Goal: Task Accomplishment & Management: Manage account settings

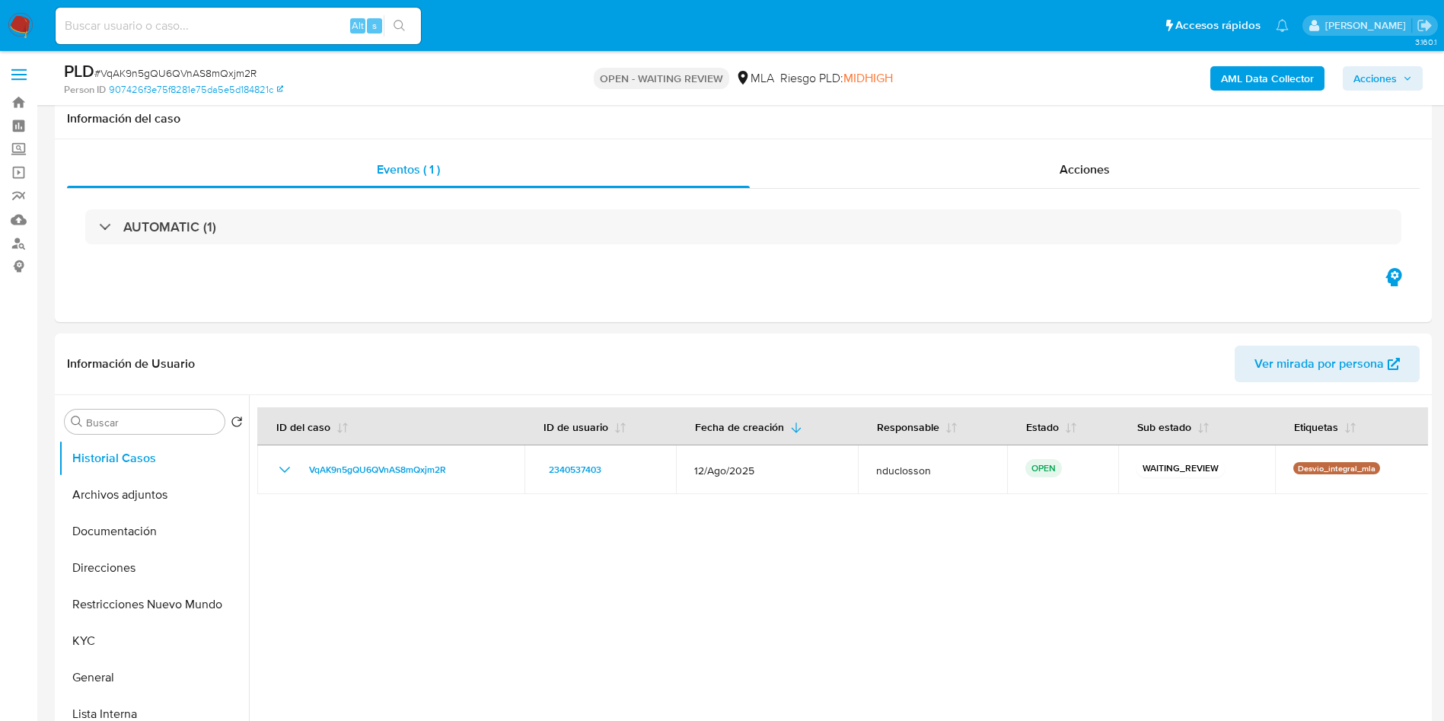
select select "10"
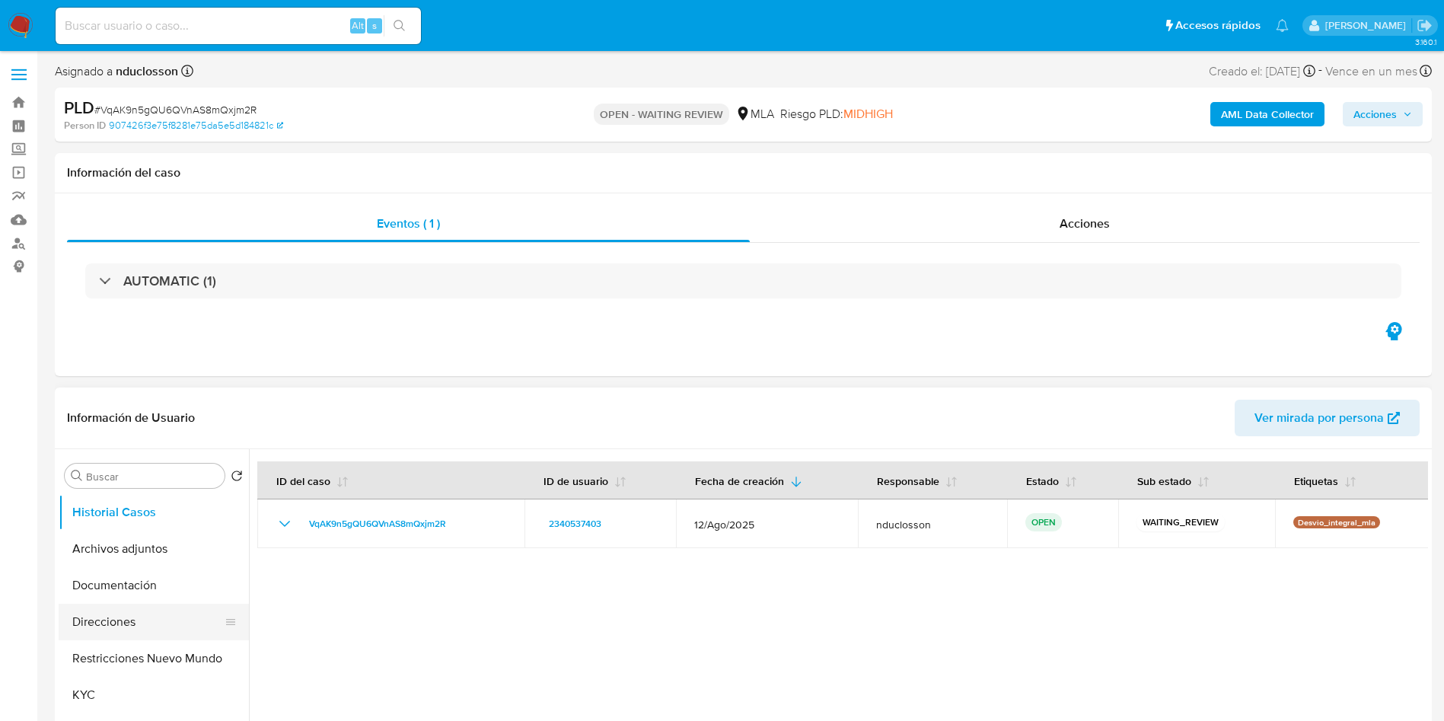
click at [133, 621] on button "Direcciones" at bounding box center [148, 622] width 178 height 37
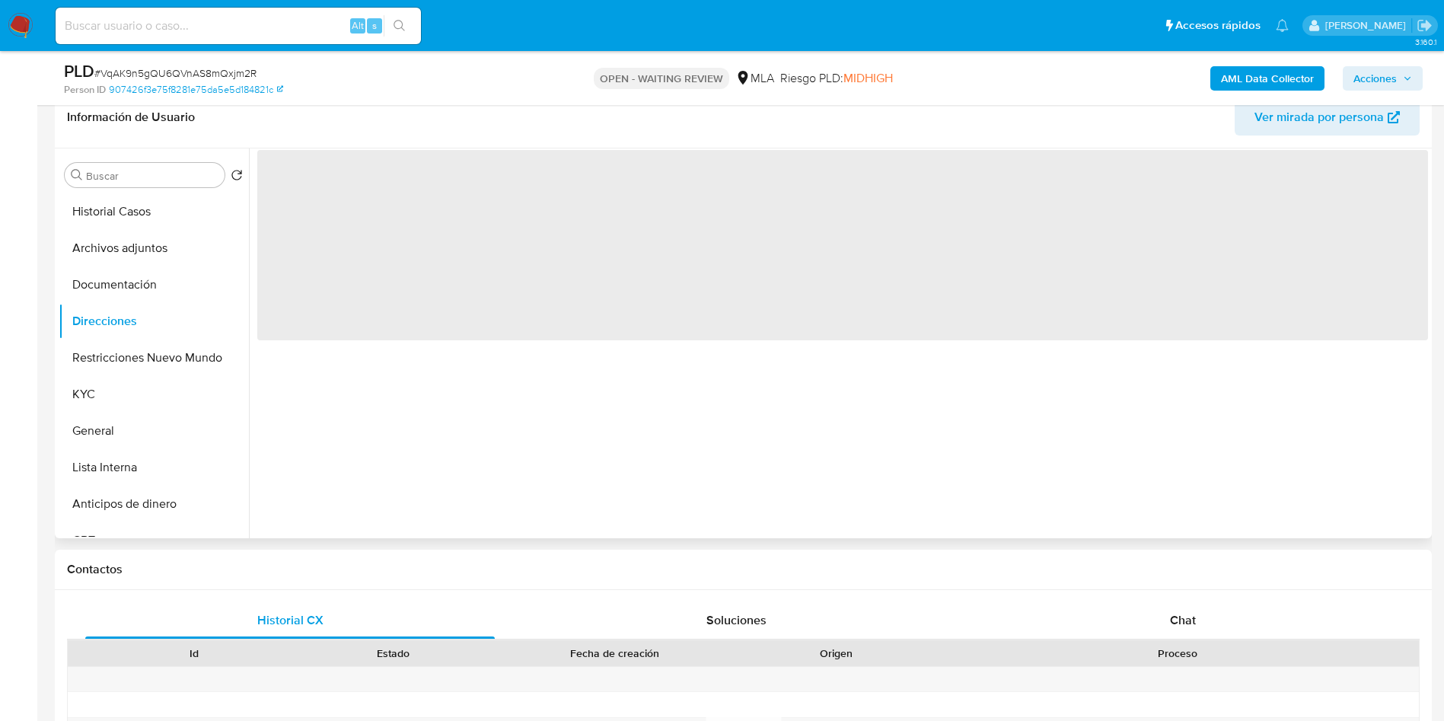
scroll to position [114, 0]
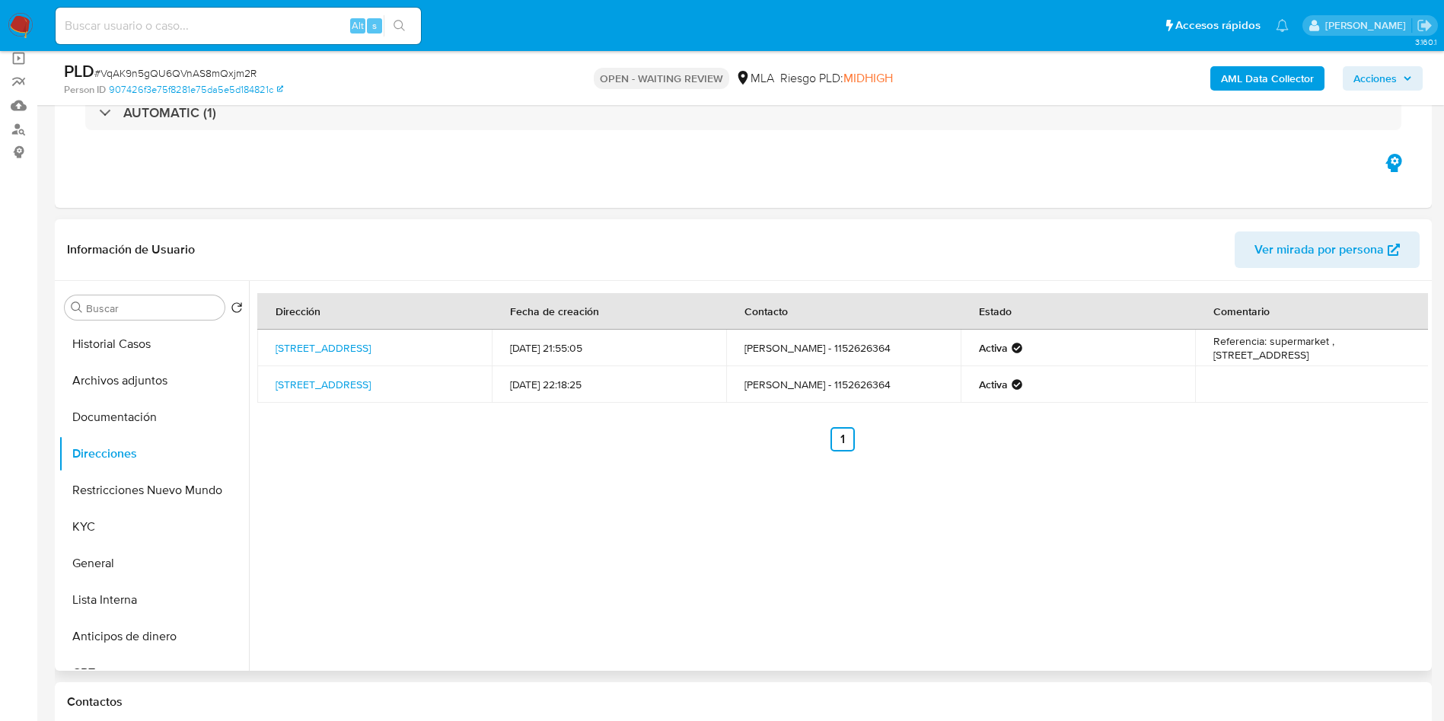
drag, startPoint x: 267, startPoint y: 339, endPoint x: 377, endPoint y: 359, distance: 111.2
click at [377, 359] on td "Calle Salta 730, Sarandí, Buenos Aires, 1872, Argentina 730" at bounding box center [374, 348] width 234 height 37
copy link "Calle Salta 730, Sarandí, Buenos Aires, 1872, Argentina 730"
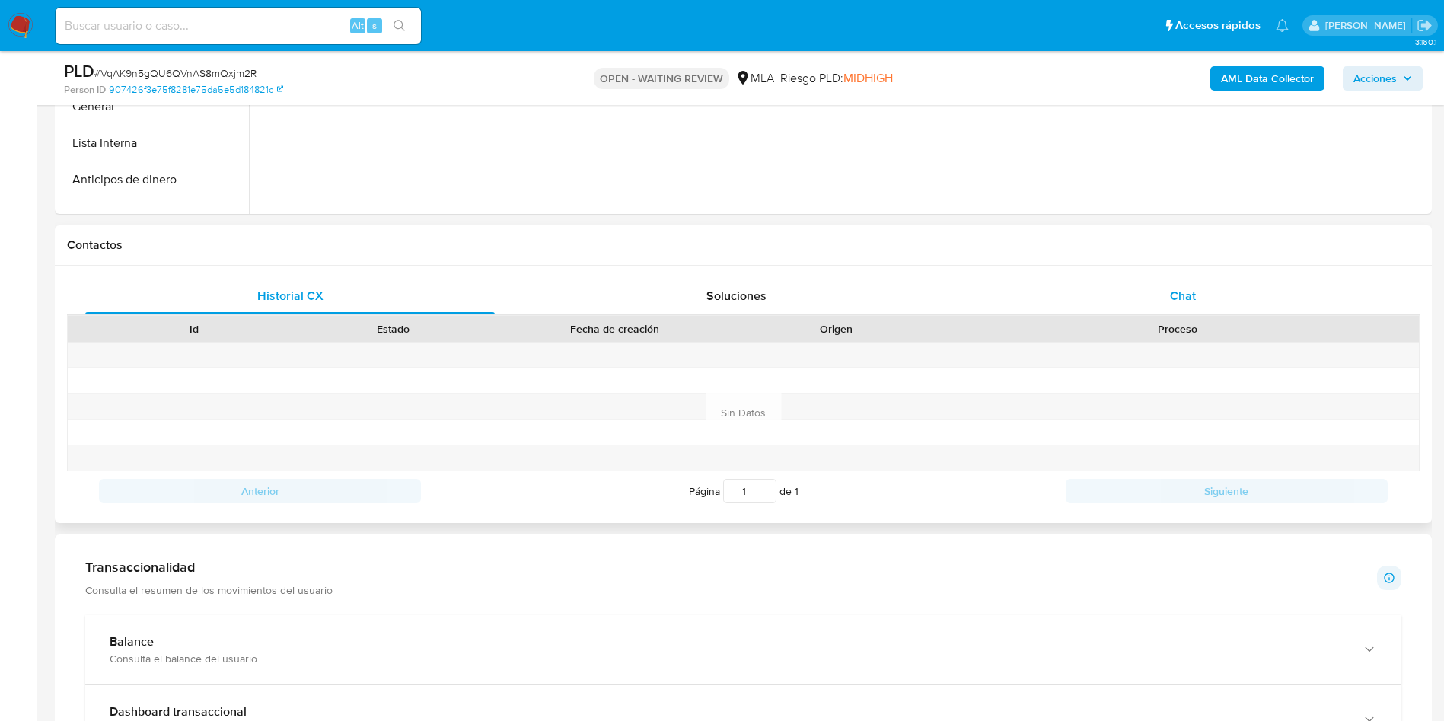
click at [1136, 288] on div "Chat" at bounding box center [1182, 296] width 409 height 37
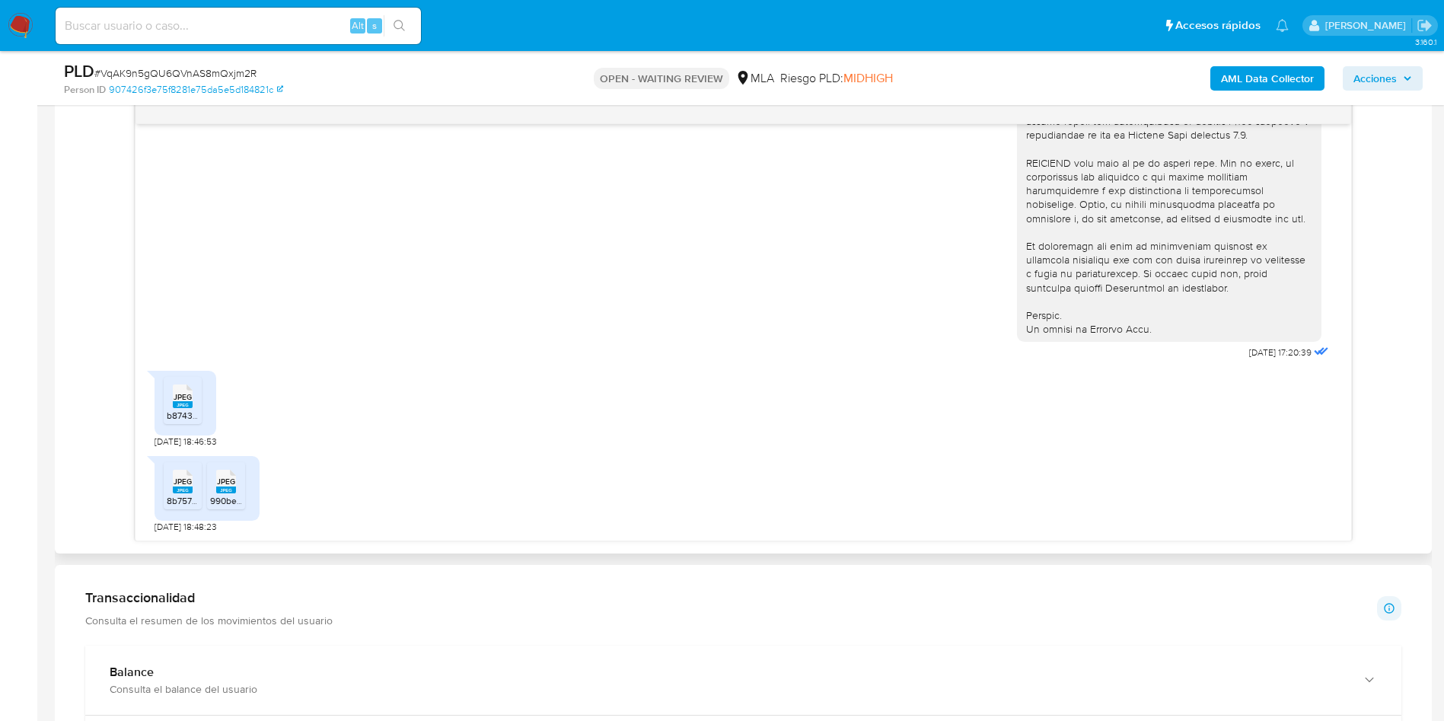
scroll to position [629, 0]
click at [257, 21] on input at bounding box center [238, 26] width 365 height 20
paste input "JwlmX1PNehpgsbaQihdZfvZT"
type input "JwlmX1PNehpgsbaQihdZfvZT"
click at [390, 18] on button "search-icon" at bounding box center [399, 25] width 31 height 21
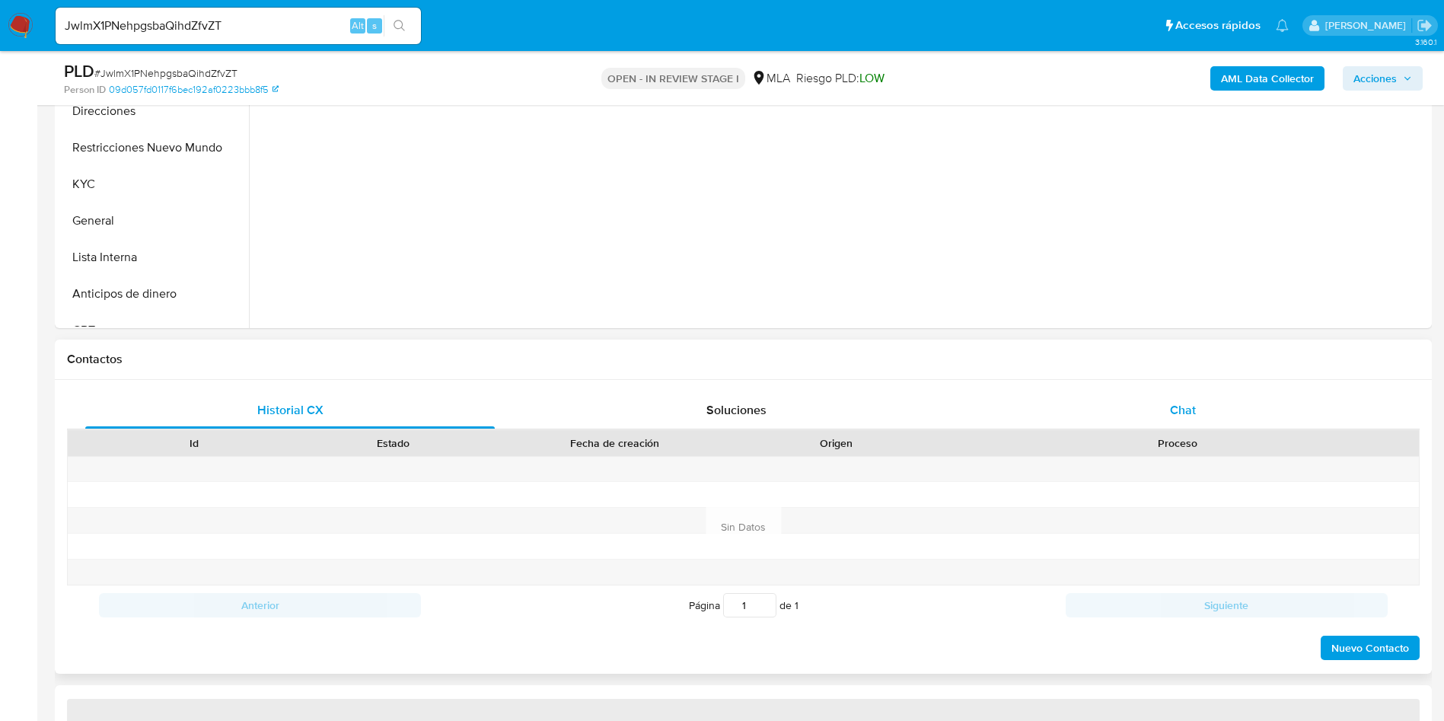
click at [1069, 395] on div "Chat" at bounding box center [1182, 410] width 409 height 37
select select "10"
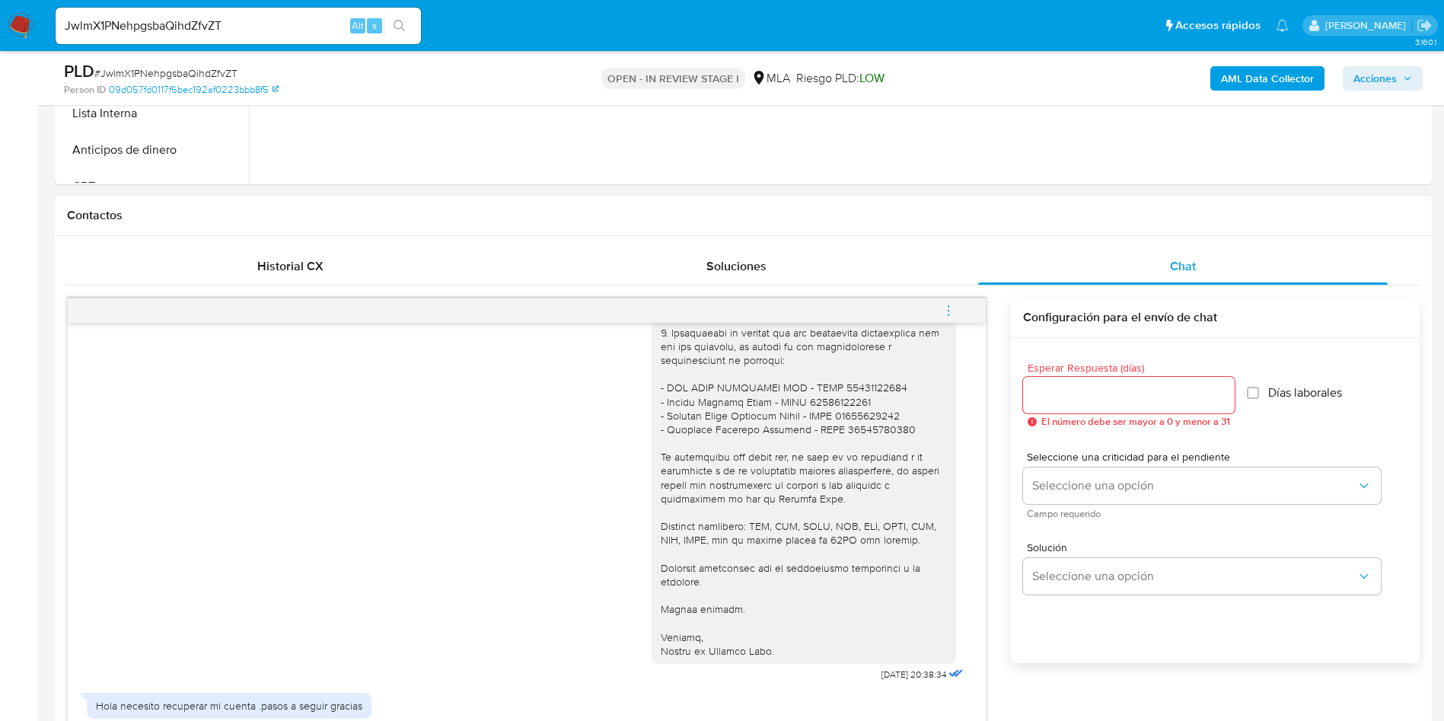
scroll to position [571, 0]
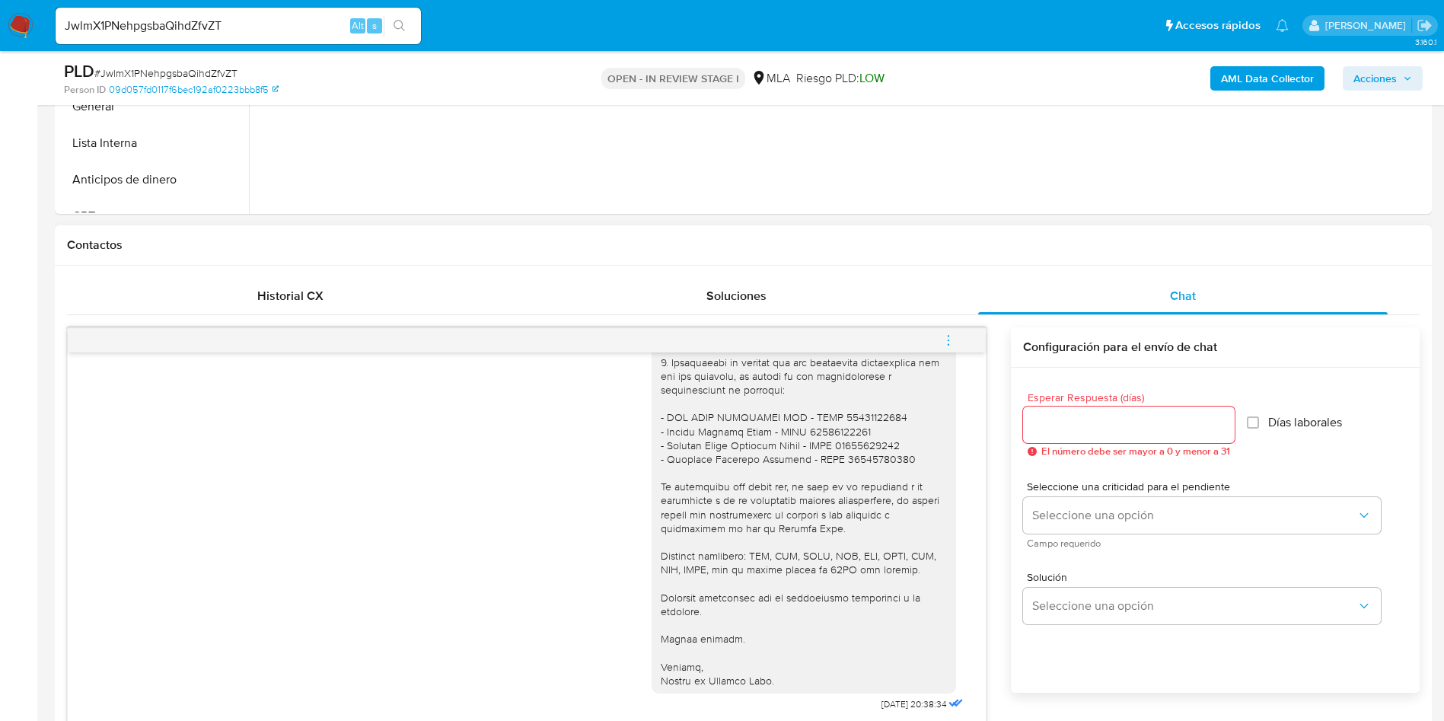
click at [333, 273] on div "Historial CX Soluciones Chat Id Estado Fecha de creación Origen Proceso Anterio…" at bounding box center [743, 599] width 1377 height 666
click at [330, 281] on div "Historial CX" at bounding box center [289, 296] width 409 height 37
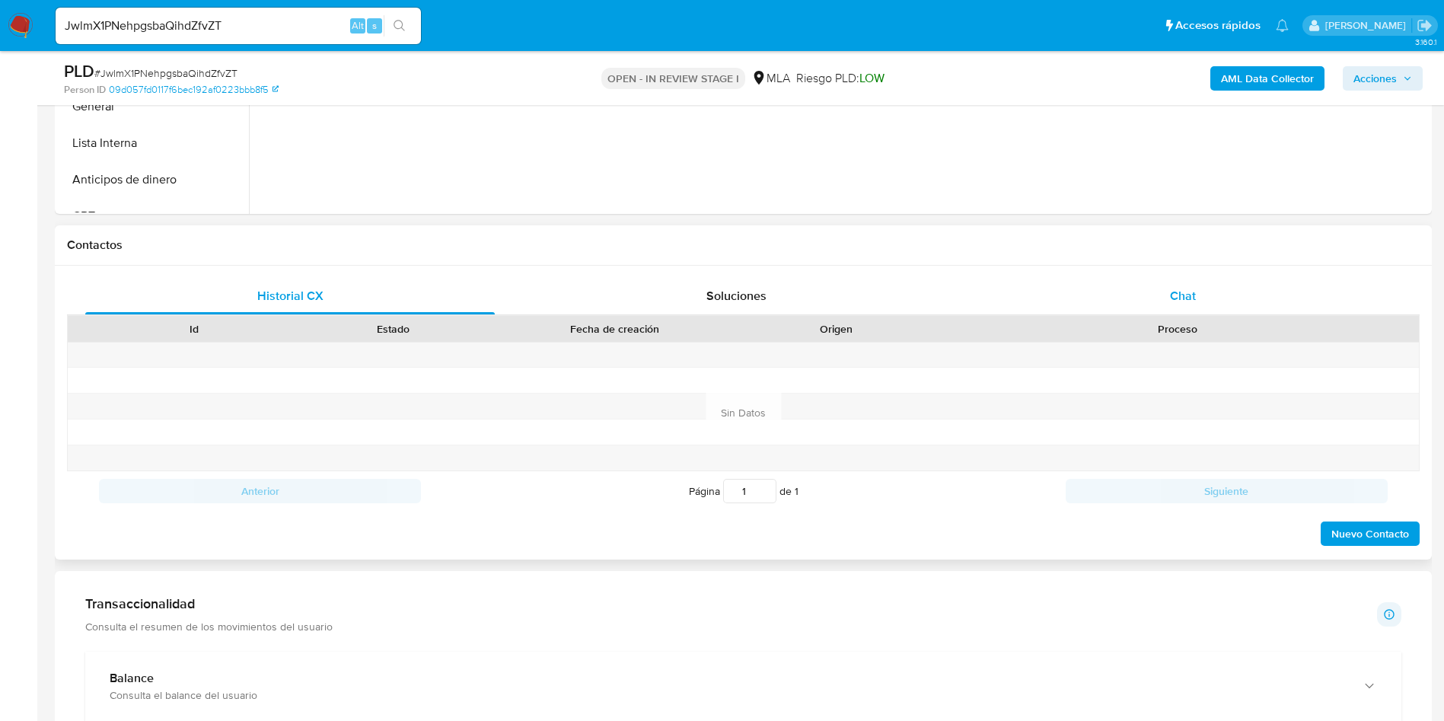
click at [1153, 285] on div "Chat" at bounding box center [1182, 296] width 409 height 37
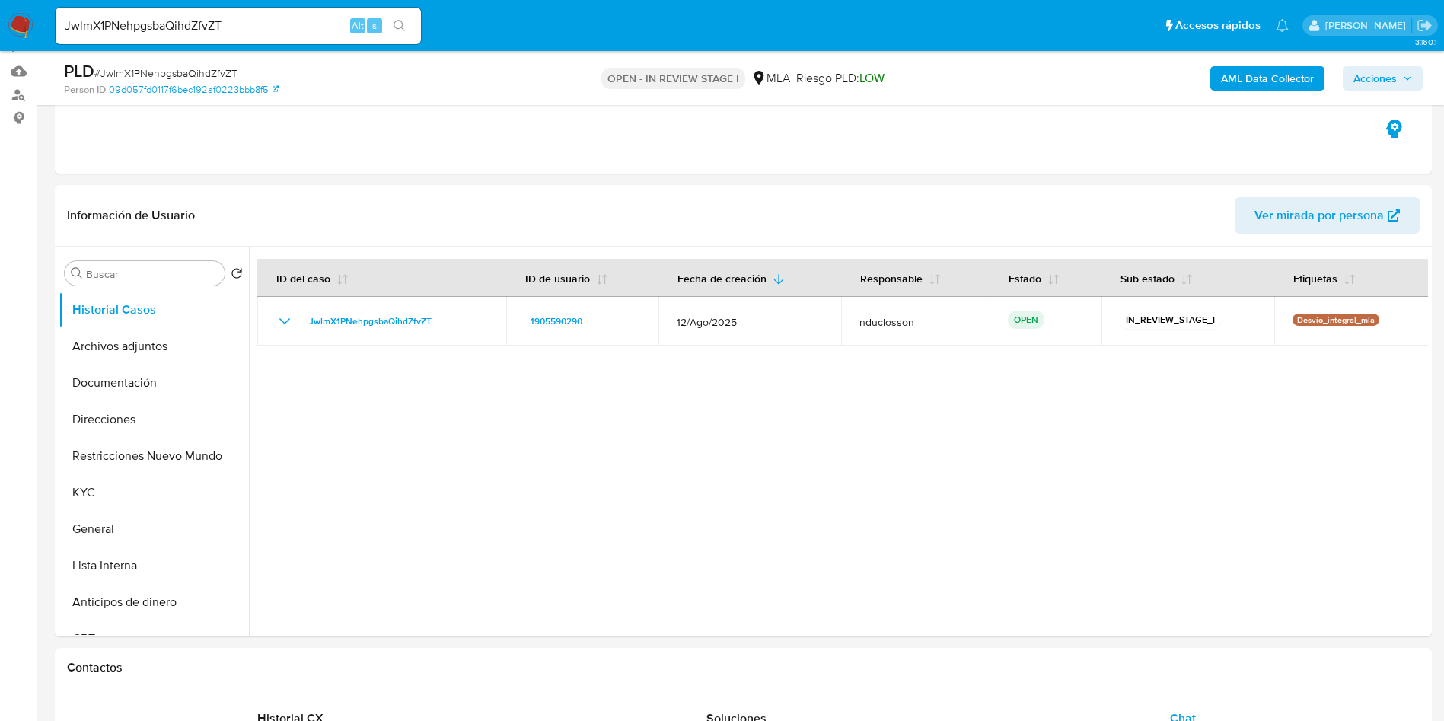
scroll to position [114, 0]
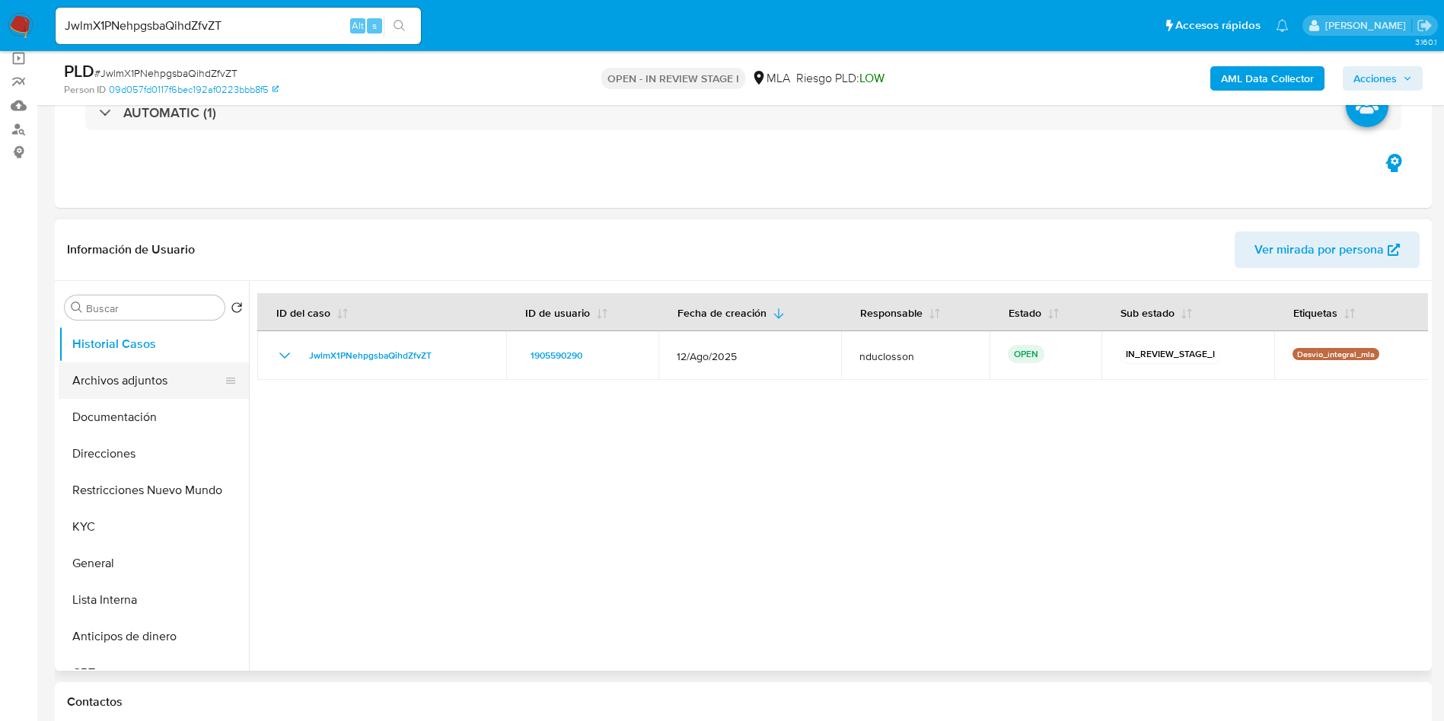
click at [123, 390] on button "Archivos adjuntos" at bounding box center [148, 380] width 178 height 37
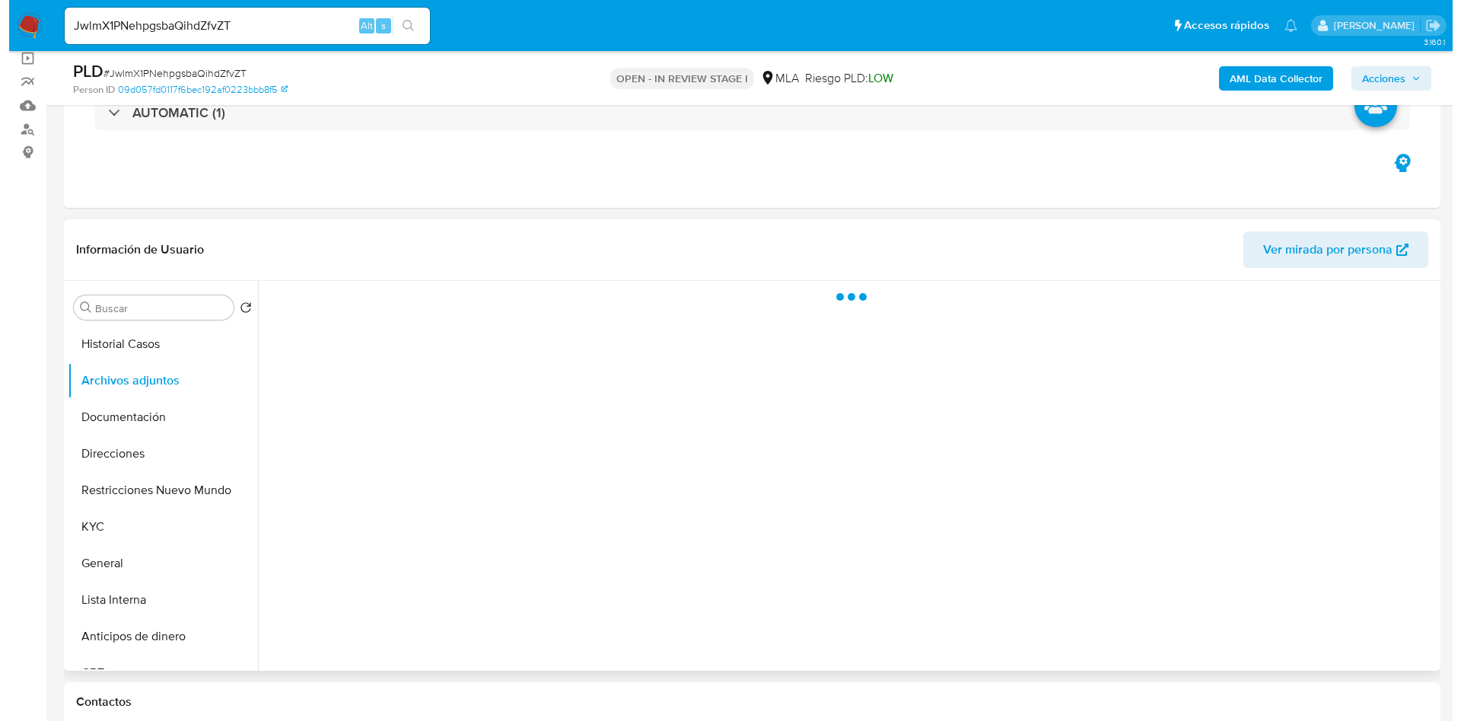
scroll to position [228, 0]
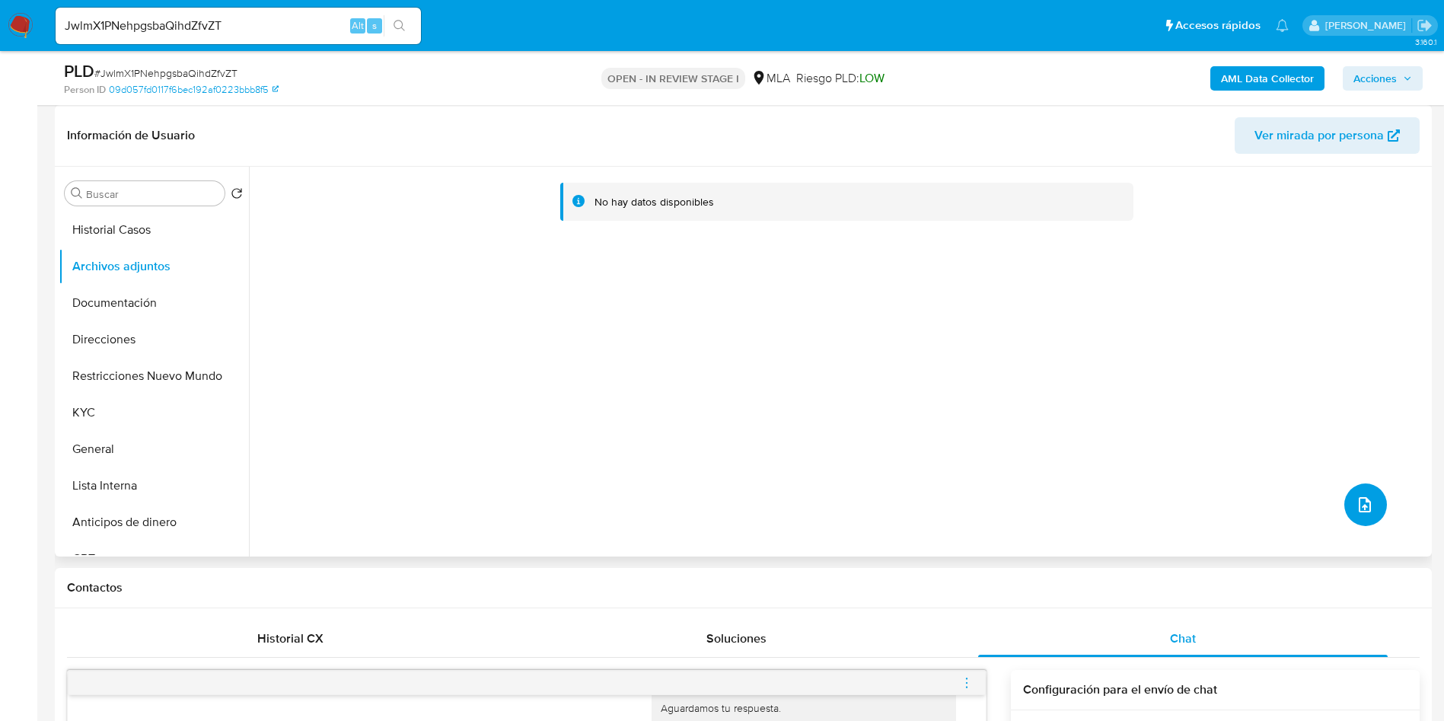
click at [1363, 501] on icon "upload-file" at bounding box center [1365, 505] width 18 height 18
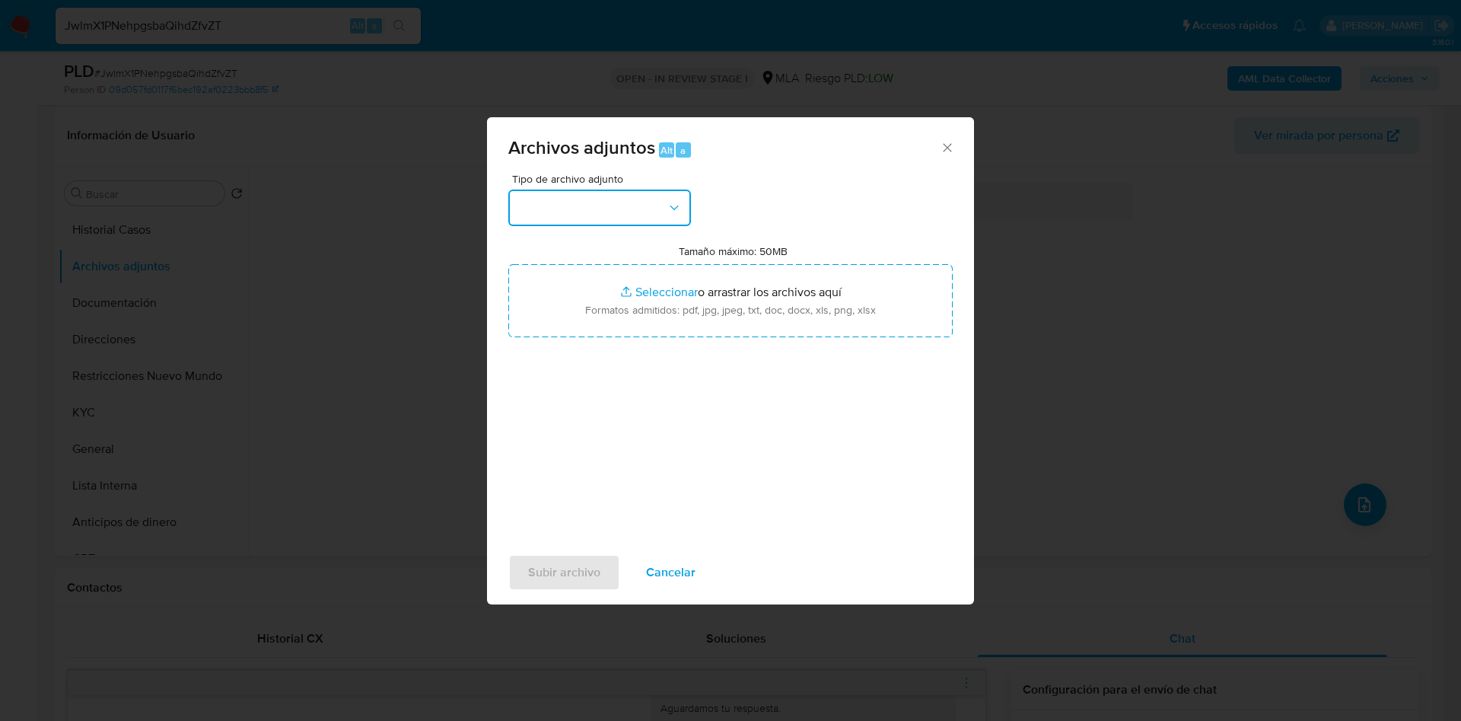
click at [664, 215] on button "button" at bounding box center [599, 208] width 183 height 37
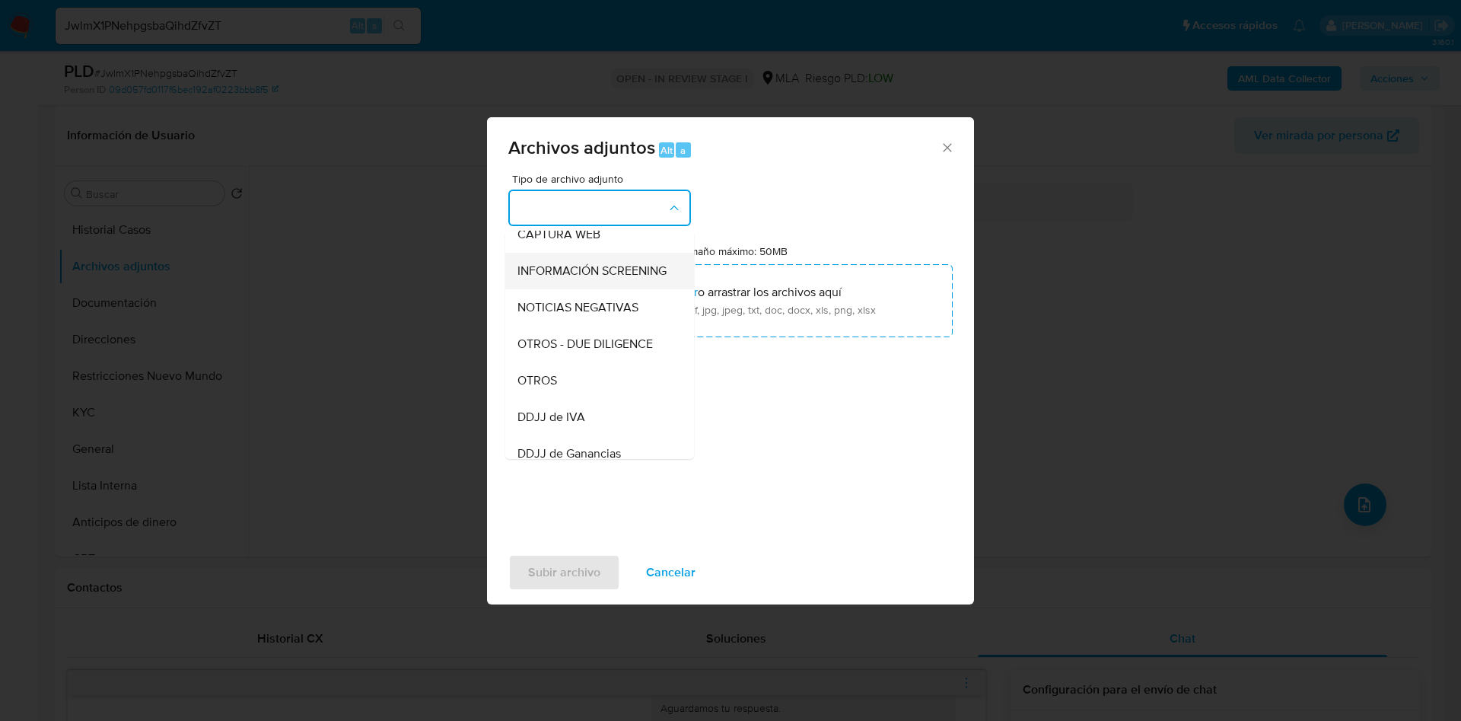
scroll to position [308, 0]
click at [571, 252] on div "OTROS" at bounding box center [595, 233] width 155 height 37
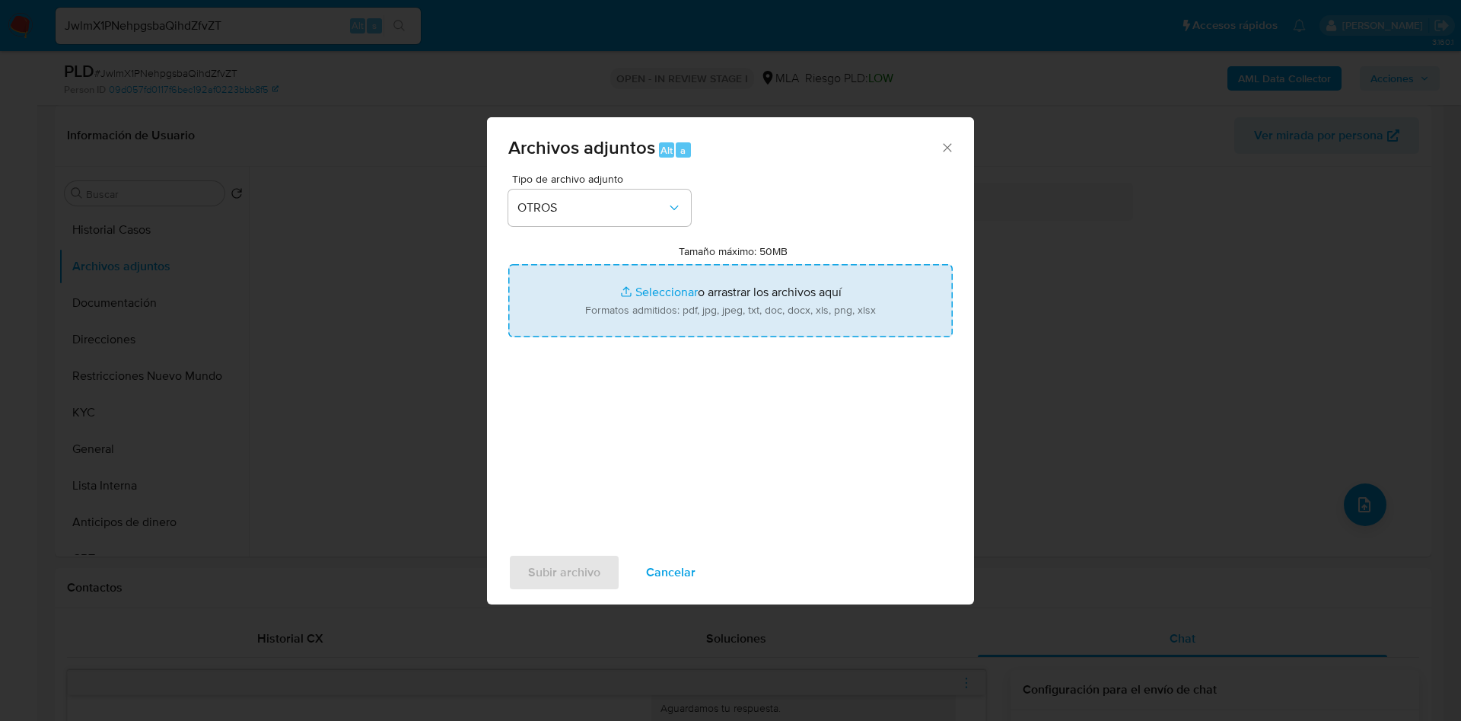
type input "C:\fakepath\1905590290 Movimientos.xlsx"
drag, startPoint x: 566, startPoint y: 575, endPoint x: 877, endPoint y: 266, distance: 438.1
click at [874, 271] on div "Archivos adjuntos Alt a Tipo de archivo adjunto OTROS Tamaño máximo: 50MB Selec…" at bounding box center [730, 360] width 487 height 487
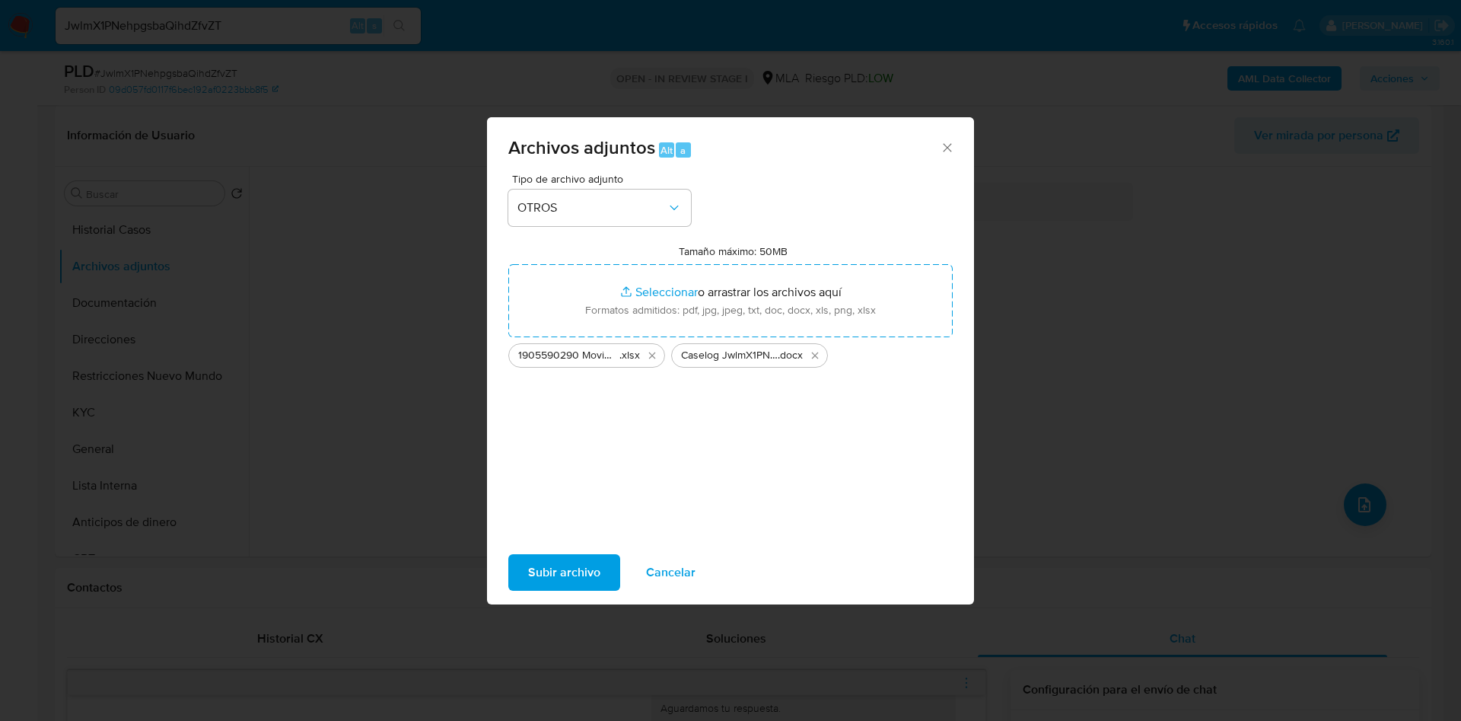
click at [945, 148] on icon "Cerrar" at bounding box center [947, 147] width 15 height 15
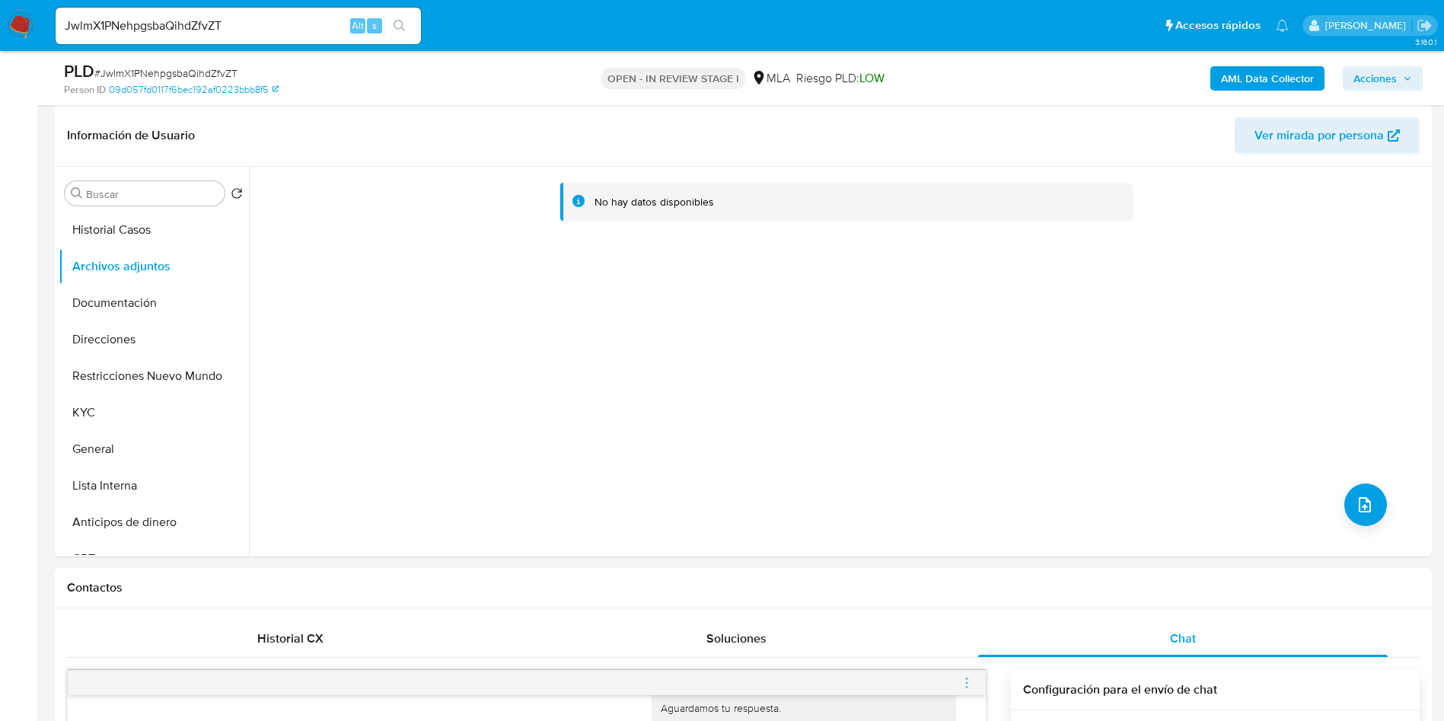
click at [1243, 71] on b "AML Data Collector" at bounding box center [1267, 78] width 93 height 24
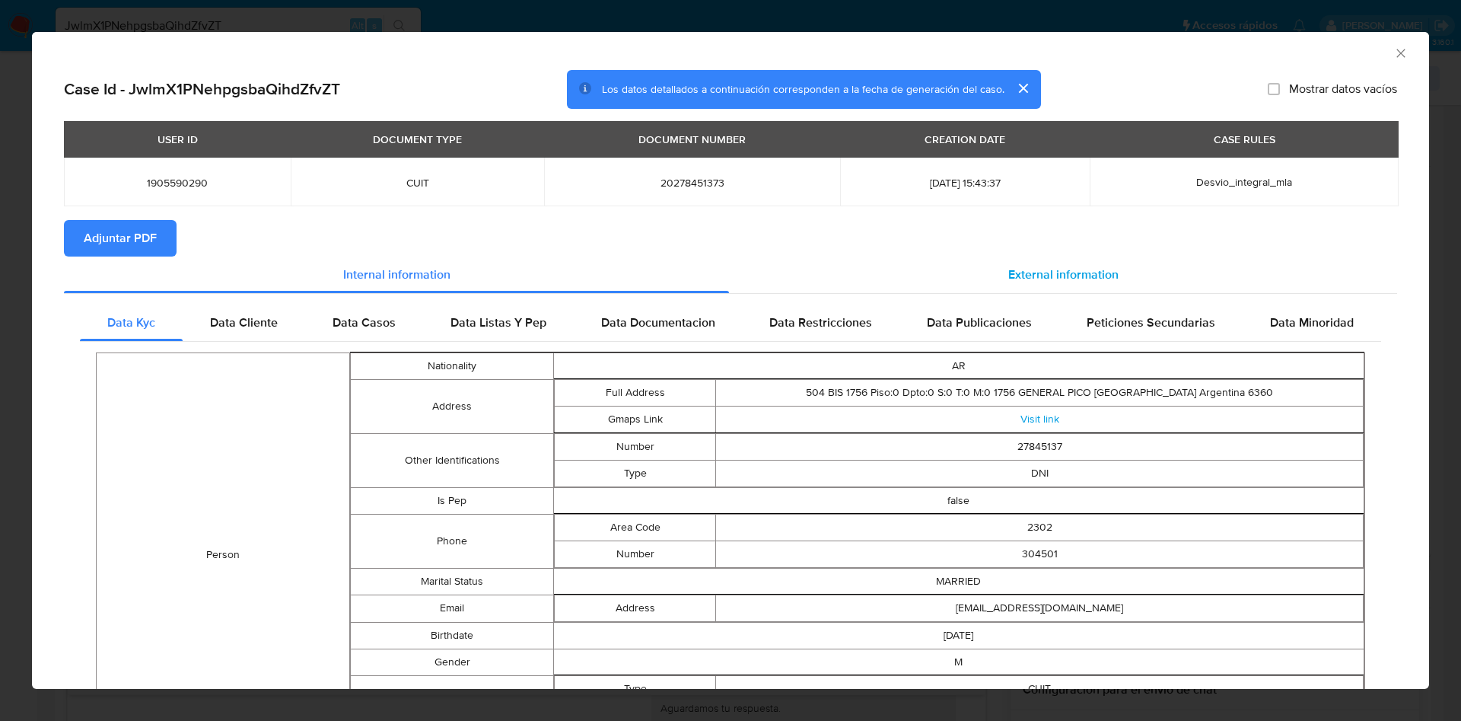
click at [1026, 260] on div "External information" at bounding box center [1063, 275] width 668 height 37
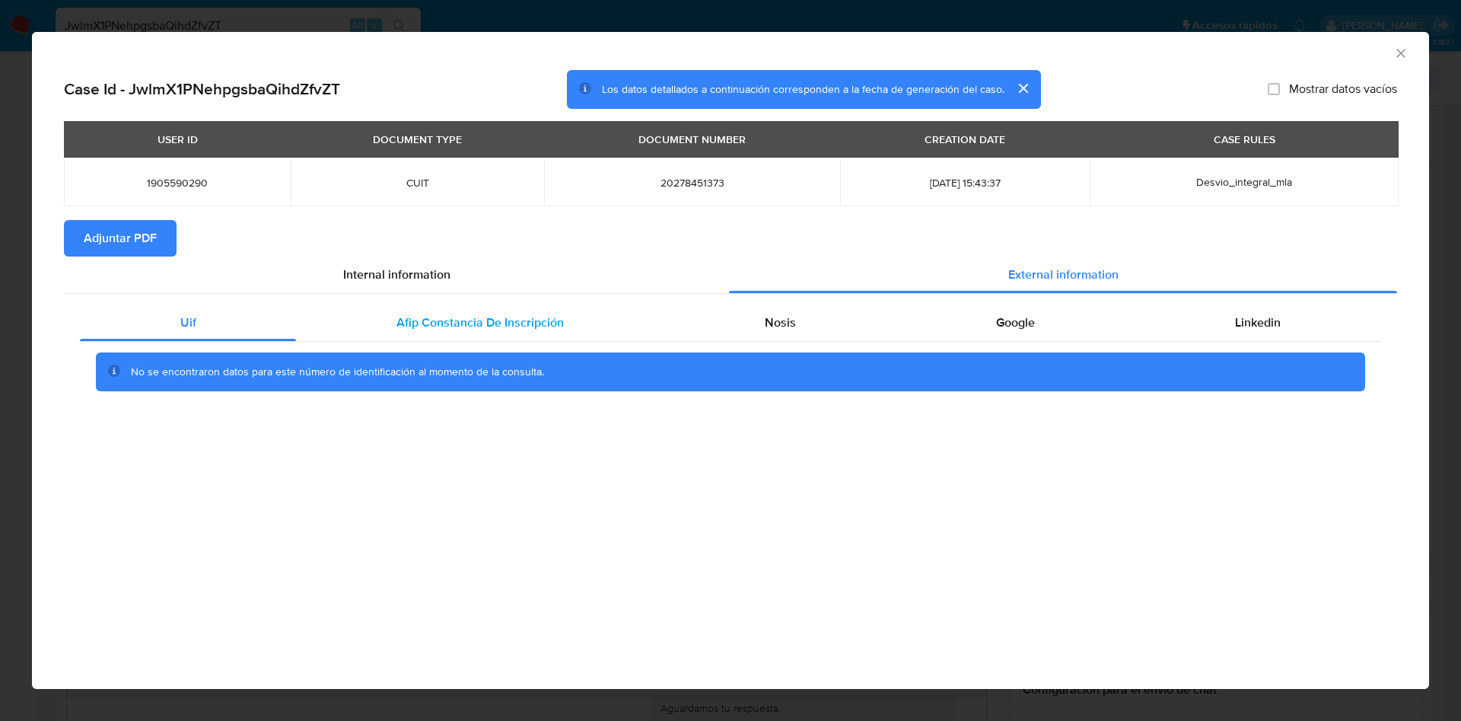
click at [567, 327] on div "Afip Constancia De Inscripción" at bounding box center [480, 322] width 368 height 37
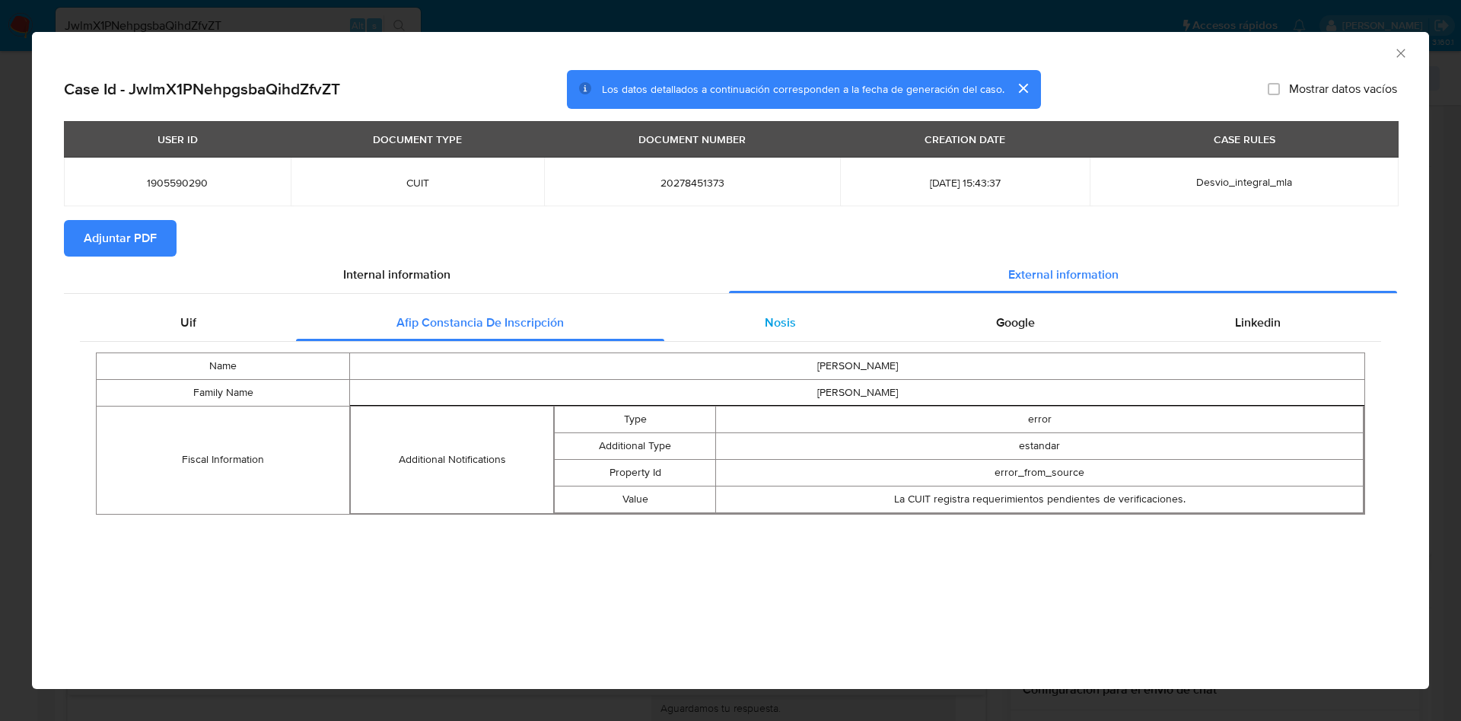
click at [788, 327] on span "Nosis" at bounding box center [780, 323] width 31 height 18
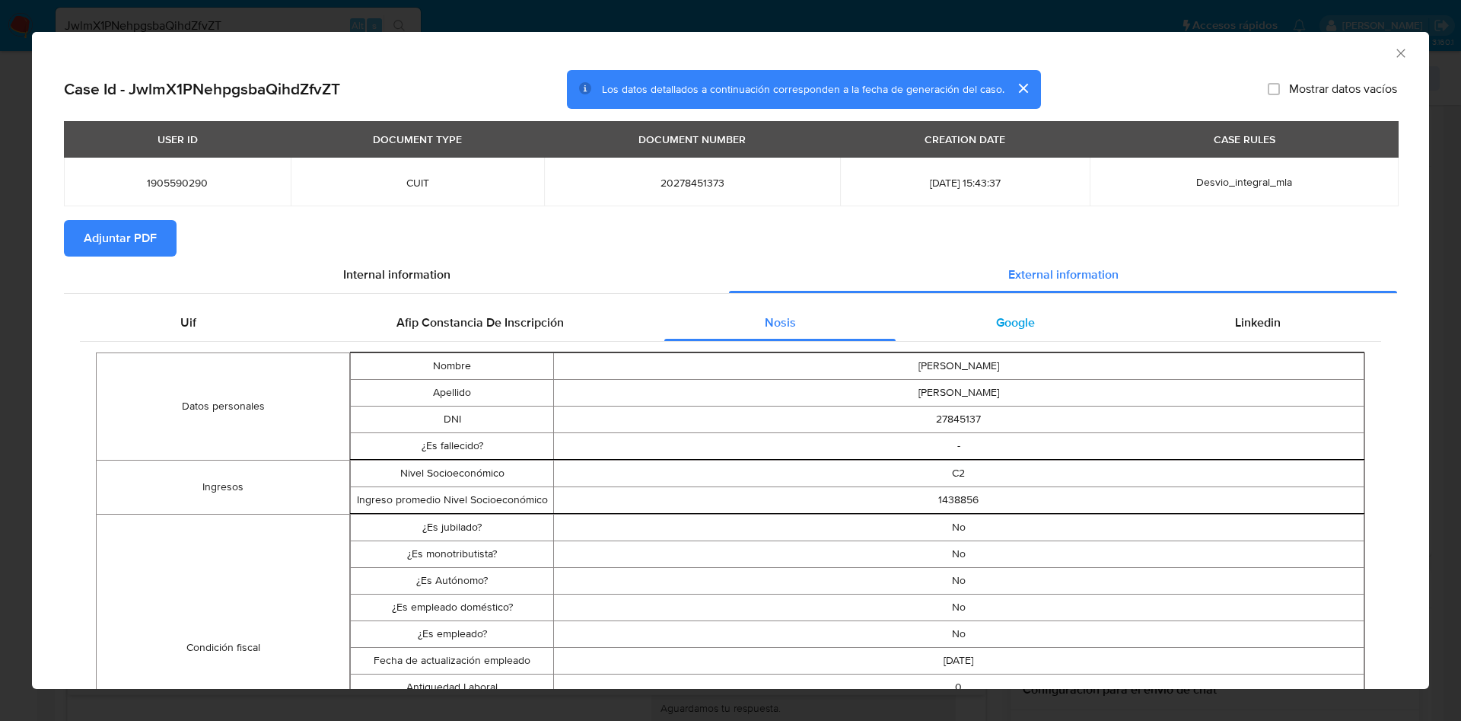
click at [980, 331] on div "Google" at bounding box center [1015, 322] width 239 height 37
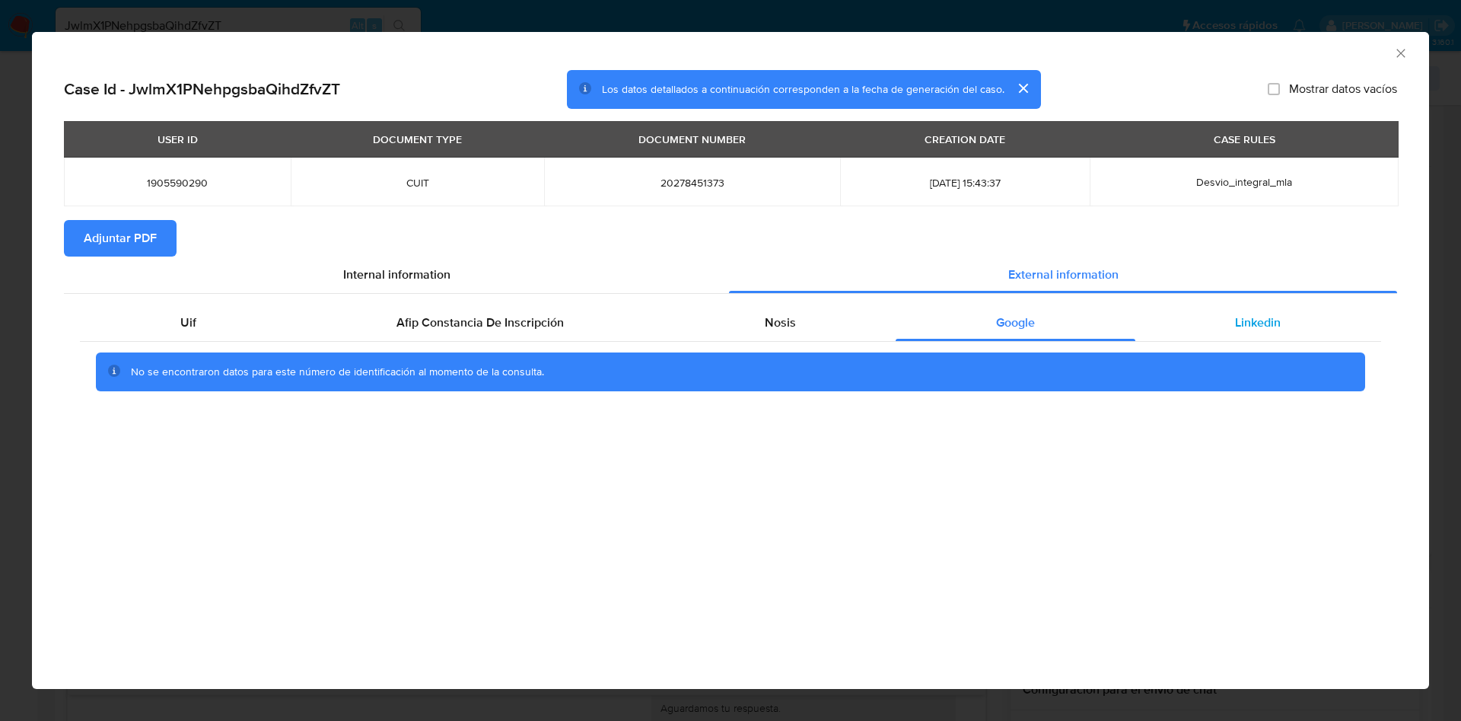
click at [1181, 309] on div "Linkedin" at bounding box center [1259, 322] width 246 height 37
click at [161, 223] on button "Adjuntar PDF" at bounding box center [120, 238] width 113 height 37
click at [1392, 56] on div "AML Data Collector" at bounding box center [718, 51] width 1351 height 17
click at [1398, 52] on icon "Cerrar ventana" at bounding box center [1401, 53] width 15 height 15
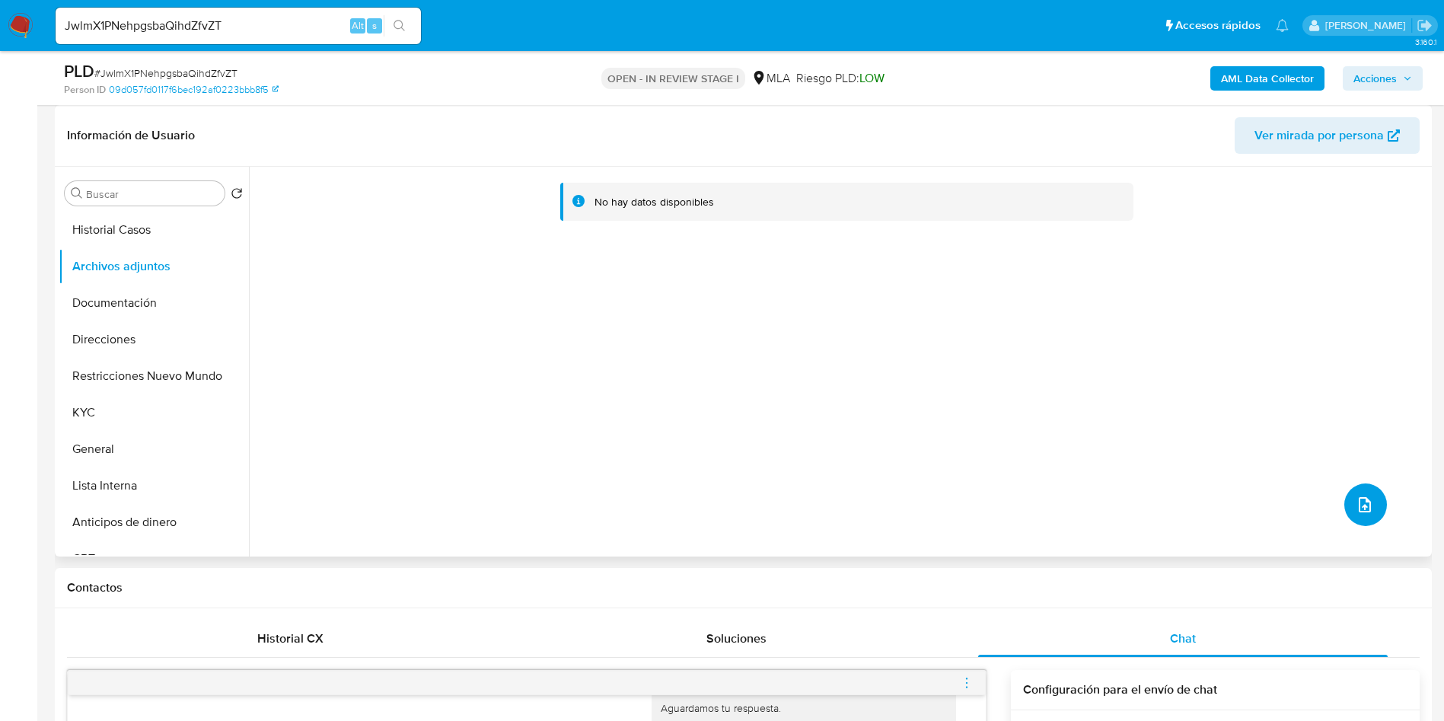
click at [1368, 501] on icon "upload-file" at bounding box center [1365, 505] width 18 height 18
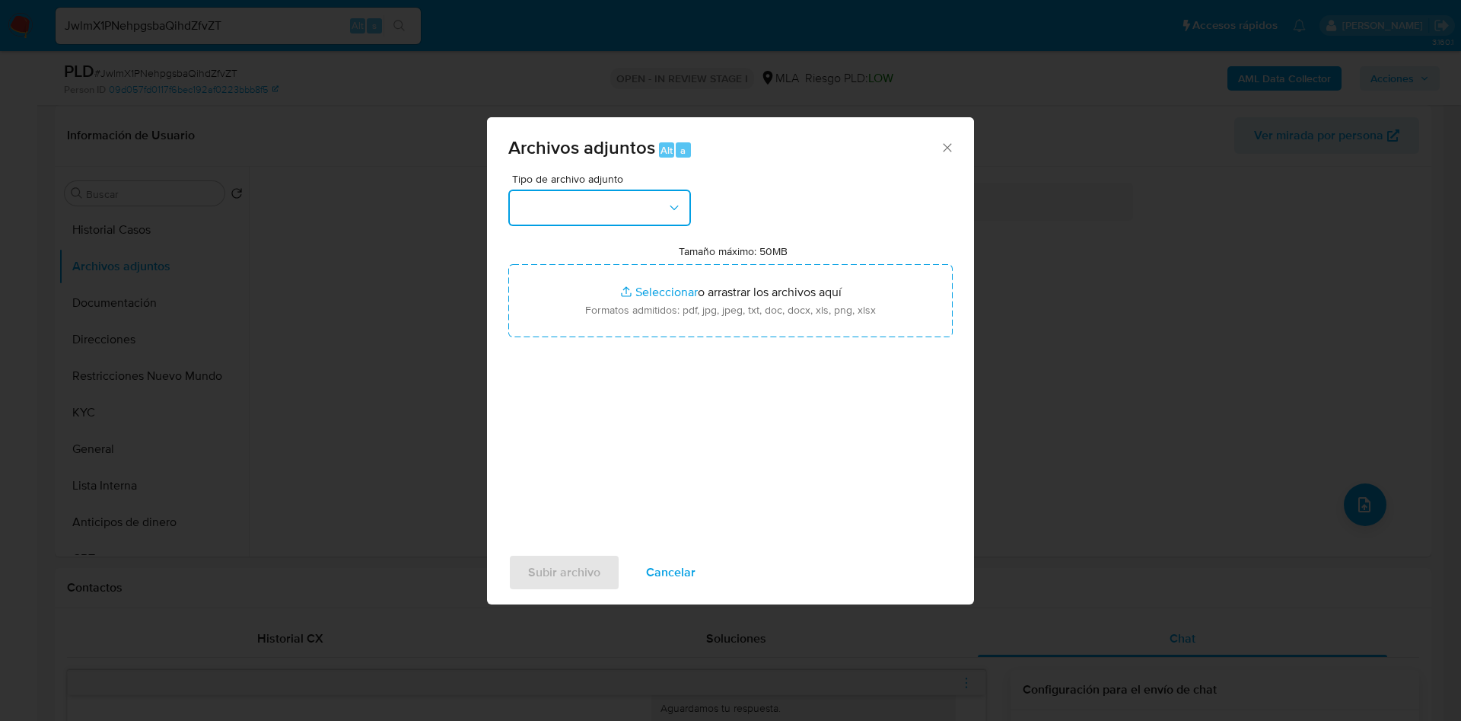
click at [656, 205] on button "button" at bounding box center [599, 208] width 183 height 37
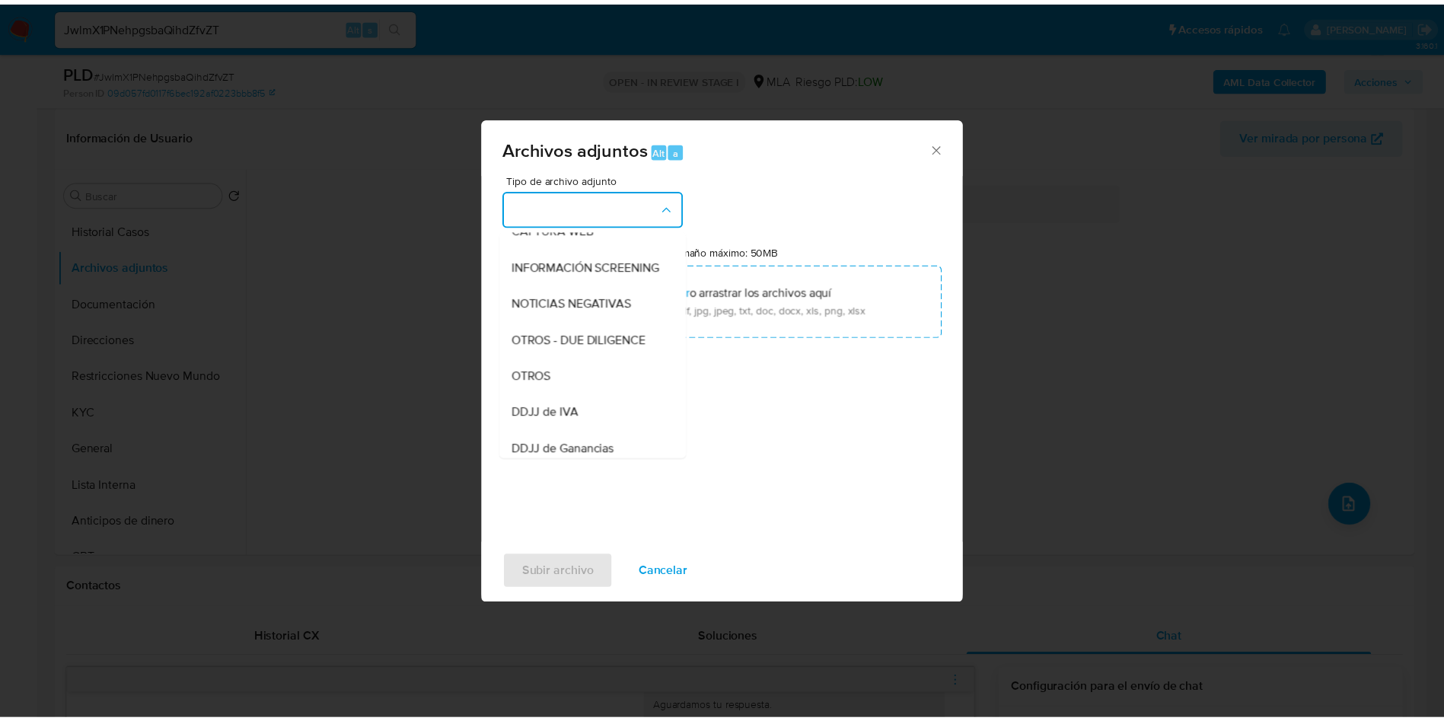
scroll to position [193, 0]
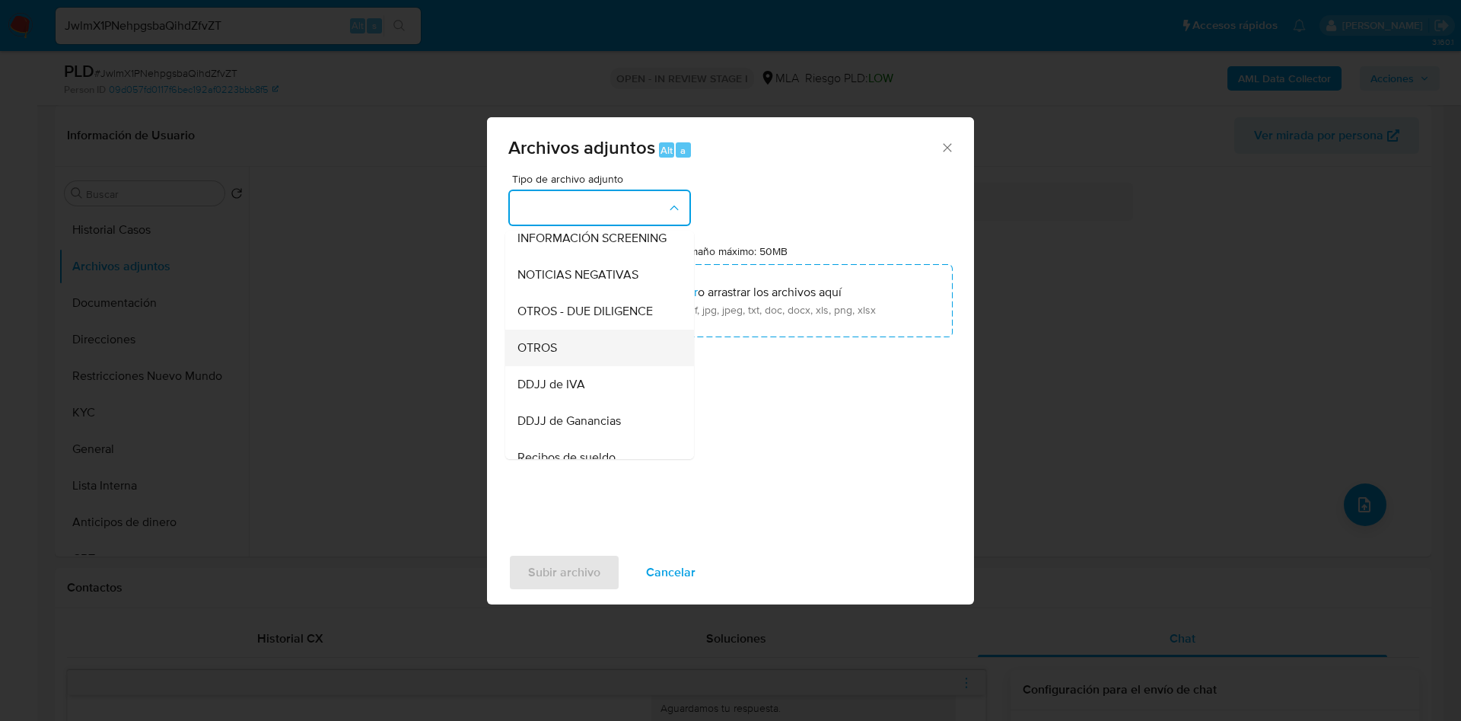
click at [572, 363] on div "OTROS" at bounding box center [595, 348] width 155 height 37
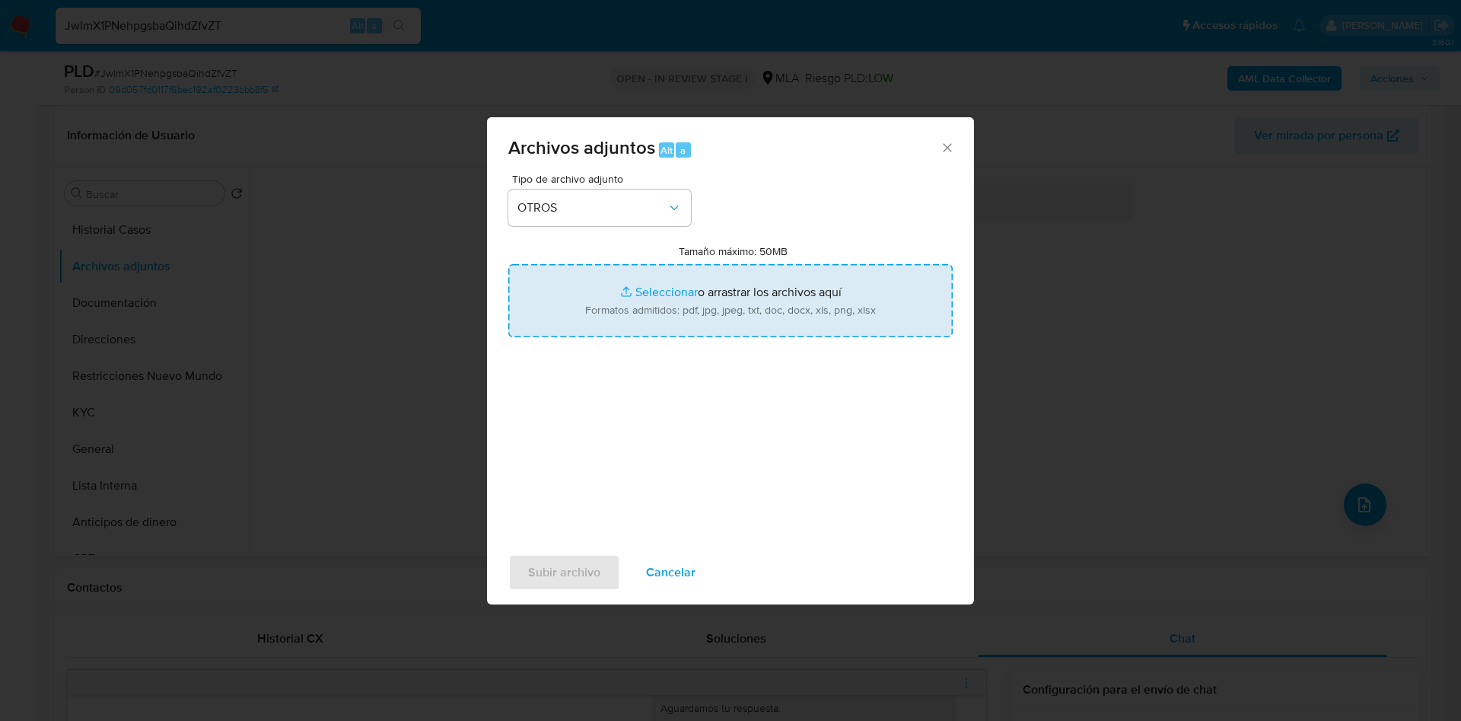
type input "C:\fakepath\1905590290 Movimientos.xlsx"
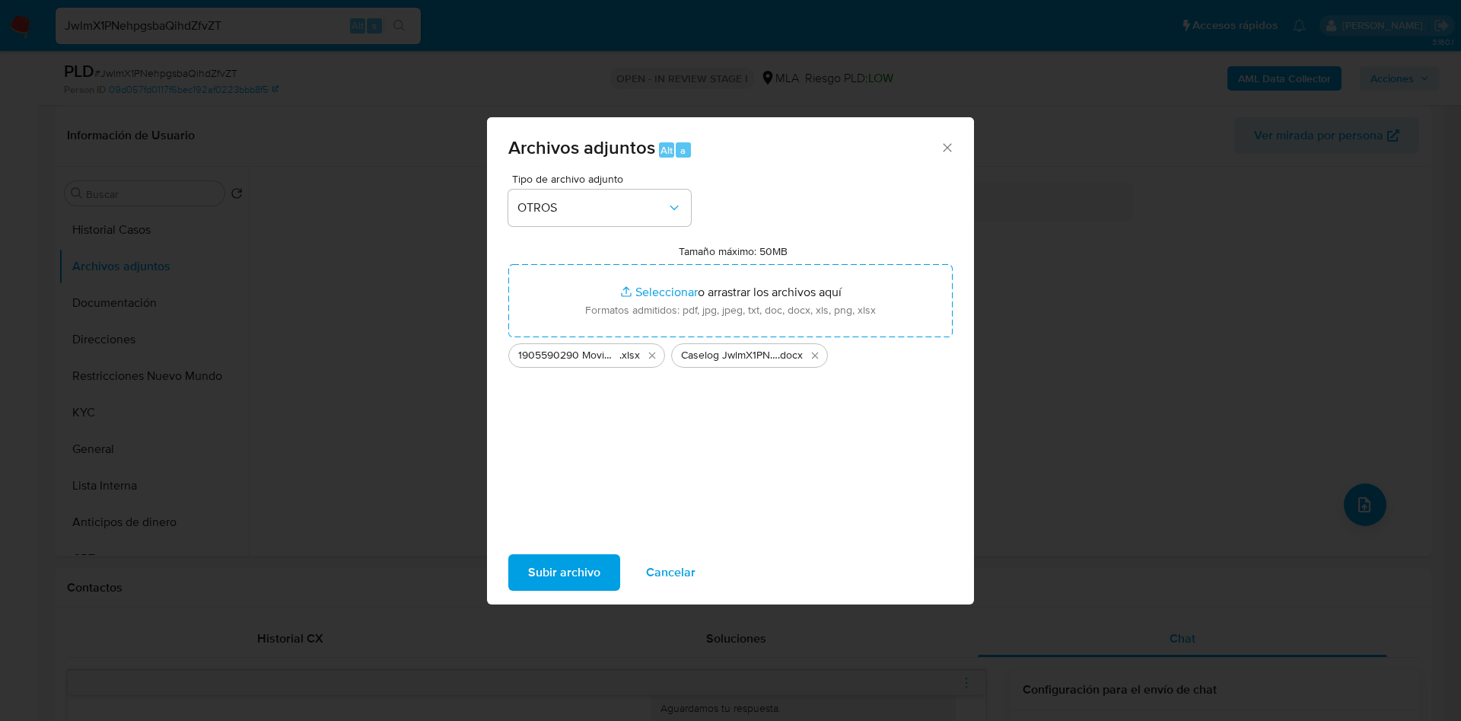
click at [588, 556] on span "Subir archivo" at bounding box center [564, 572] width 72 height 33
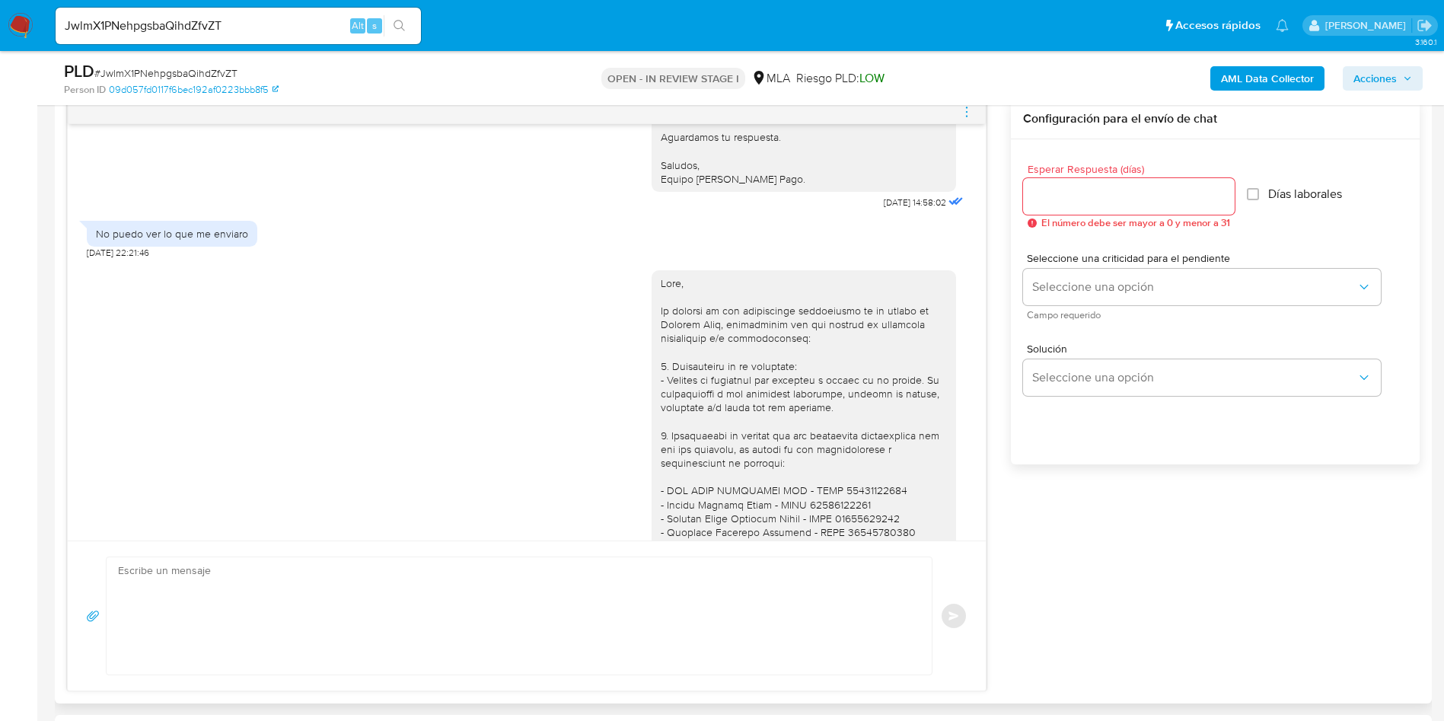
scroll to position [2196, 0]
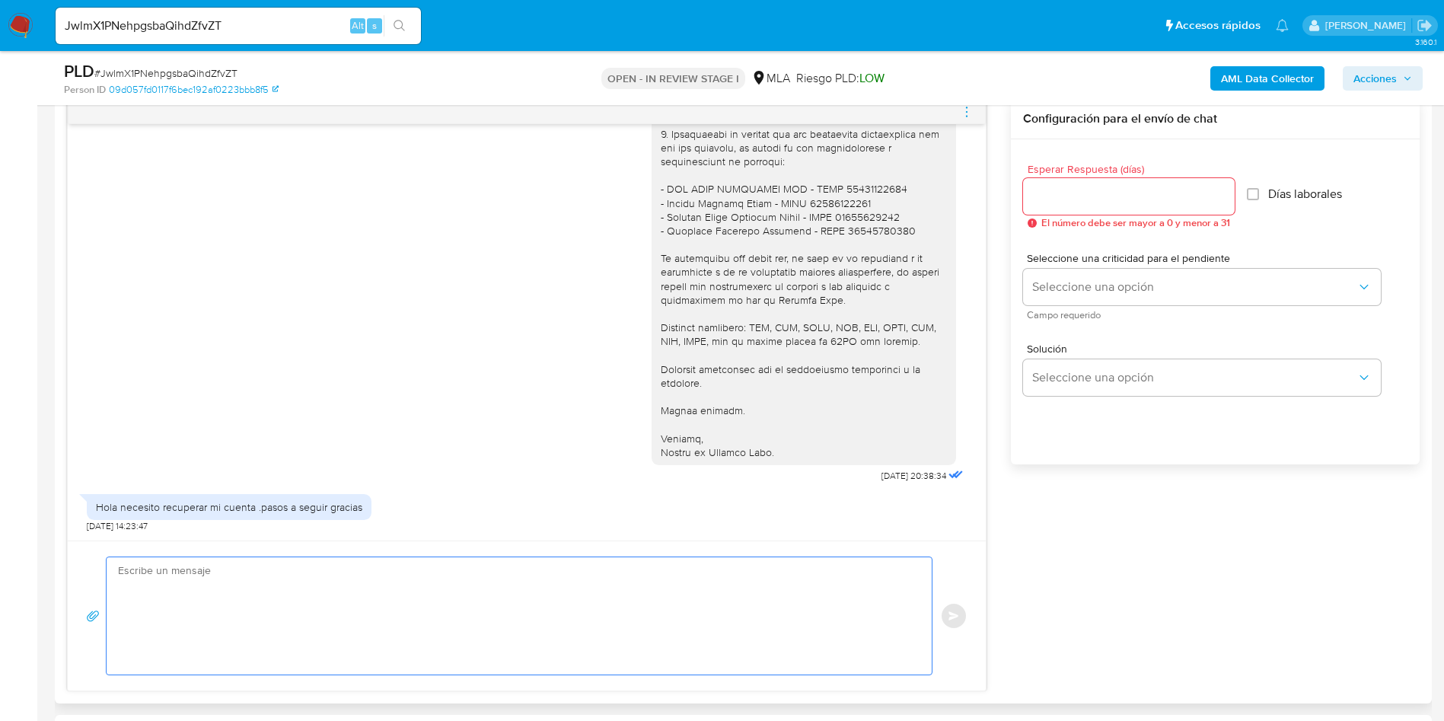
click at [304, 612] on textarea at bounding box center [515, 615] width 795 height 117
paste textarea "Hola, Muchas gracias por la respuesta. Analizamos tu caso y notamos que la info…"
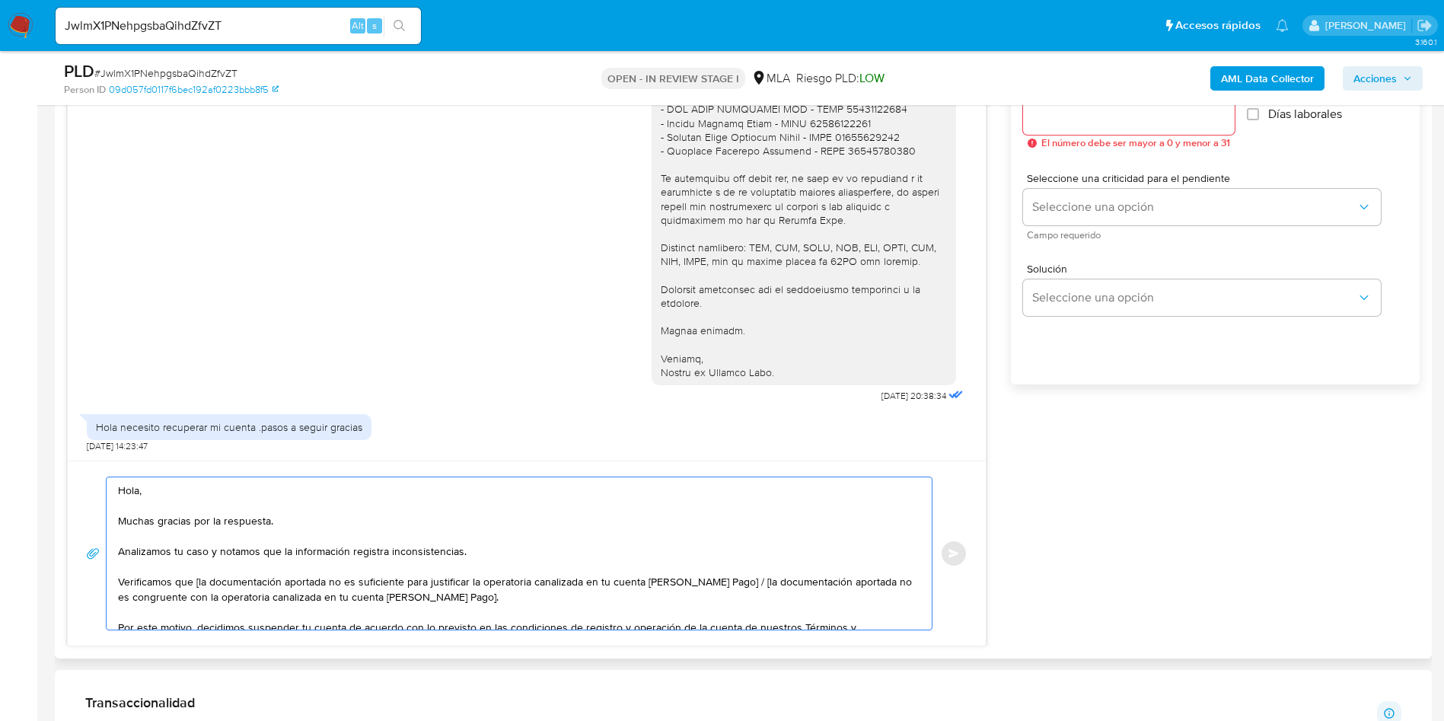
scroll to position [913, 0]
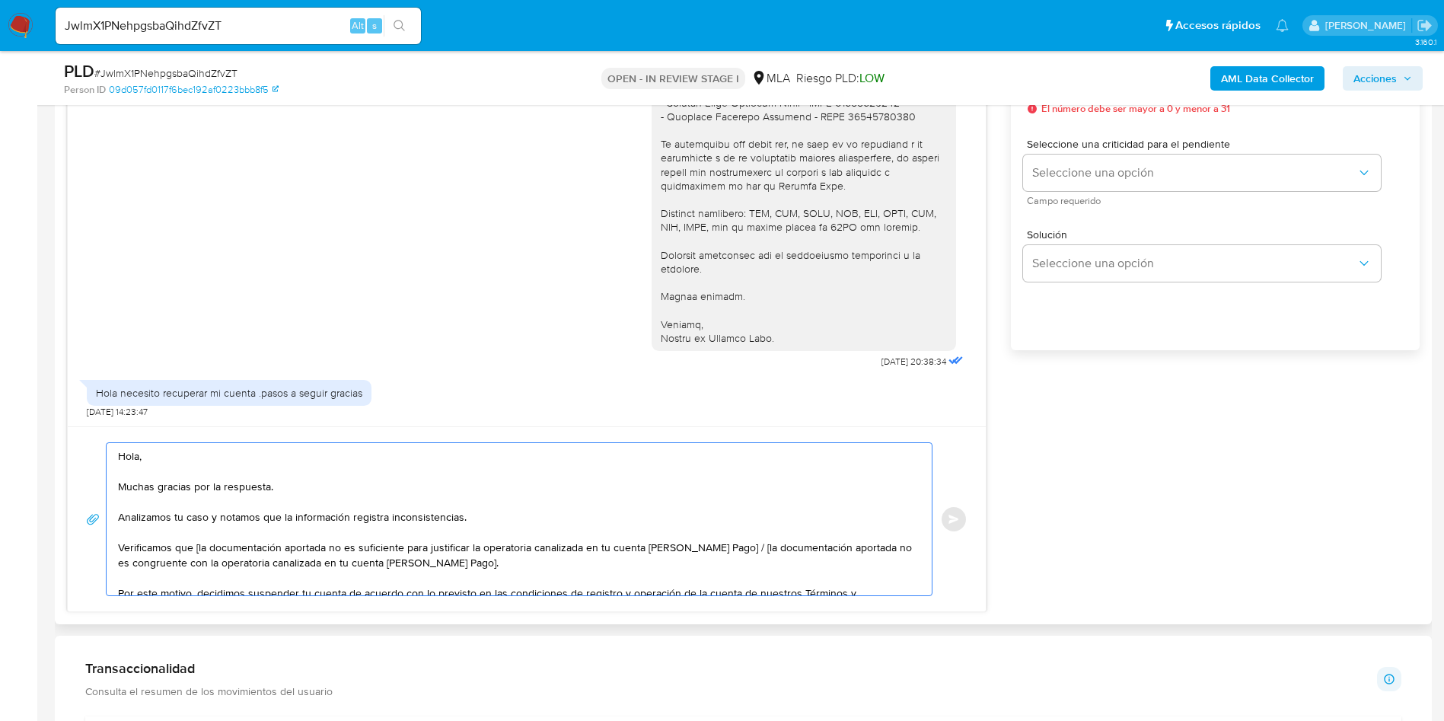
drag, startPoint x: 504, startPoint y: 565, endPoint x: 729, endPoint y: 546, distance: 226.1
click at [729, 546] on textarea "Hola, Muchas gracias por la respuesta. Analizamos tu caso y notamos que la info…" at bounding box center [515, 519] width 795 height 152
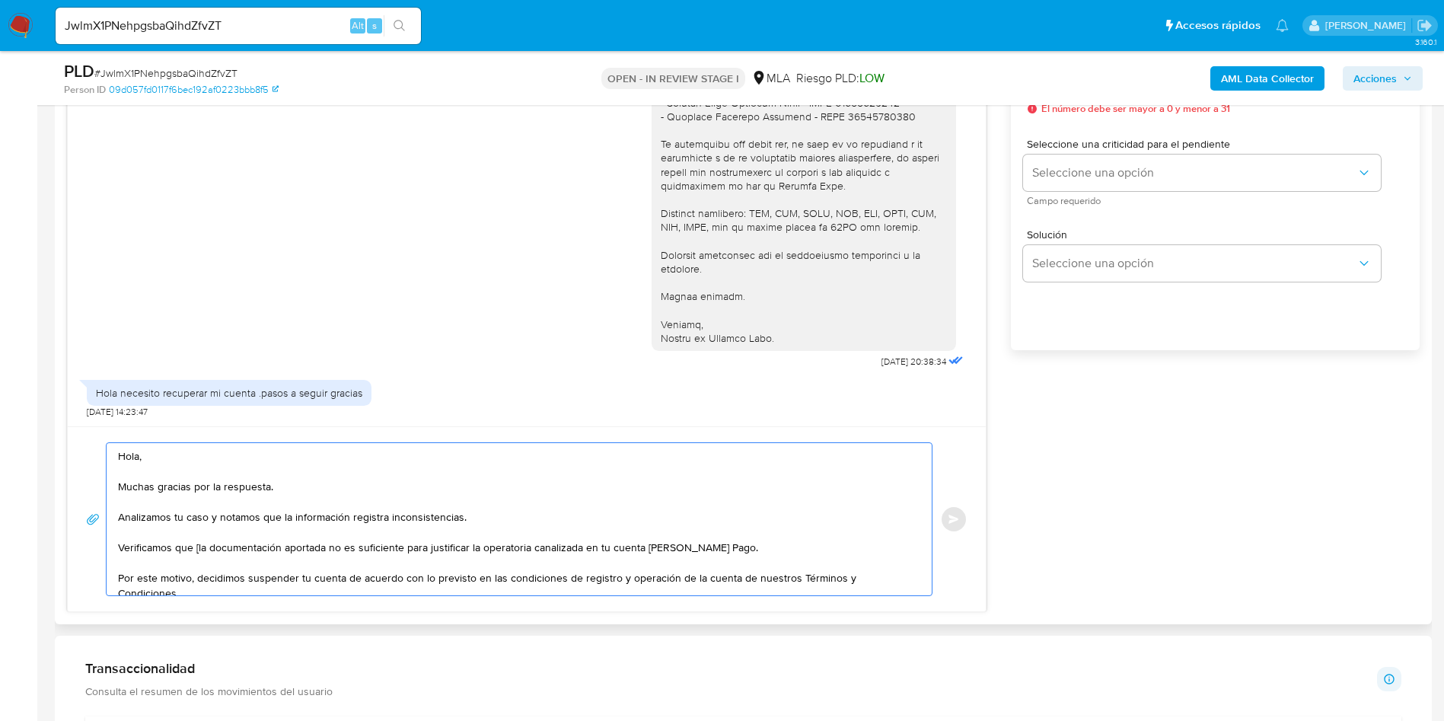
click at [196, 545] on textarea "Hola, Muchas gracias por la respuesta. Analizamos tu caso y notamos que la info…" at bounding box center [515, 519] width 795 height 152
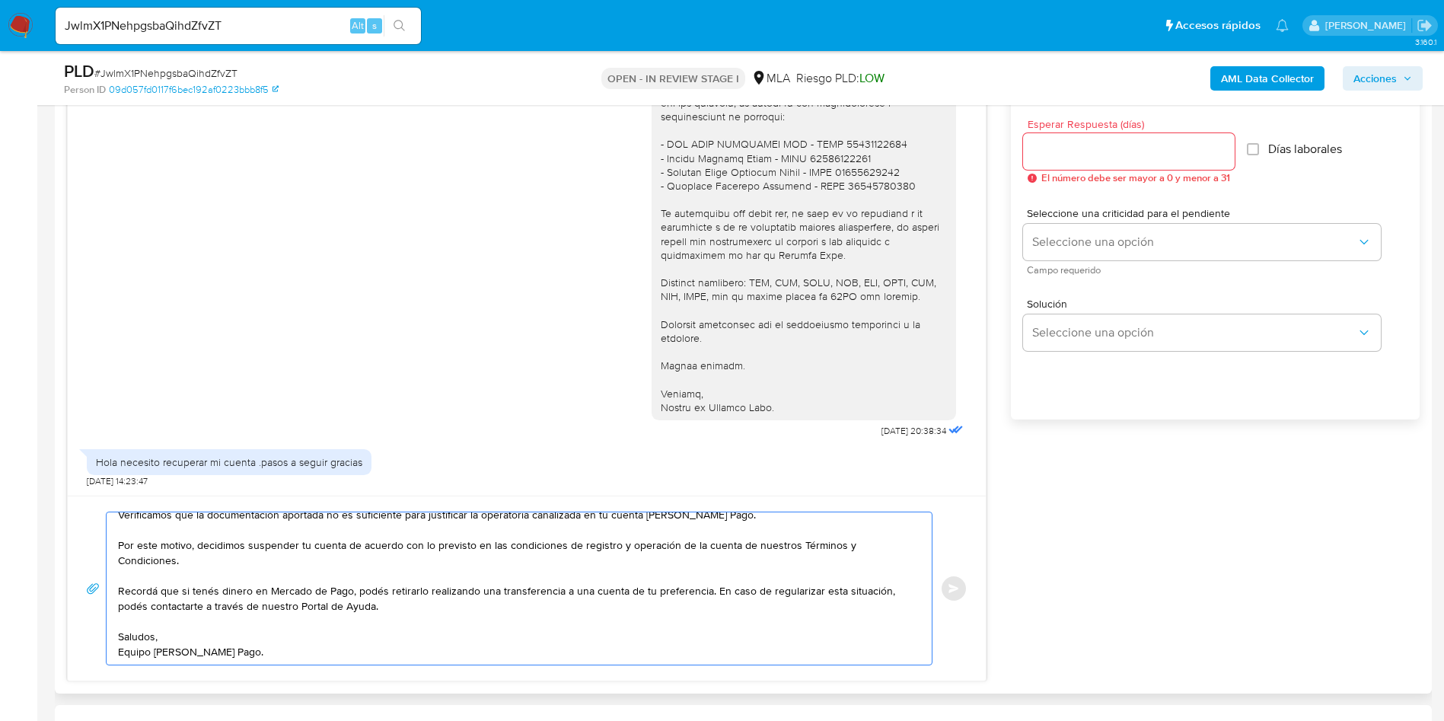
scroll to position [799, 0]
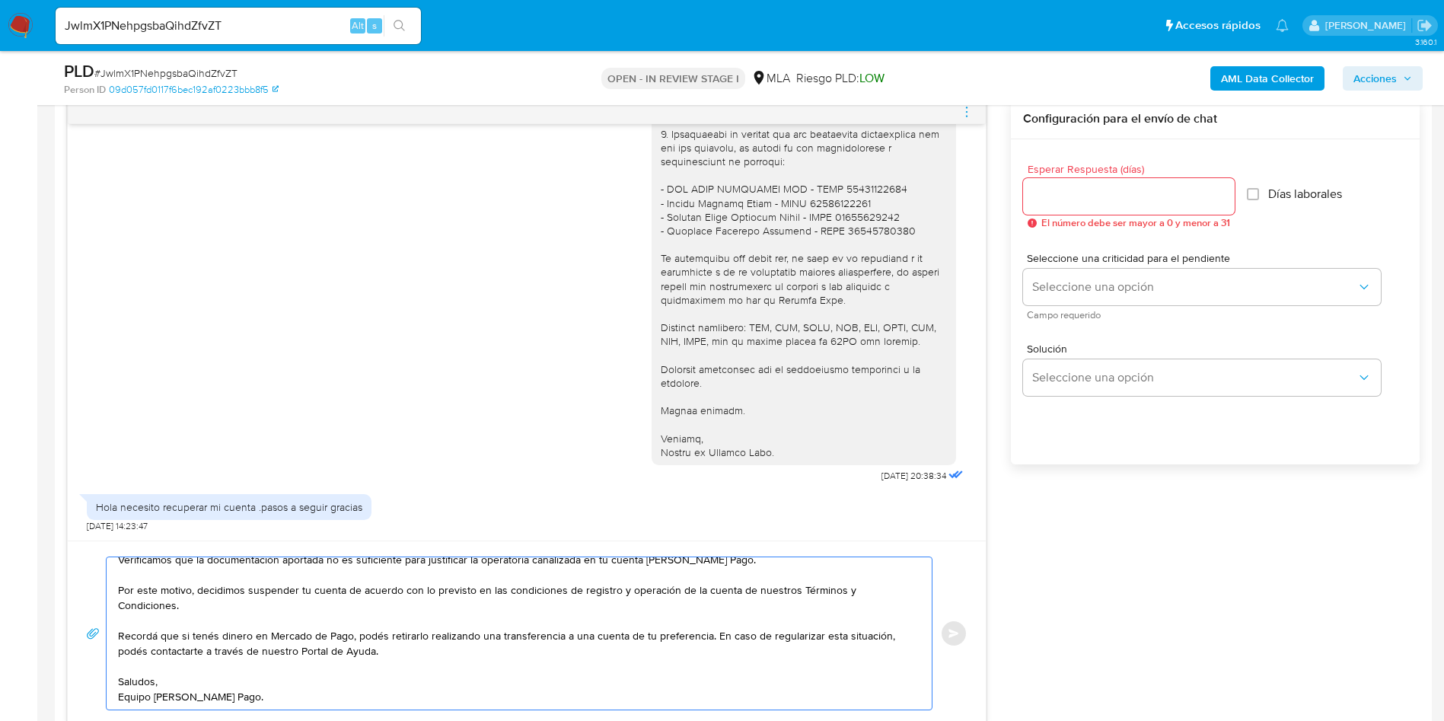
type textarea "Hola, Muchas gracias por la respuesta. Analizamos tu caso y notamos que la info…"
click at [1063, 197] on input "Esperar Respuesta (días)" at bounding box center [1129, 196] width 212 height 20
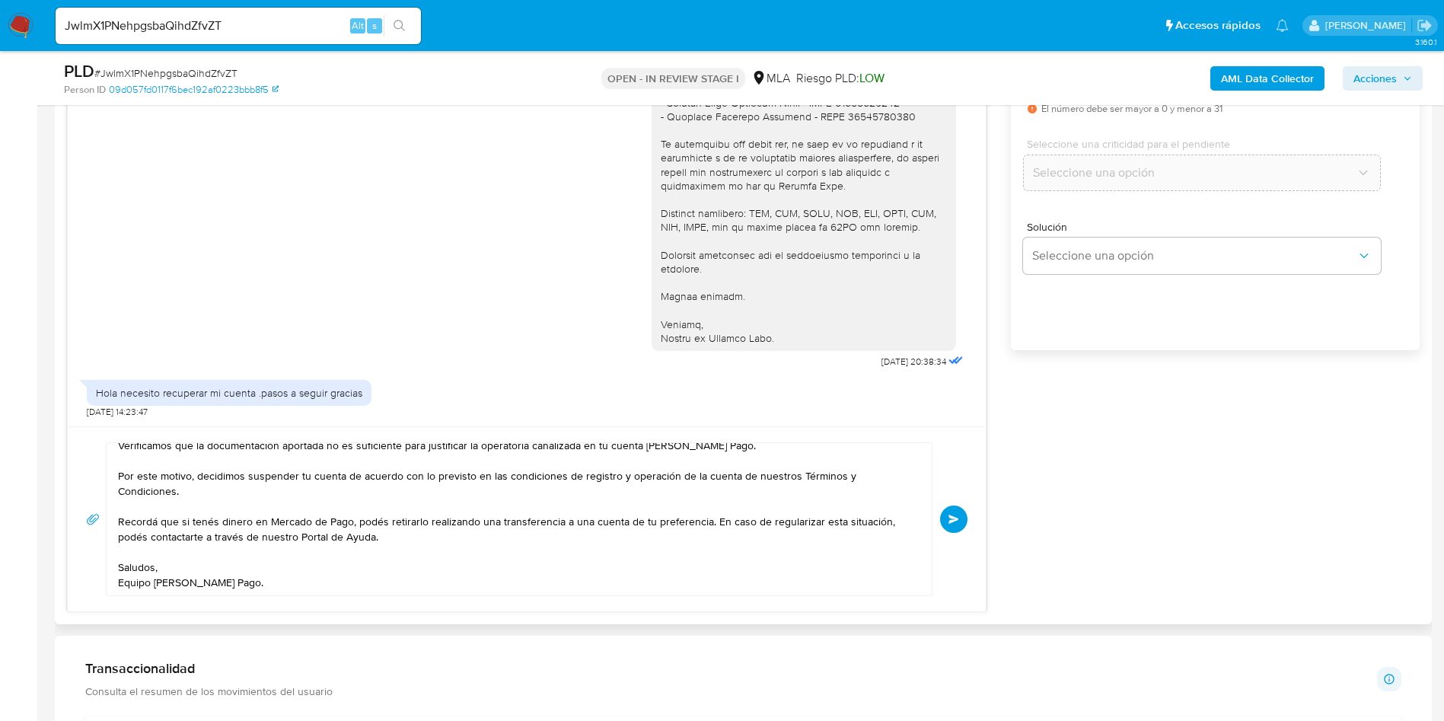
scroll to position [0, 0]
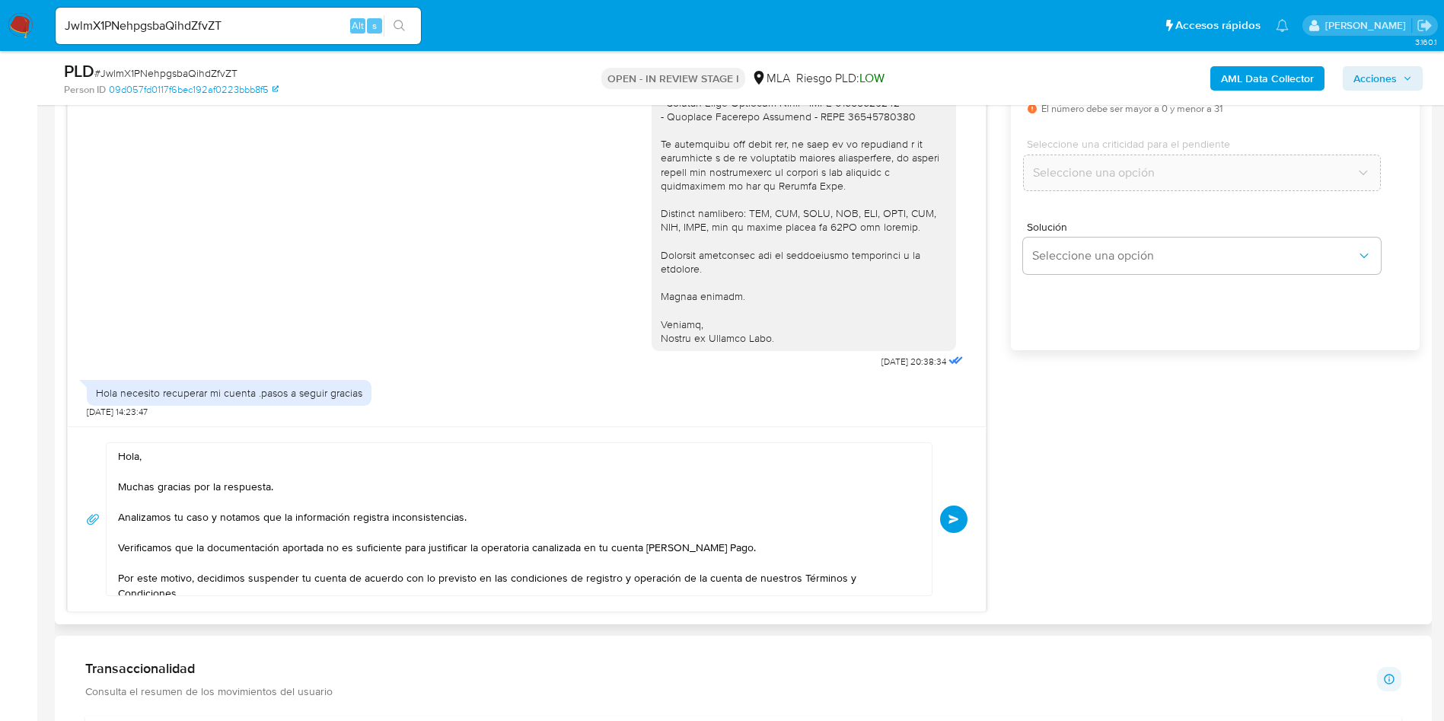
type input "0"
click at [244, 543] on textarea "Hola, Muchas gracias por la respuesta. Analizamos tu caso y notamos que la info…" at bounding box center [515, 519] width 795 height 152
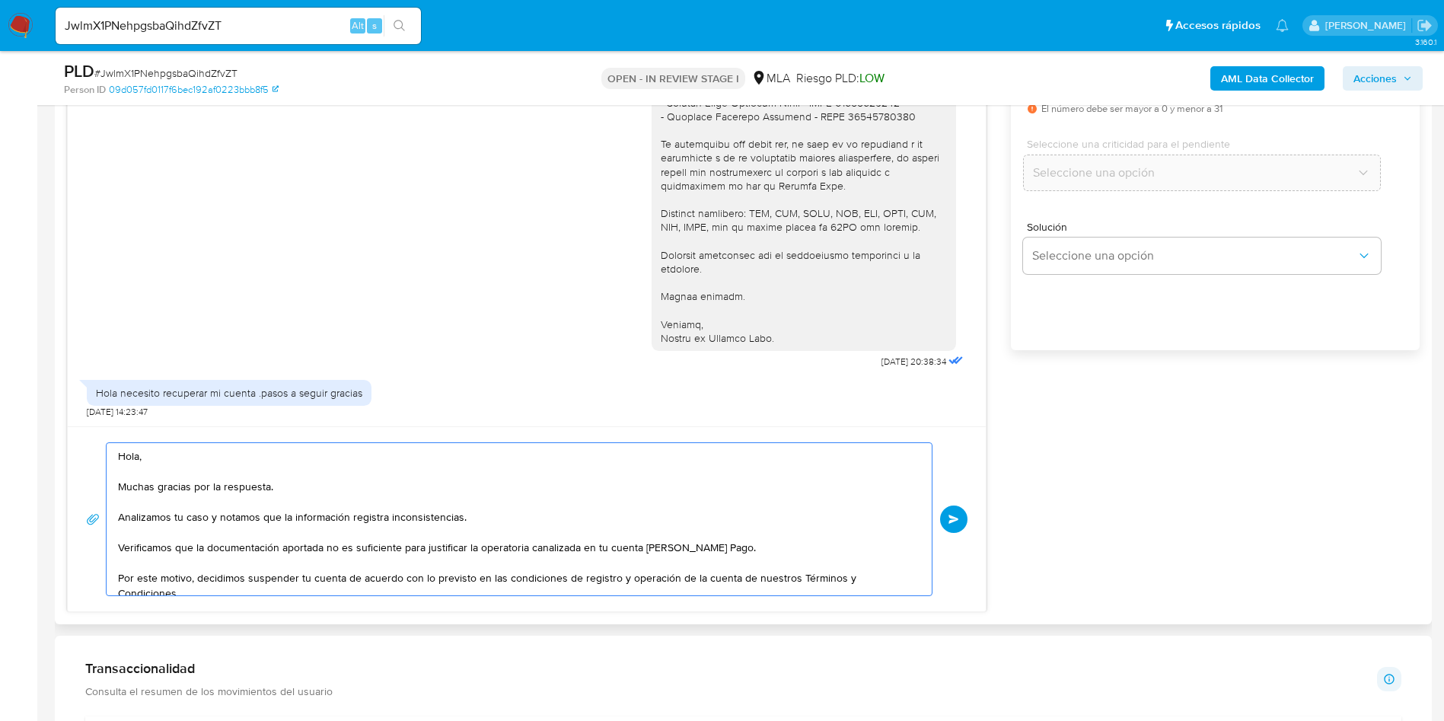
click at [244, 543] on textarea "Hola, Muchas gracias por la respuesta. Analizamos tu caso y notamos que la info…" at bounding box center [515, 519] width 795 height 152
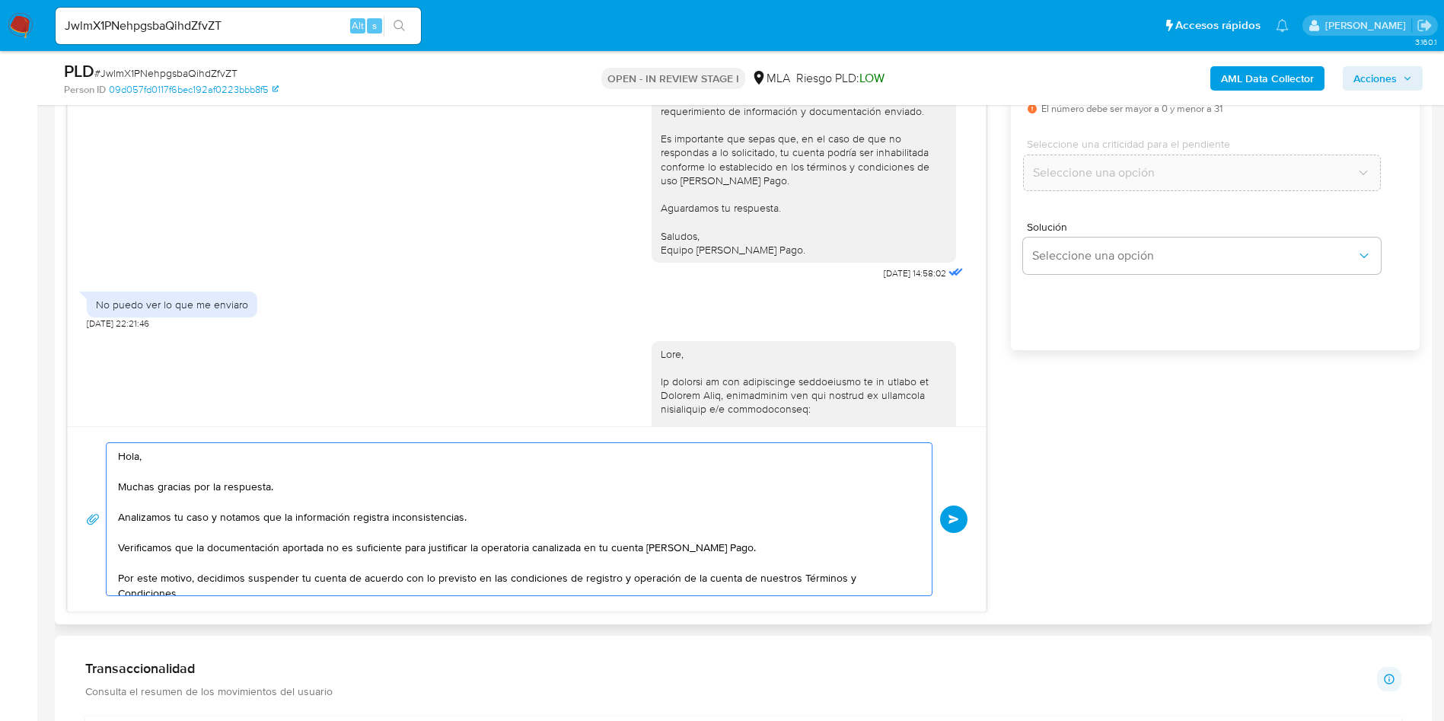
scroll to position [1968, 0]
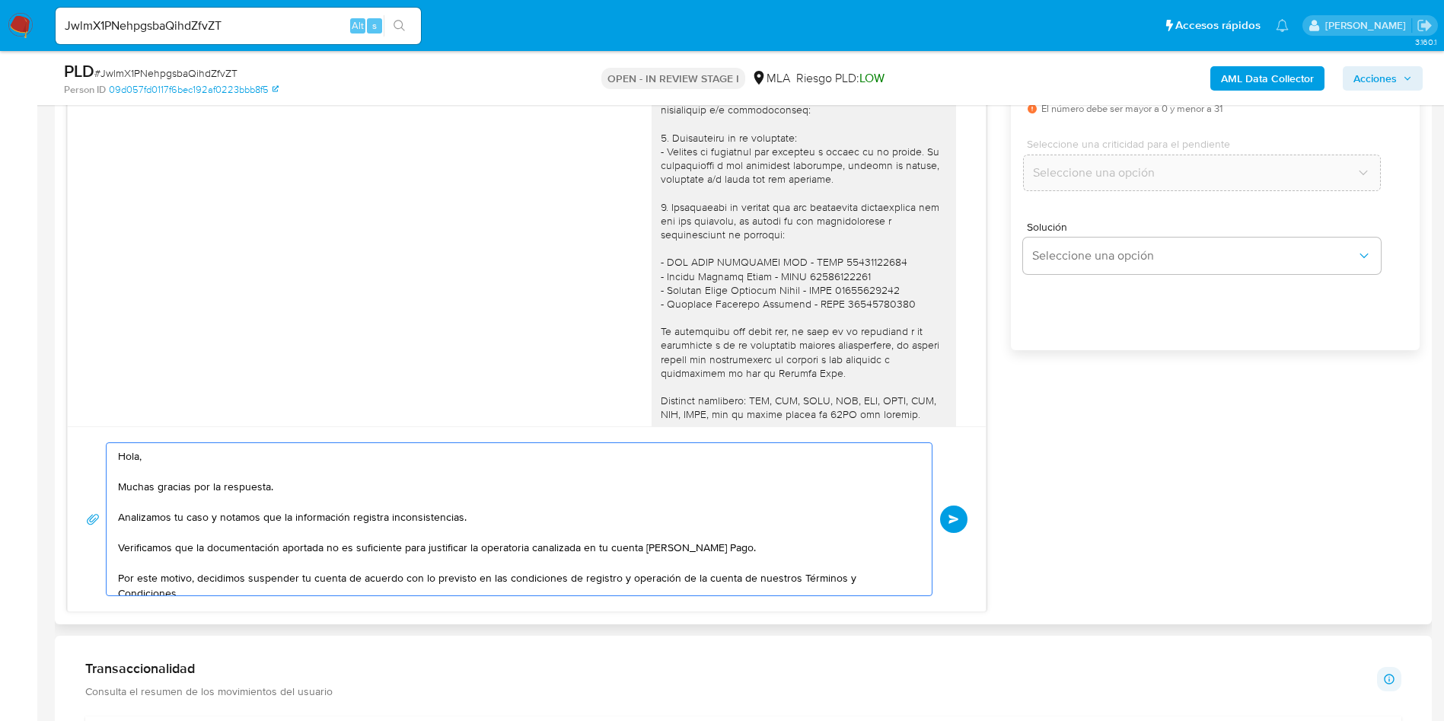
click at [234, 549] on textarea "Hola, Muchas gracias por la respuesta. Analizamos tu caso y notamos que la info…" at bounding box center [515, 519] width 795 height 152
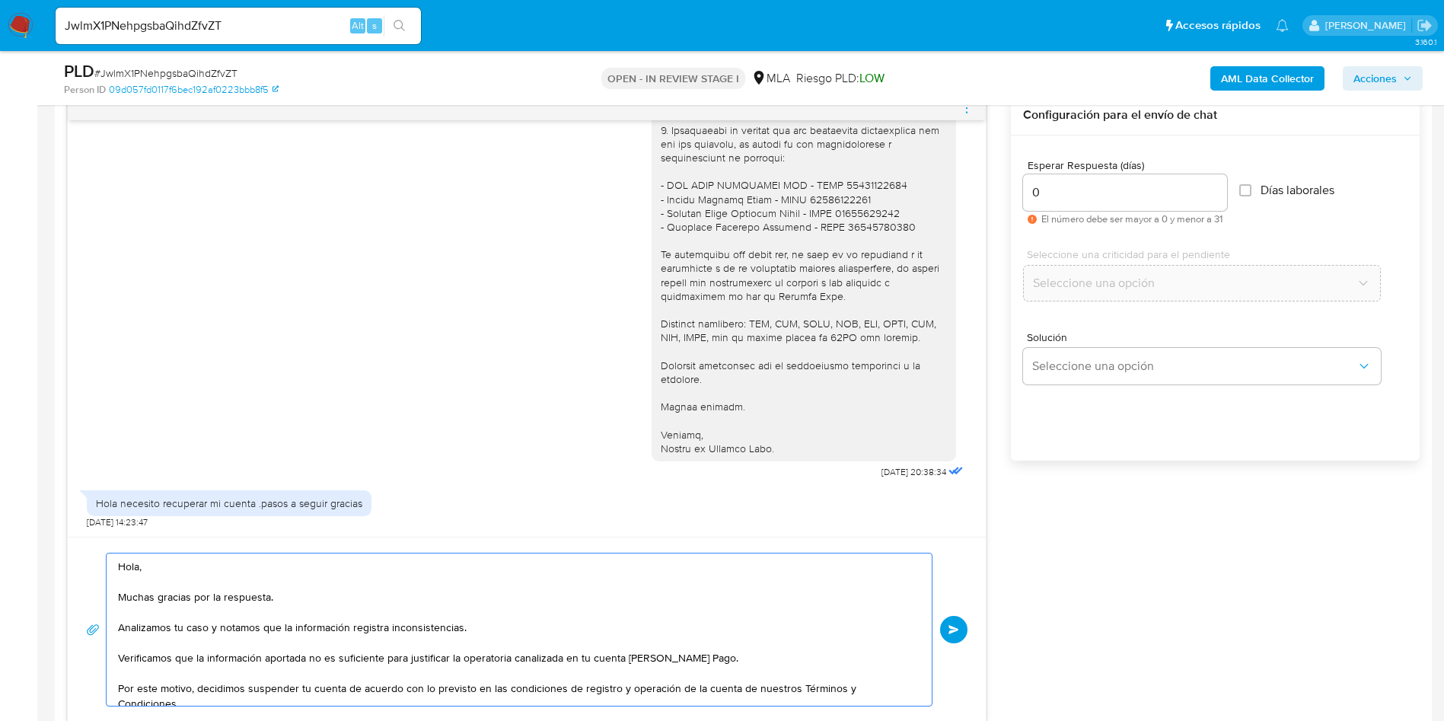
scroll to position [913, 0]
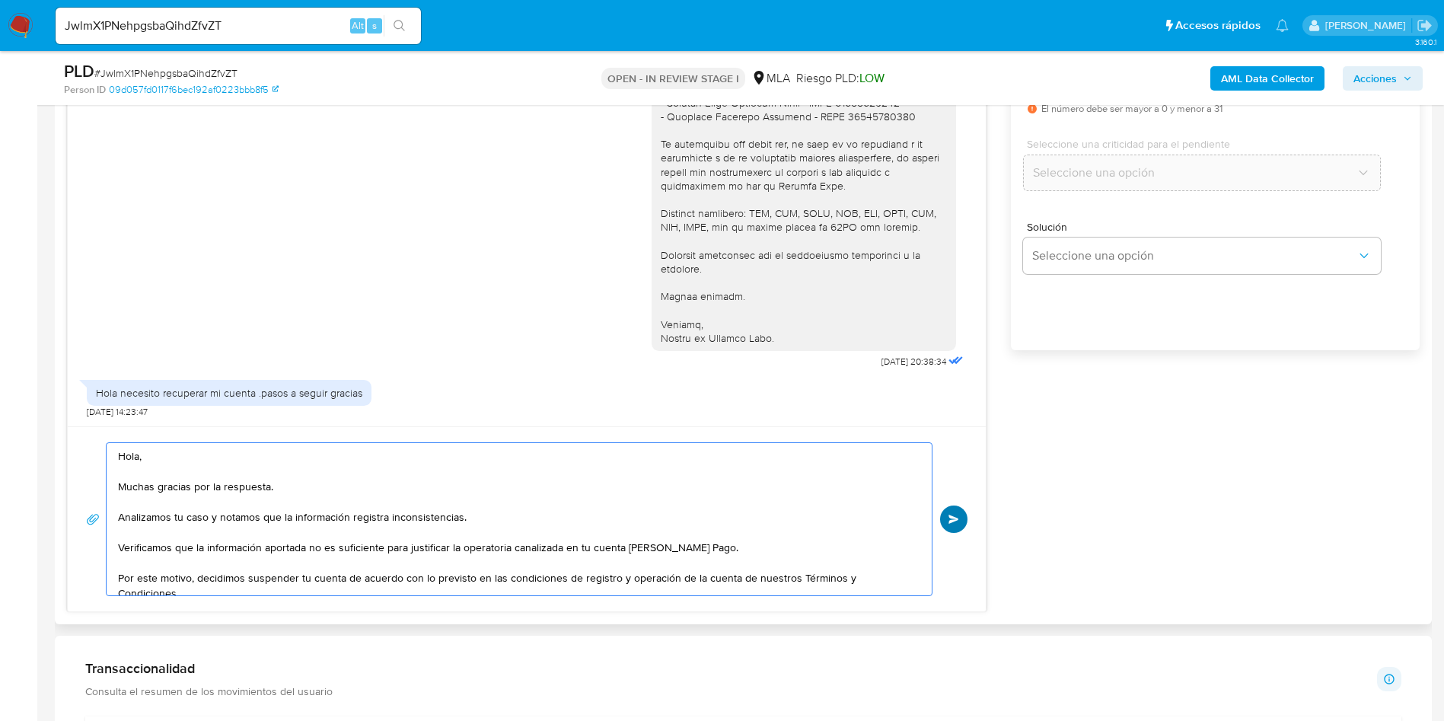
type textarea "Hola, Muchas gracias por la respuesta. Analizamos tu caso y notamos que la info…"
click at [958, 515] on span "Enviar" at bounding box center [953, 519] width 11 height 9
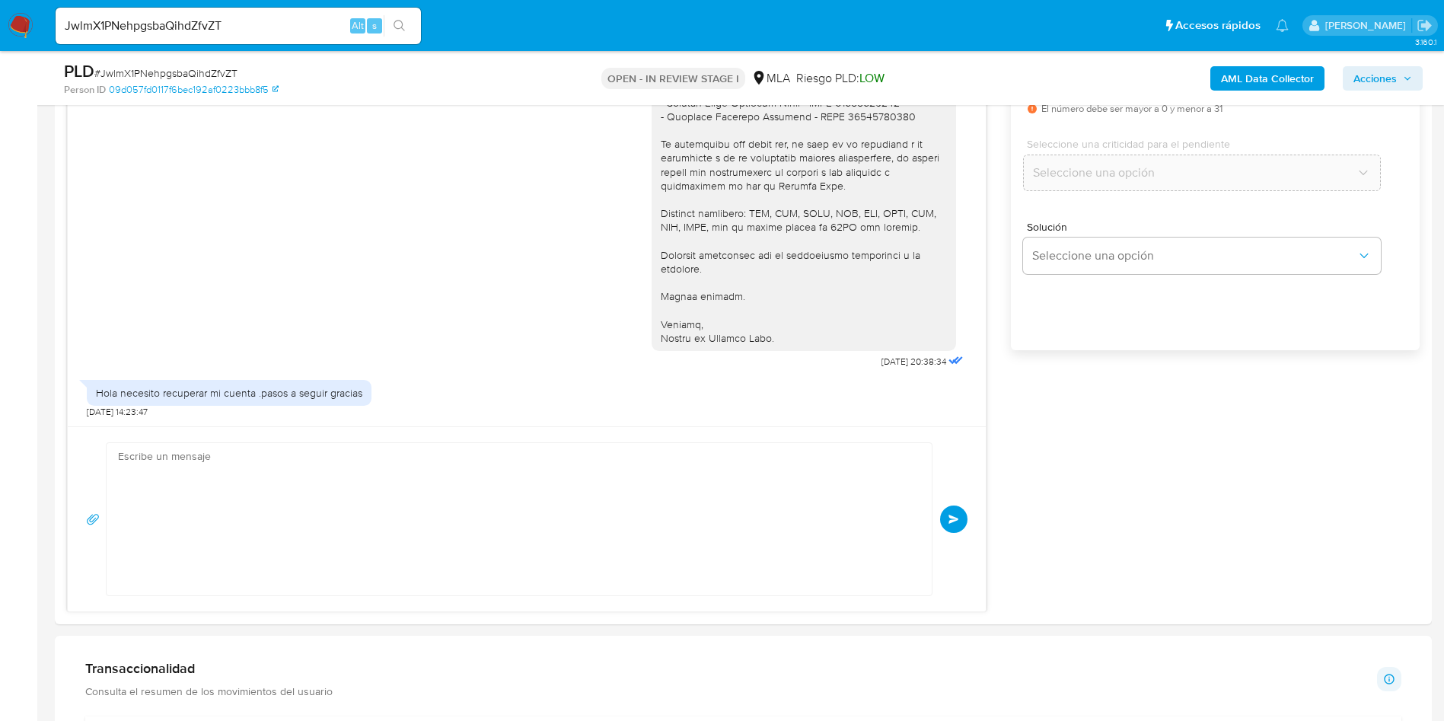
scroll to position [2545, 0]
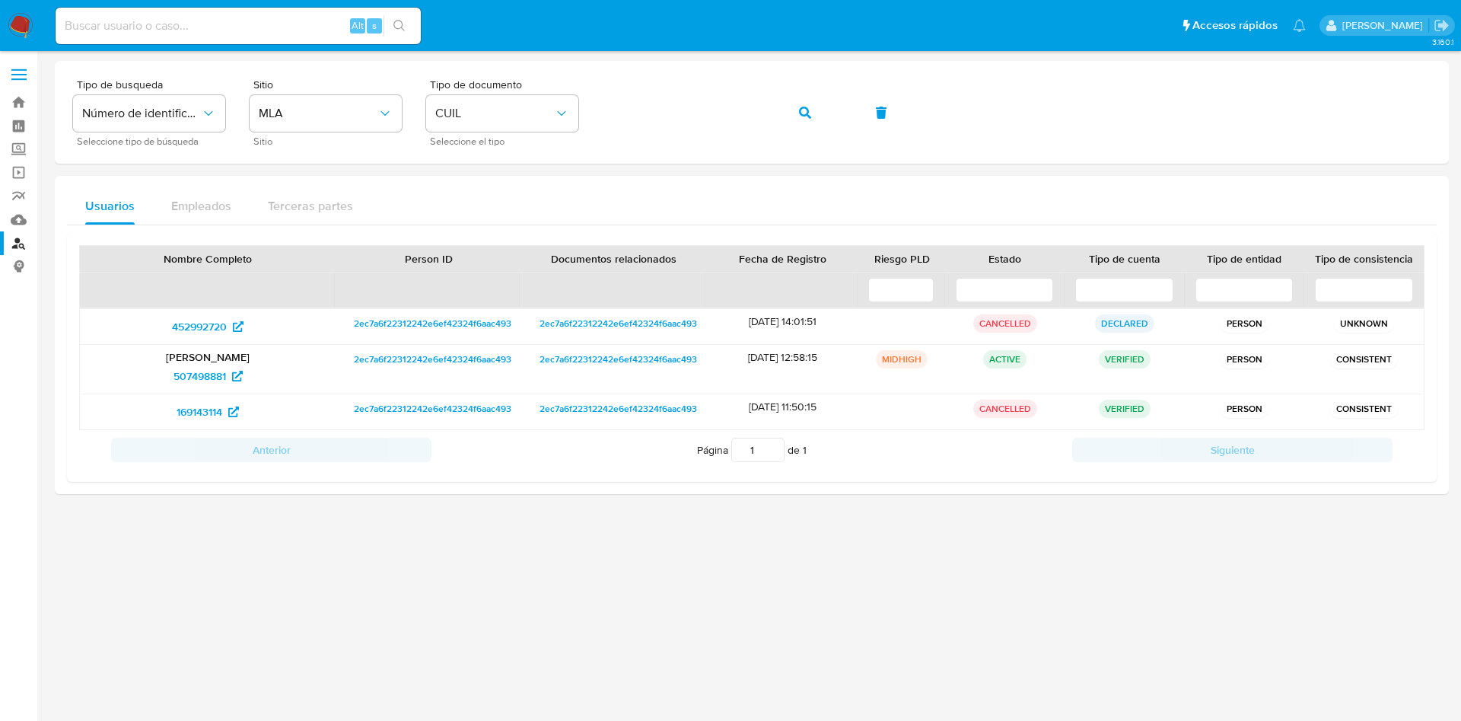
click at [34, 16] on nav "Pausado Ver notificaciones Alt s Accesos rápidos Presiona las siguientes teclas…" at bounding box center [730, 25] width 1461 height 51
click at [20, 32] on img at bounding box center [21, 26] width 26 height 26
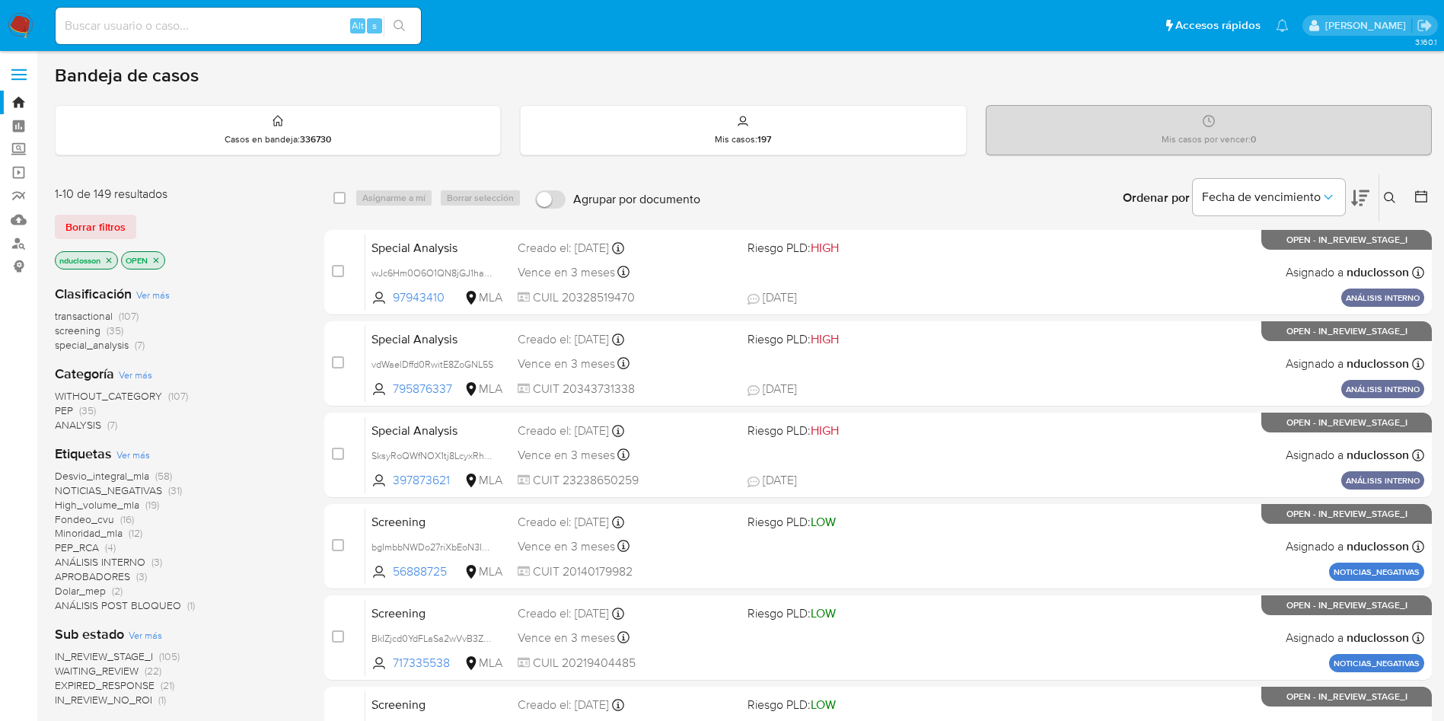
click at [1392, 197] on icon at bounding box center [1389, 197] width 11 height 11
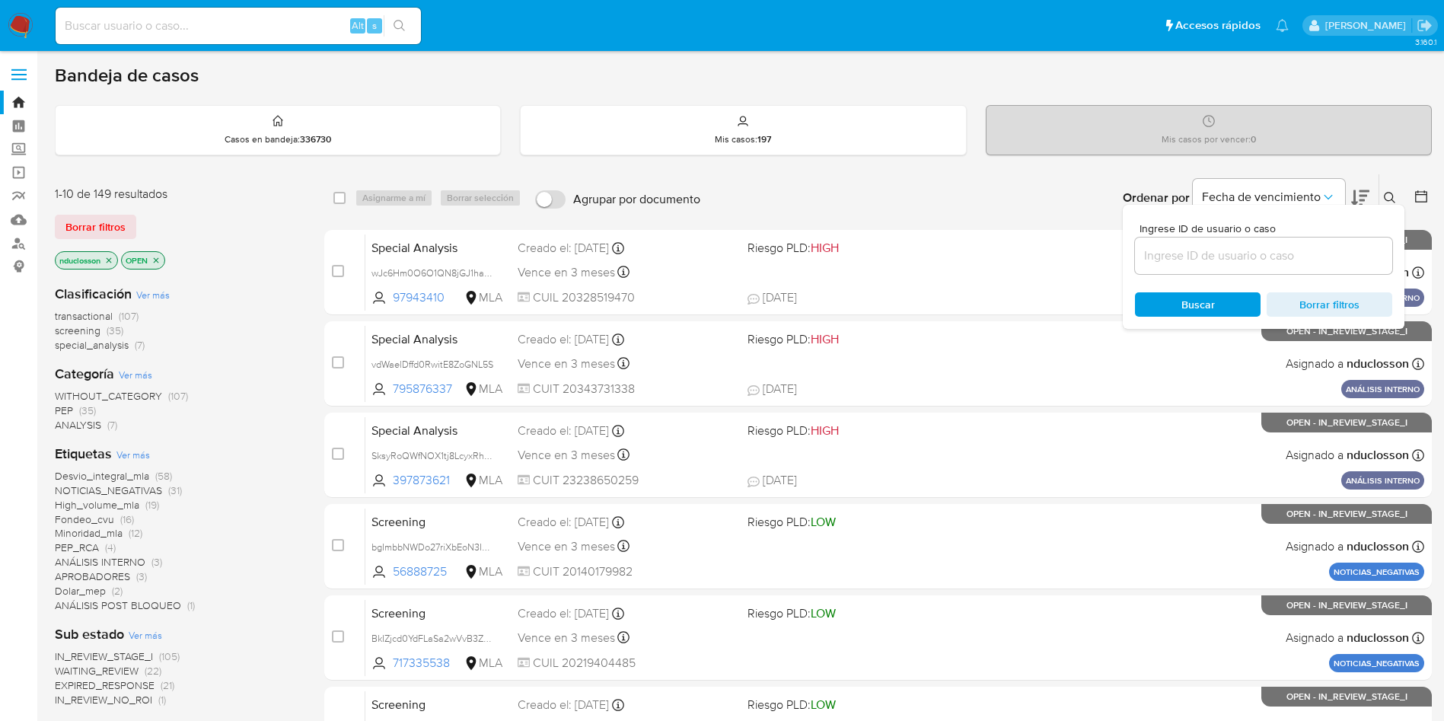
click at [1246, 254] on input at bounding box center [1263, 256] width 257 height 20
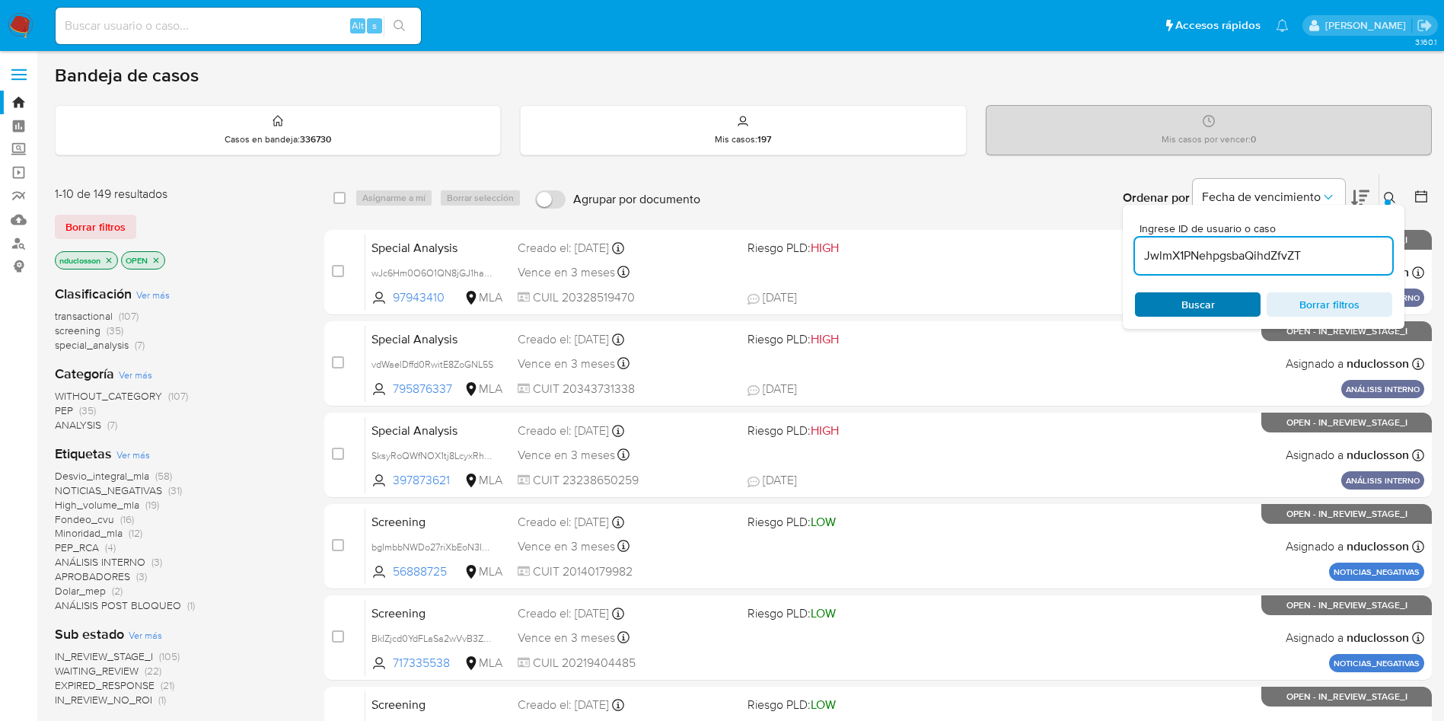
type input "JwlmX1PNehpgsbaQihdZfvZT"
click at [1182, 292] on div "Buscar Borrar filtros" at bounding box center [1263, 304] width 257 height 24
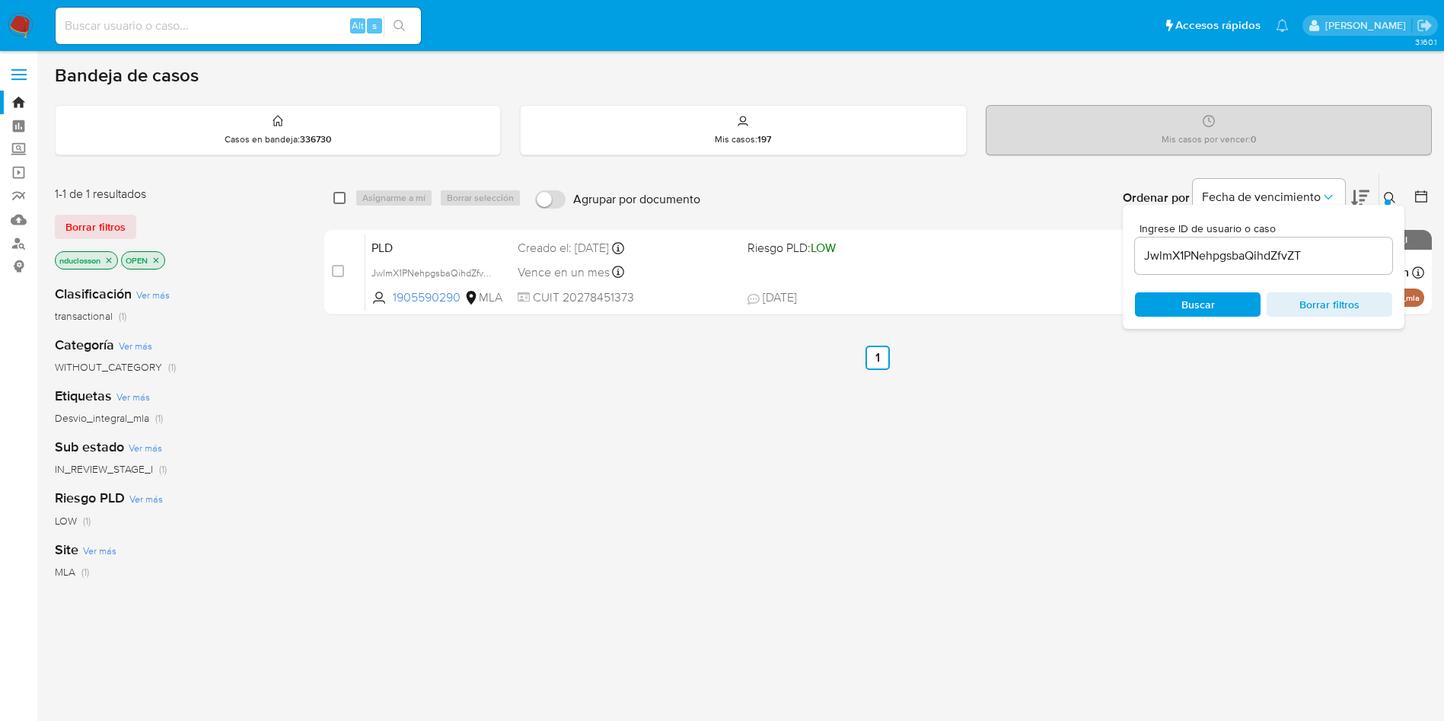
click at [341, 195] on input "checkbox" at bounding box center [339, 198] width 12 height 12
checkbox input "true"
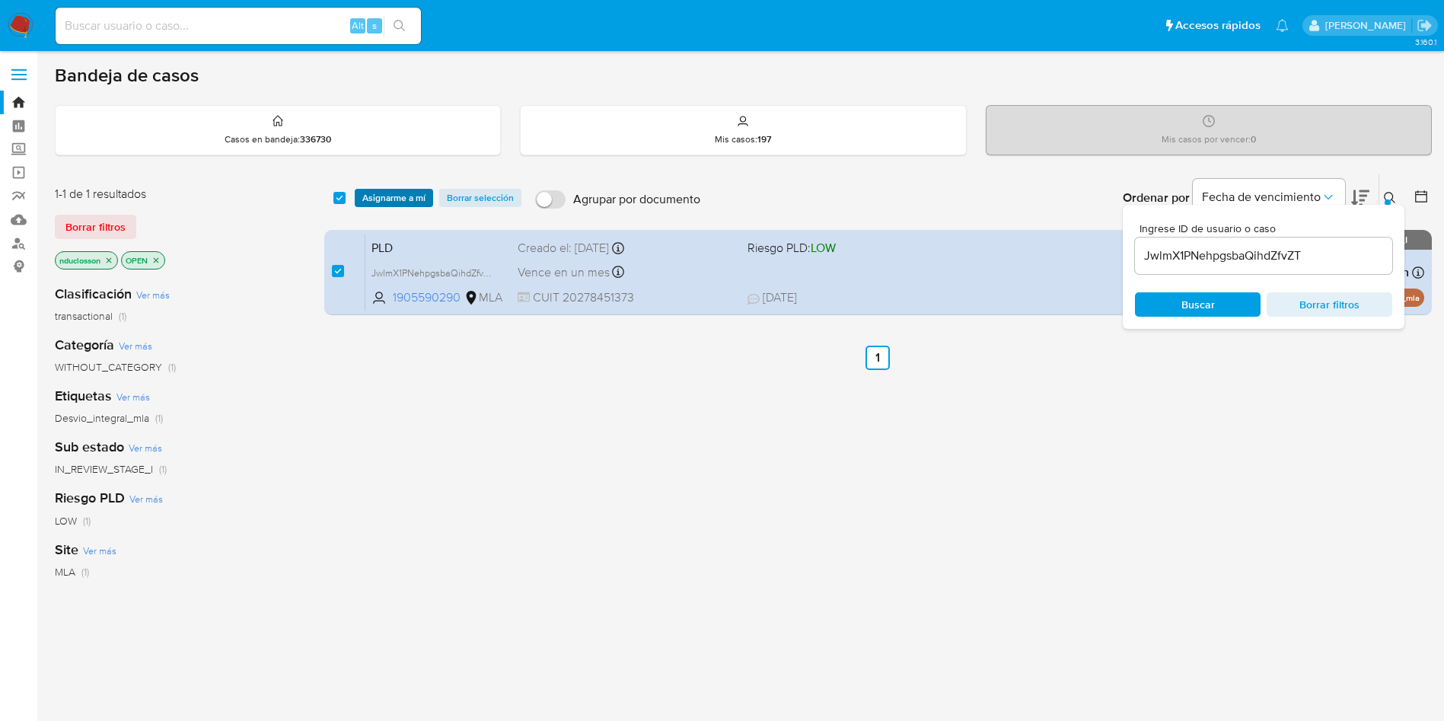
click at [371, 197] on span "Asignarme a mí" at bounding box center [393, 197] width 63 height 15
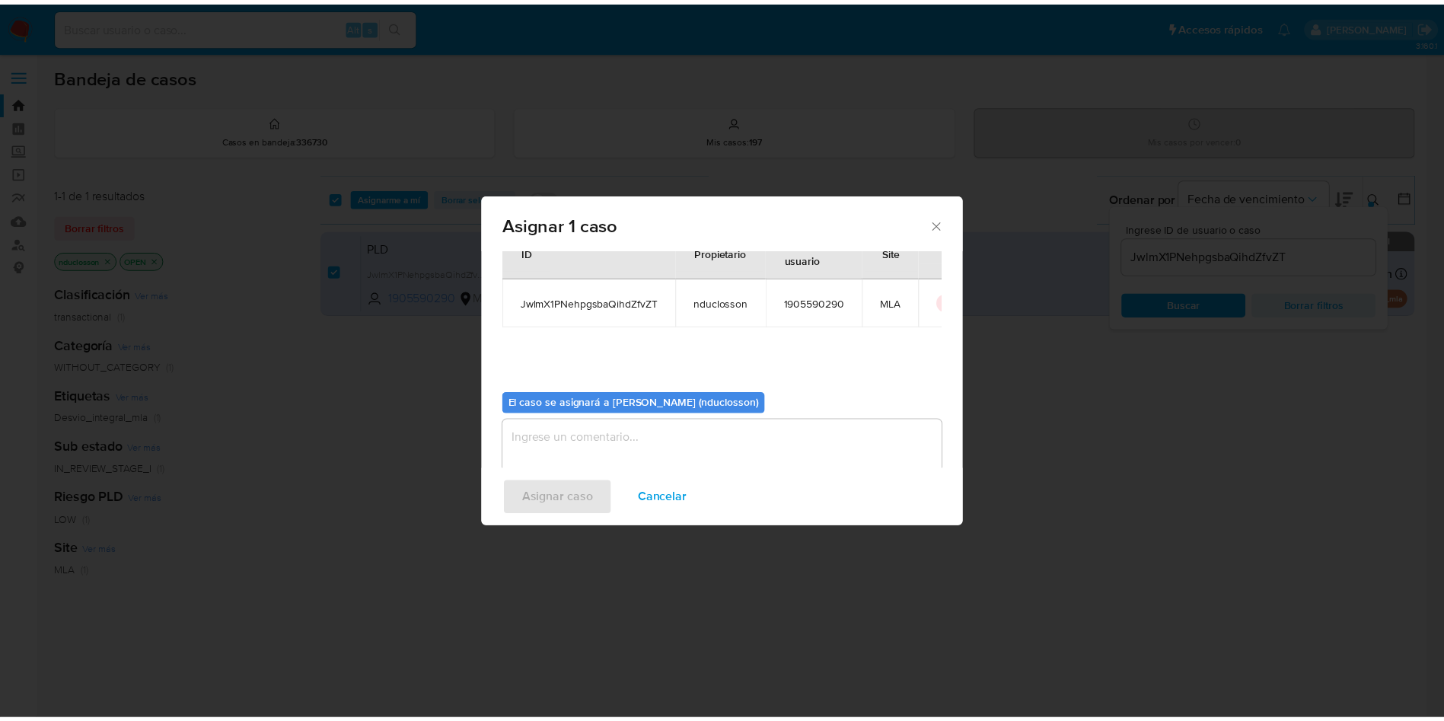
scroll to position [79, 0]
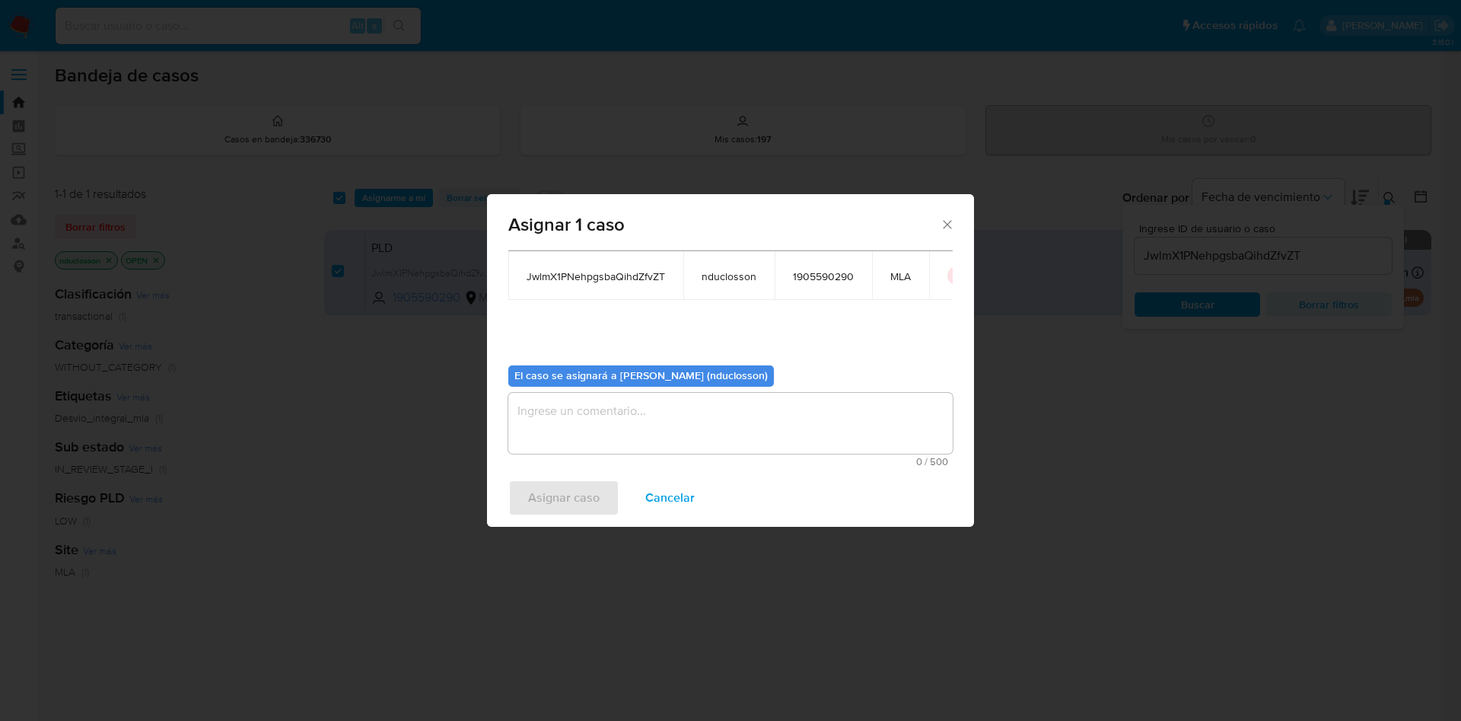
click at [684, 416] on textarea "assign-modal" at bounding box center [730, 423] width 445 height 61
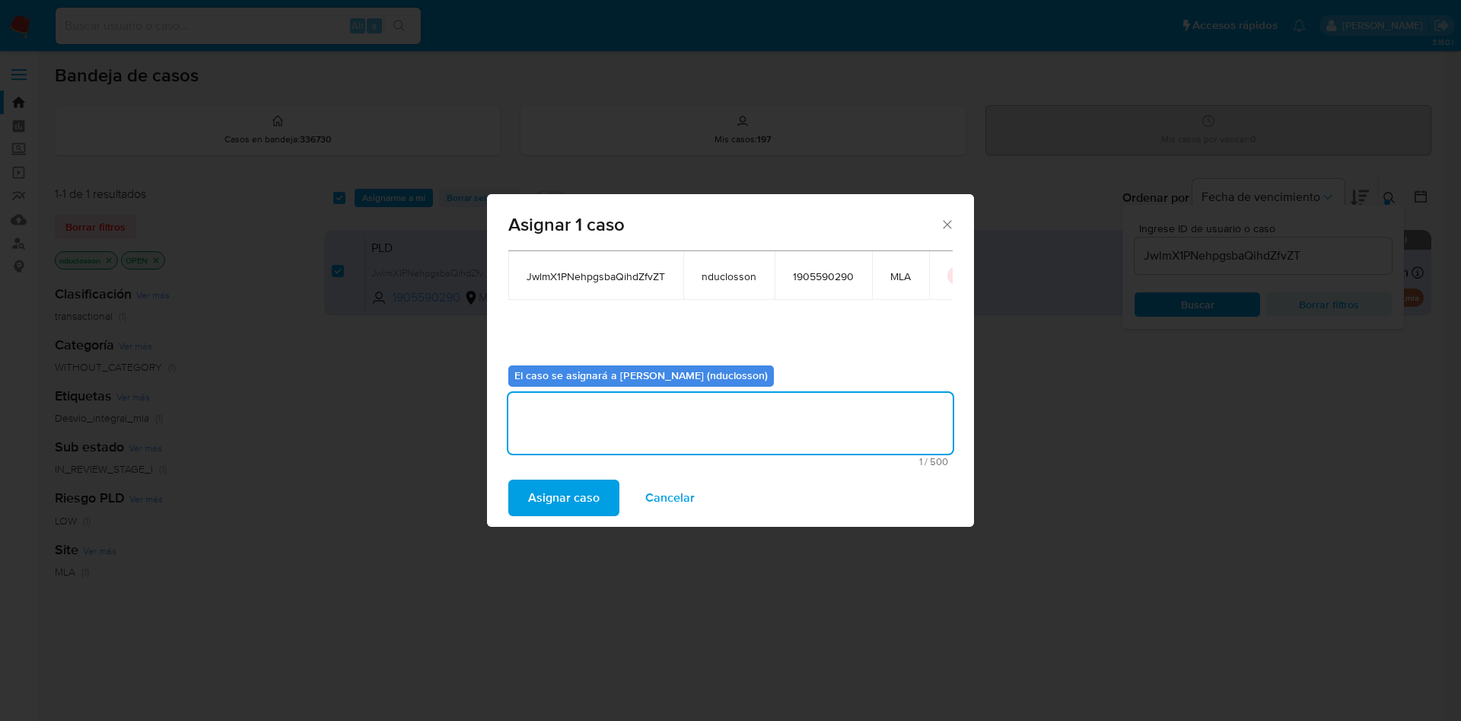
click at [591, 481] on span "Asignar caso" at bounding box center [564, 497] width 72 height 33
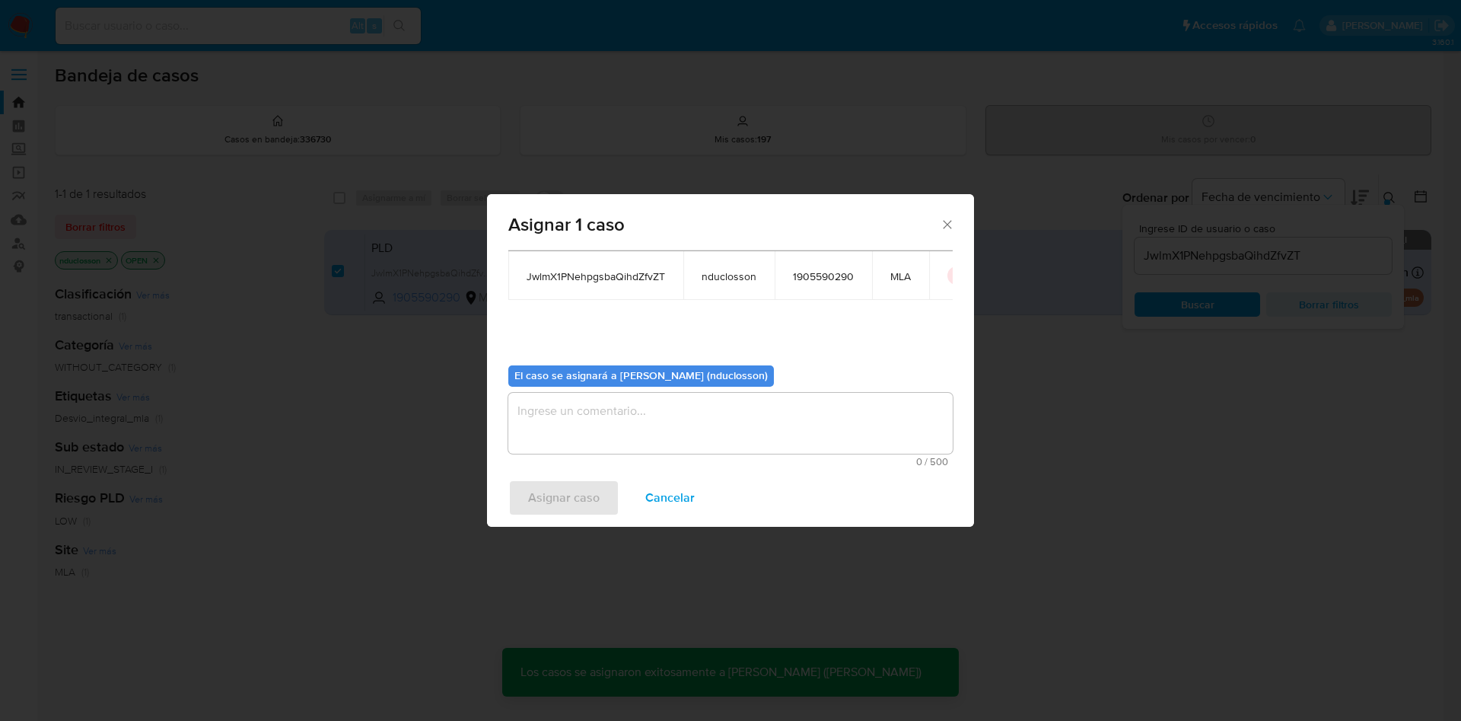
checkbox input "false"
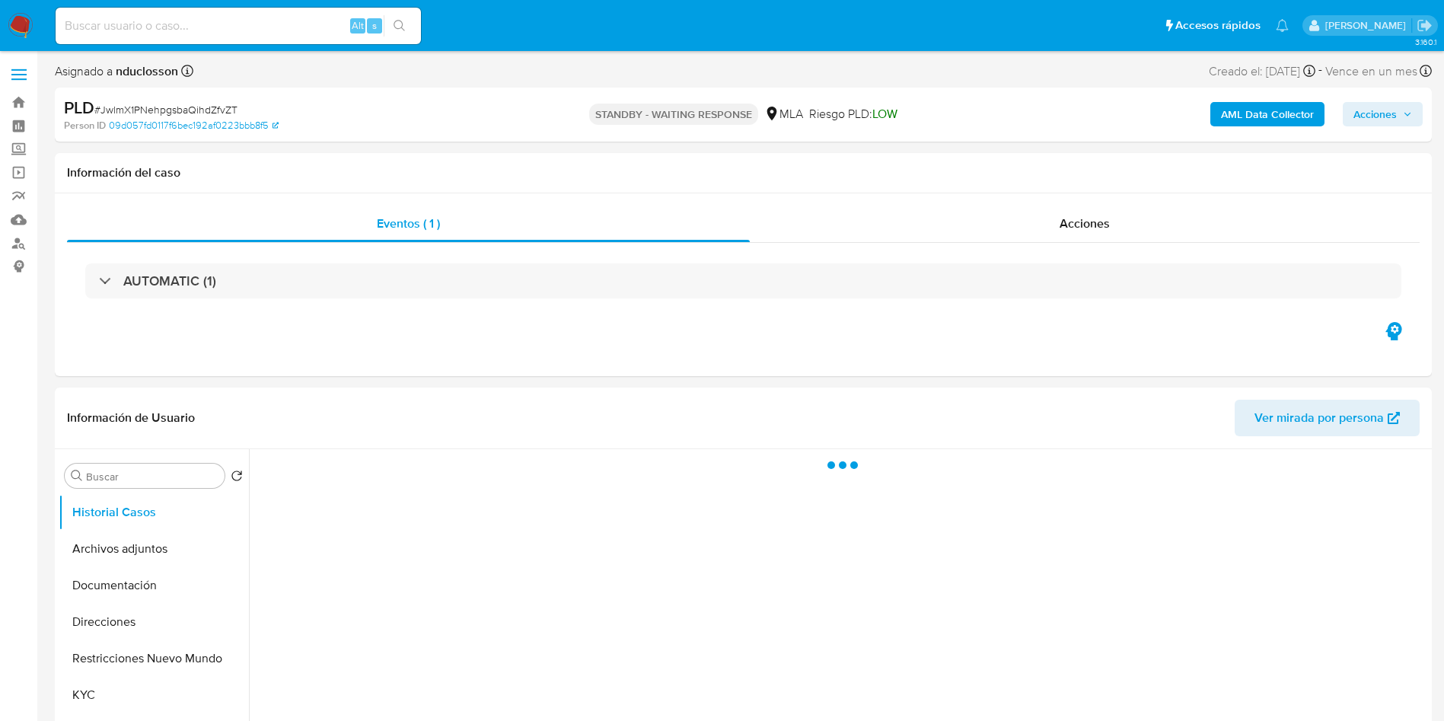
select select "10"
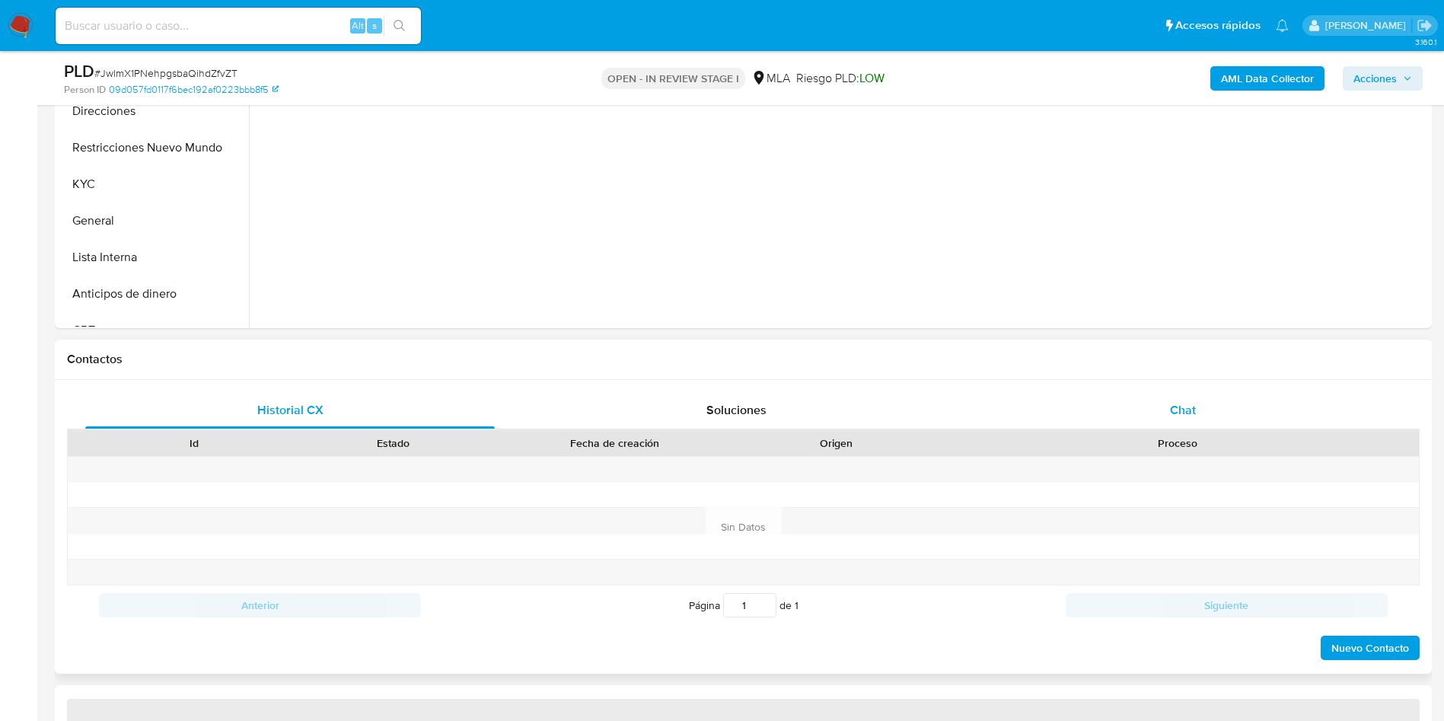
click at [1149, 397] on div "Chat" at bounding box center [1182, 410] width 409 height 37
select select "10"
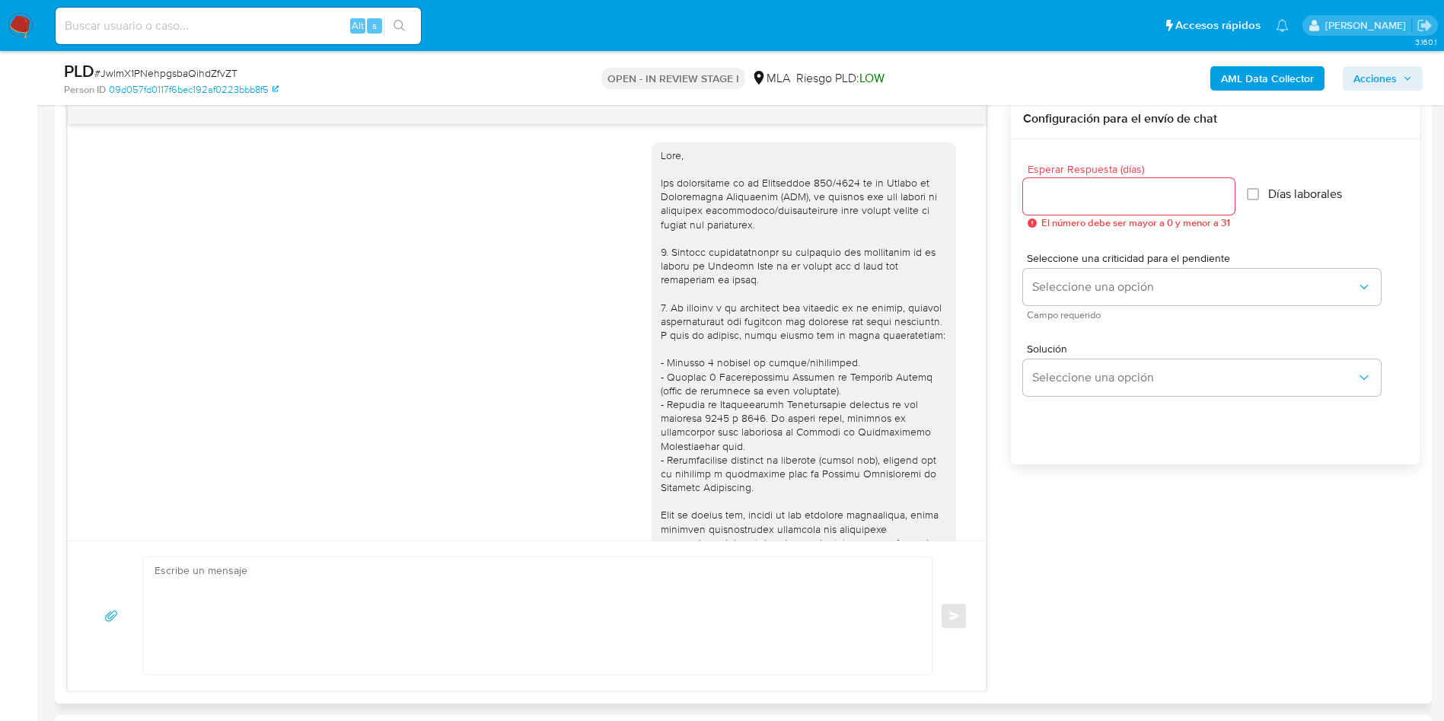
scroll to position [2545, 0]
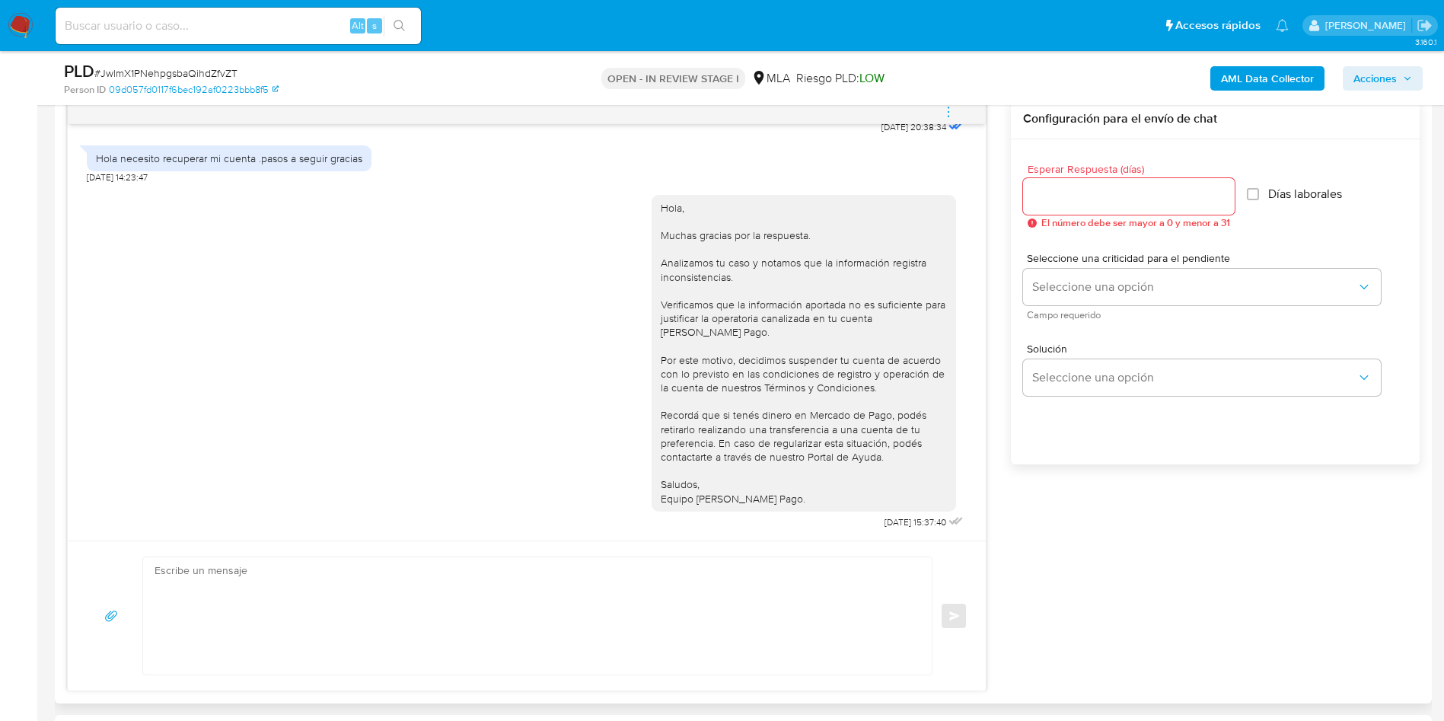
click at [955, 119] on span "menu-action" at bounding box center [949, 112] width 14 height 37
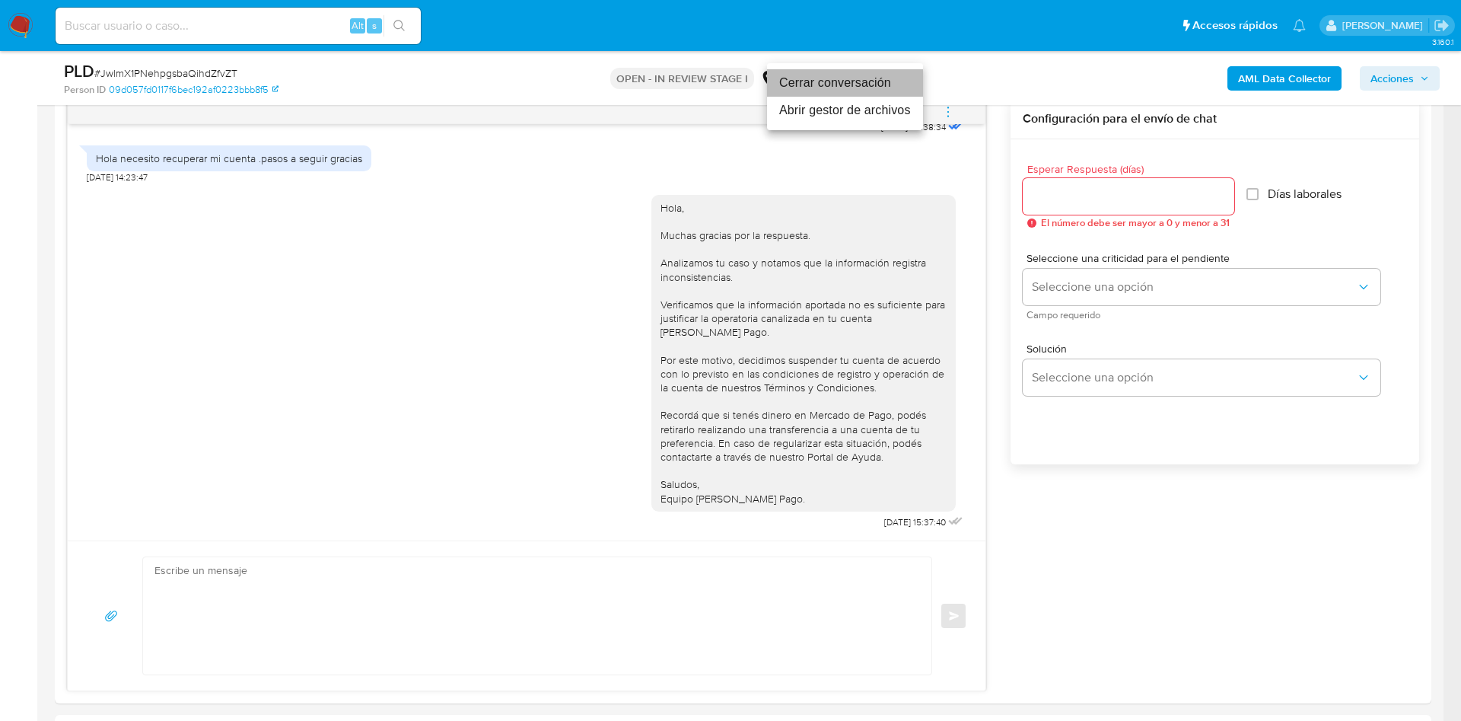
click at [828, 80] on li "Cerrar conversación" at bounding box center [845, 82] width 156 height 27
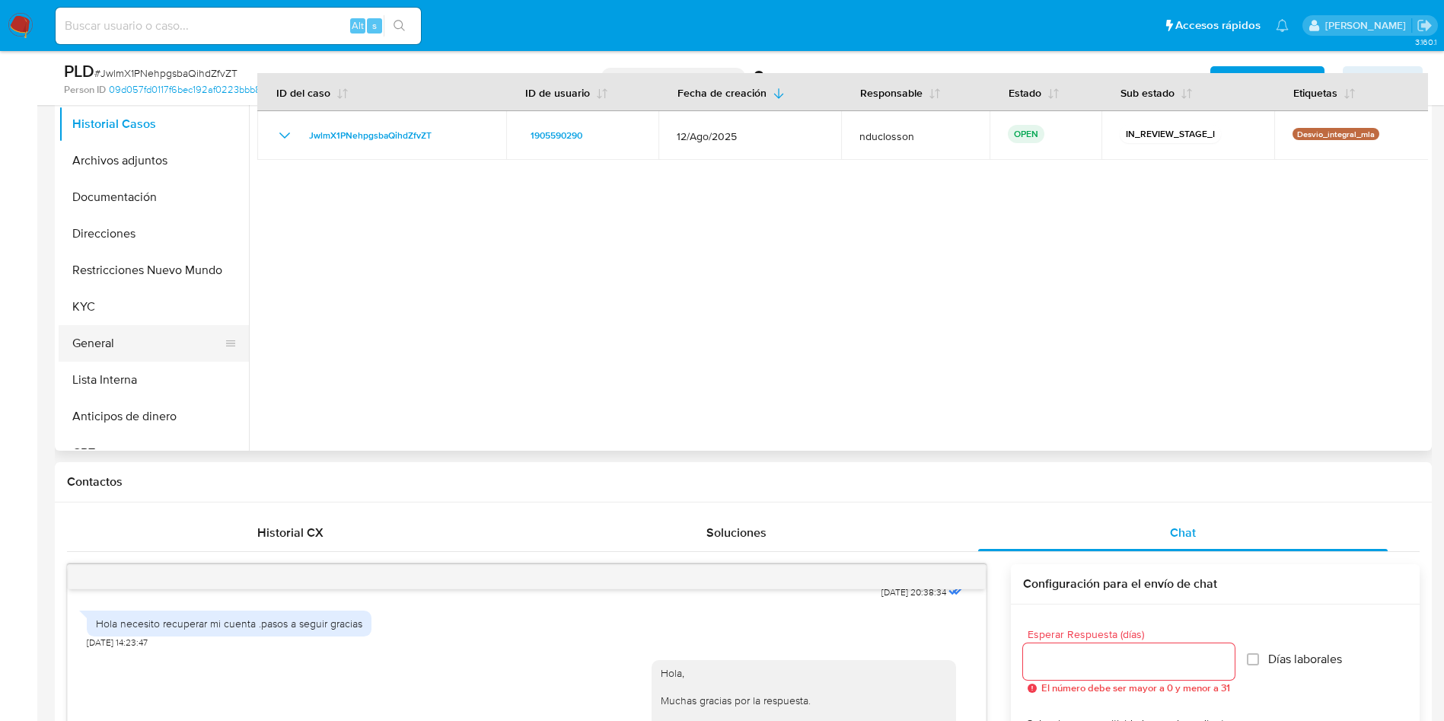
scroll to position [343, 0]
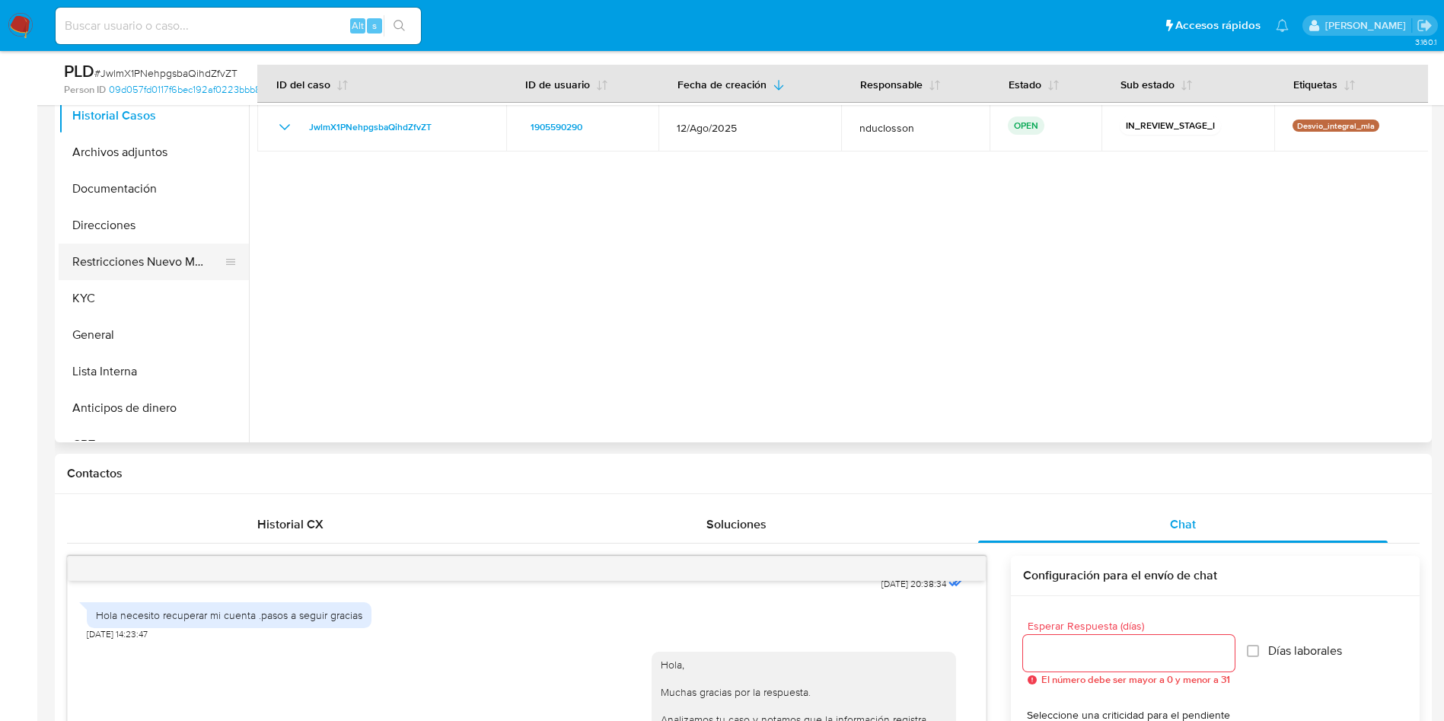
click at [123, 268] on button "Restricciones Nuevo Mundo" at bounding box center [148, 262] width 178 height 37
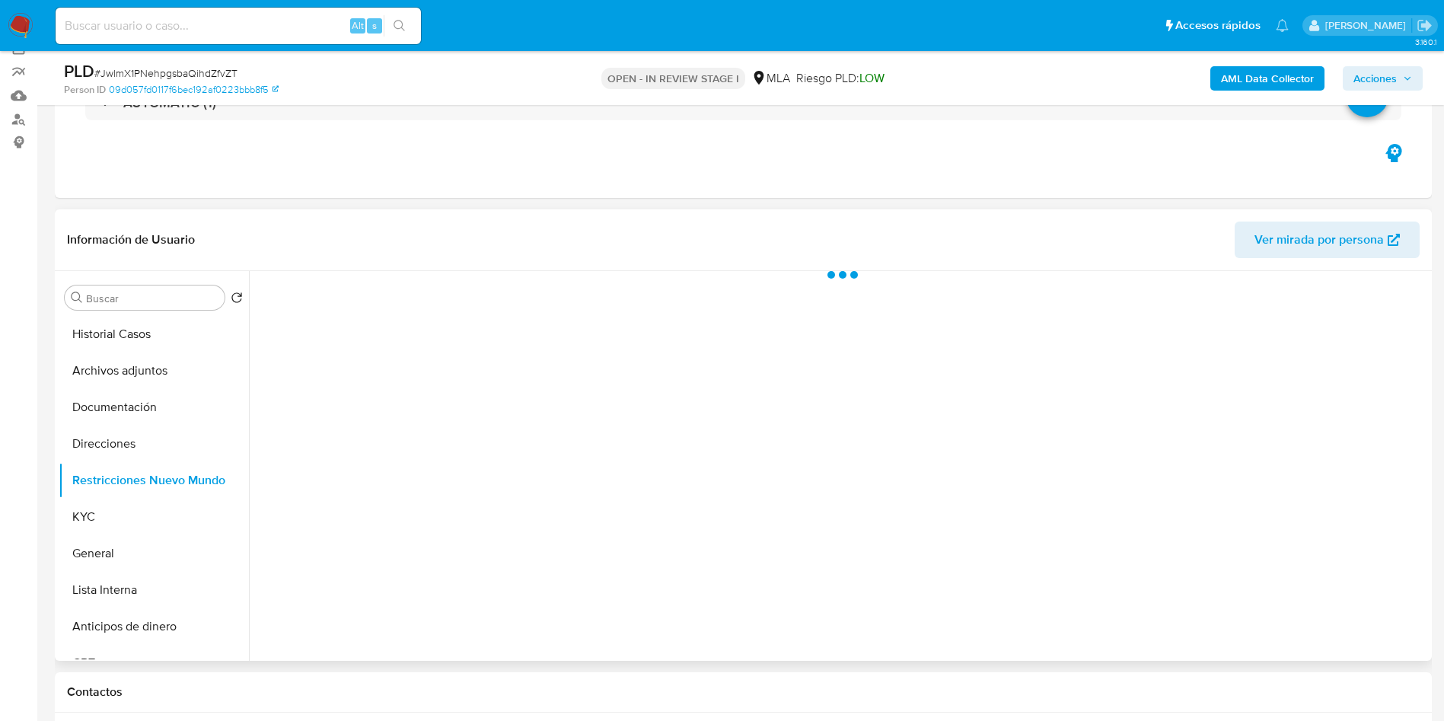
scroll to position [114, 0]
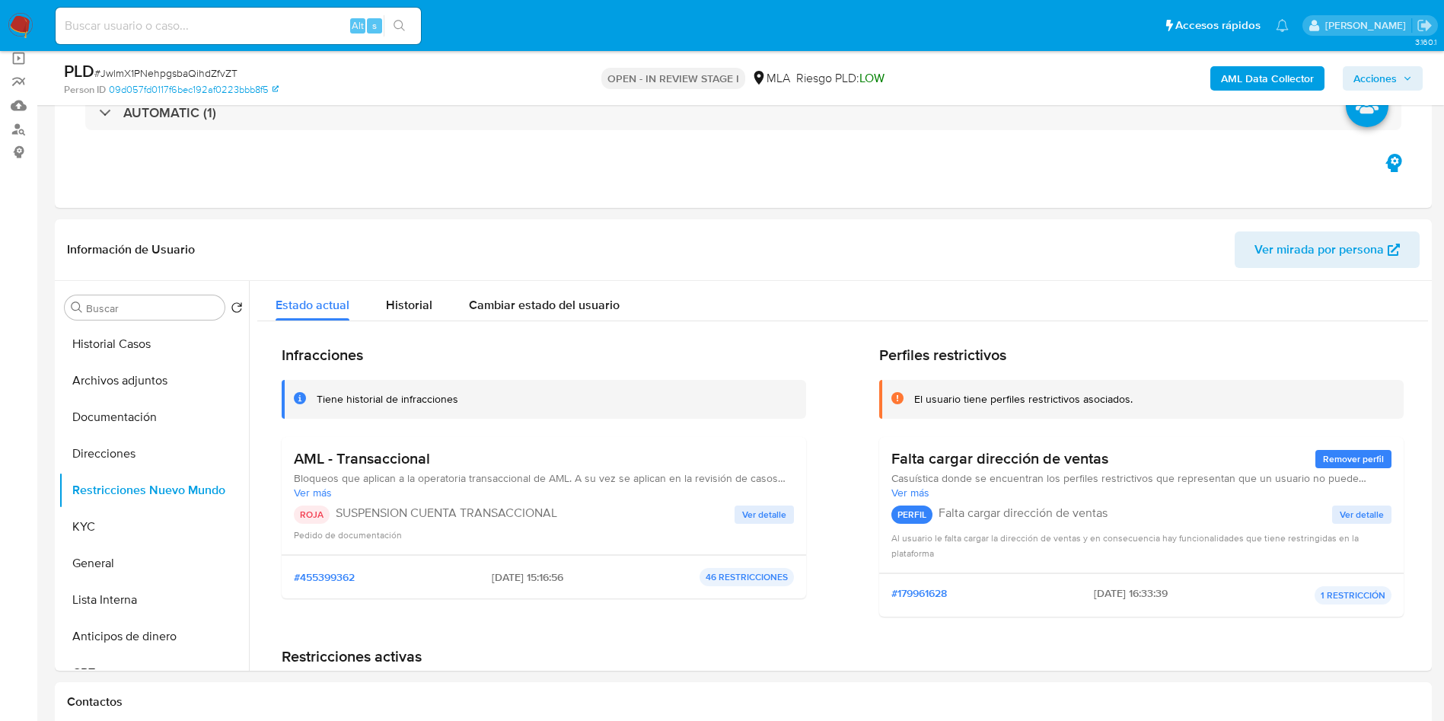
click at [1370, 75] on span "Acciones" at bounding box center [1374, 78] width 43 height 24
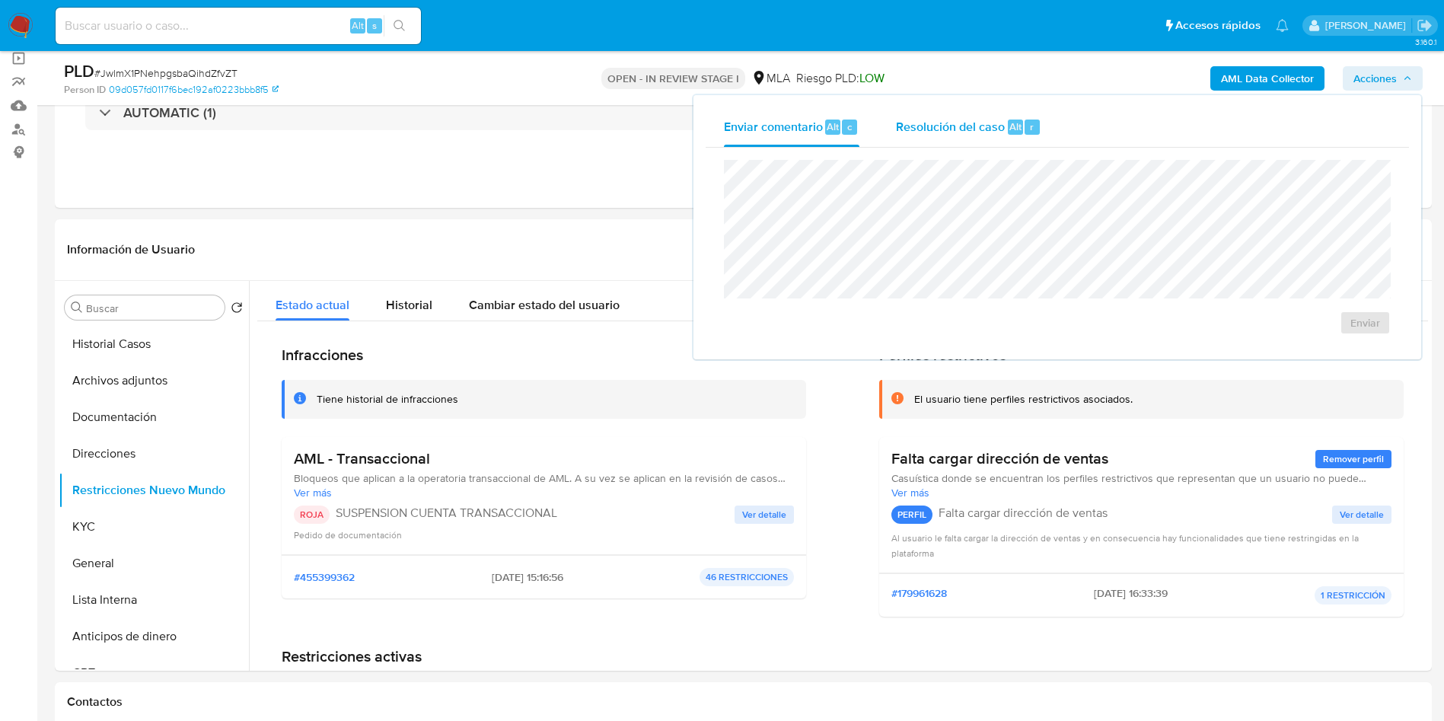
click at [999, 133] on span "Resolución del caso" at bounding box center [950, 126] width 109 height 18
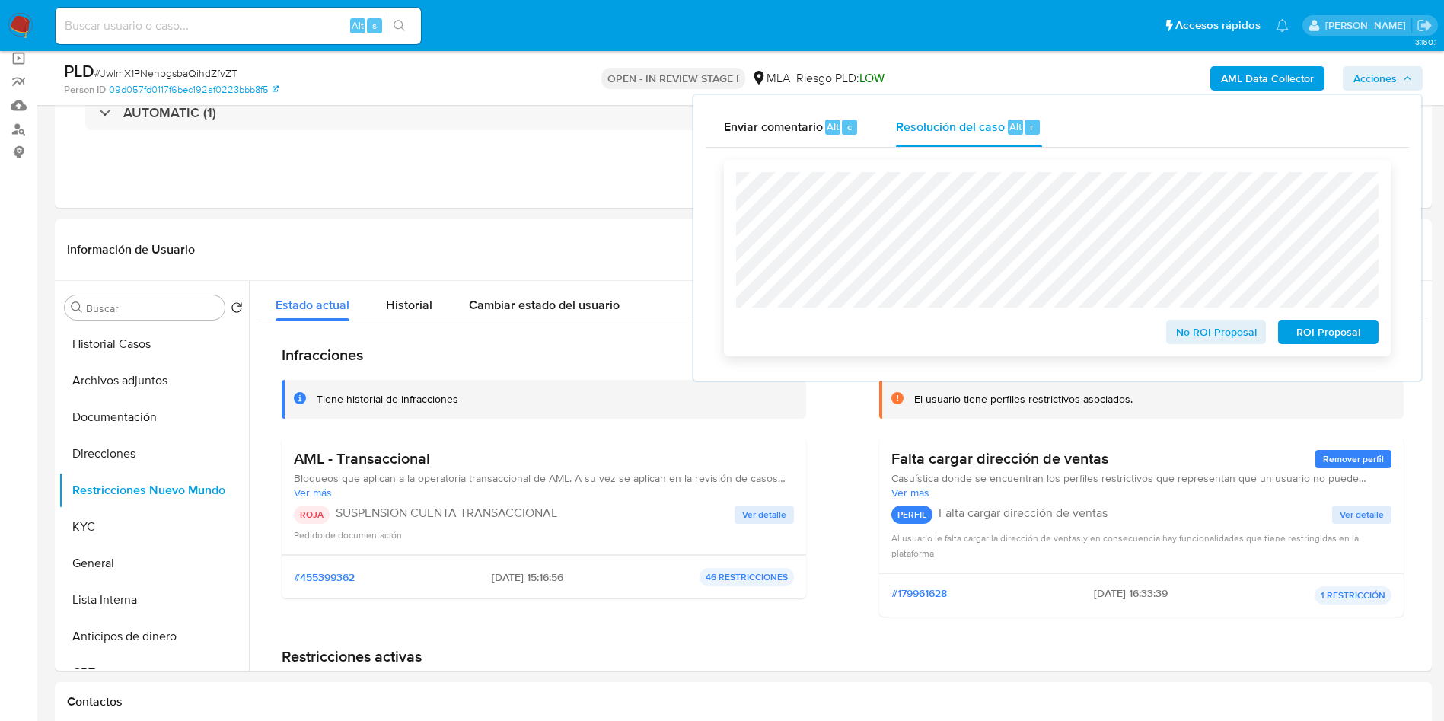
click at [1316, 333] on span "ROI Proposal" at bounding box center [1328, 331] width 79 height 21
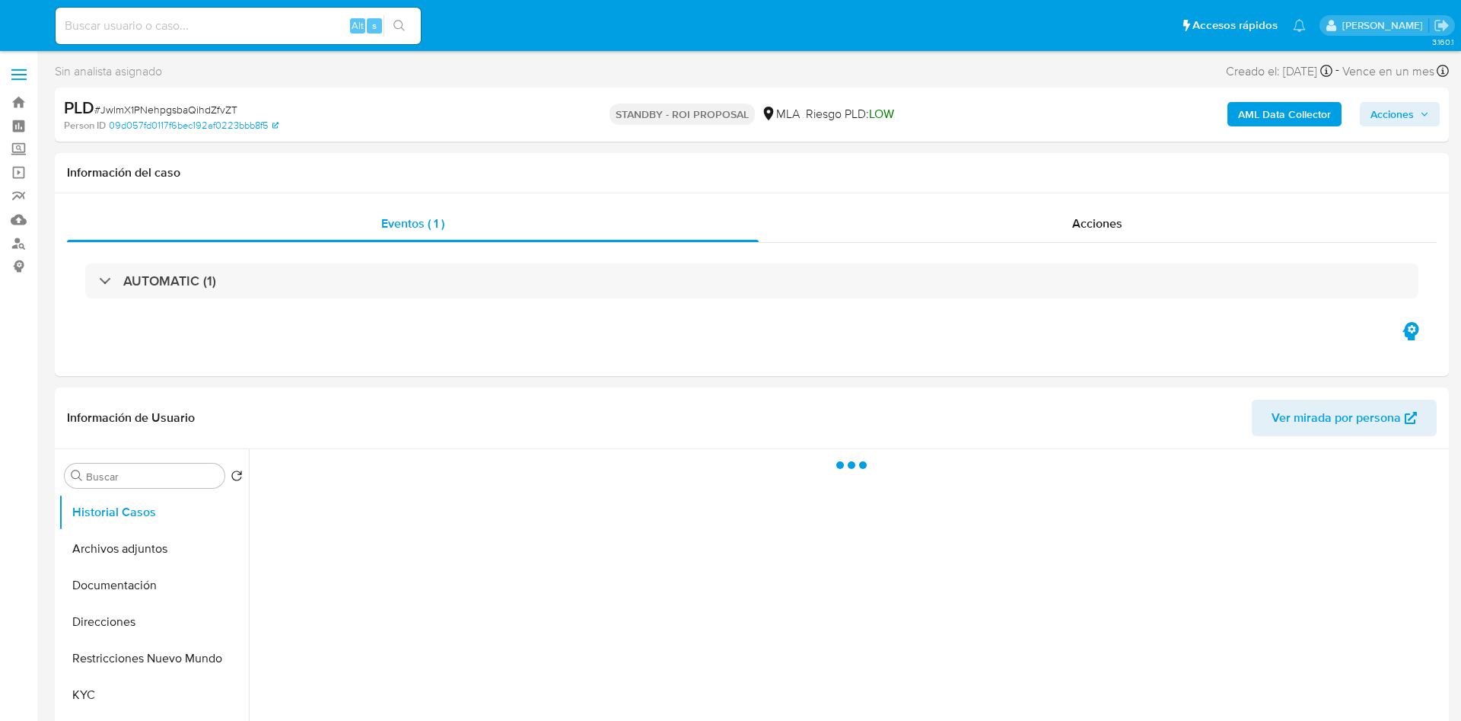
select select "10"
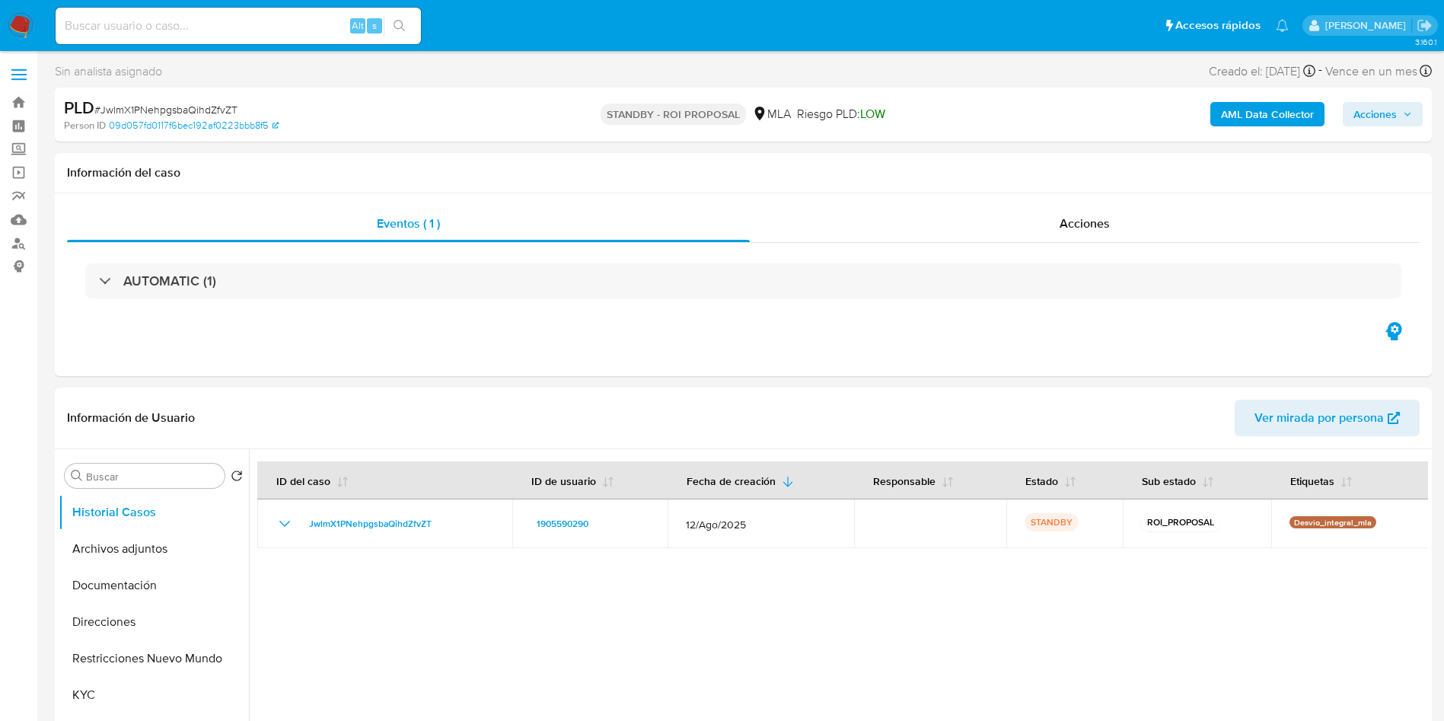
click at [170, 32] on input at bounding box center [238, 26] width 365 height 20
paste input "XVZmxRUyPS9SemlolcPLNygo"
type input "XVZmxRUyPS9SemlolcPLNygo"
click at [394, 15] on button "search-icon" at bounding box center [399, 25] width 31 height 21
click at [384, 29] on button "search-icon" at bounding box center [399, 25] width 31 height 21
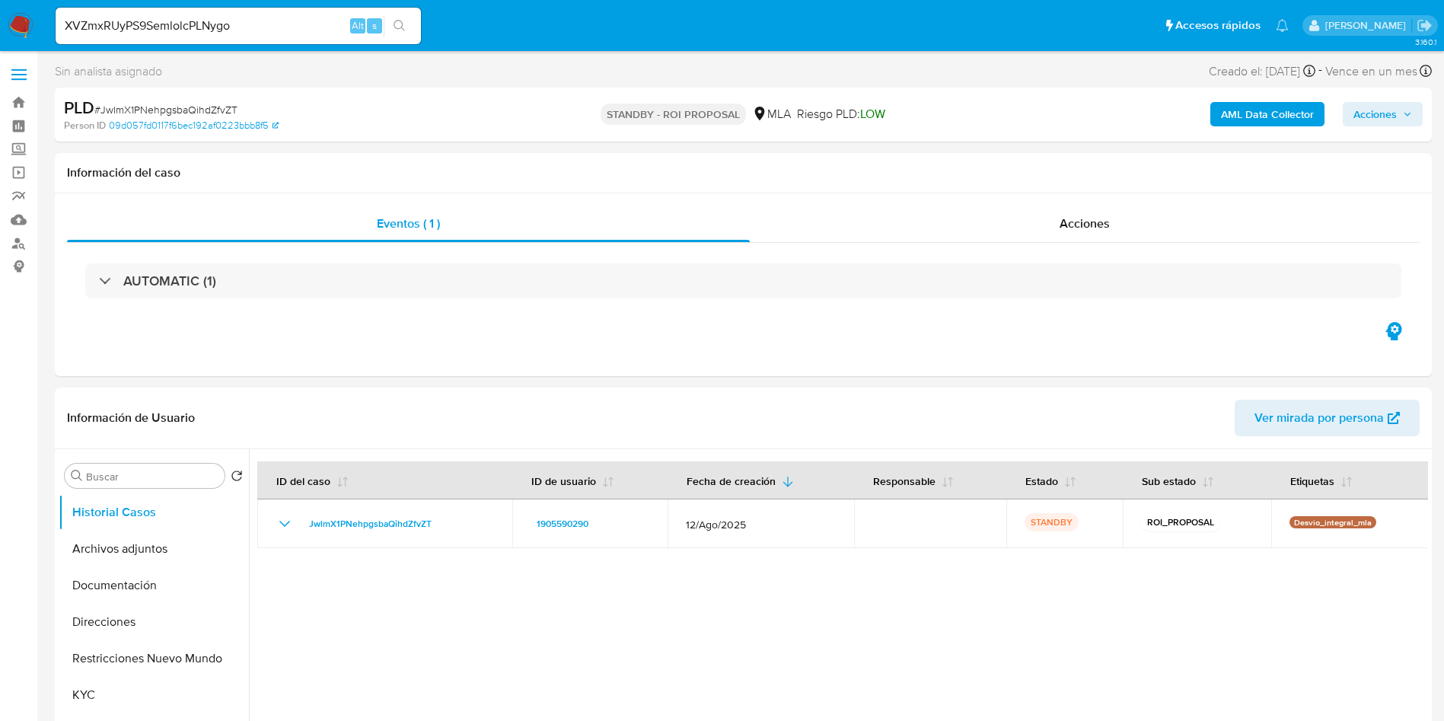
click at [399, 27] on icon "search-icon" at bounding box center [400, 26] width 12 height 12
click at [408, 26] on button "search-icon" at bounding box center [399, 25] width 31 height 21
click at [400, 21] on icon "search-icon" at bounding box center [400, 26] width 12 height 12
click at [308, 21] on input "XVZmxRUyPS9SemlolcPLNygo" at bounding box center [238, 26] width 365 height 20
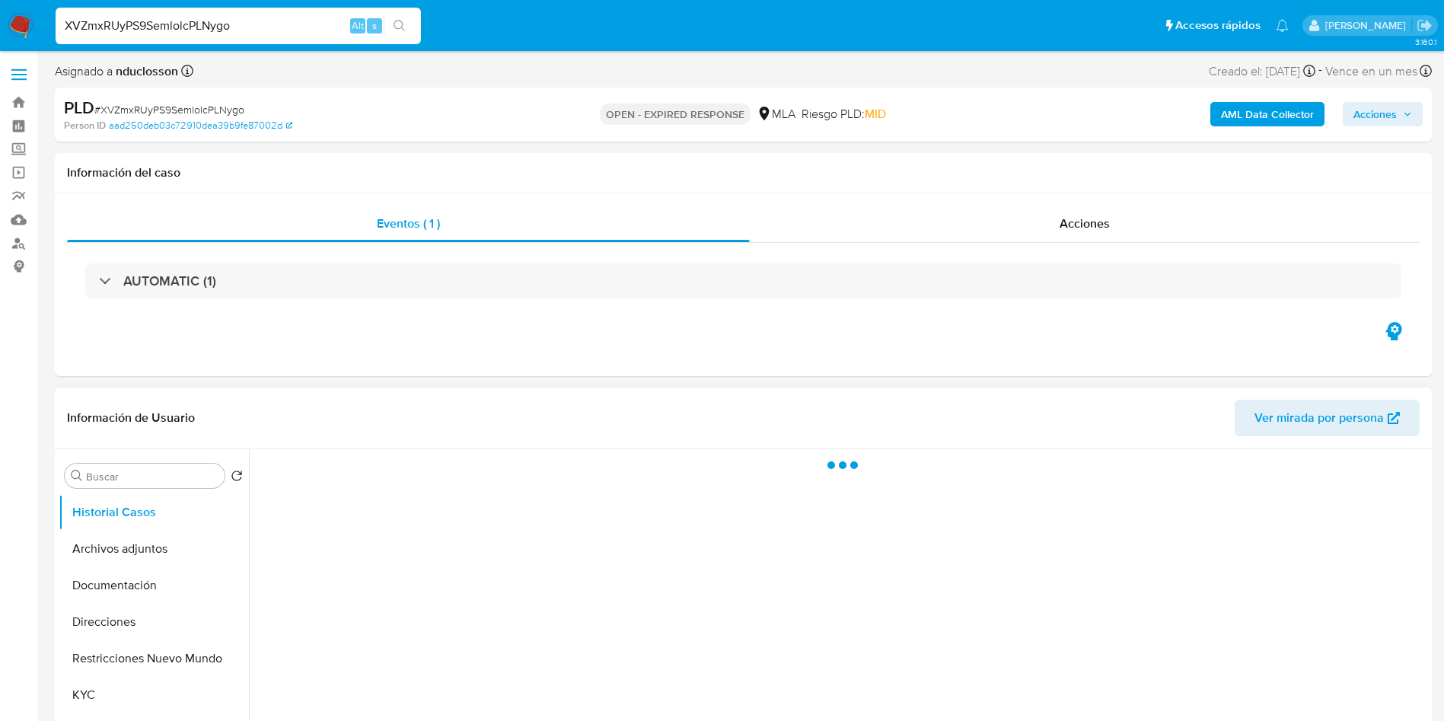
select select "10"
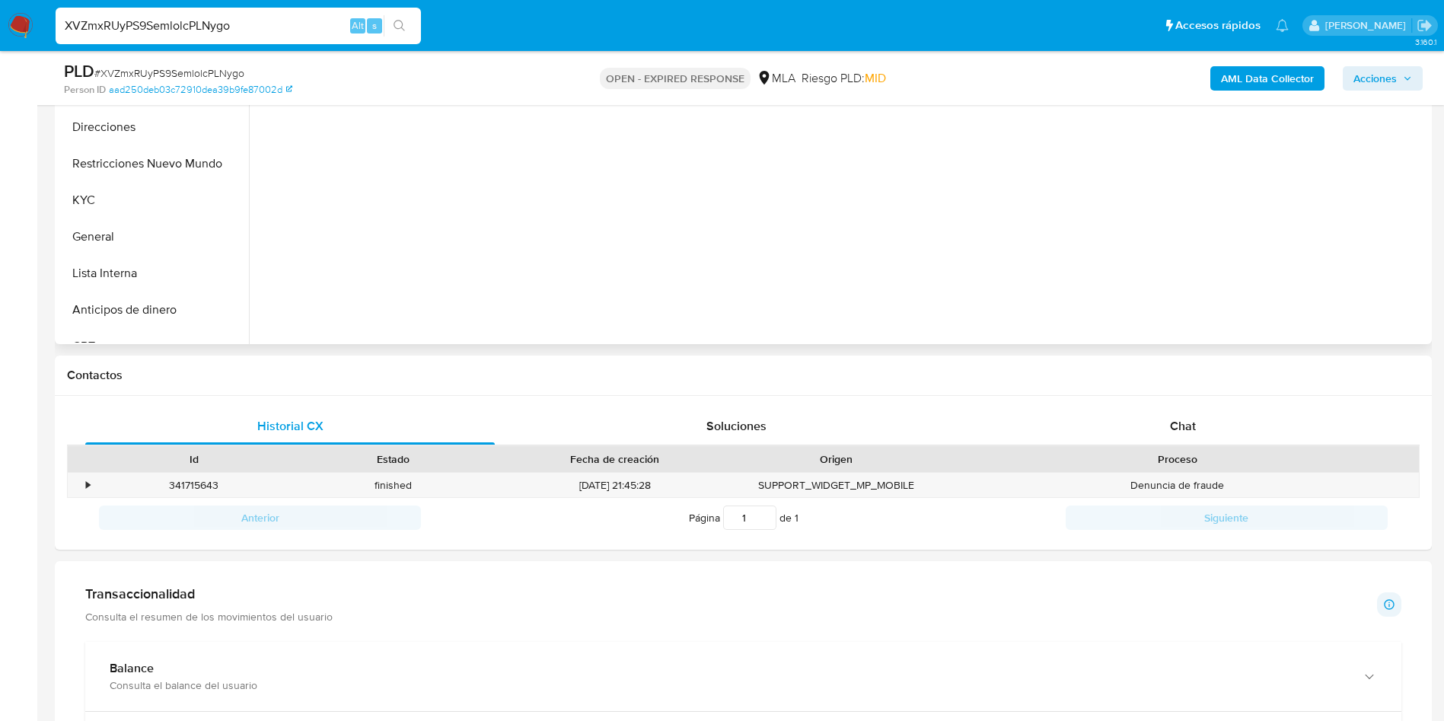
scroll to position [457, 0]
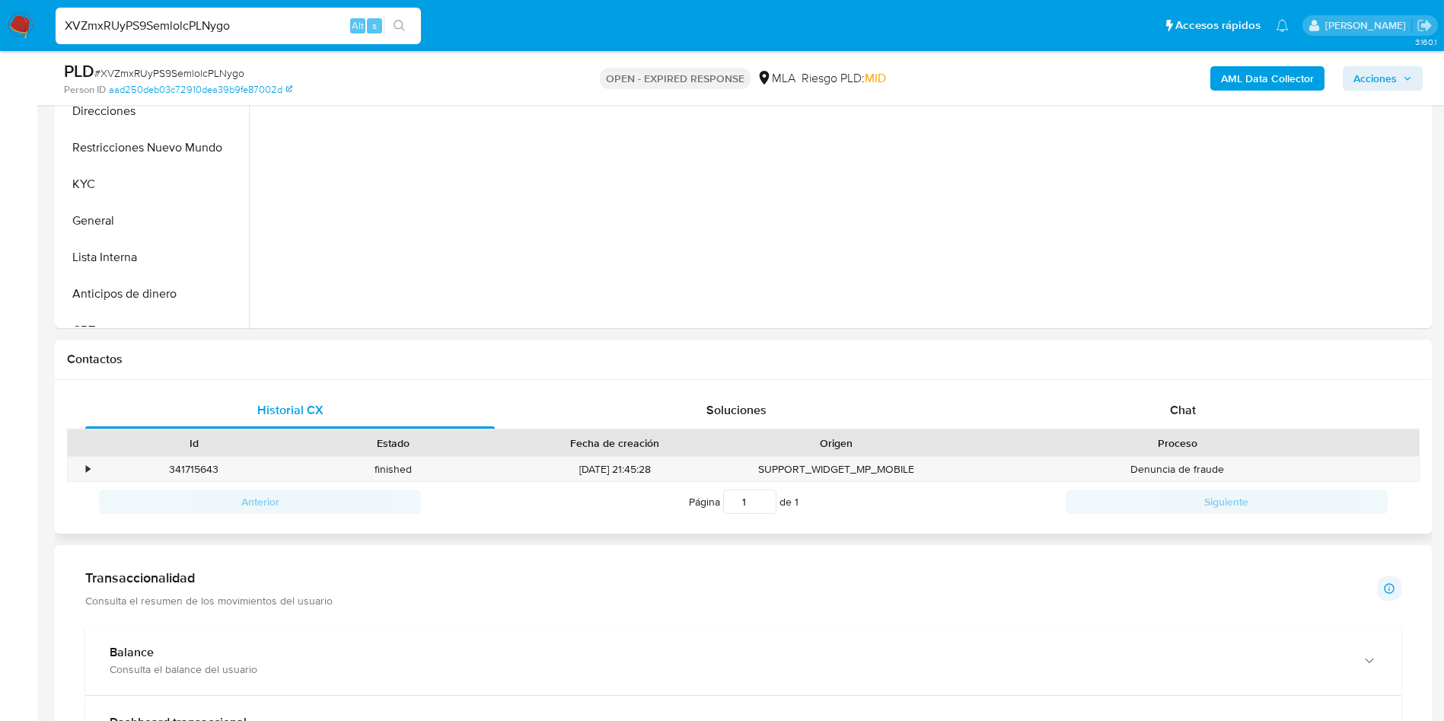
click at [1112, 385] on div "Historial CX Soluciones Chat Id Estado Fecha de creación Origen Proceso • 34171…" at bounding box center [743, 457] width 1377 height 155
click at [1118, 397] on div "Chat" at bounding box center [1182, 410] width 409 height 37
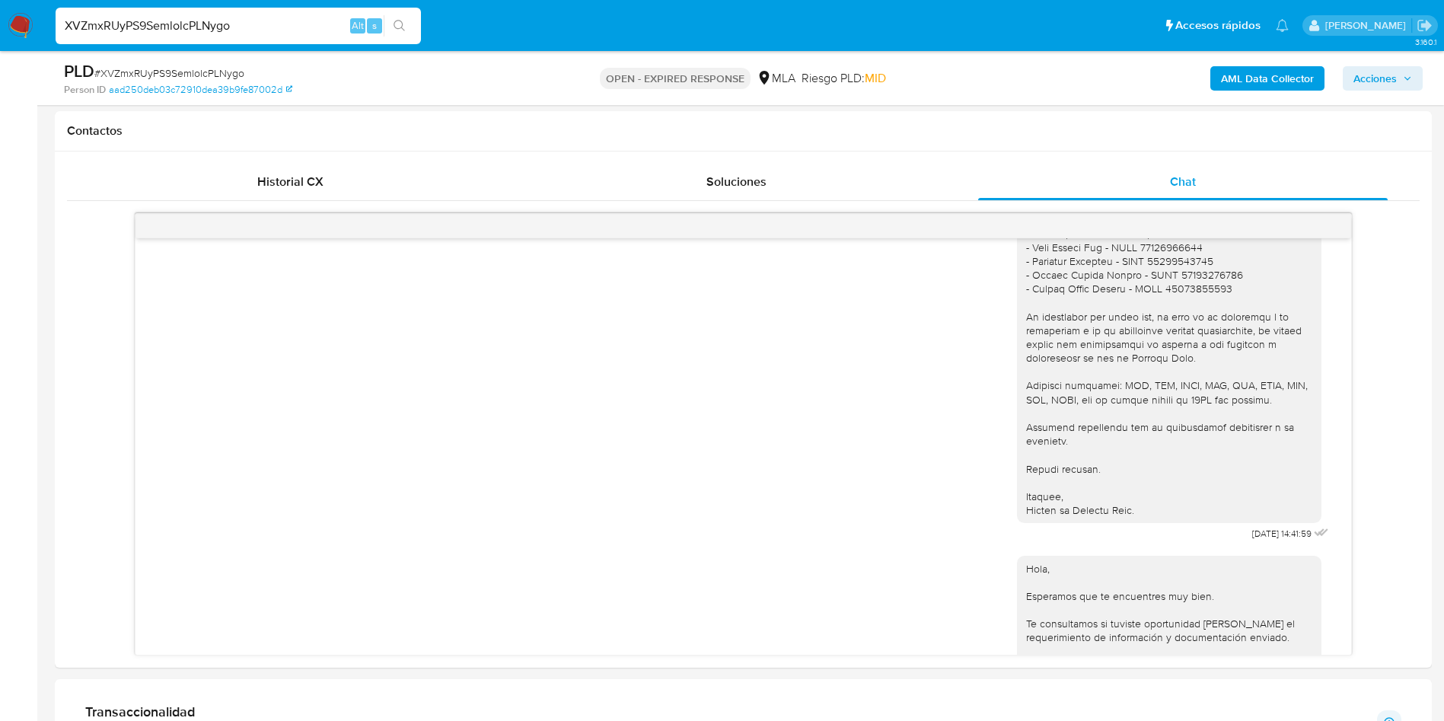
scroll to position [1477, 0]
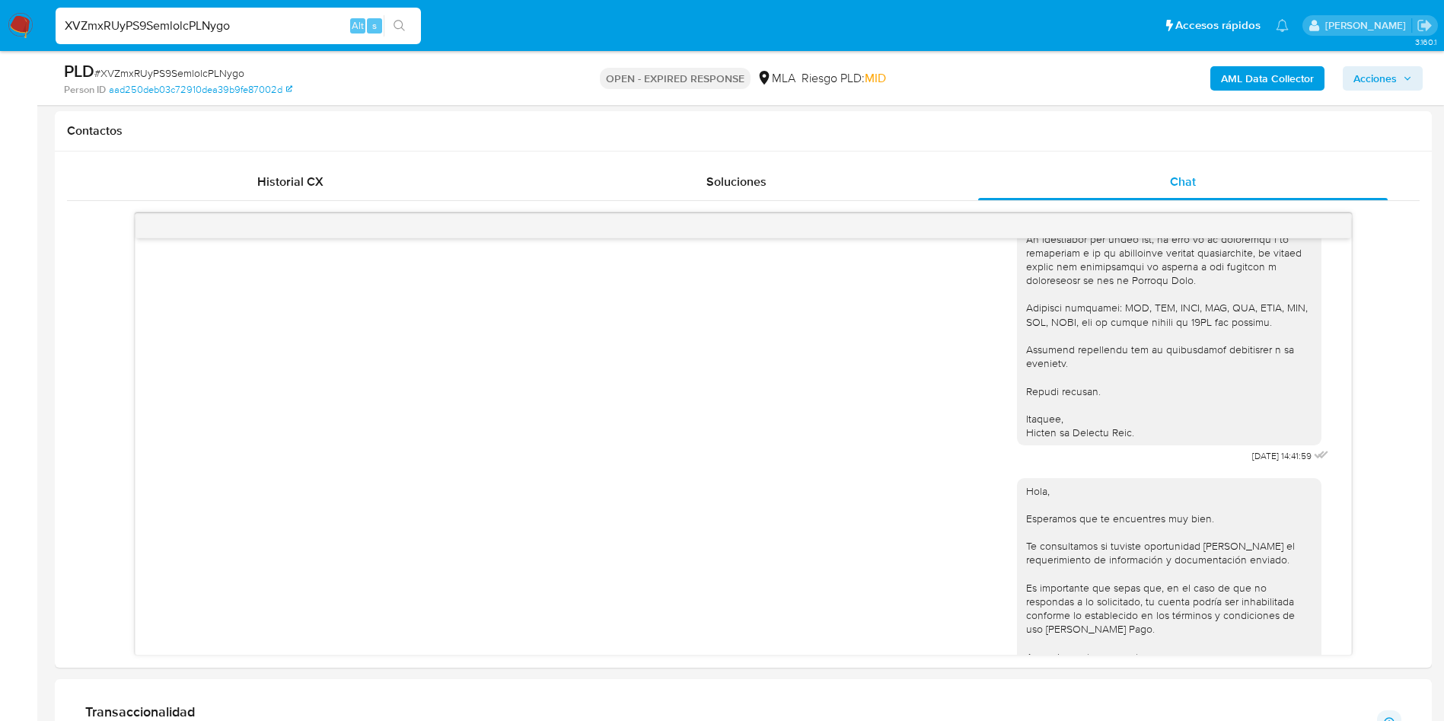
click at [122, 31] on input "XVZmxRUyPS9SemlolcPLNygo" at bounding box center [238, 26] width 365 height 20
paste input "fZ5sQSIhFPwIK1HGDVWe1TpZ"
type input "fZ5sQSIhFPwIK1HGDVWe1TpZ"
click at [399, 29] on icon "search-icon" at bounding box center [400, 26] width 12 height 12
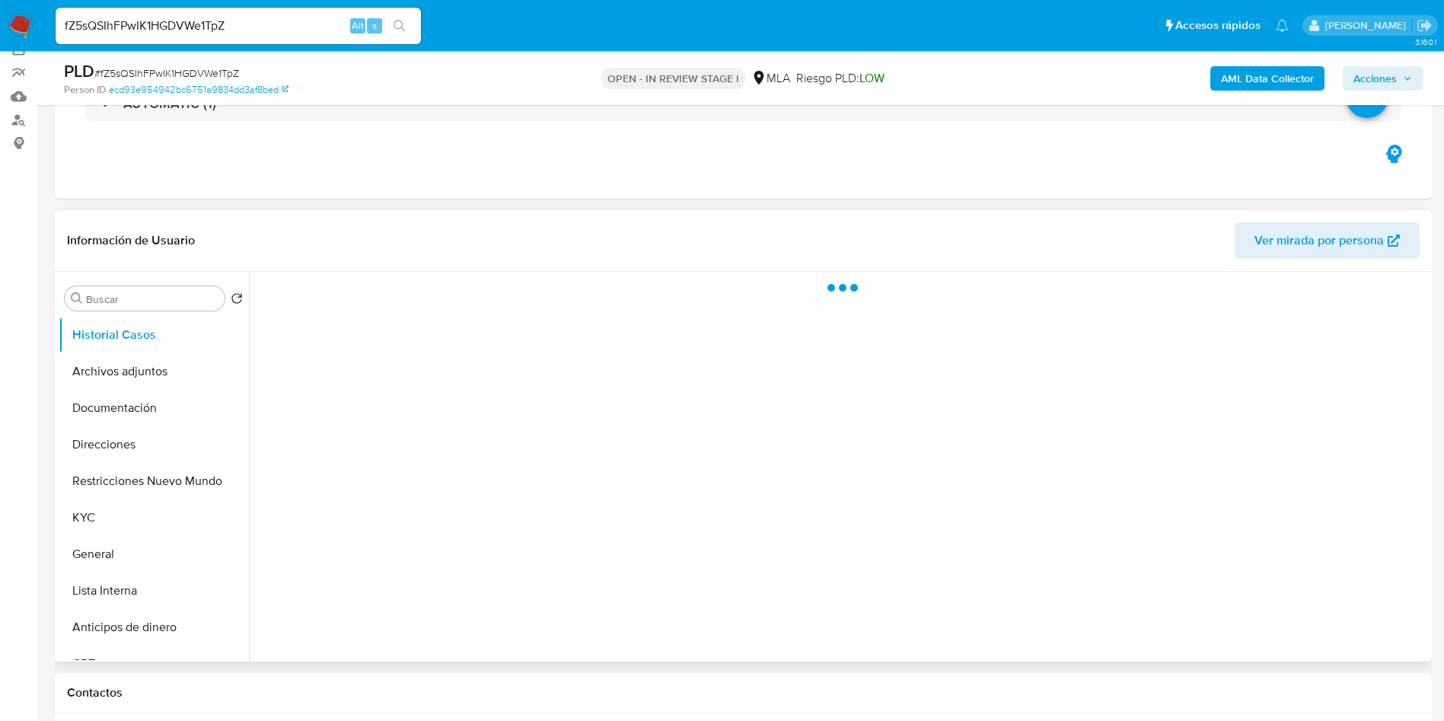
scroll to position [228, 0]
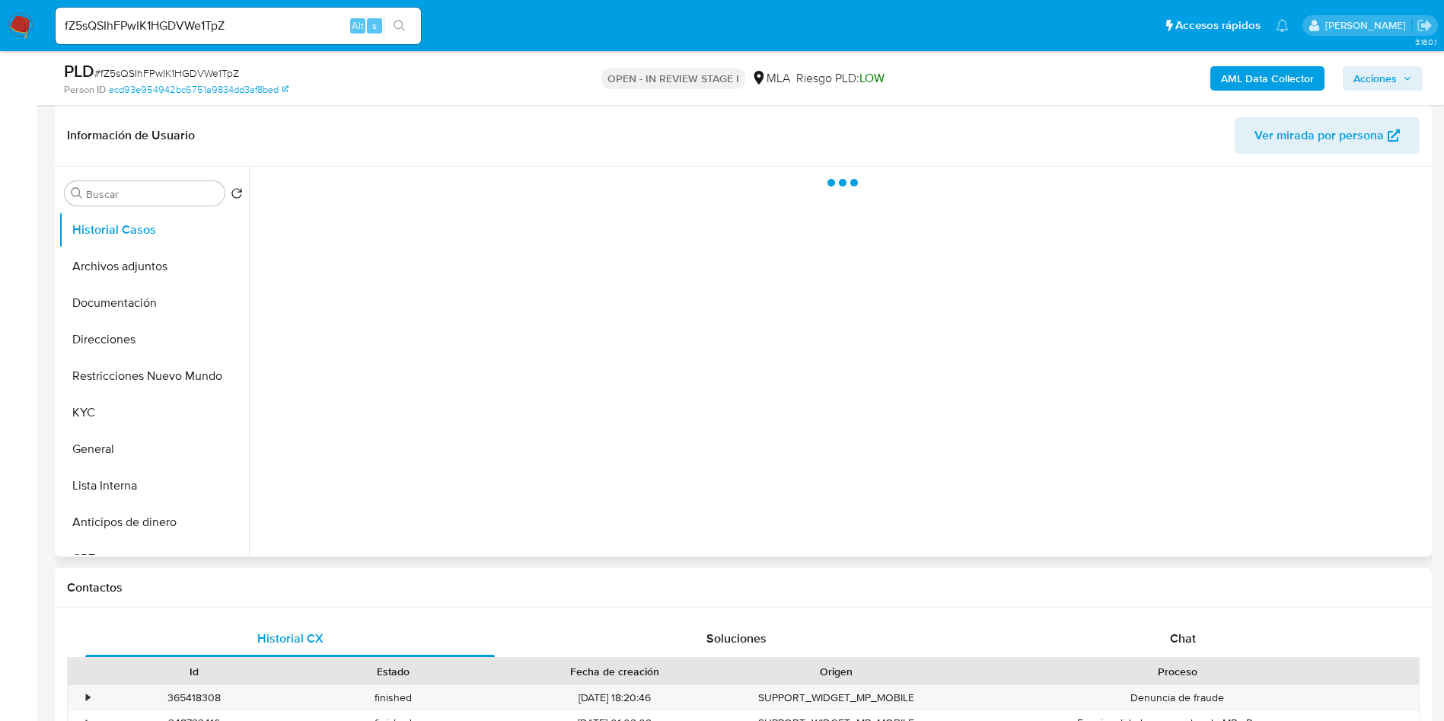
select select "10"
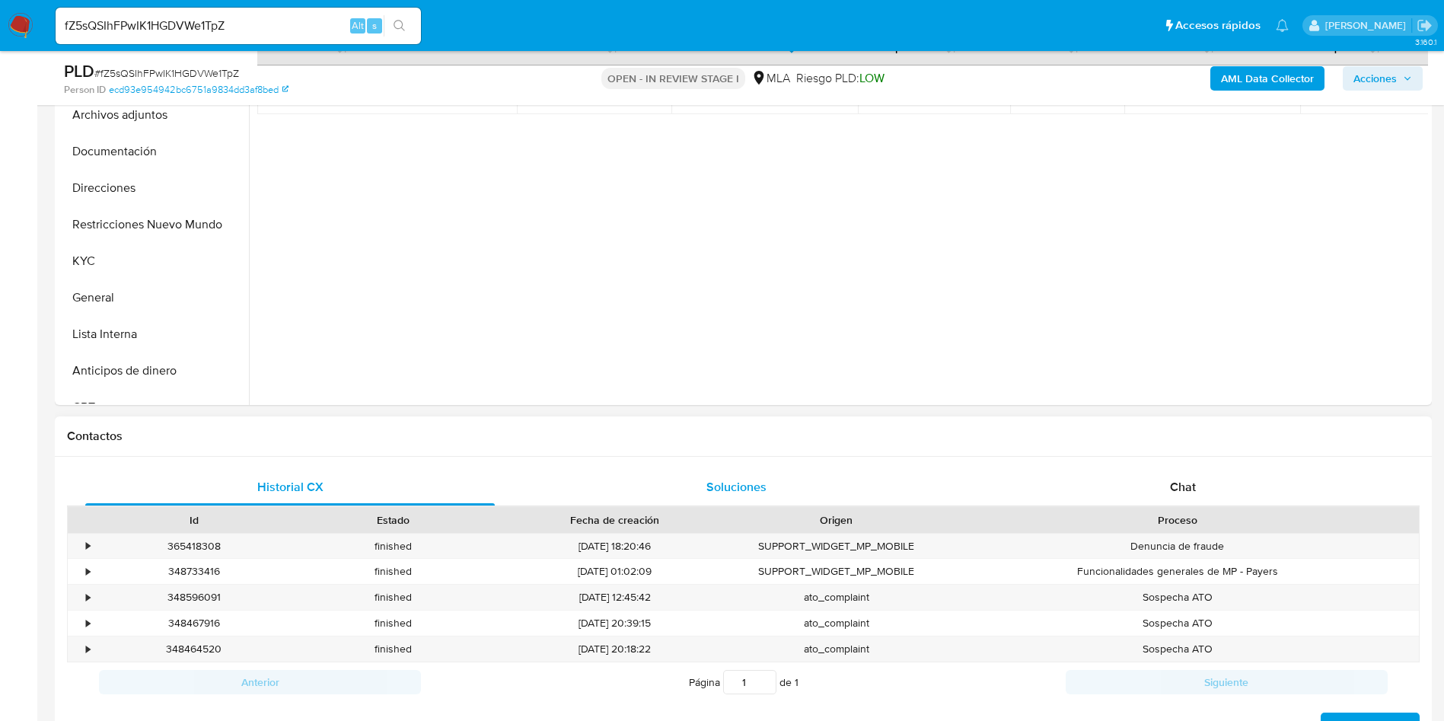
scroll to position [457, 0]
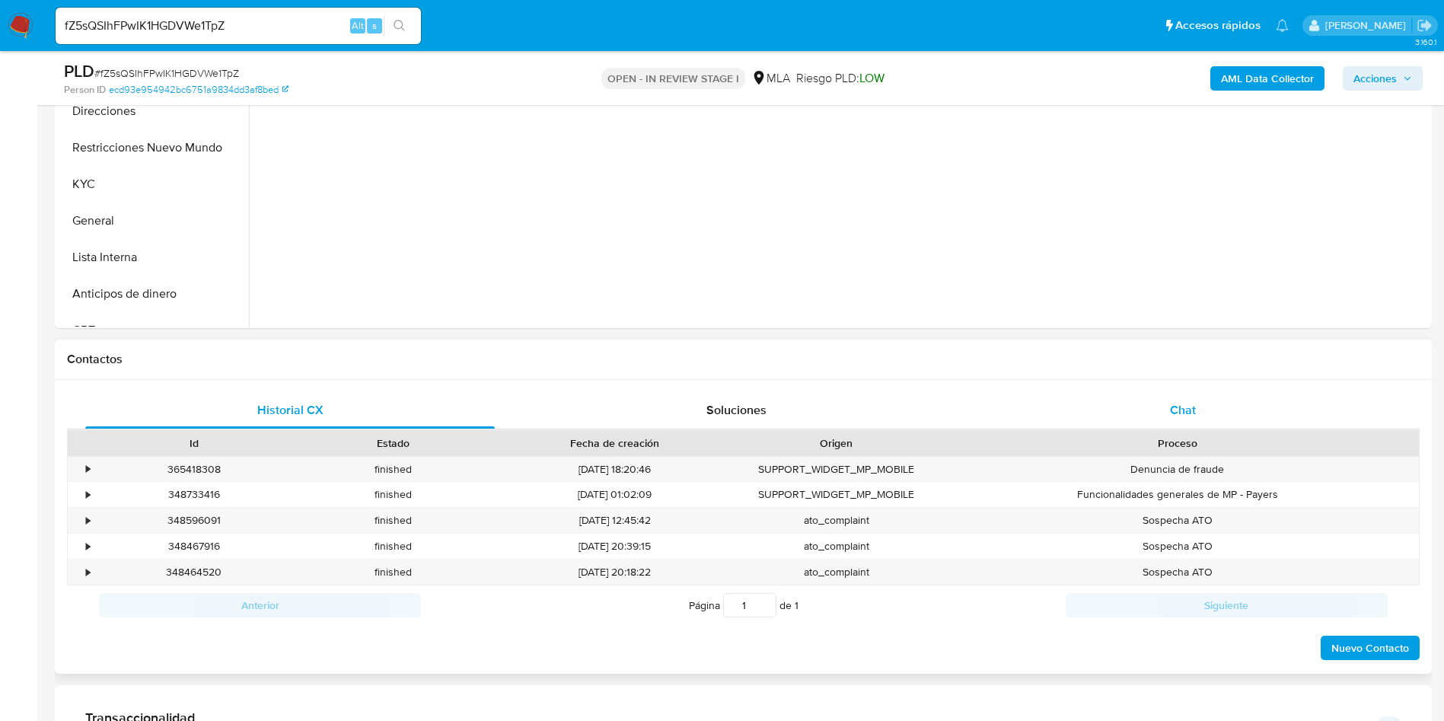
click at [1133, 401] on div "Chat" at bounding box center [1182, 410] width 409 height 37
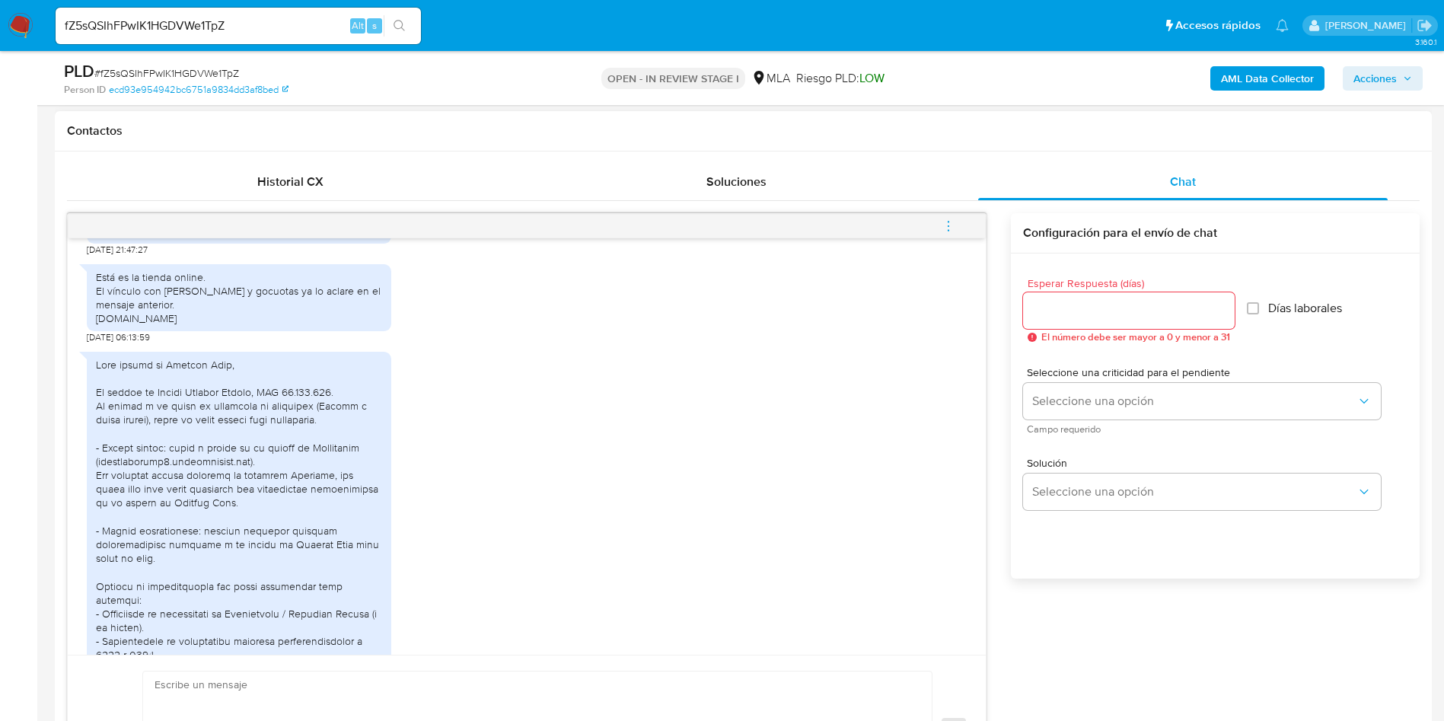
scroll to position [2379, 0]
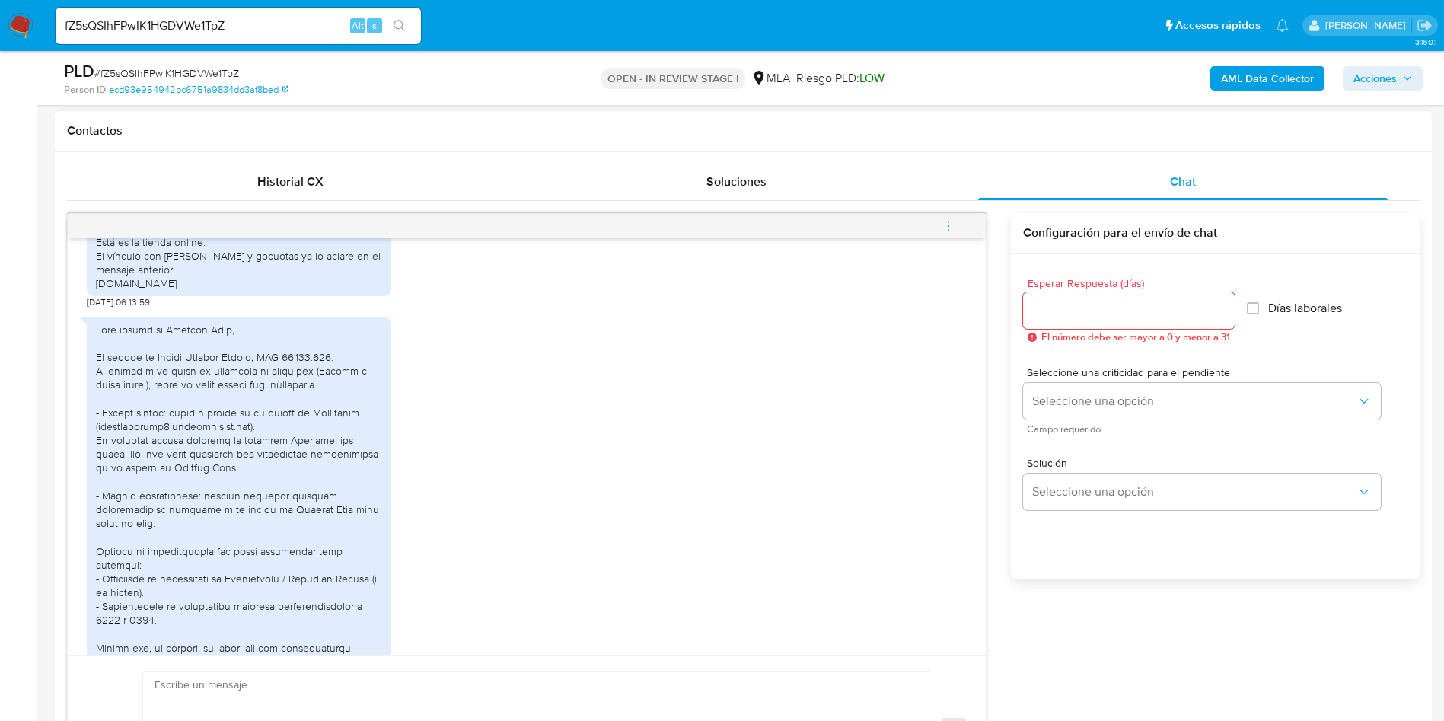
drag, startPoint x: 247, startPoint y: 330, endPoint x: 72, endPoint y: 321, distance: 175.3
click at [72, 321] on div "18/08/2025 17:21:38 Hola, Esperamos que te encuentres muy bien. Te consultamos …" at bounding box center [527, 446] width 918 height 416
copy div "yoelijonatura1.mitiendanube.com"
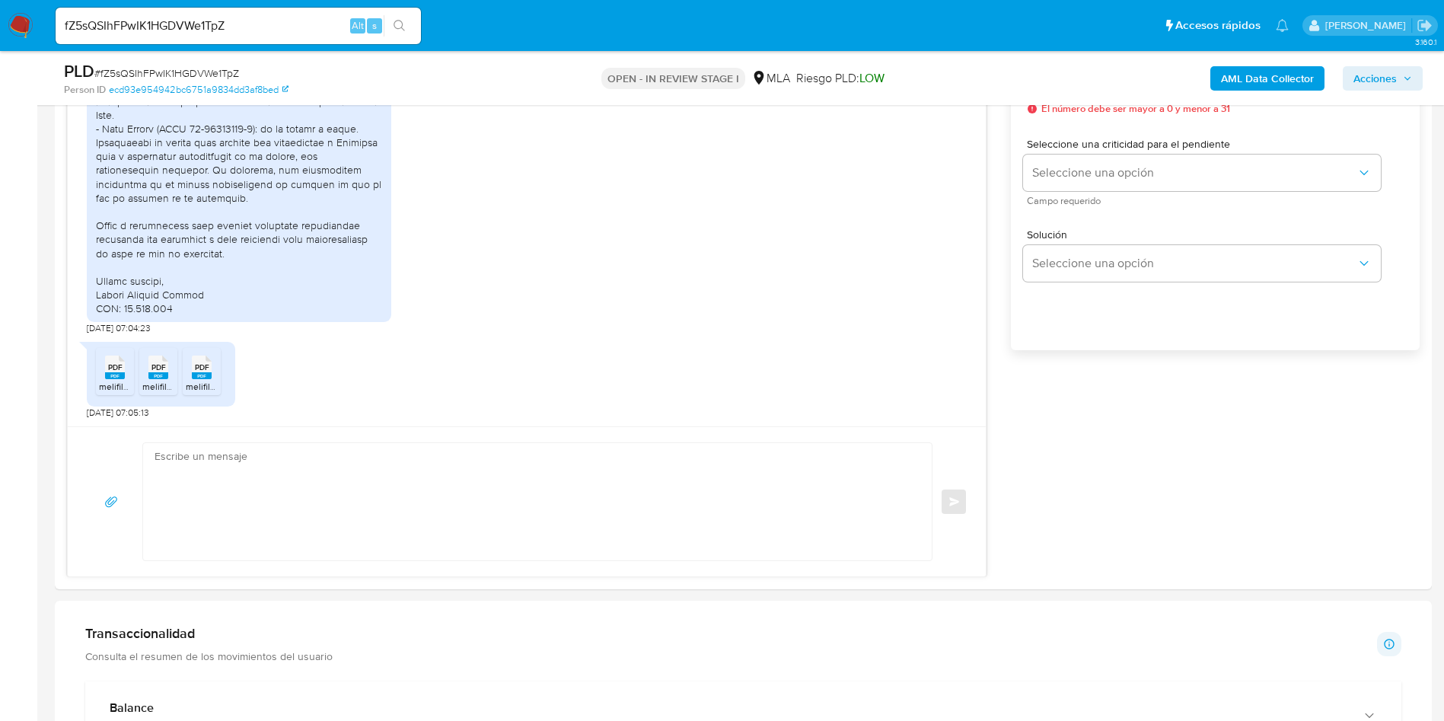
scroll to position [799, 0]
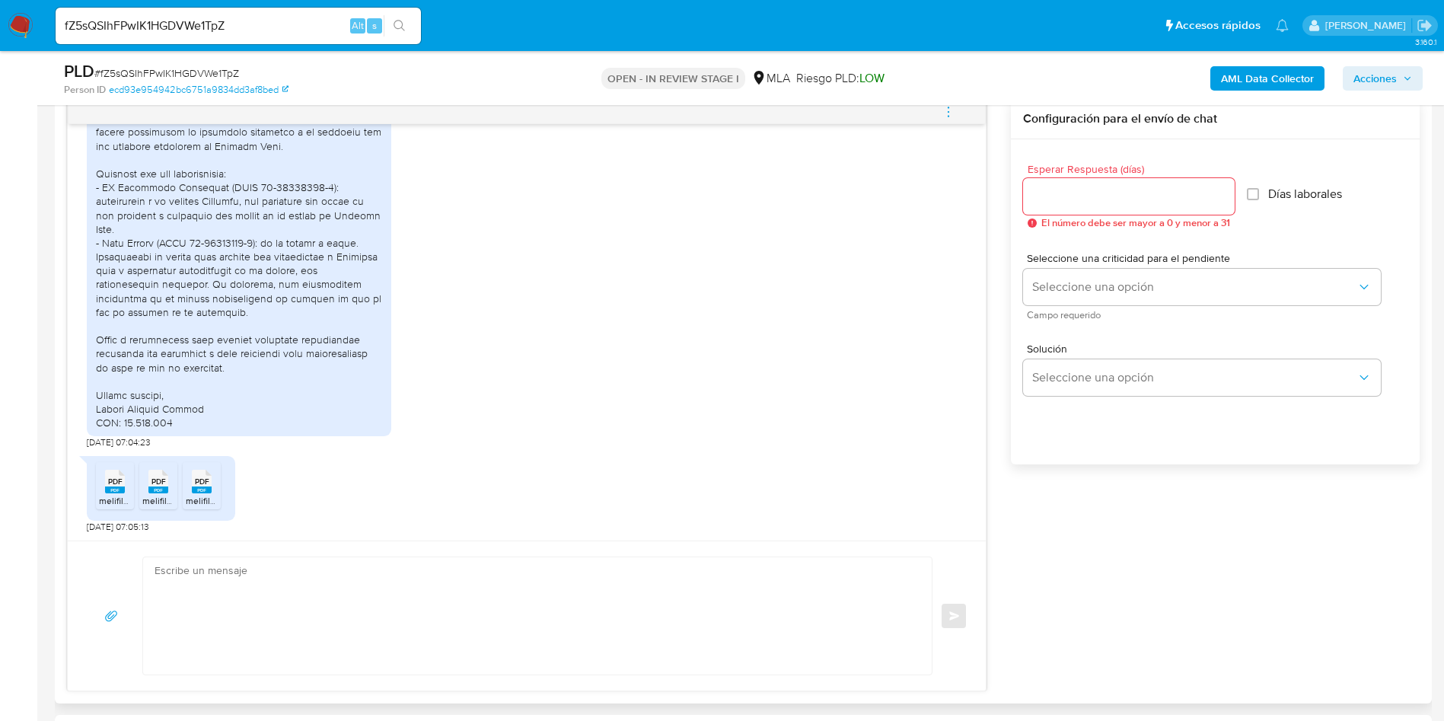
click at [114, 492] on rect at bounding box center [115, 489] width 20 height 7
click at [170, 484] on div "PDF PDF" at bounding box center [158, 480] width 32 height 30
click at [189, 481] on div "PDF PDF" at bounding box center [202, 480] width 32 height 30
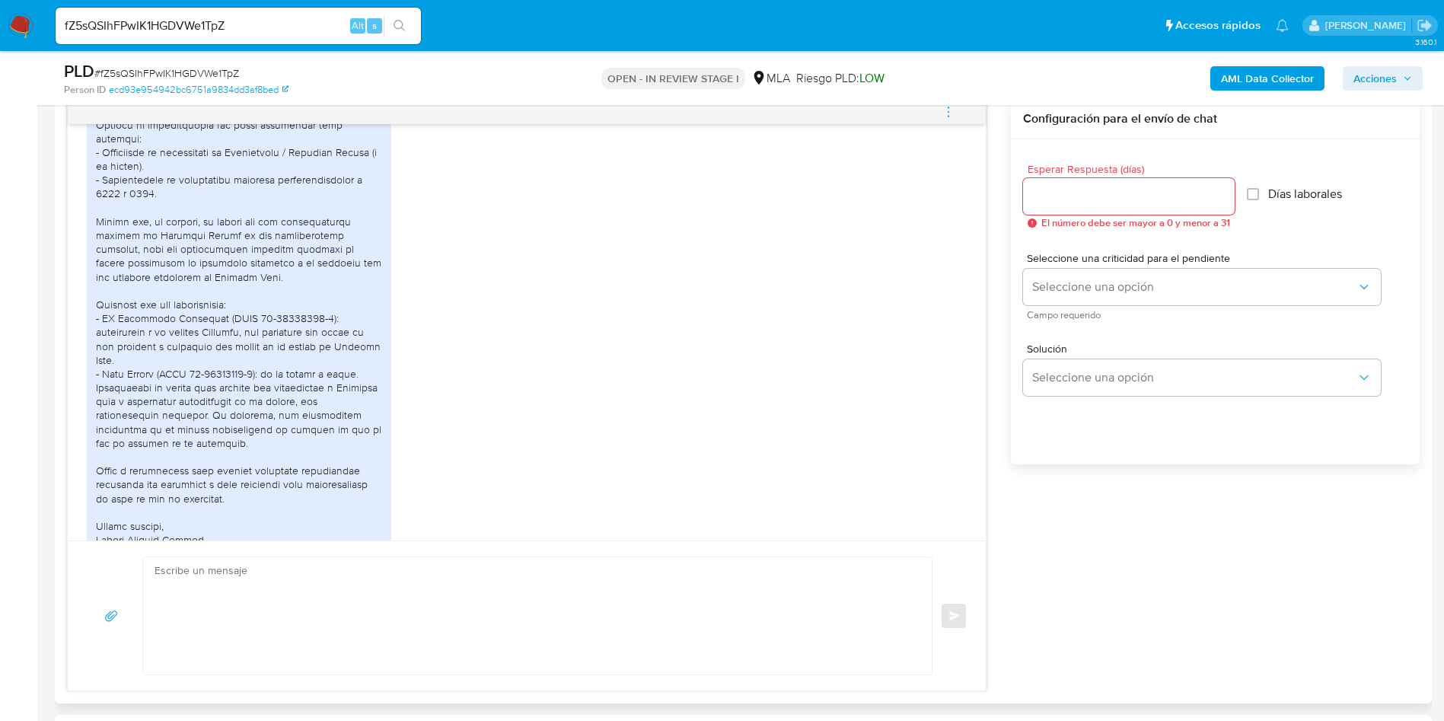
scroll to position [2722, 0]
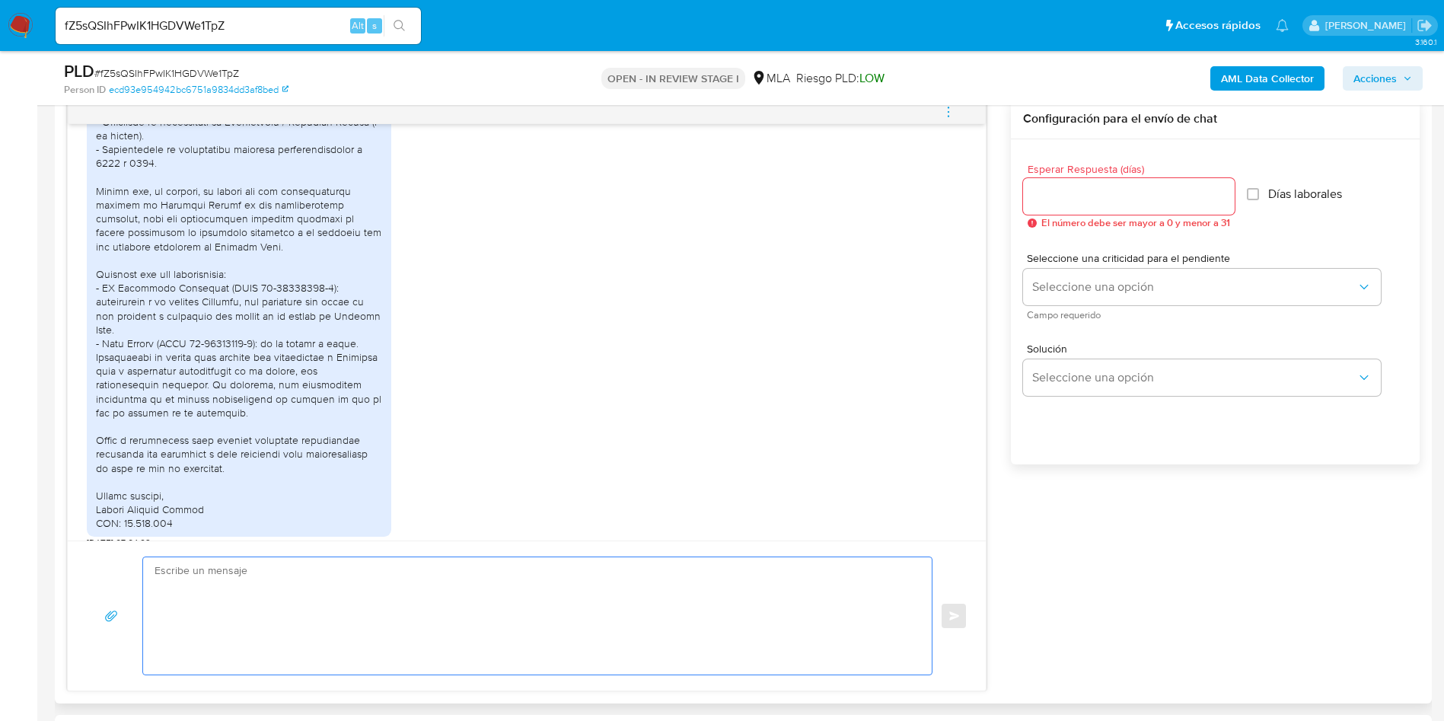
click at [374, 569] on textarea at bounding box center [534, 615] width 758 height 117
paste textarea "Hola Eugenia, Muchas gracias por tu respuesta. No obstante, necesitamos que nos…"
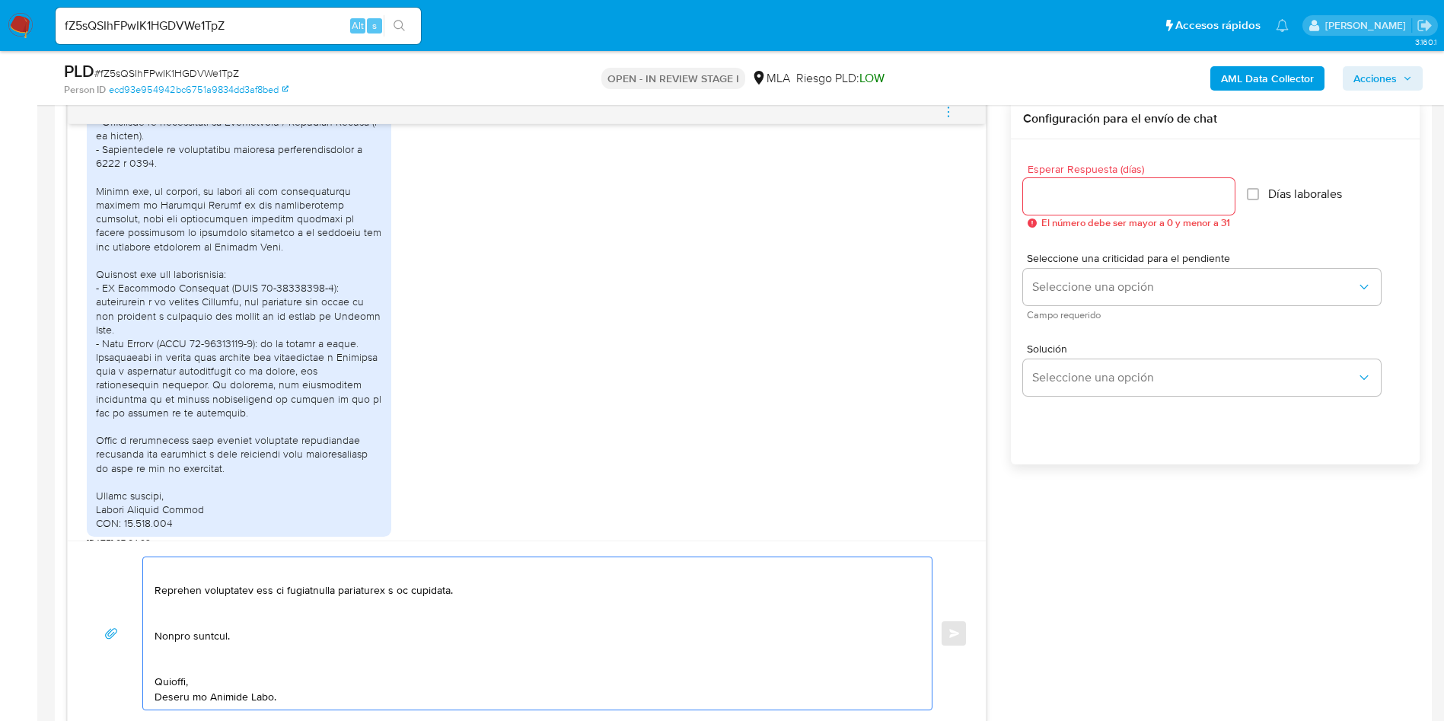
click at [191, 660] on textarea at bounding box center [534, 633] width 758 height 152
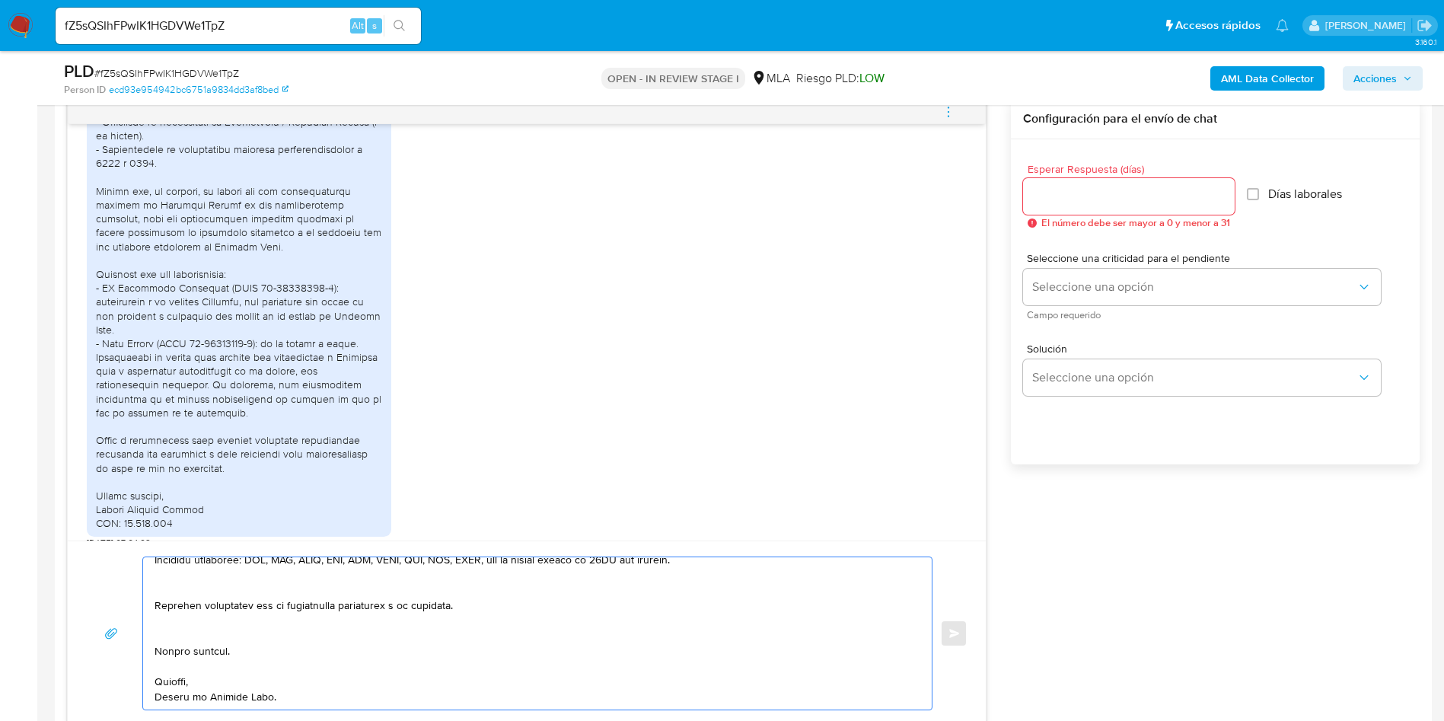
click at [167, 632] on textarea at bounding box center [534, 633] width 758 height 152
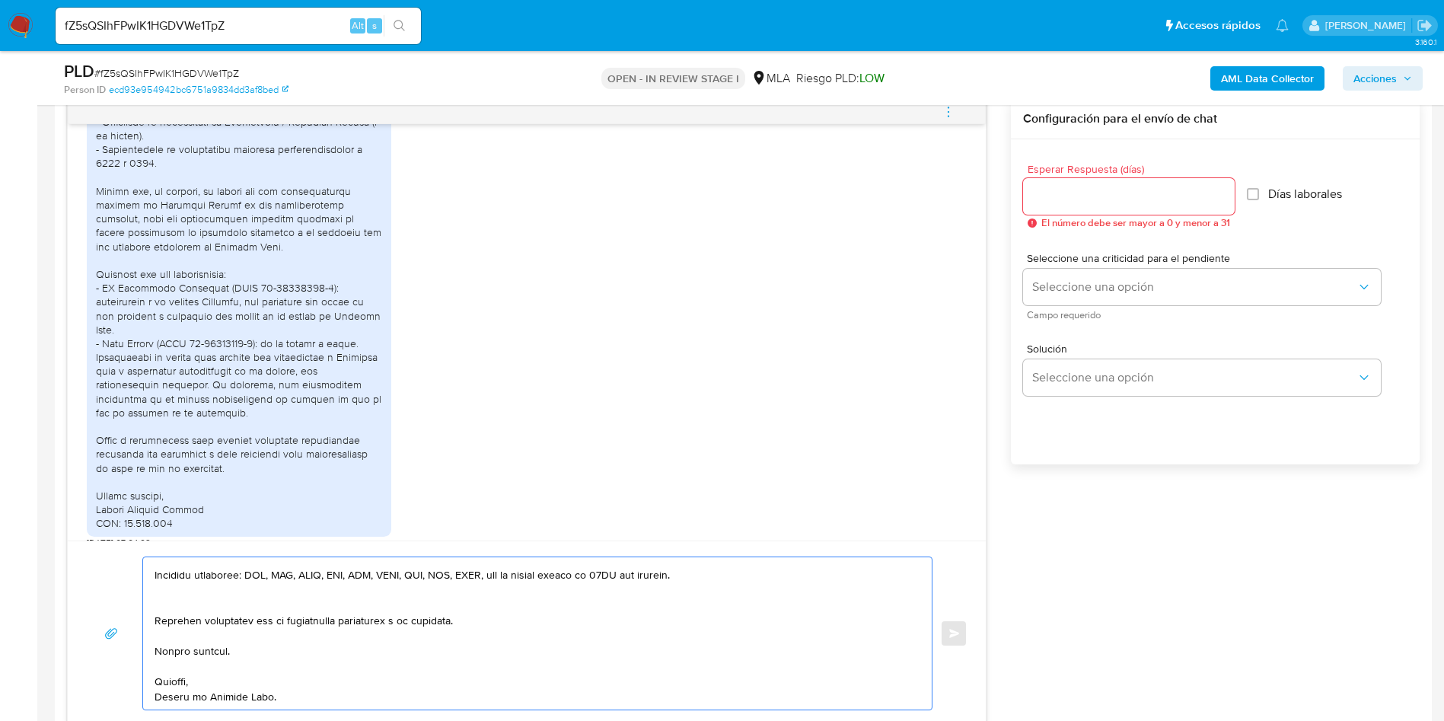
click at [169, 607] on textarea at bounding box center [534, 633] width 758 height 152
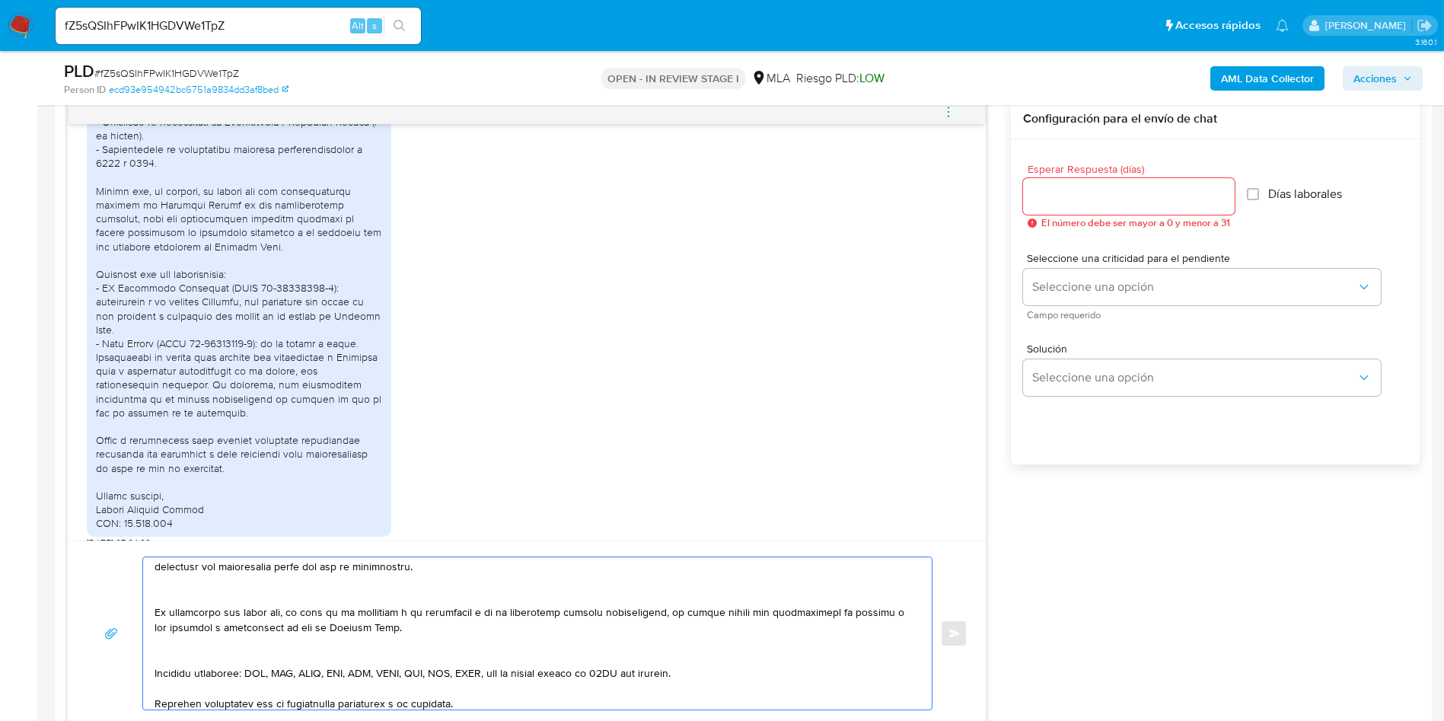
scroll to position [231, 0]
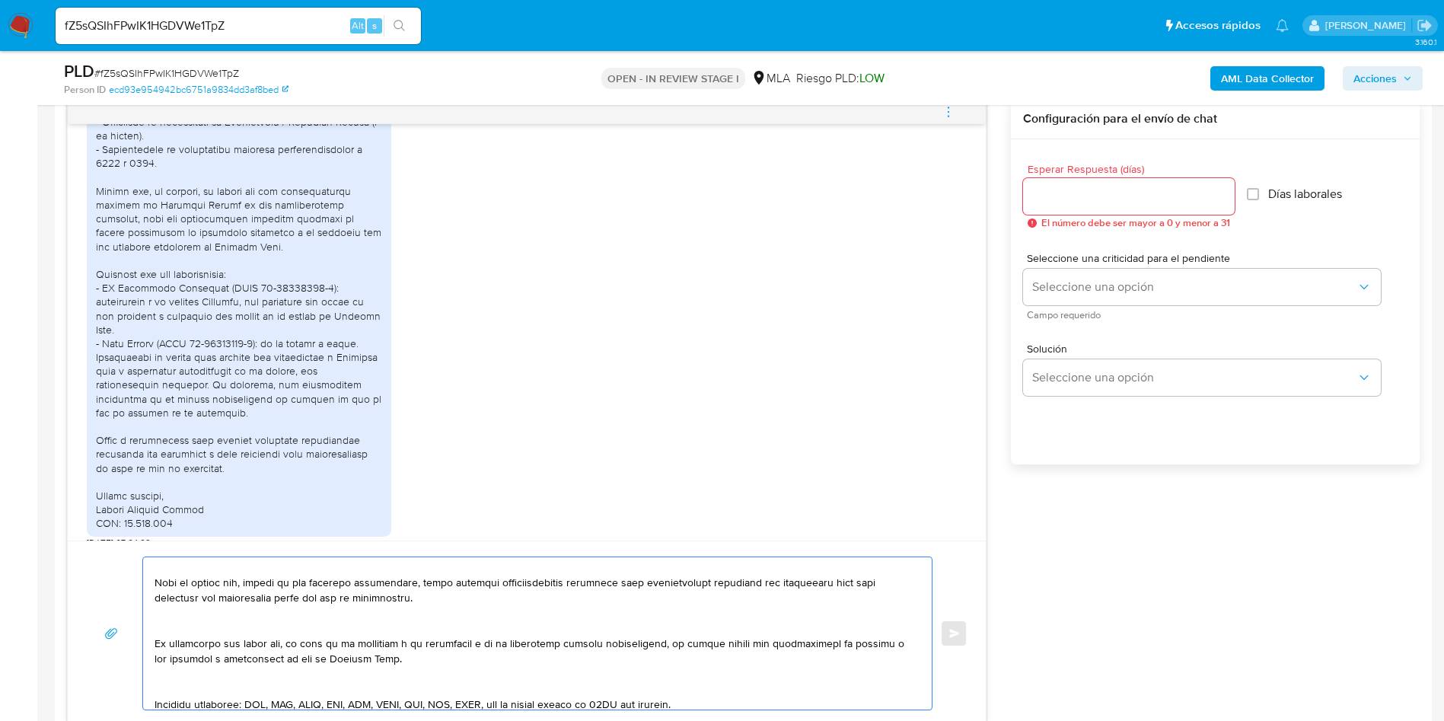
click at [161, 691] on textarea at bounding box center [534, 633] width 758 height 152
click at [179, 627] on textarea at bounding box center [534, 633] width 758 height 152
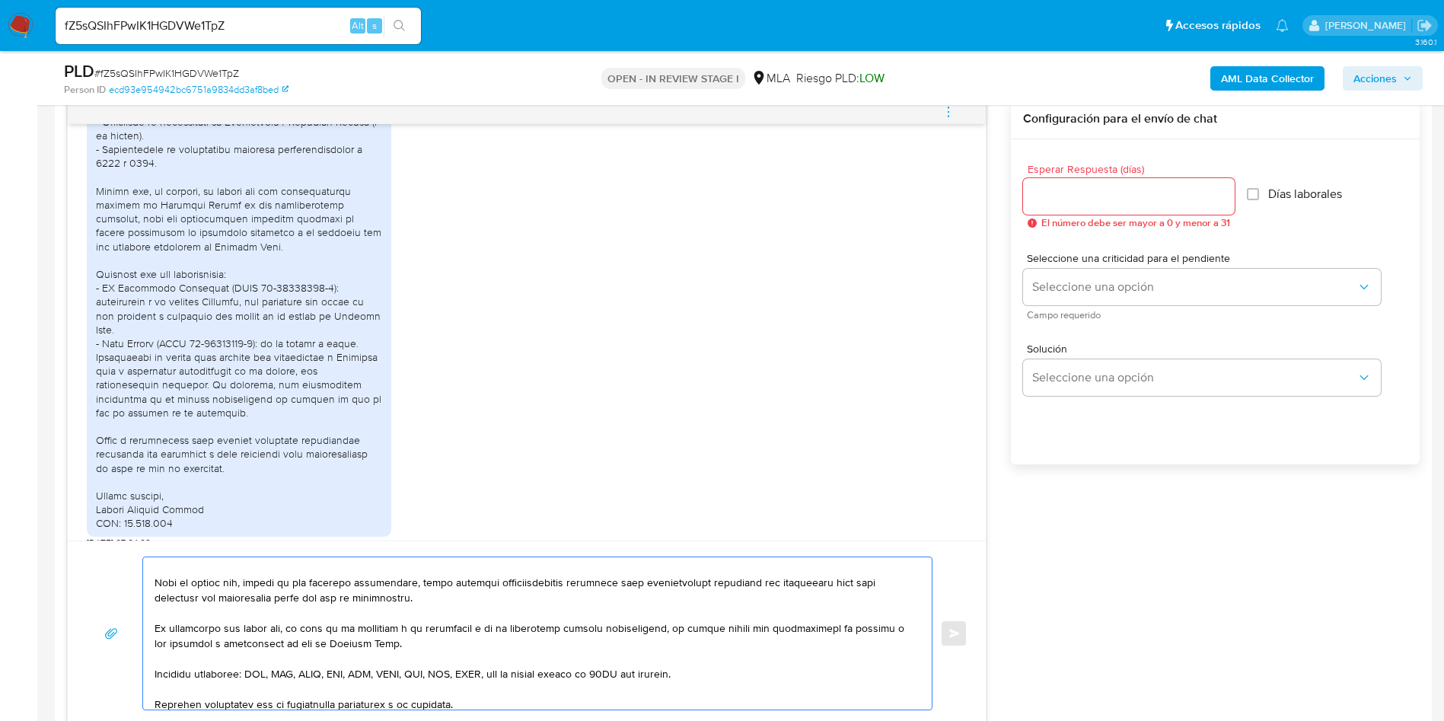
scroll to position [117, 0]
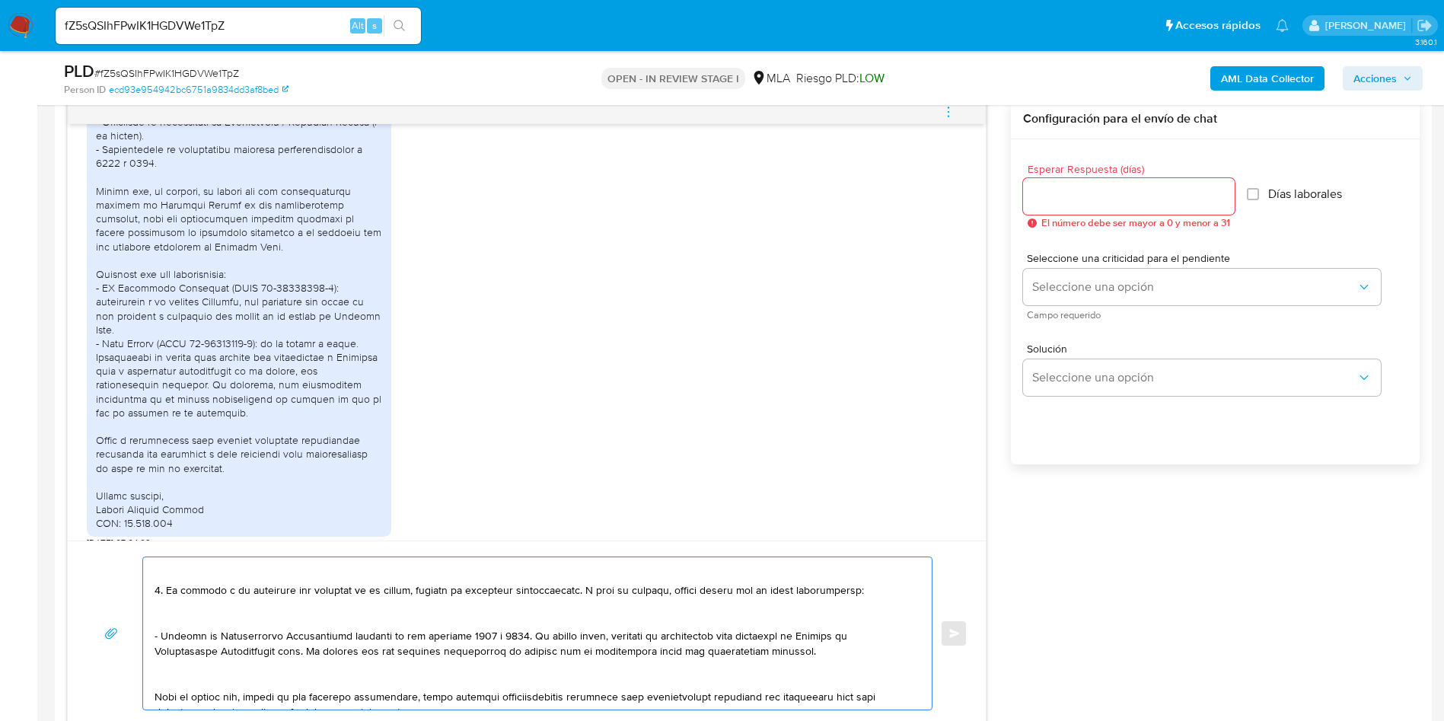
click at [180, 672] on textarea at bounding box center [534, 633] width 758 height 152
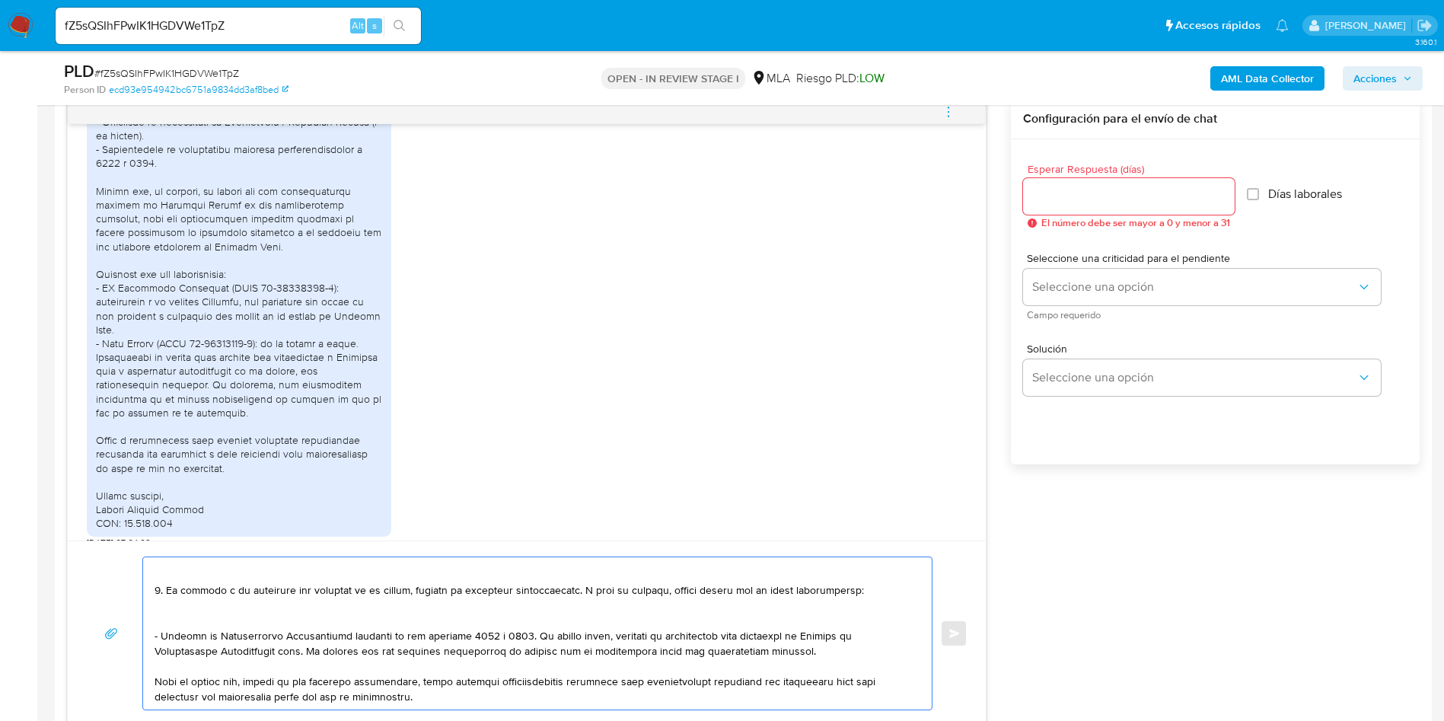
click at [179, 613] on textarea at bounding box center [534, 633] width 758 height 152
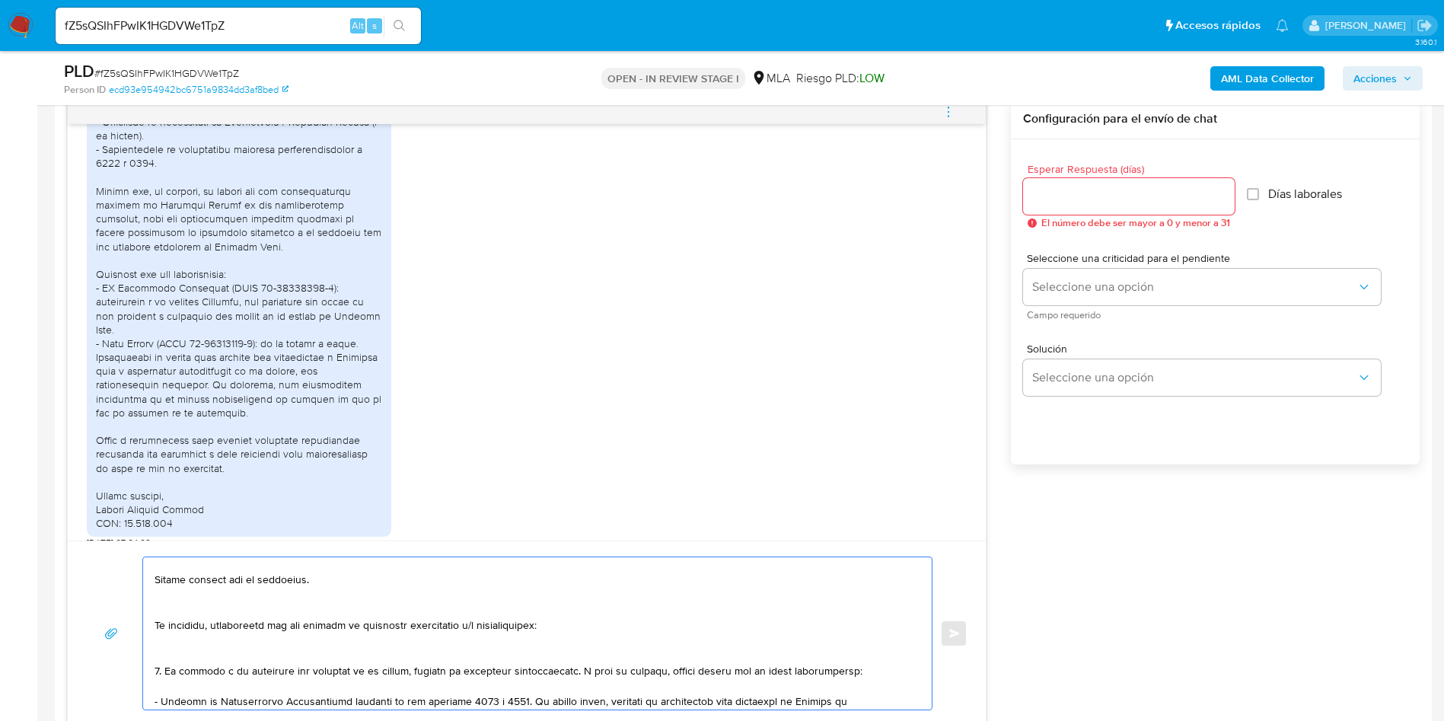
scroll to position [0, 0]
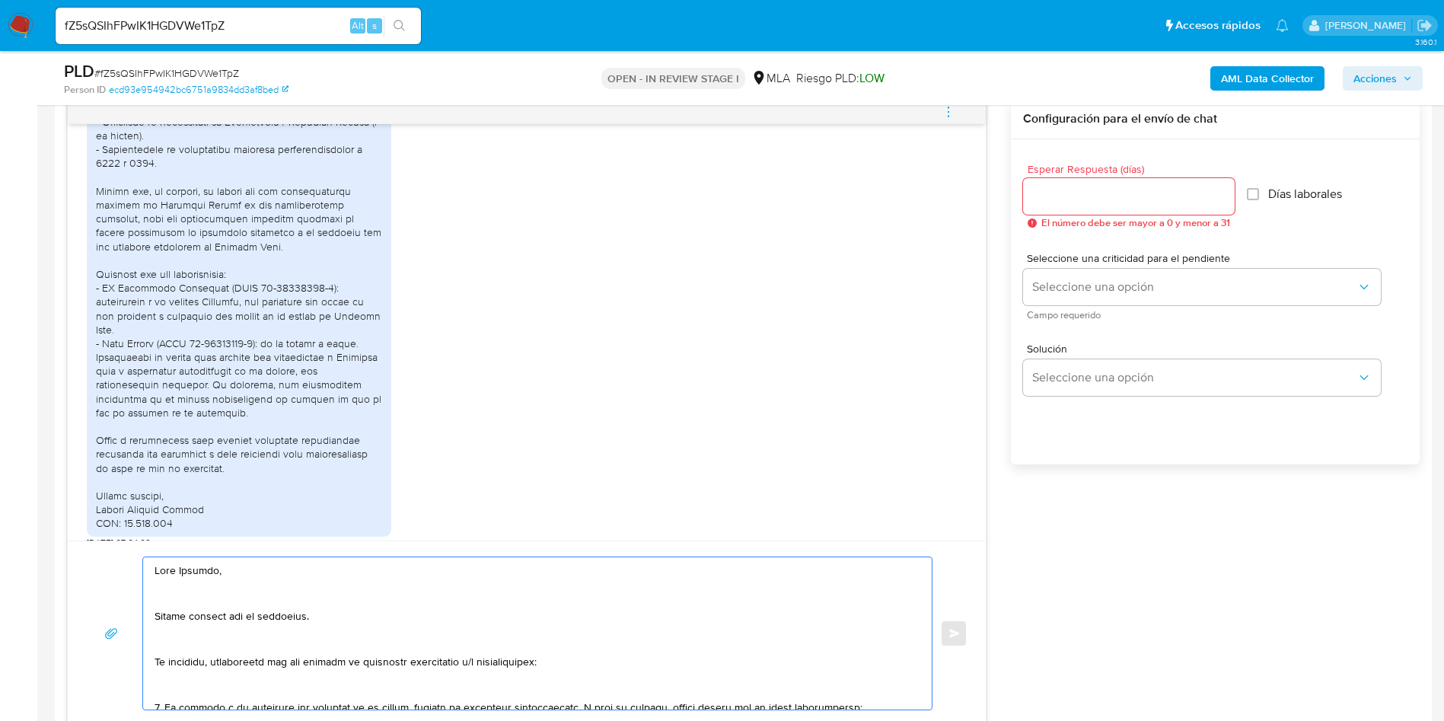
click at [181, 684] on textarea at bounding box center [534, 633] width 758 height 152
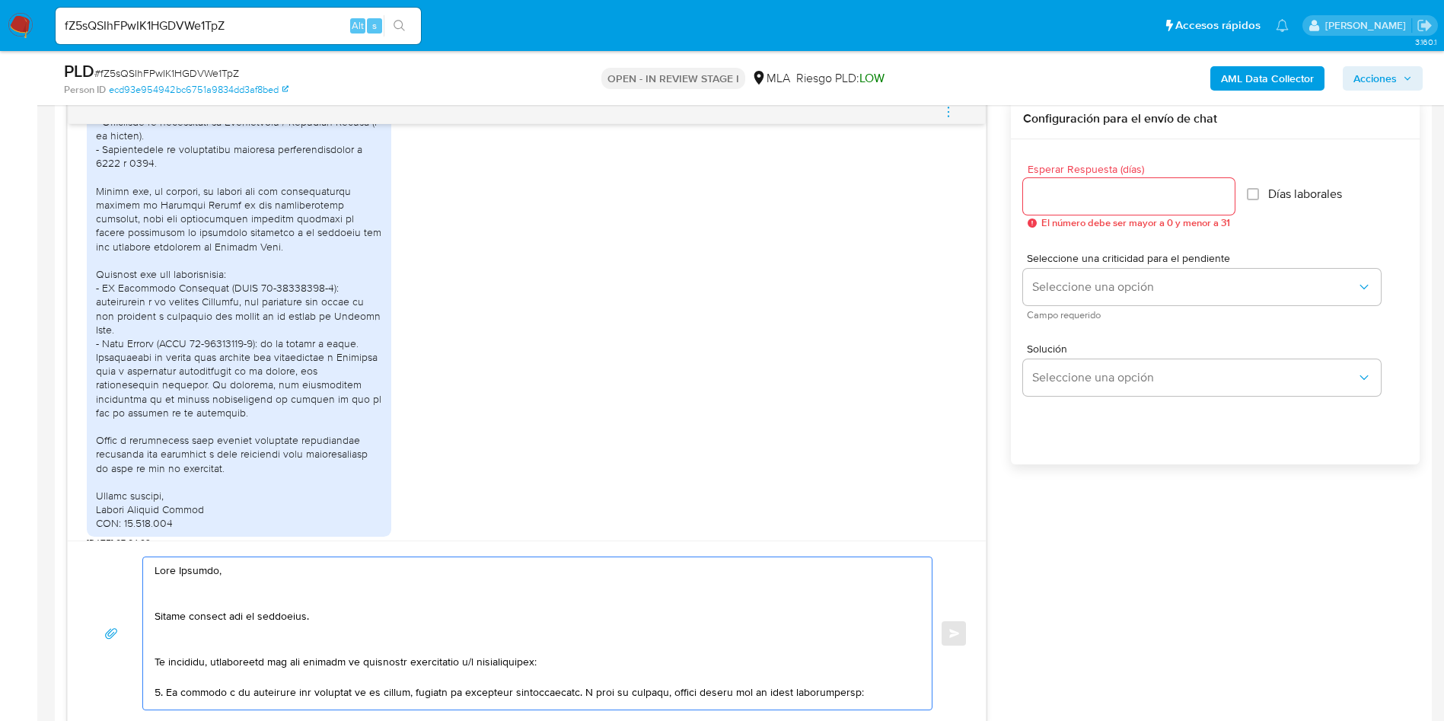
click at [175, 649] on textarea at bounding box center [534, 633] width 758 height 152
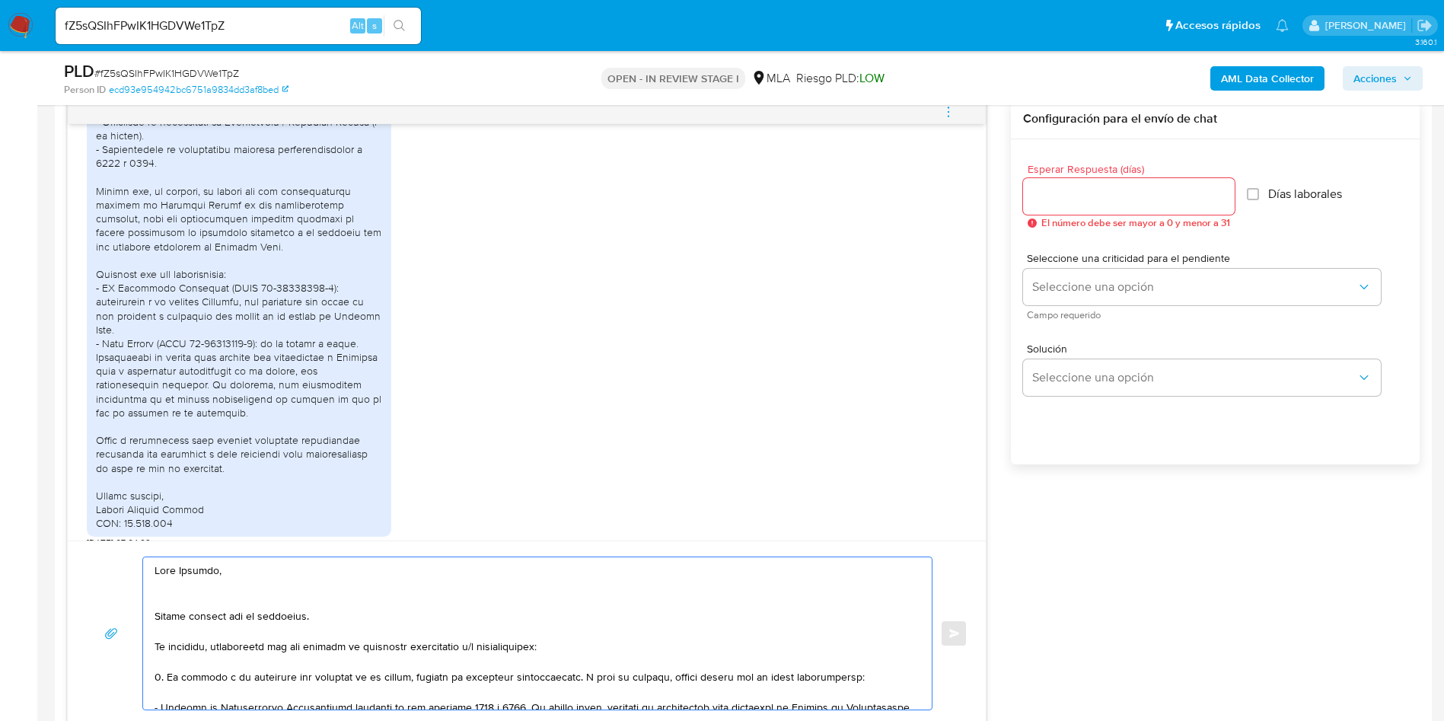
click at [170, 610] on textarea at bounding box center [534, 633] width 758 height 152
click at [171, 589] on textarea at bounding box center [534, 633] width 758 height 152
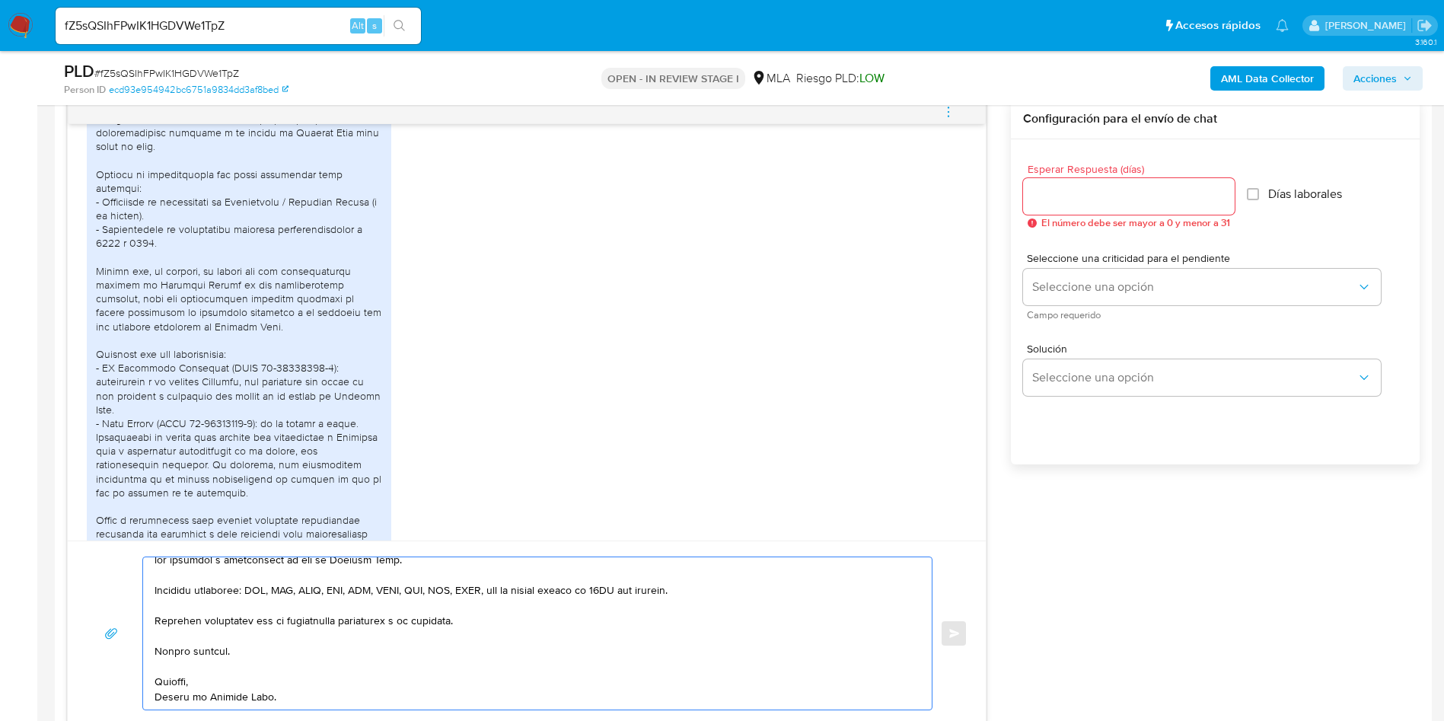
scroll to position [2608, 0]
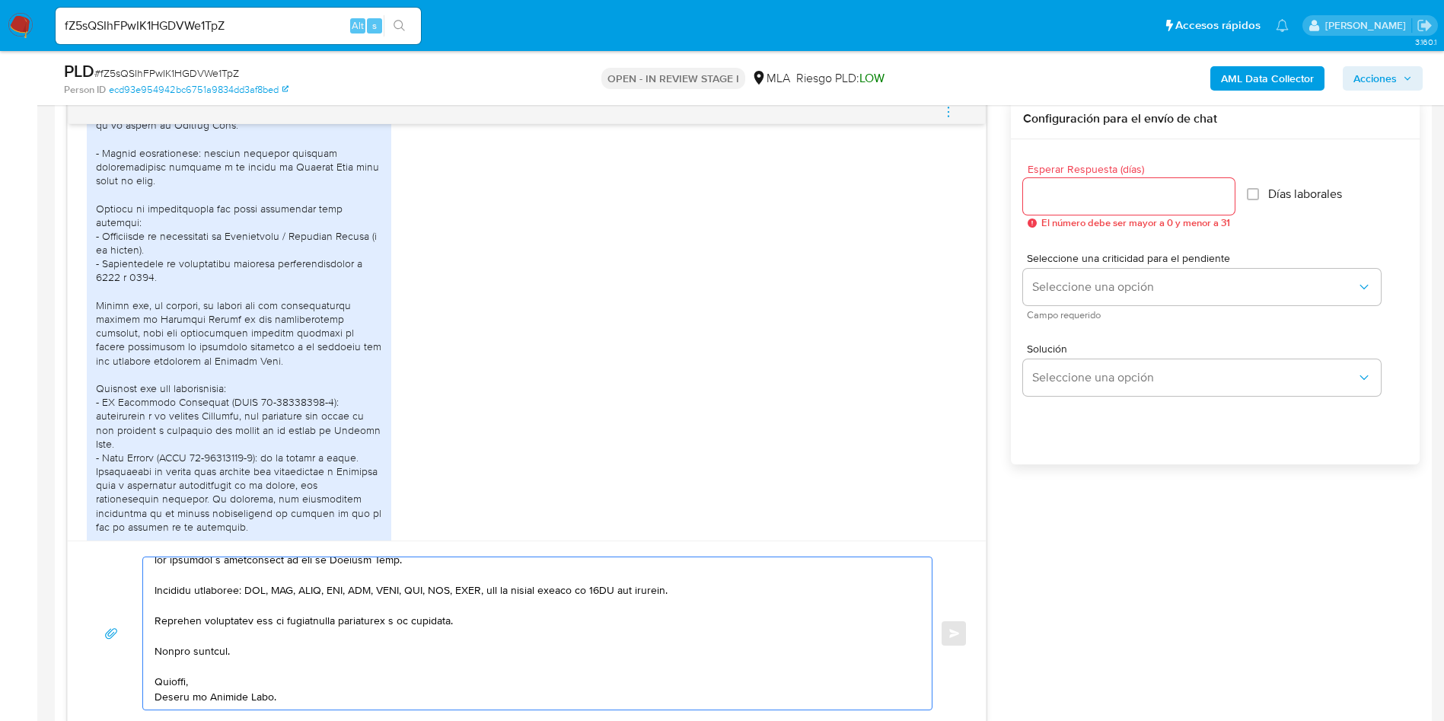
type textarea "Hola Eugenia, Muchas gracias por tu respuesta. No obstante, necesitamos que nos…"
click at [1066, 205] on input "Esperar Respuesta (días)" at bounding box center [1129, 196] width 212 height 20
type input "1"
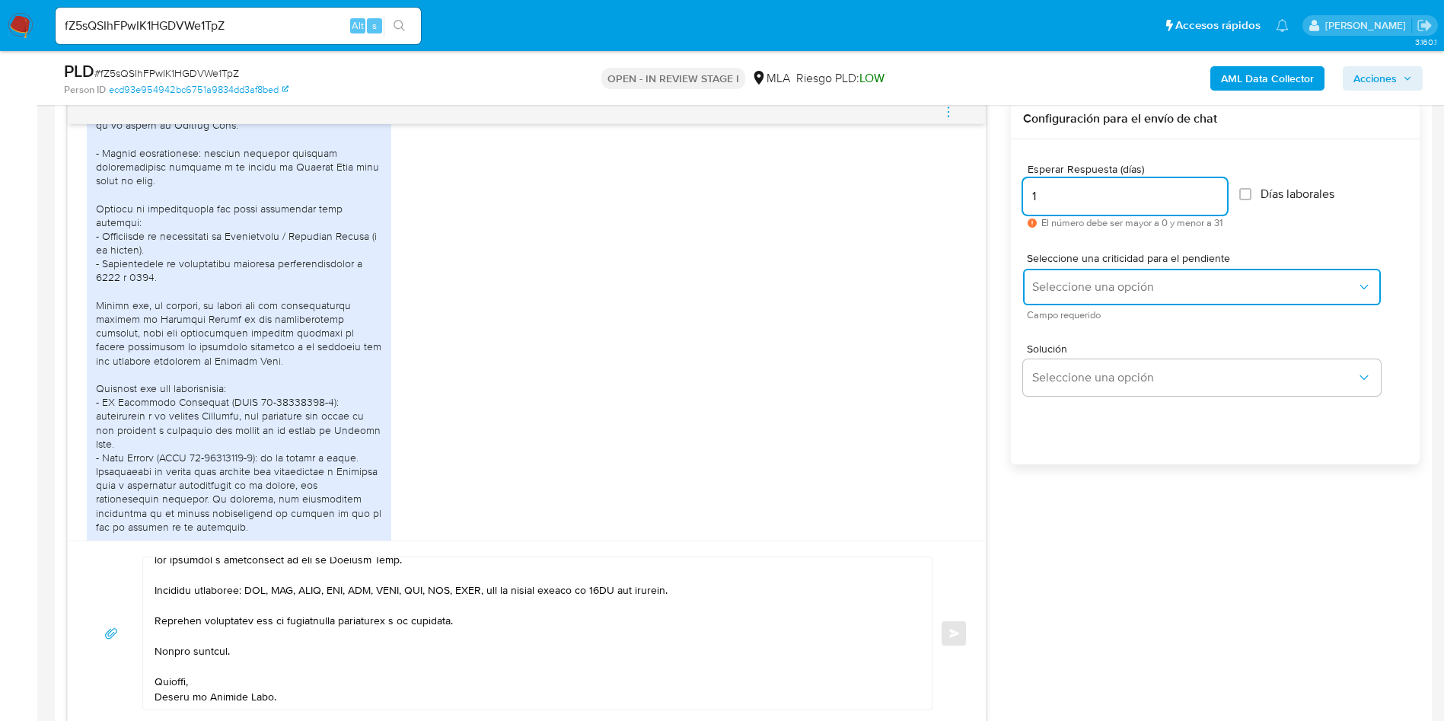
click at [1028, 289] on button "Seleccione una opción" at bounding box center [1202, 287] width 358 height 37
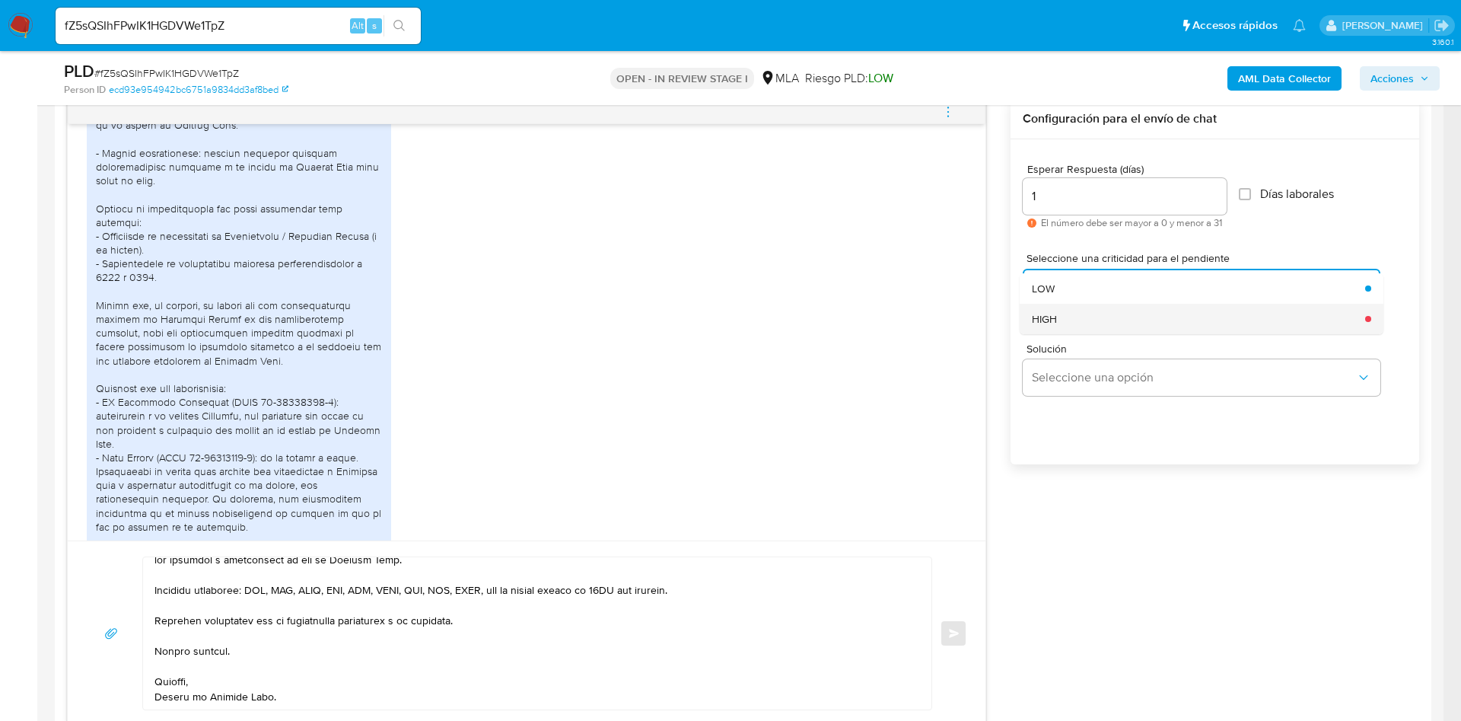
click at [1061, 320] on div "HIGH" at bounding box center [1194, 319] width 324 height 30
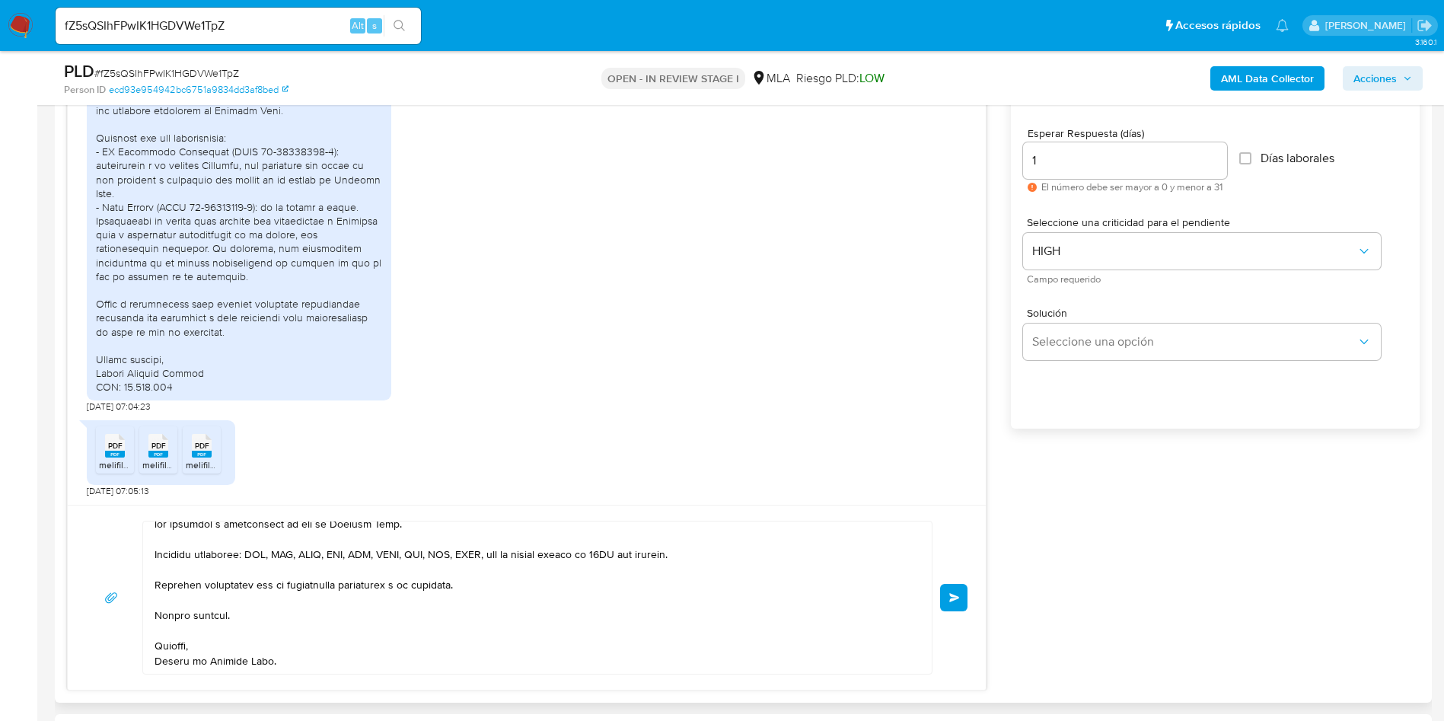
scroll to position [799, 0]
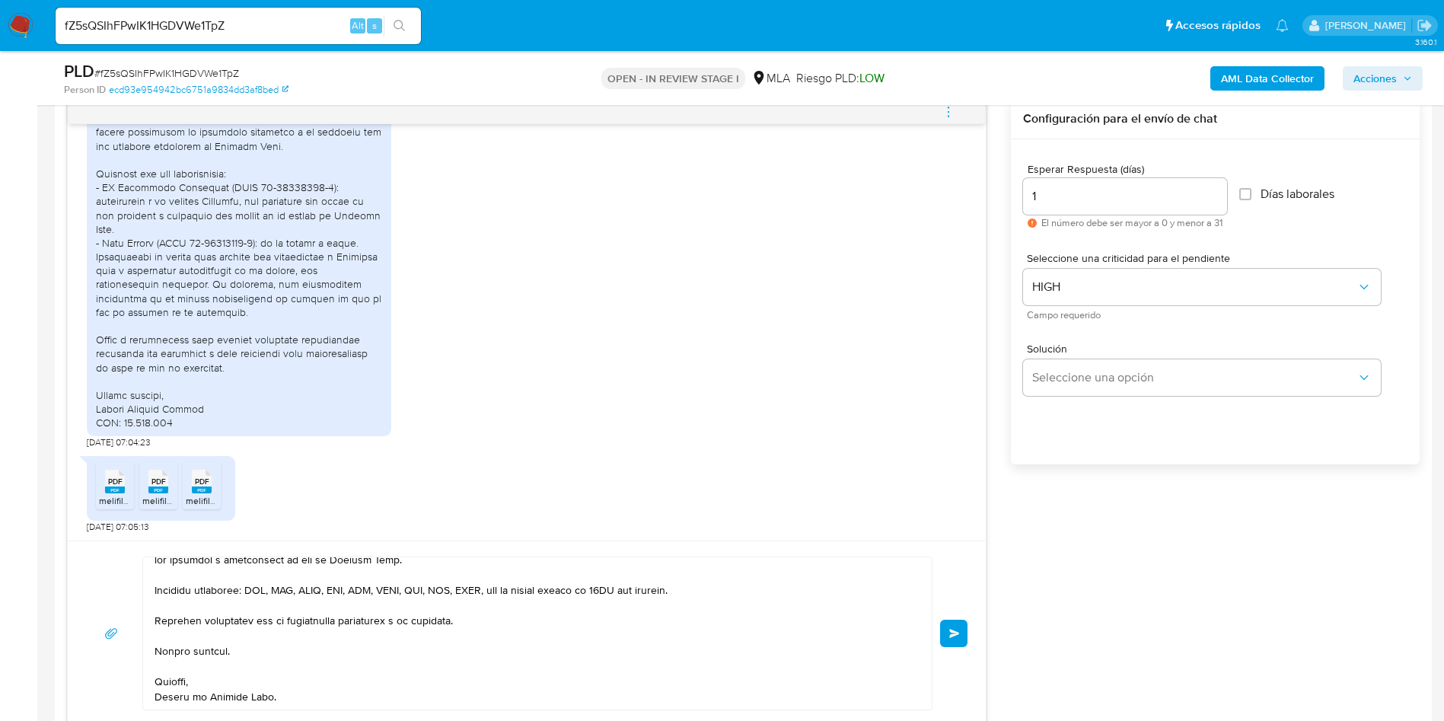
click at [956, 521] on div "18/08/2025 17:21:38 Hola, Esperamos que te encuentres muy bien. Te consultamos …" at bounding box center [526, 412] width 919 height 627
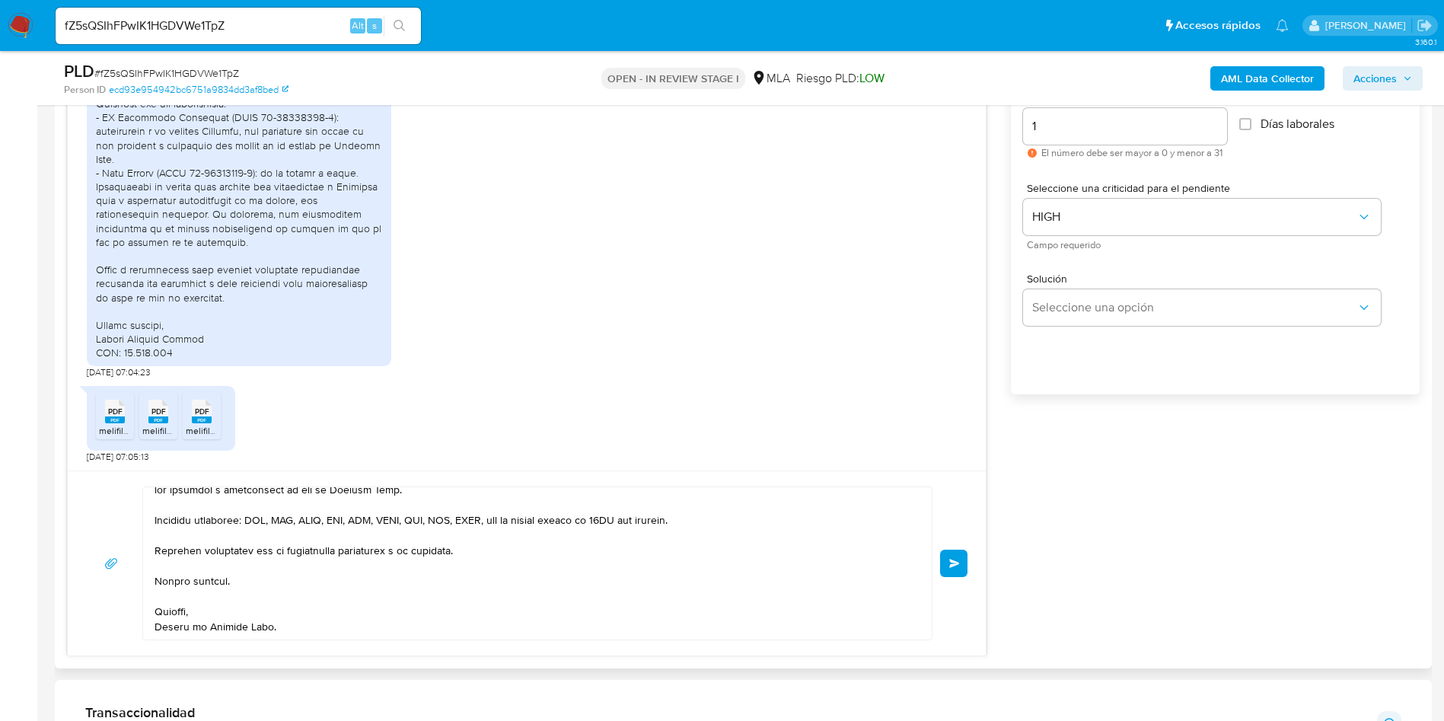
scroll to position [913, 0]
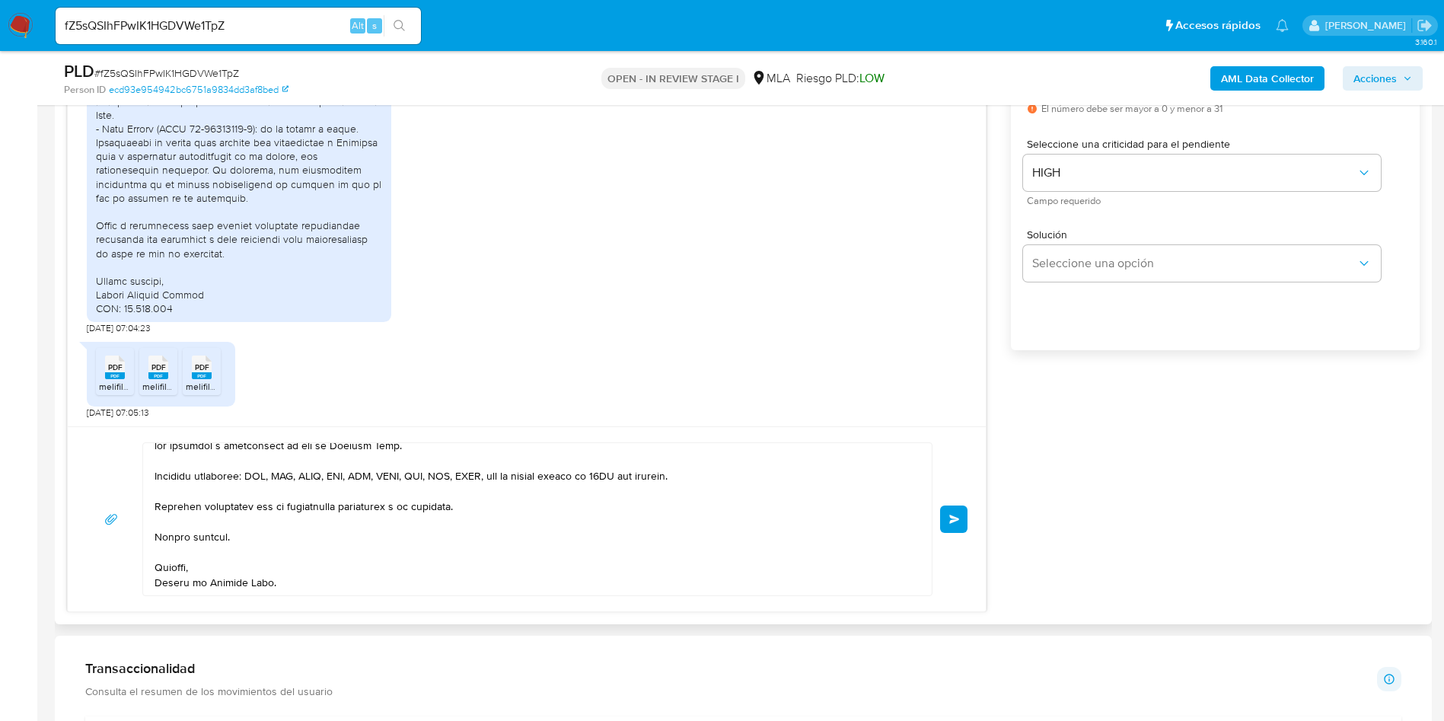
click at [953, 516] on span "Enviar" at bounding box center [954, 519] width 11 height 9
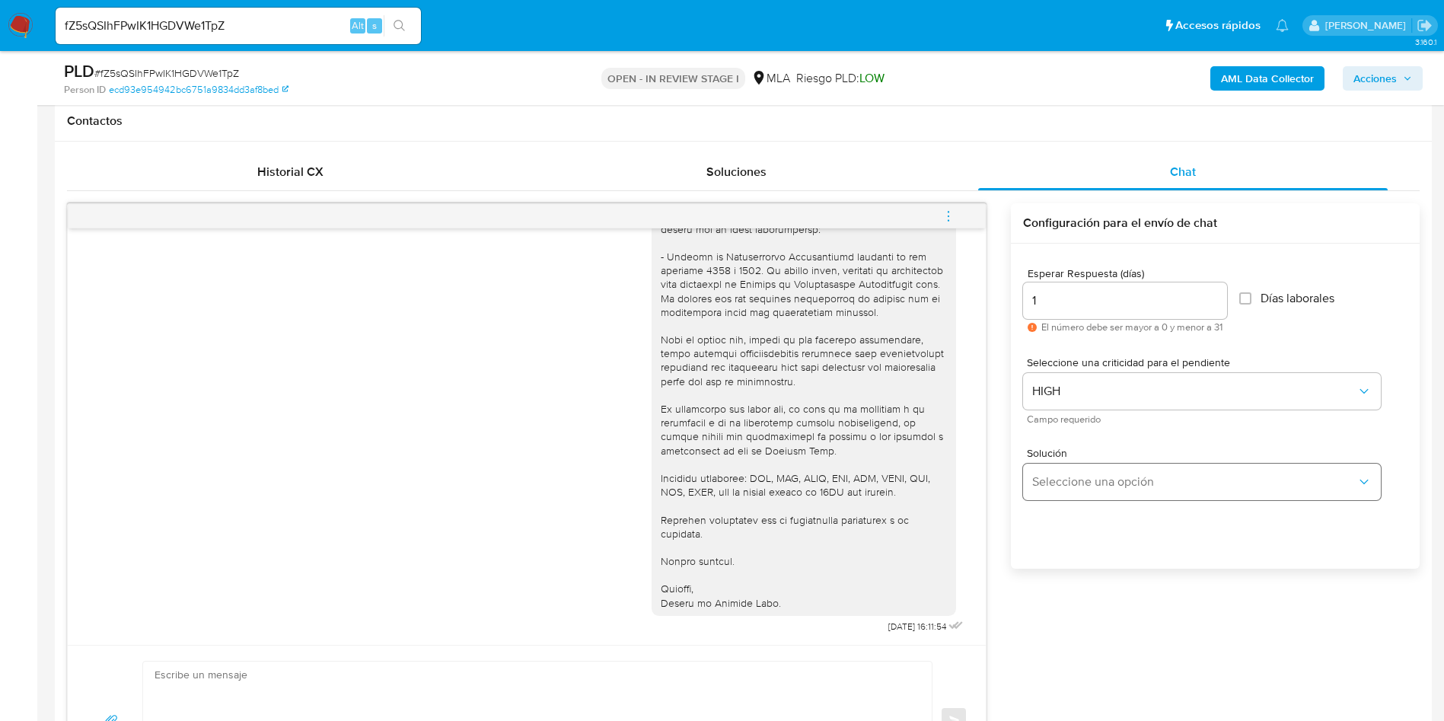
scroll to position [685, 0]
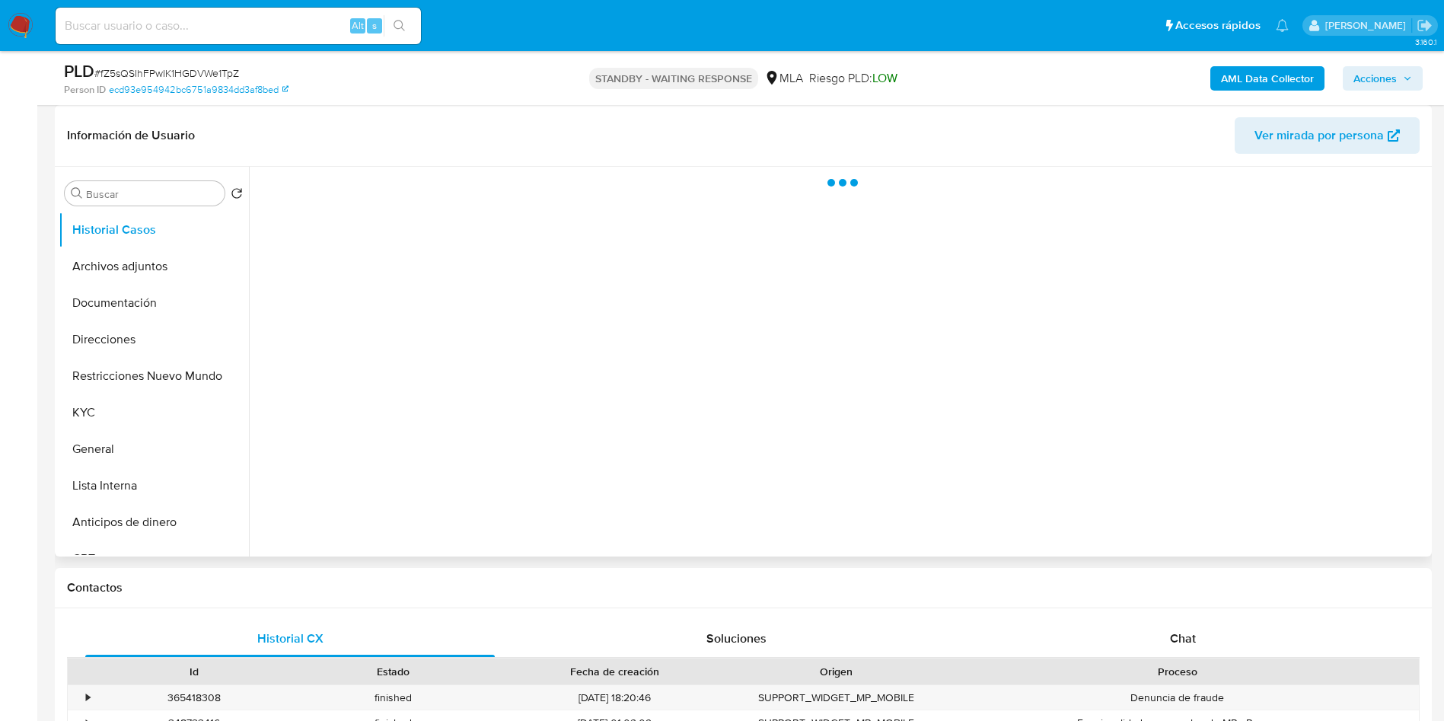
select select "10"
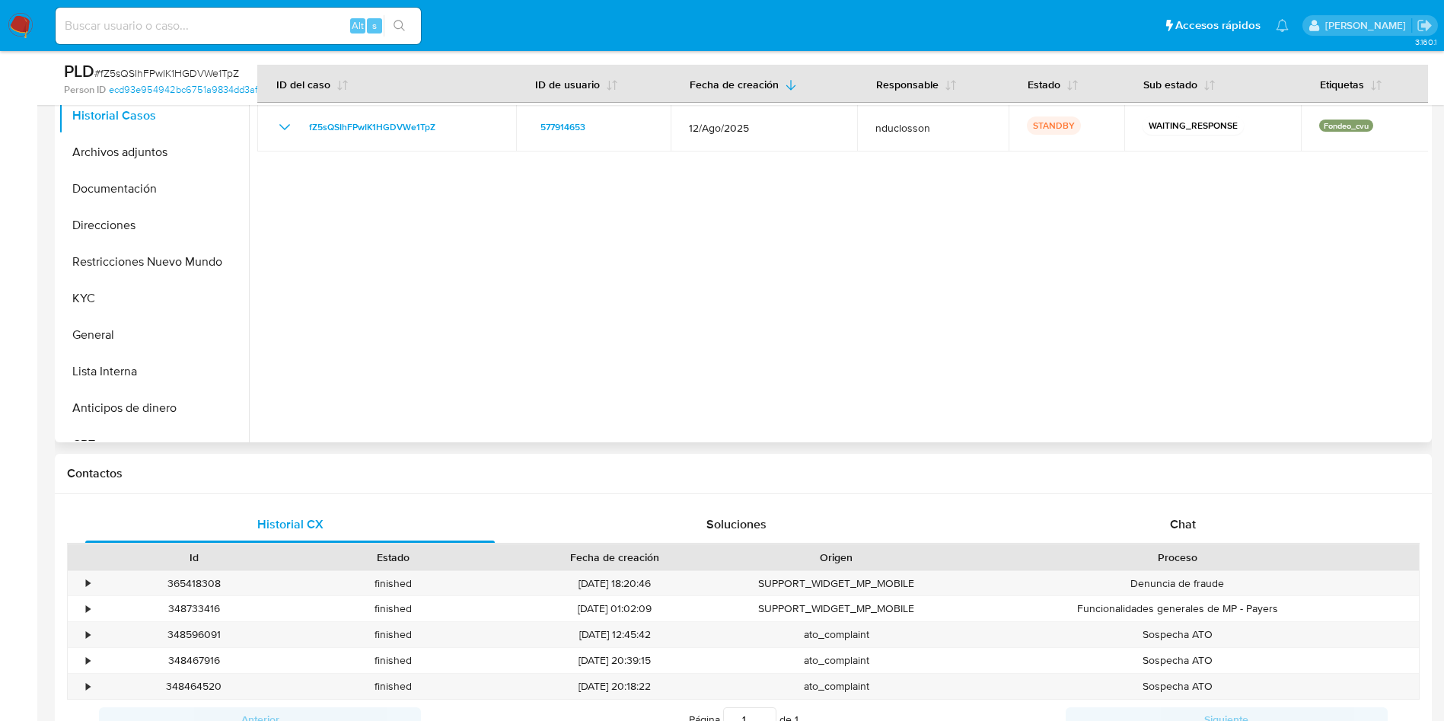
scroll to position [571, 0]
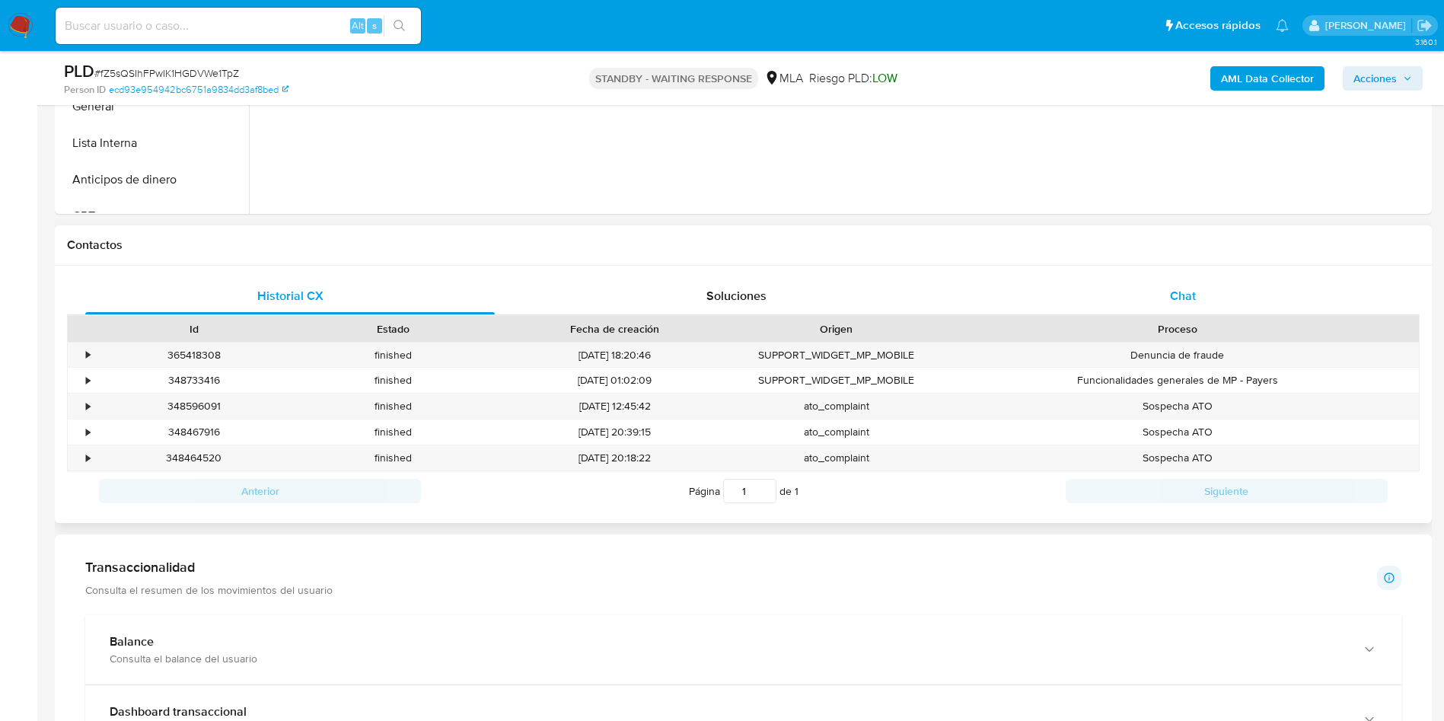
click at [1159, 287] on div "Chat" at bounding box center [1182, 296] width 409 height 37
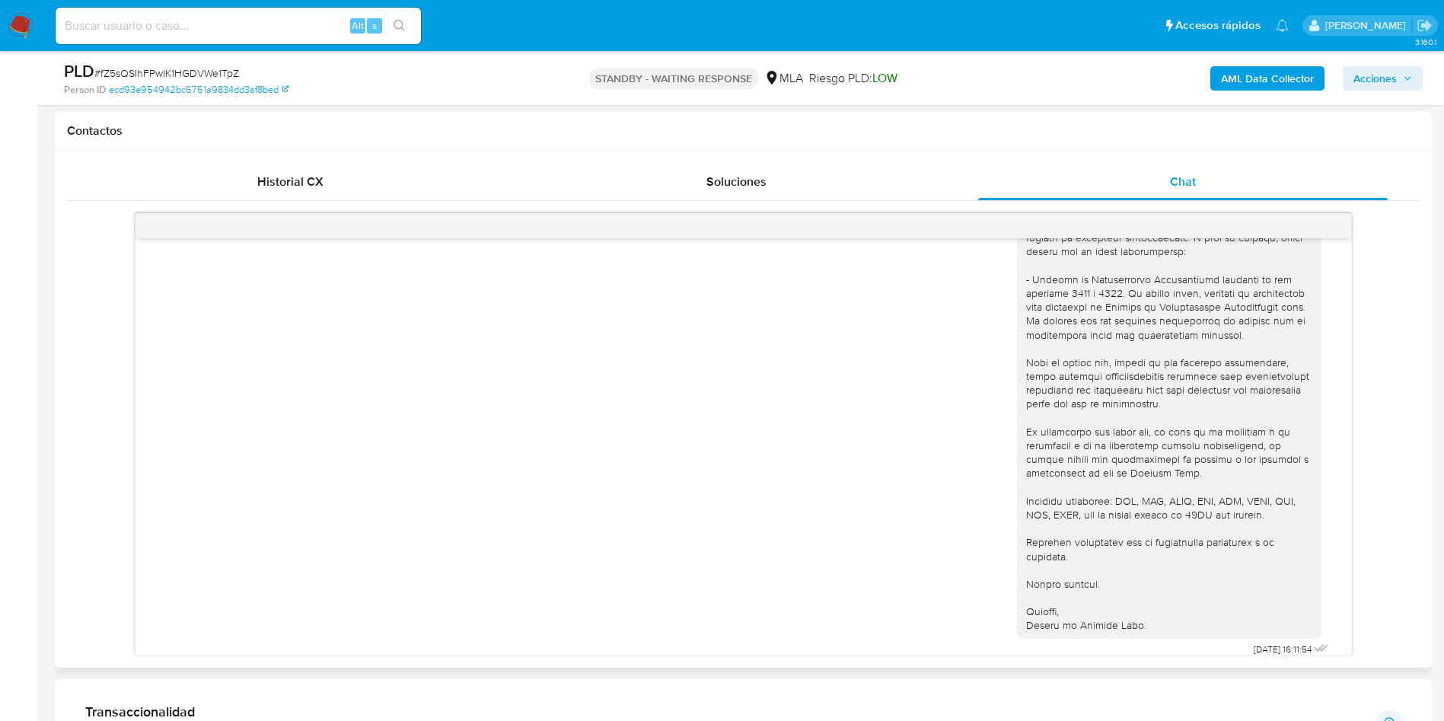
scroll to position [3392, 0]
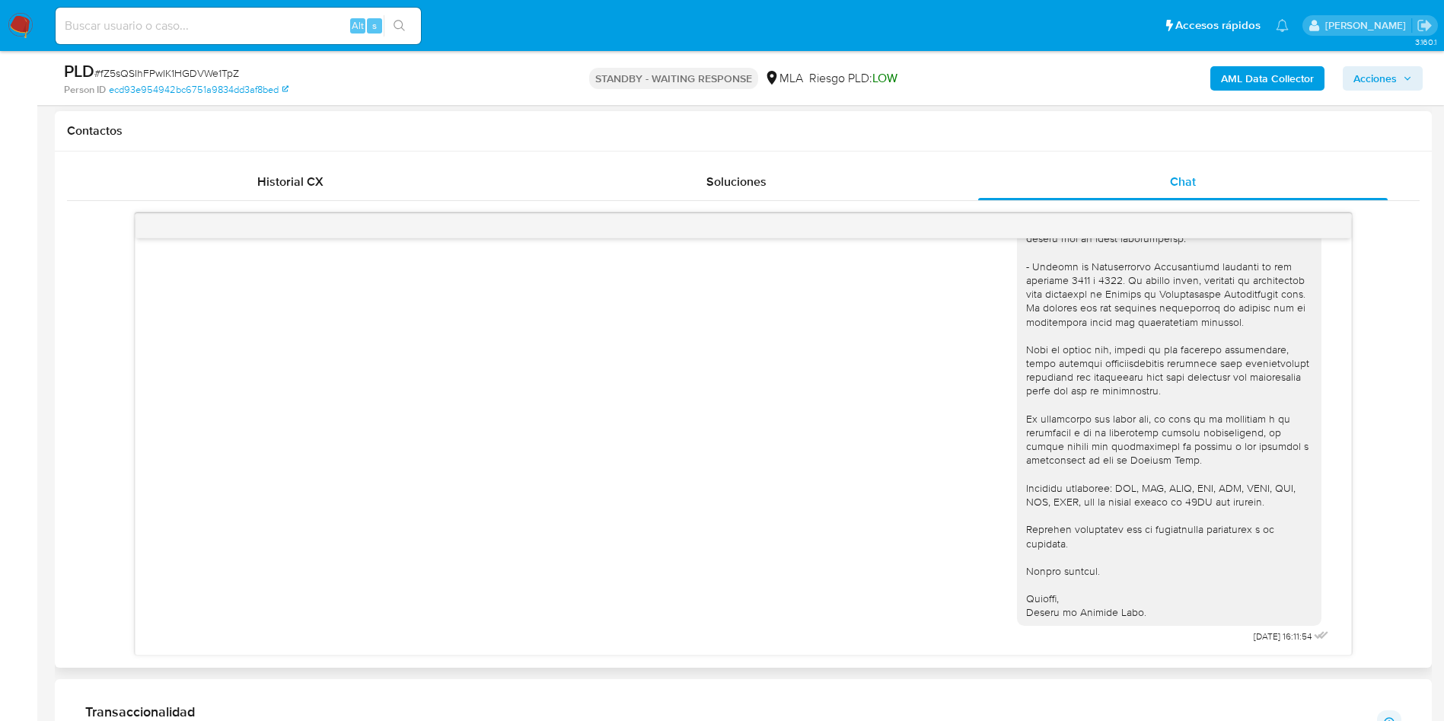
click at [186, 24] on input at bounding box center [238, 26] width 365 height 20
paste input "LnSUN8aLgwcSXc8fUQukWDTW"
type input "LnSUN8aLgwcSXc8fUQukWDTW"
click at [399, 28] on icon "search-icon" at bounding box center [399, 25] width 11 height 11
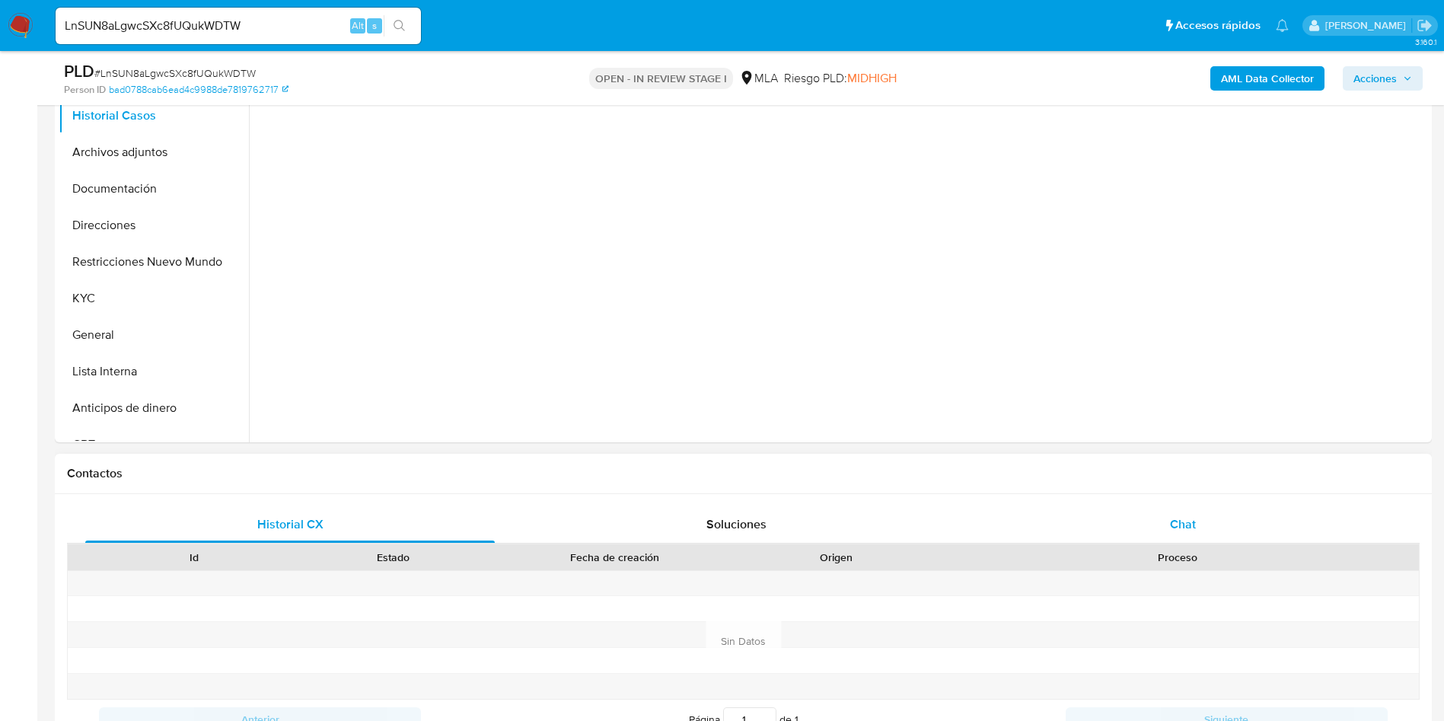
select select "10"
click at [1157, 507] on div "Chat" at bounding box center [1182, 524] width 409 height 37
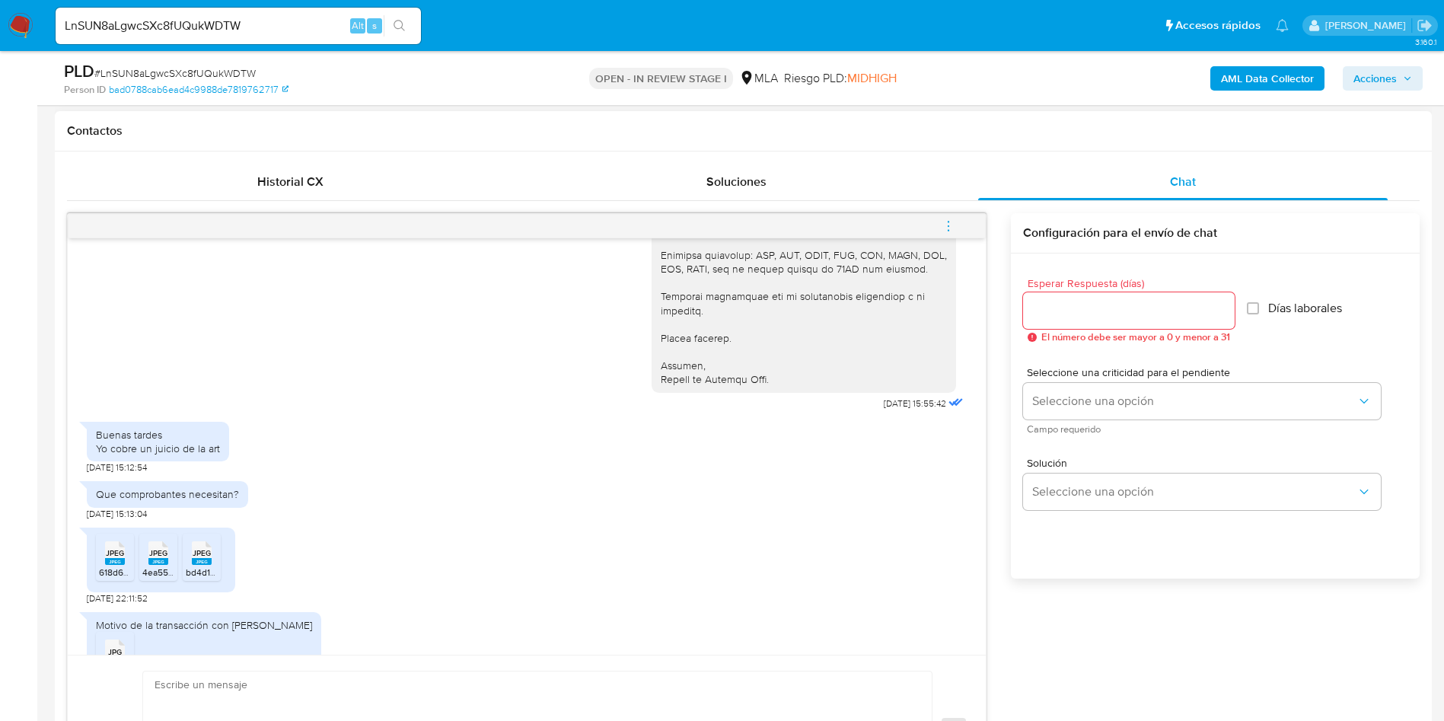
scroll to position [1209, 0]
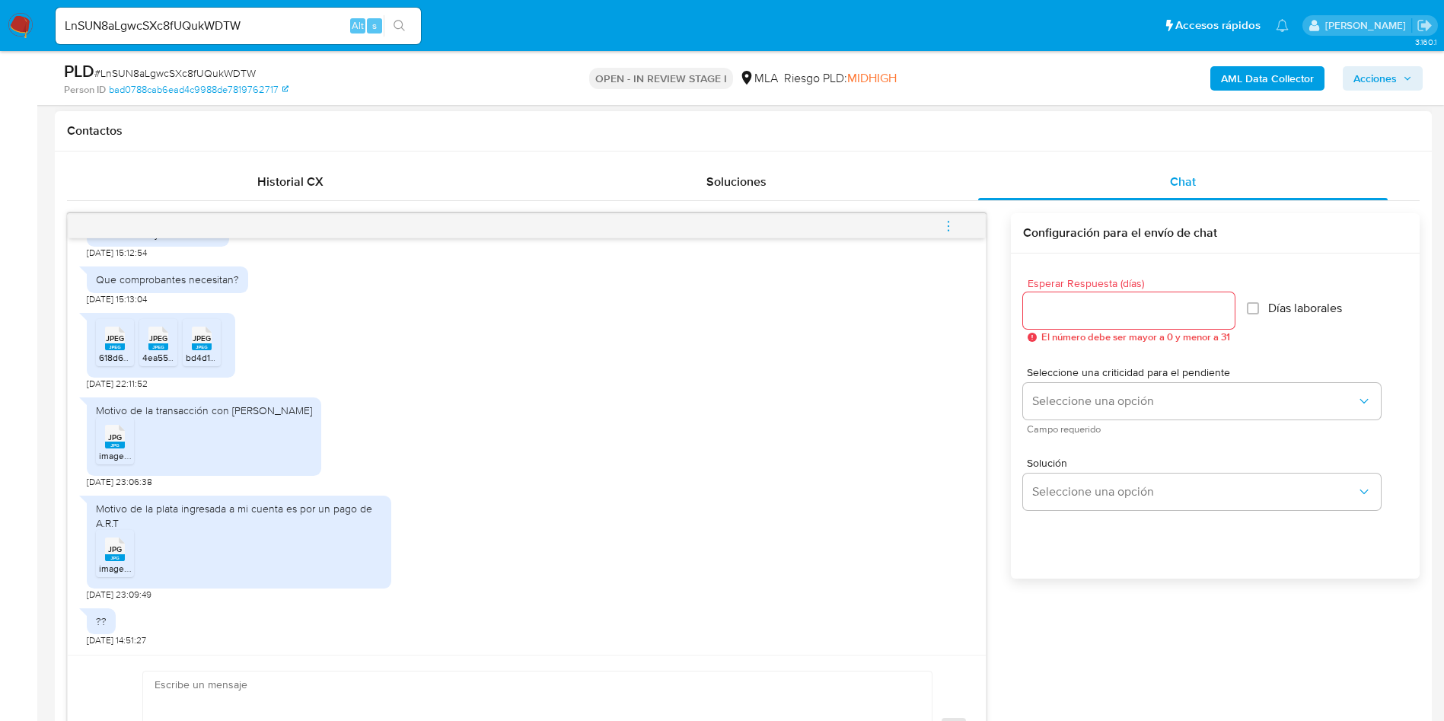
click at [106, 343] on span "JPEG" at bounding box center [115, 338] width 18 height 10
click at [148, 348] on rect at bounding box center [158, 346] width 20 height 7
click at [198, 346] on rect at bounding box center [202, 346] width 20 height 7
click at [117, 433] on span "JPG" at bounding box center [115, 437] width 14 height 10
click at [108, 547] on span "JPG" at bounding box center [115, 549] width 14 height 10
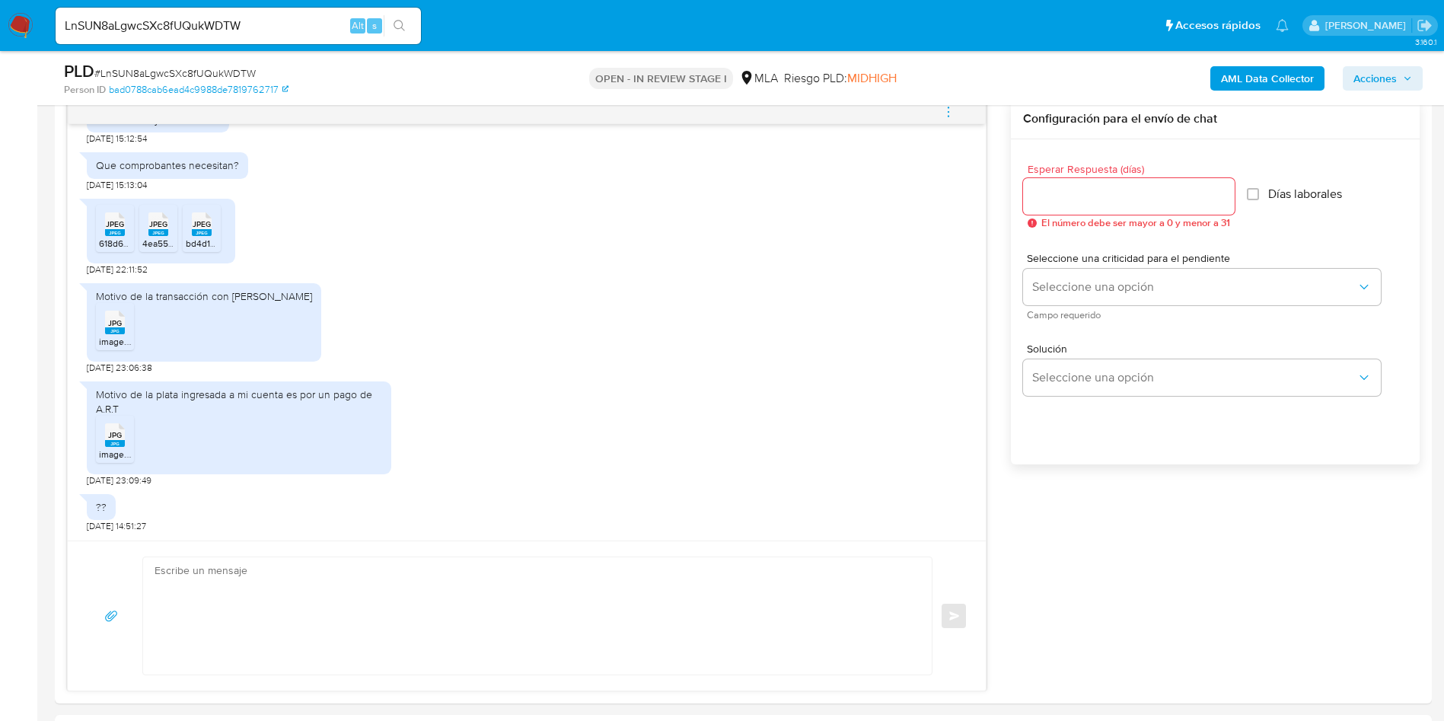
click at [1257, 55] on div "PLD # LnSUN8aLgwcSXc8fUQukWDTW Person ID bad0788cab6ead4c9988de7819762717 OPEN …" at bounding box center [743, 78] width 1377 height 54
click at [1249, 63] on div "AML Data Collector Acciones" at bounding box center [1198, 78] width 449 height 36
click at [1241, 75] on b "AML Data Collector" at bounding box center [1267, 78] width 93 height 24
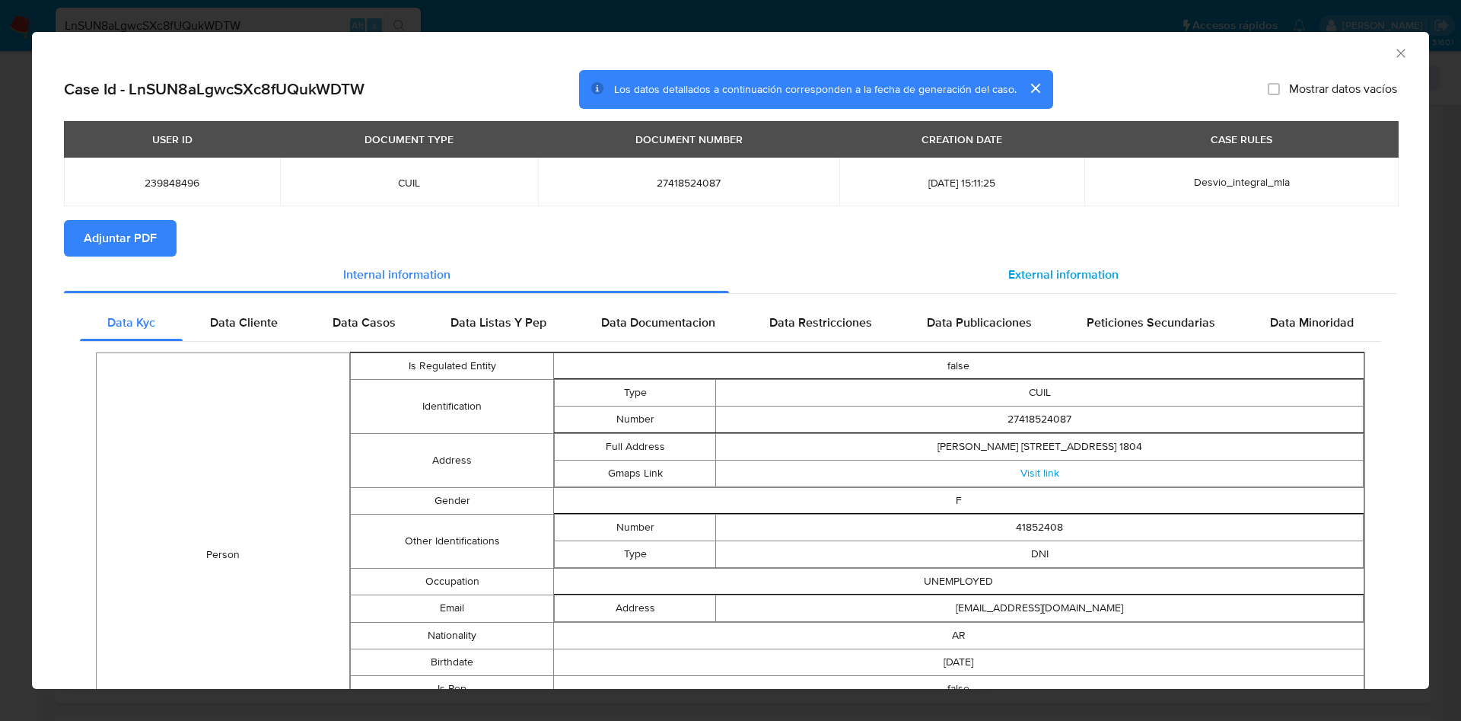
click at [989, 282] on div "External information" at bounding box center [1063, 275] width 668 height 37
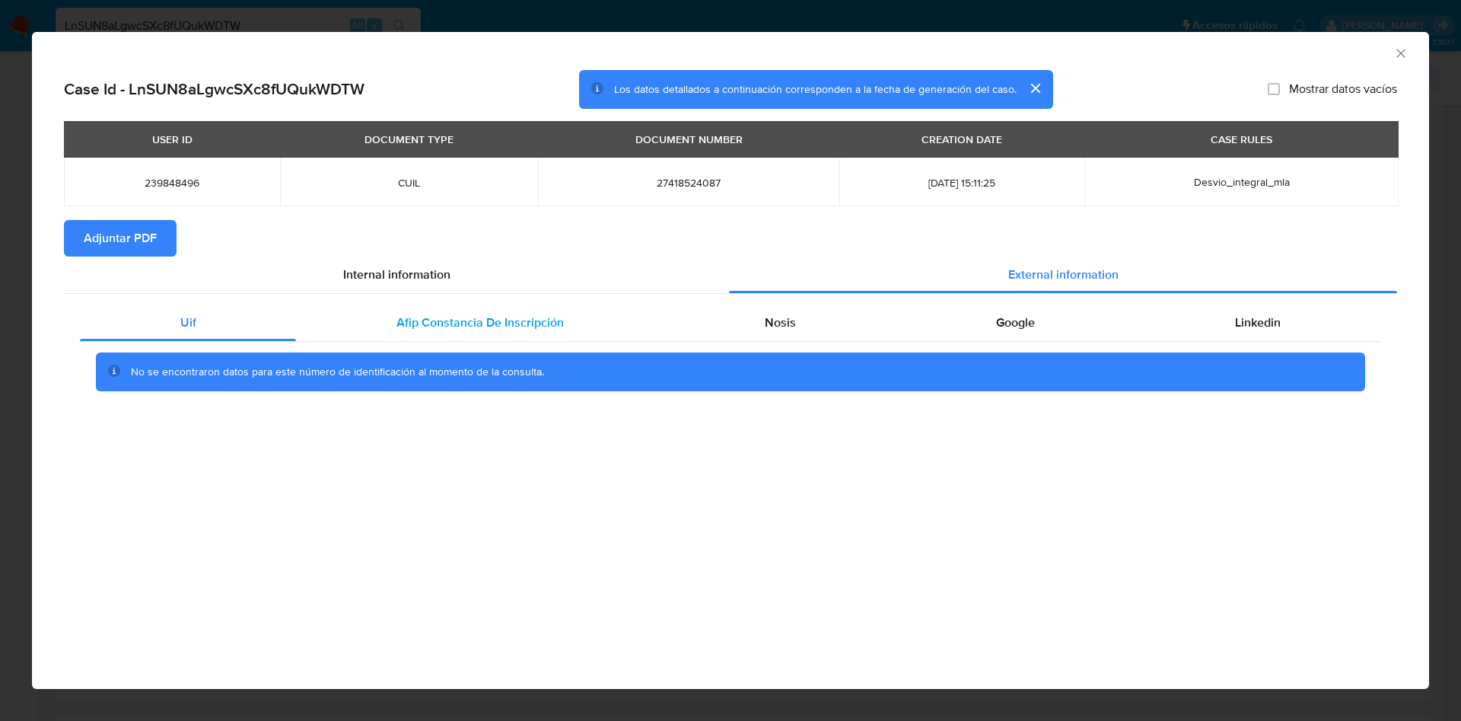
click at [487, 338] on div "Afip Constancia De Inscripción" at bounding box center [480, 322] width 368 height 37
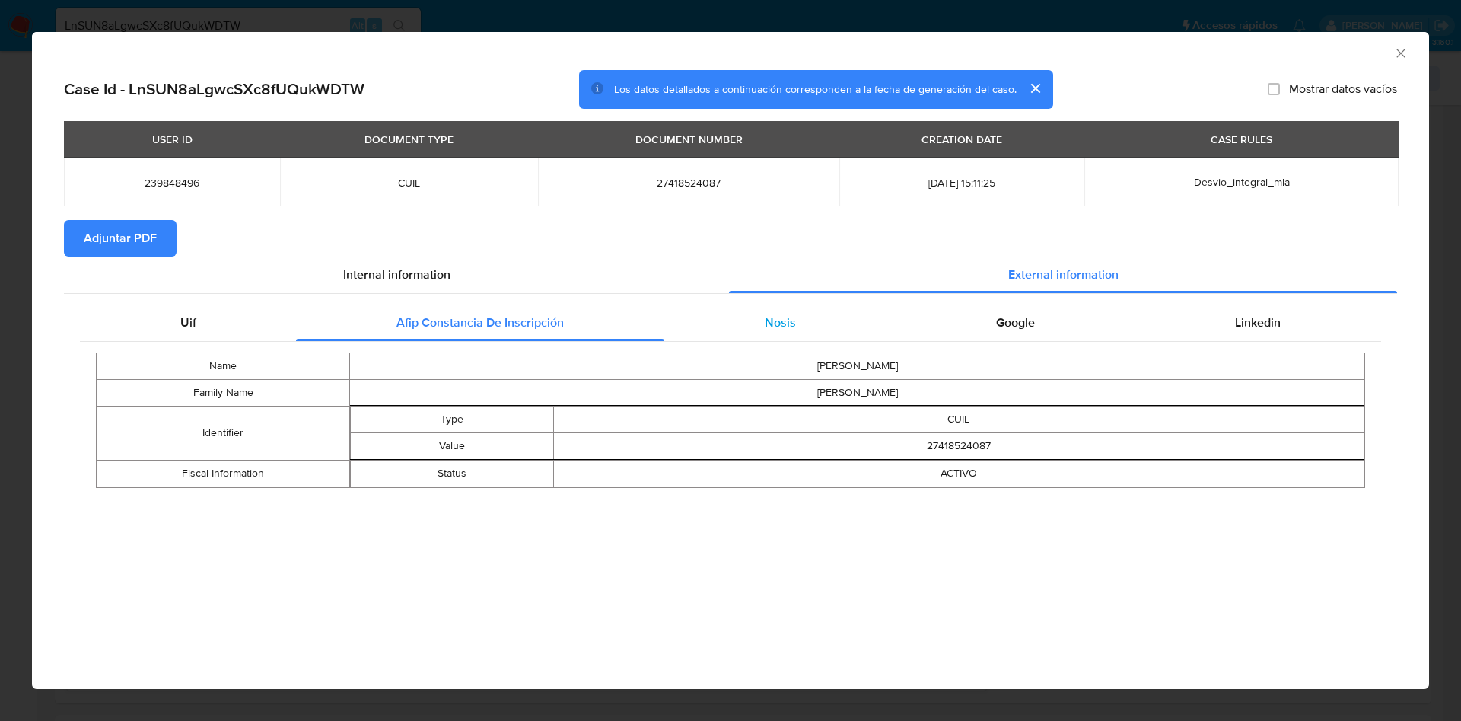
click at [765, 328] on span "Nosis" at bounding box center [780, 323] width 31 height 18
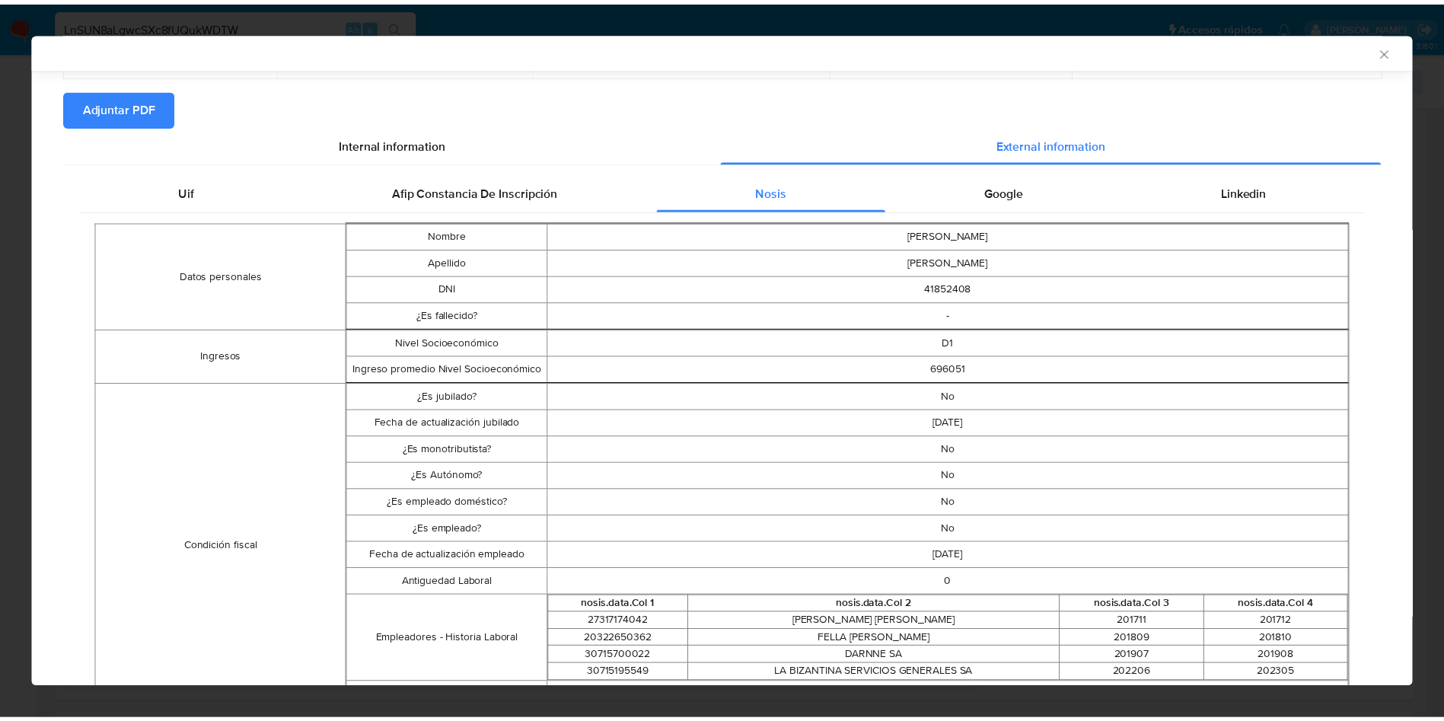
scroll to position [0, 0]
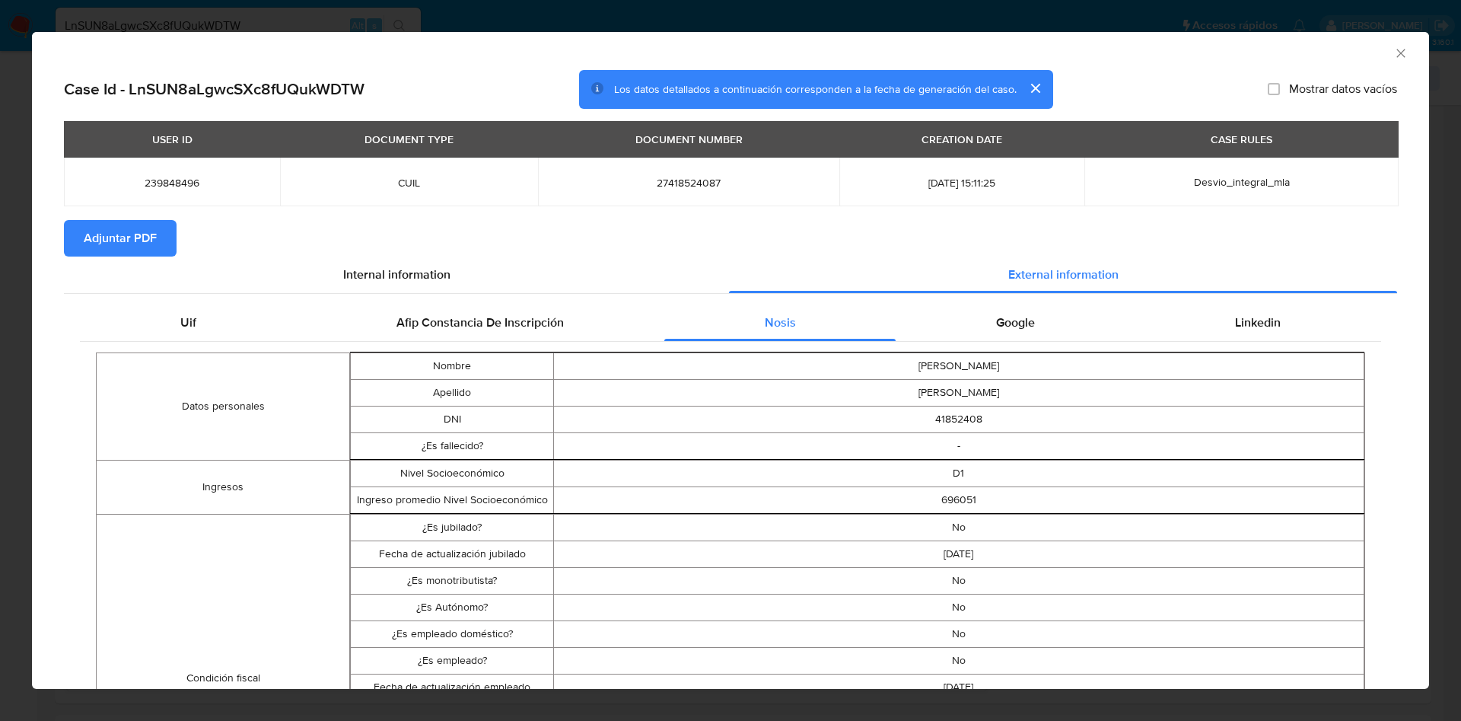
click at [1373, 54] on div "AML Data Collector" at bounding box center [718, 51] width 1351 height 17
click at [1397, 51] on icon "Cerrar ventana" at bounding box center [1401, 53] width 8 height 8
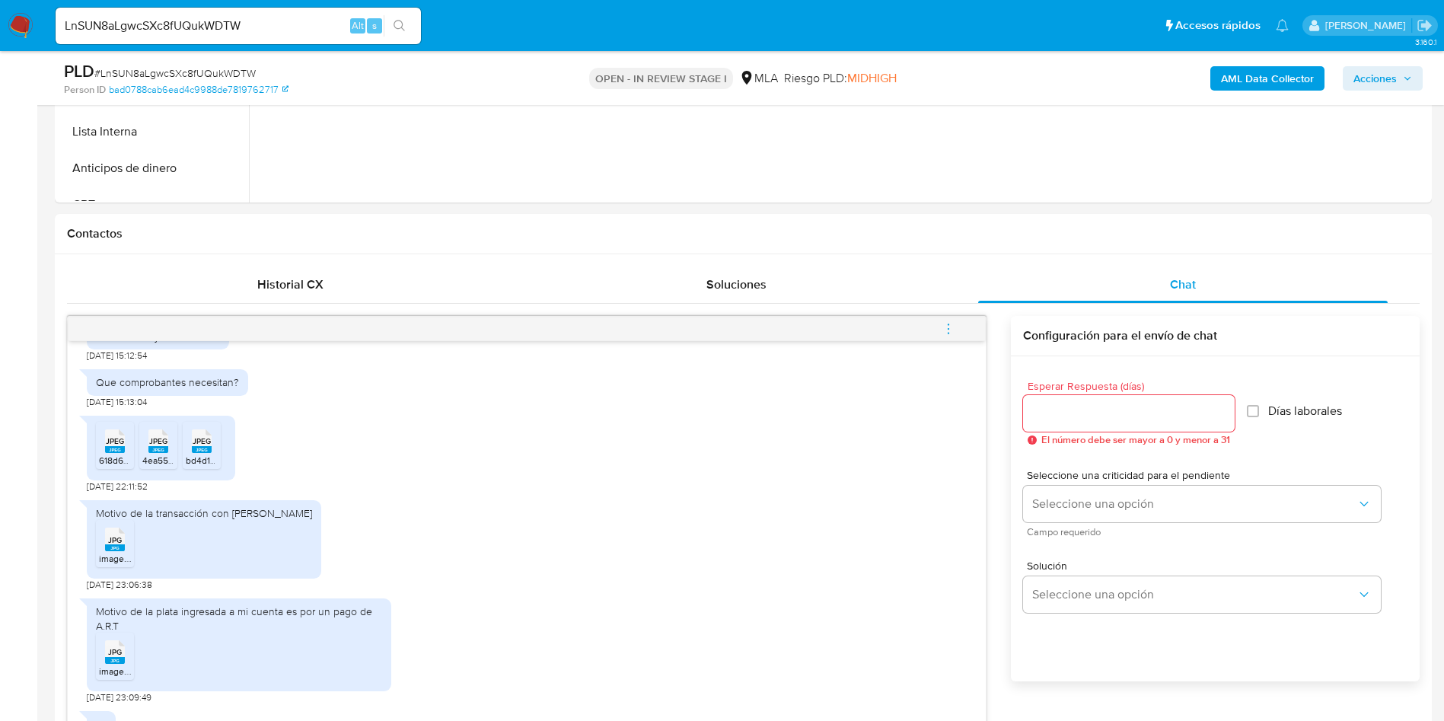
scroll to position [343, 0]
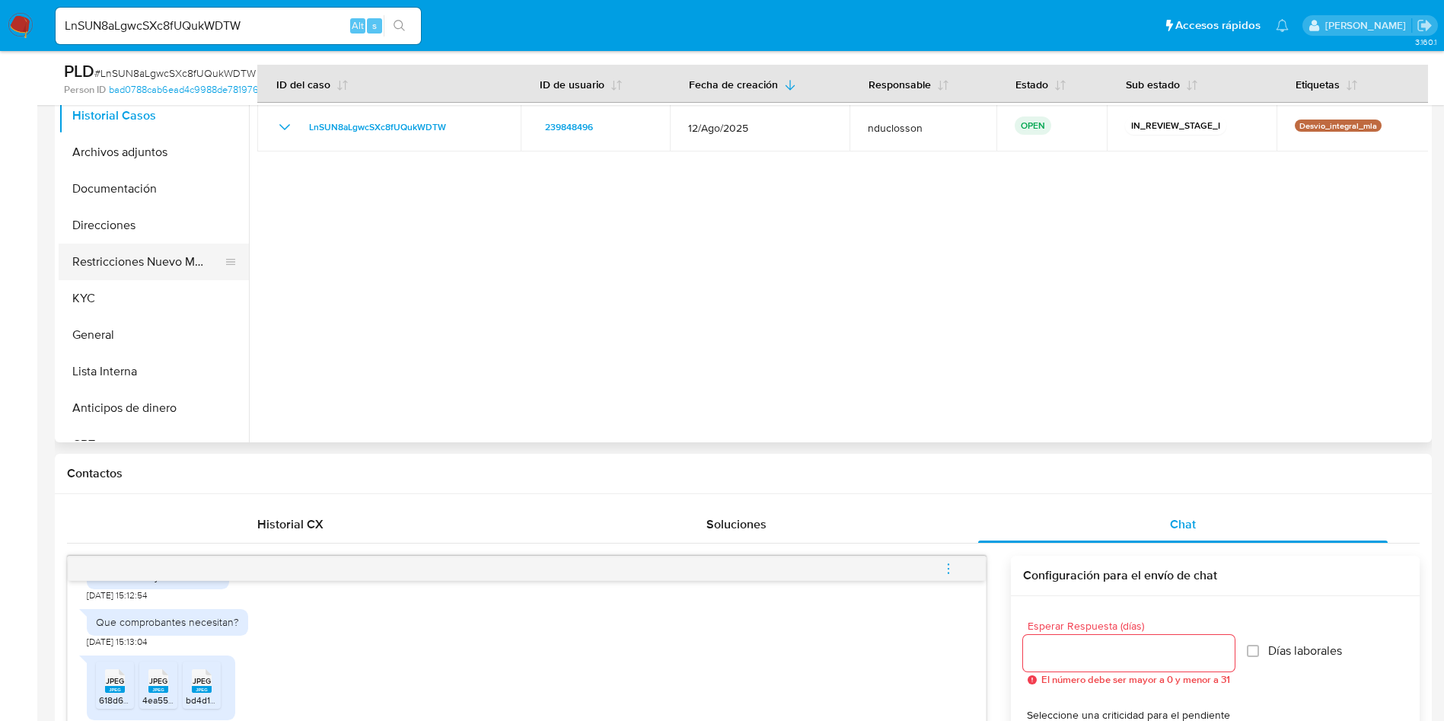
click at [103, 257] on button "Restricciones Nuevo Mundo" at bounding box center [148, 262] width 178 height 37
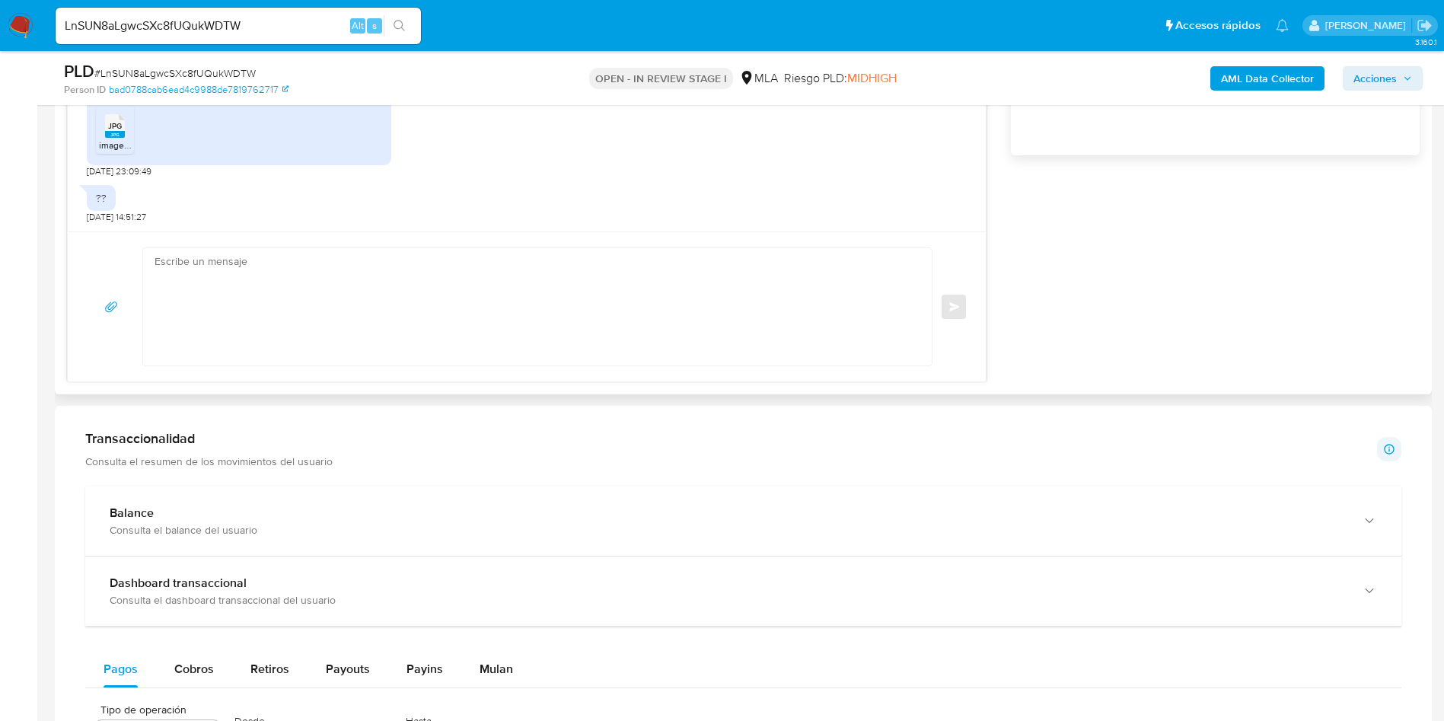
scroll to position [1028, 0]
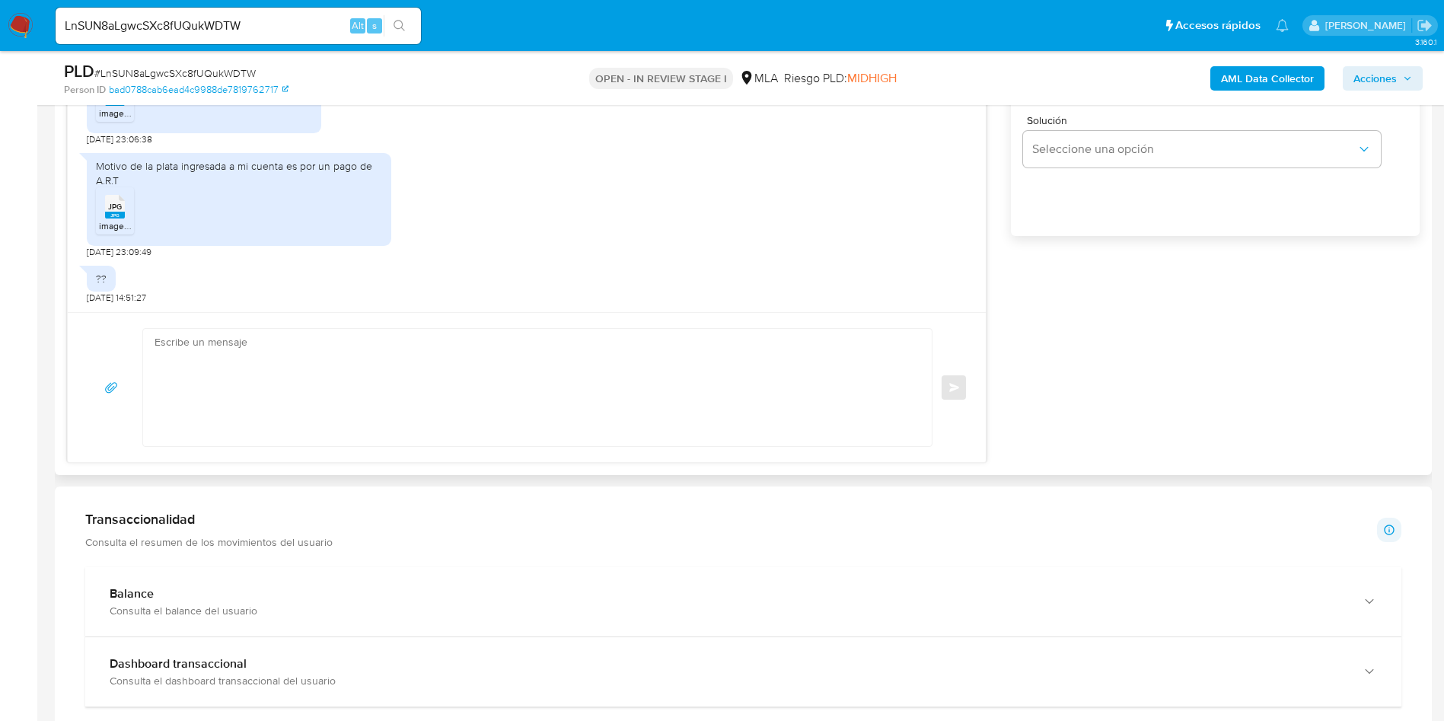
click at [450, 409] on textarea at bounding box center [534, 387] width 758 height 117
paste textarea "Hola Camila, Muchas gracias por tu respuesta. No obstante, necesitamos que nos …"
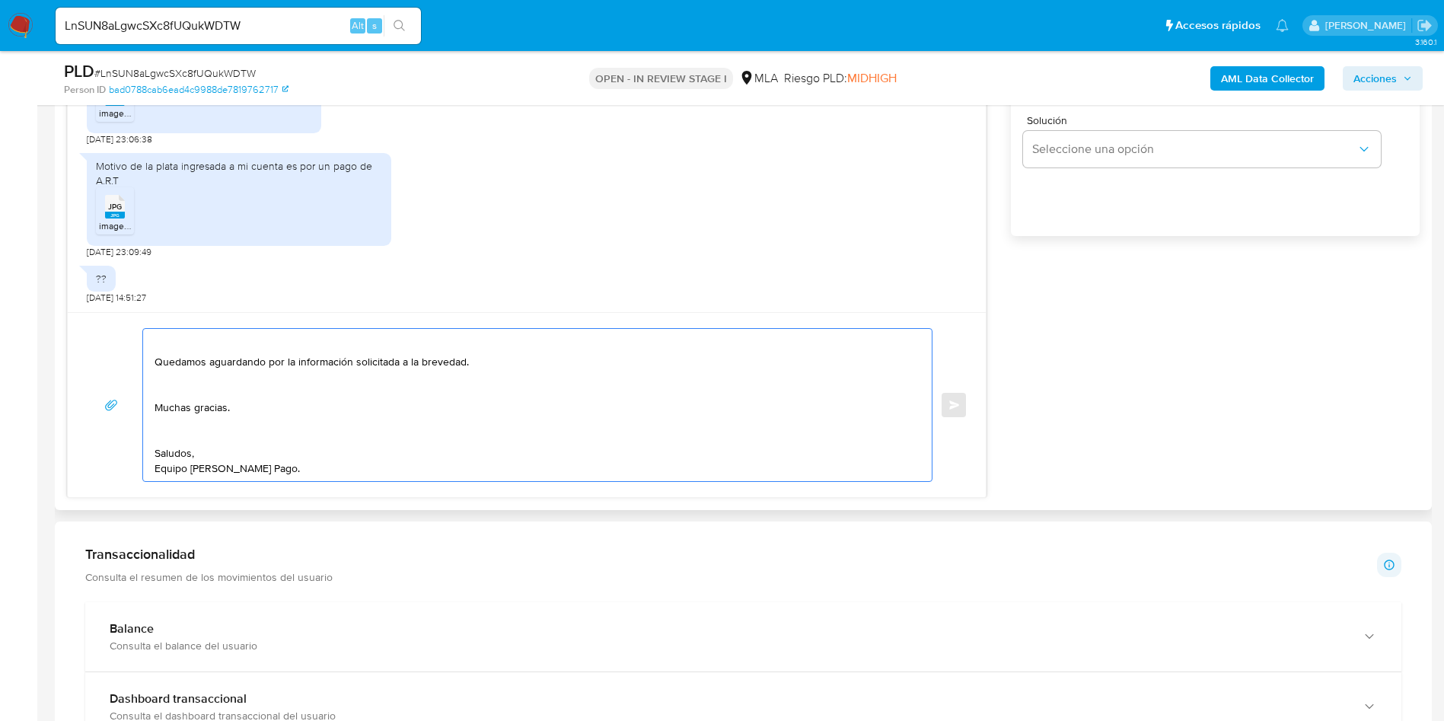
click at [205, 432] on textarea "Hola Camila, Muchas gracias por tu respuesta. No obstante, necesitamos que nos …" at bounding box center [534, 405] width 758 height 152
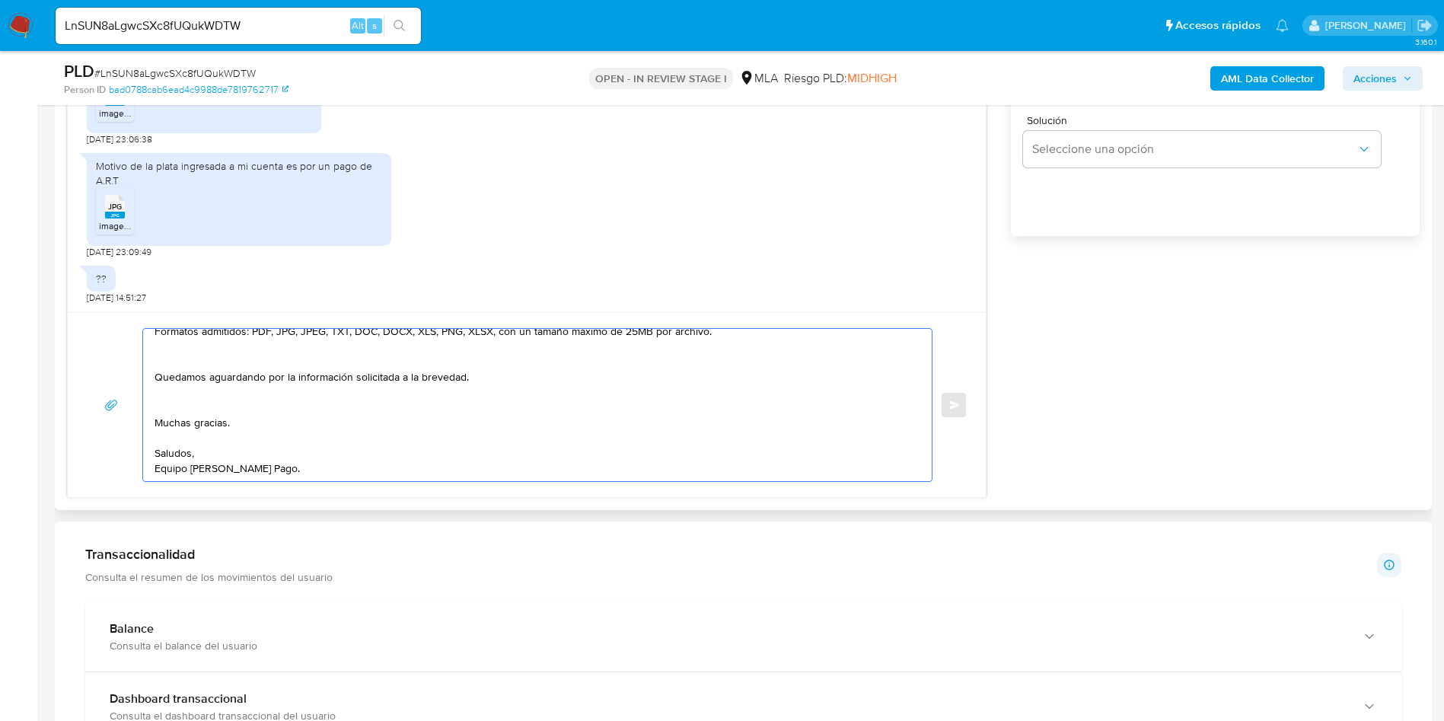
click at [193, 406] on textarea "Hola Camila, Muchas gracias por tu respuesta. No obstante, necesitamos que nos …" at bounding box center [534, 405] width 758 height 152
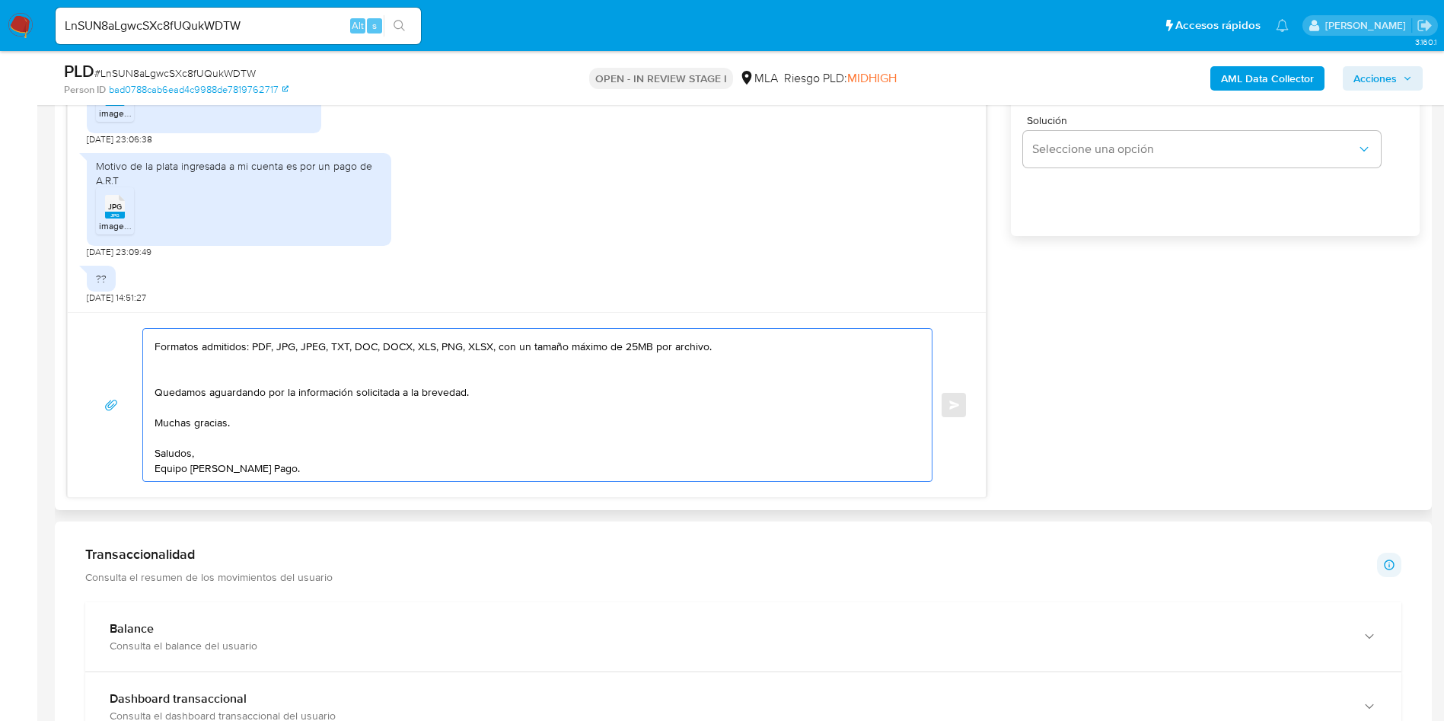
click at [202, 371] on textarea "Hola Camila, Muchas gracias por tu respuesta. No obstante, necesitamos que nos …" at bounding box center [534, 405] width 758 height 152
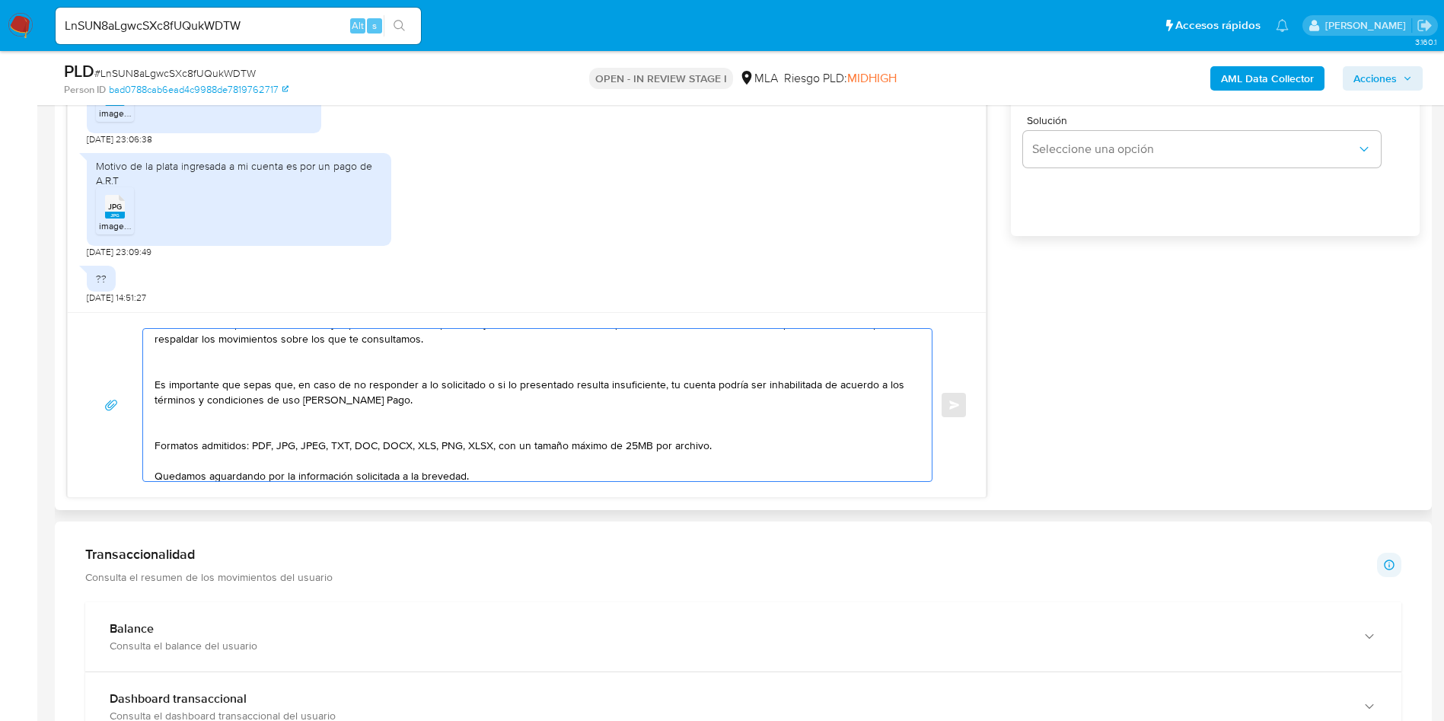
scroll to position [186, 0]
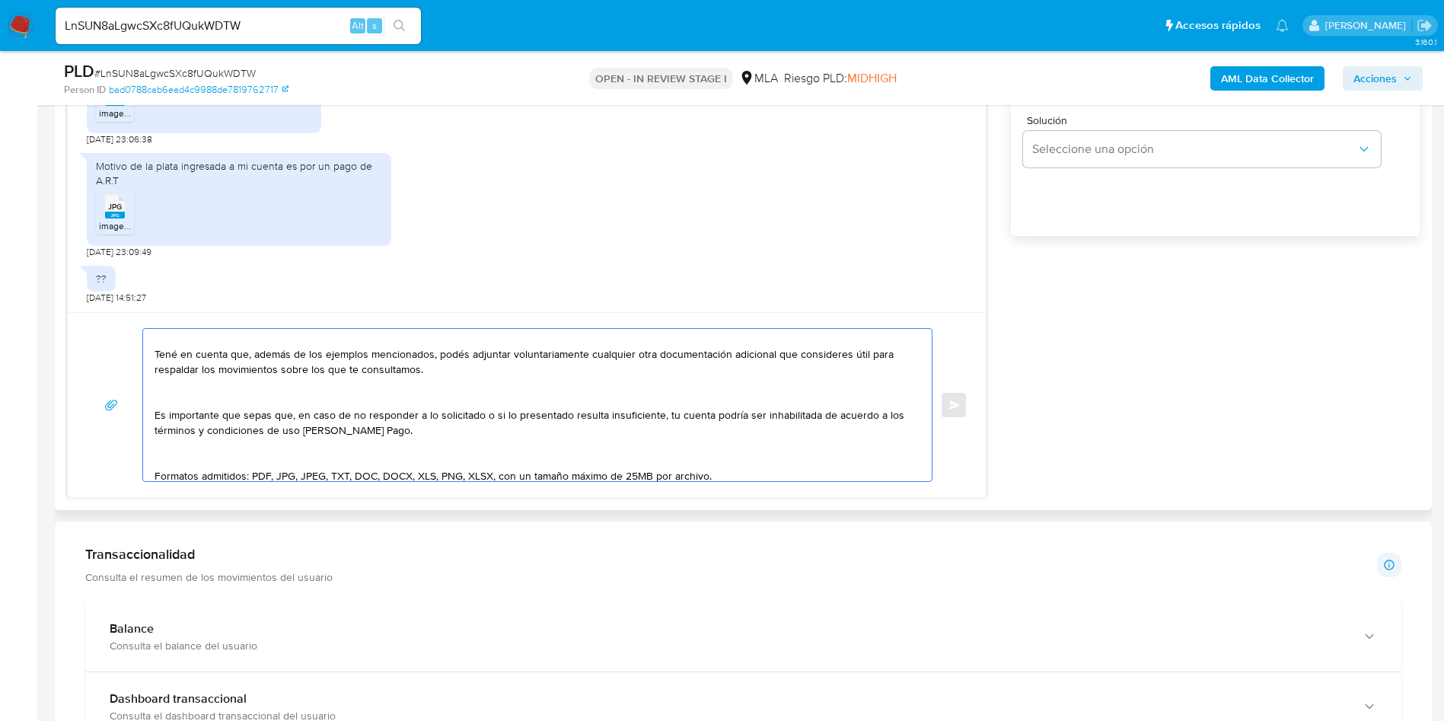
click at [174, 460] on textarea "Hola Camila, Muchas gracias por tu respuesta. No obstante, necesitamos que nos …" at bounding box center [534, 405] width 758 height 152
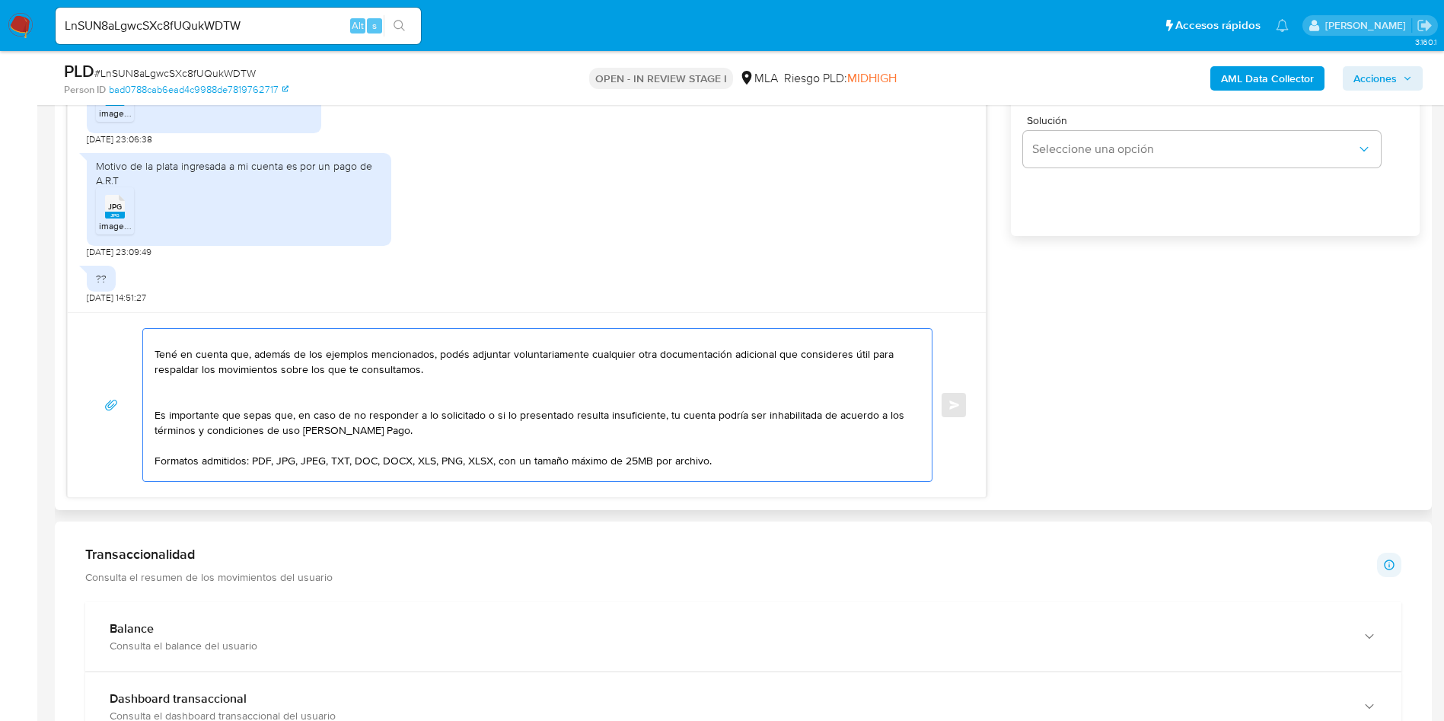
click at [180, 395] on textarea "Hola Camila, Muchas gracias por tu respuesta. No obstante, necesitamos que nos …" at bounding box center [534, 405] width 758 height 152
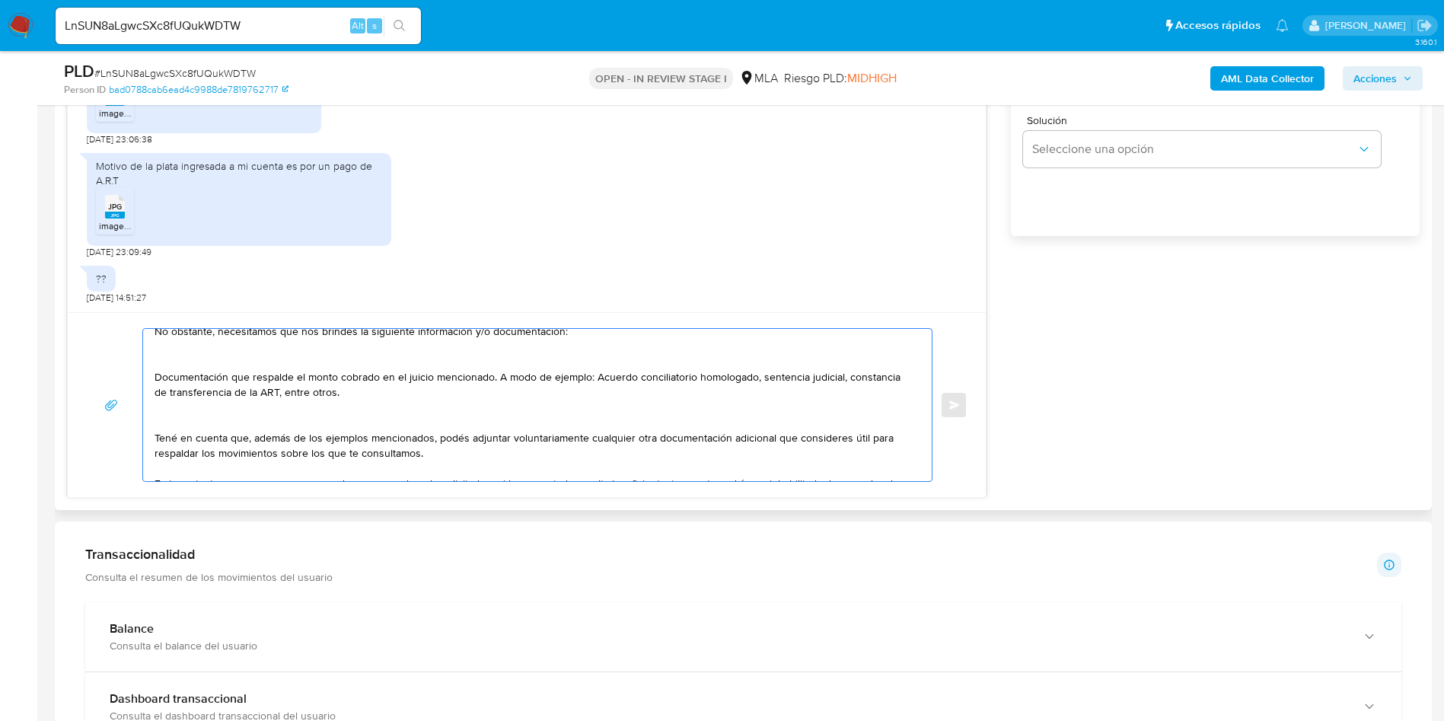
scroll to position [72, 0]
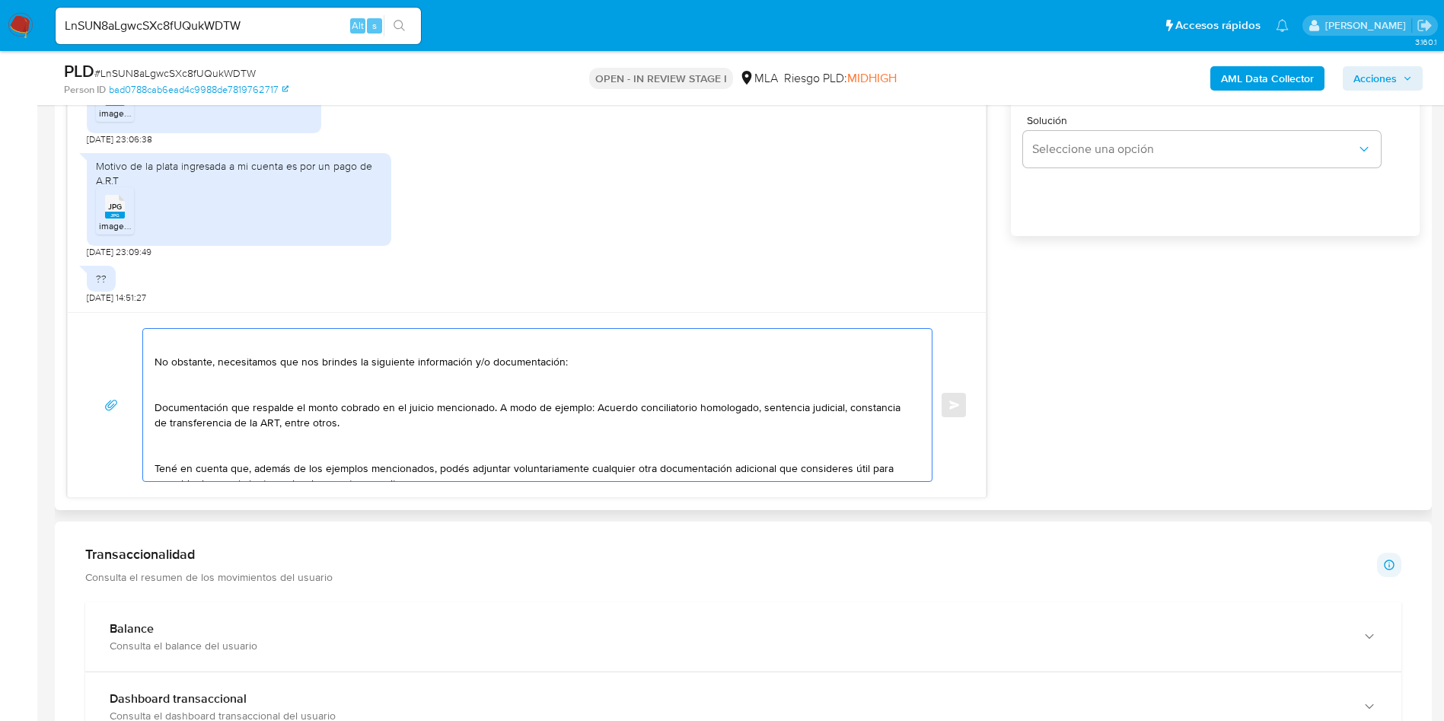
click at [189, 447] on textarea "Hola Camila, Muchas gracias por tu respuesta. No obstante, necesitamos que nos …" at bounding box center [534, 405] width 758 height 152
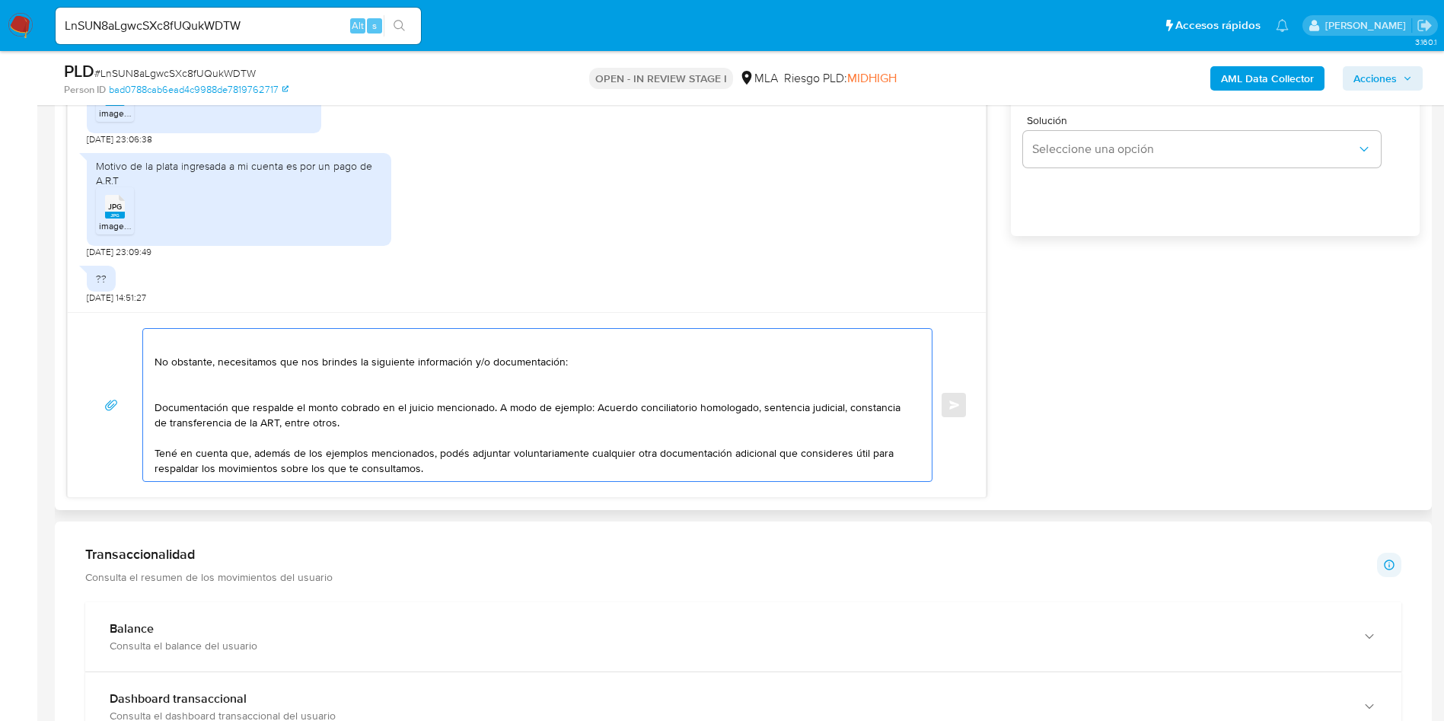
click at [190, 392] on textarea "Hola Camila, Muchas gracias por tu respuesta. No obstante, necesitamos que nos …" at bounding box center [534, 405] width 758 height 152
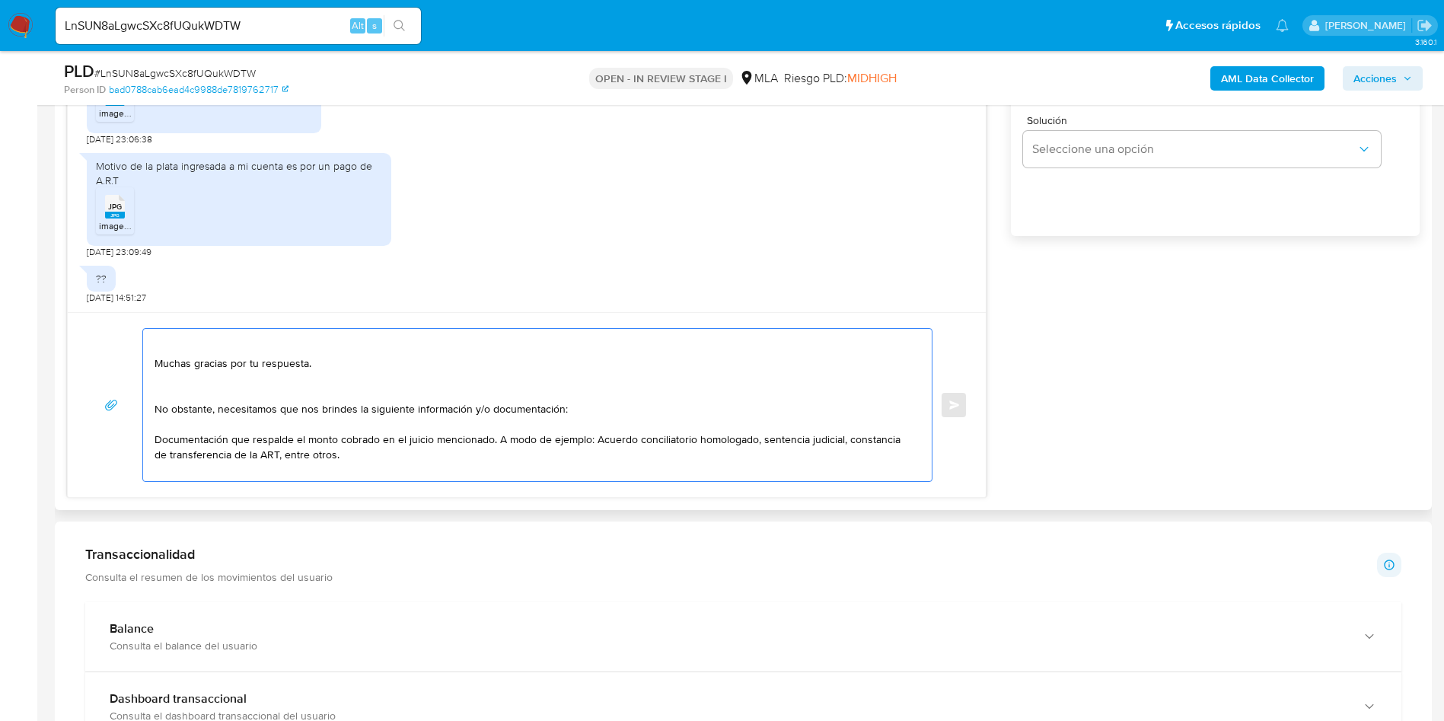
scroll to position [0, 0]
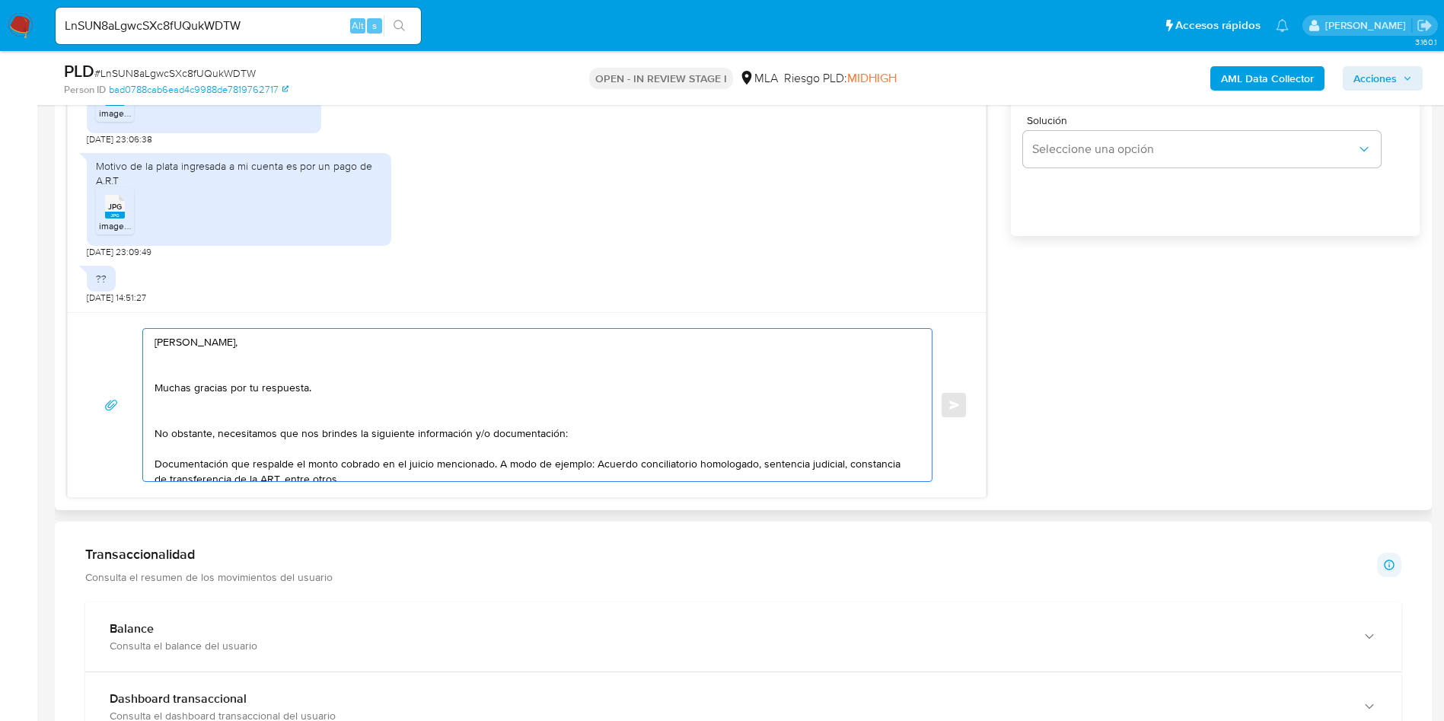
click at [190, 424] on textarea "Hola Camila, Muchas gracias por tu respuesta. No obstante, necesitamos que nos …" at bounding box center [534, 405] width 758 height 152
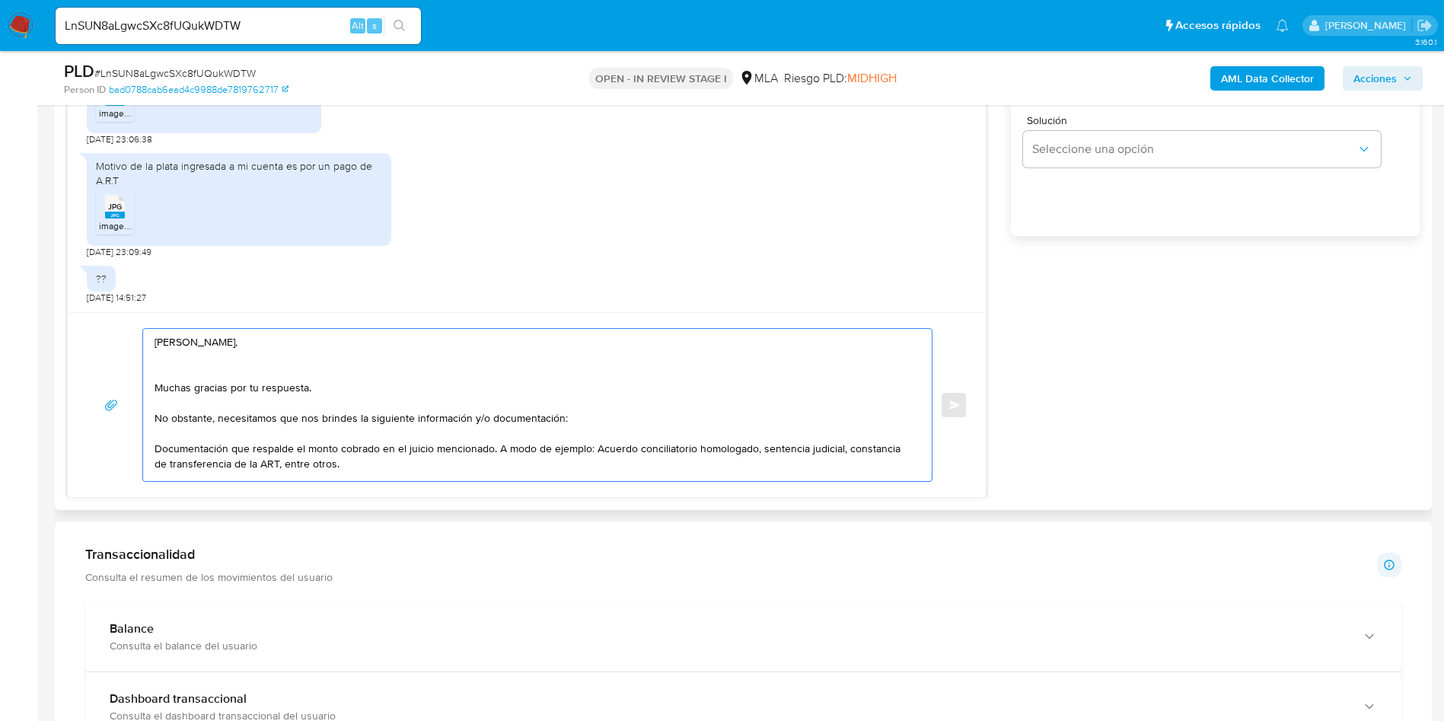
click at [196, 371] on textarea "Hola Camila, Muchas gracias por tu respuesta. No obstante, necesitamos que nos …" at bounding box center [534, 405] width 758 height 152
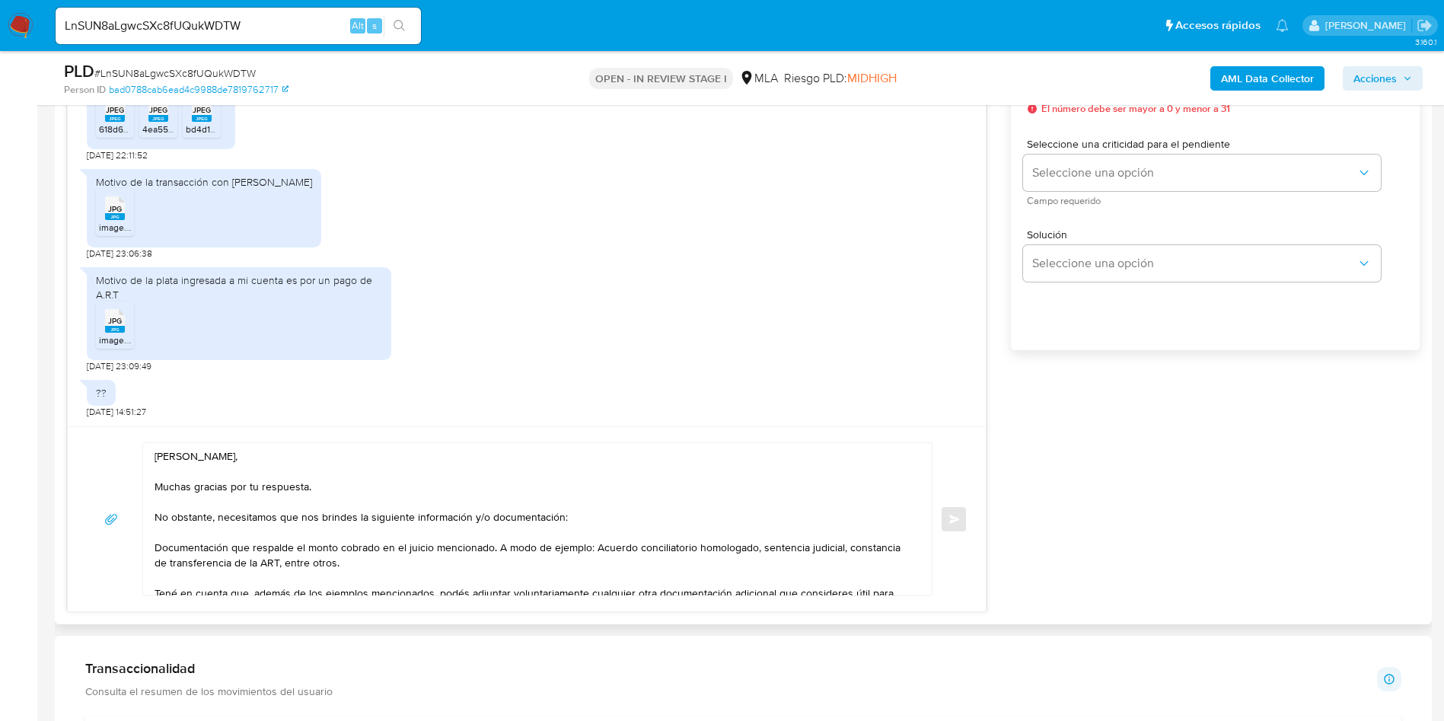
click at [154, 545] on div "Hola Camila, Muchas gracias por tu respuesta. No obstante, necesitamos que nos …" at bounding box center [533, 519] width 781 height 152
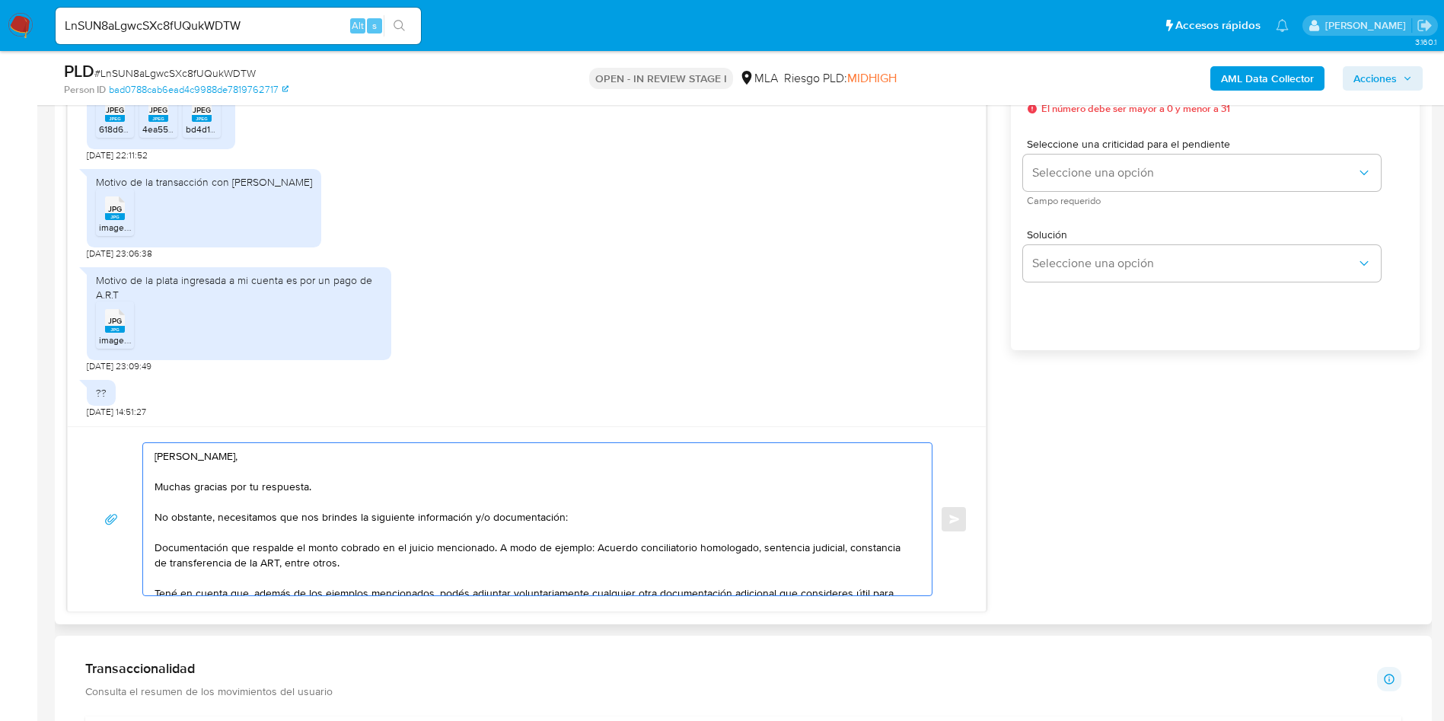
click at [160, 548] on textarea "Hola Camila, Muchas gracias por tu respuesta. No obstante, necesitamos que nos …" at bounding box center [534, 519] width 758 height 152
click at [406, 567] on textarea "Hola Camila, Muchas gracias por tu respuesta. No obstante, necesitamos que nos …" at bounding box center [534, 519] width 758 height 152
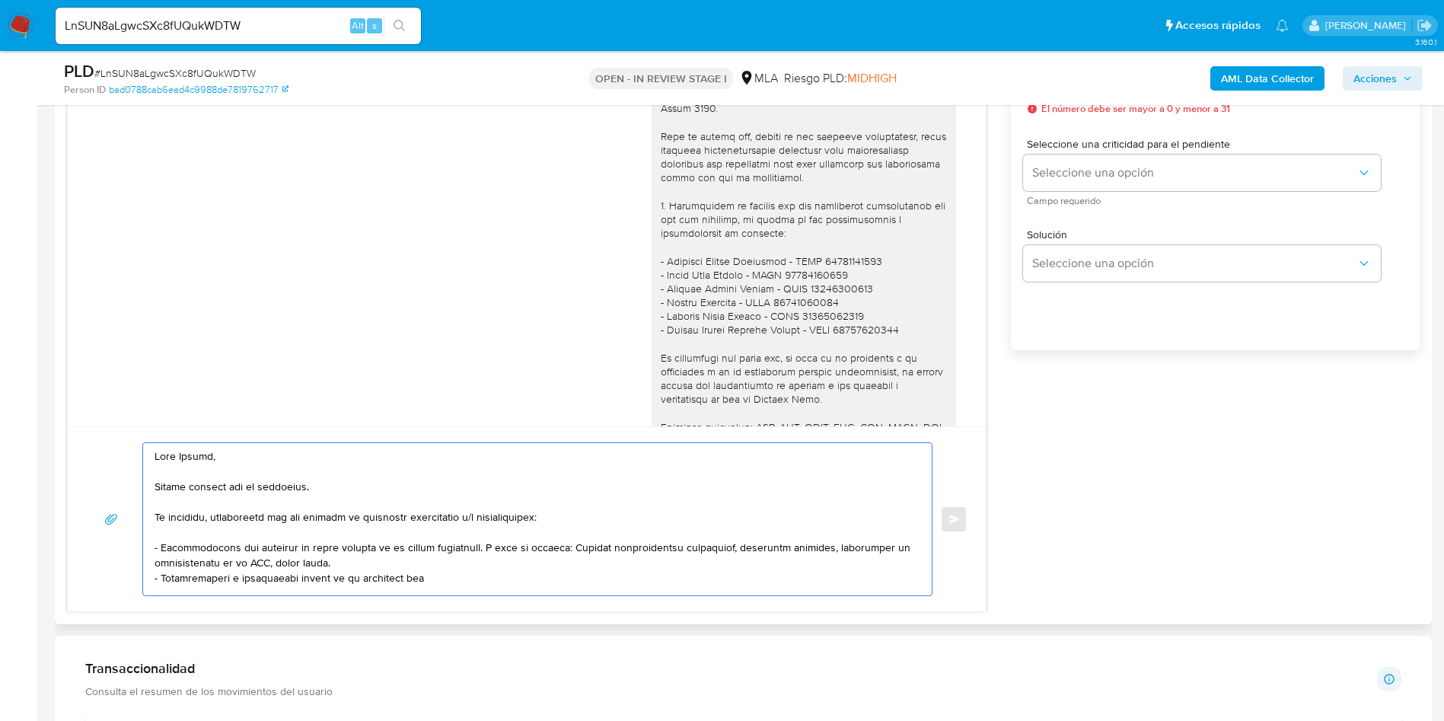
scroll to position [524, 0]
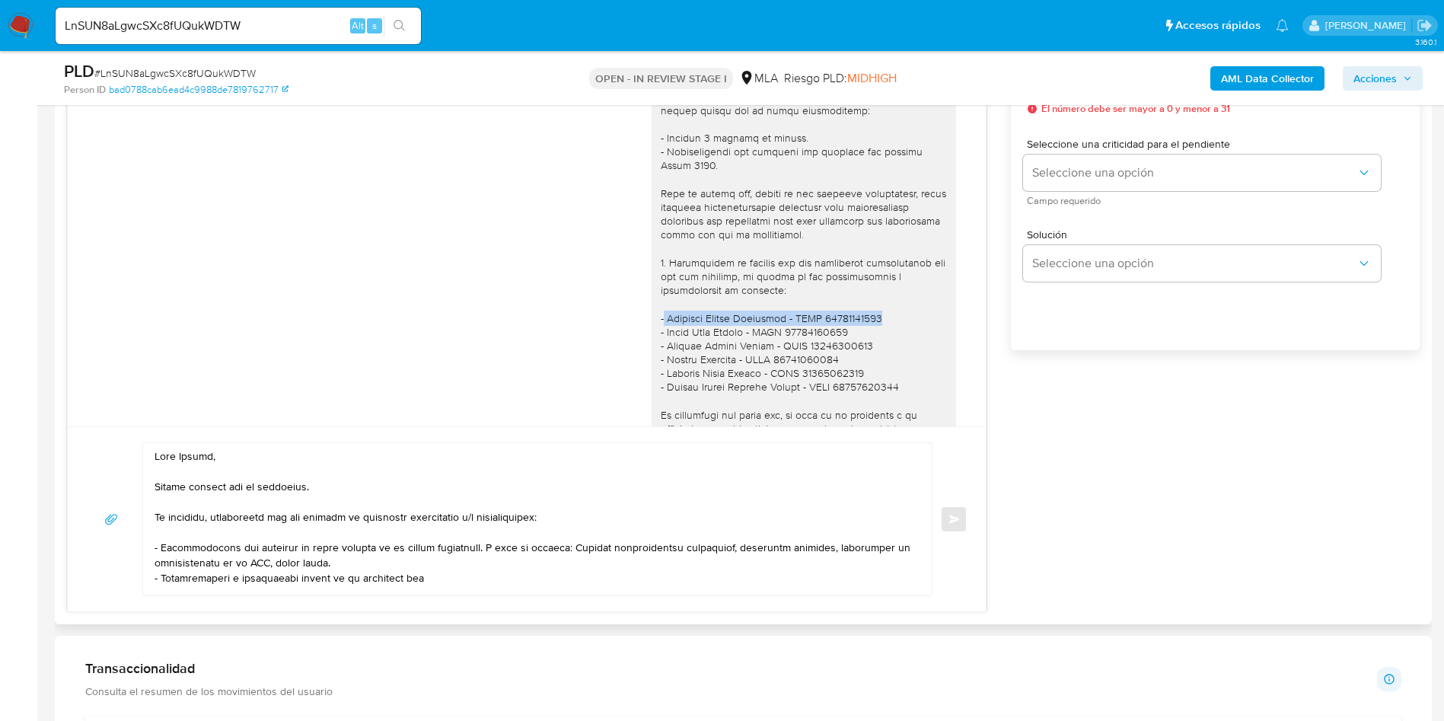
drag, startPoint x: 878, startPoint y: 328, endPoint x: 645, endPoint y: 335, distance: 232.3
click at [661, 335] on div at bounding box center [804, 262] width 286 height 706
copy div "Emiliano Leonel Benavidez - CUIT 20378718024"
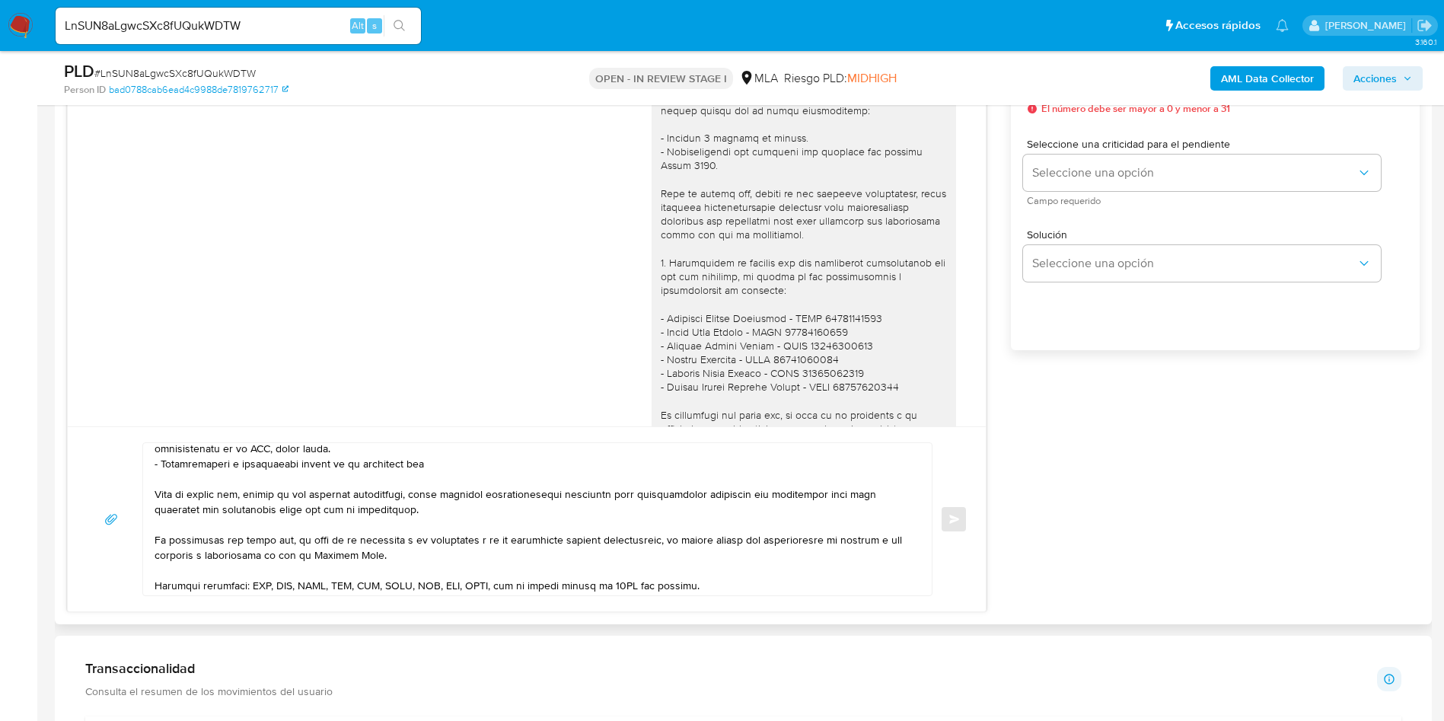
click at [448, 468] on textarea at bounding box center [534, 519] width 758 height 152
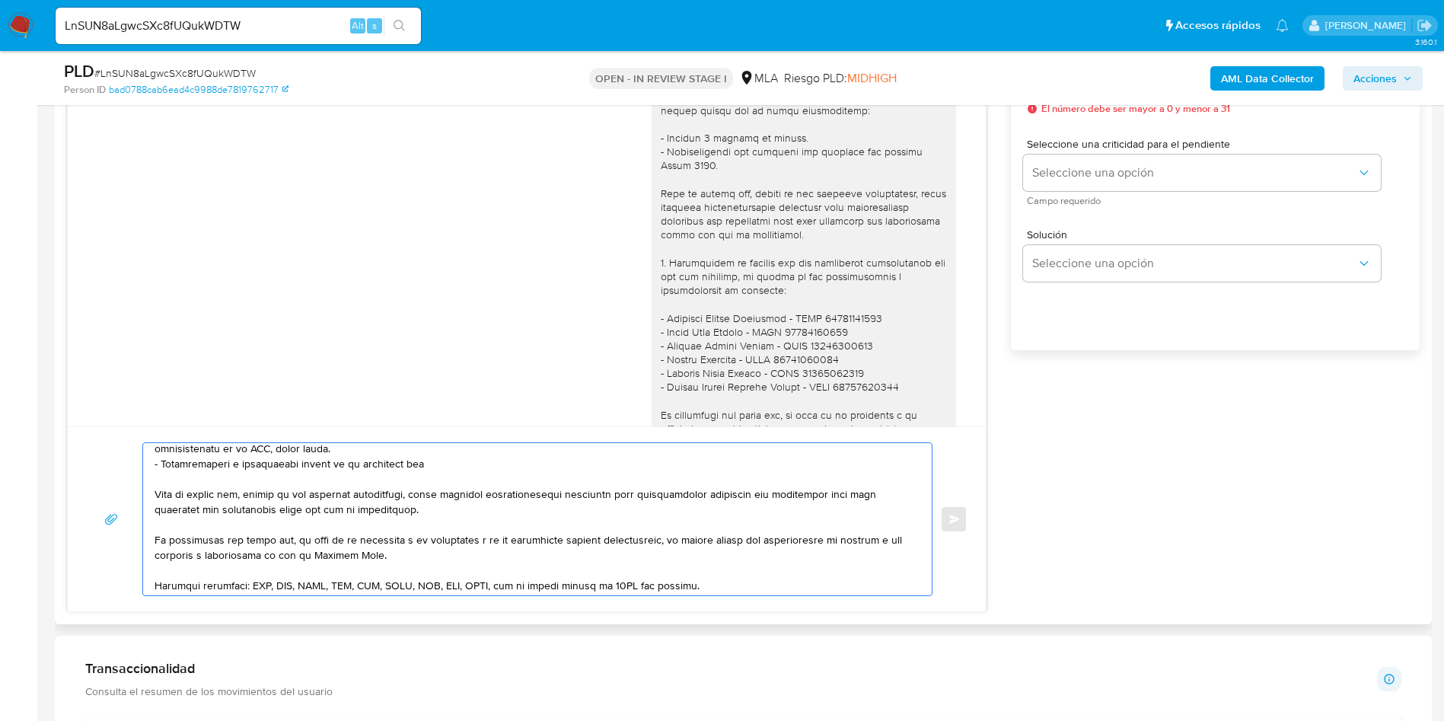
paste textarea "Emiliano Leonel Benavidez - CUIT 20378718024"
click at [432, 461] on textarea at bounding box center [534, 519] width 758 height 152
click at [565, 466] on textarea at bounding box center [534, 519] width 758 height 152
click at [675, 472] on textarea at bounding box center [534, 519] width 758 height 152
click at [671, 462] on textarea at bounding box center [534, 519] width 758 height 152
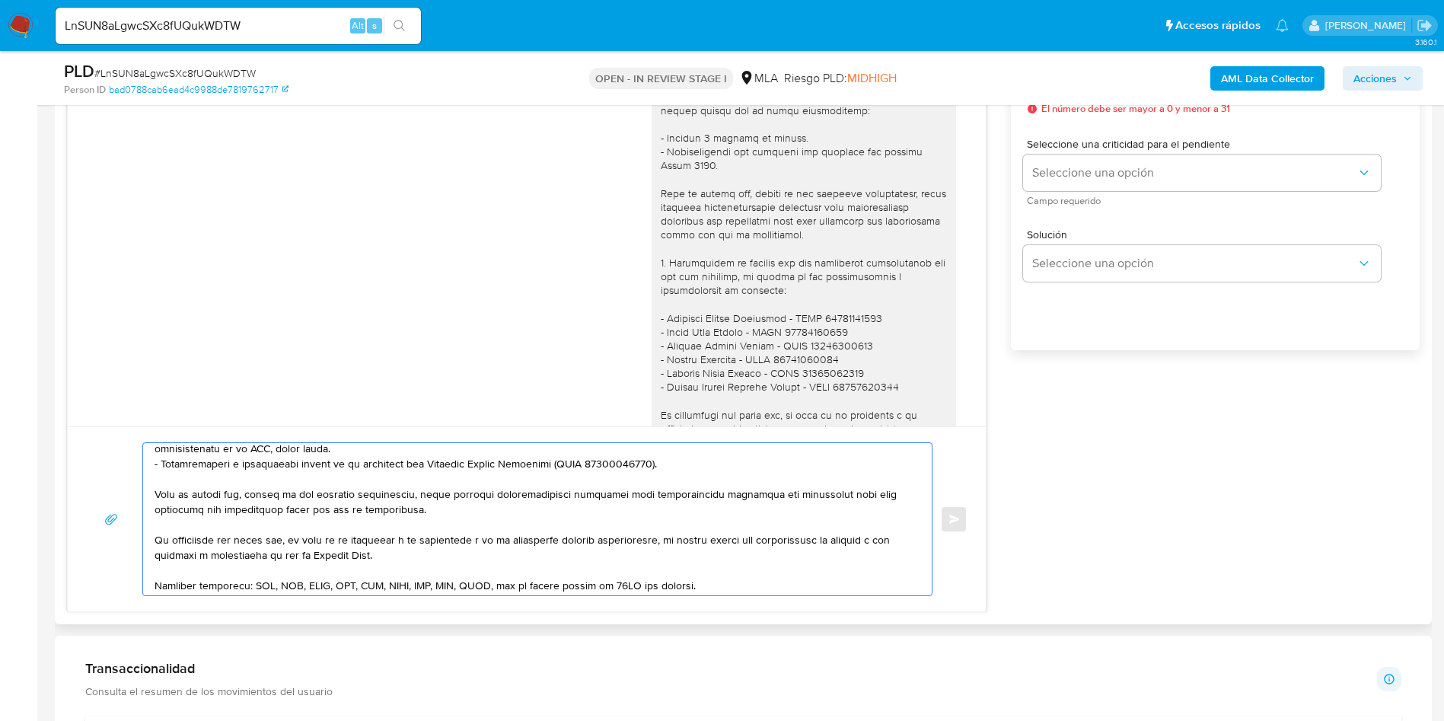
click at [304, 462] on textarea at bounding box center [534, 519] width 758 height 152
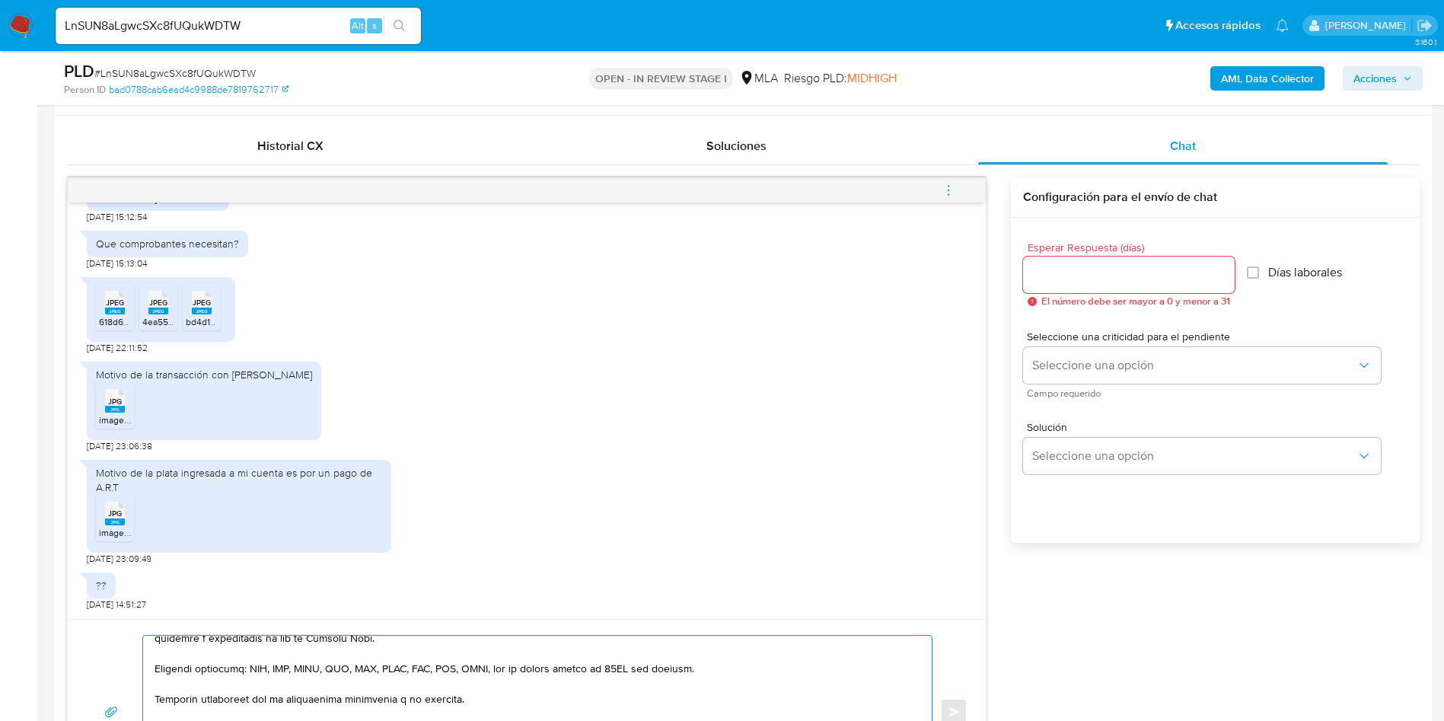
scroll to position [685, 0]
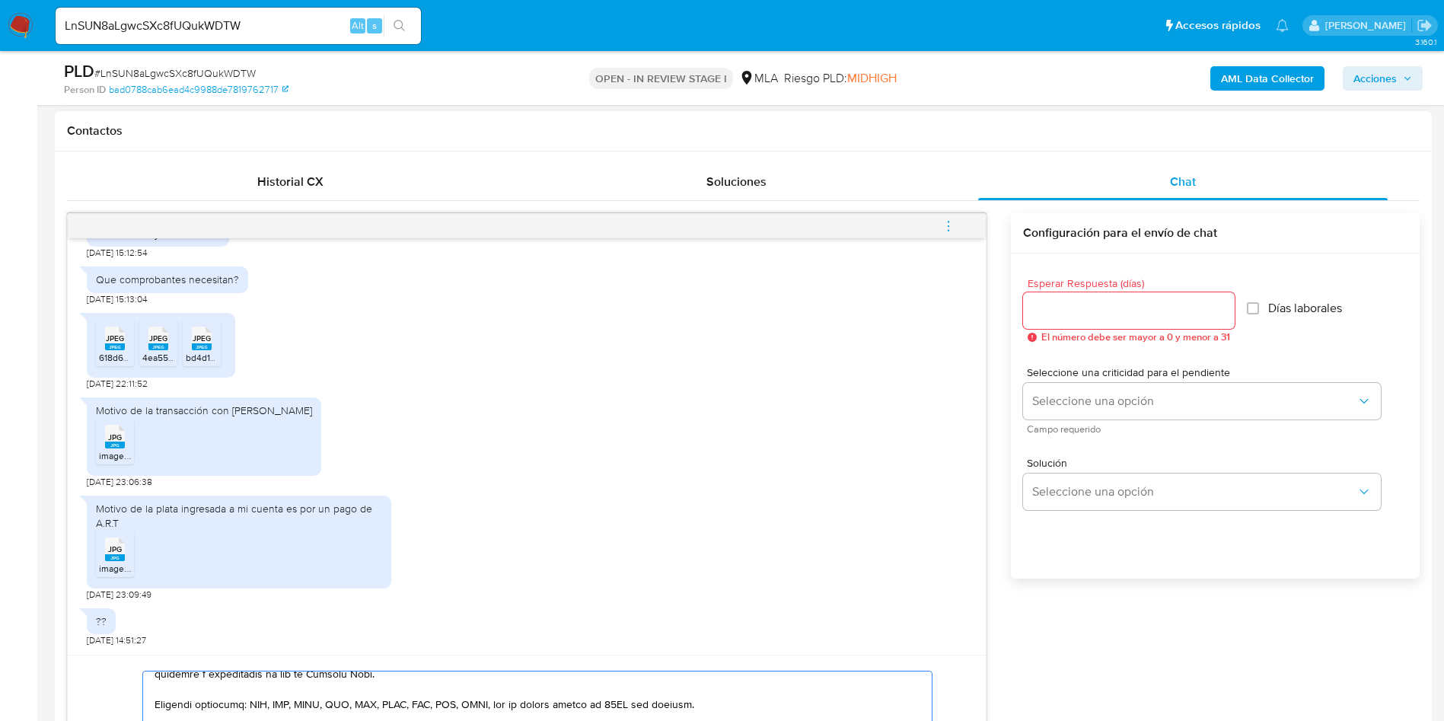
type textarea "Hola Camila, Muchas gracias por tu respuesta. No obstante, necesitamos que nos …"
click at [1083, 315] on input "Esperar Respuesta (días)" at bounding box center [1129, 311] width 212 height 20
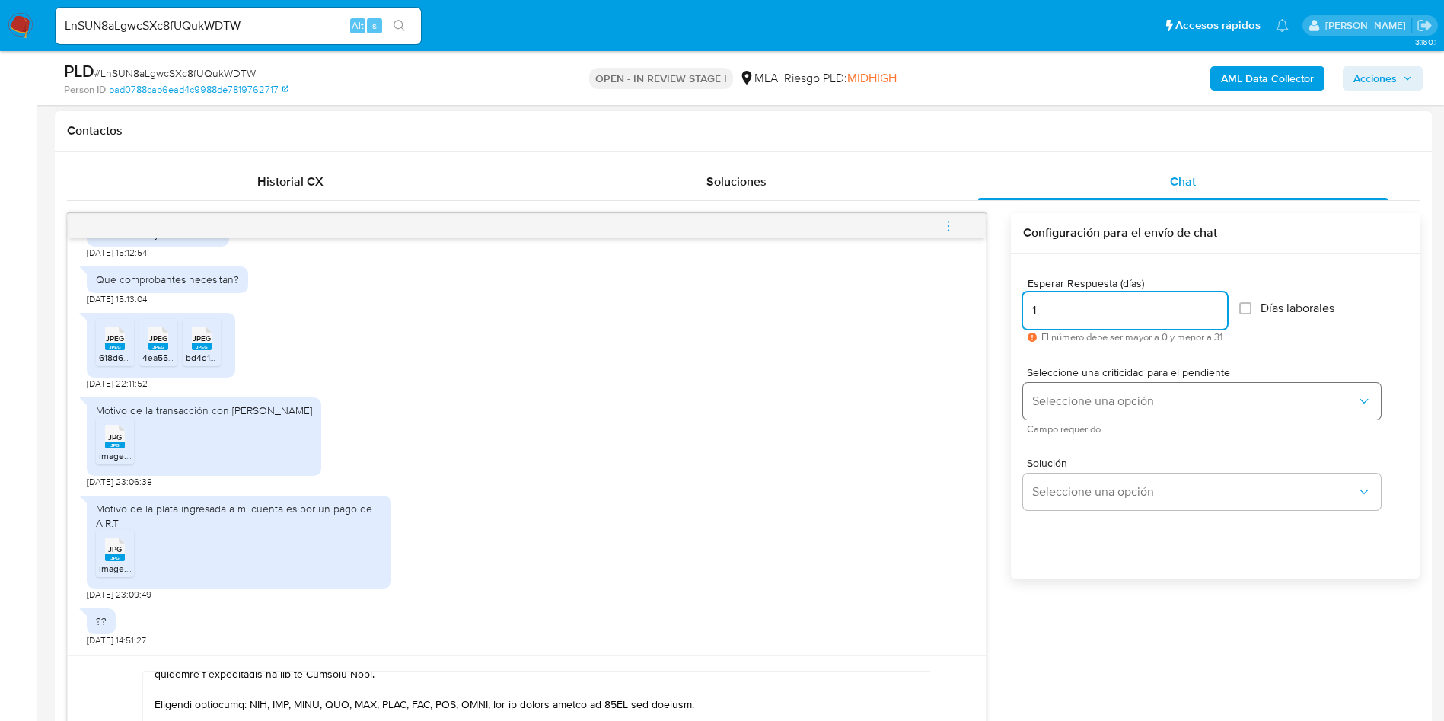
type input "1"
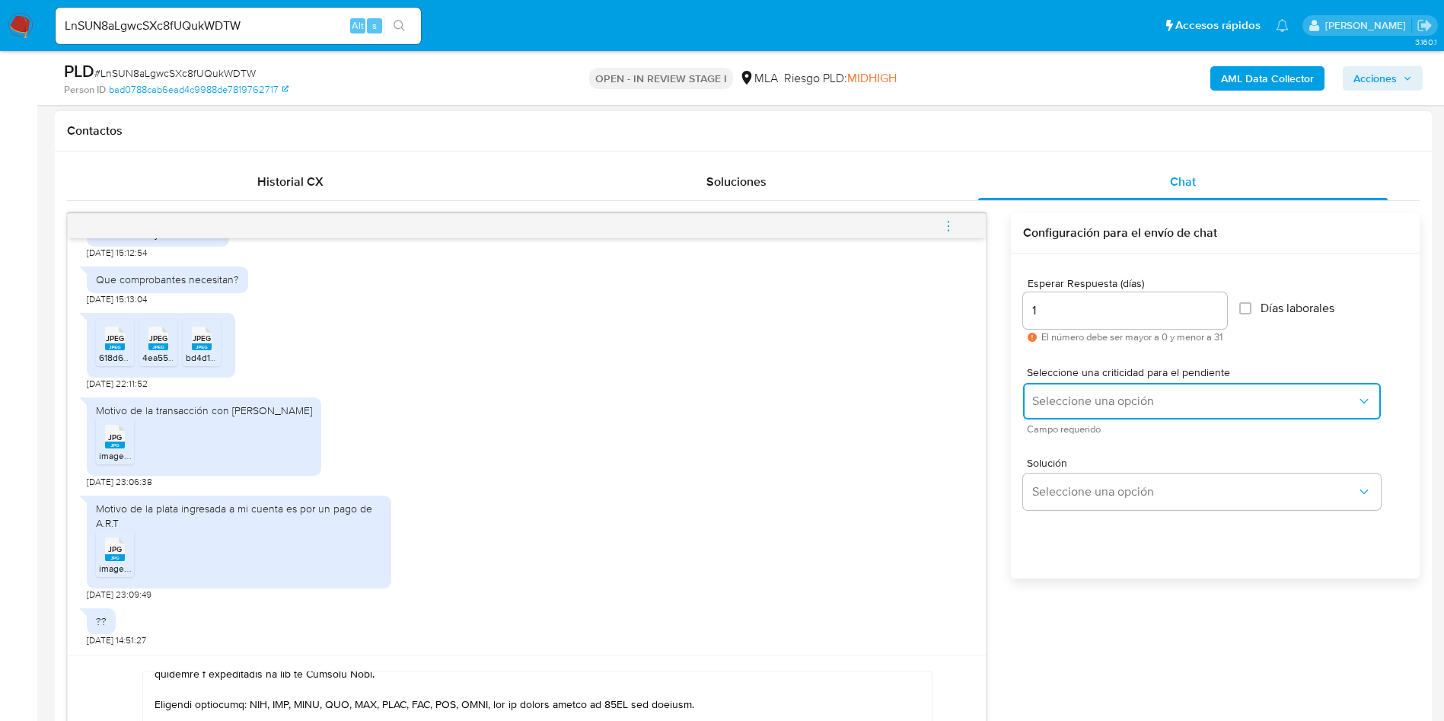
click at [1071, 389] on button "Seleccione una opción" at bounding box center [1202, 401] width 358 height 37
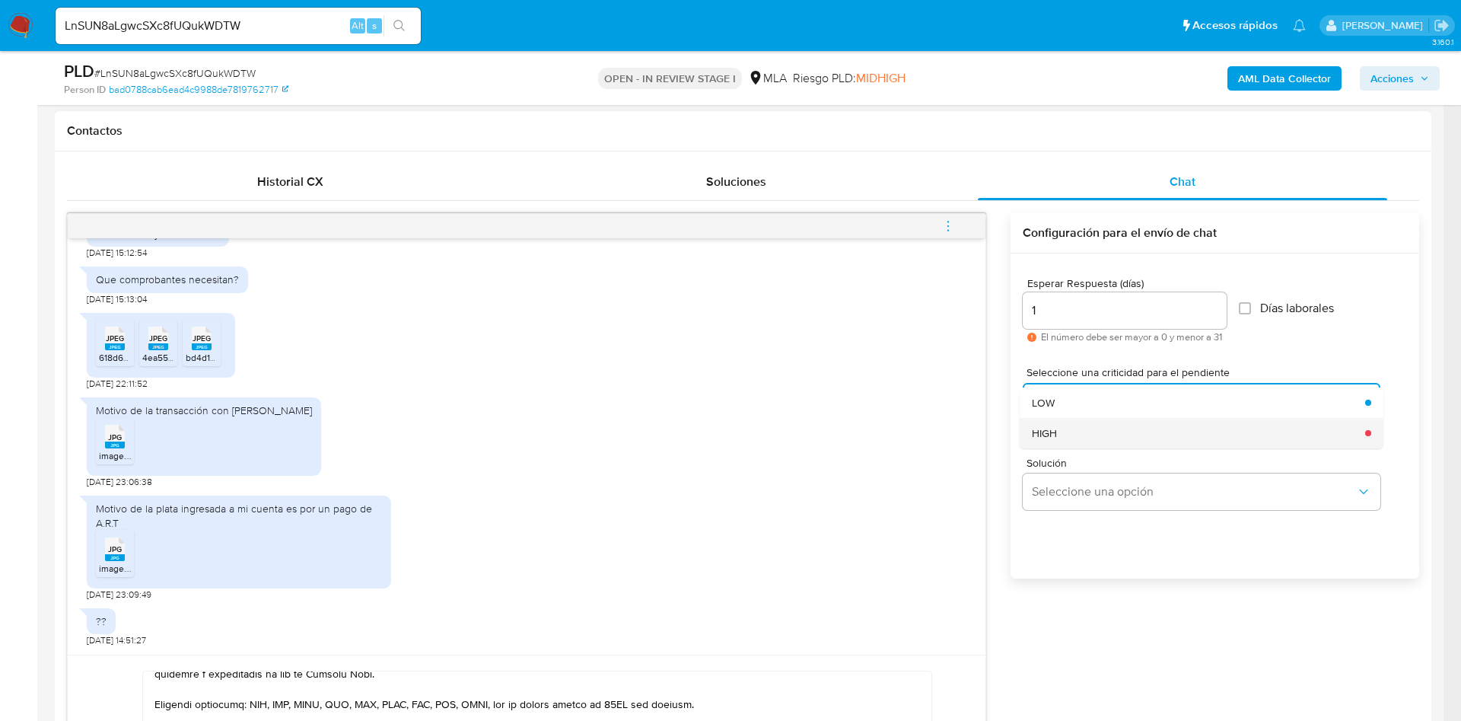
click at [1076, 432] on div "HIGH" at bounding box center [1194, 433] width 324 height 30
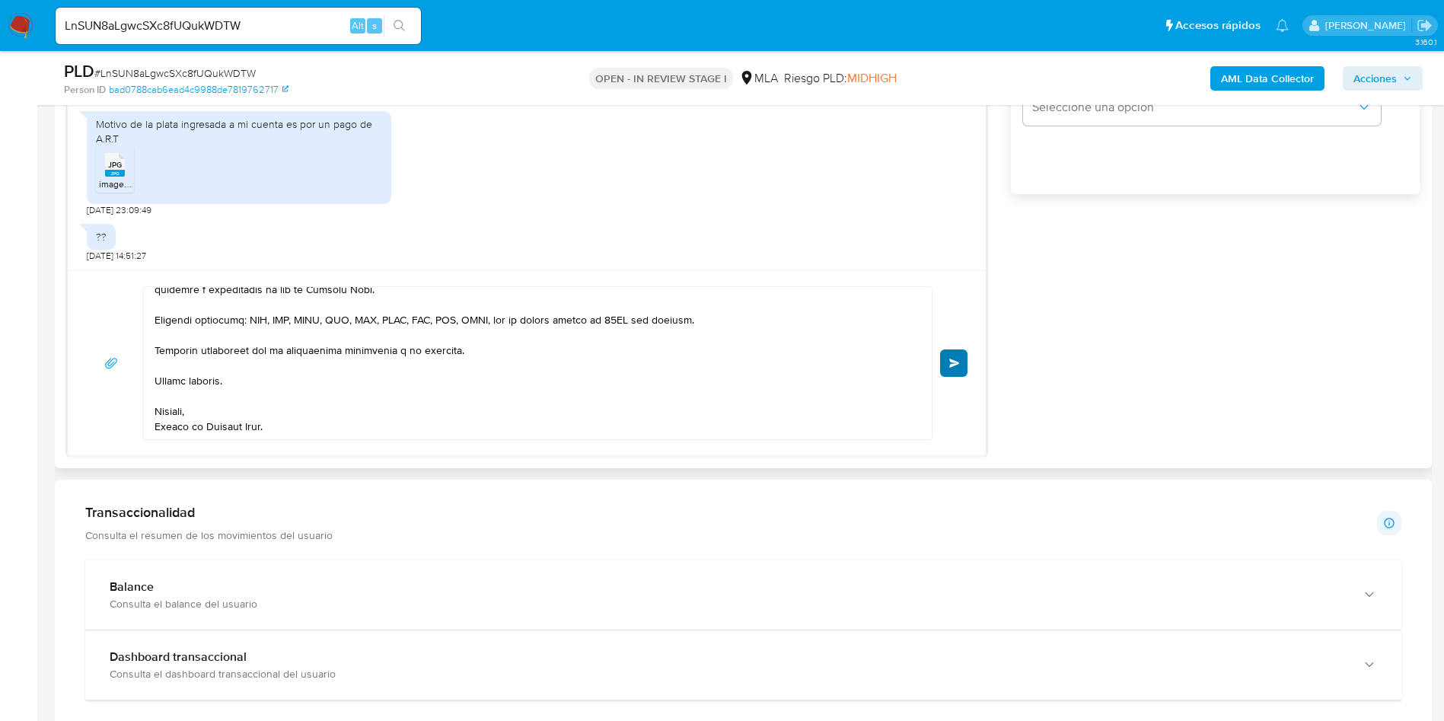
scroll to position [1142, 0]
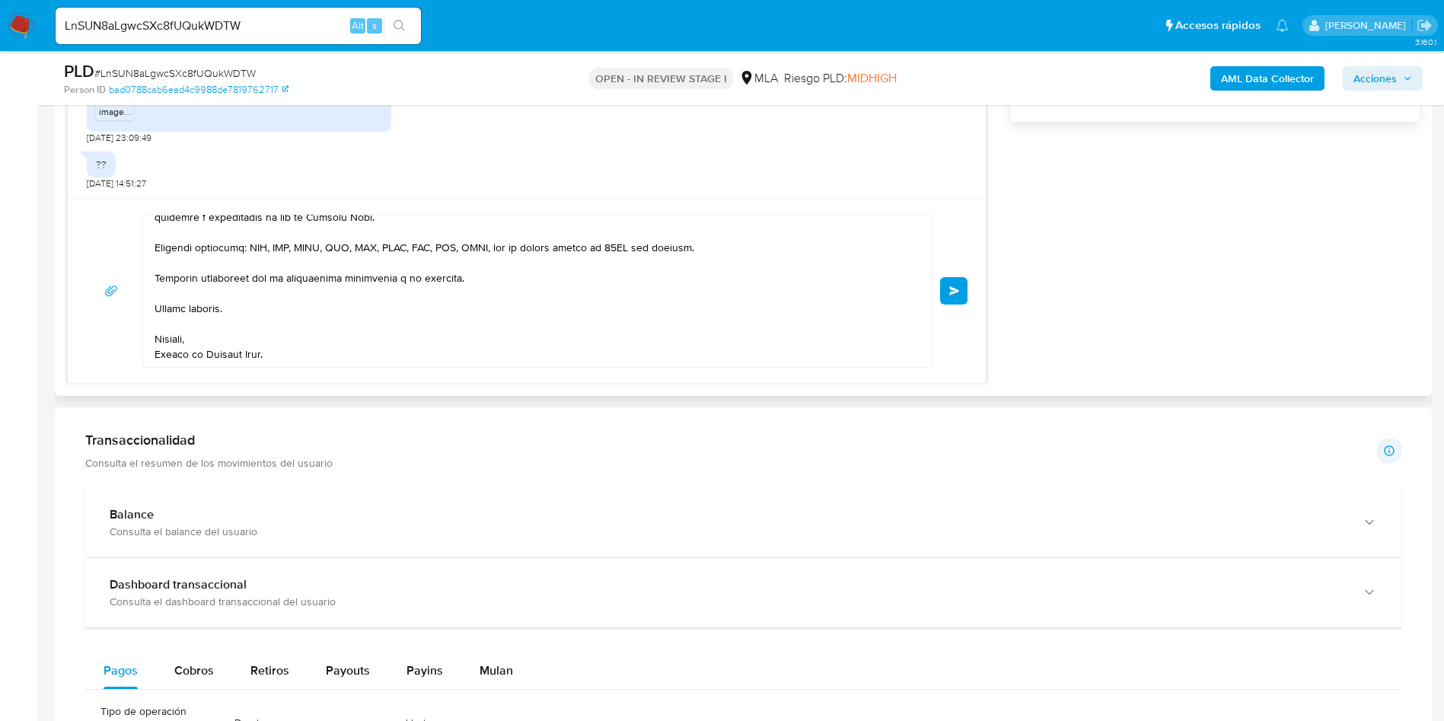
click at [958, 296] on button "Enviar" at bounding box center [953, 290] width 27 height 27
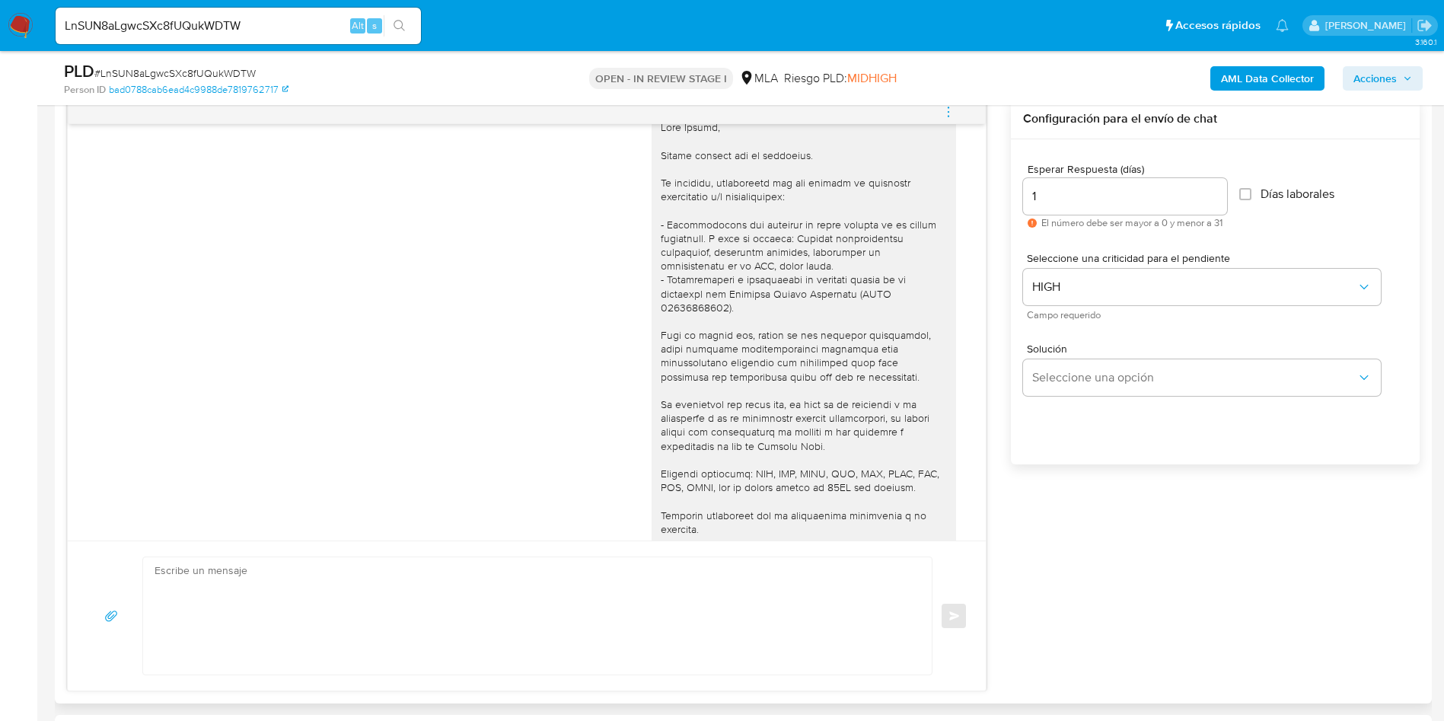
scroll to position [1738, 0]
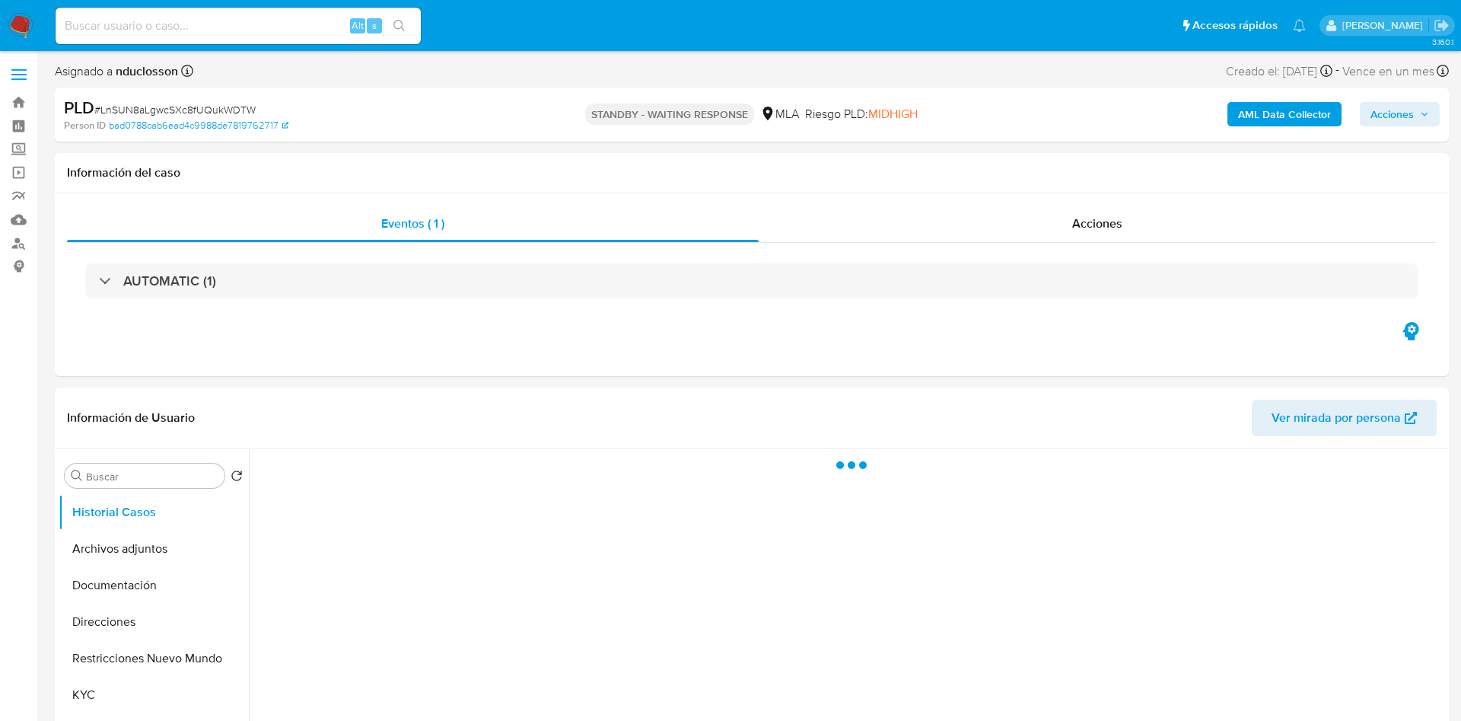
select select "10"
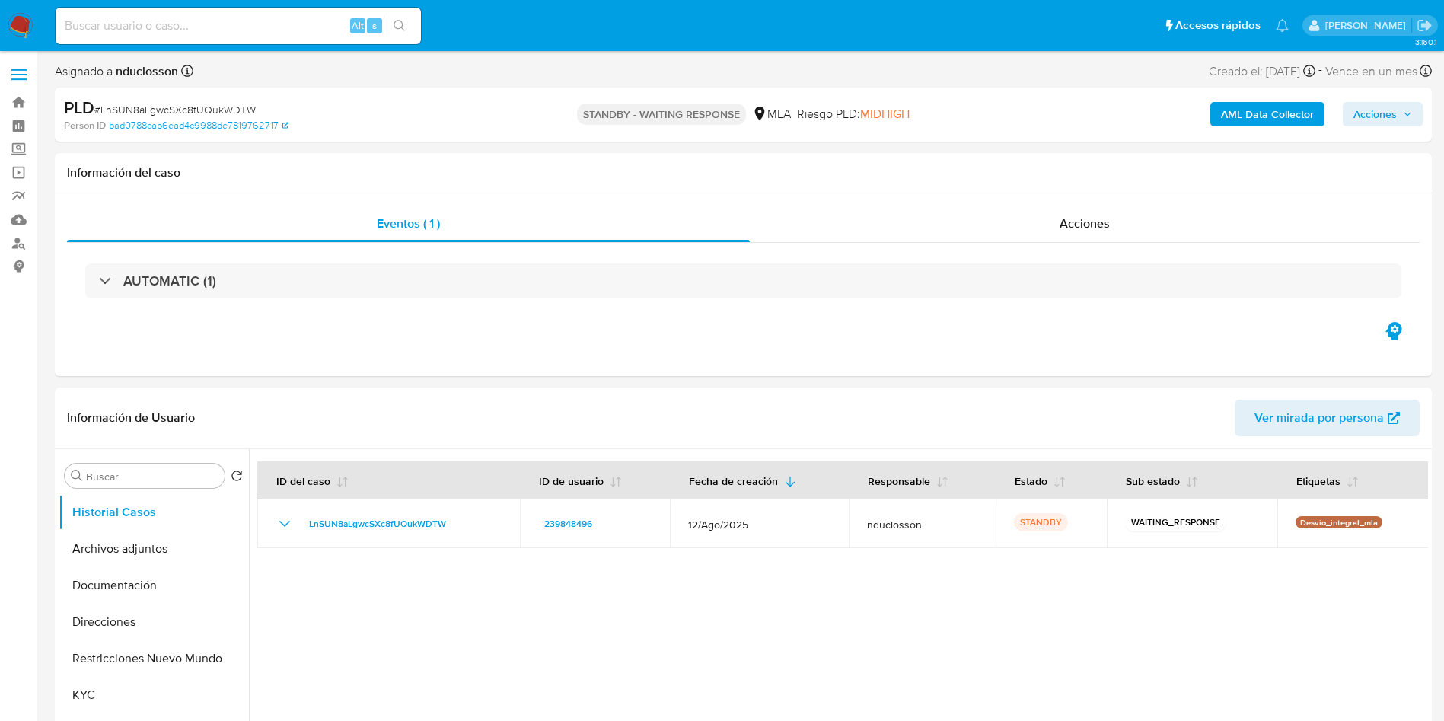
click at [187, 19] on input at bounding box center [238, 26] width 365 height 20
paste input "CDXTsJktscCyu8aV3GW4NvKP"
type input "CDXTsJktscCyu8aV3GW4NvKP"
click at [394, 26] on icon "search-icon" at bounding box center [399, 25] width 11 height 11
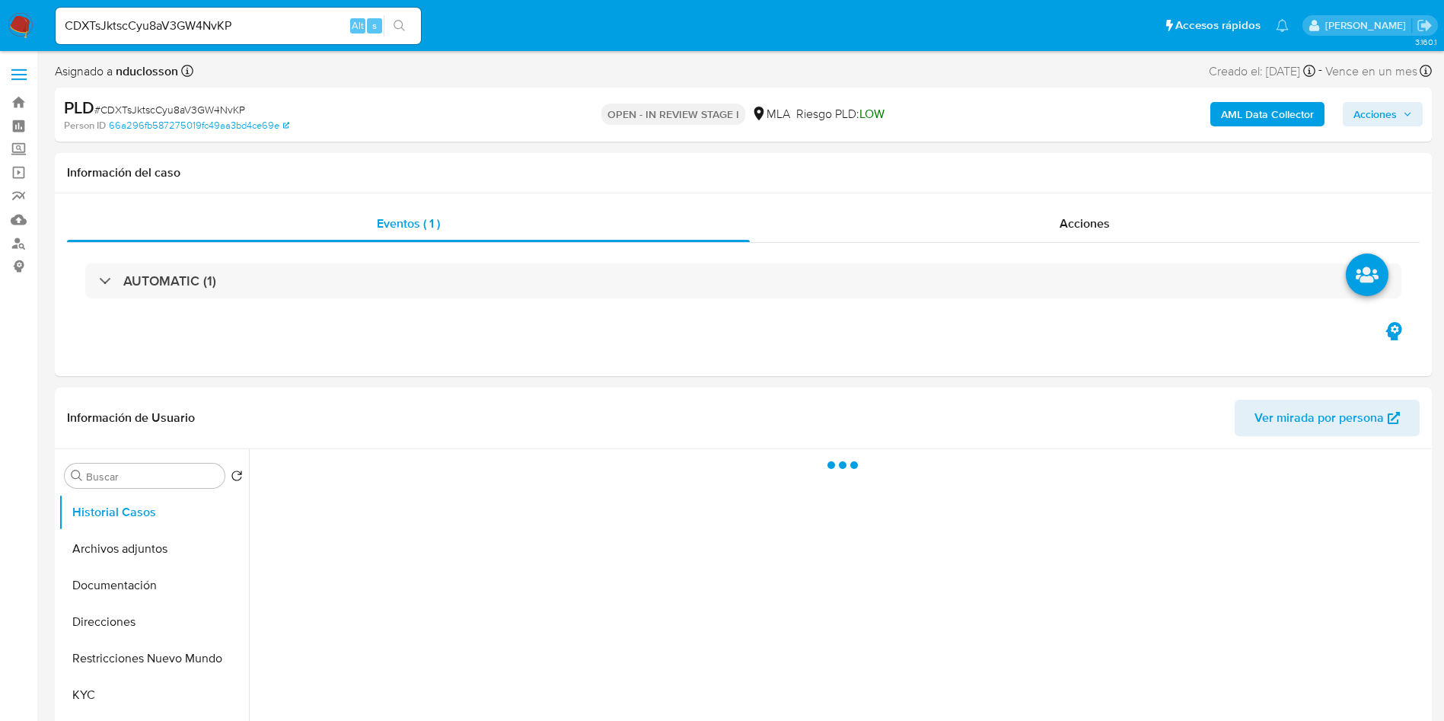
select select "10"
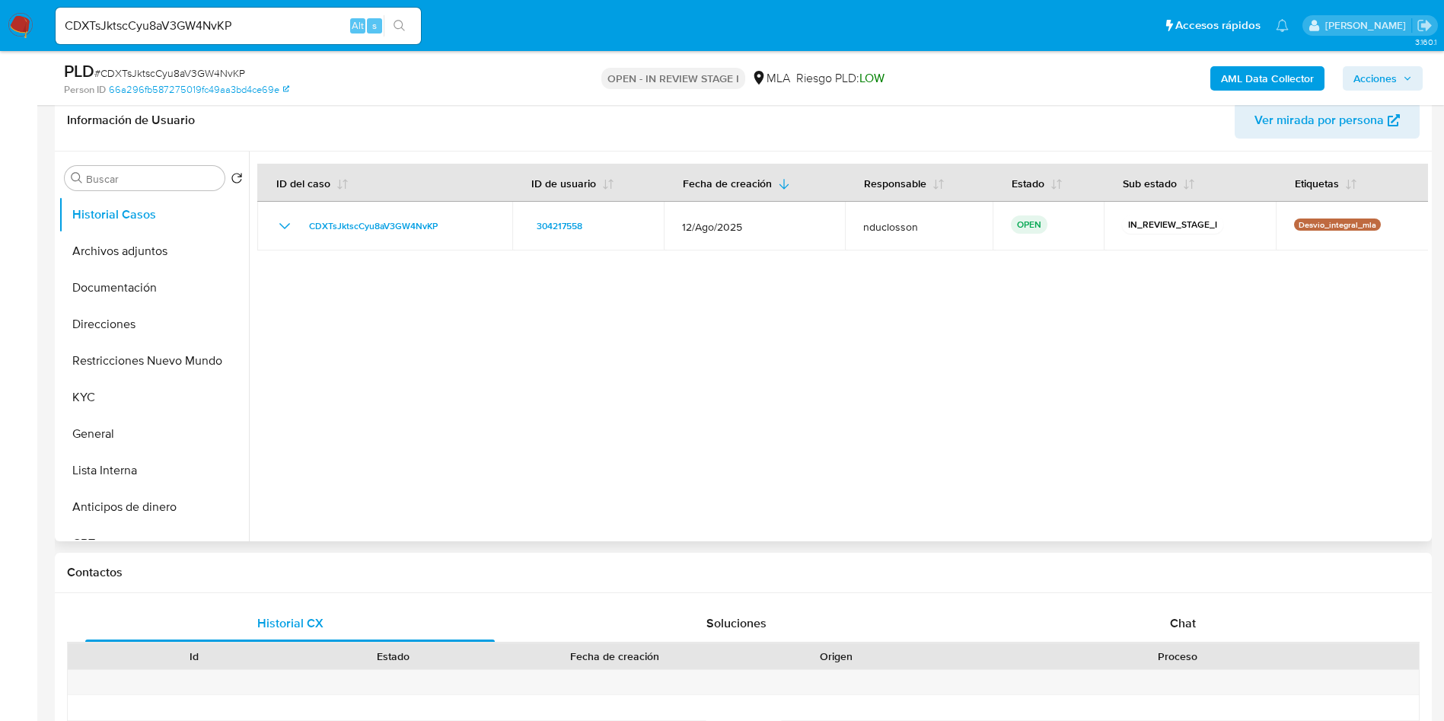
scroll to position [343, 0]
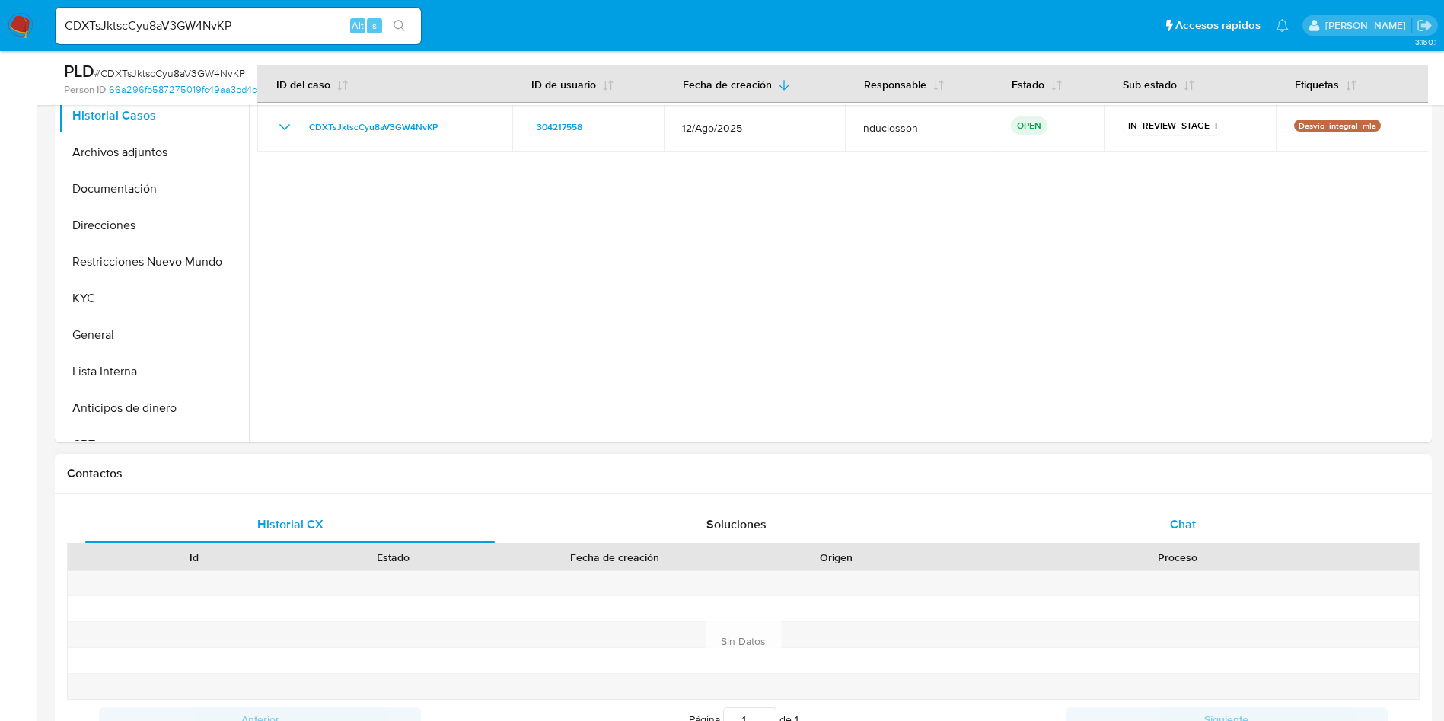
click at [1149, 516] on div "Chat" at bounding box center [1182, 524] width 409 height 37
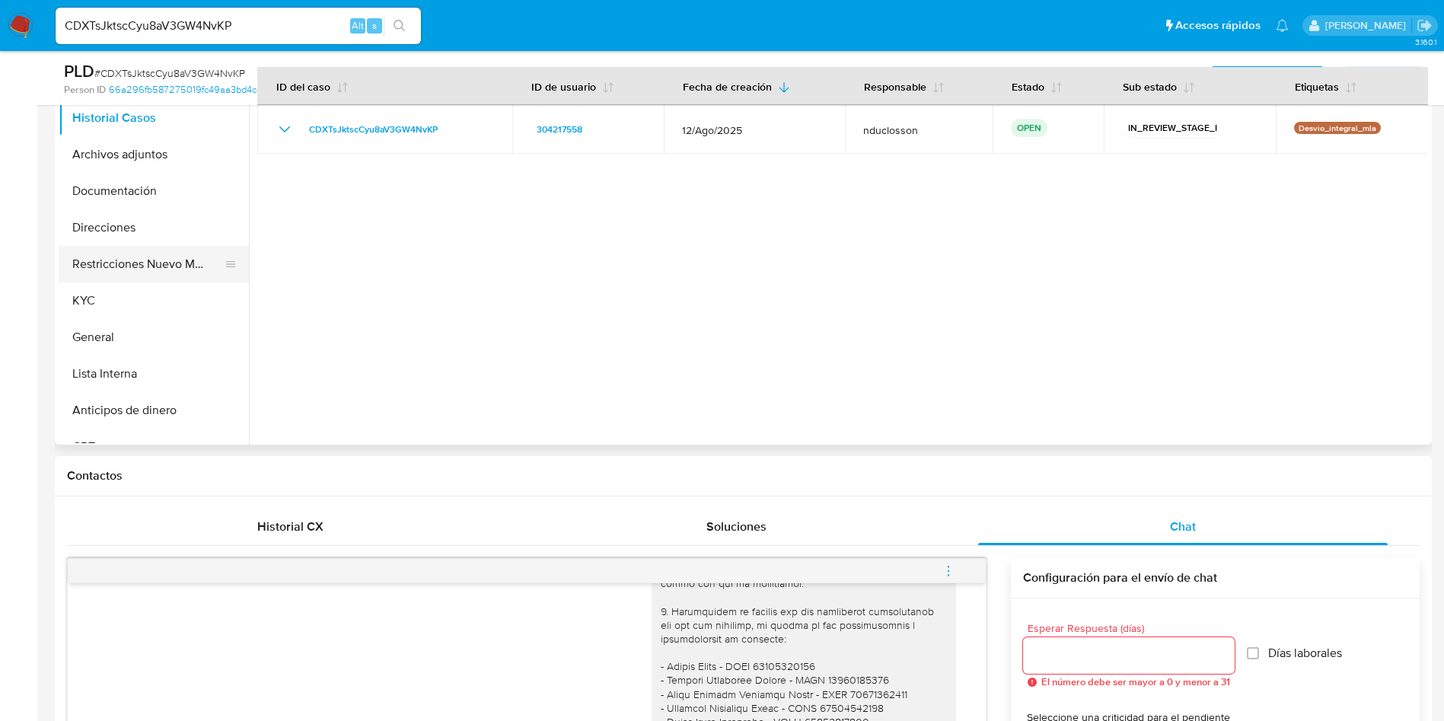
scroll to position [228, 0]
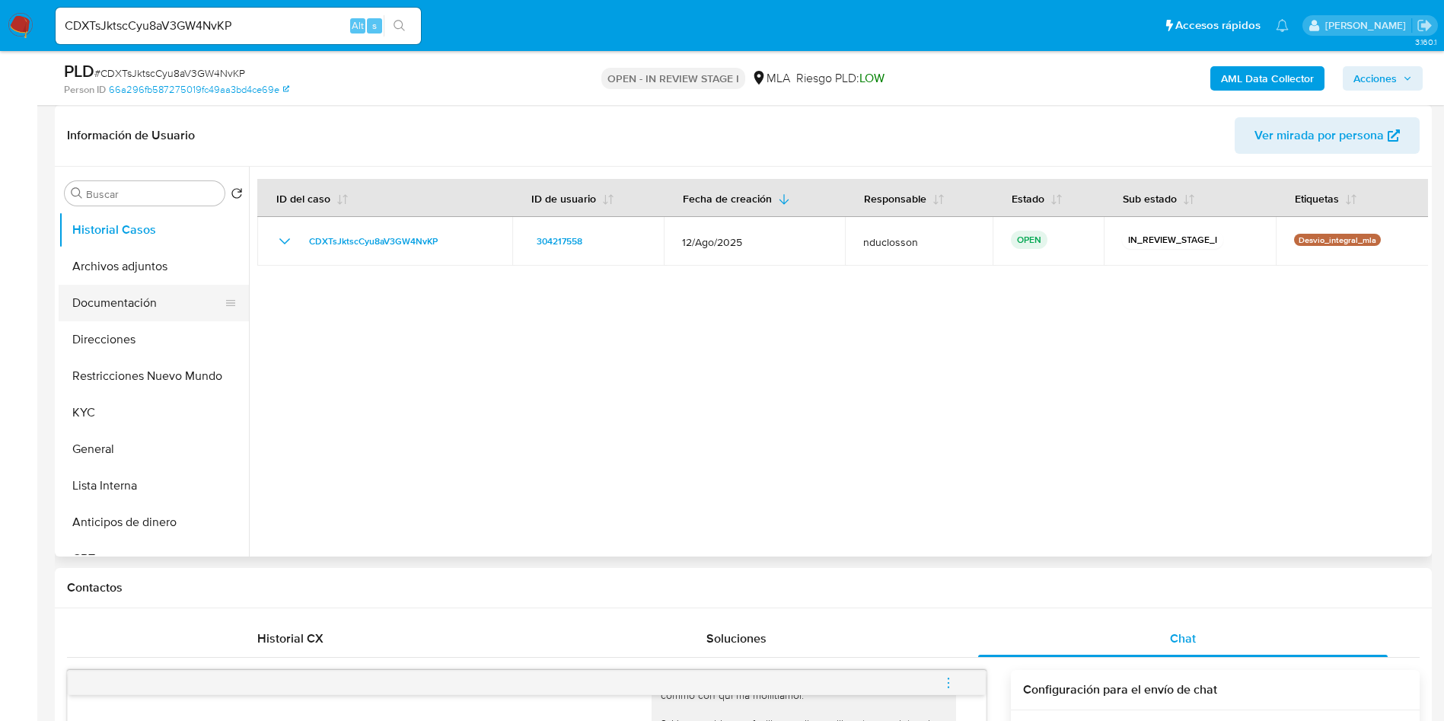
click at [115, 308] on button "Documentación" at bounding box center [148, 303] width 178 height 37
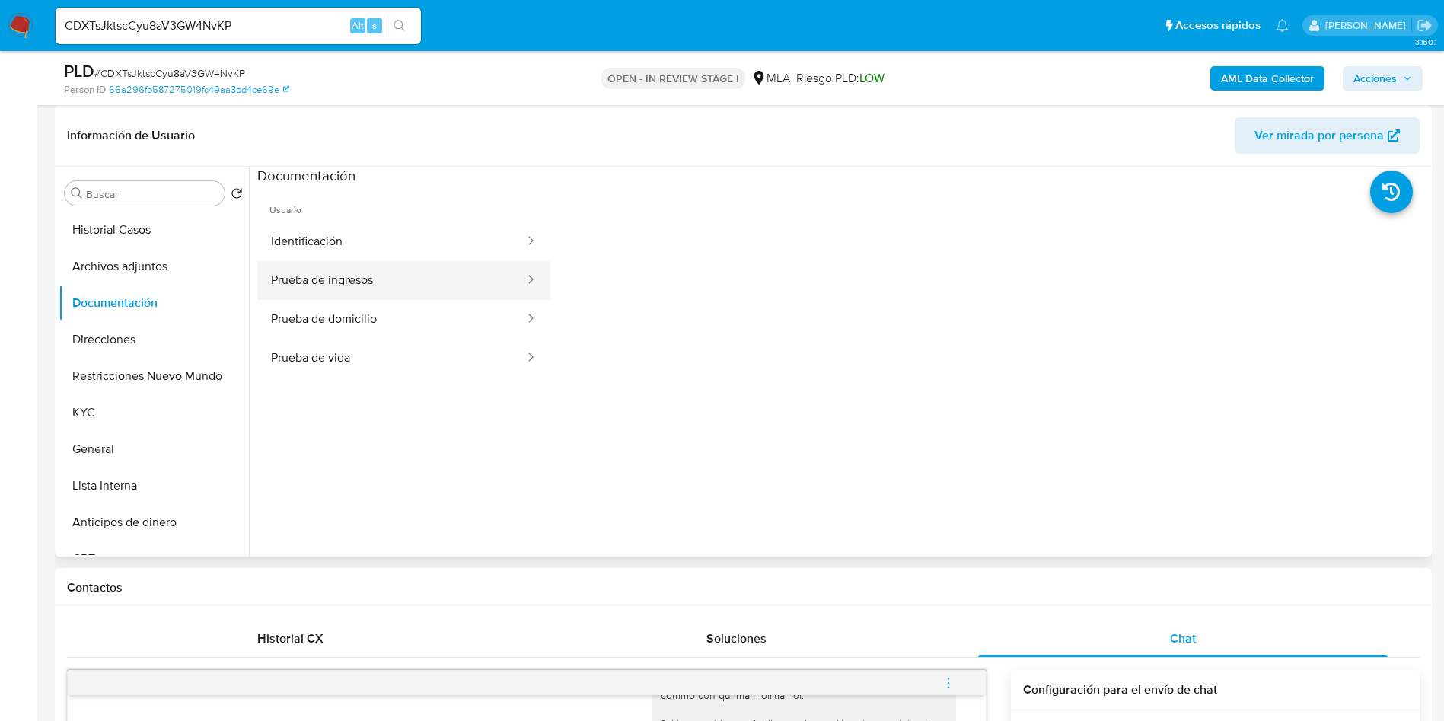
click at [308, 270] on button "Prueba de ingresos" at bounding box center [391, 280] width 269 height 39
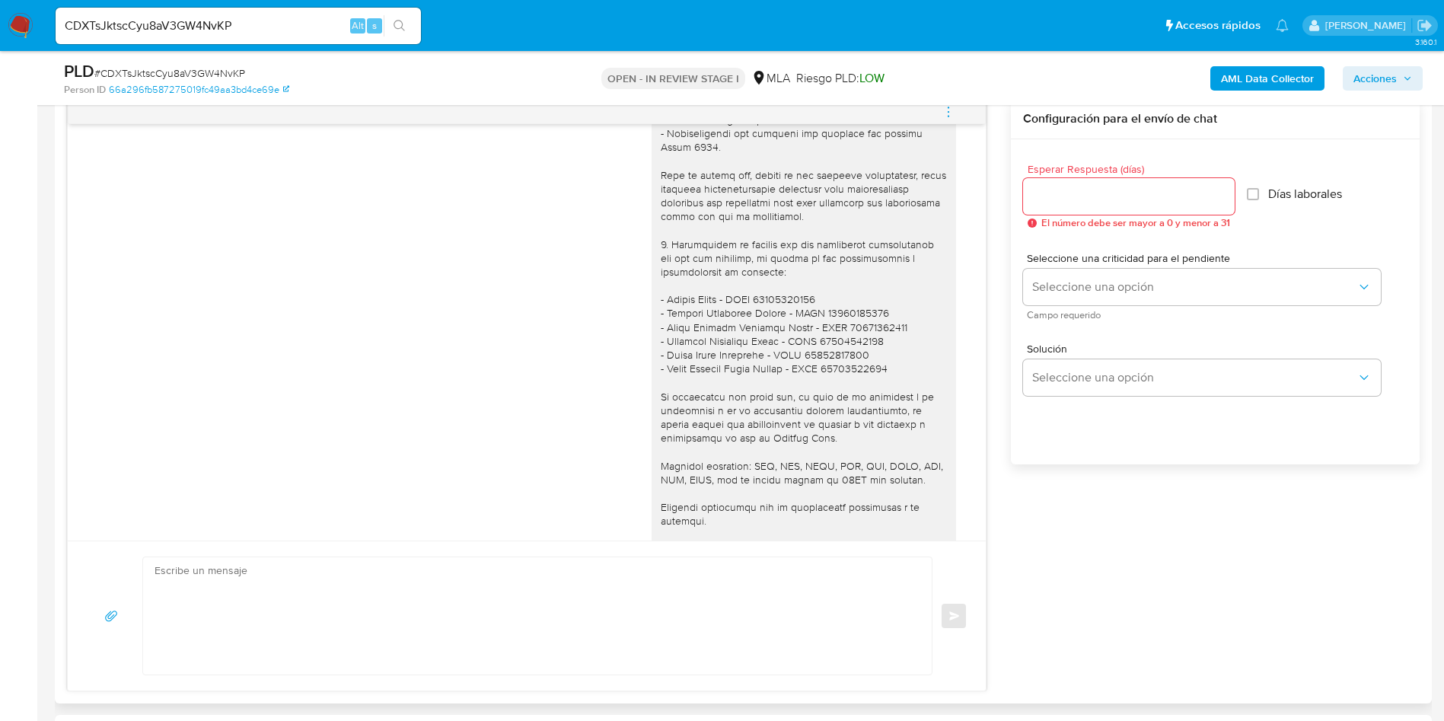
scroll to position [1256, 0]
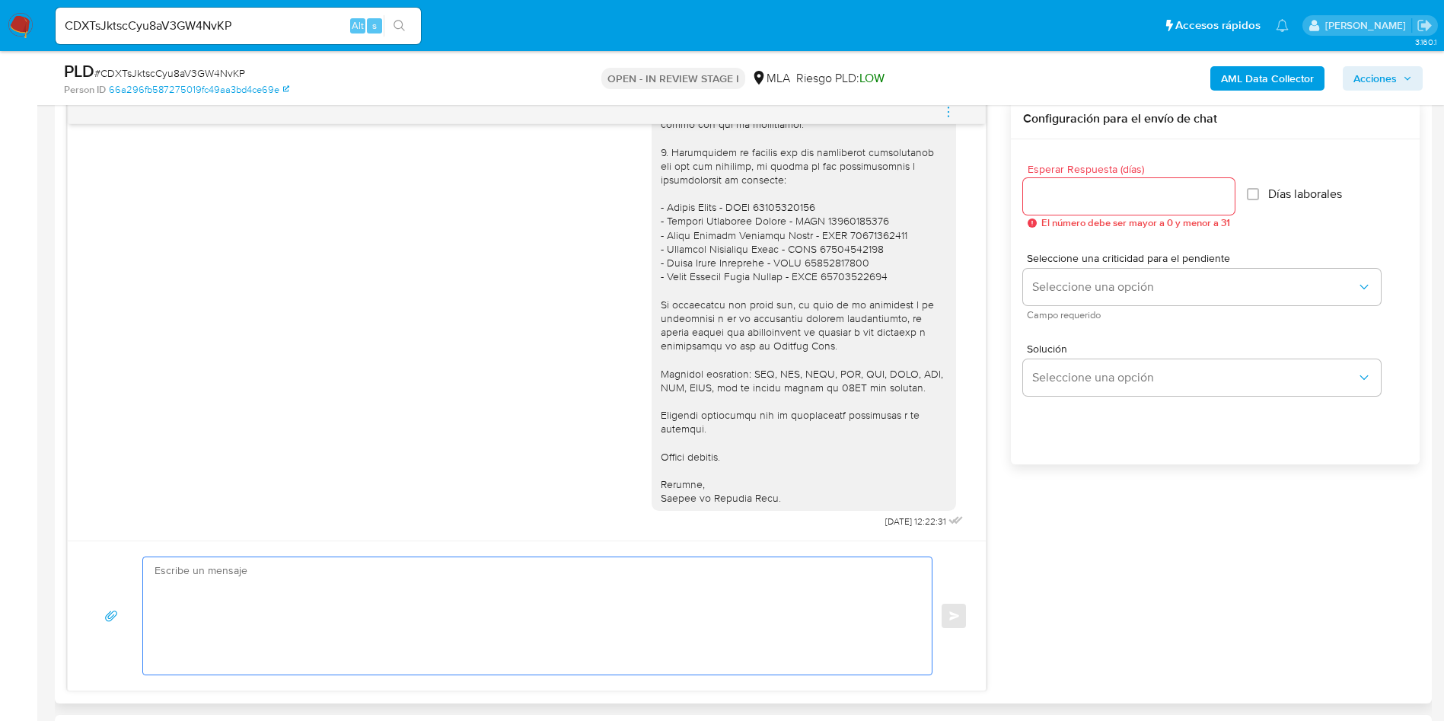
click at [501, 592] on textarea at bounding box center [534, 615] width 758 height 117
paste textarea "Hola, Esperamos que te encuentres muy bien. Te consultamos si tuviste oportunid…"
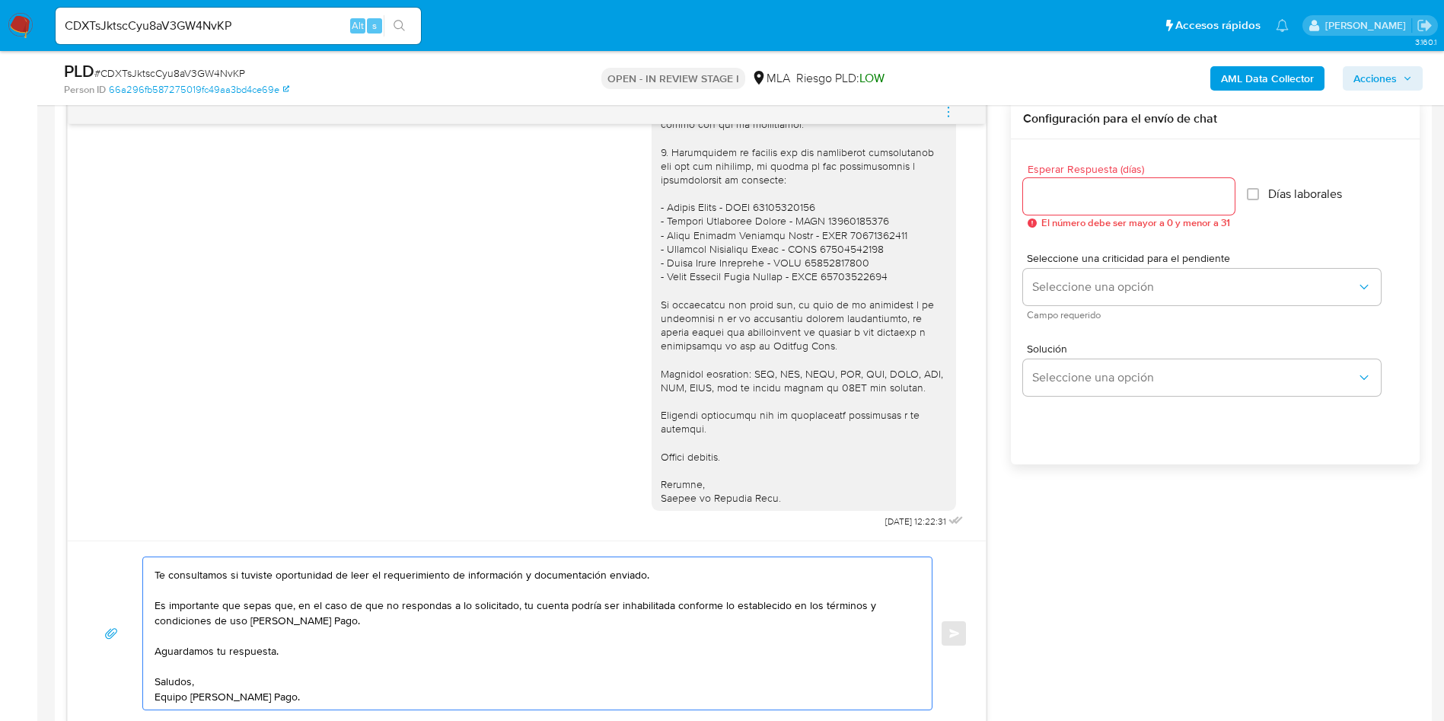
scroll to position [0, 0]
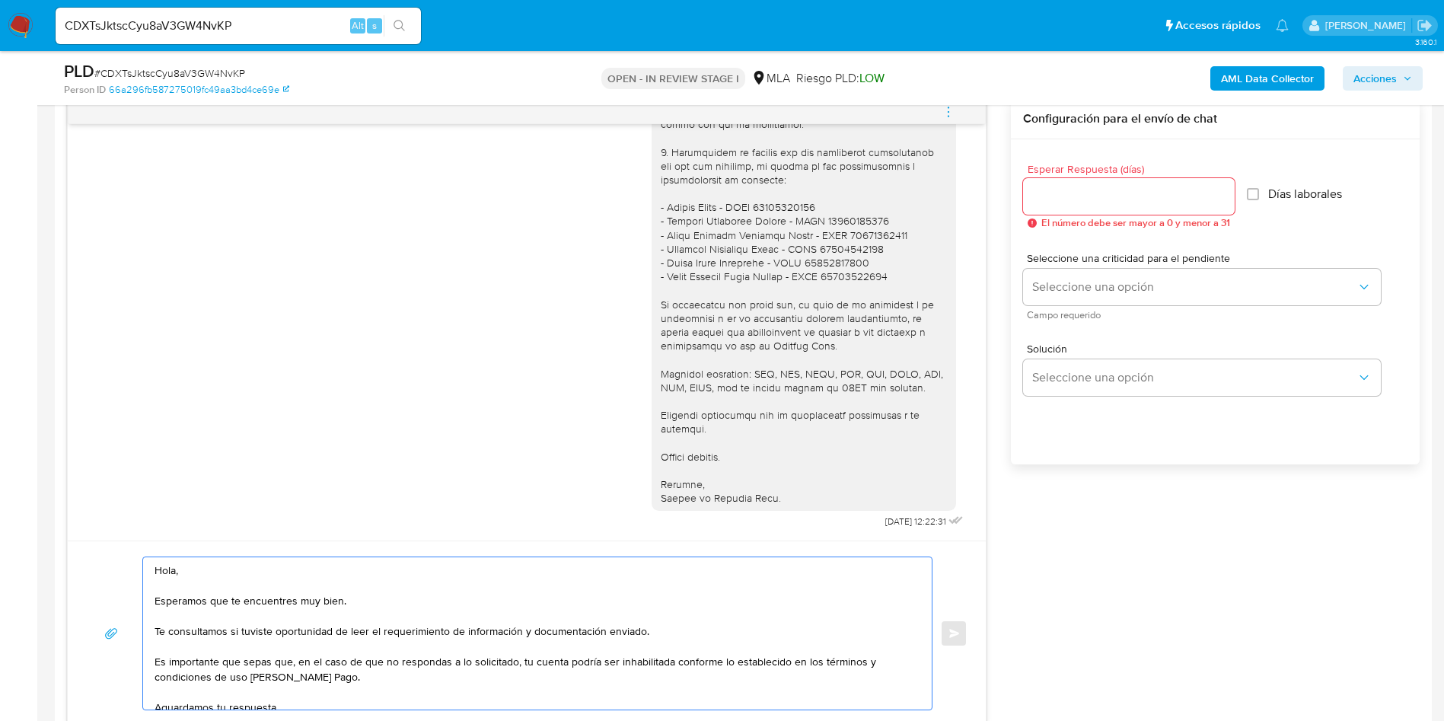
type textarea "Hola, Esperamos que te encuentres muy bien. Te consultamos si tuviste oportunid…"
click at [1039, 213] on div at bounding box center [1129, 196] width 212 height 37
click at [1044, 192] on input "Esperar Respuesta (días)" at bounding box center [1129, 196] width 212 height 20
type input "1"
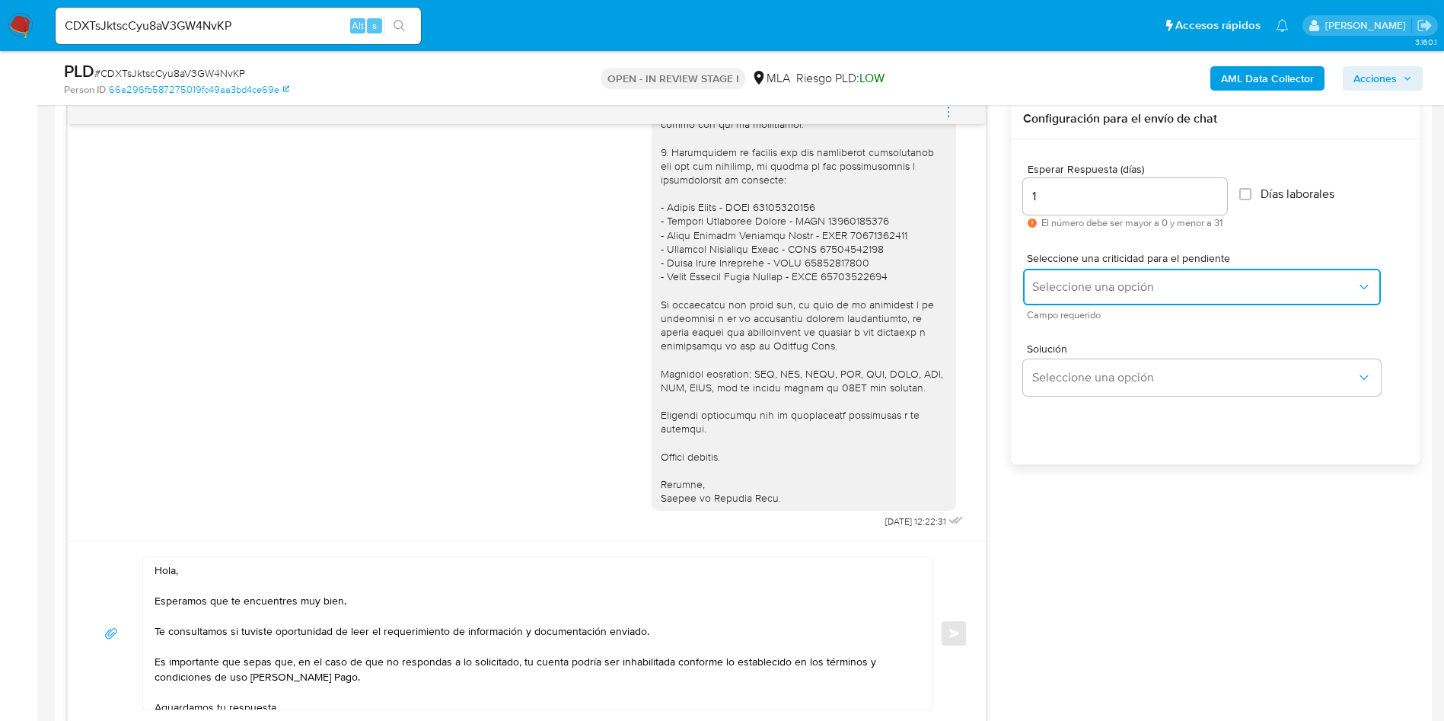
click at [1040, 272] on button "Seleccione una opción" at bounding box center [1202, 287] width 358 height 37
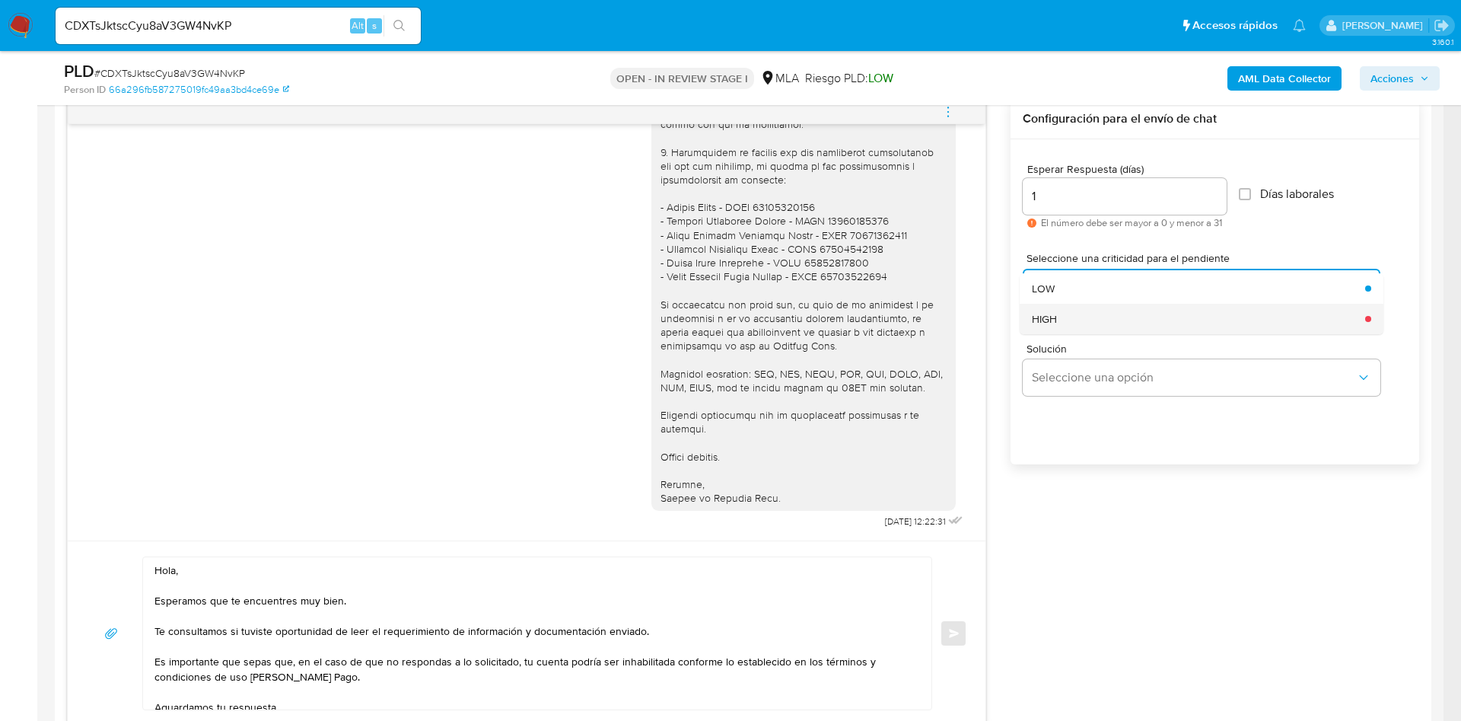
click at [1059, 313] on div "HIGH" at bounding box center [1194, 319] width 324 height 30
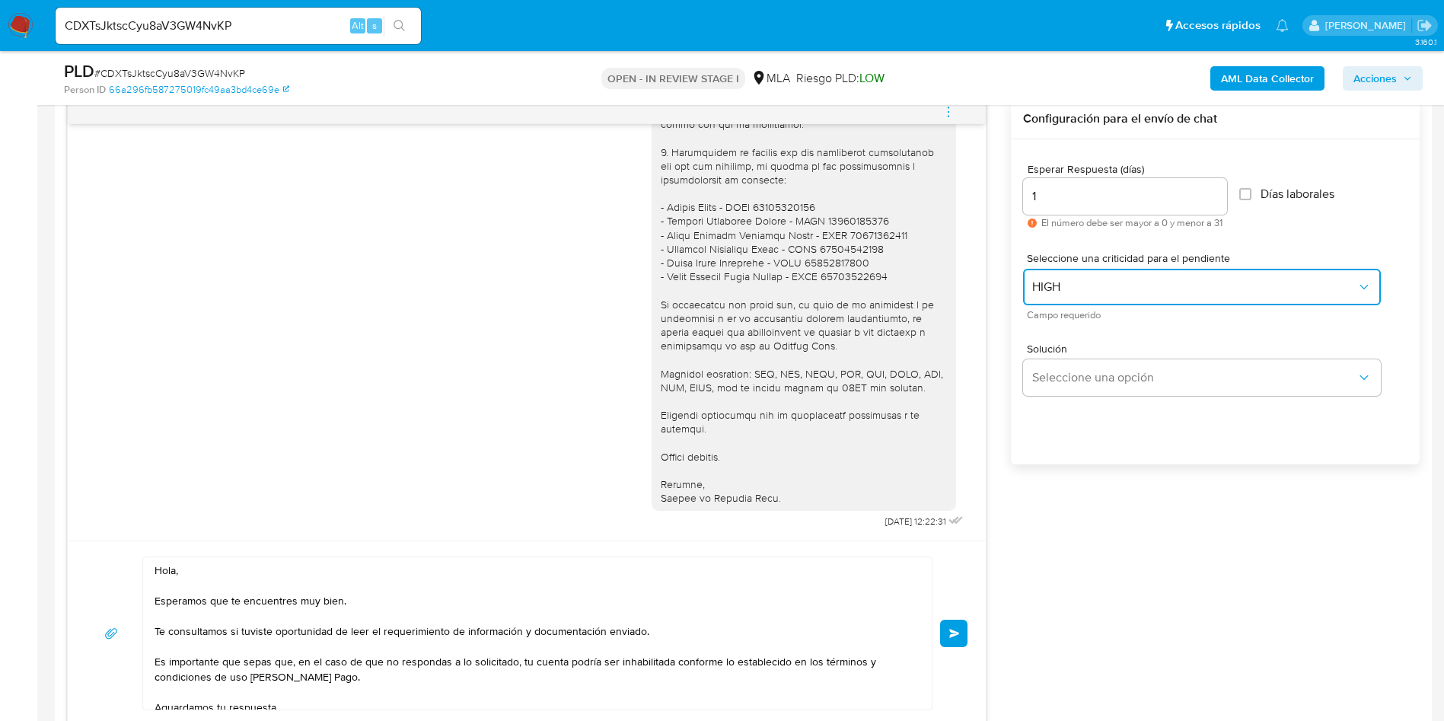
scroll to position [913, 0]
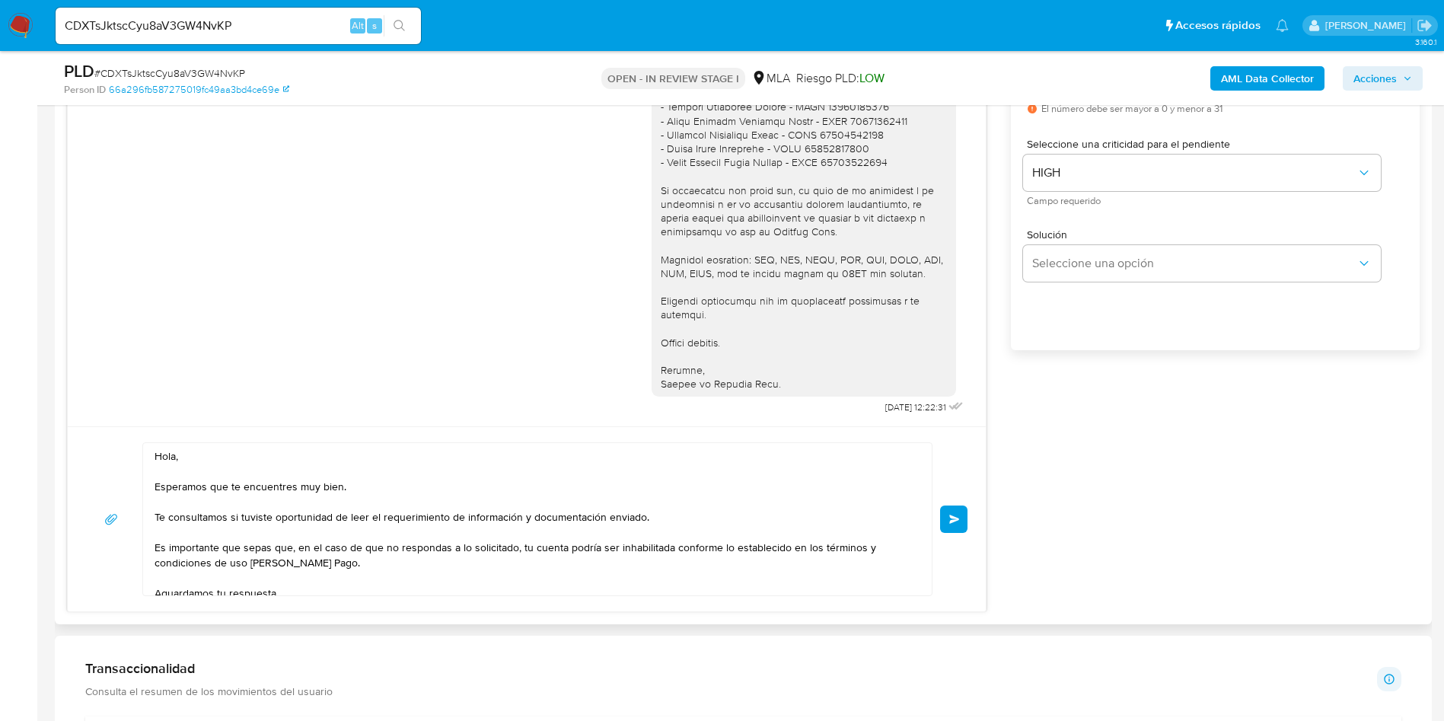
click at [951, 517] on span "Enviar" at bounding box center [954, 519] width 11 height 9
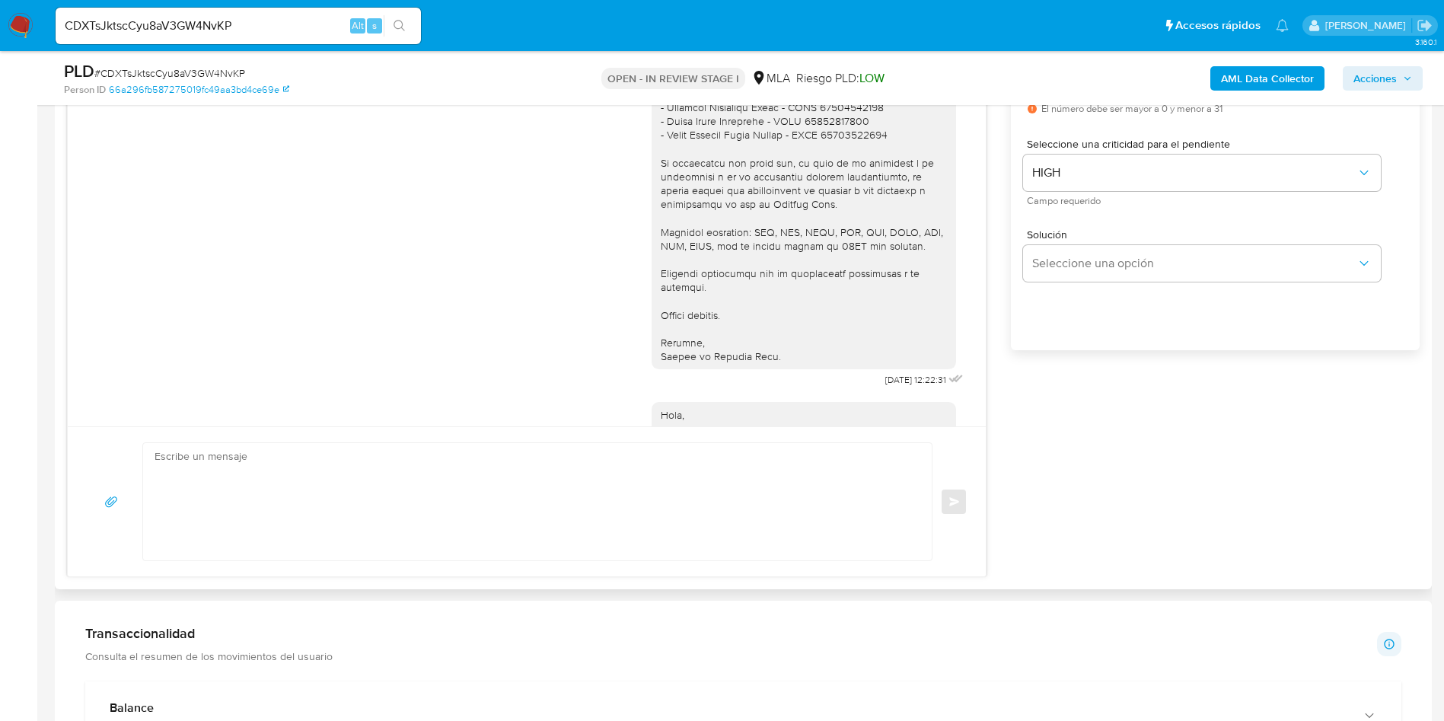
scroll to position [1522, 0]
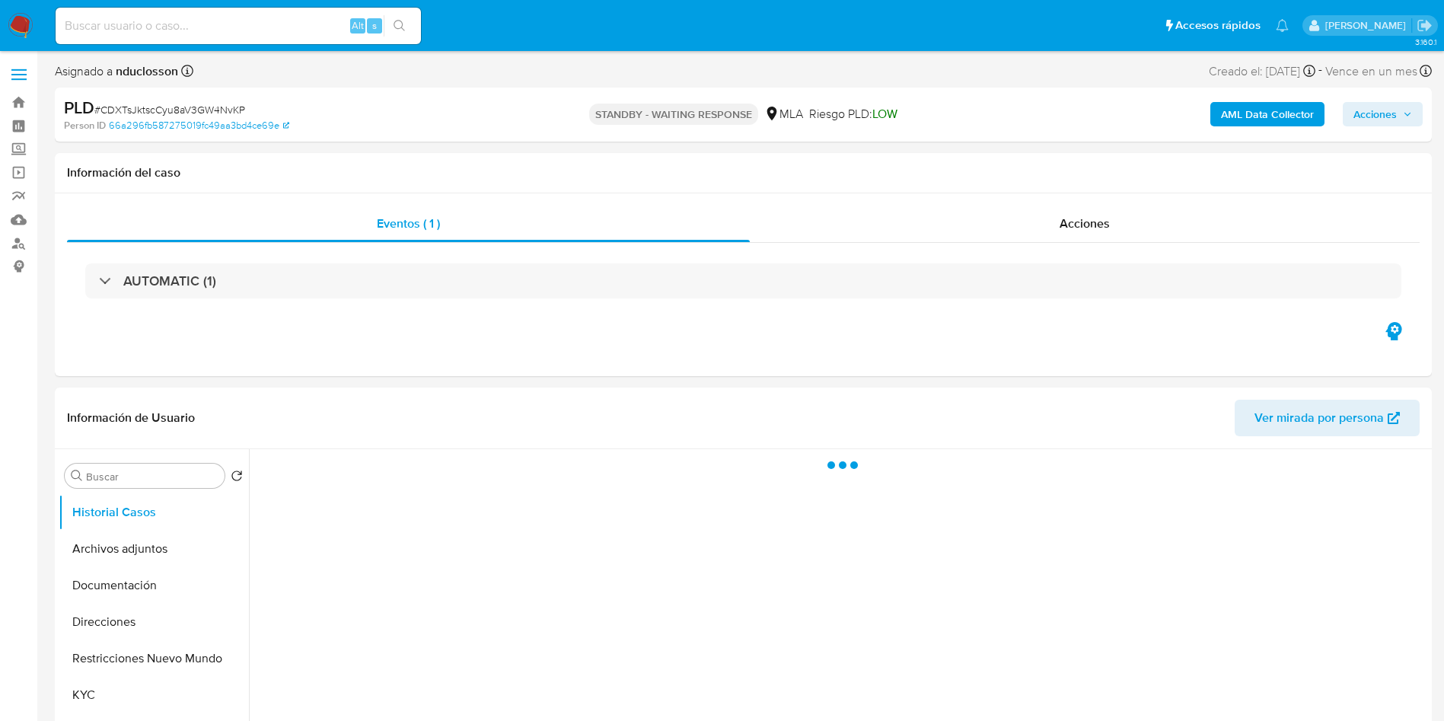
select select "10"
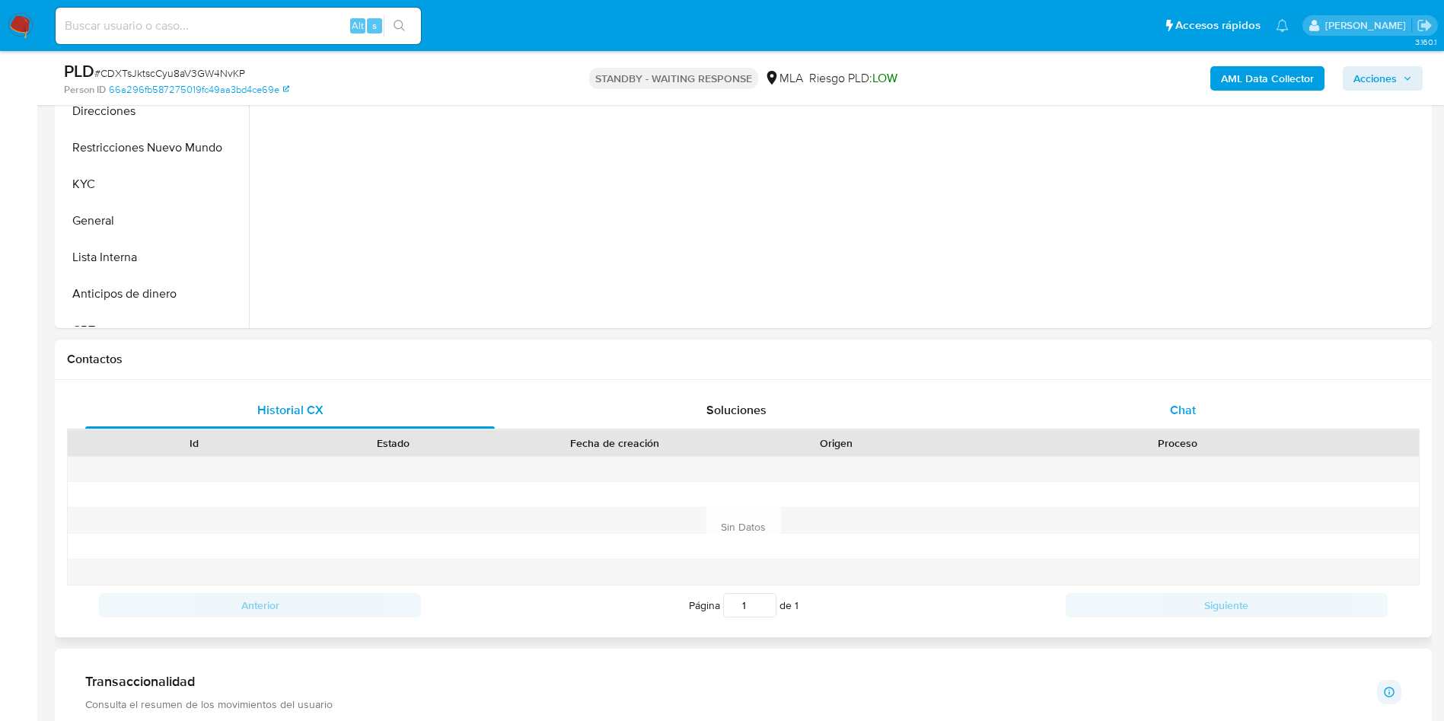
click at [1229, 409] on div "Chat" at bounding box center [1182, 410] width 409 height 37
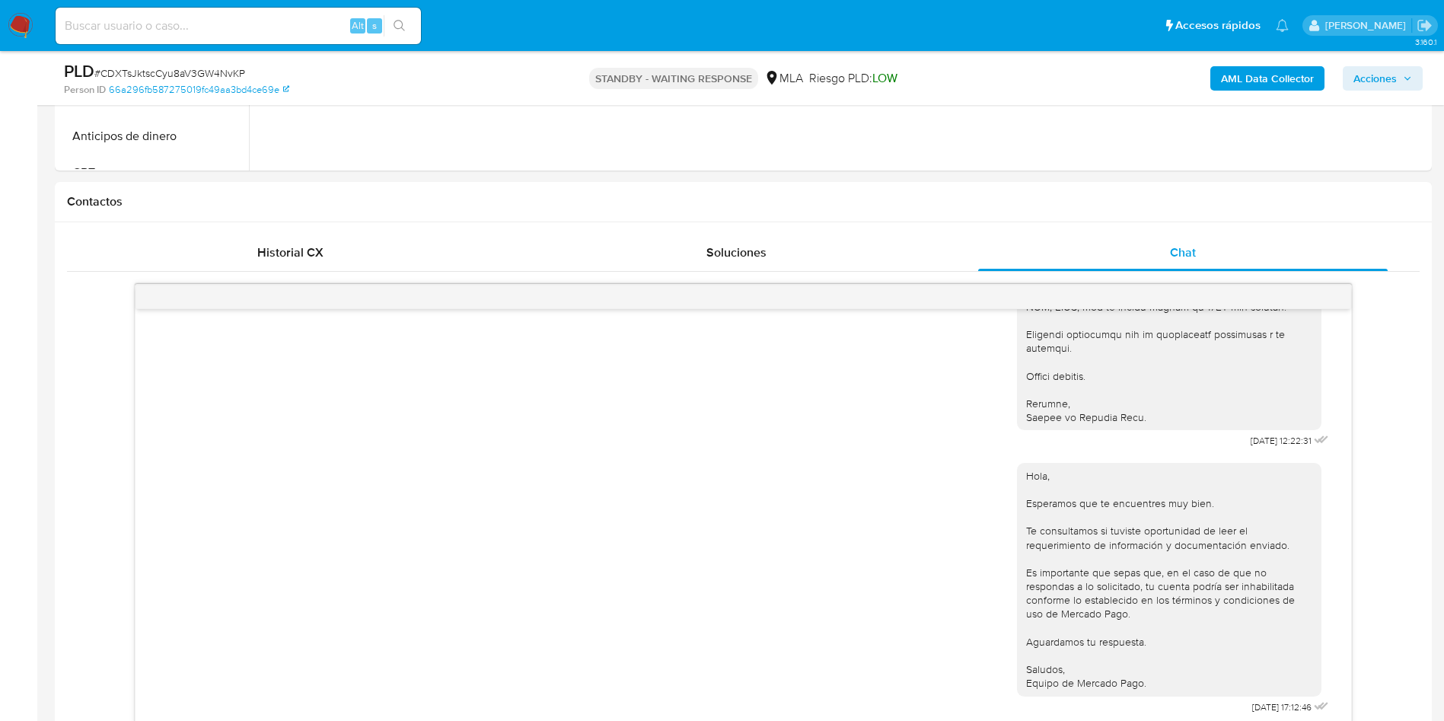
scroll to position [535, 0]
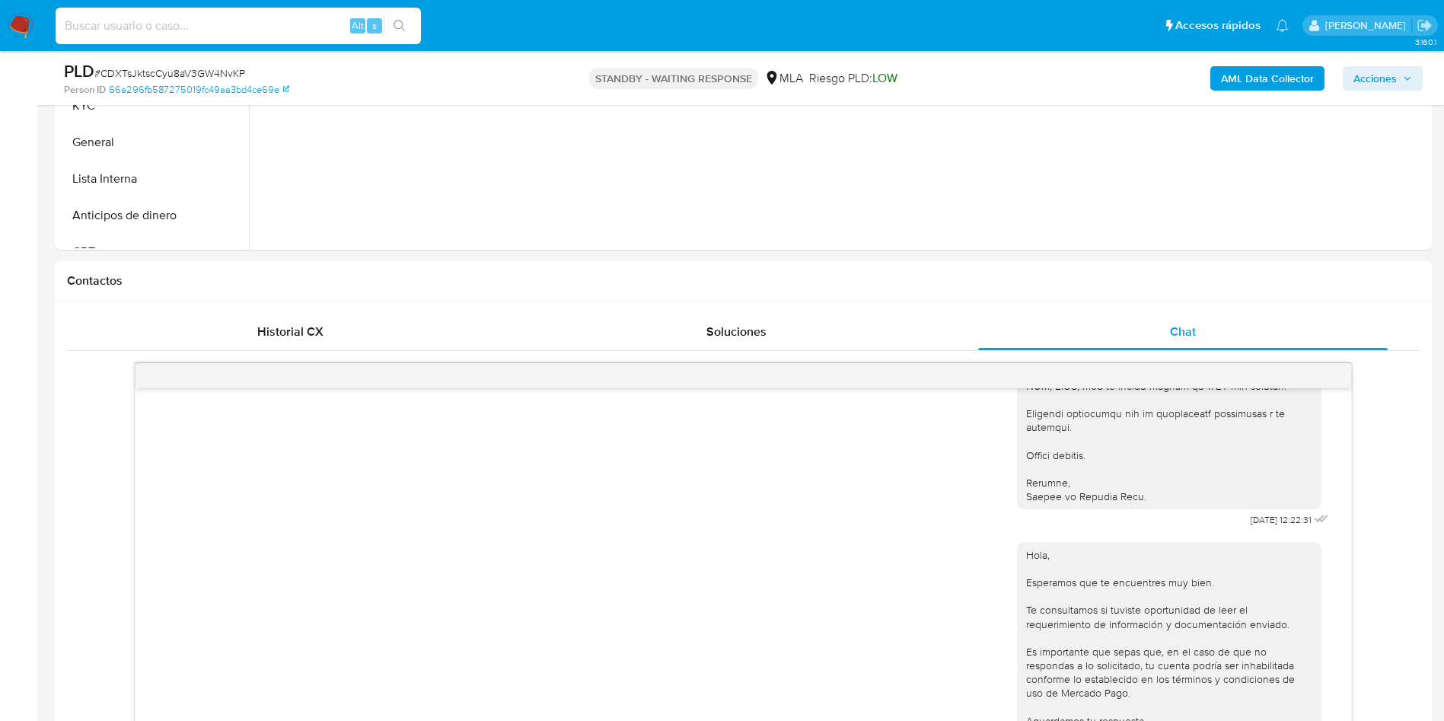
click at [222, 20] on input at bounding box center [238, 26] width 365 height 20
paste input "hZTx76oa9euO1D17KNl2ujMz"
type input "hZTx76oa9euO1D17KNl2ujMz"
click at [408, 32] on button "search-icon" at bounding box center [399, 25] width 31 height 21
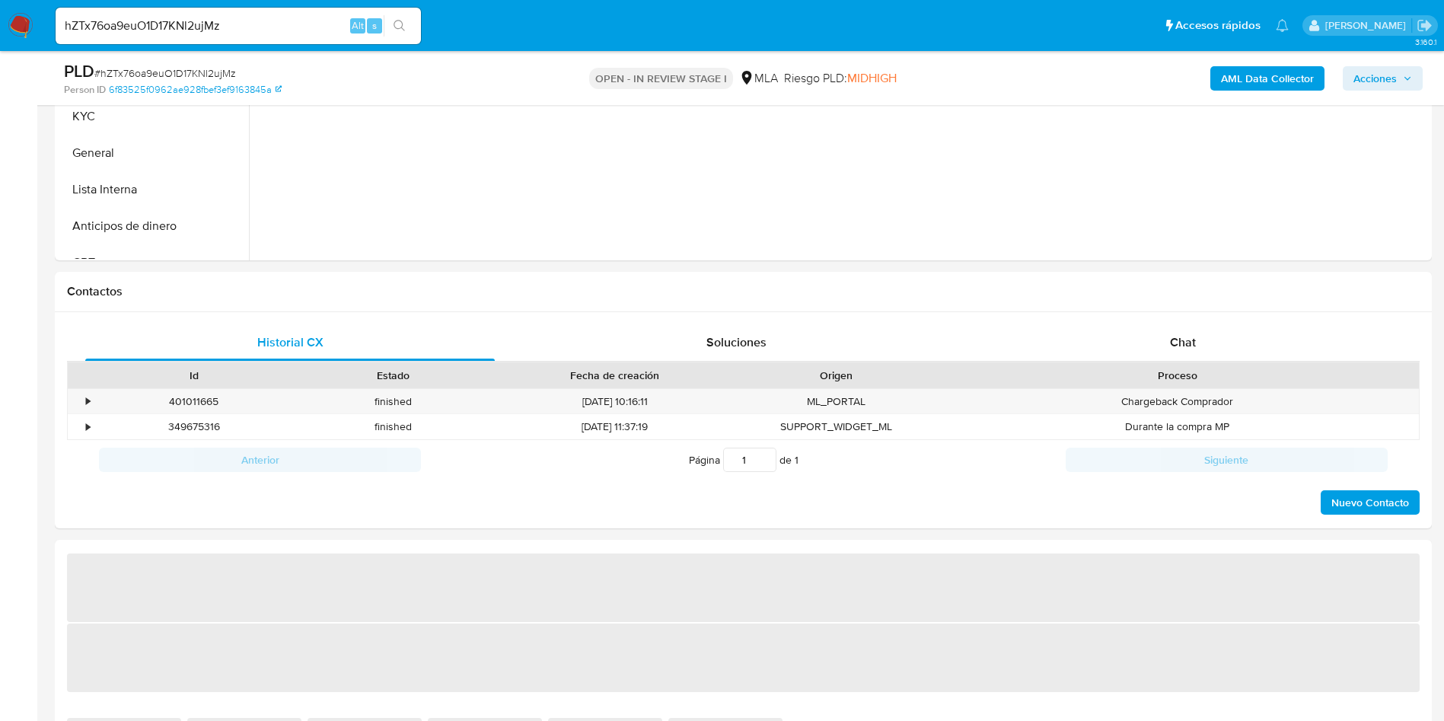
scroll to position [685, 0]
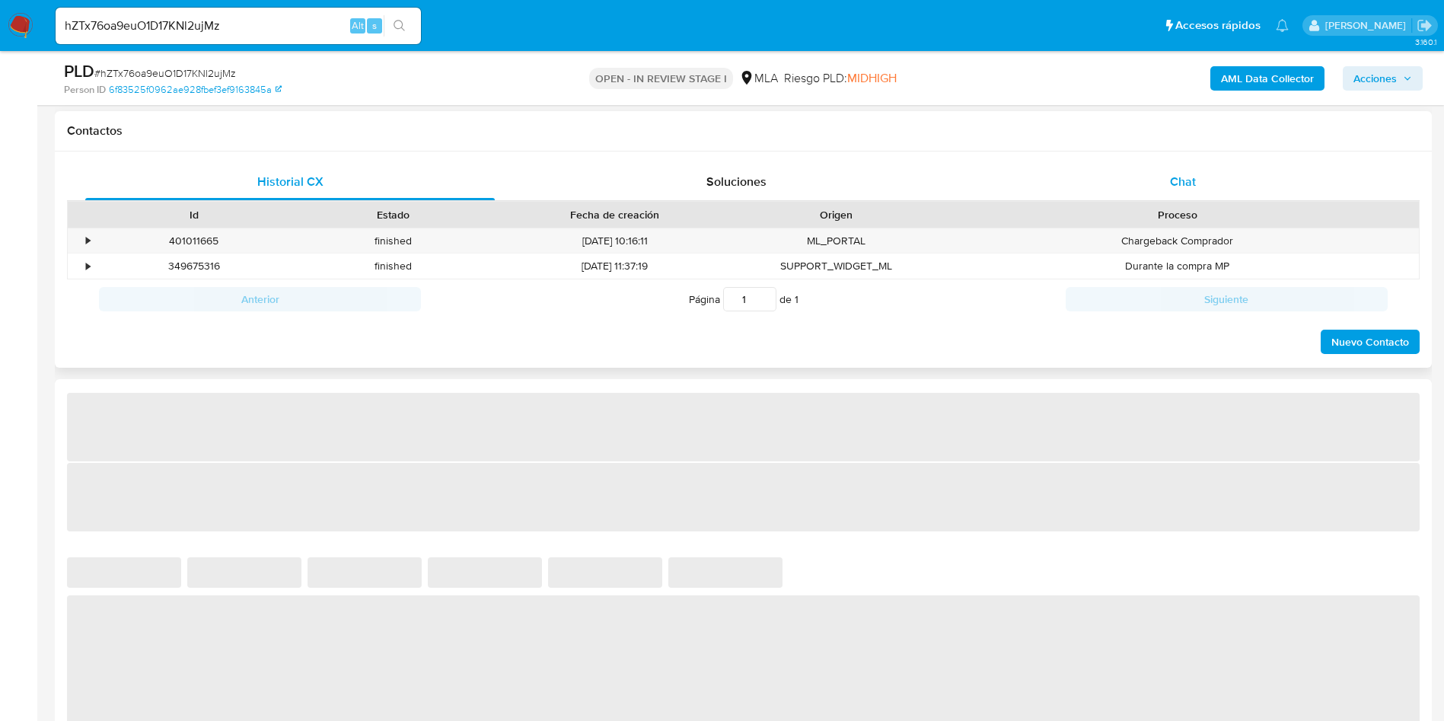
select select "10"
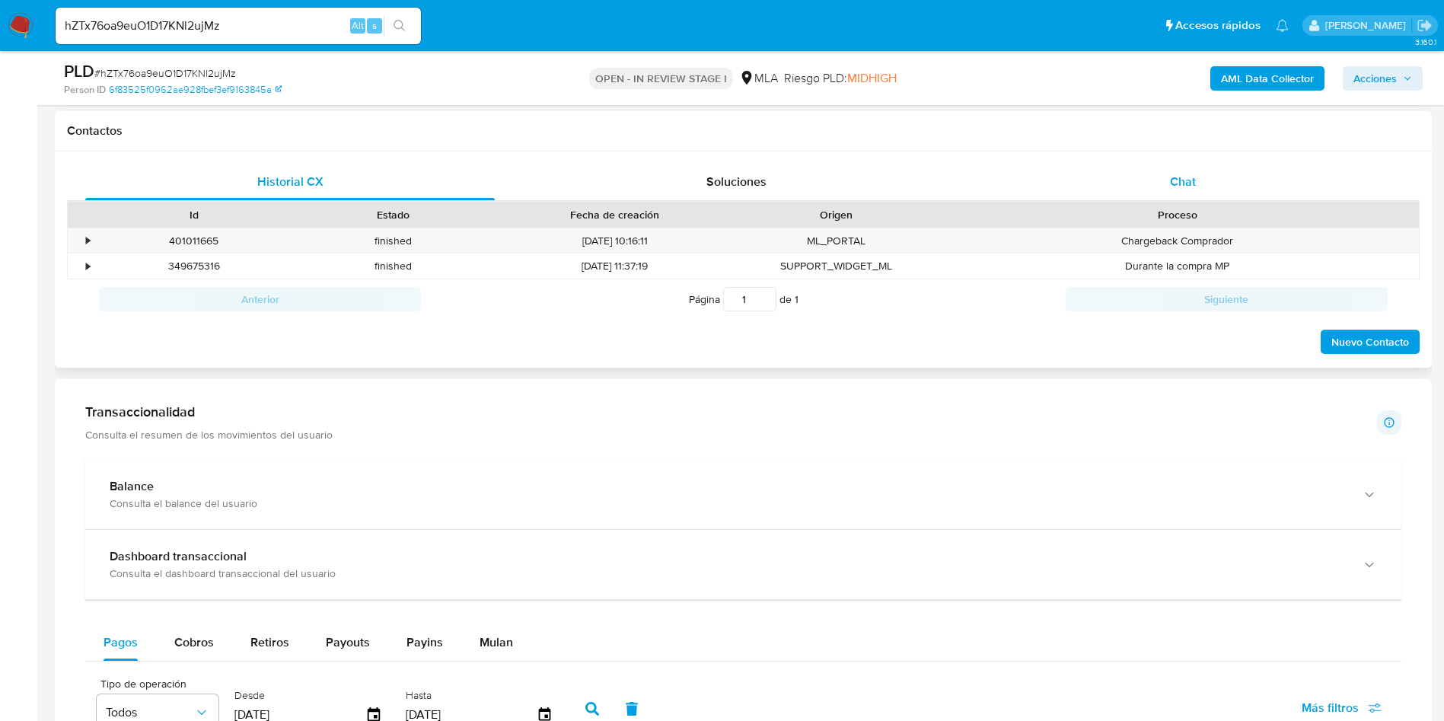
click at [1156, 183] on div "Chat" at bounding box center [1182, 182] width 409 height 37
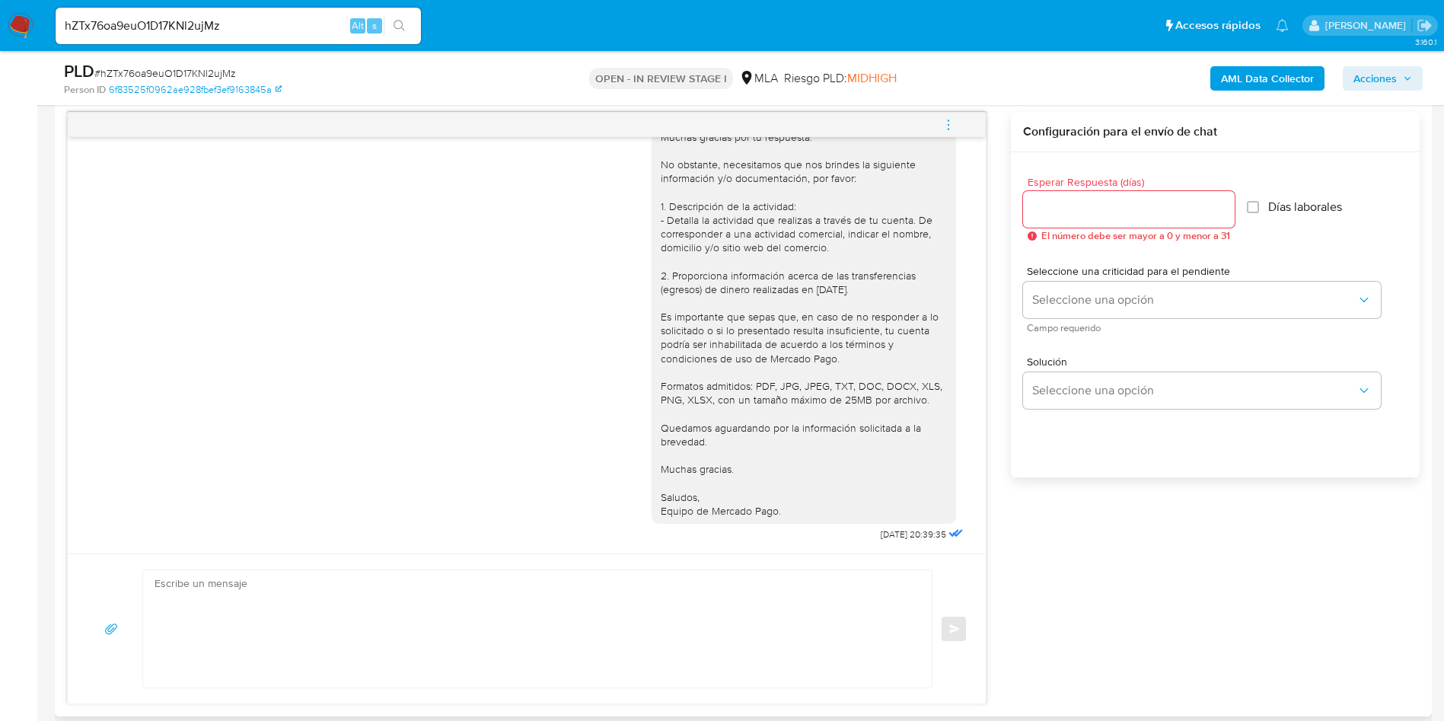
scroll to position [913, 0]
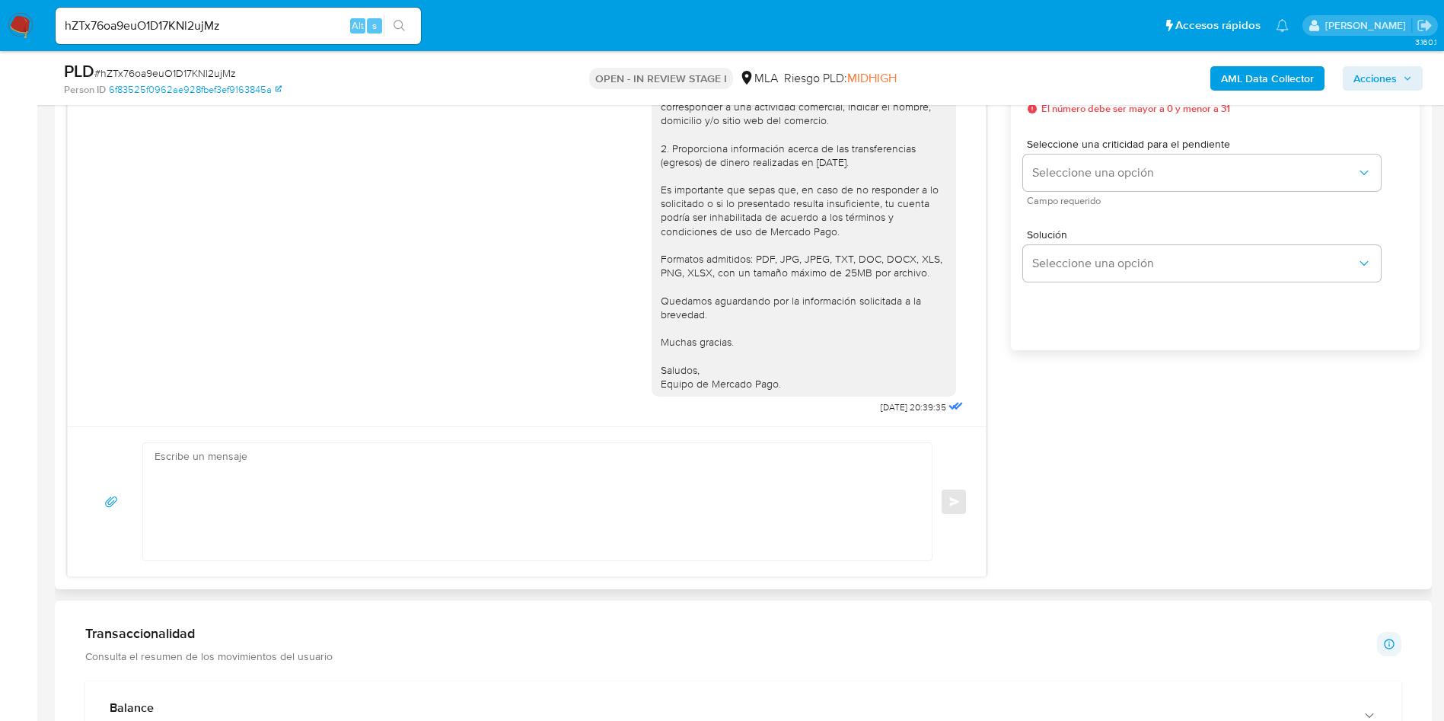
drag, startPoint x: 479, startPoint y: 437, endPoint x: 471, endPoint y: 452, distance: 17.0
click at [475, 446] on div "Enviar" at bounding box center [527, 501] width 918 height 150
click at [455, 466] on textarea at bounding box center [534, 501] width 758 height 117
paste textarea "Hola, Esperamos que te encuentres muy bien. Te consultamos si tuviste oportunid…"
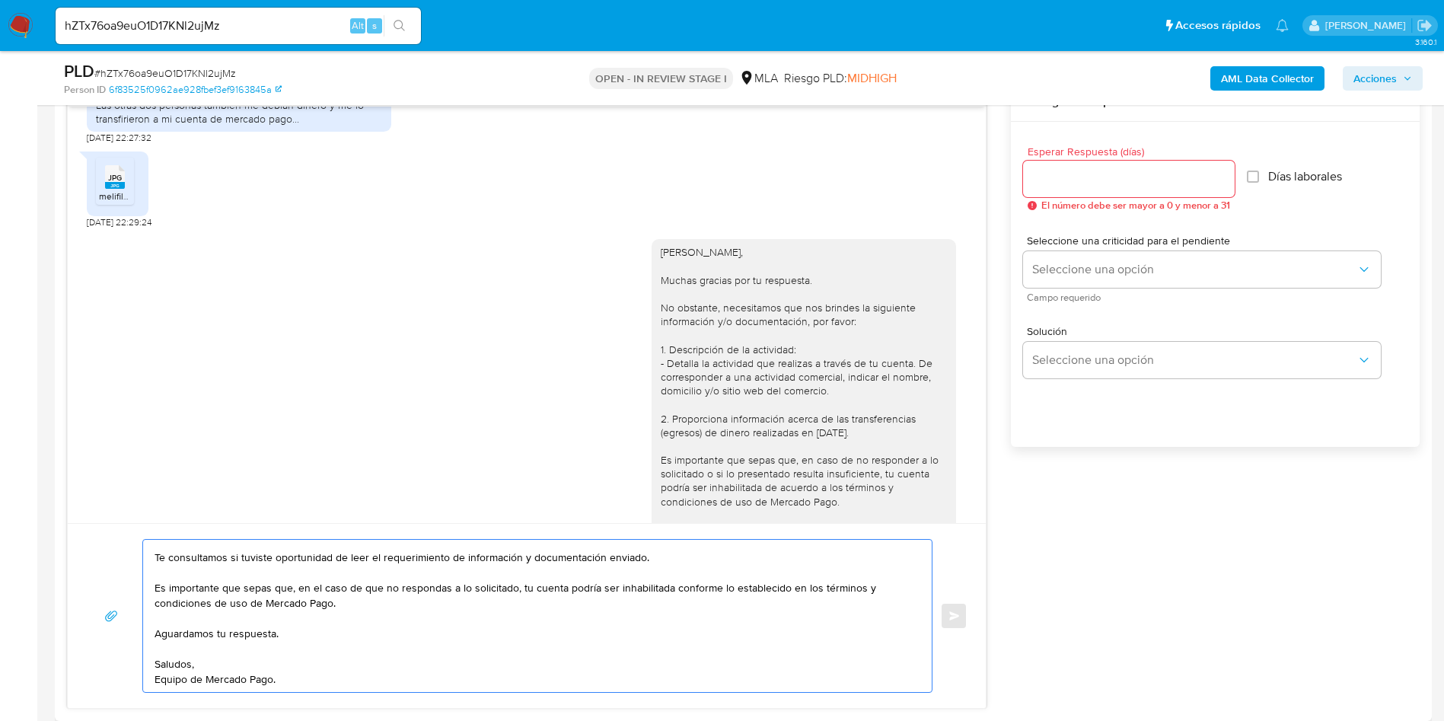
scroll to position [571, 0]
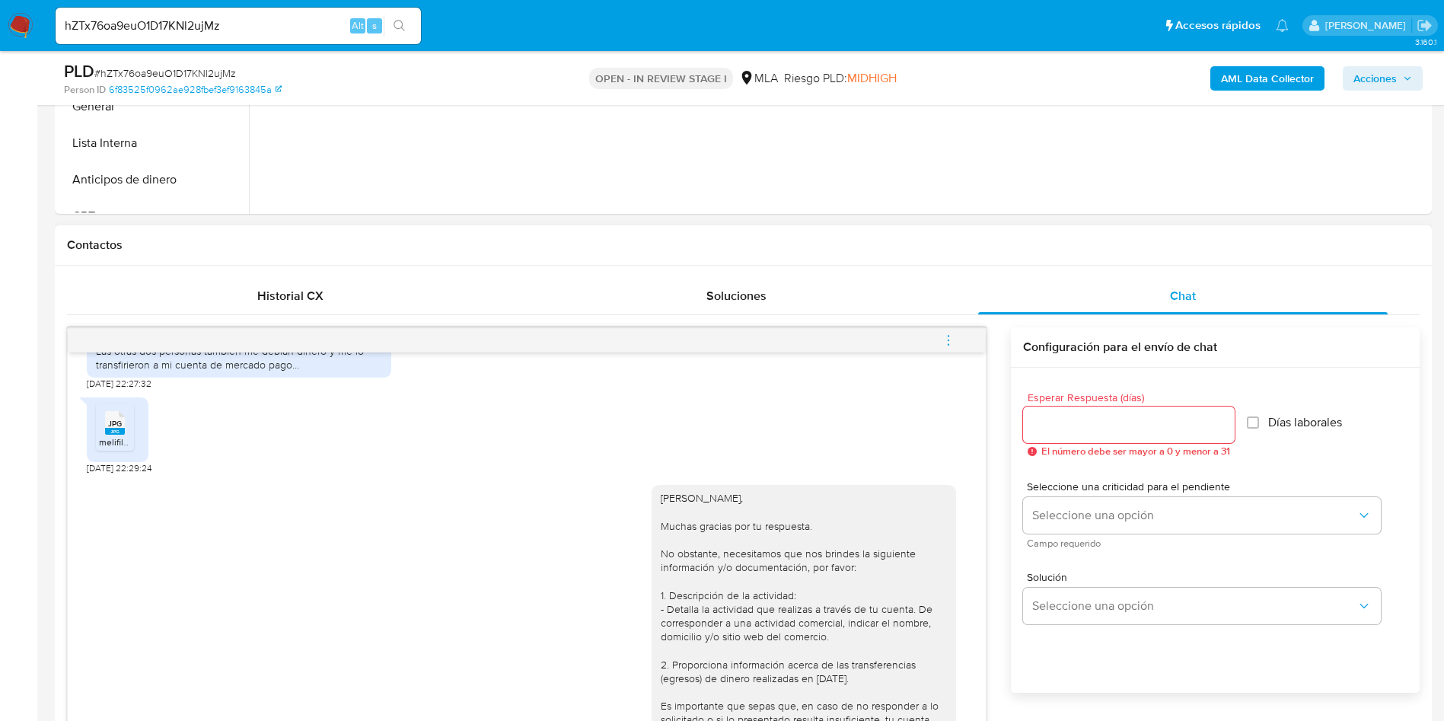
type textarea "Hola, Esperamos que te encuentres muy bien. Te consultamos si tuviste oportunid…"
click at [1078, 429] on input "Esperar Respuesta (días)" at bounding box center [1129, 425] width 212 height 20
type input "1"
click at [1065, 489] on span "Seleccione una criticidad para el pendiente" at bounding box center [1206, 486] width 358 height 11
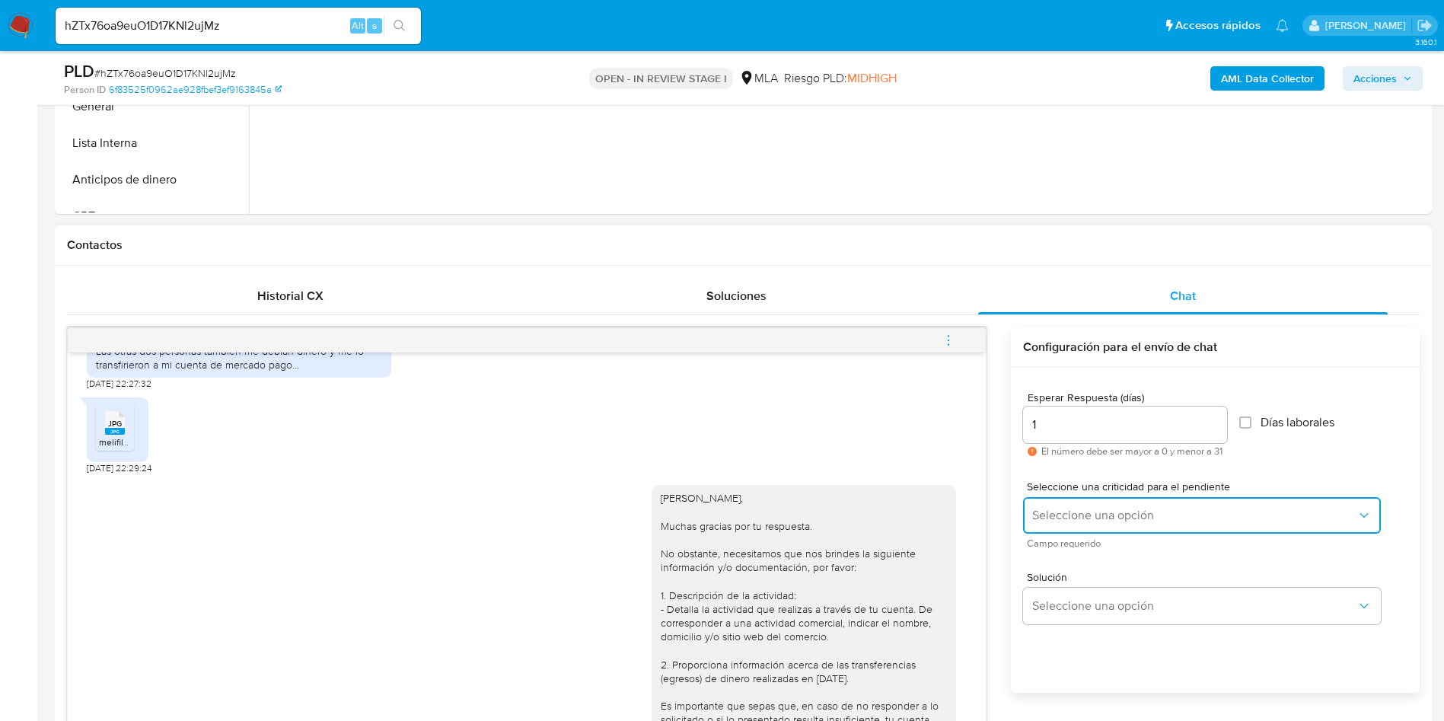
click at [1067, 511] on span "Seleccione una opción" at bounding box center [1194, 515] width 324 height 15
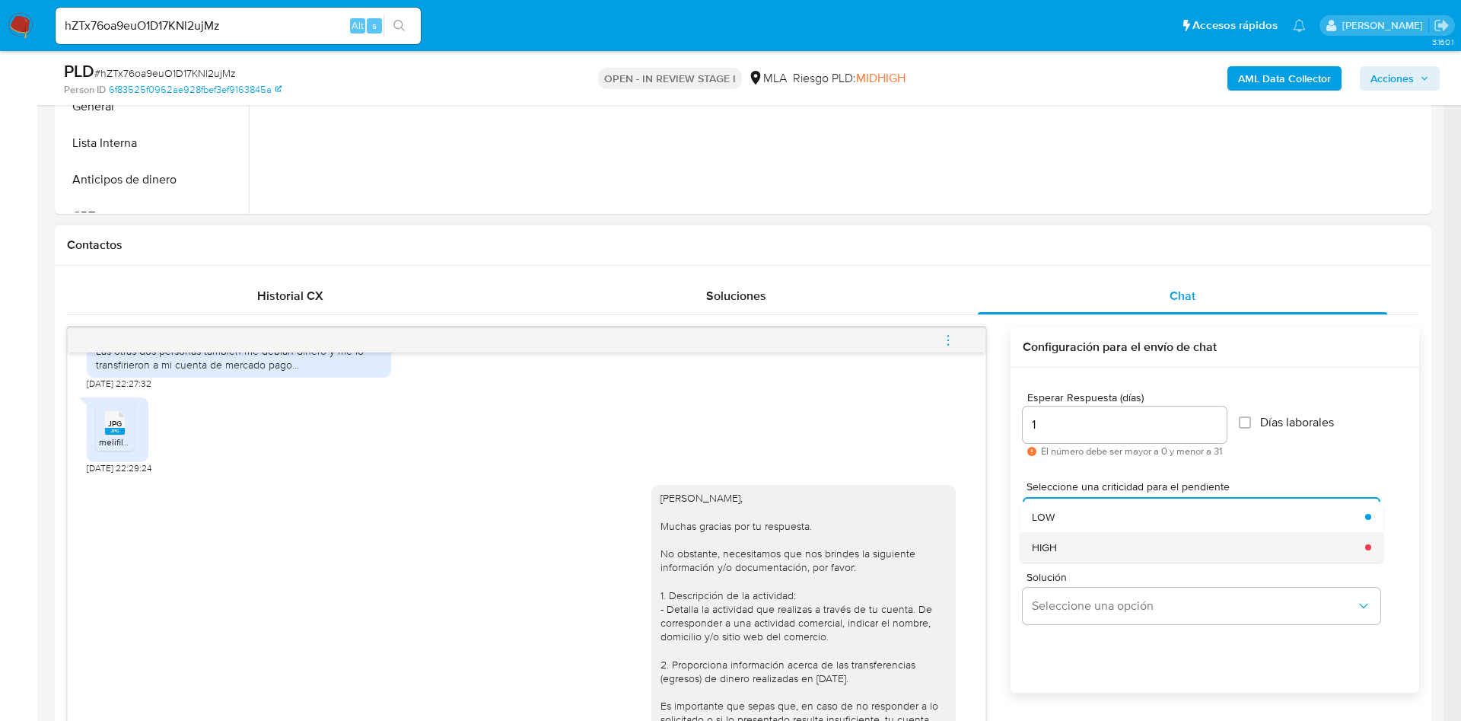
click at [1064, 550] on div "HIGH" at bounding box center [1194, 547] width 324 height 30
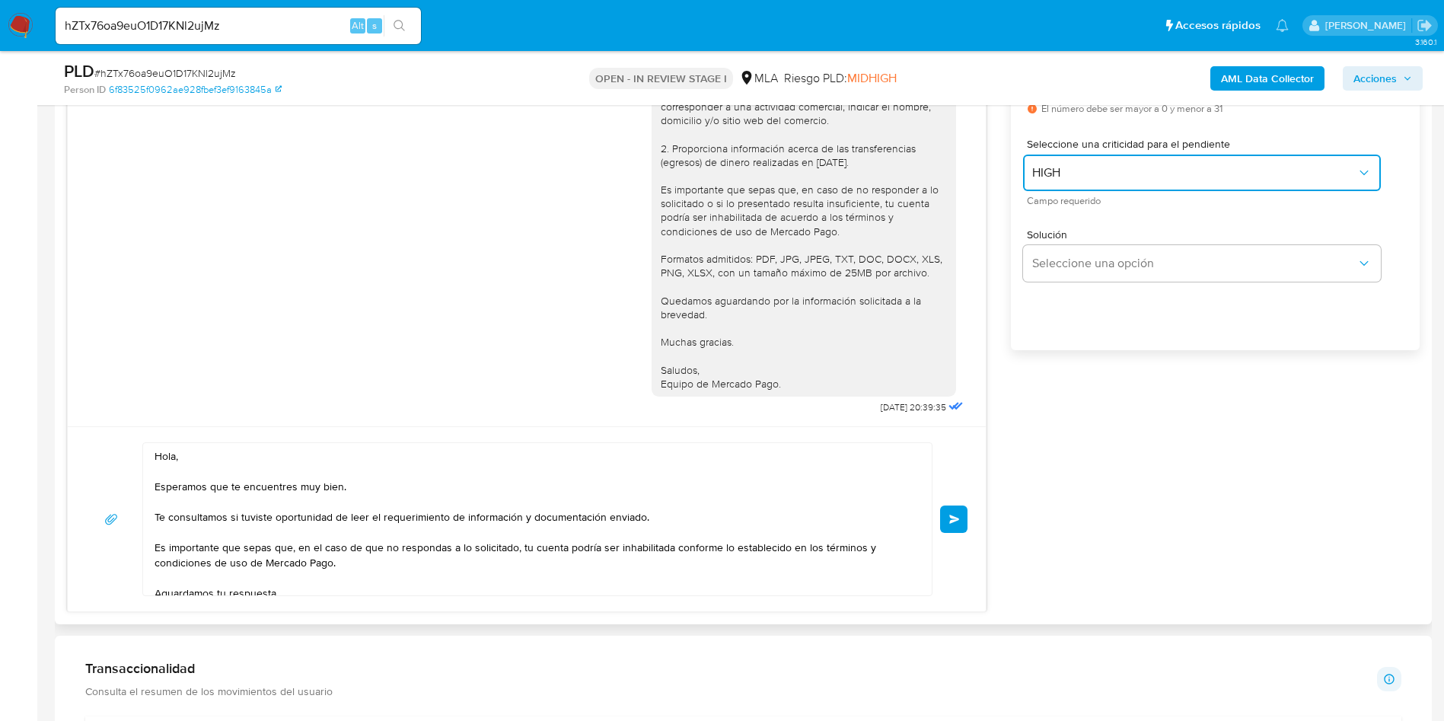
scroll to position [56, 0]
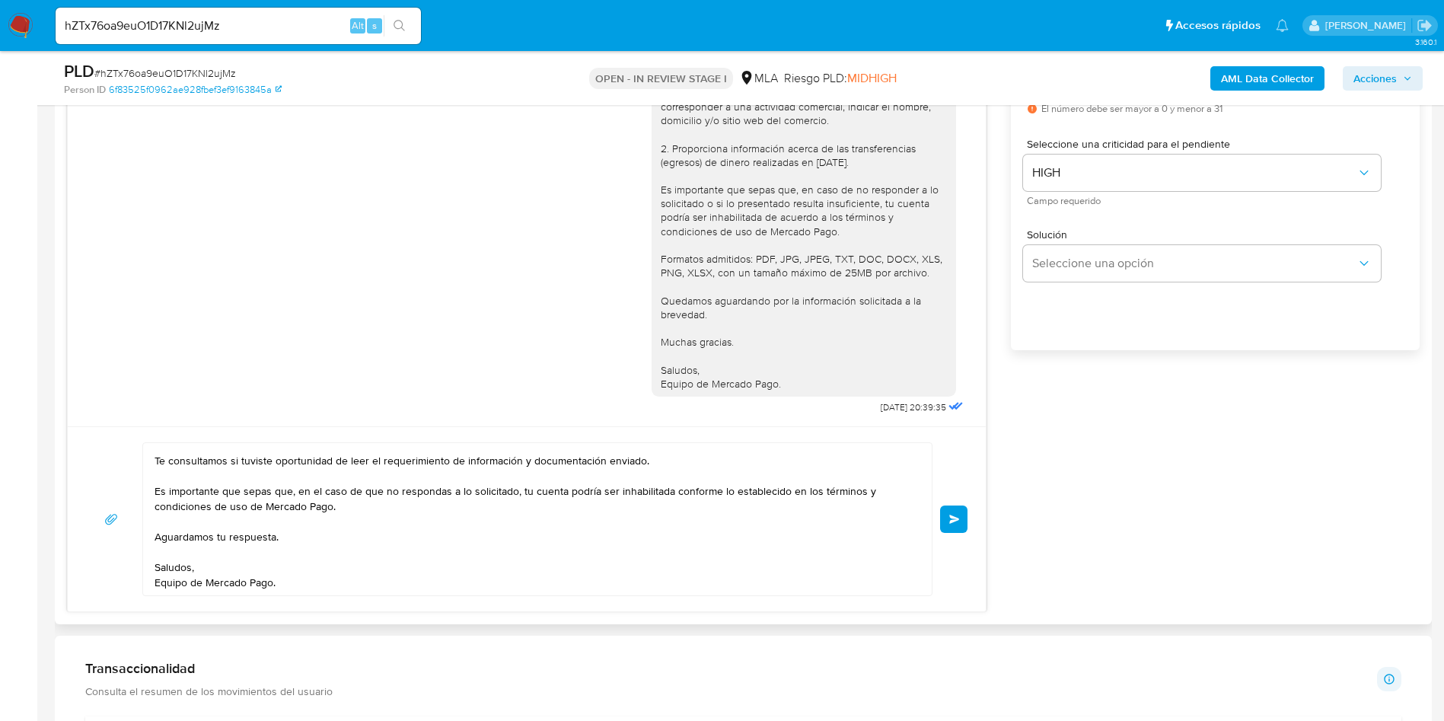
click at [950, 519] on span "Enviar" at bounding box center [954, 519] width 11 height 9
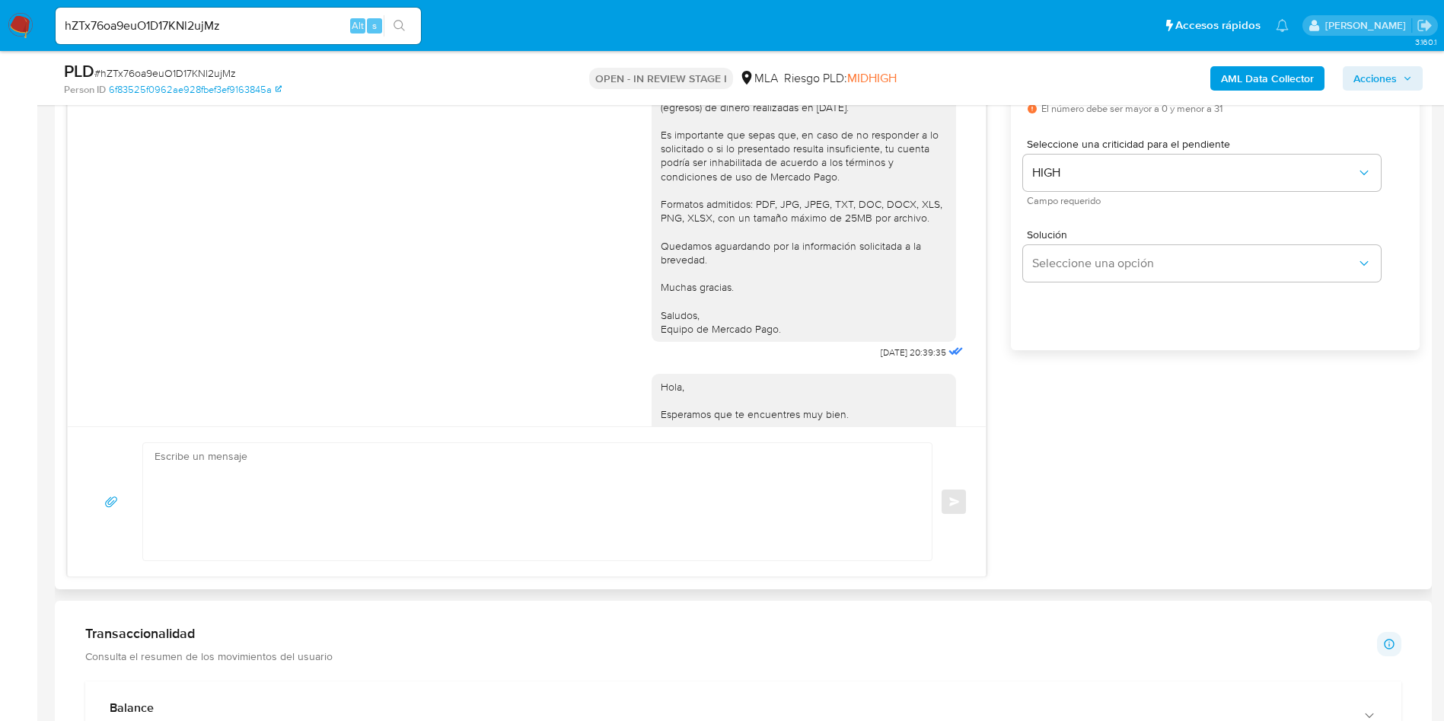
scroll to position [2275, 0]
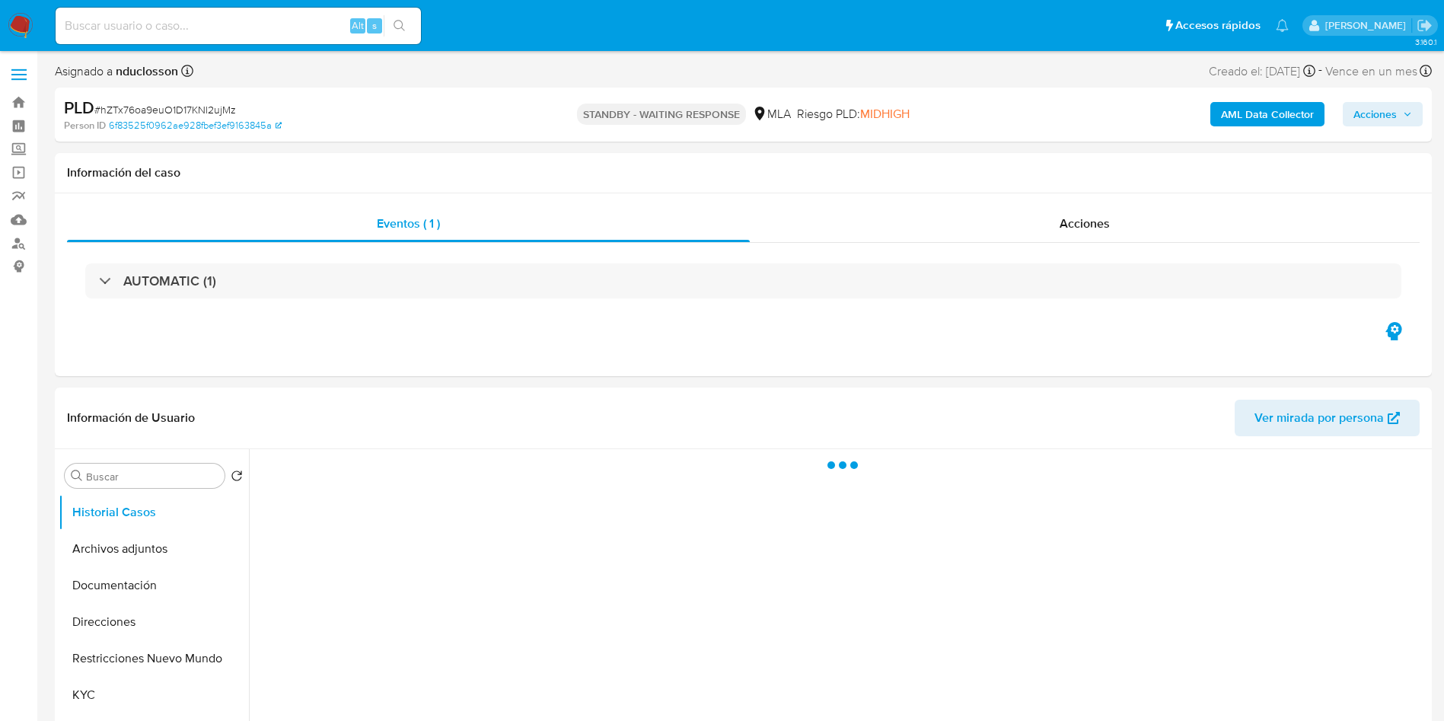
select select "10"
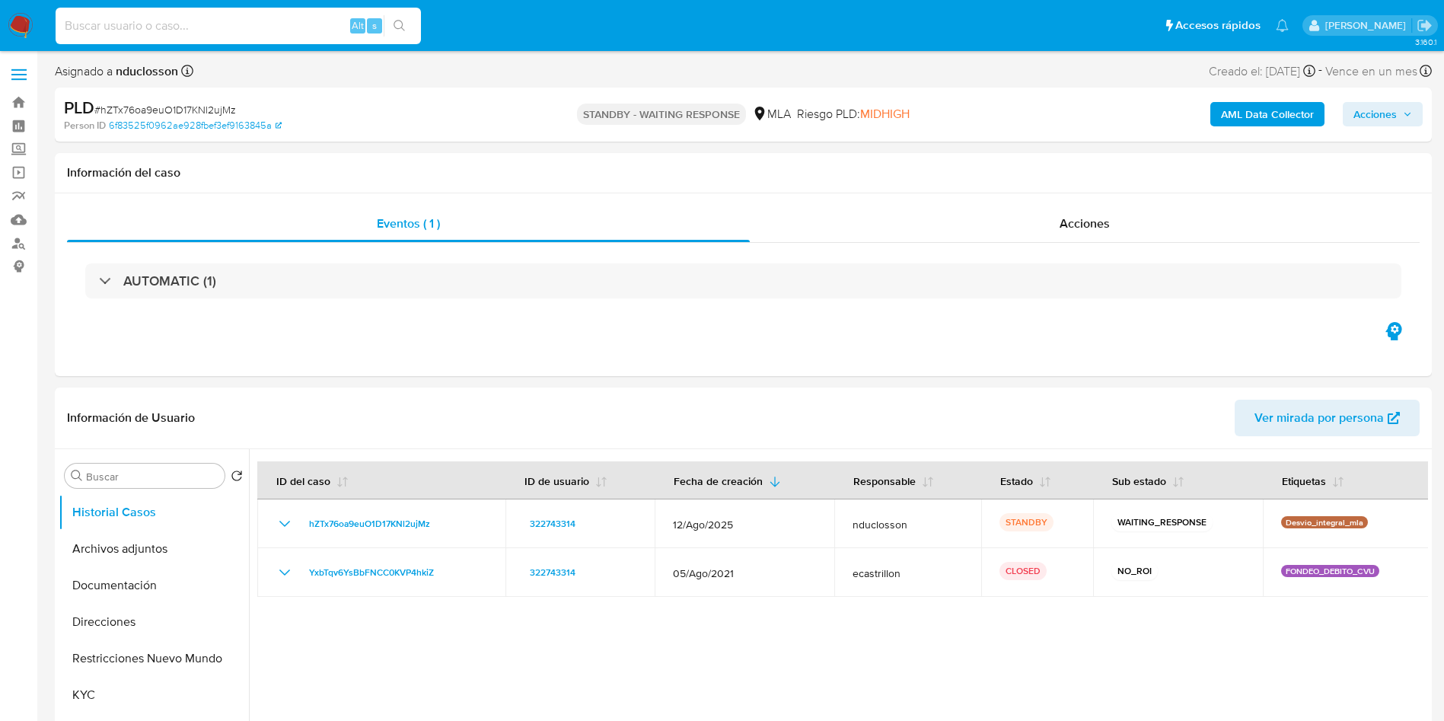
click at [210, 26] on input at bounding box center [238, 26] width 365 height 20
paste input "vmfUKAheORxhOu1gwI68ETVy"
type input "vmfUKAheORxhOu1gwI68ETVy"
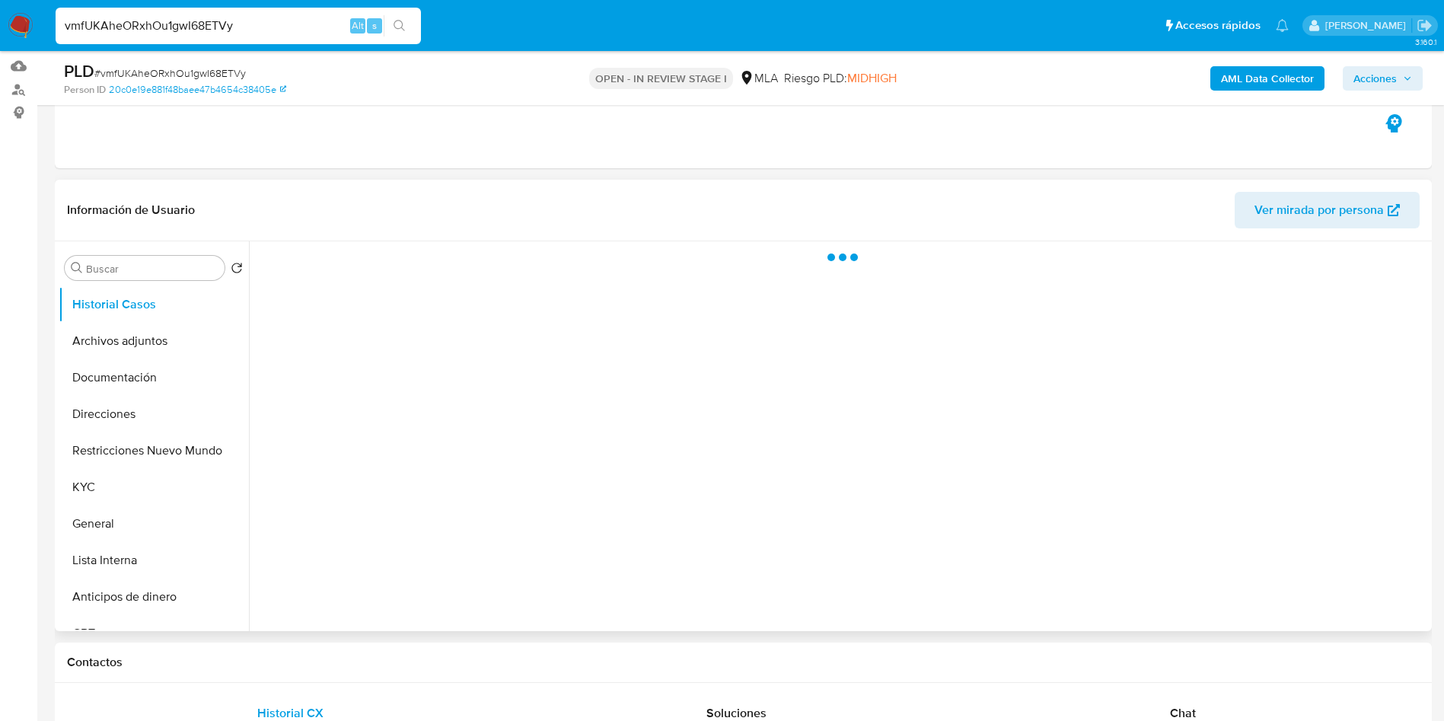
scroll to position [343, 0]
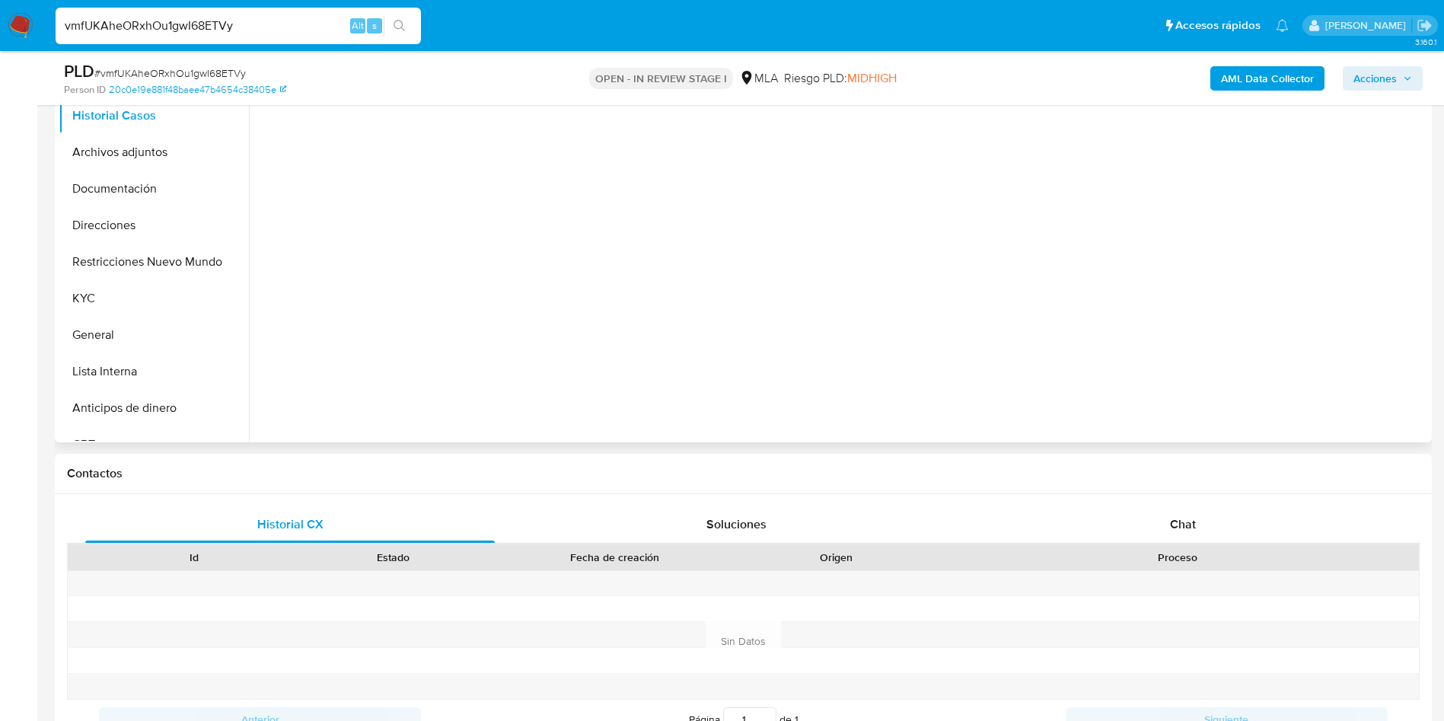
select select "10"
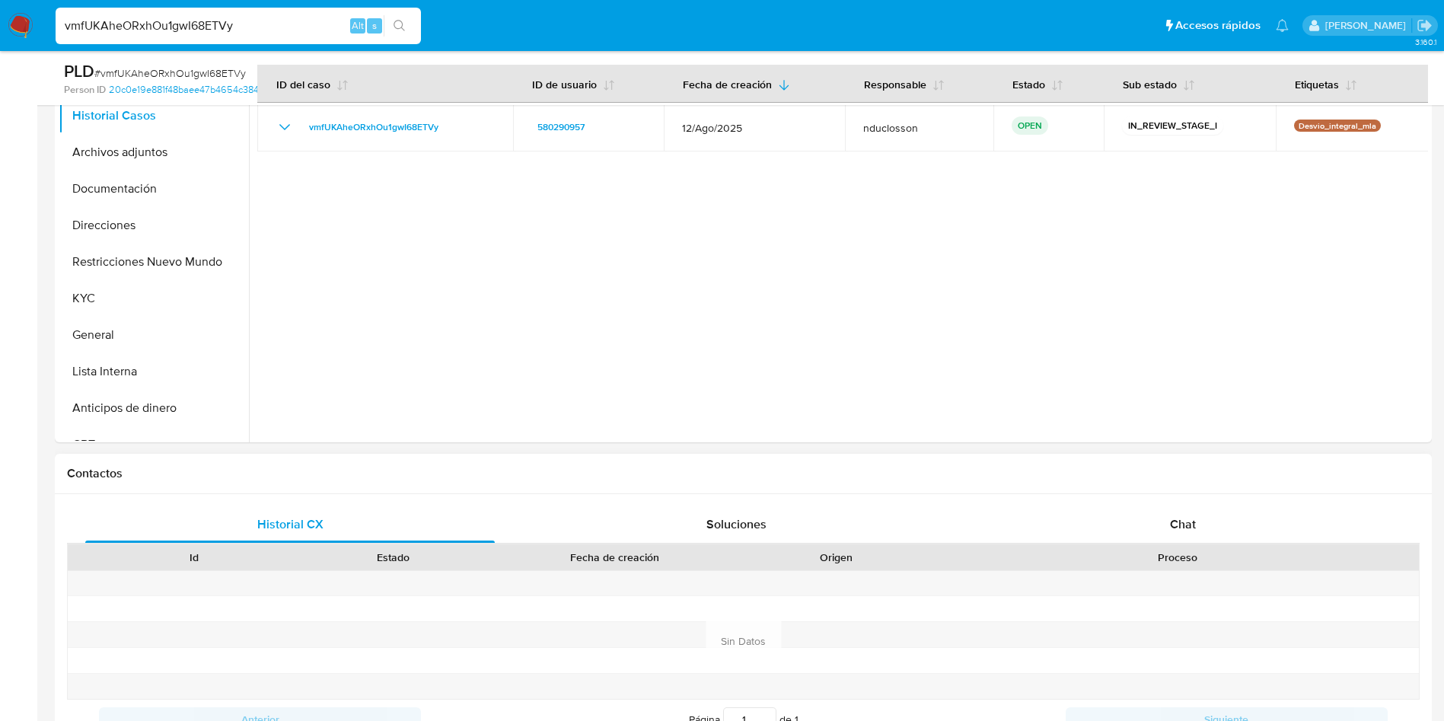
click at [1149, 500] on div "Historial CX Soluciones Chat Id Estado Fecha de creación Origen Proceso Anterio…" at bounding box center [743, 641] width 1377 height 294
click at [1152, 511] on div "Chat" at bounding box center [1182, 524] width 409 height 37
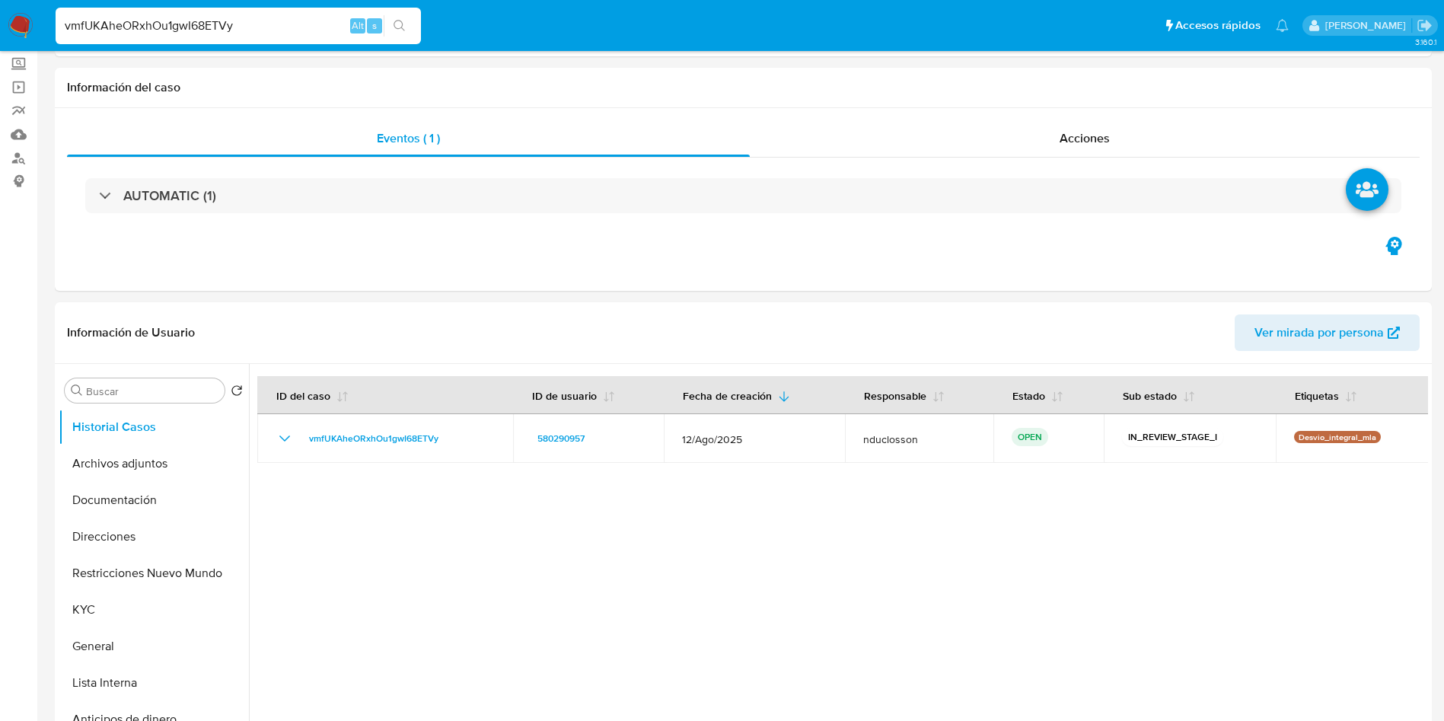
scroll to position [114, 0]
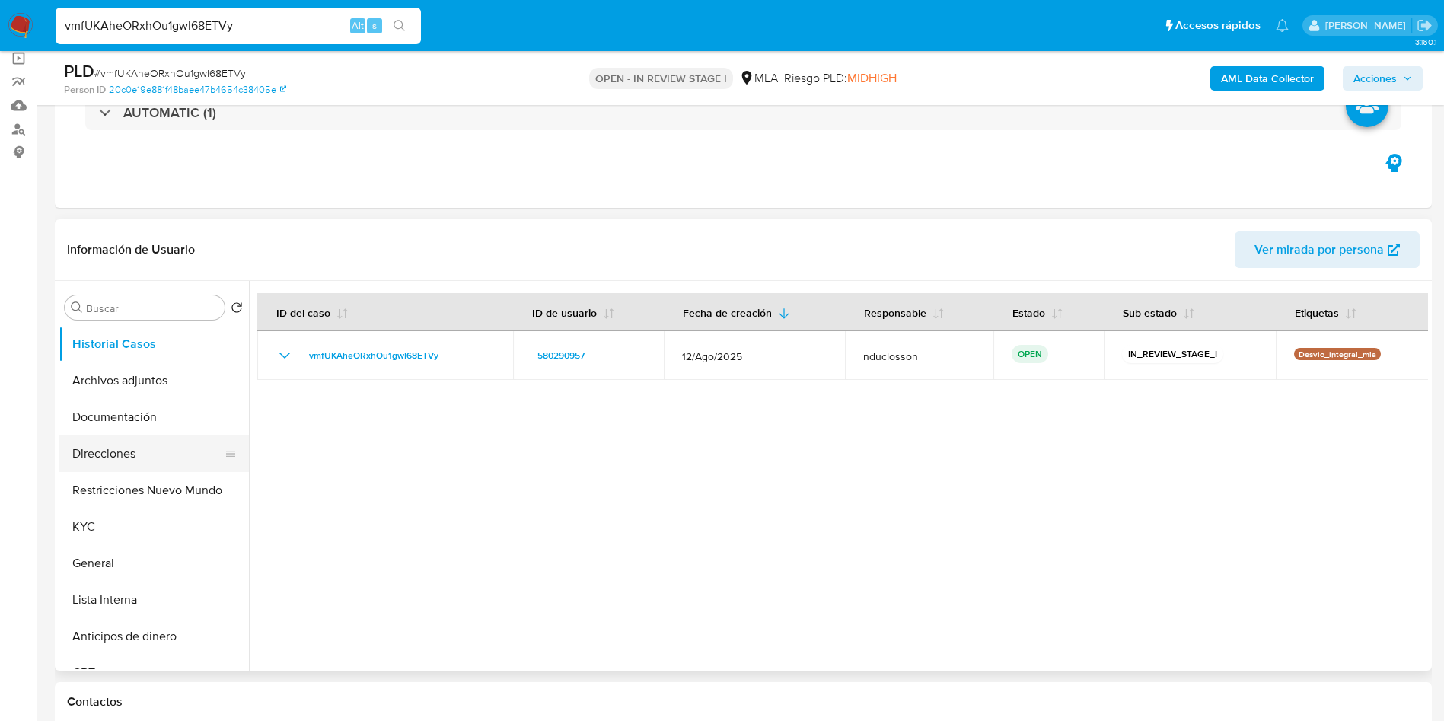
click at [95, 454] on button "Direcciones" at bounding box center [148, 453] width 178 height 37
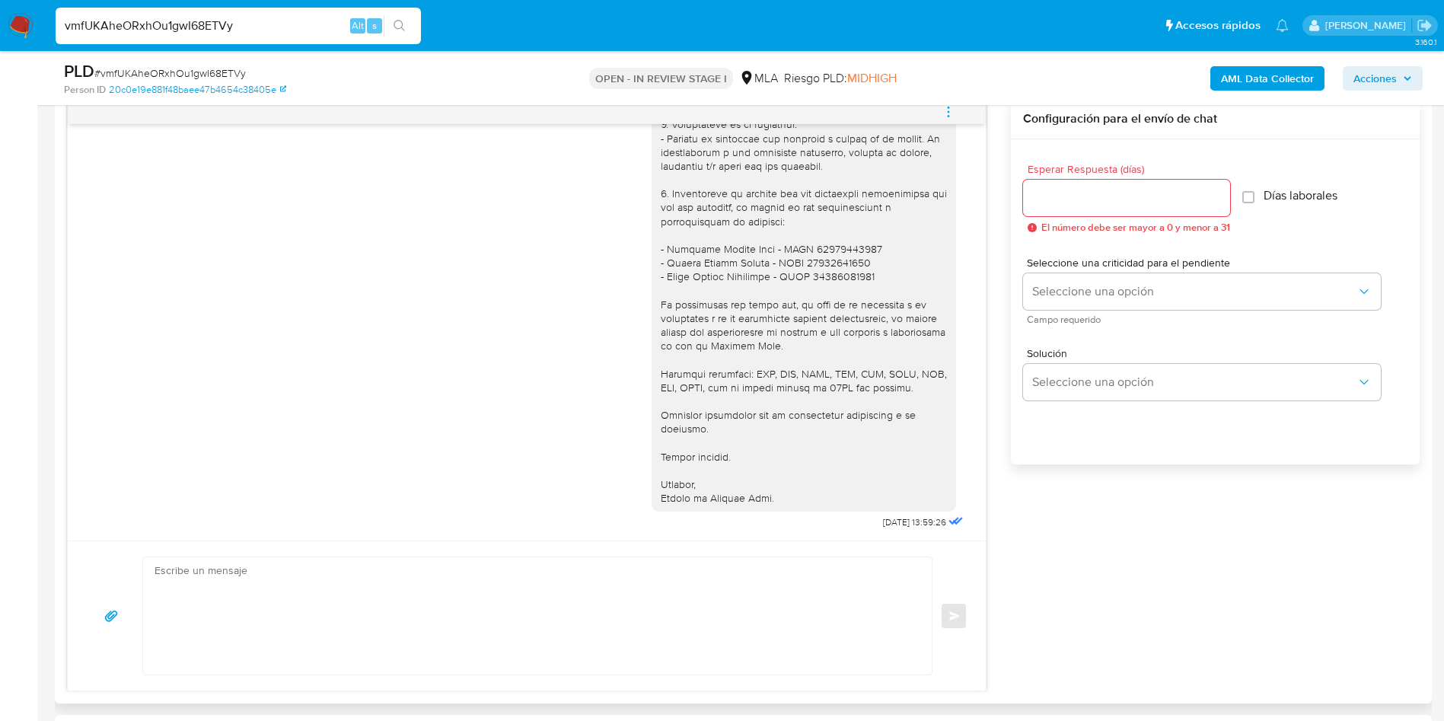
scroll to position [1295, 0]
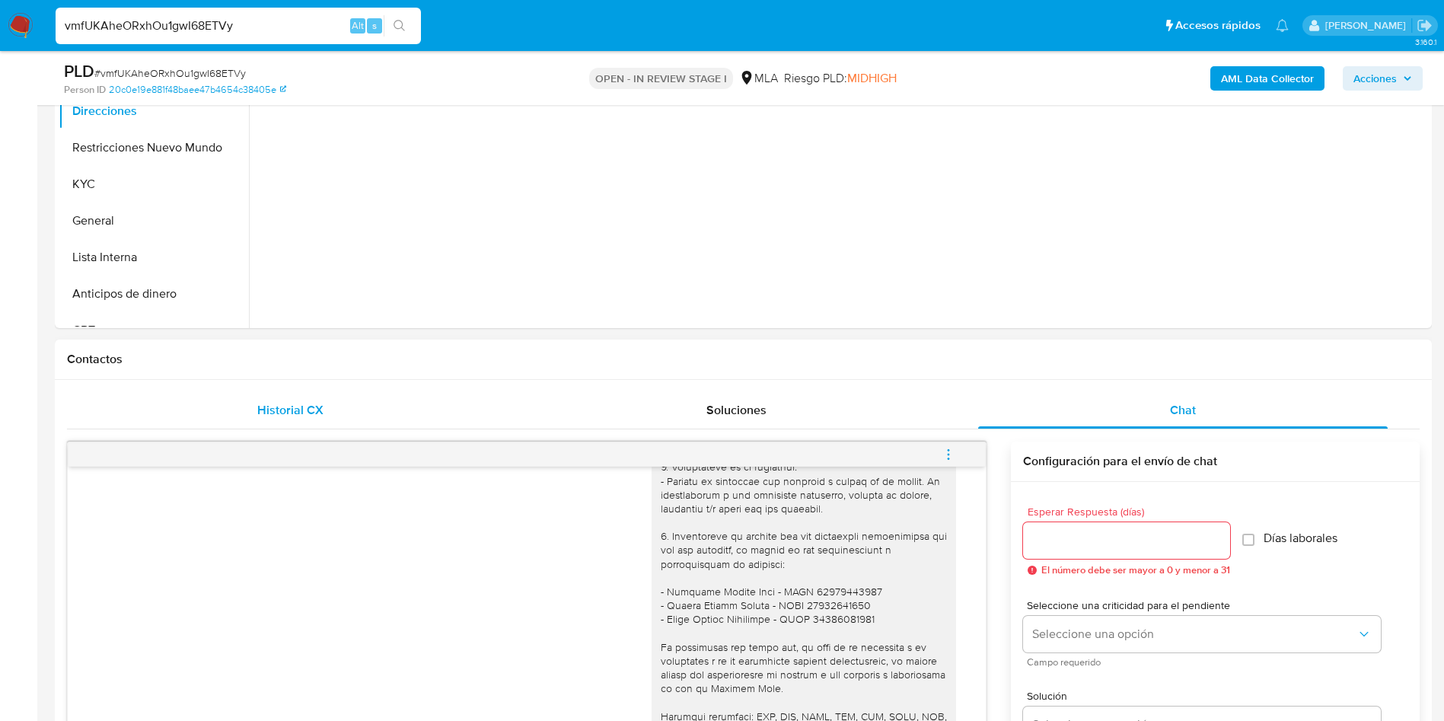
click at [349, 411] on div "Historial CX" at bounding box center [289, 410] width 409 height 37
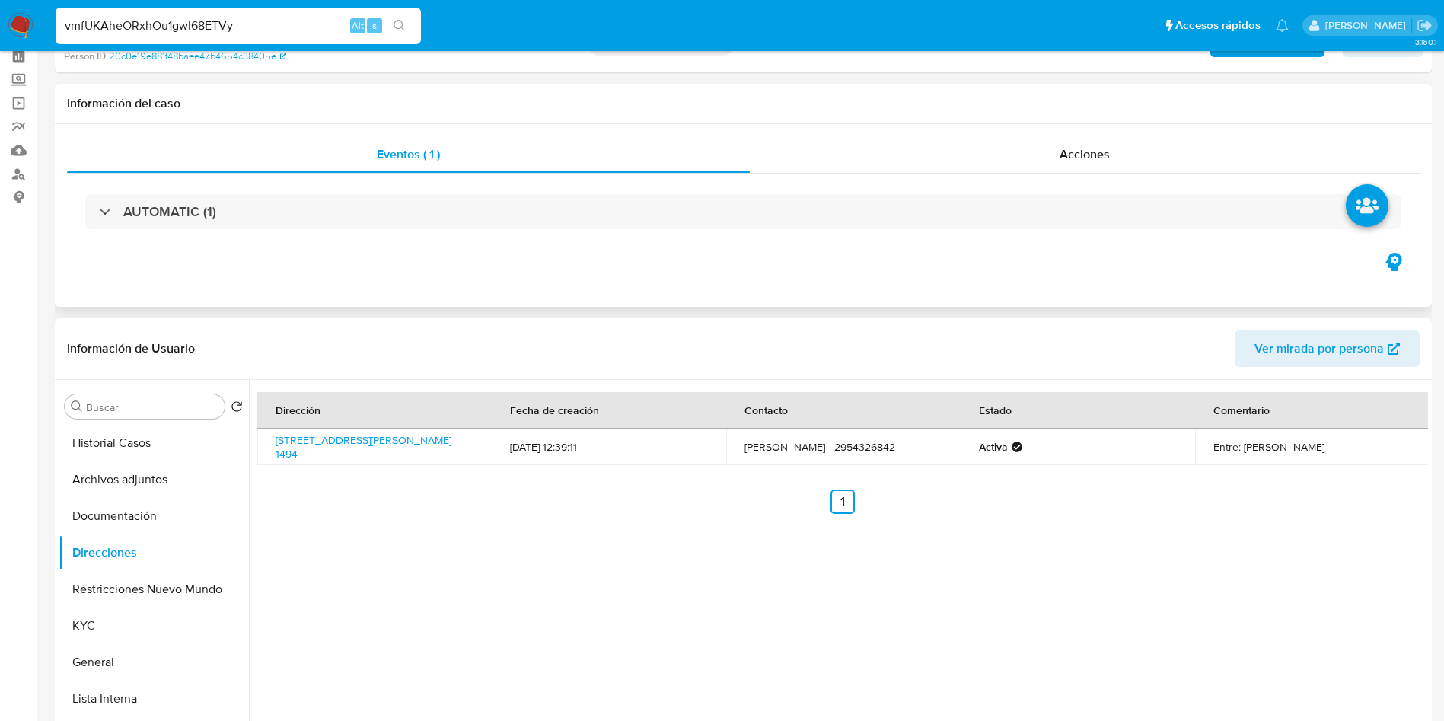
scroll to position [0, 0]
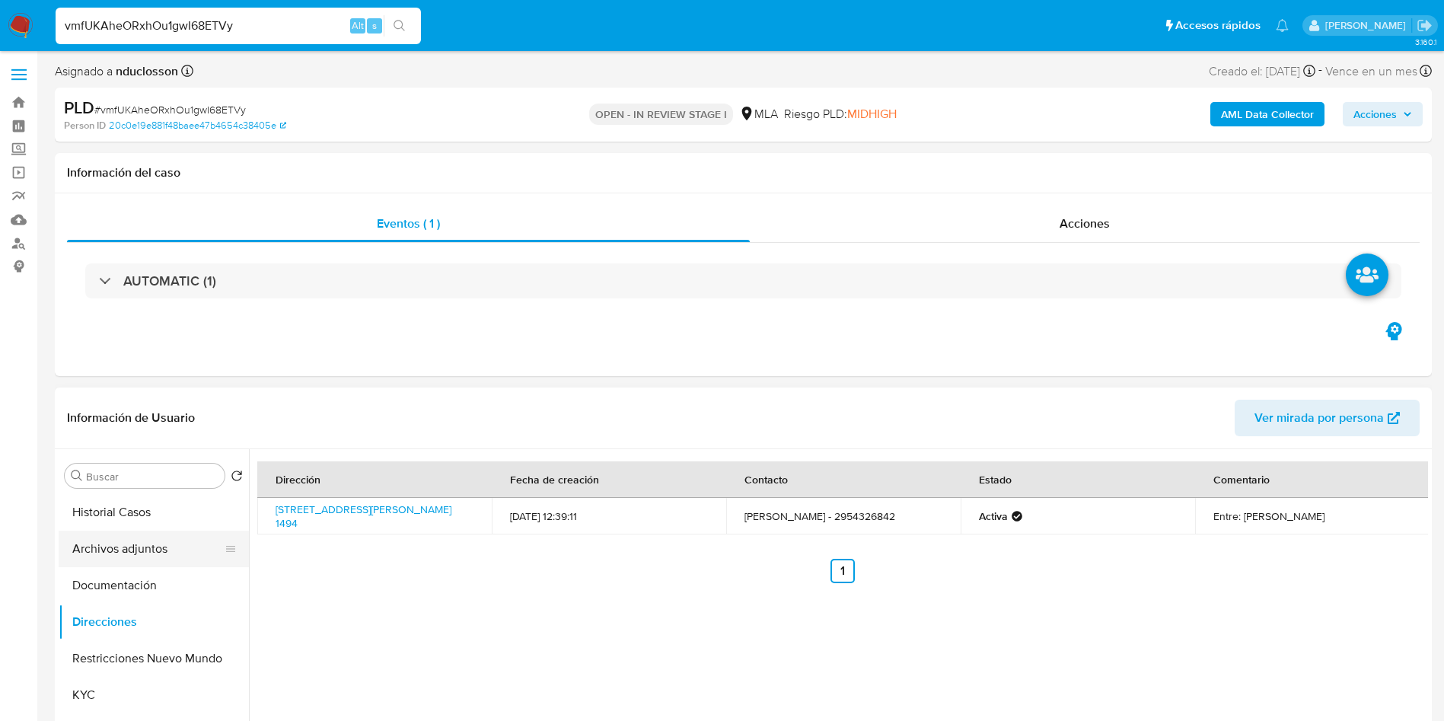
click at [149, 545] on button "Archivos adjuntos" at bounding box center [148, 549] width 178 height 37
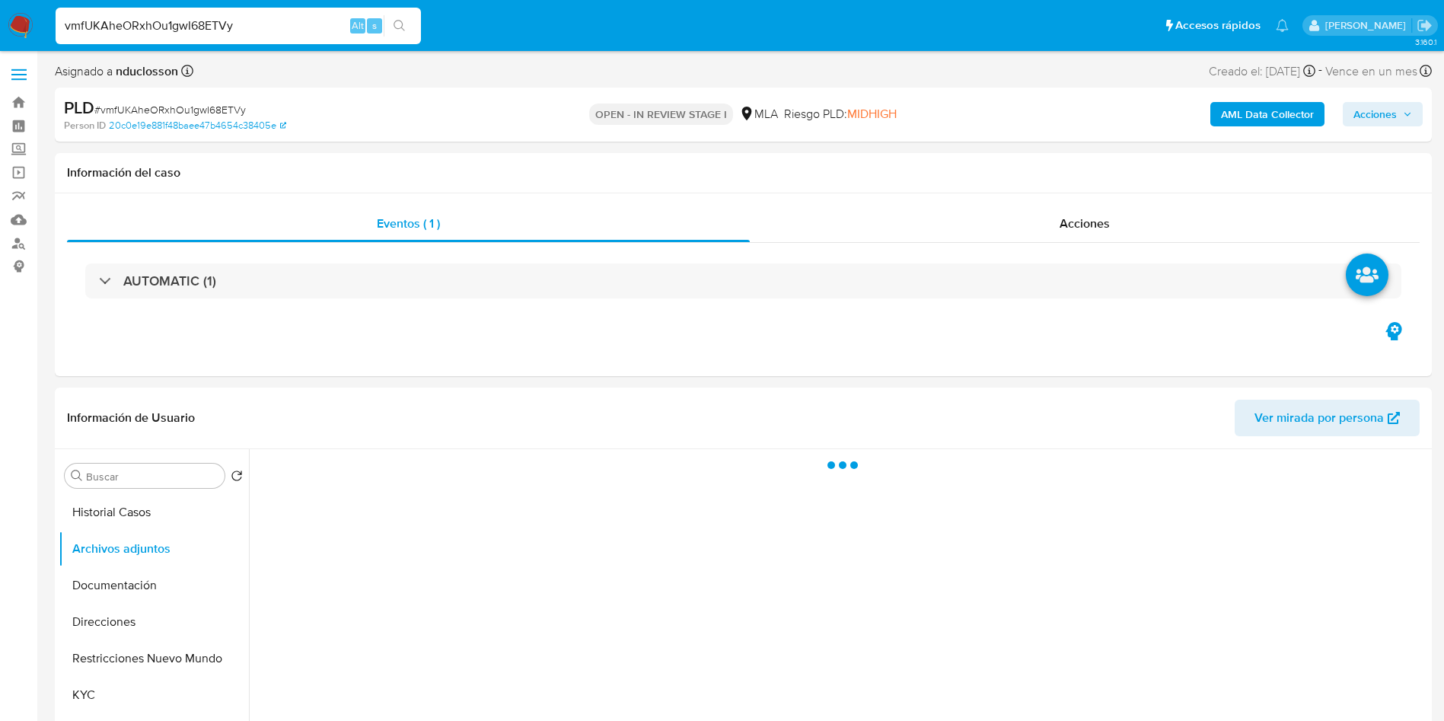
click at [1214, 119] on button "AML Data Collector" at bounding box center [1267, 114] width 114 height 24
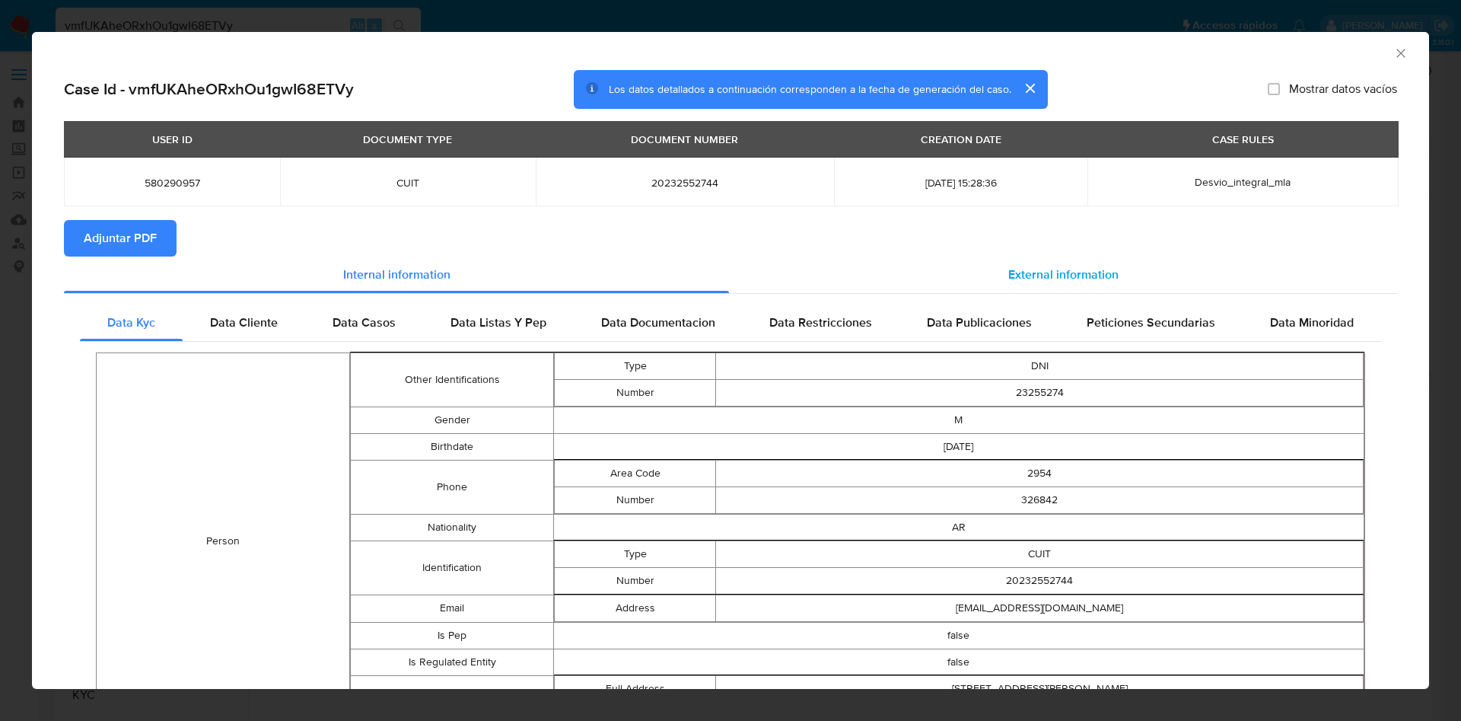
click at [979, 277] on div "External information" at bounding box center [1063, 275] width 668 height 37
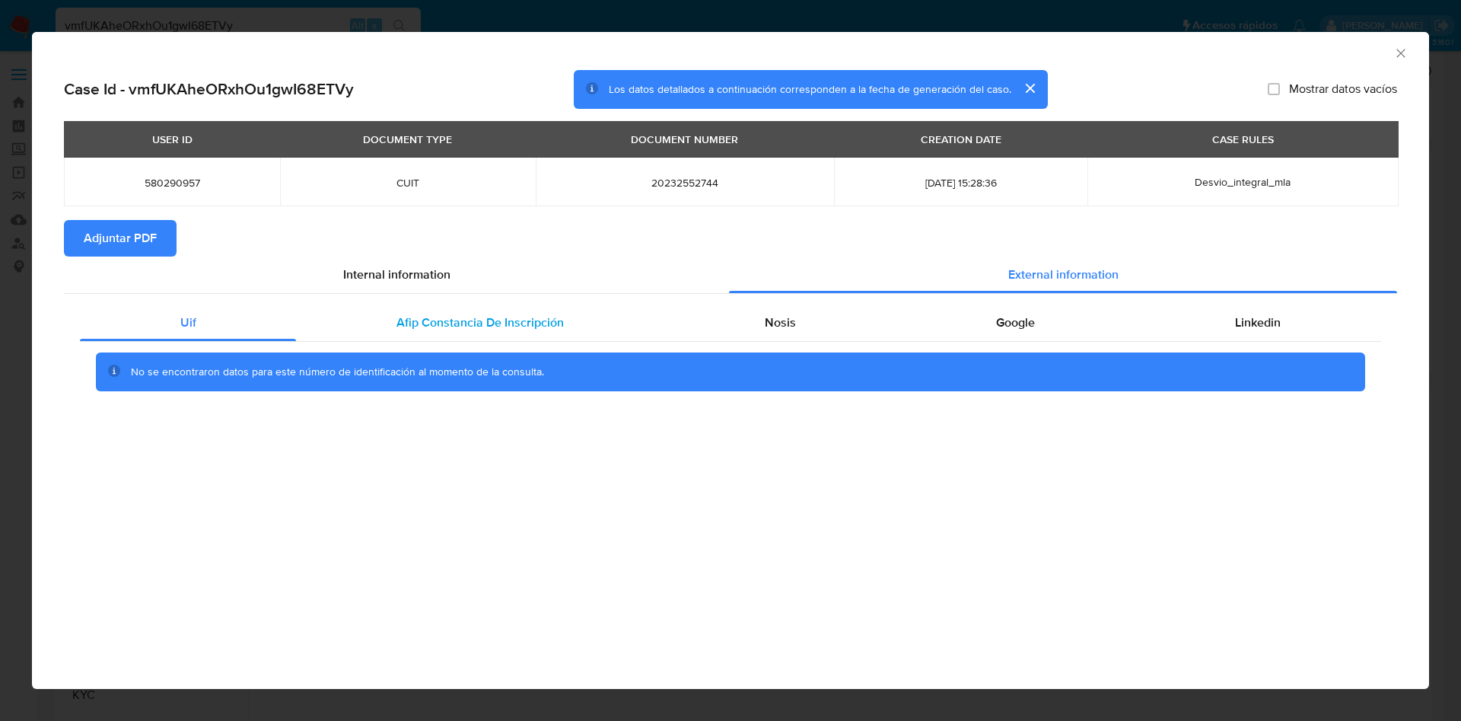
click at [447, 314] on span "Afip Constancia De Inscripción" at bounding box center [480, 323] width 167 height 18
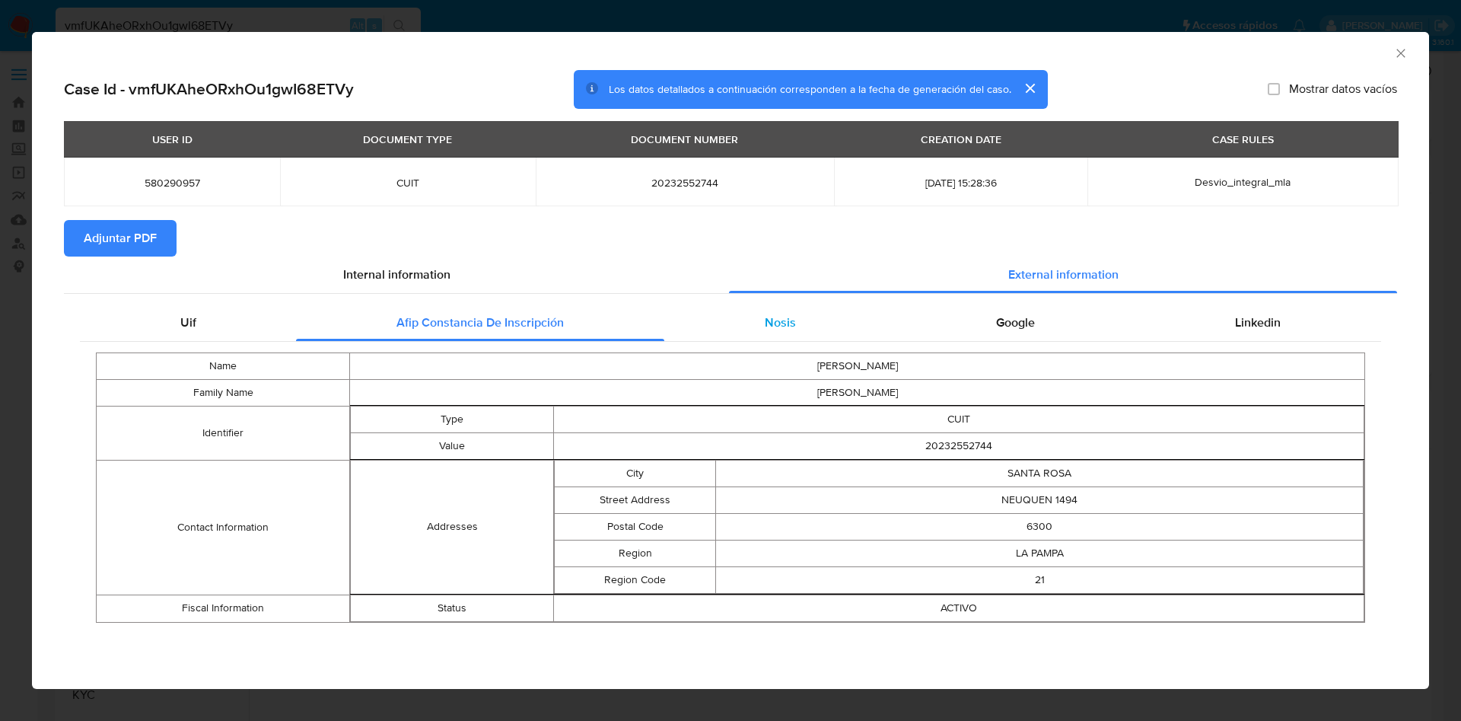
click at [702, 313] on div "Nosis" at bounding box center [779, 322] width 231 height 37
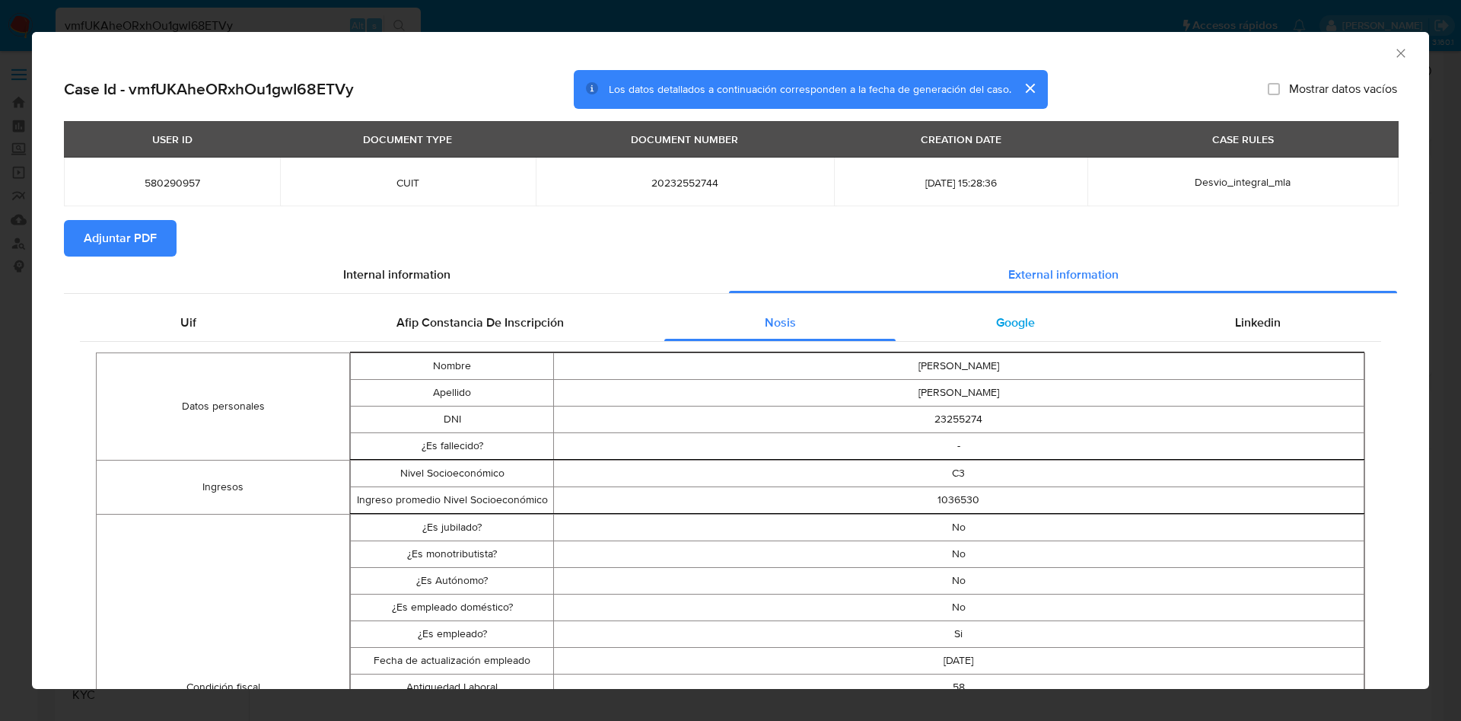
click at [963, 326] on div "Google" at bounding box center [1015, 322] width 239 height 37
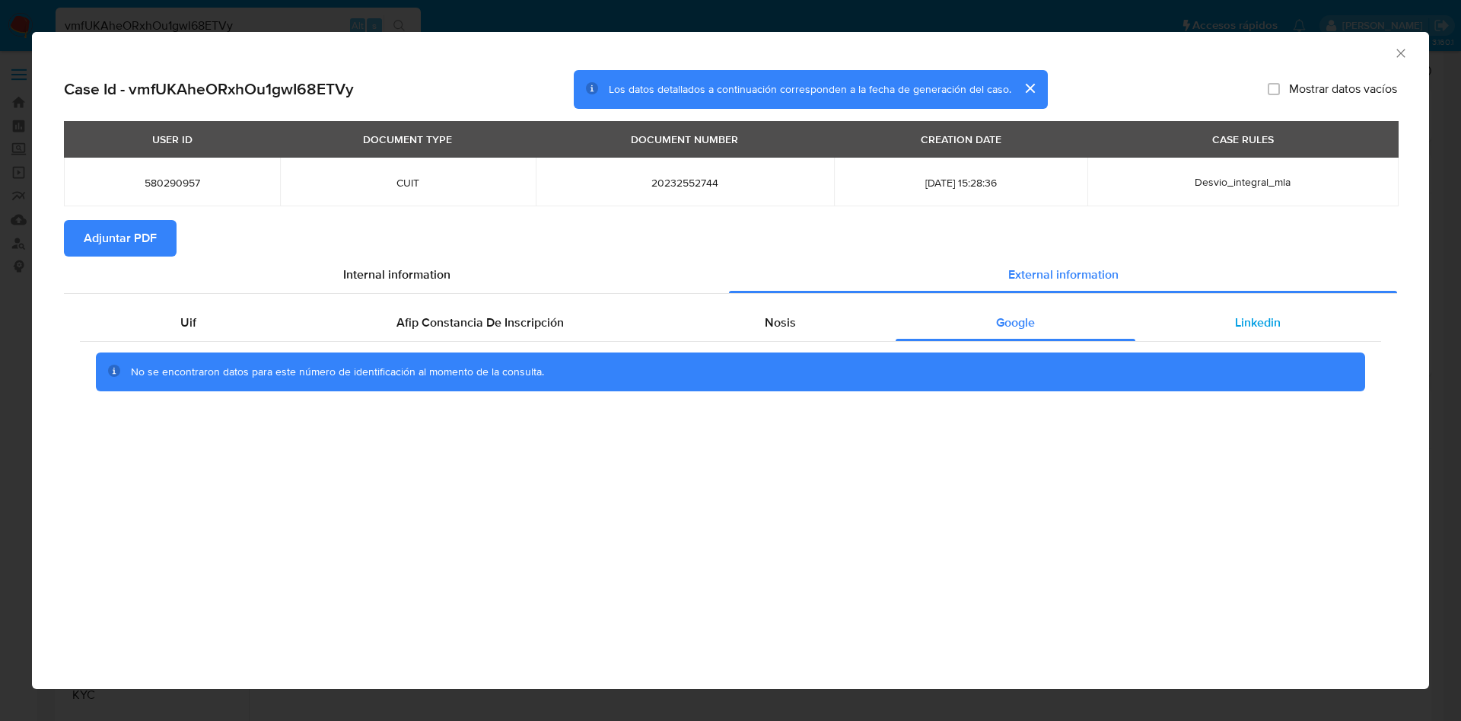
click at [1167, 314] on div "Linkedin" at bounding box center [1259, 322] width 246 height 37
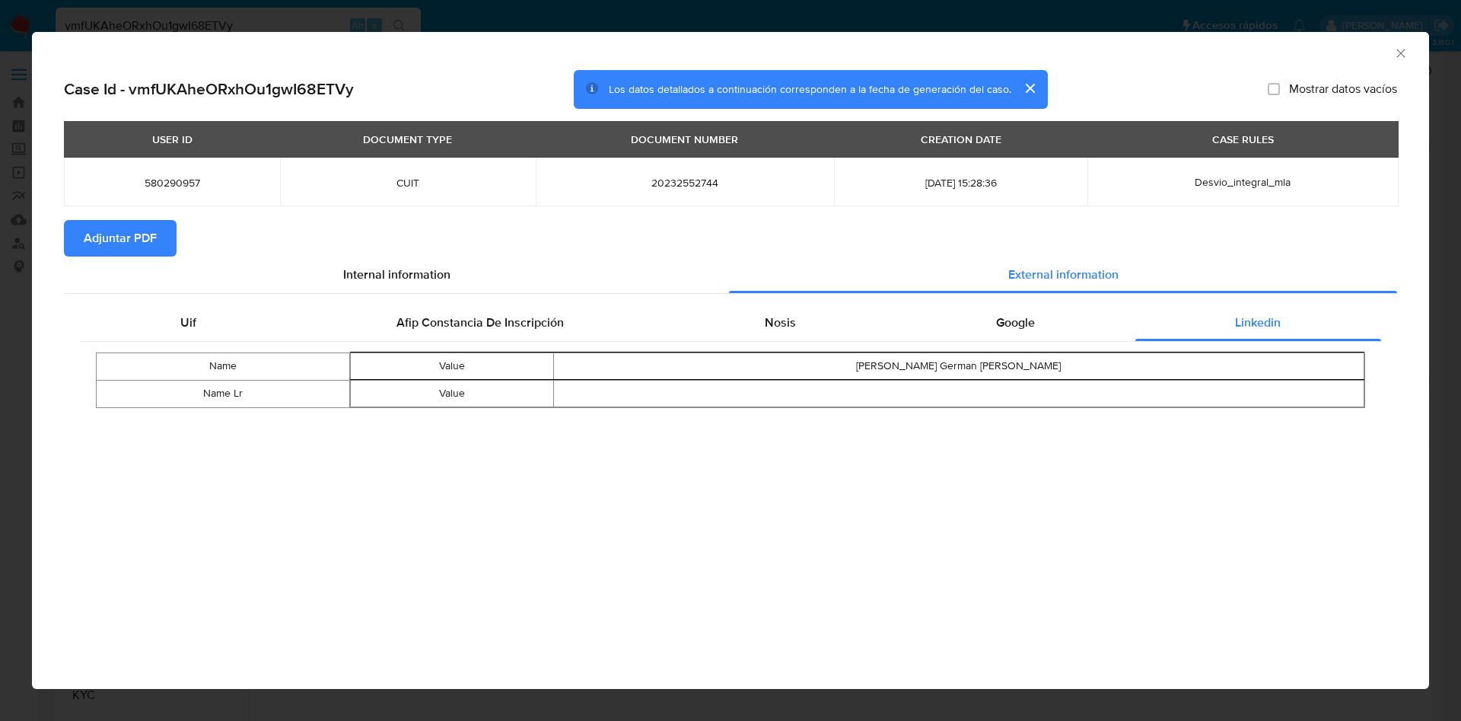
click at [147, 239] on span "Adjuntar PDF" at bounding box center [120, 237] width 73 height 33
click at [1403, 50] on icon "Cerrar ventana" at bounding box center [1401, 53] width 15 height 15
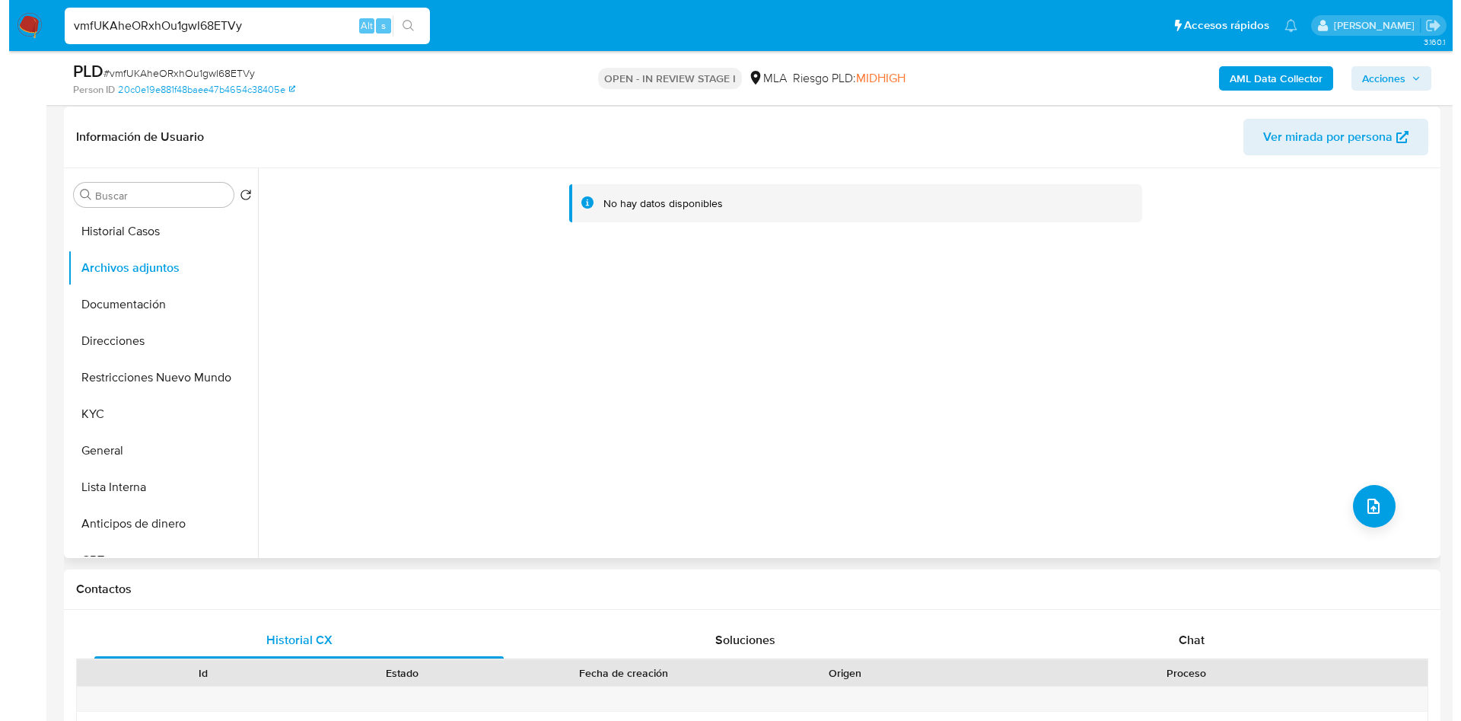
scroll to position [228, 0]
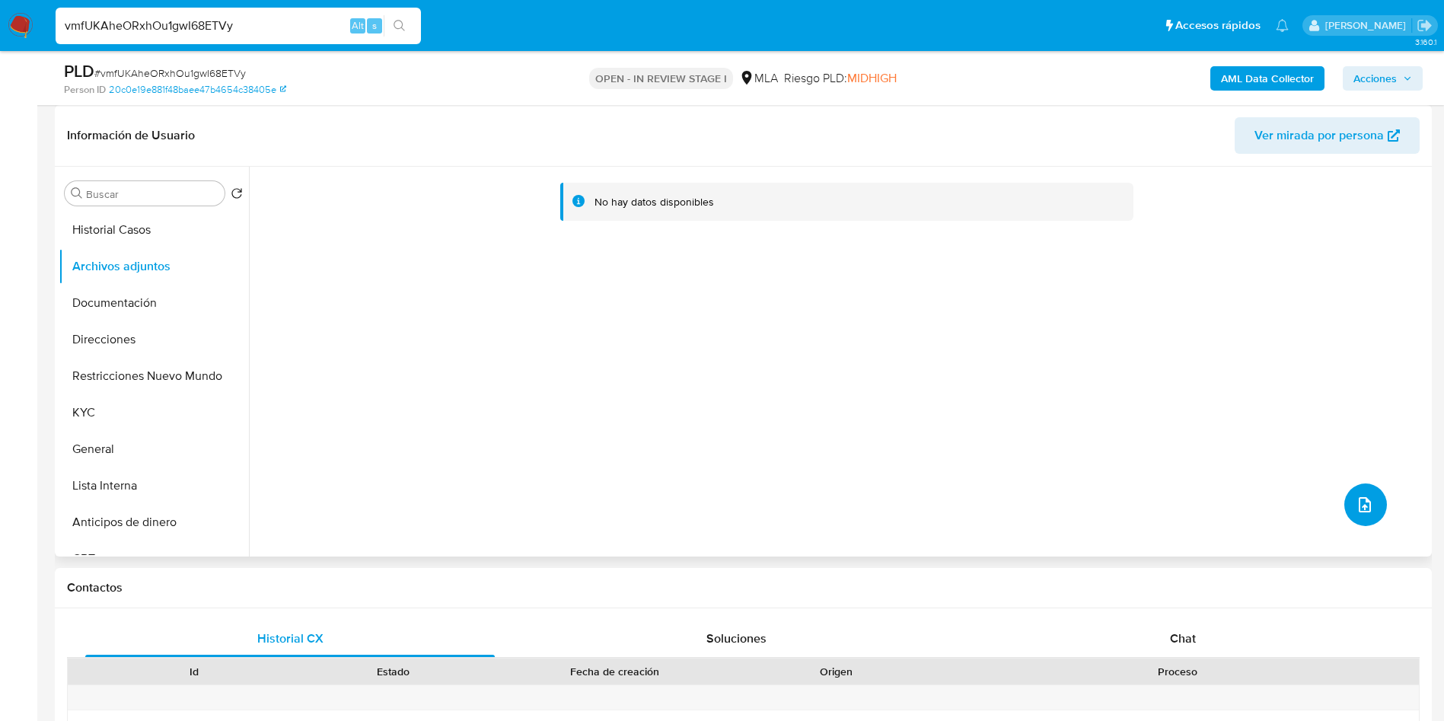
click at [1378, 509] on button "upload-file" at bounding box center [1365, 504] width 43 height 43
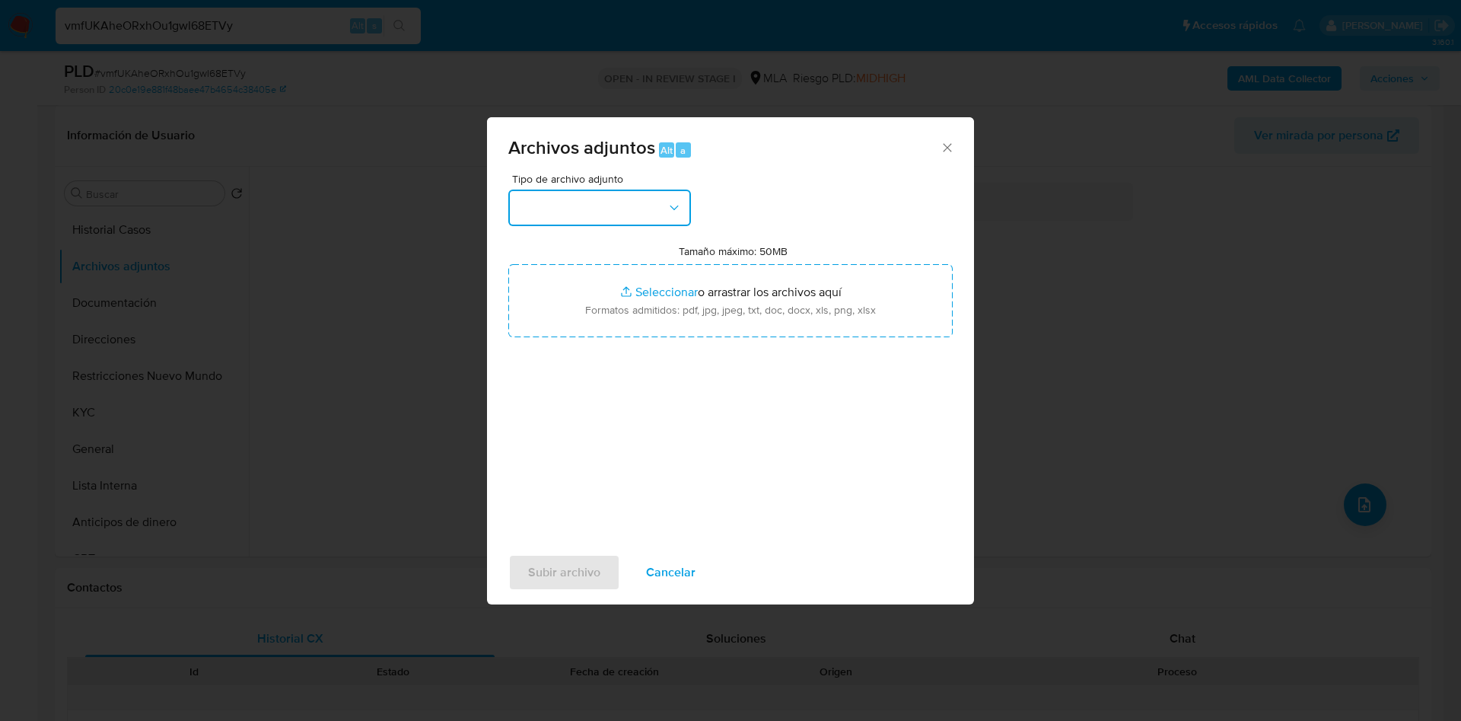
click at [653, 215] on button "button" at bounding box center [599, 208] width 183 height 37
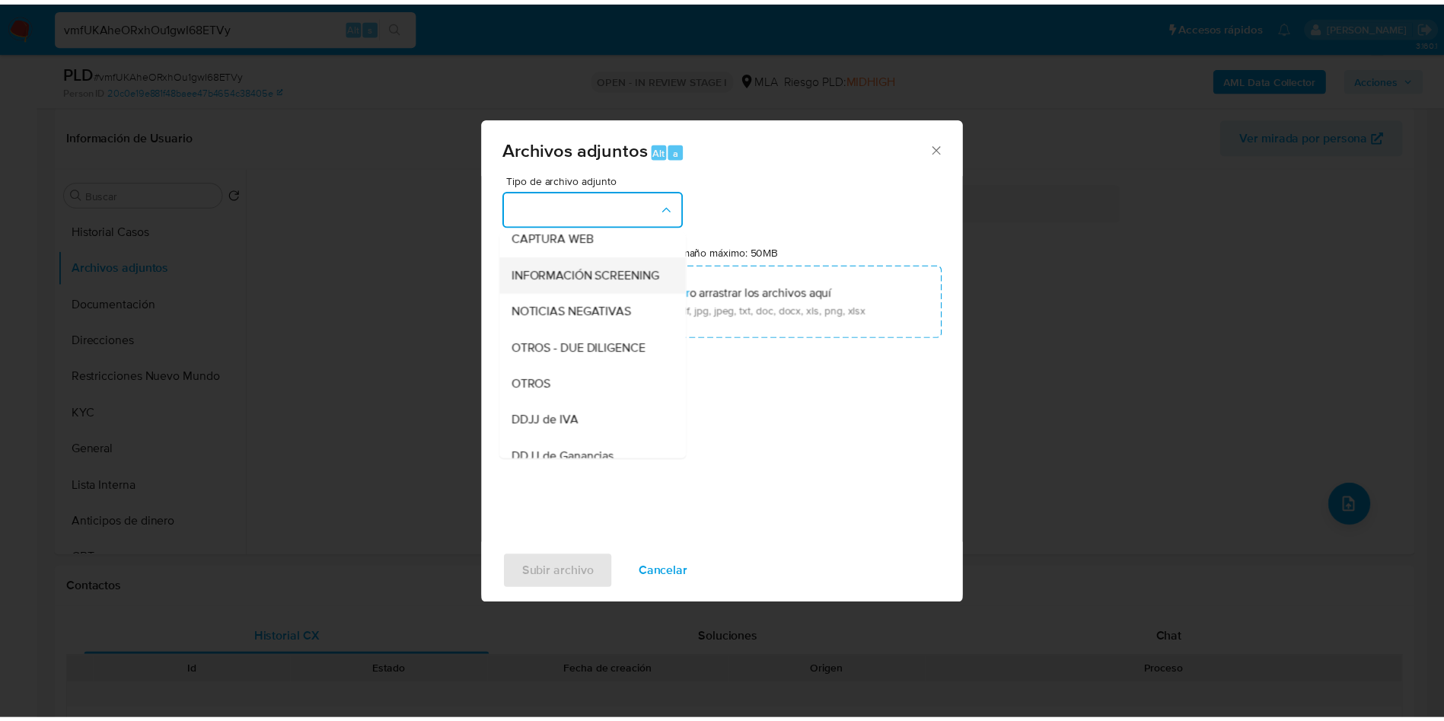
scroll to position [193, 0]
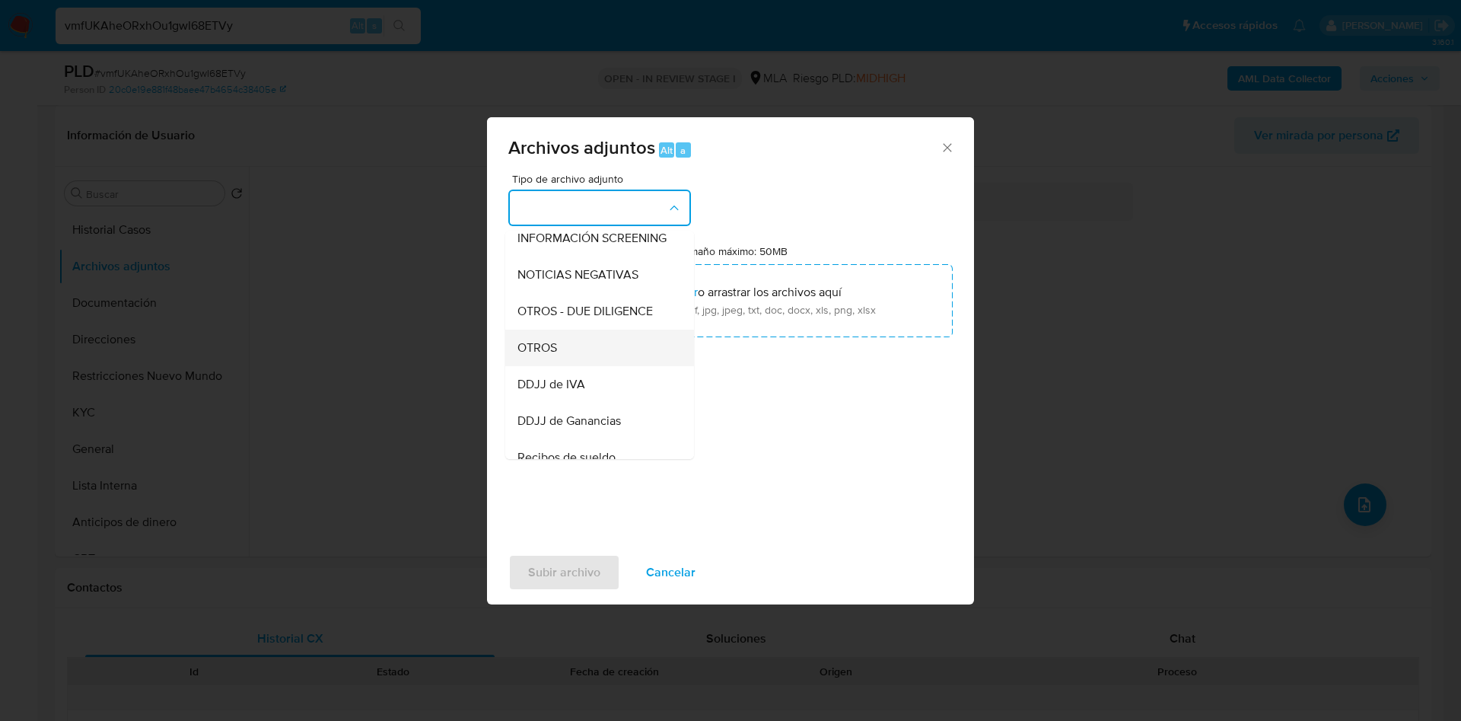
click at [563, 350] on div "OTROS" at bounding box center [595, 348] width 155 height 37
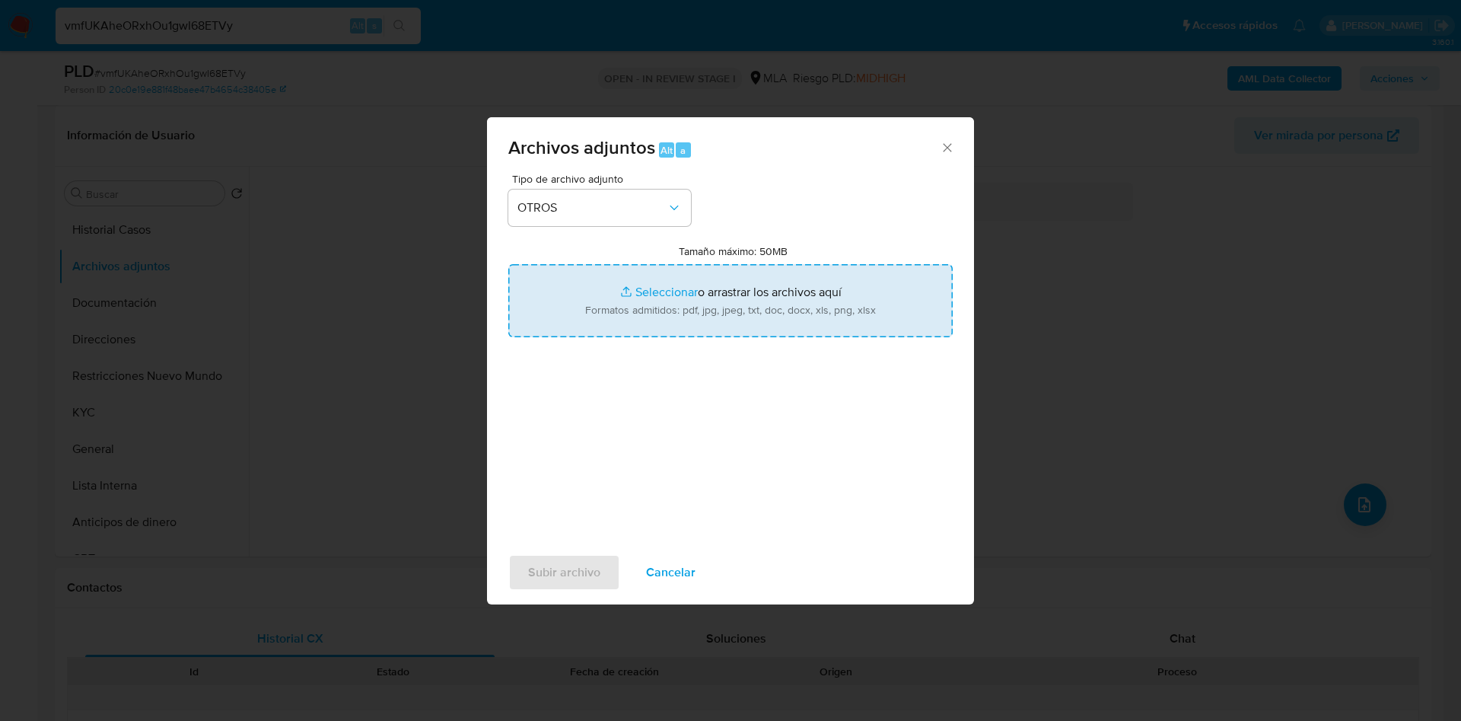
type input "C:\fakepath\Caselog vmfUKAheORxhOu1gwI68ETVy_2025_08_19_17_53_06.docx"
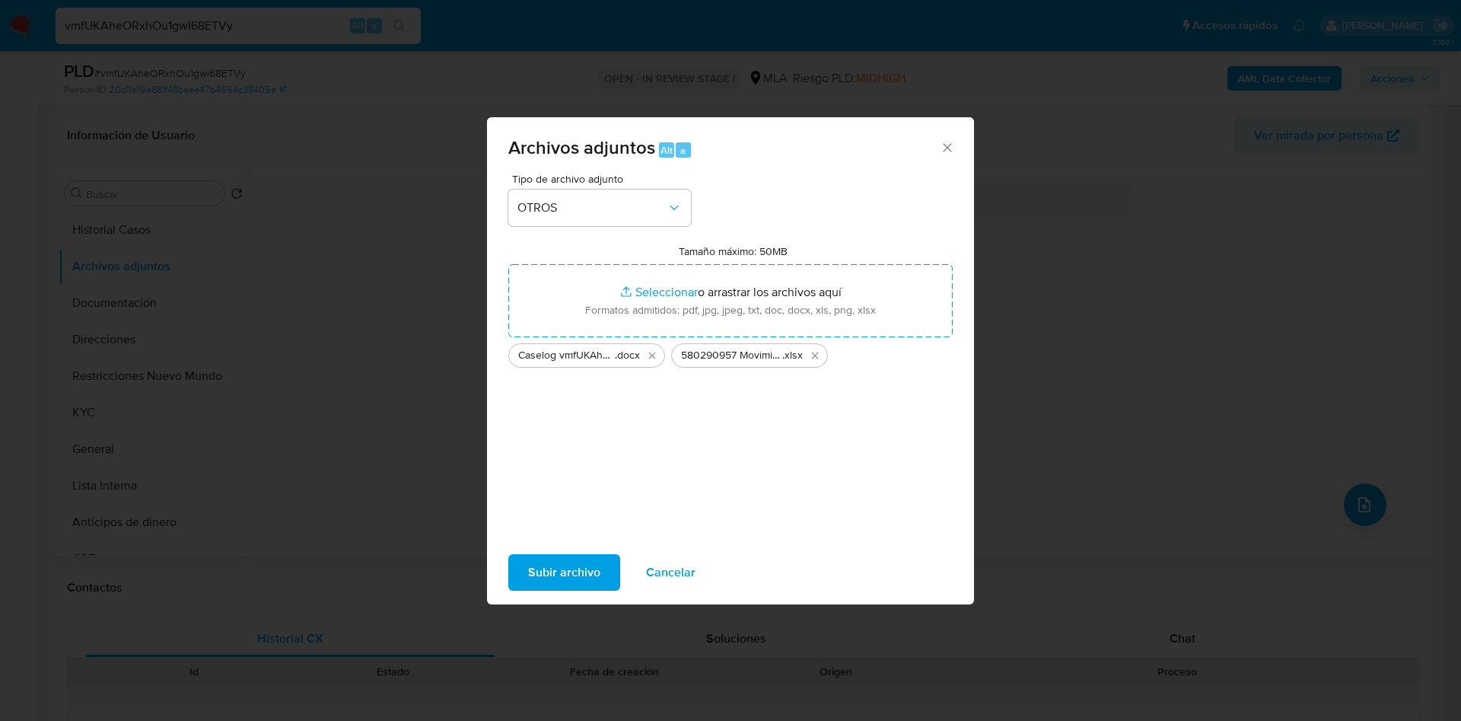
click at [576, 562] on span "Subir archivo" at bounding box center [564, 572] width 72 height 33
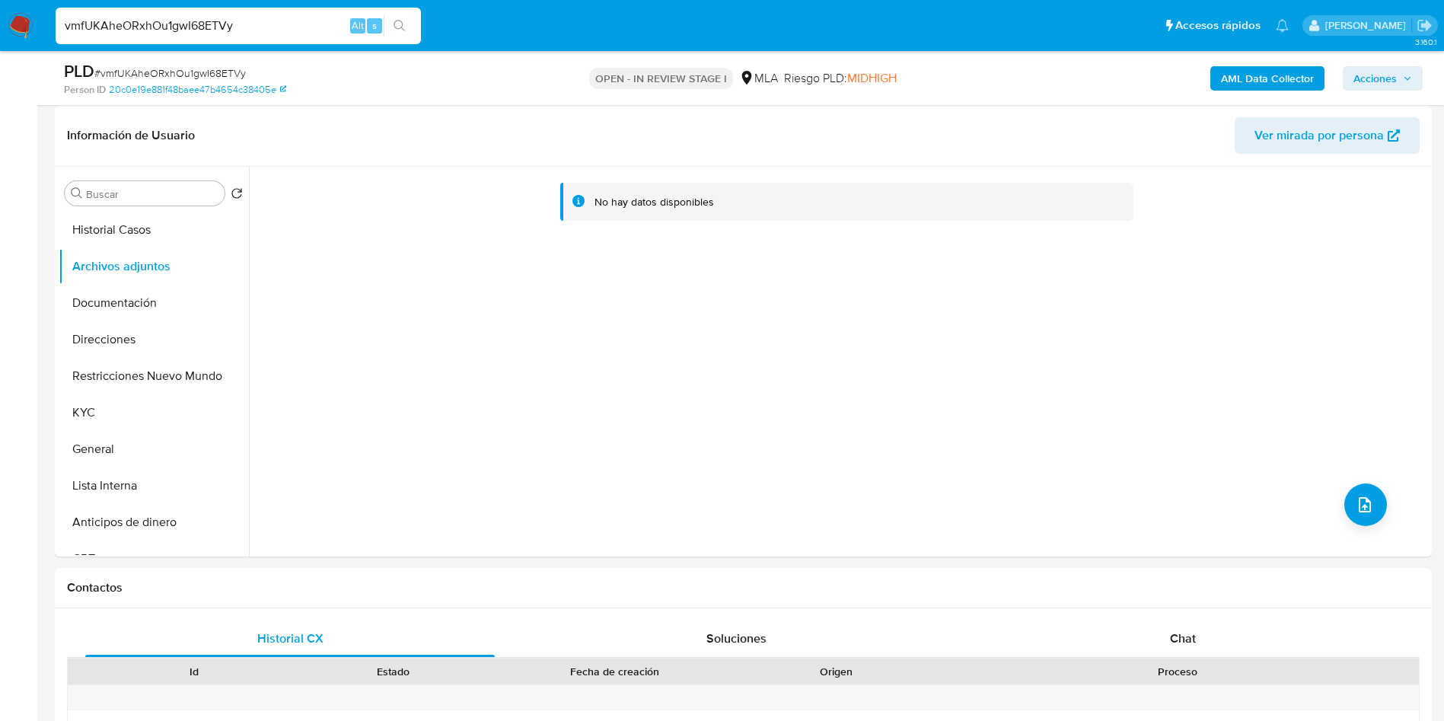
click at [948, 145] on header "Información de Usuario Ver mirada por persona" at bounding box center [743, 135] width 1353 height 37
click at [116, 376] on button "Restricciones Nuevo Mundo" at bounding box center [148, 376] width 178 height 37
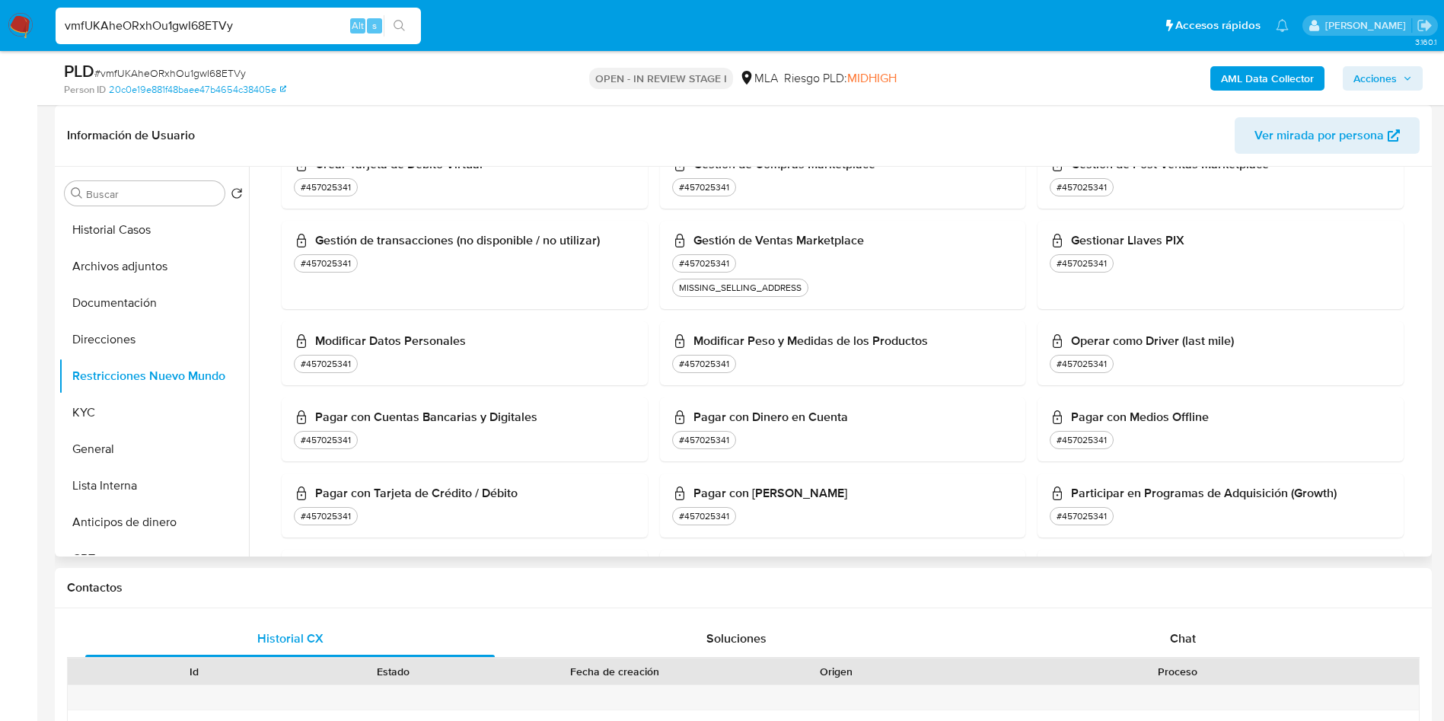
scroll to position [1028, 0]
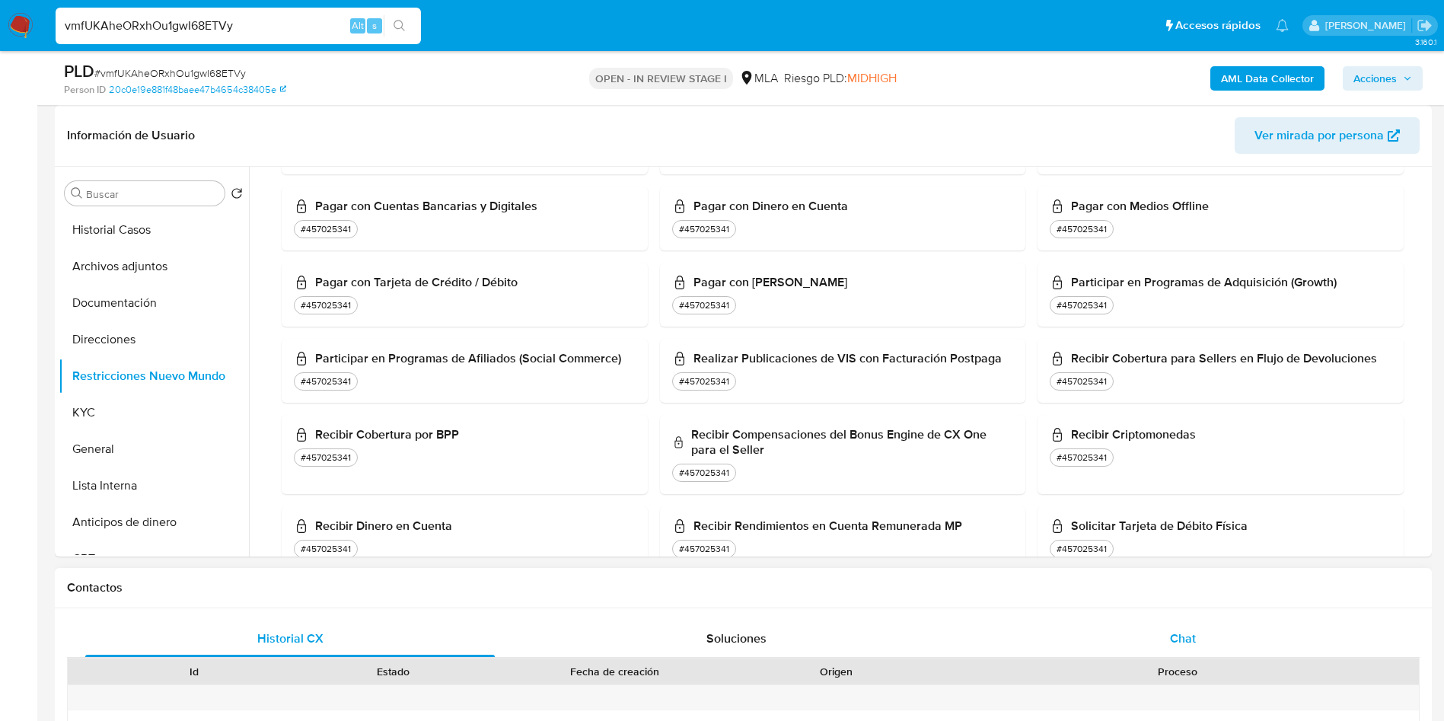
click at [1165, 627] on div "Chat" at bounding box center [1182, 638] width 409 height 37
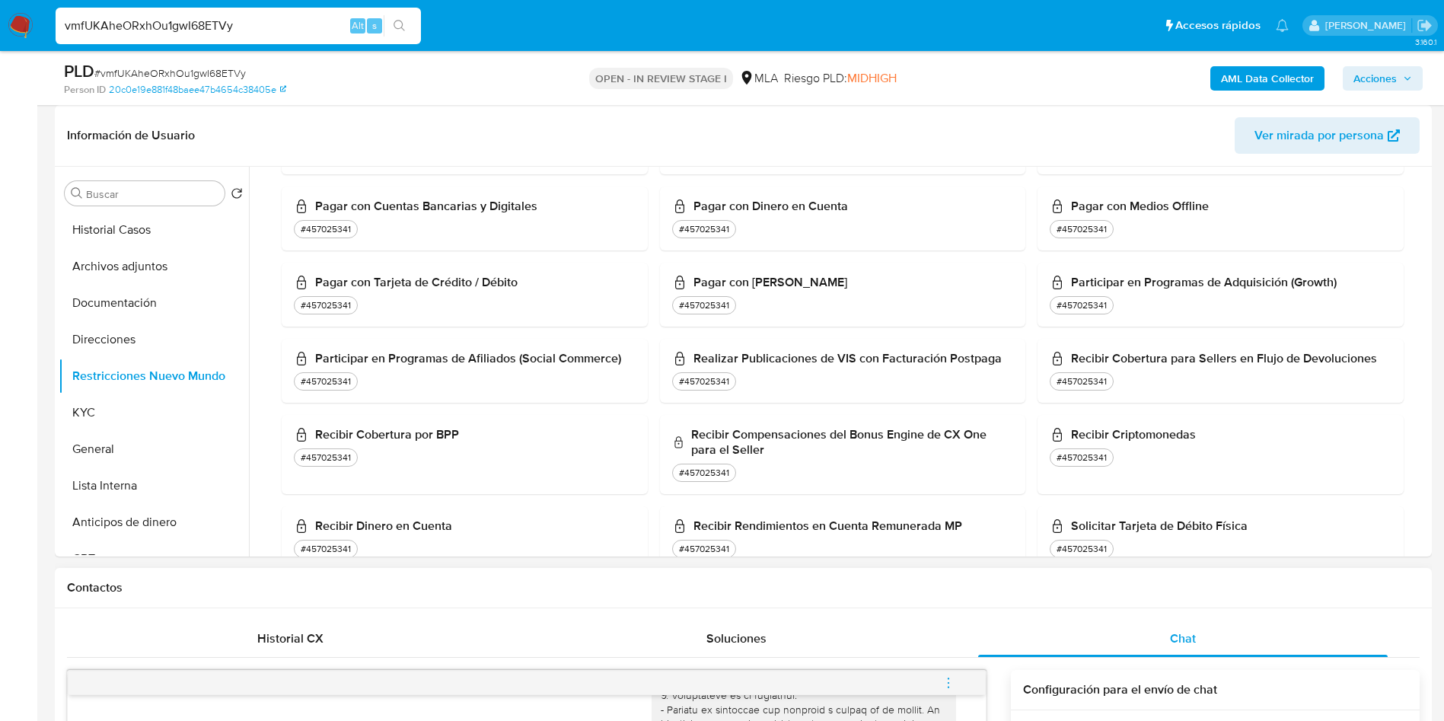
scroll to position [685, 0]
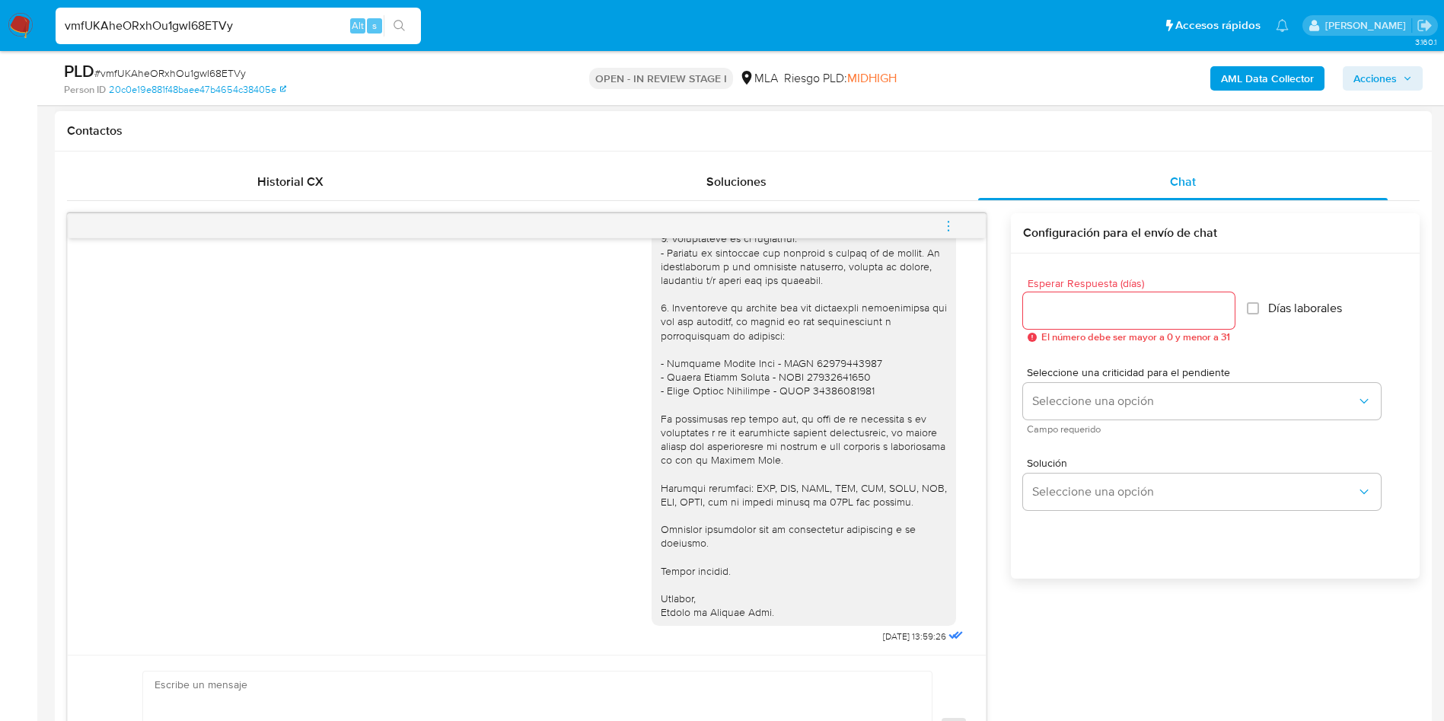
click at [956, 231] on button "menu-action" at bounding box center [948, 226] width 50 height 37
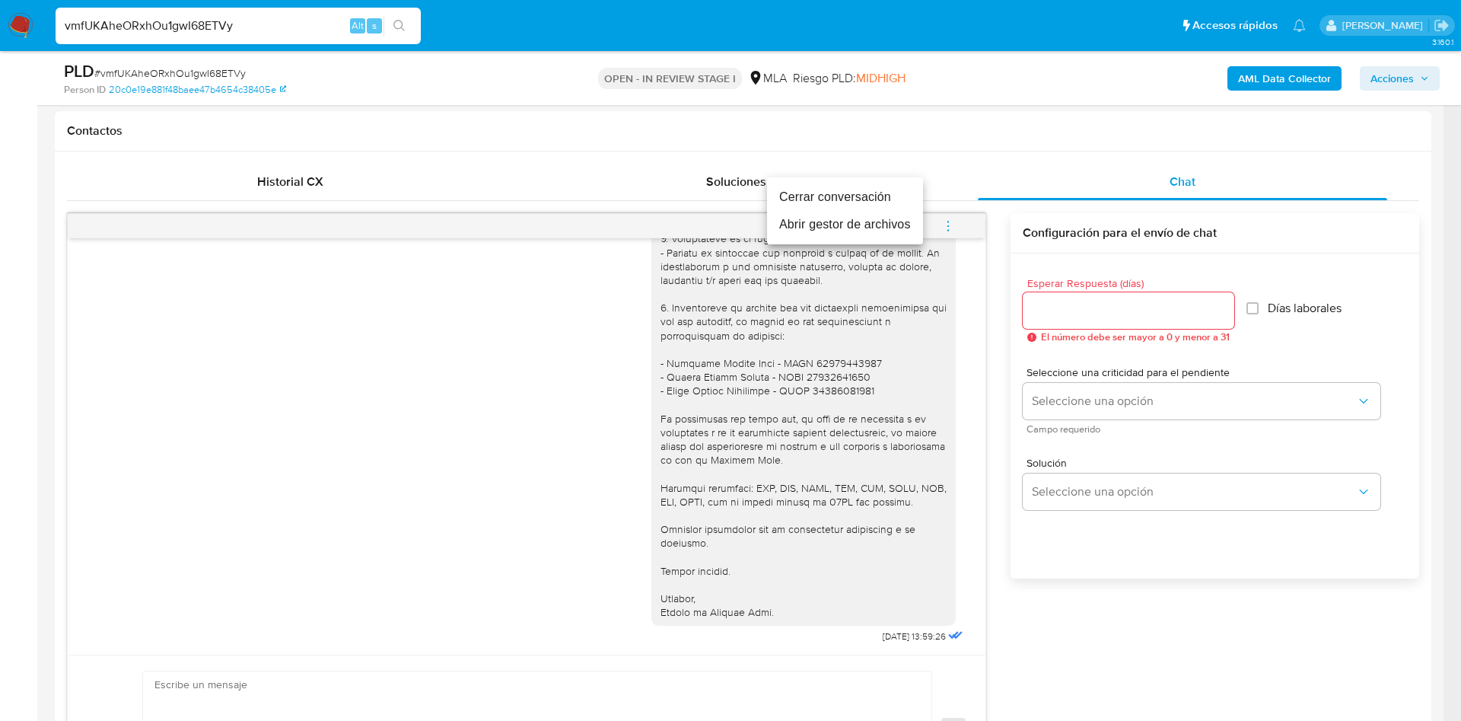
click at [808, 186] on li "Cerrar conversación" at bounding box center [845, 196] width 156 height 27
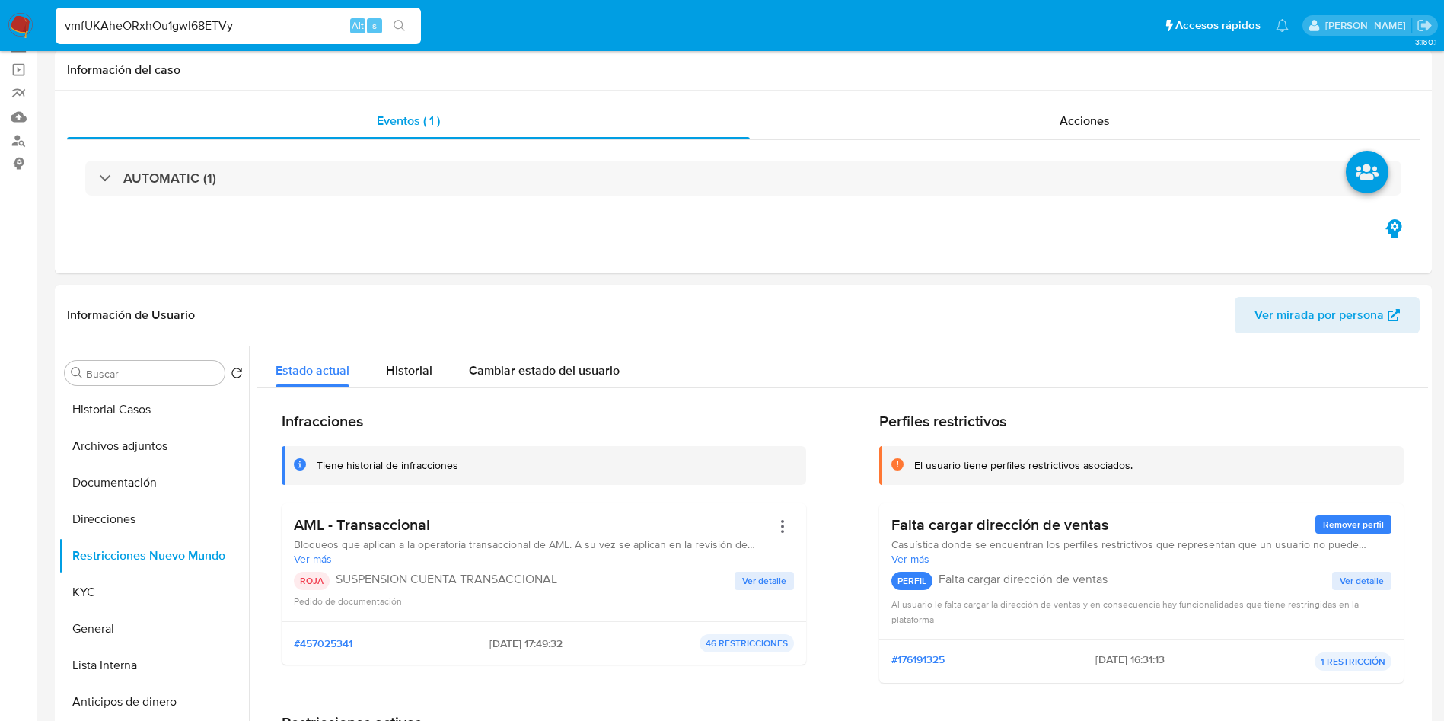
scroll to position [0, 0]
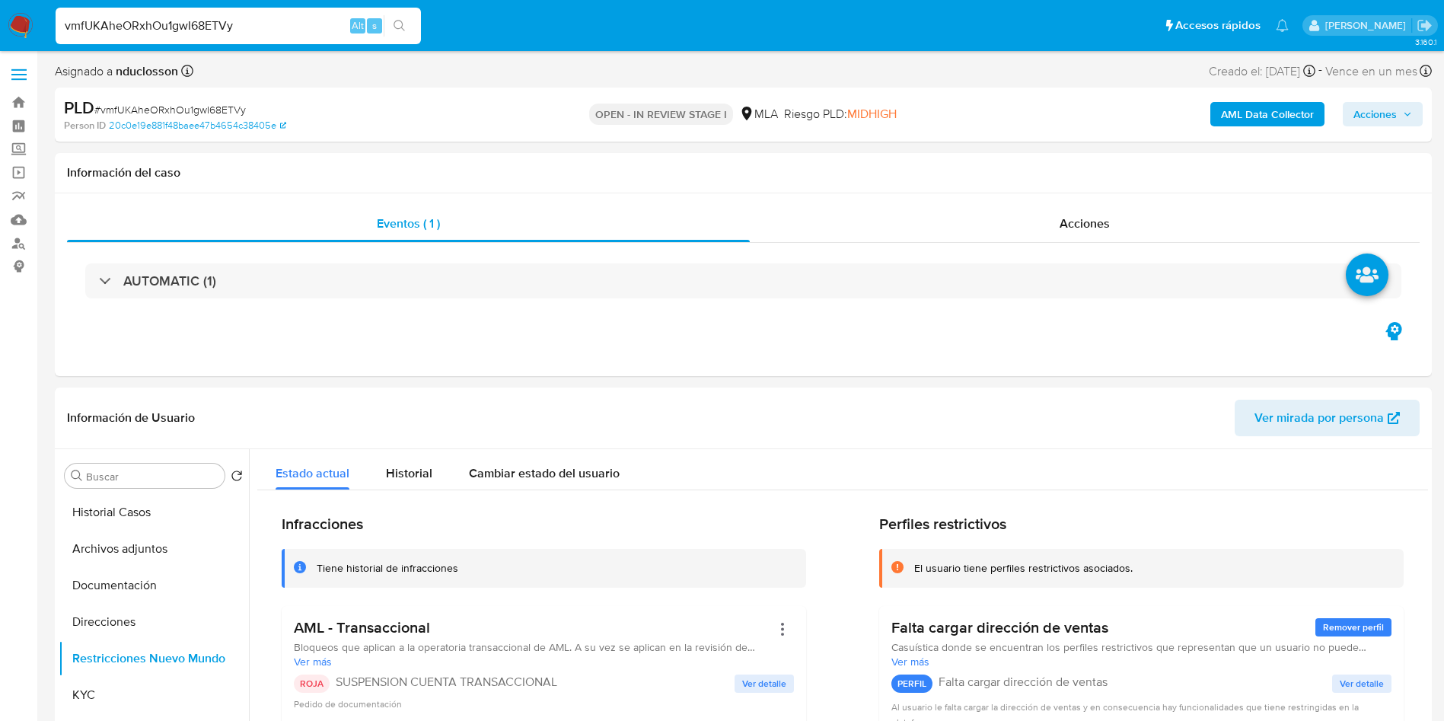
click at [1381, 131] on div "AML Data Collector Acciones" at bounding box center [1198, 115] width 449 height 36
click at [1380, 123] on span "Acciones" at bounding box center [1374, 114] width 43 height 24
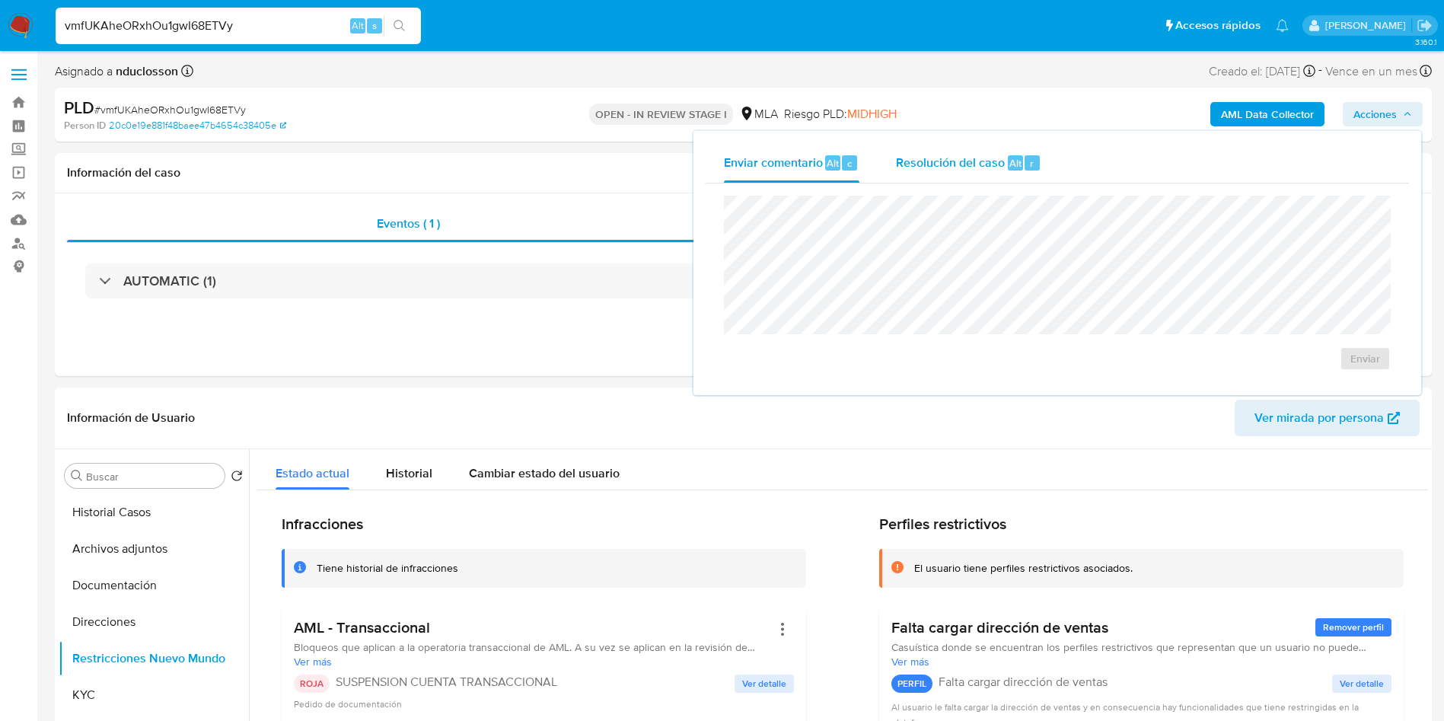
click at [932, 162] on span "Resolución del caso" at bounding box center [950, 163] width 109 height 18
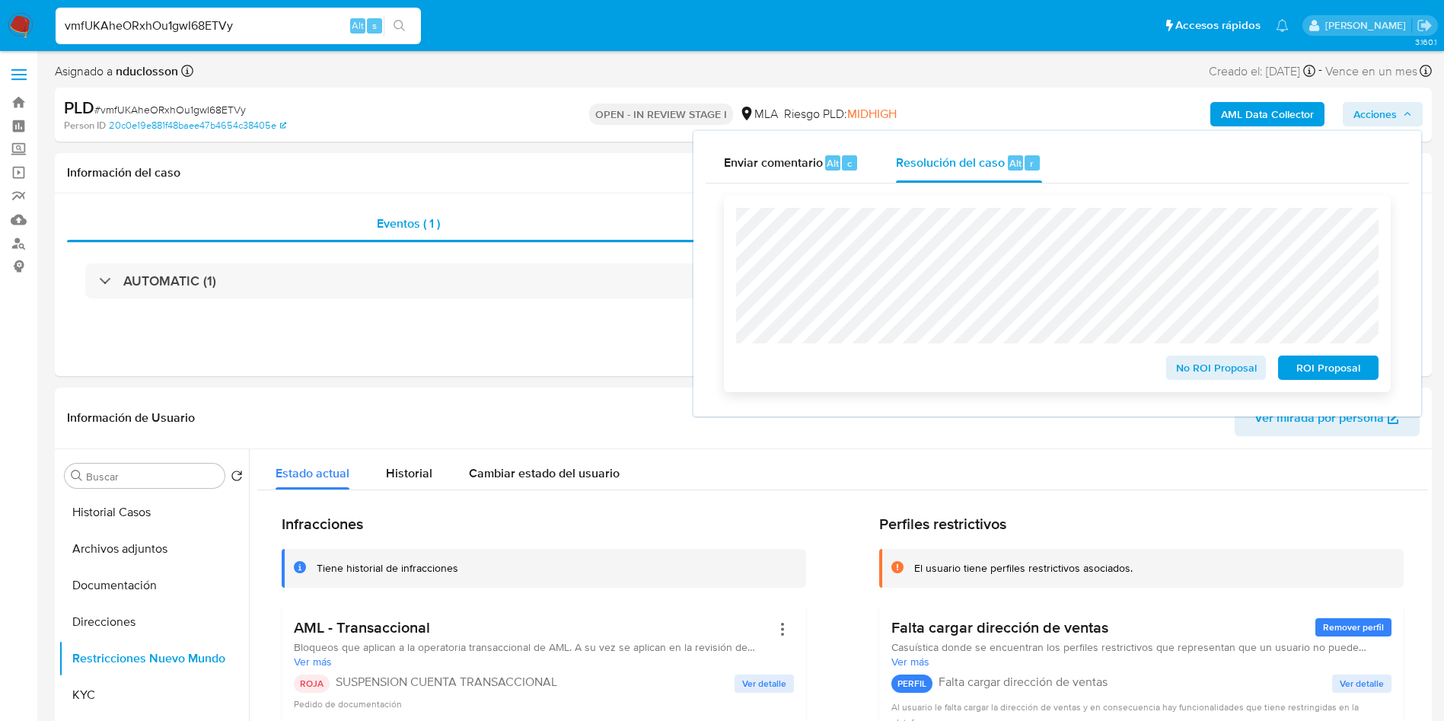
click at [1357, 371] on span "ROI Proposal" at bounding box center [1328, 367] width 79 height 21
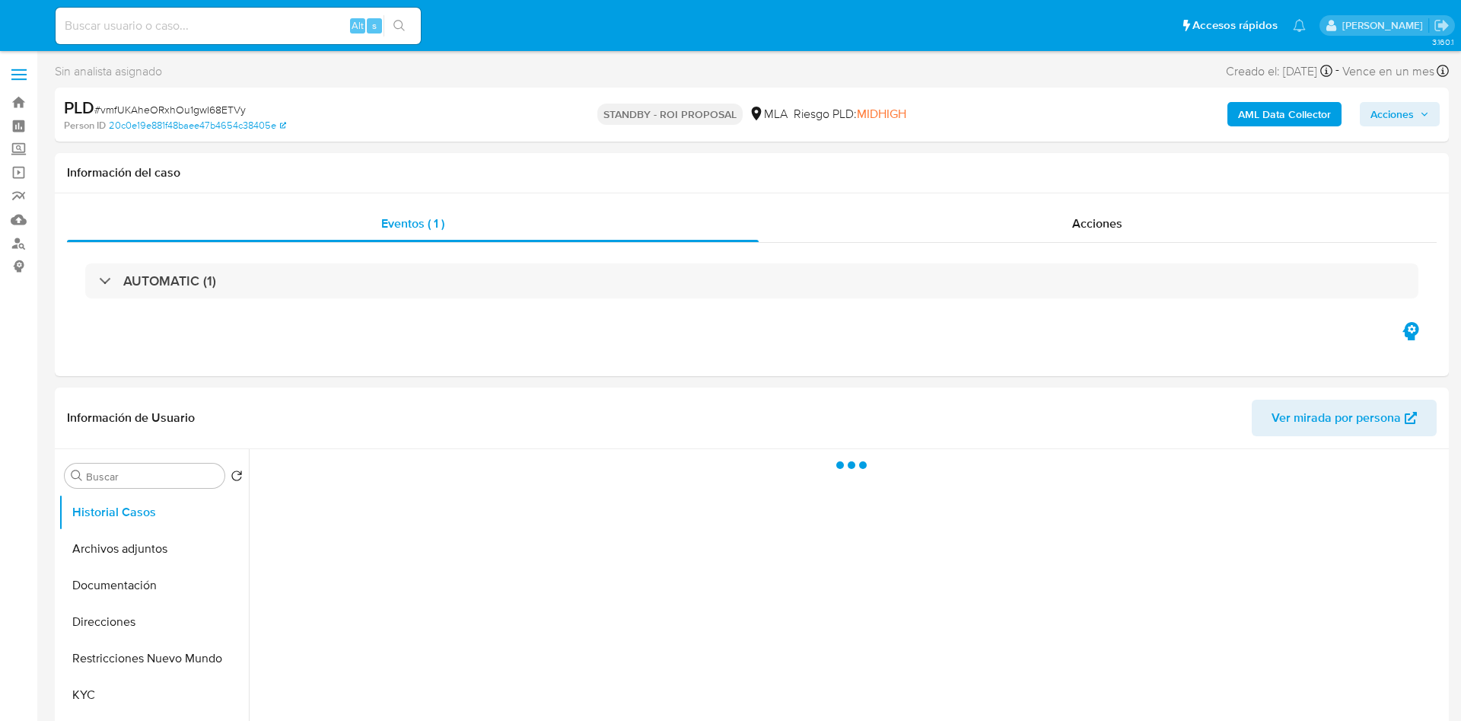
select select "10"
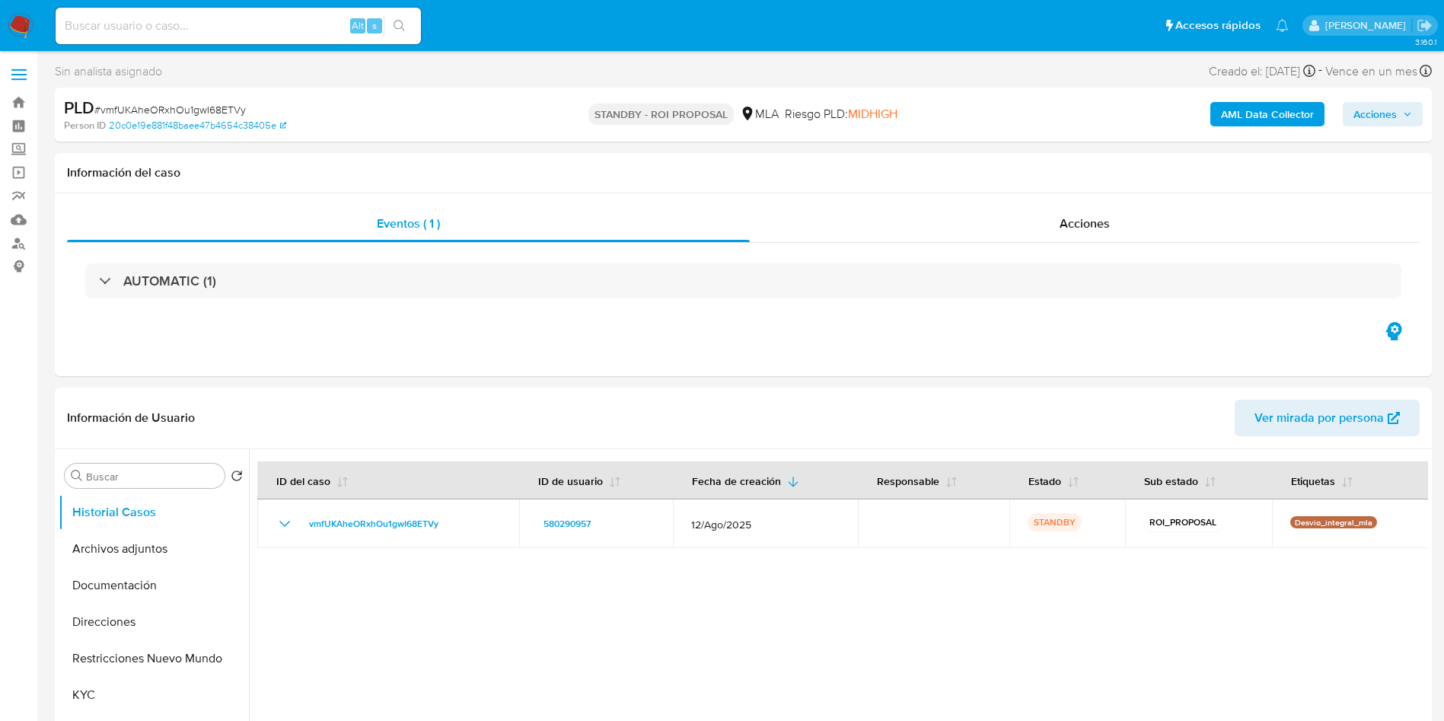
click at [219, 20] on input at bounding box center [238, 26] width 365 height 20
paste input "33kMyCElItEtUhtATC5bP8hz"
type input "33kMyCElItEtUhtATC5bP8hz"
click at [400, 29] on icon "search-icon" at bounding box center [400, 26] width 12 height 12
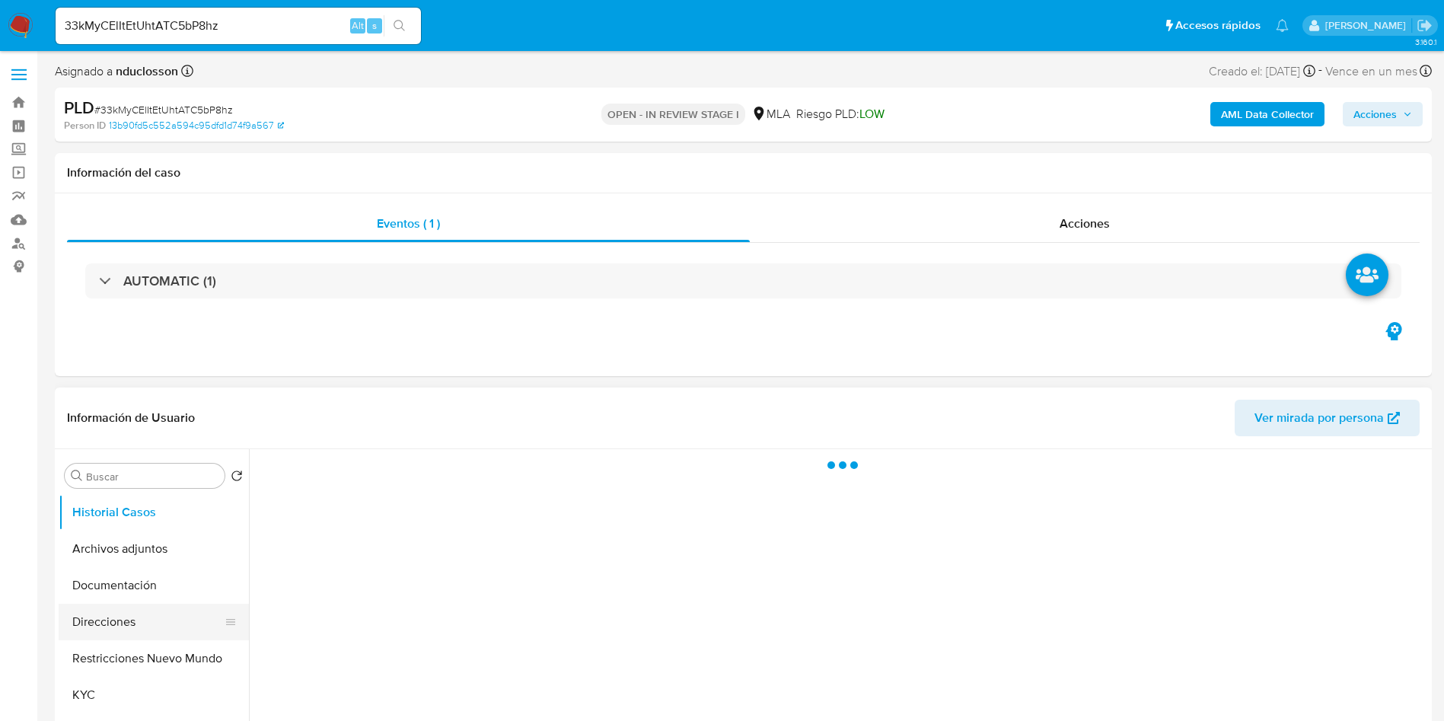
select select "10"
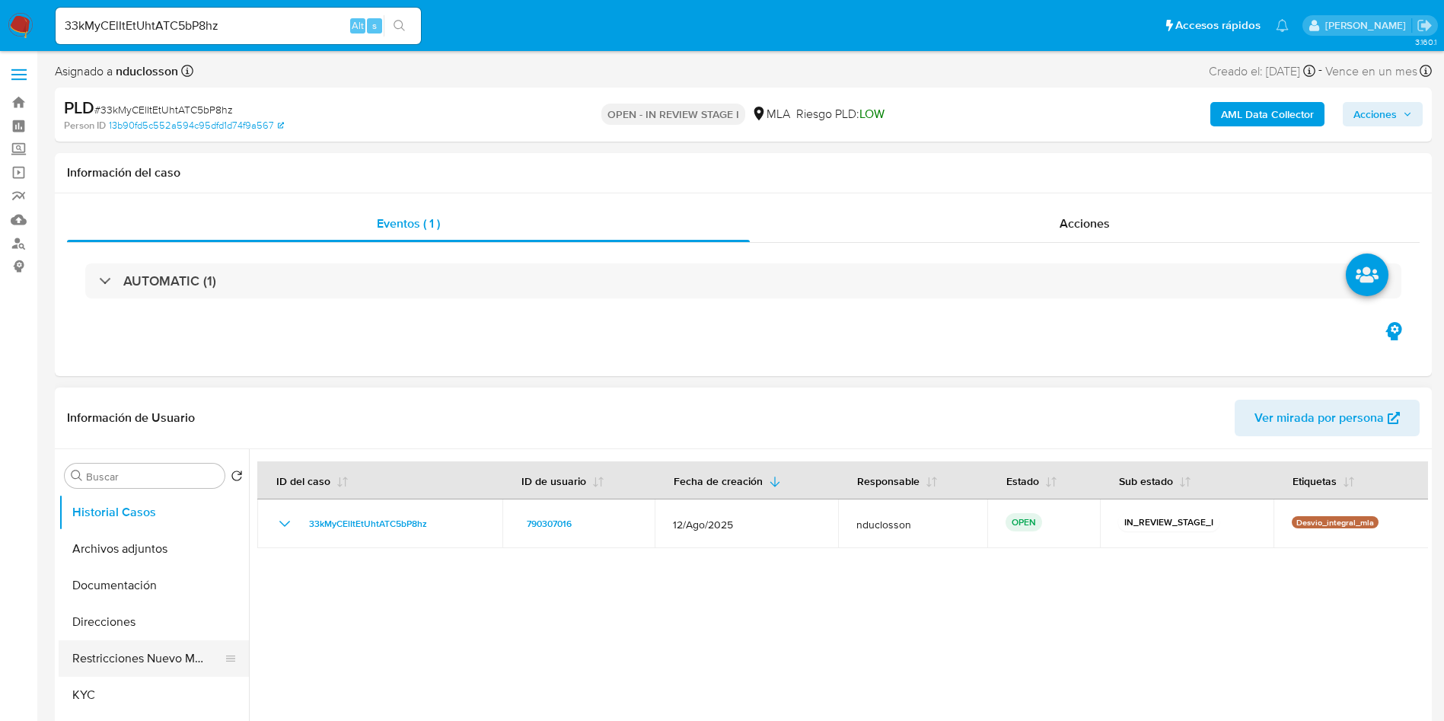
click at [148, 650] on button "Restricciones Nuevo Mundo" at bounding box center [148, 658] width 178 height 37
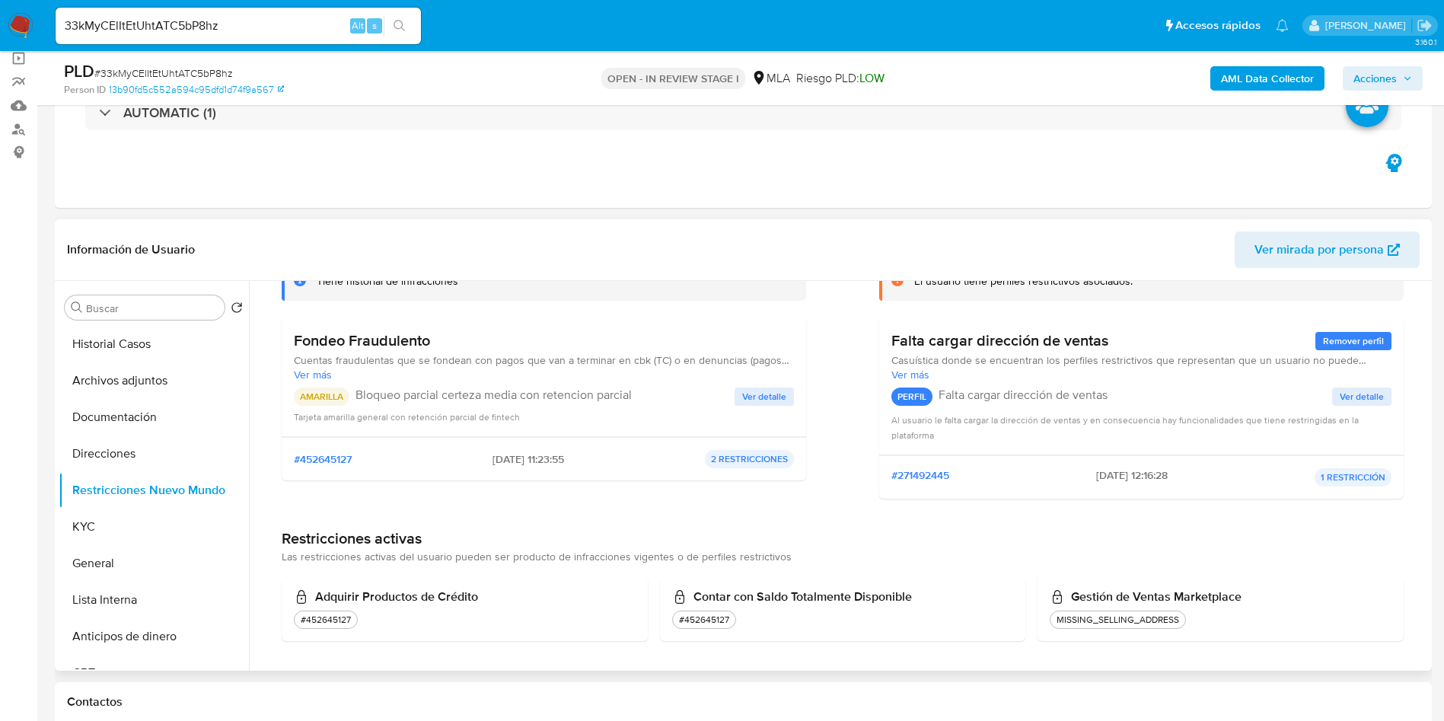
scroll to position [120, 0]
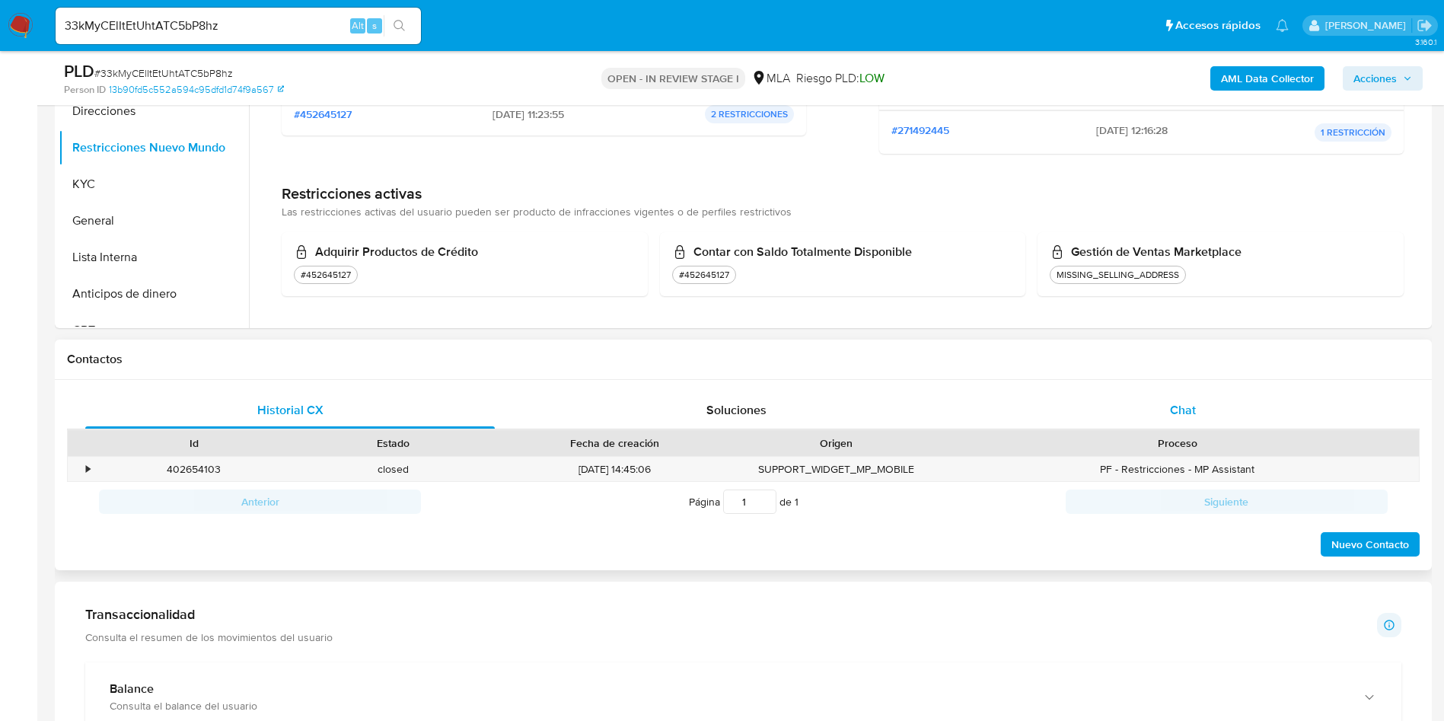
click at [1128, 418] on div "Chat" at bounding box center [1182, 410] width 409 height 37
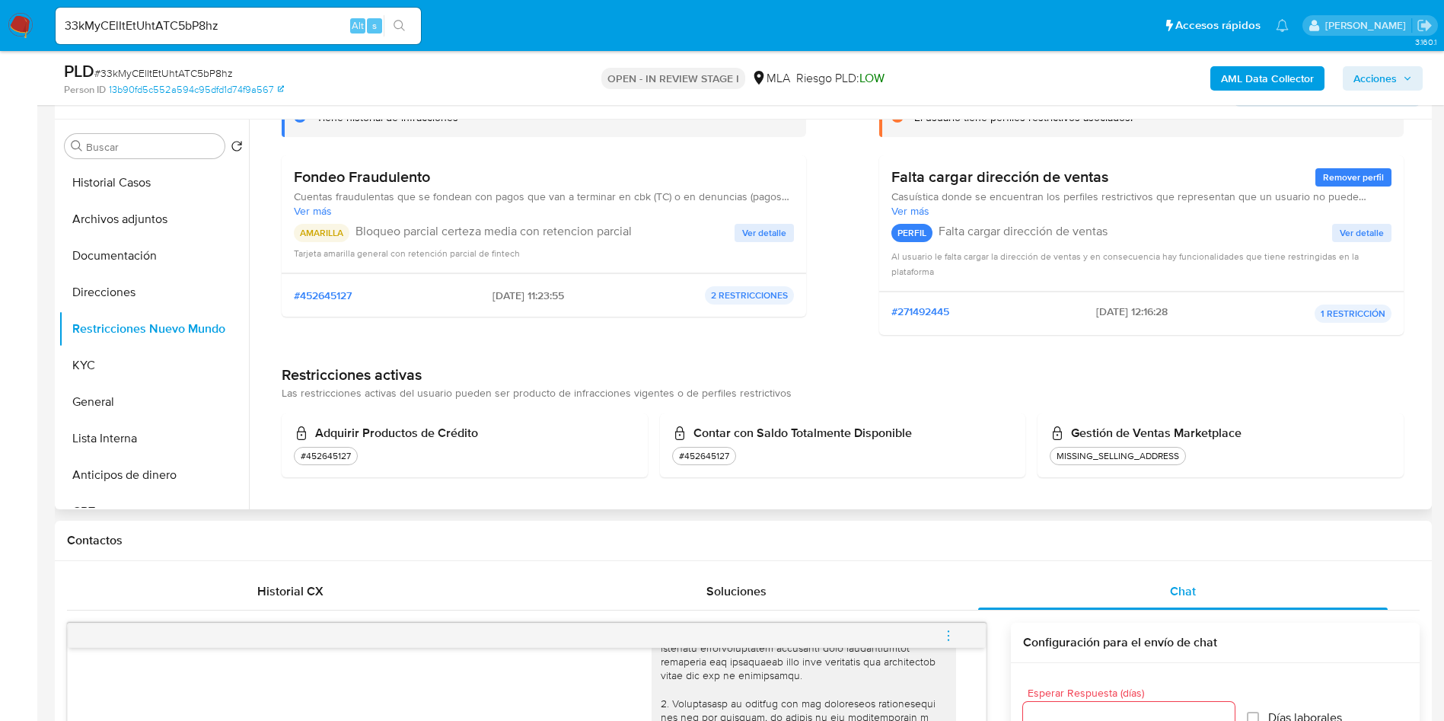
scroll to position [114, 0]
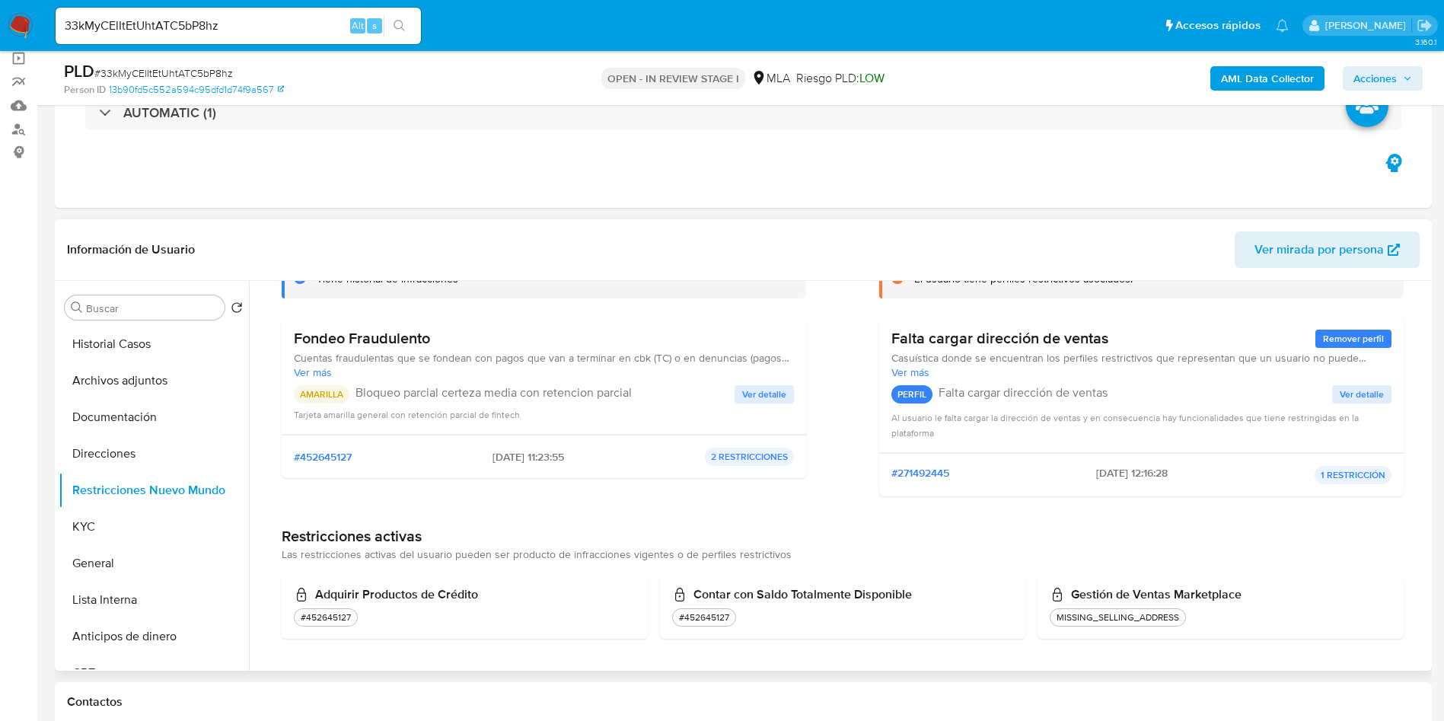
click at [744, 394] on span "Ver detalle" at bounding box center [764, 394] width 44 height 15
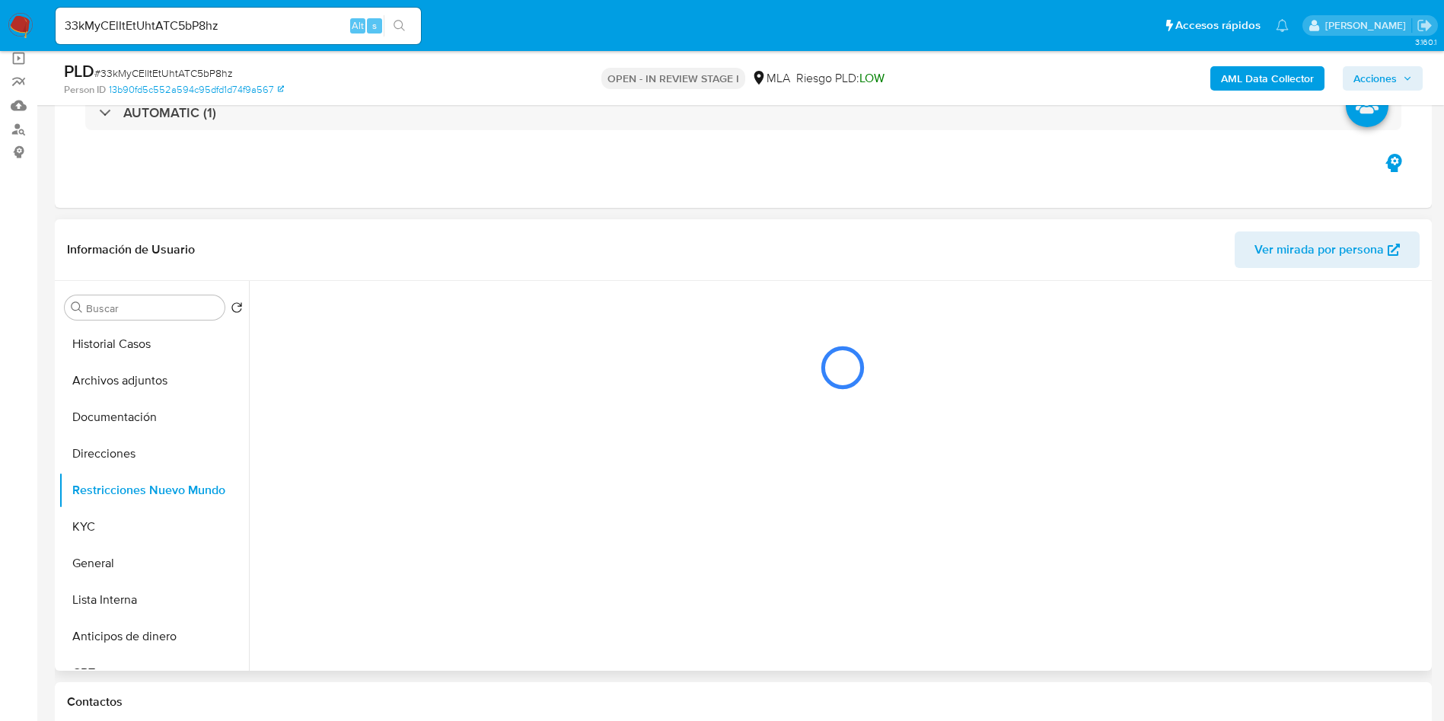
scroll to position [0, 0]
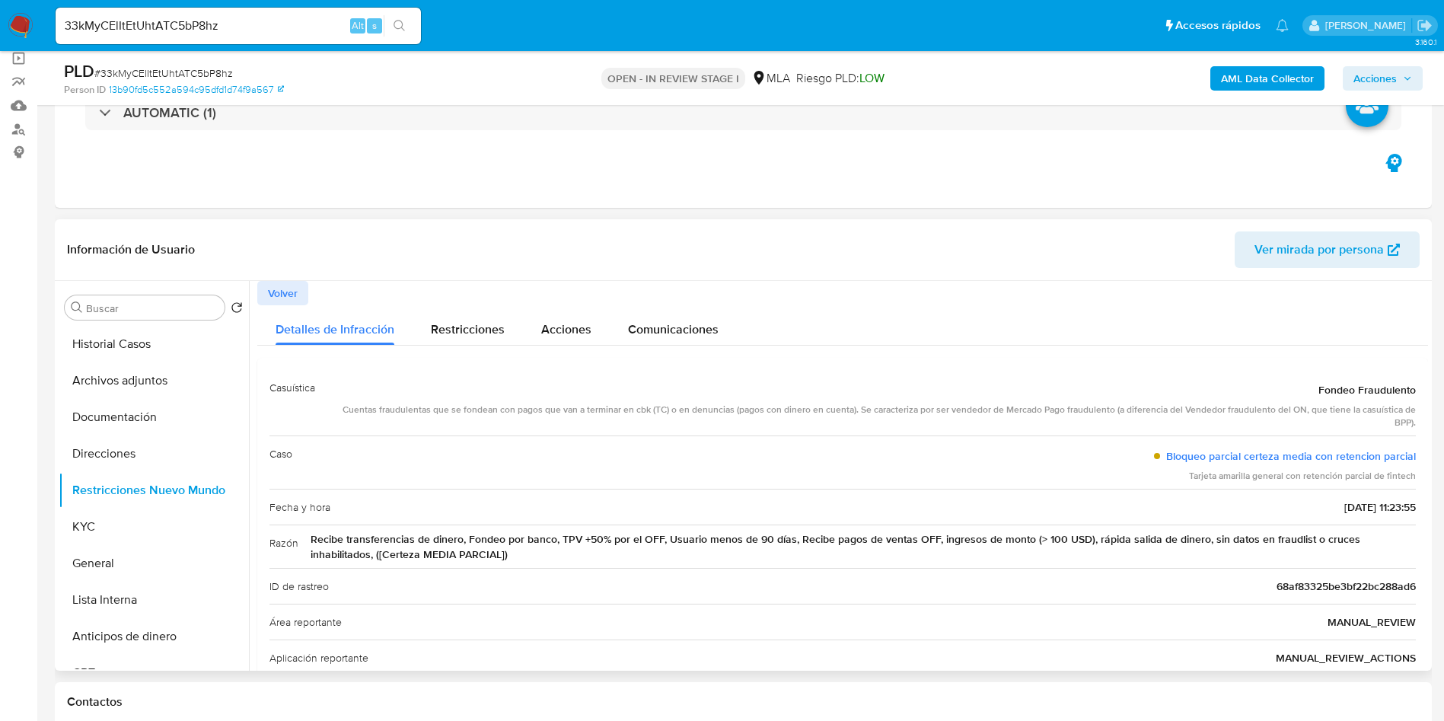
click at [288, 292] on span "Volver" at bounding box center [283, 292] width 30 height 21
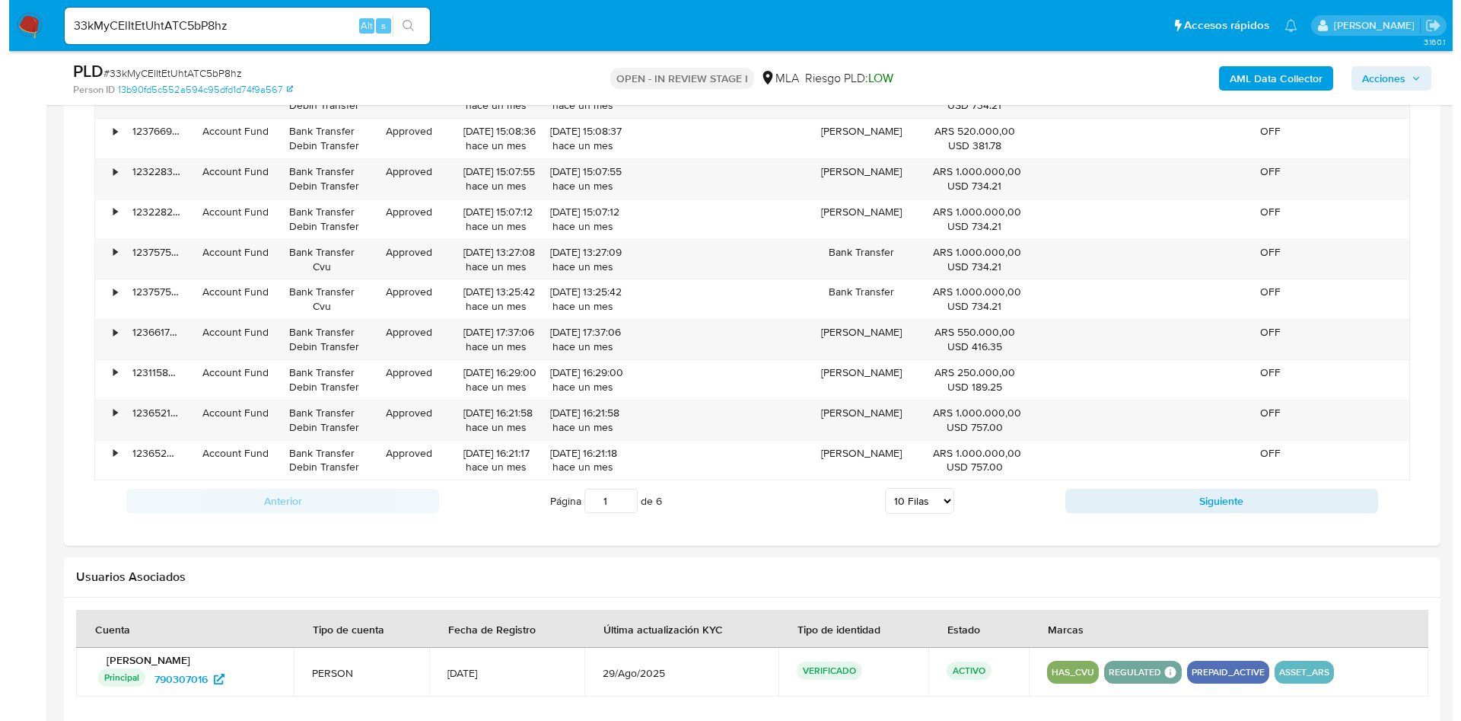
scroll to position [2329, 0]
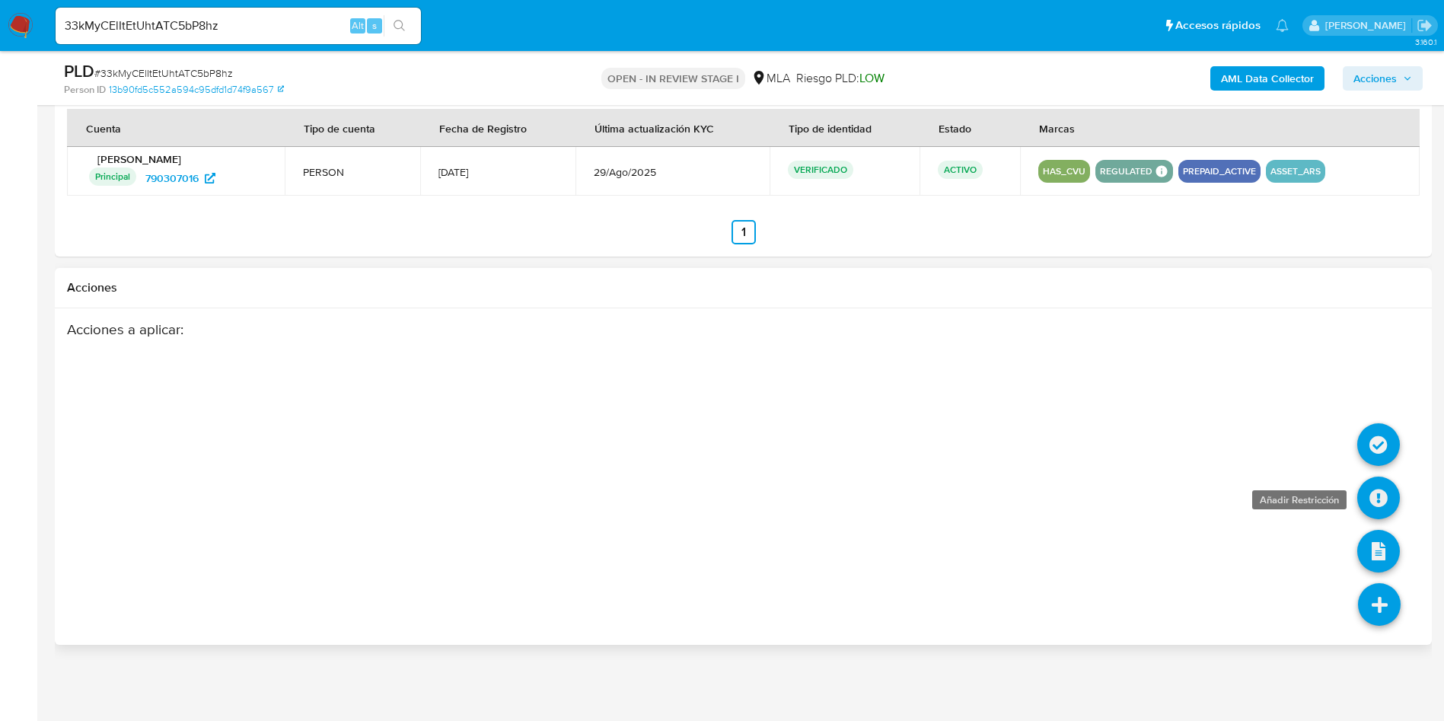
click at [1371, 503] on icon at bounding box center [1378, 497] width 43 height 43
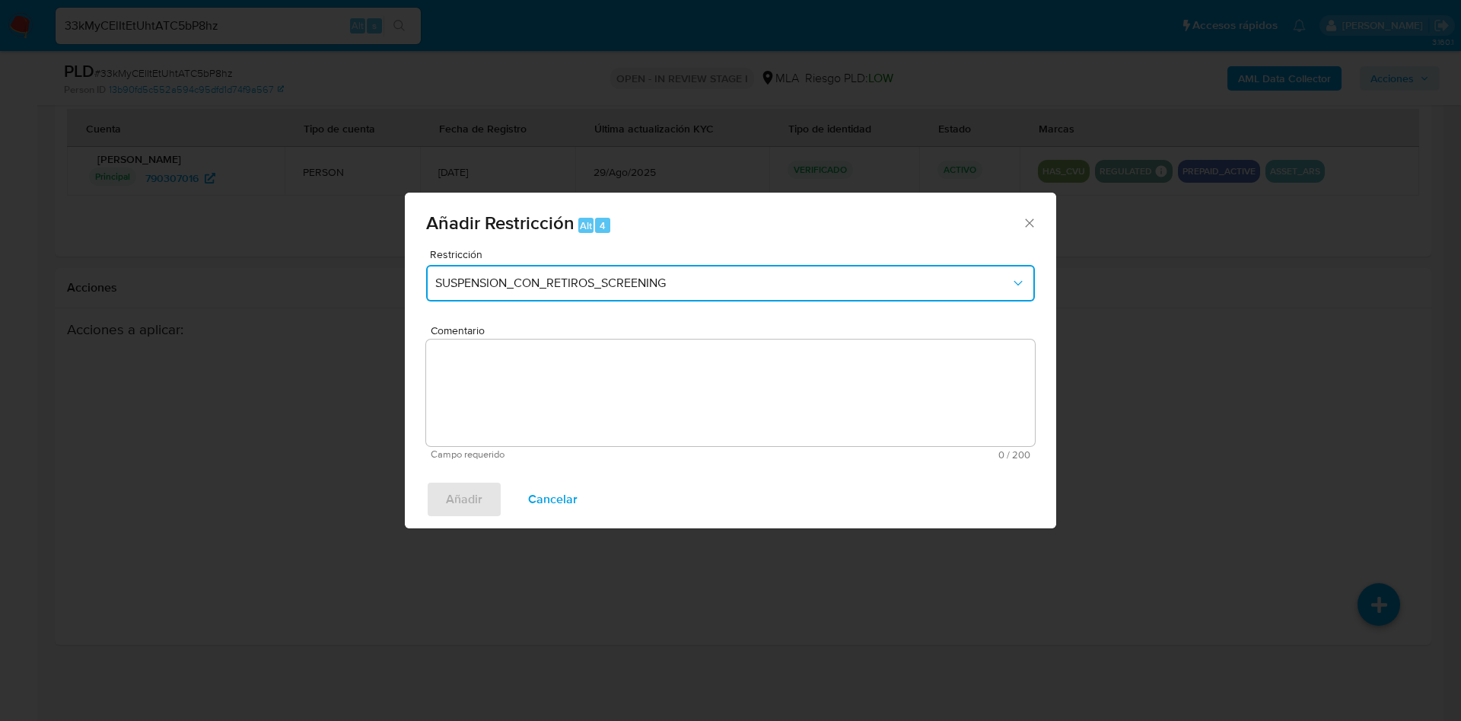
click at [872, 296] on button "SUSPENSION_CON_RETIROS_SCREENING" at bounding box center [730, 283] width 609 height 37
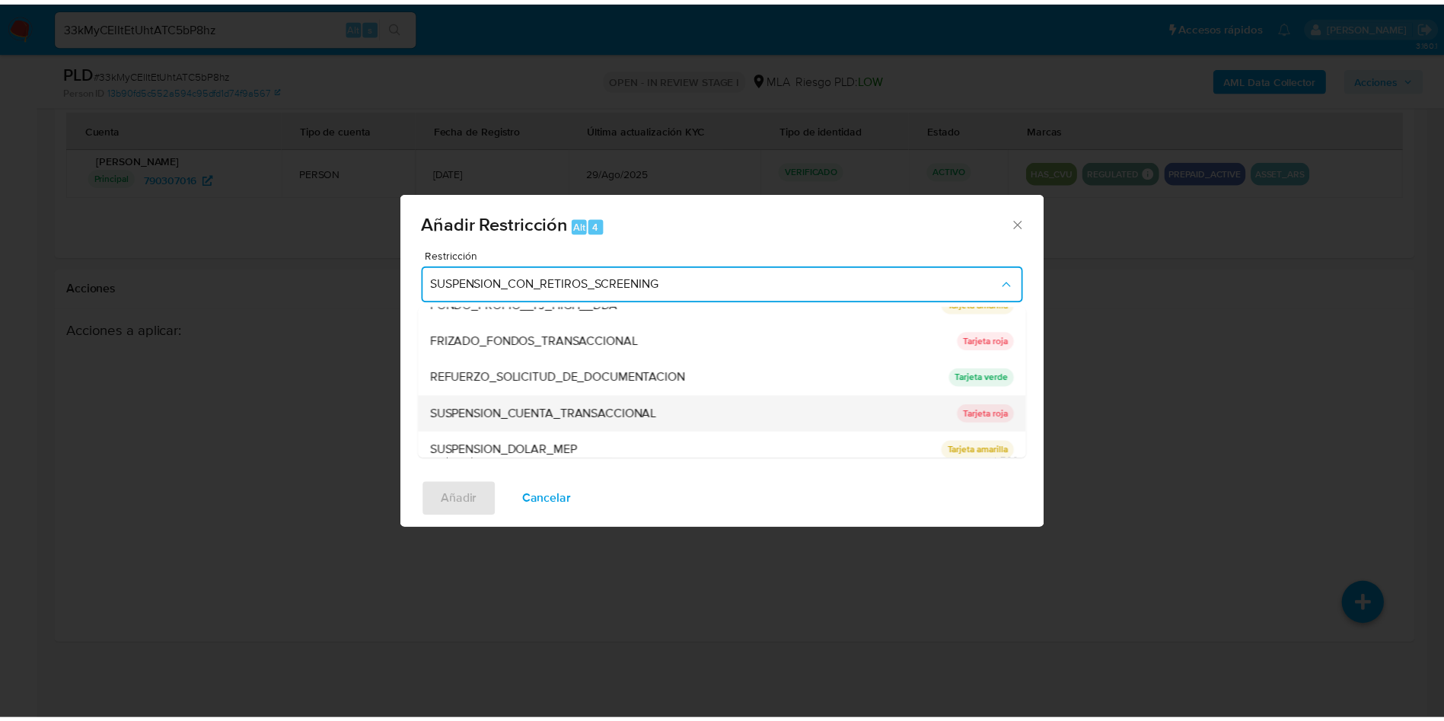
scroll to position [323, 0]
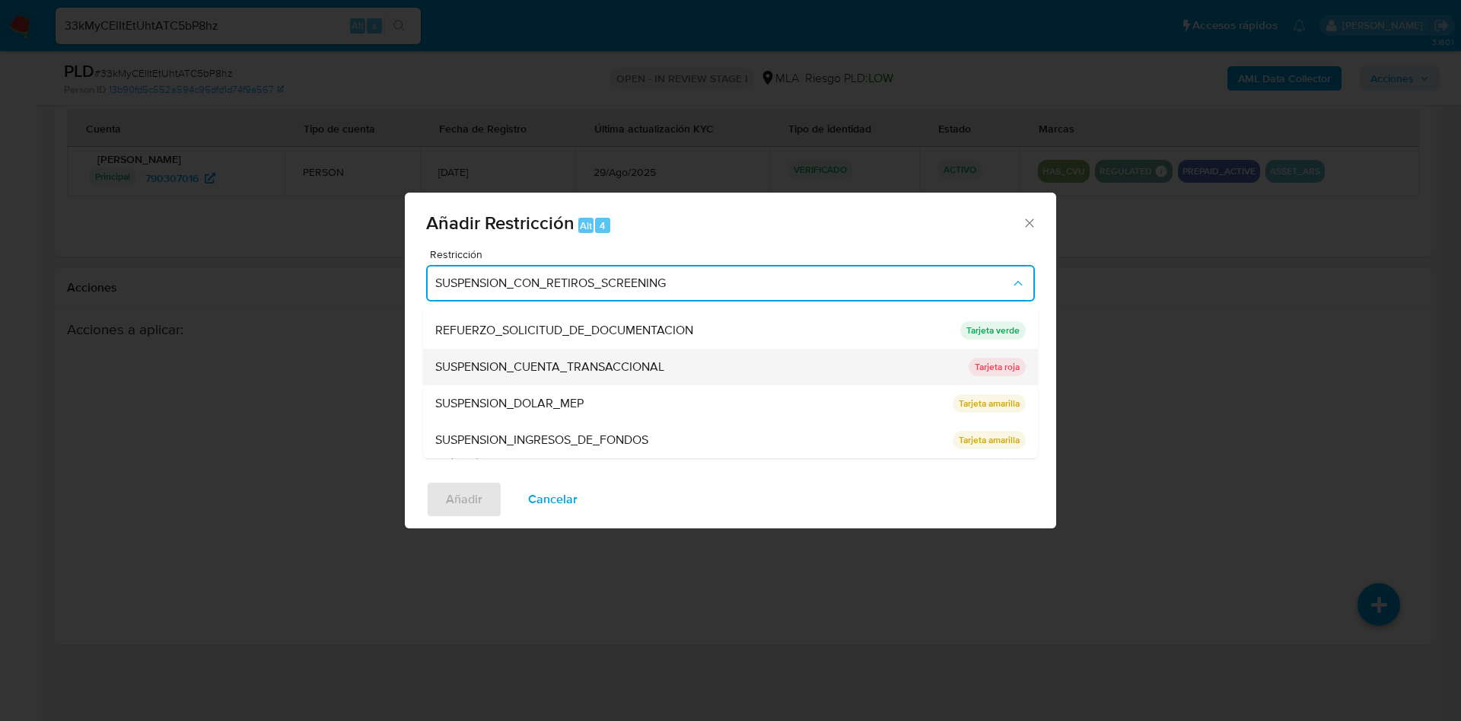
click at [647, 361] on span "SUSPENSION_CUENTA_TRANSACCIONAL" at bounding box center [549, 366] width 229 height 15
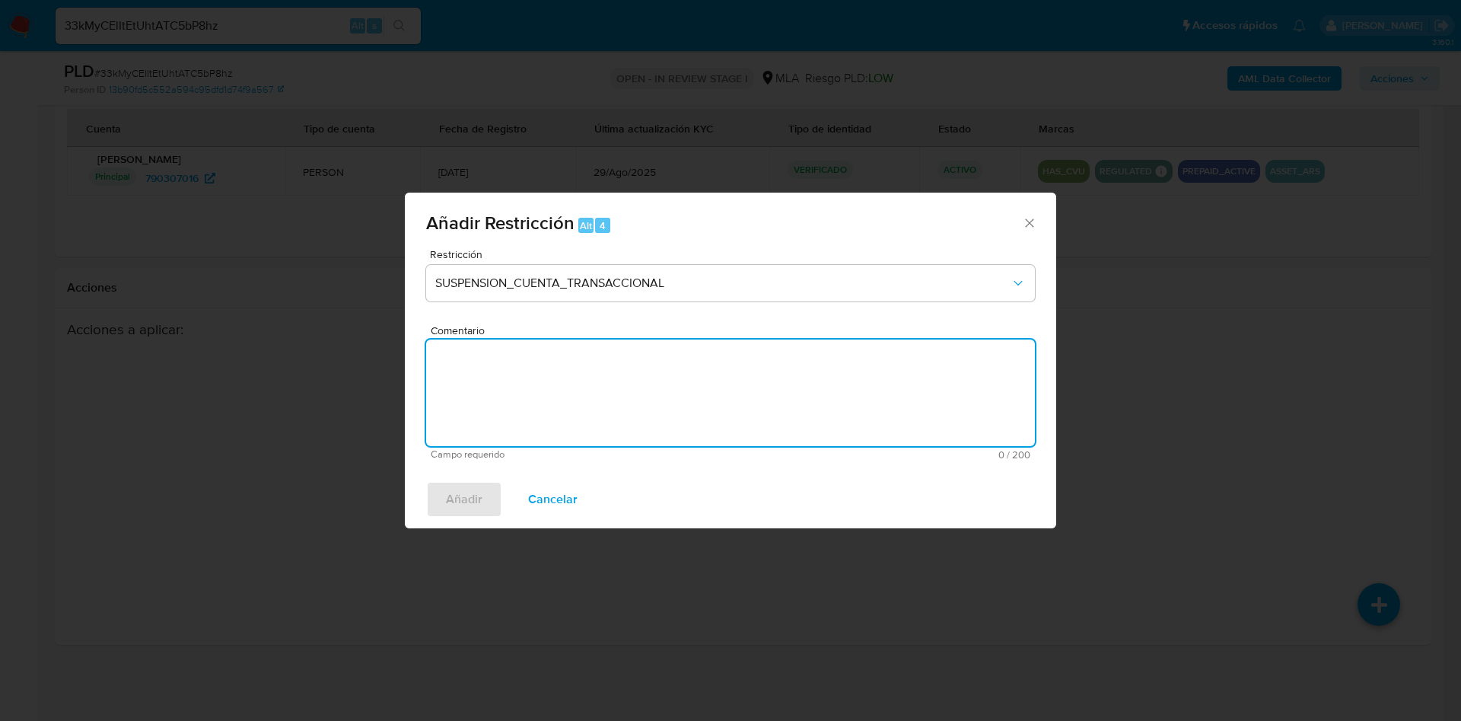
click at [610, 392] on textarea "Comentario" at bounding box center [730, 392] width 609 height 107
type textarea "AML"
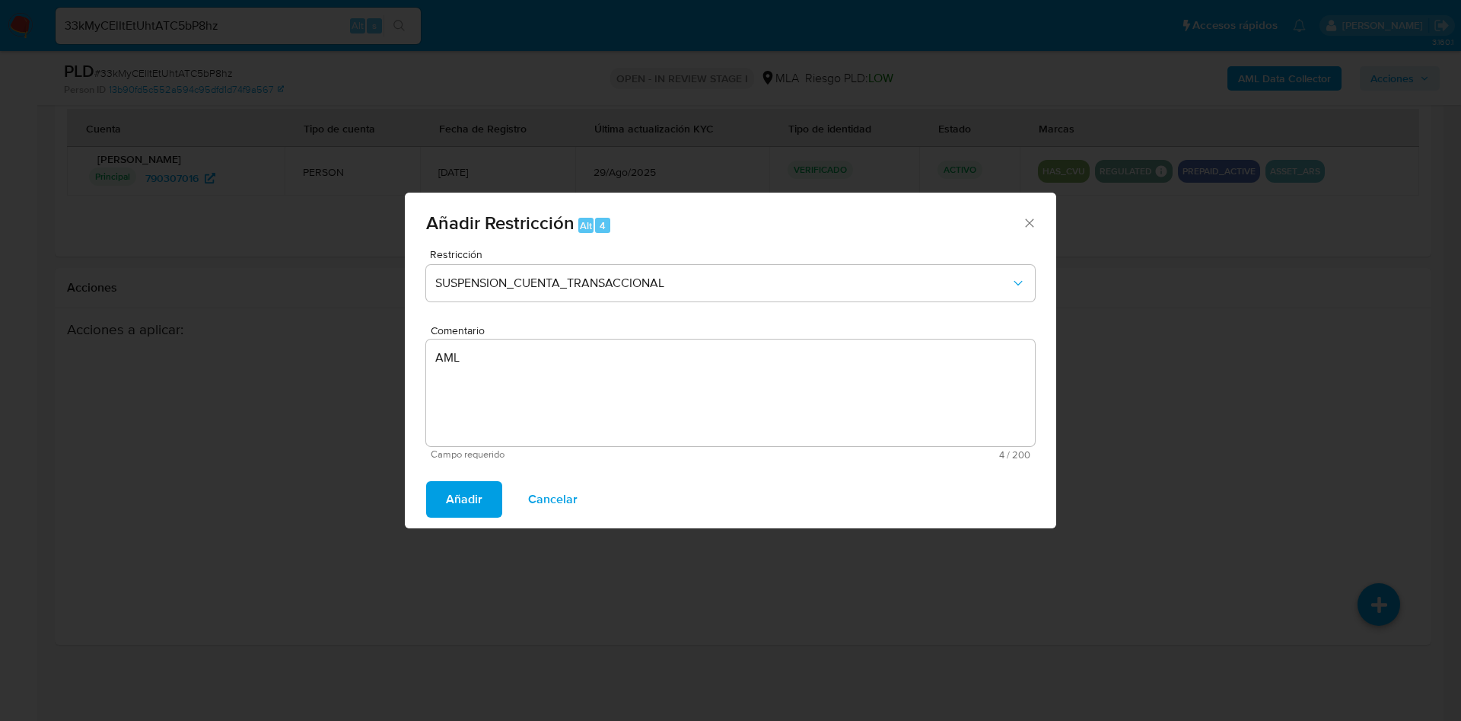
click at [473, 509] on span "Añadir" at bounding box center [464, 499] width 37 height 33
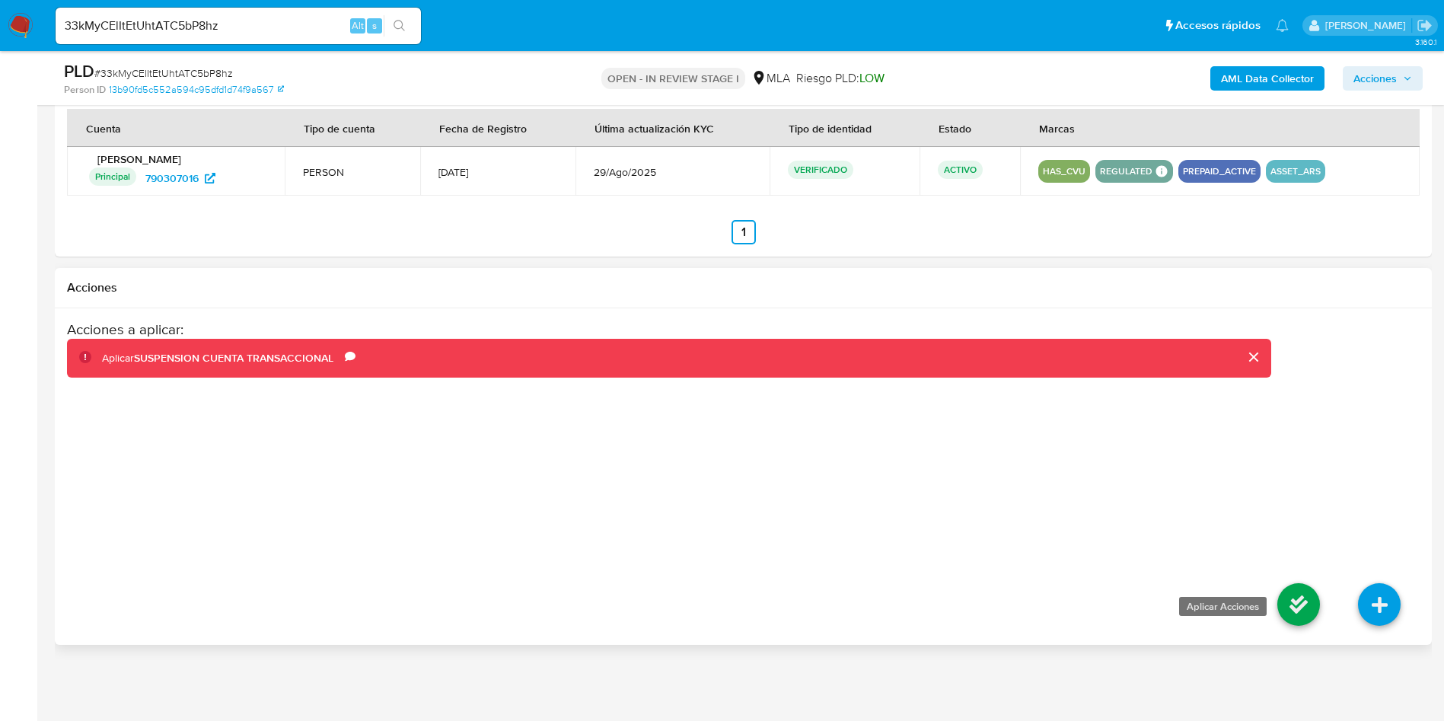
click at [1295, 588] on icon at bounding box center [1298, 604] width 43 height 43
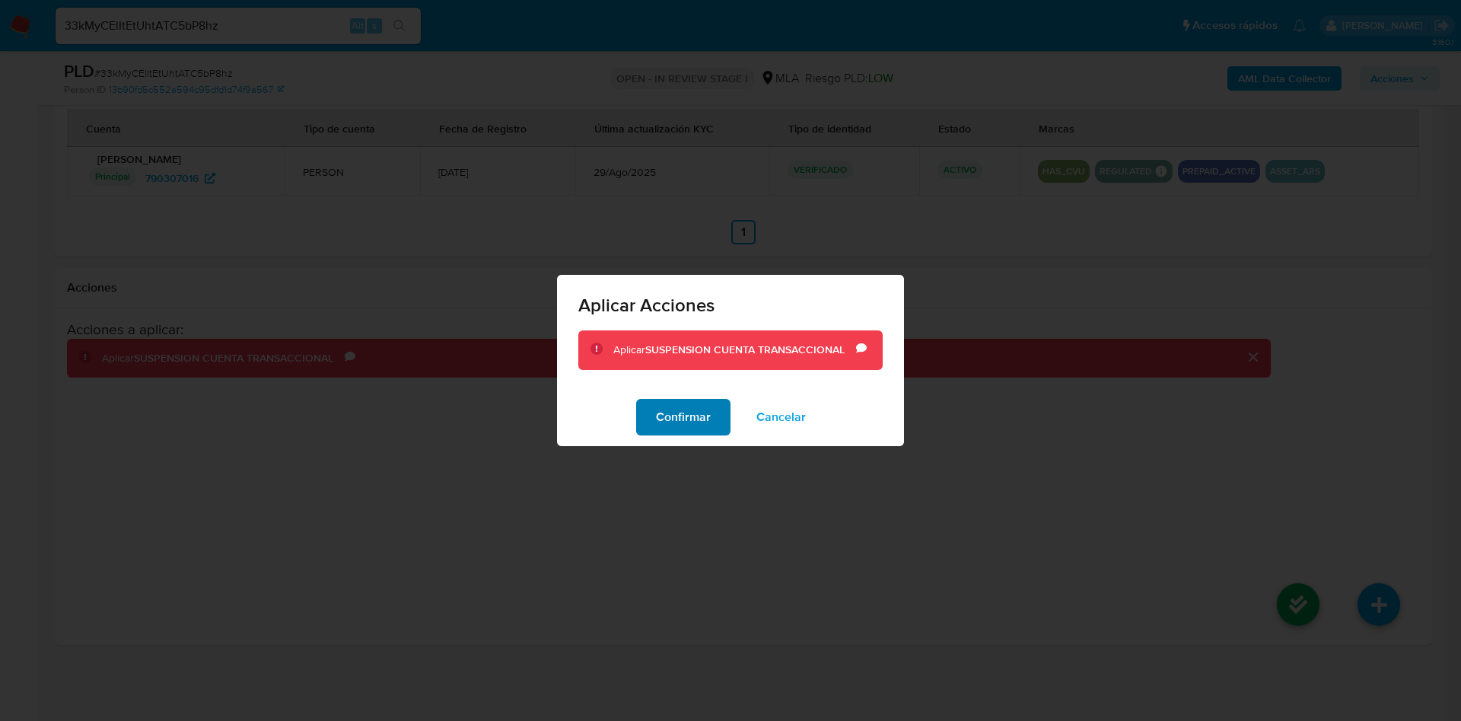
click at [697, 419] on span "Confirmar" at bounding box center [683, 416] width 55 height 33
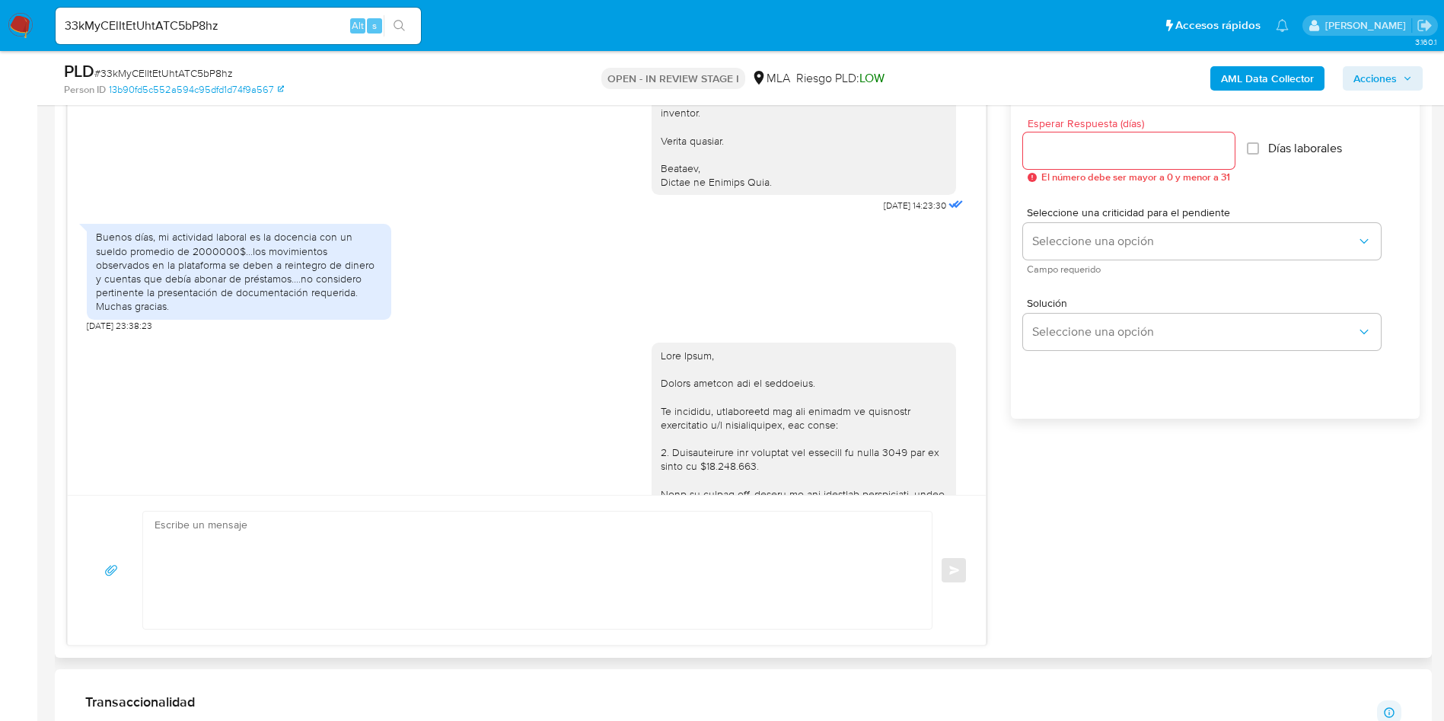
scroll to position [2106, 0]
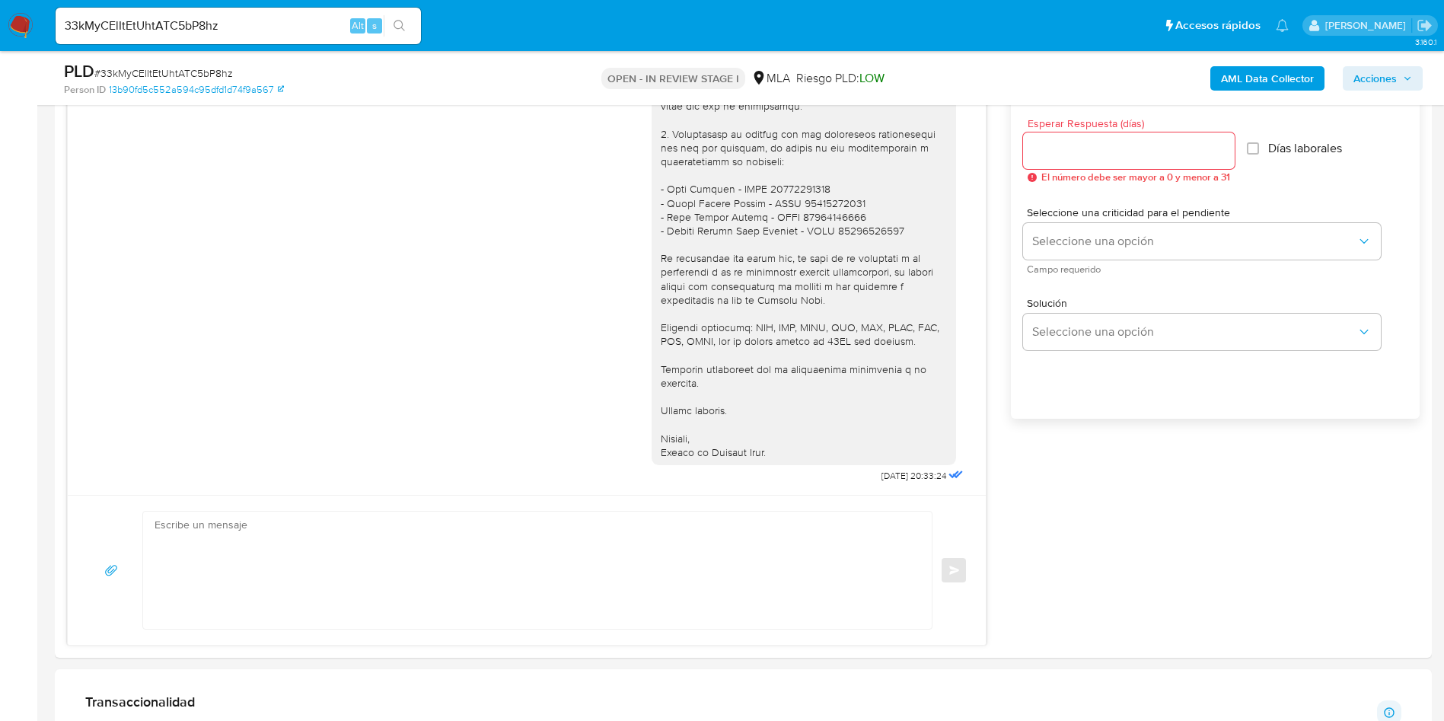
click at [190, 24] on input "33kMyCElItEtUhtATC5bP8hz" at bounding box center [238, 26] width 365 height 20
paste input "NwlX8969FfTp0u9df2rsLtba"
type input "NwlX8969FfTp0u9df2rsLtba"
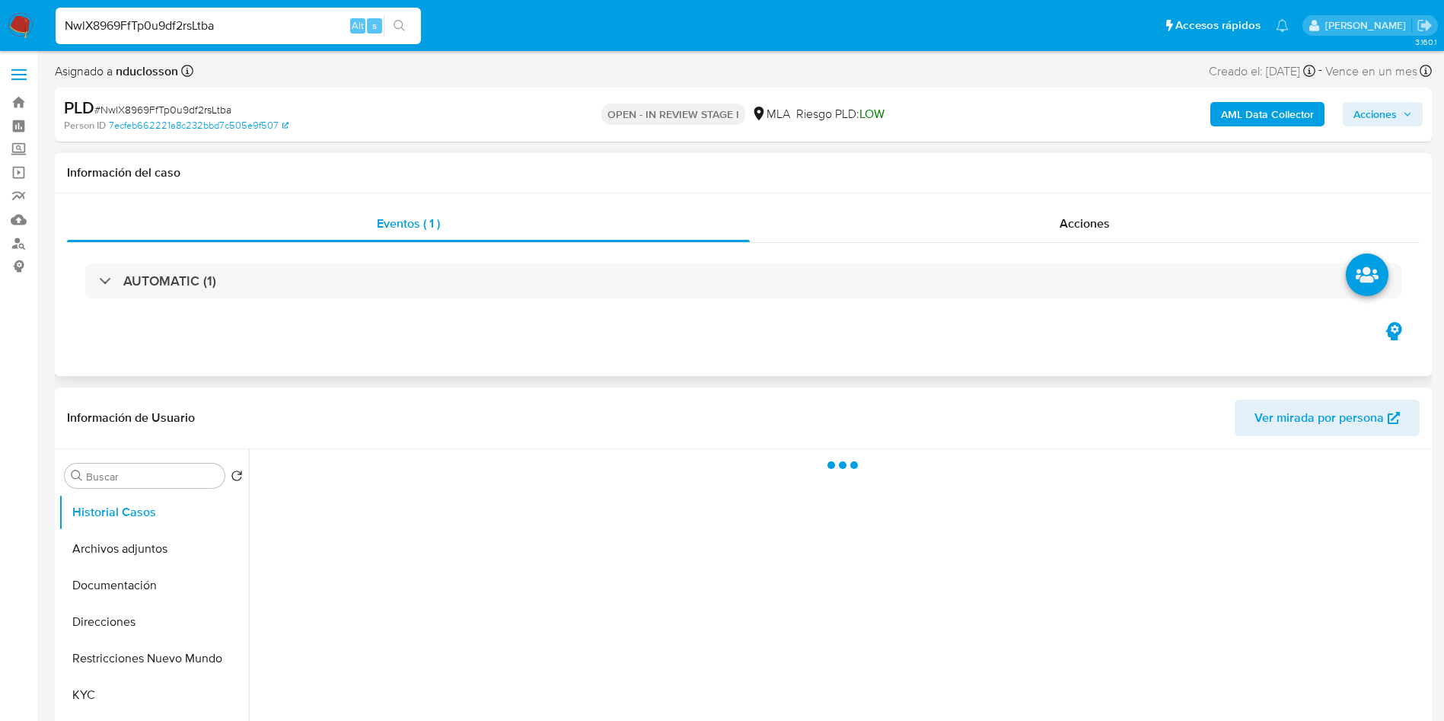
select select "10"
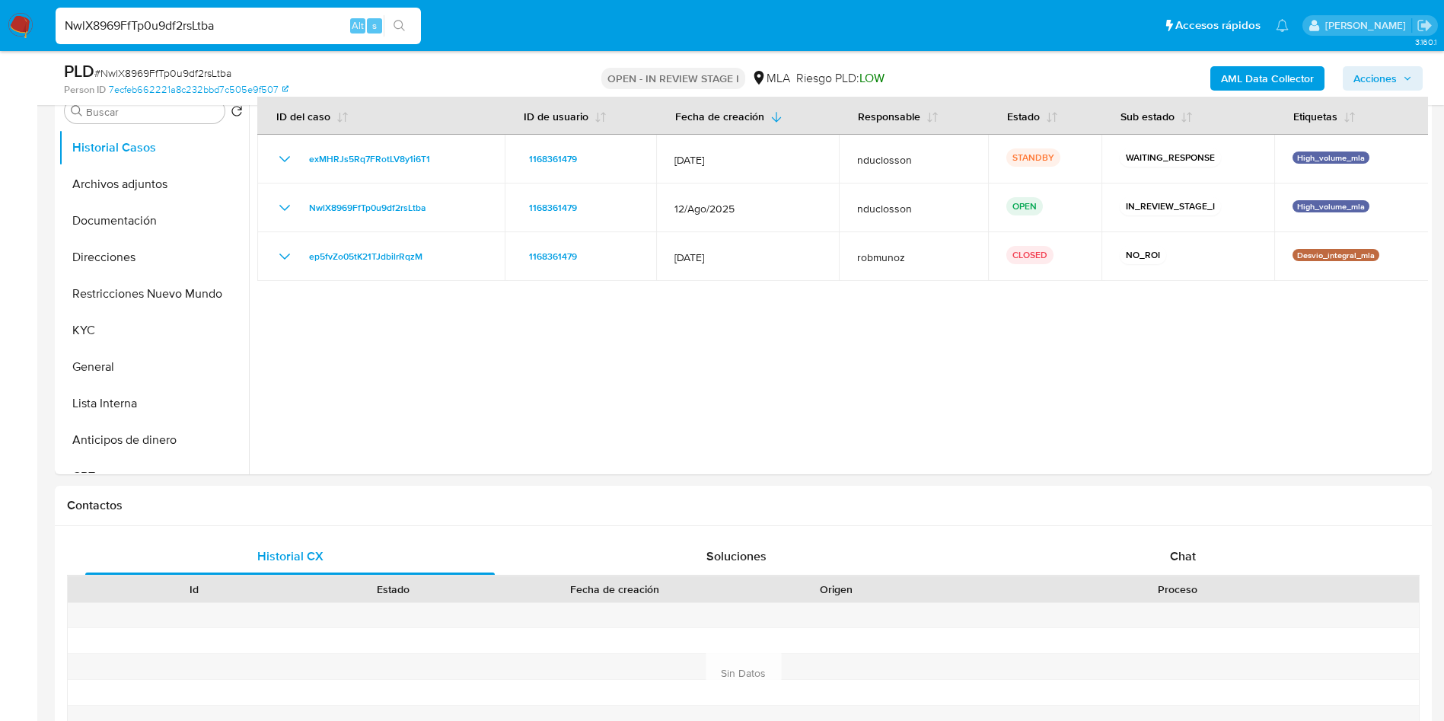
scroll to position [343, 0]
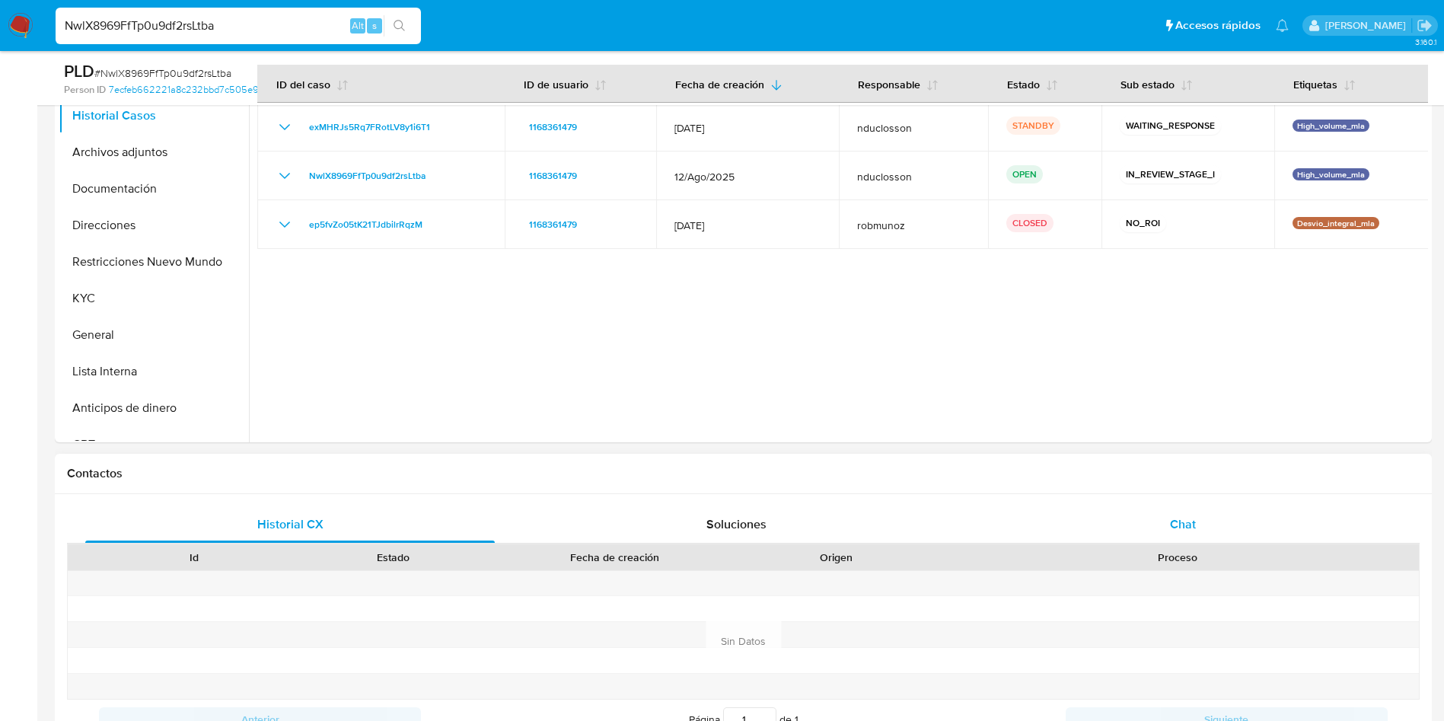
click at [1162, 516] on div "Chat" at bounding box center [1182, 524] width 409 height 37
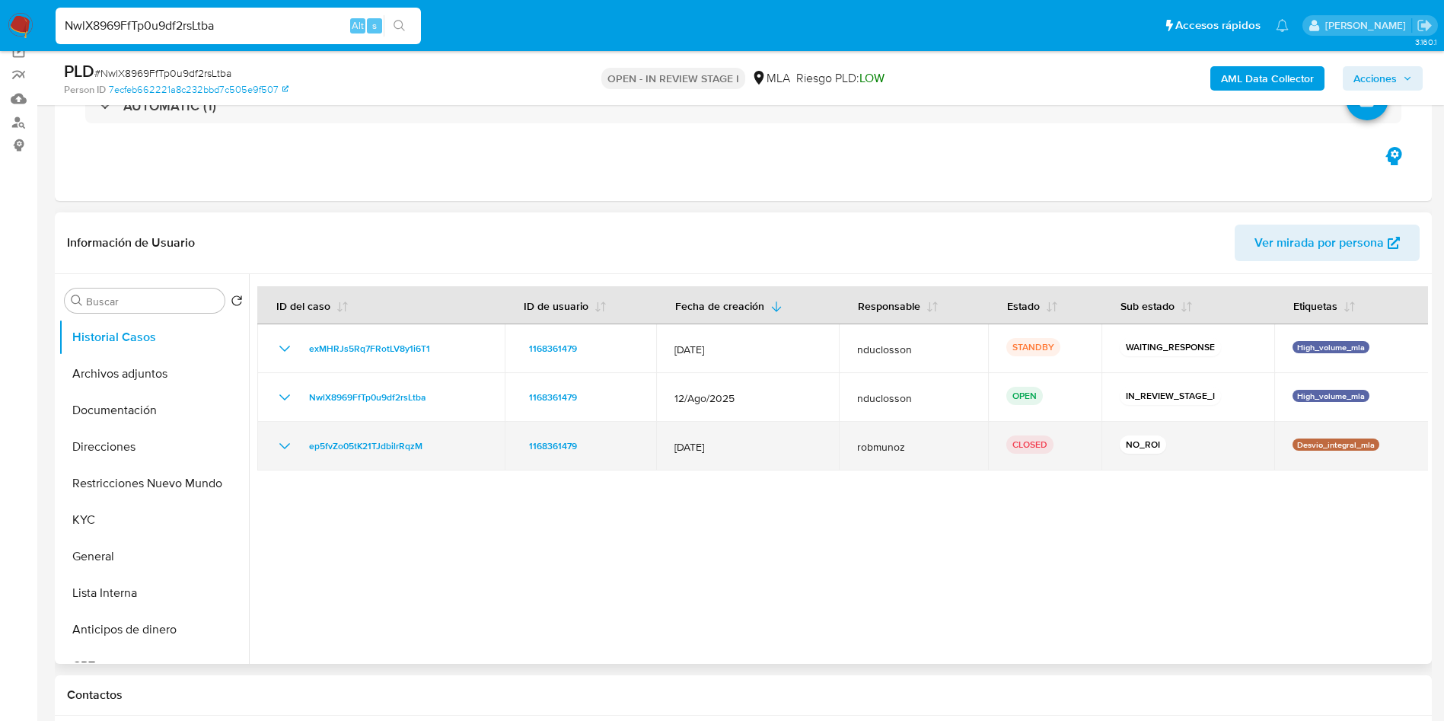
scroll to position [114, 0]
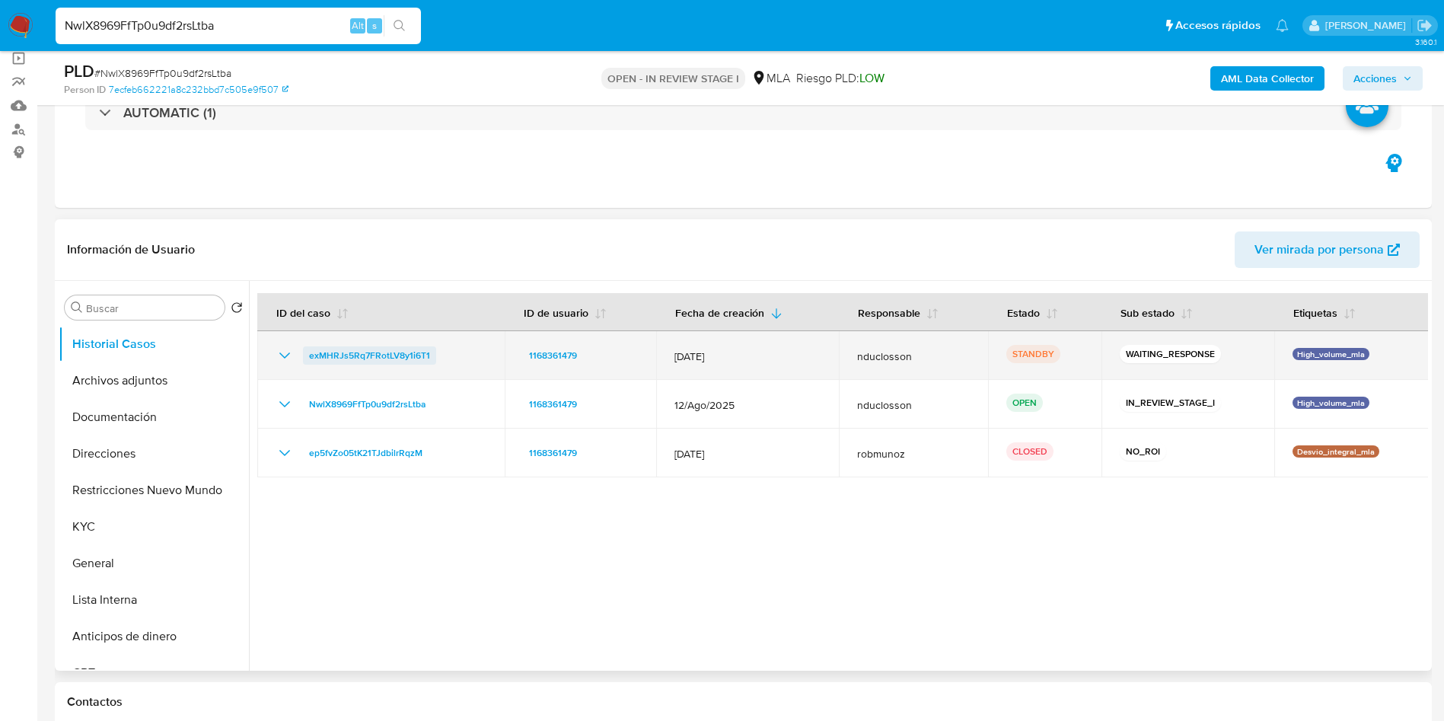
click at [373, 354] on span "exMHRJs5Rq7FRotLV8y1i6T1" at bounding box center [369, 355] width 121 height 18
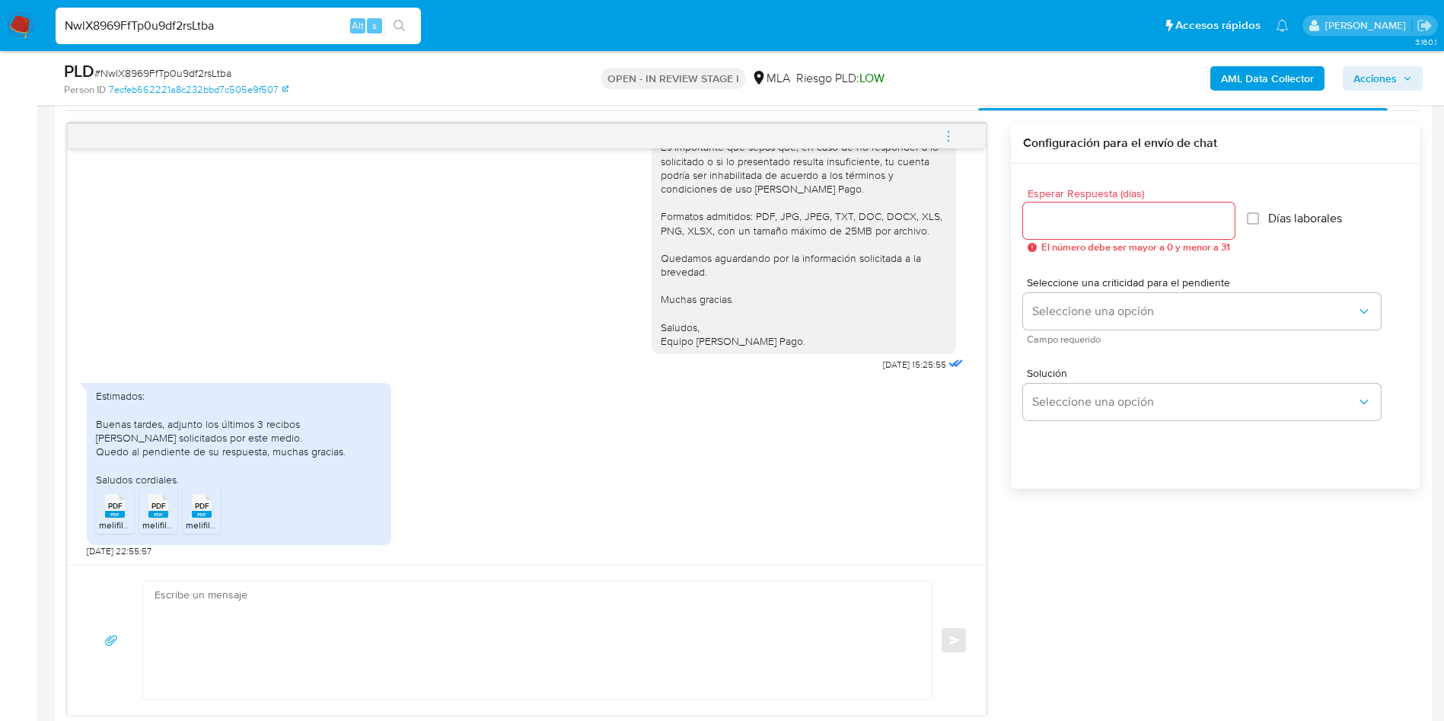
scroll to position [799, 0]
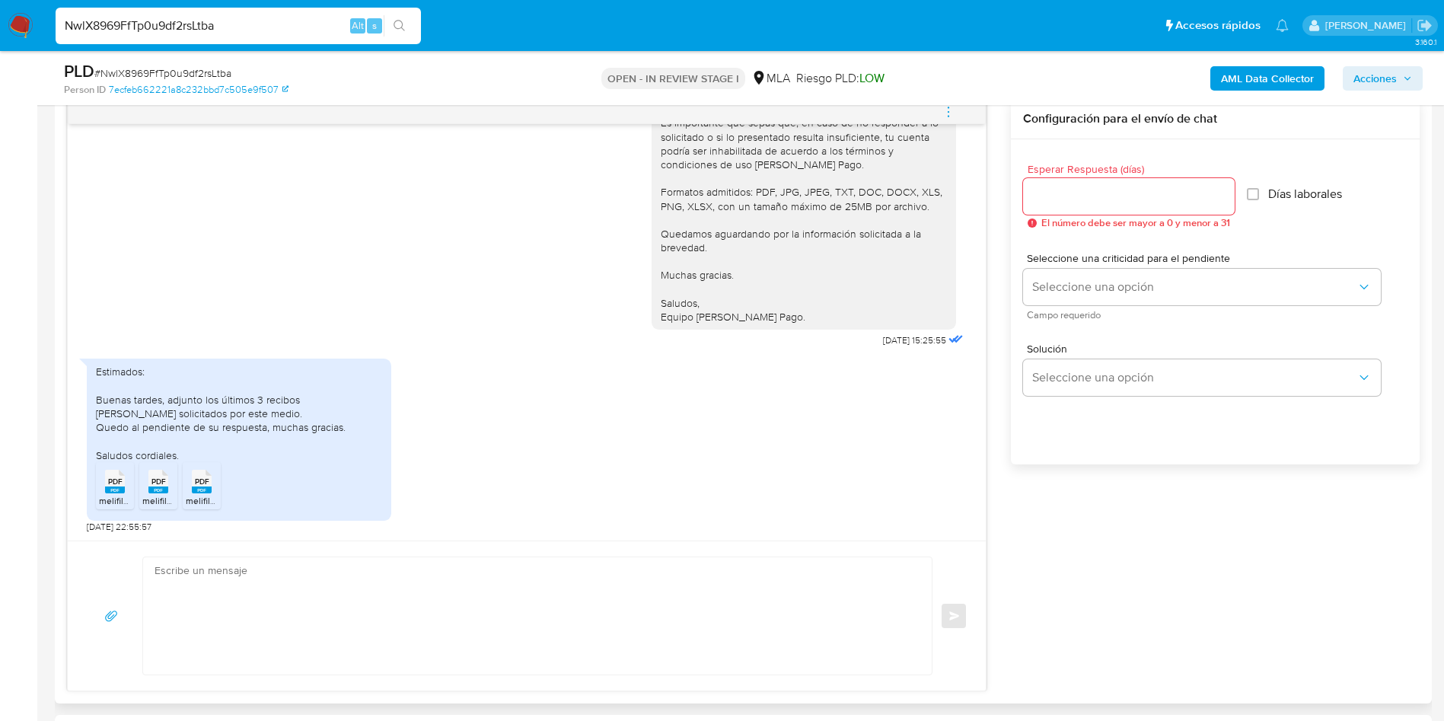
click at [115, 477] on span "PDF" at bounding box center [115, 481] width 14 height 10
click at [146, 476] on div "PDF PDF" at bounding box center [158, 480] width 32 height 30
click at [193, 474] on icon at bounding box center [202, 482] width 20 height 24
click at [132, 73] on span "# NwlX8969FfTp0u9df2rsLtba" at bounding box center [162, 72] width 137 height 15
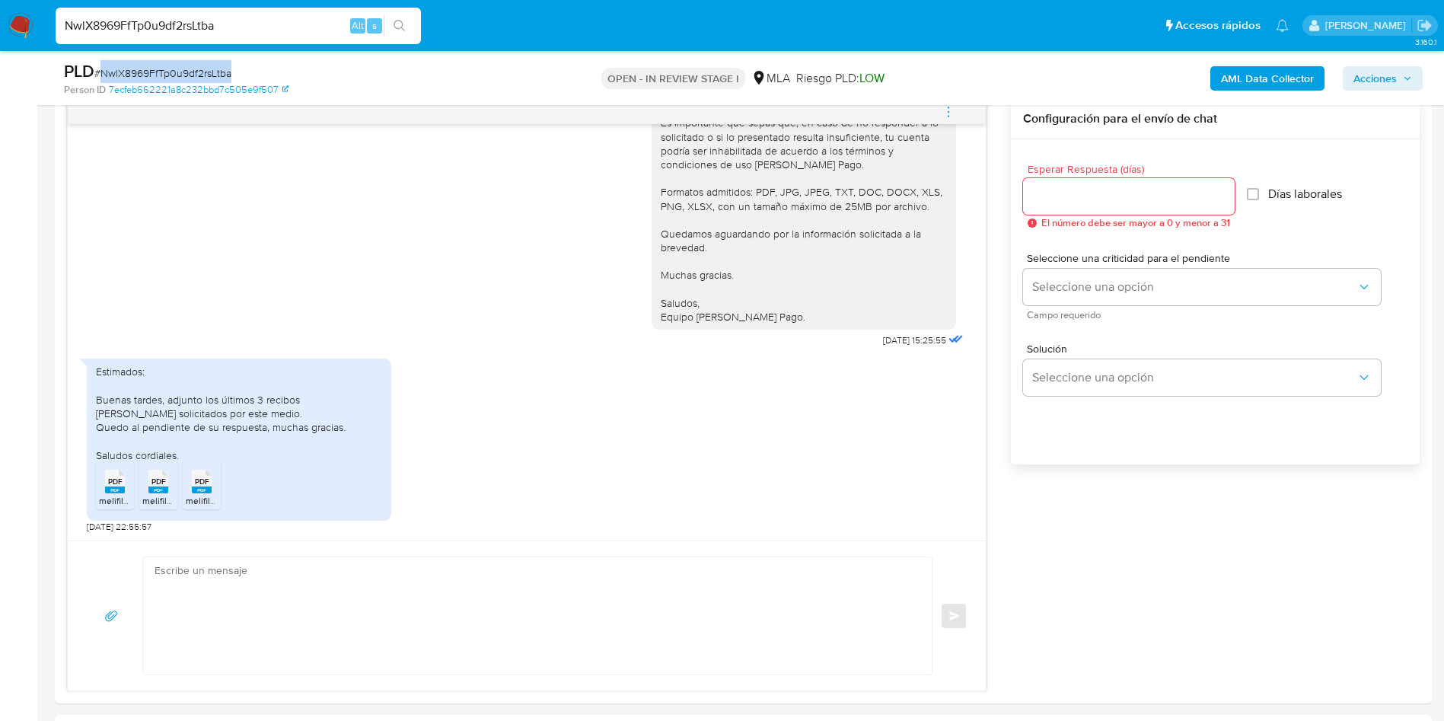
copy span "NwlX8969FfTp0u9df2rsLtba"
click at [554, 575] on textarea at bounding box center [534, 615] width 758 height 117
paste textarea "Hola, ¡Muchas gracias por tu respuesta! Confirmamos la recepción de la document…"
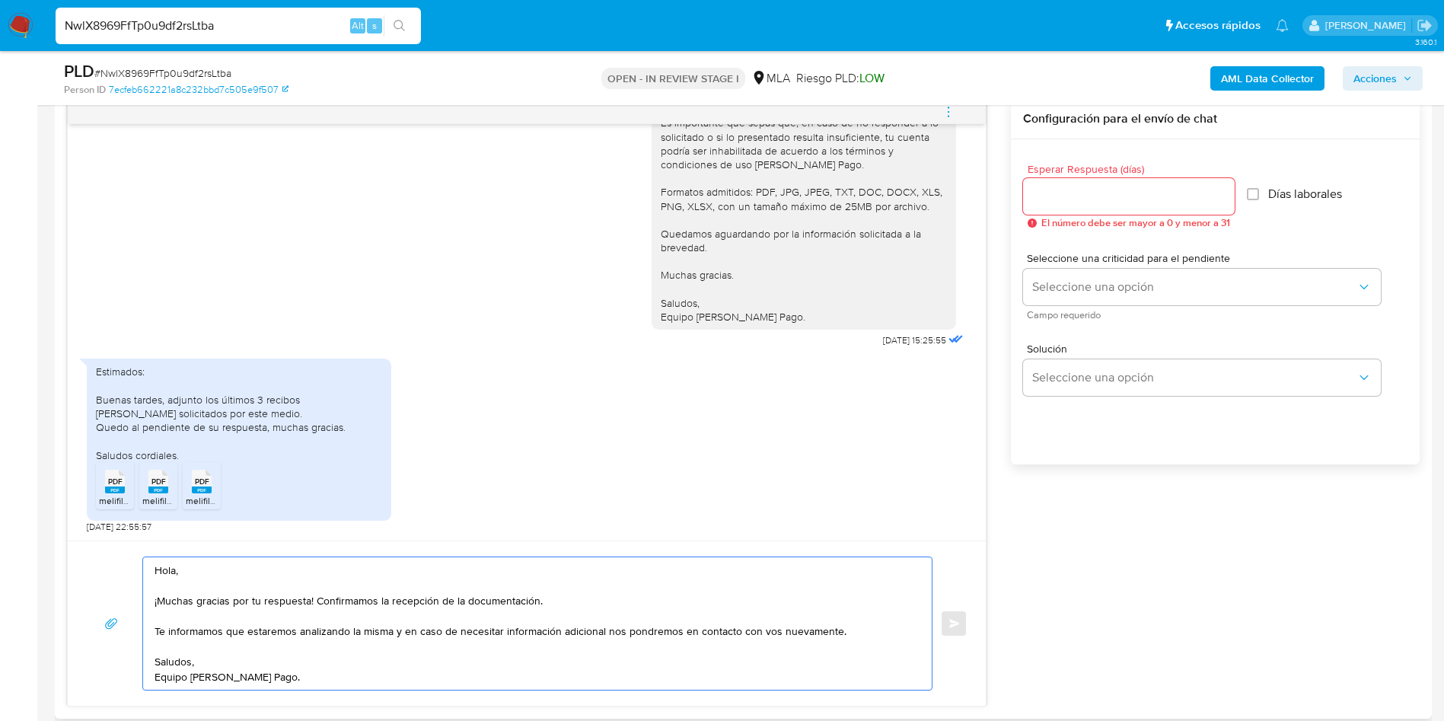
type textarea "Hola, ¡Muchas gracias por tu respuesta! Confirmamos la recepción de la document…"
click at [1115, 199] on input "Esperar Respuesta (días)" at bounding box center [1129, 196] width 212 height 20
type input "0"
click at [958, 613] on button "Enviar" at bounding box center [953, 623] width 27 height 27
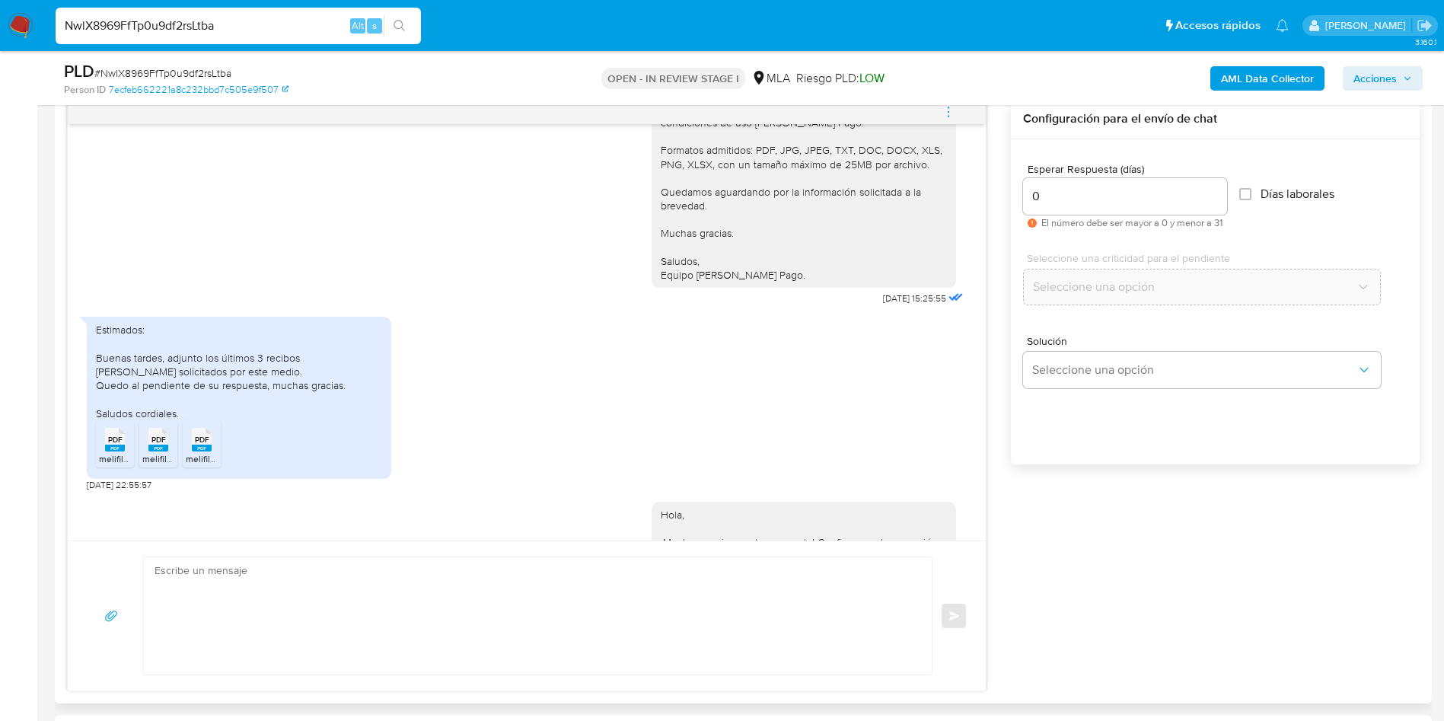
scroll to position [1646, 0]
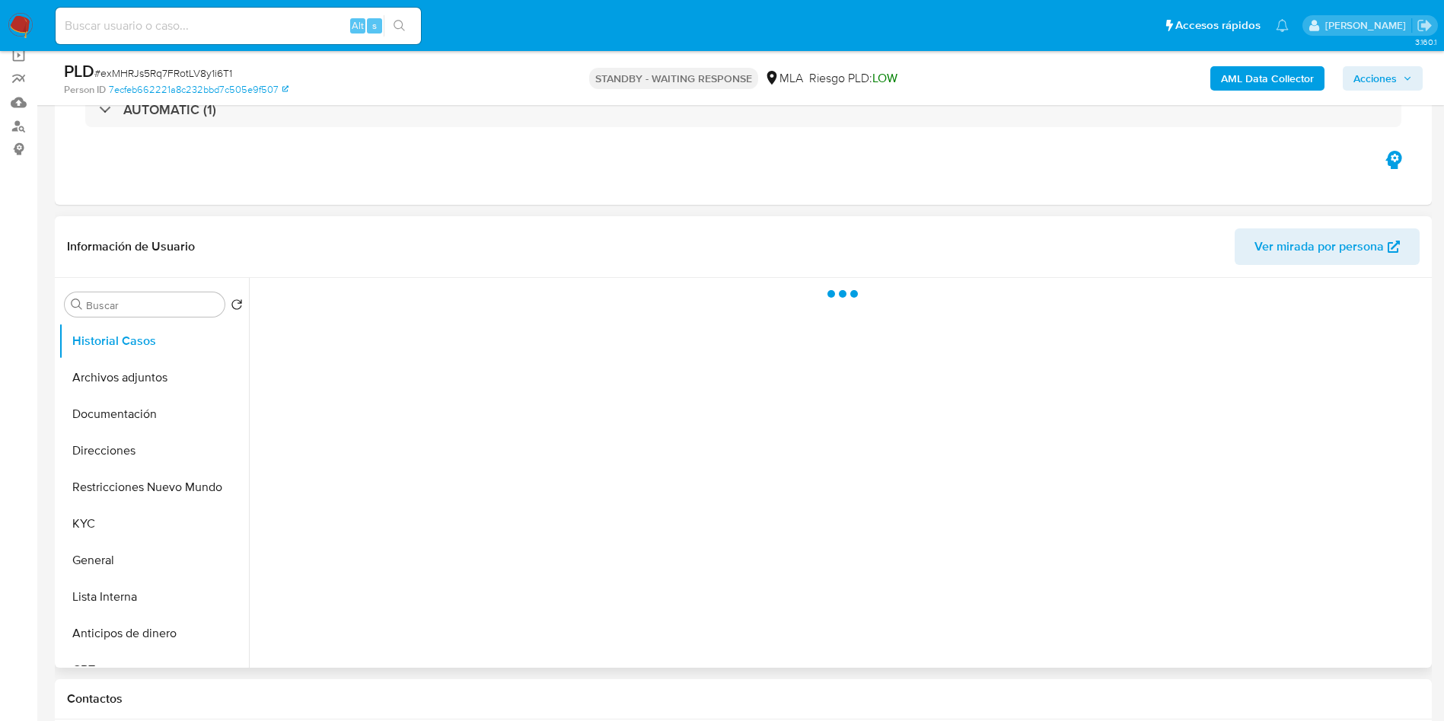
scroll to position [228, 0]
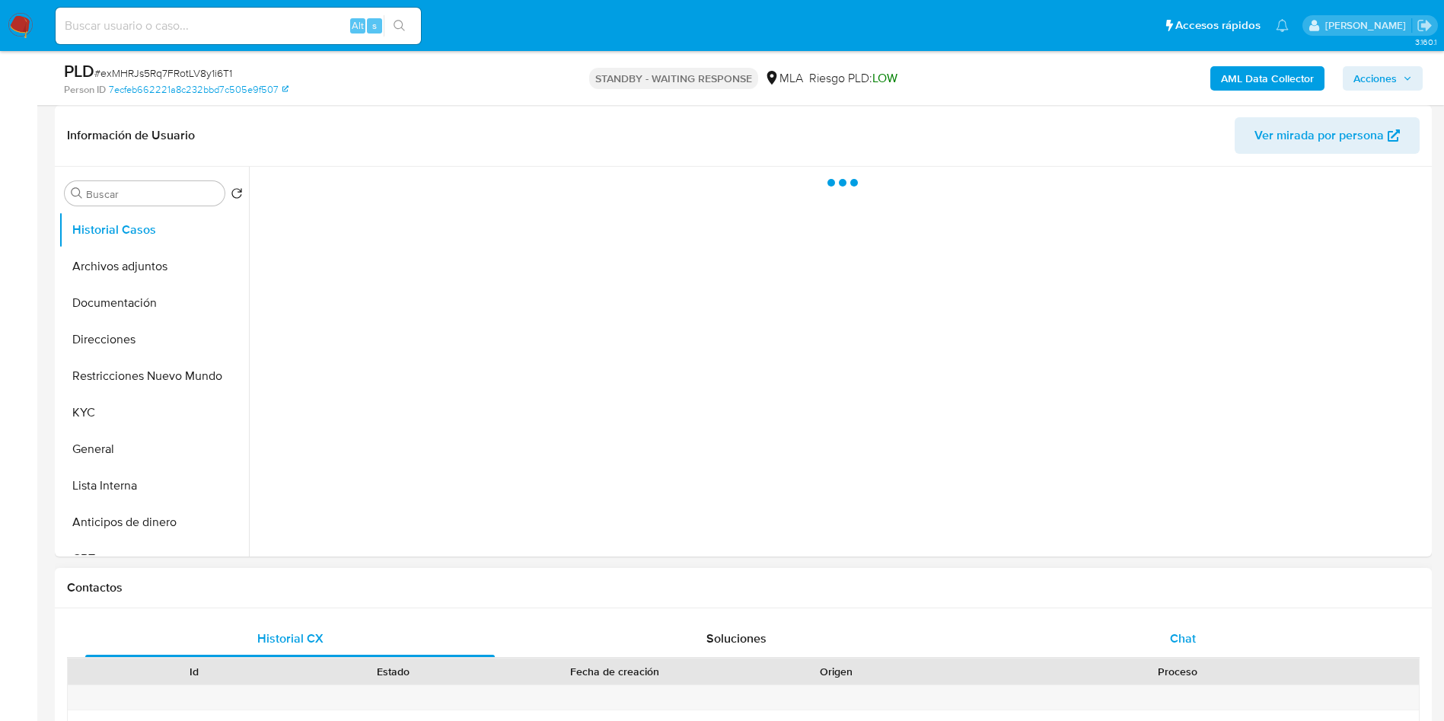
click at [1151, 632] on div "Chat" at bounding box center [1182, 638] width 409 height 37
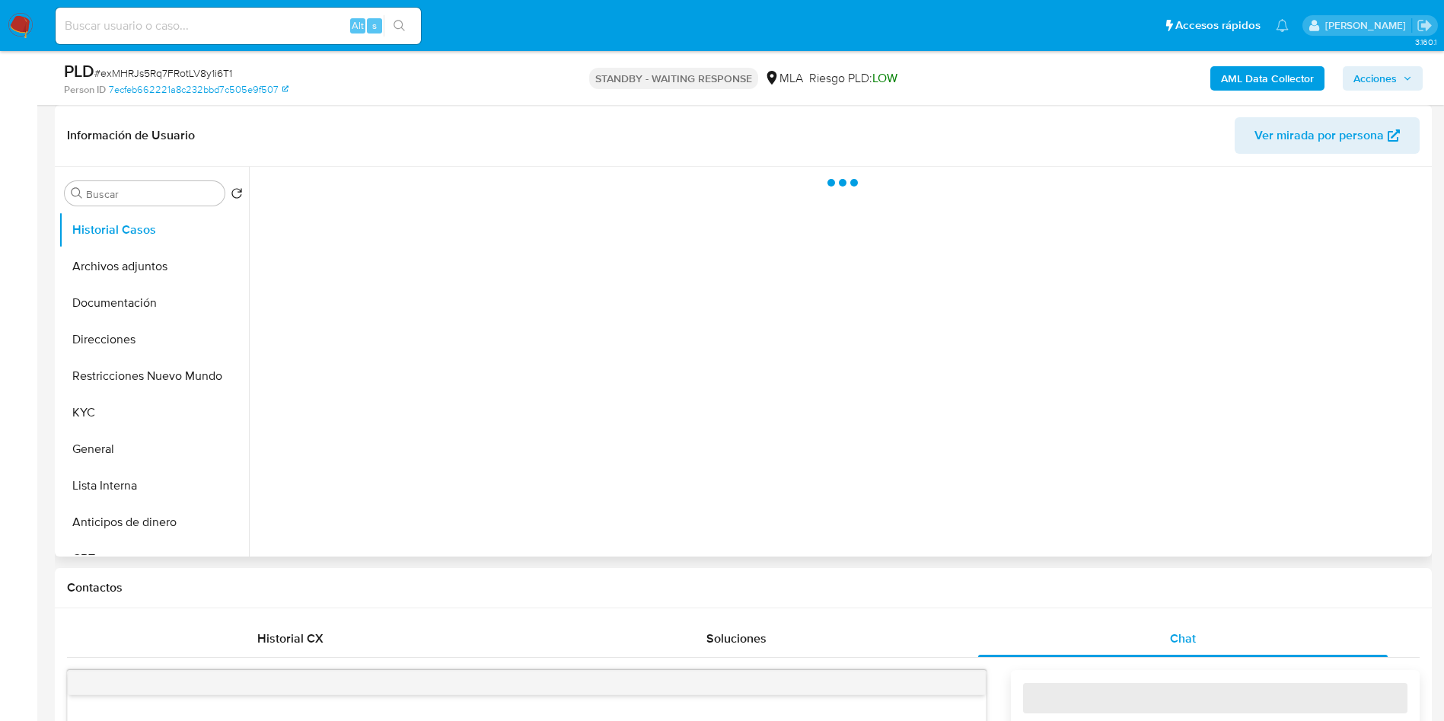
select select "10"
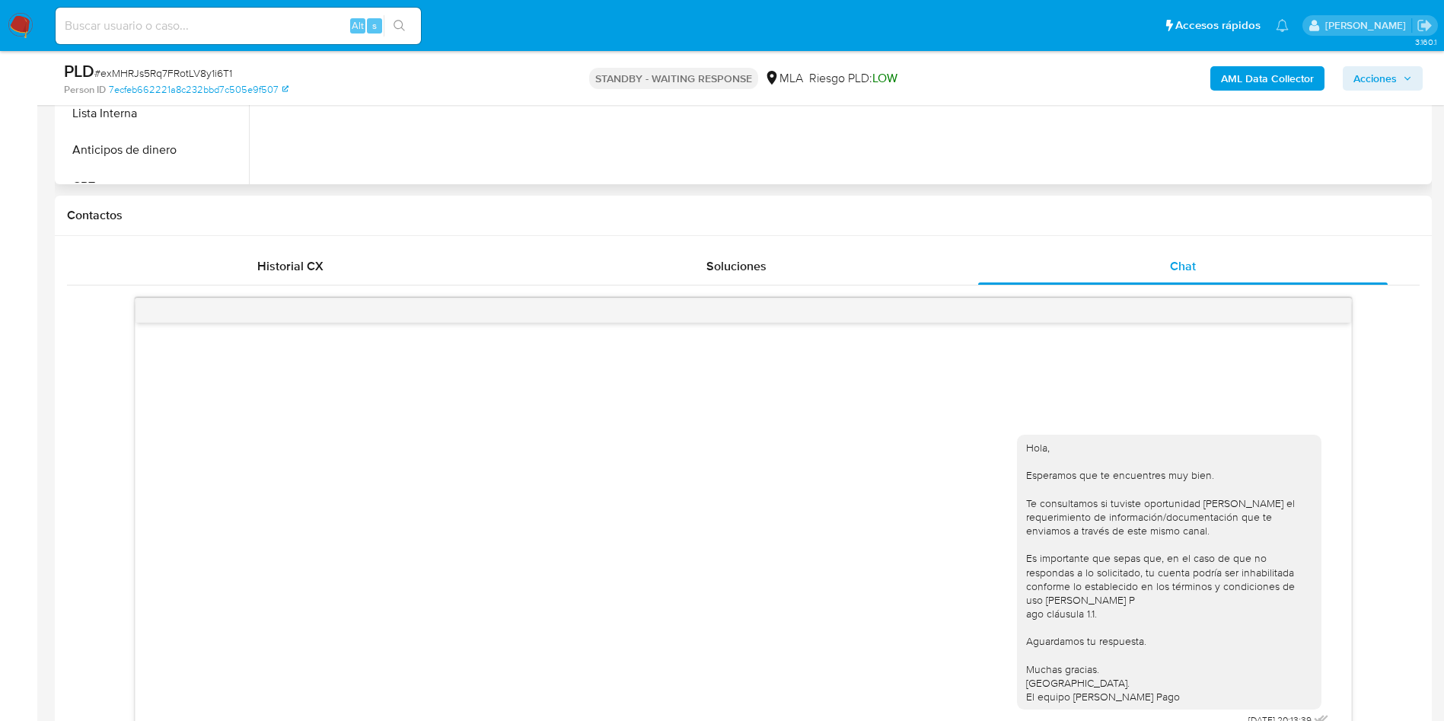
scroll to position [571, 0]
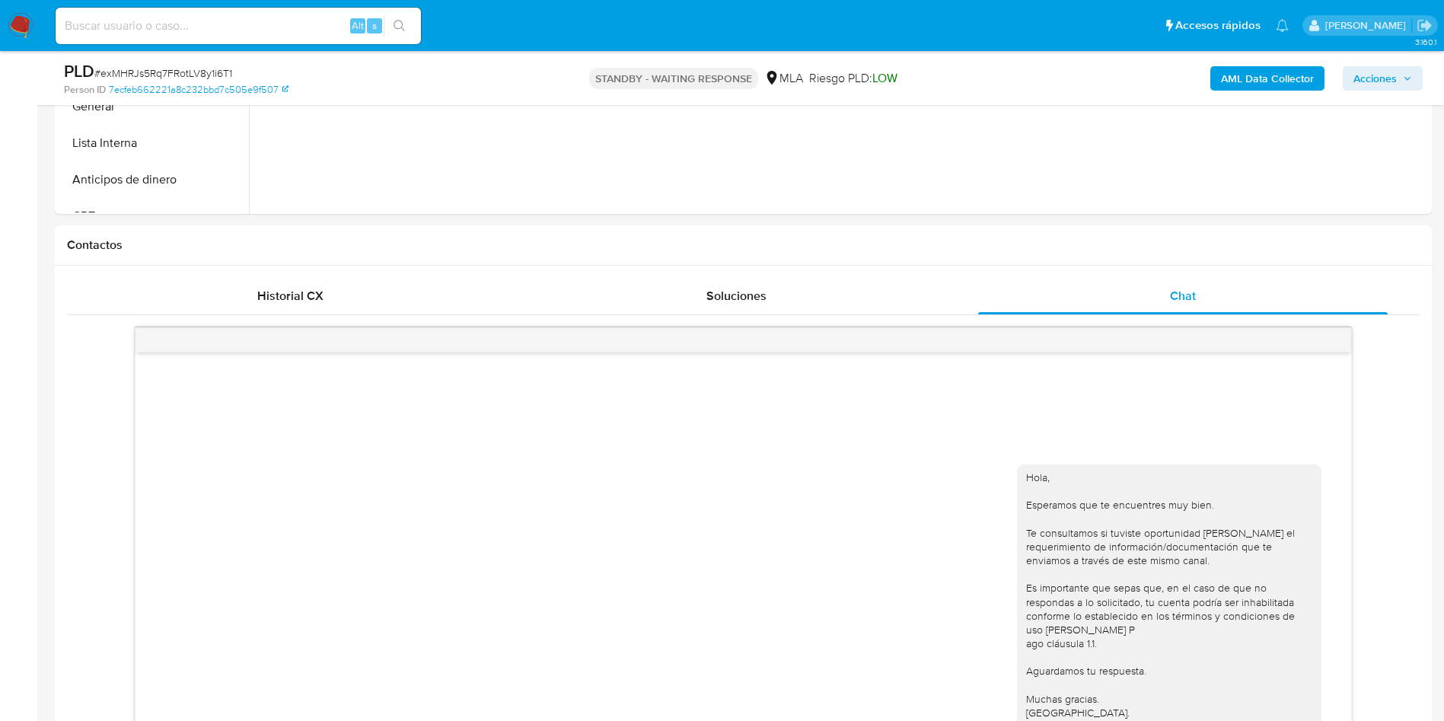
click at [189, 67] on span "# exMHRJs5Rq7FRotLV8y1i6T1" at bounding box center [163, 72] width 138 height 15
copy span "exMHRJs5Rq7FRotLV8y1i6T1"
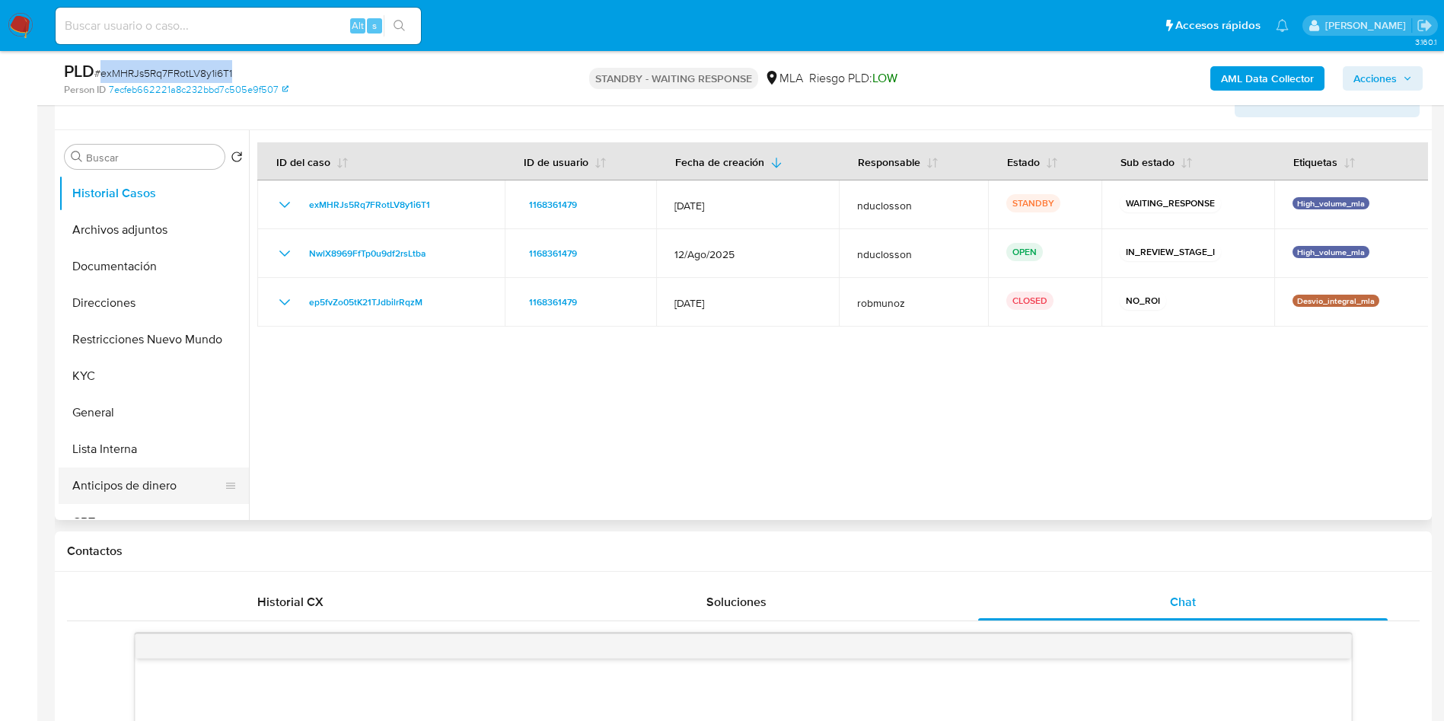
scroll to position [228, 0]
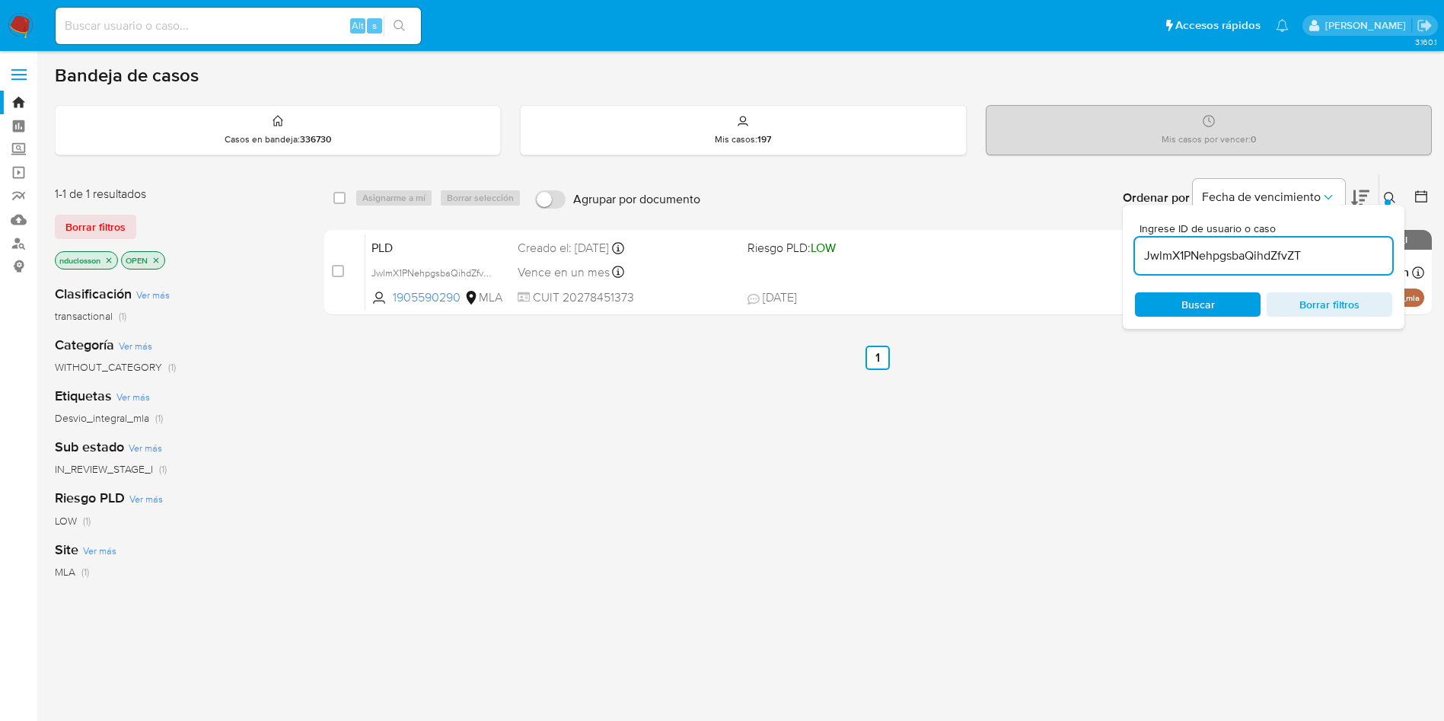
click at [1169, 253] on input "JwlmX1PNehpgsbaQihdZfvZT" at bounding box center [1263, 256] width 257 height 20
paste input "NwlX8969FfTp0u9df2rsLtba"
type input "NwlX8969FfTp0u9df2rsLtba"
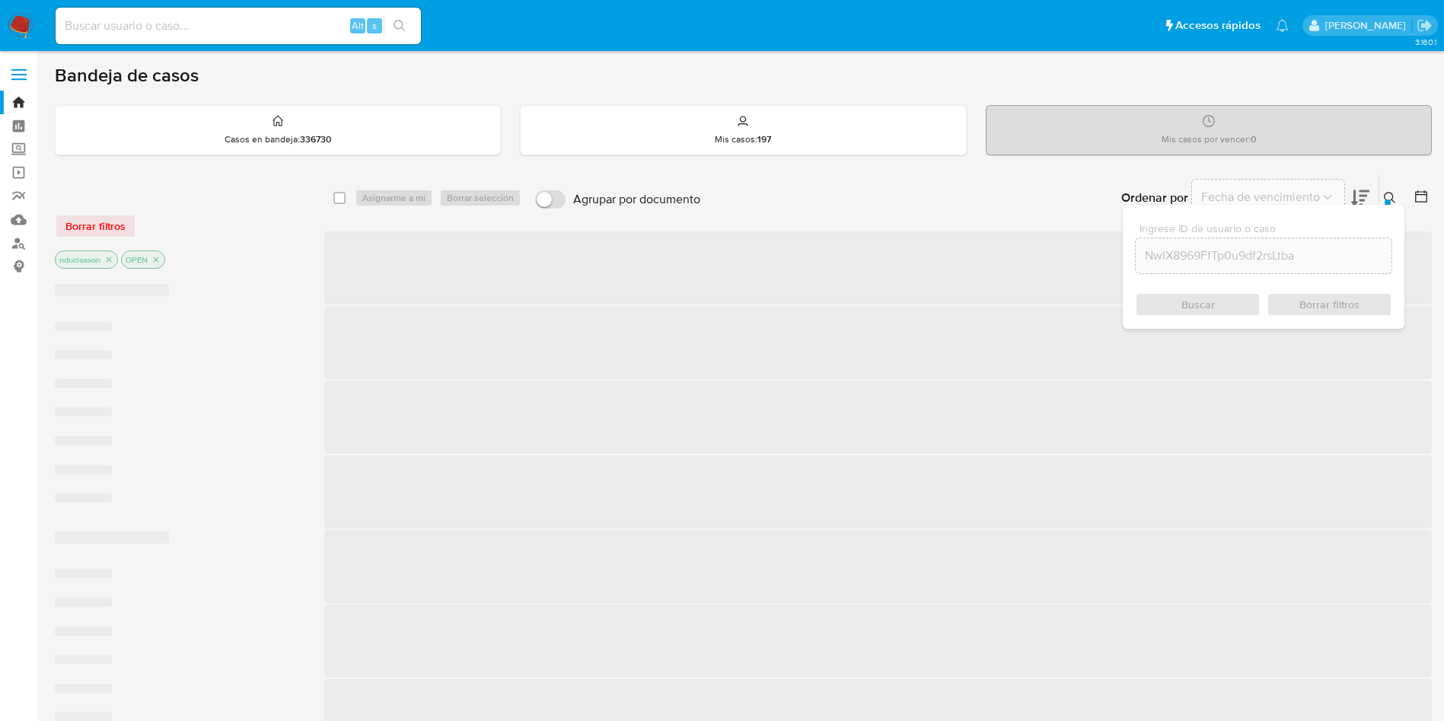
click at [1183, 295] on div "Buscar Borrar filtros" at bounding box center [1263, 304] width 257 height 24
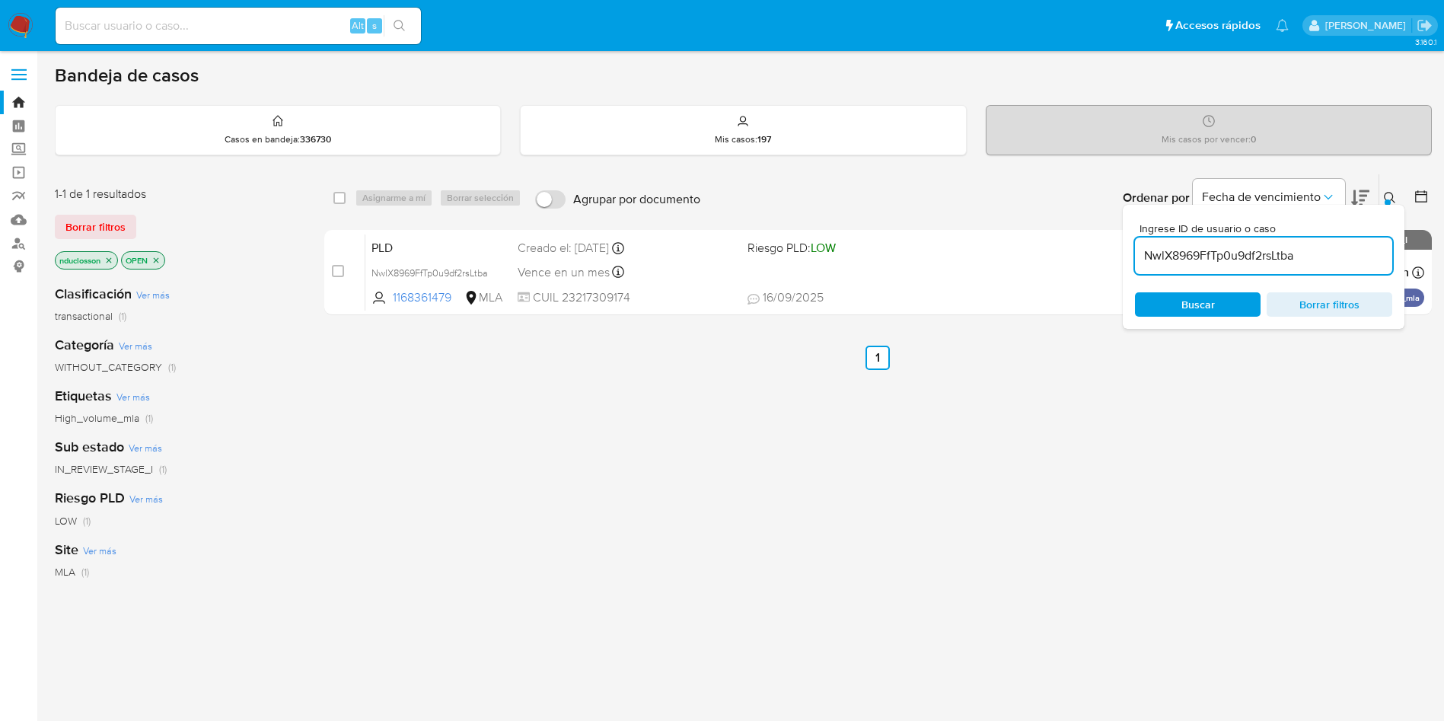
click at [335, 205] on div "select-all-cases-checkbox" at bounding box center [339, 197] width 12 height 15
click at [341, 198] on input "checkbox" at bounding box center [339, 198] width 12 height 12
checkbox input "true"
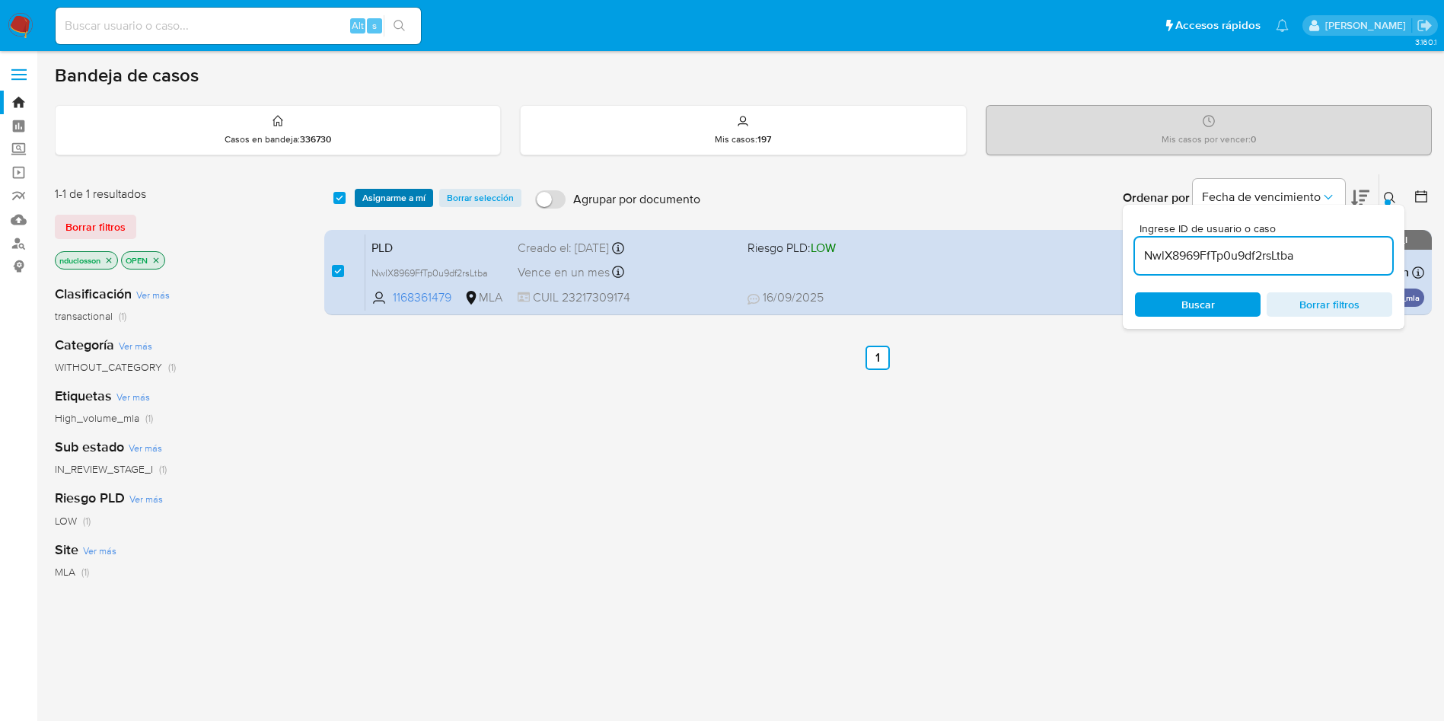
click at [389, 197] on span "Asignarme a mí" at bounding box center [393, 197] width 63 height 15
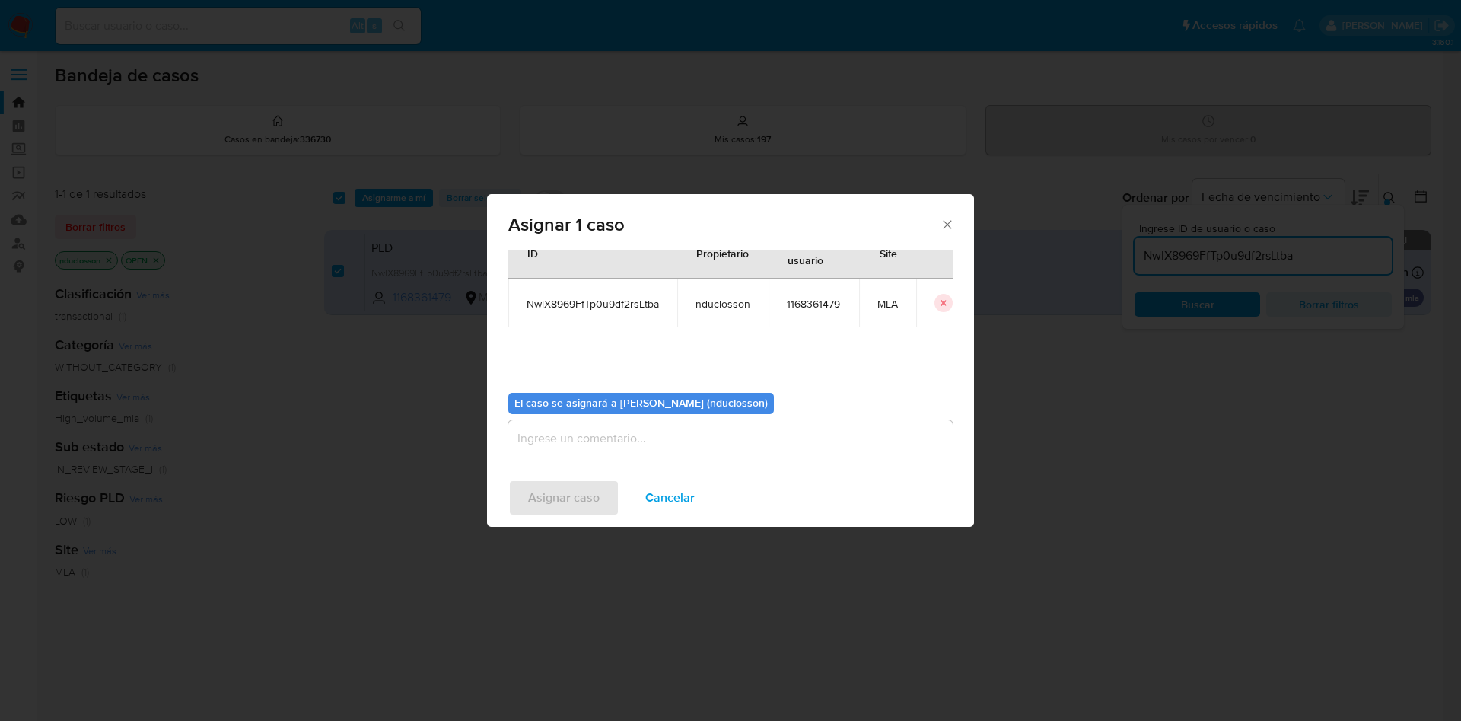
scroll to position [79, 0]
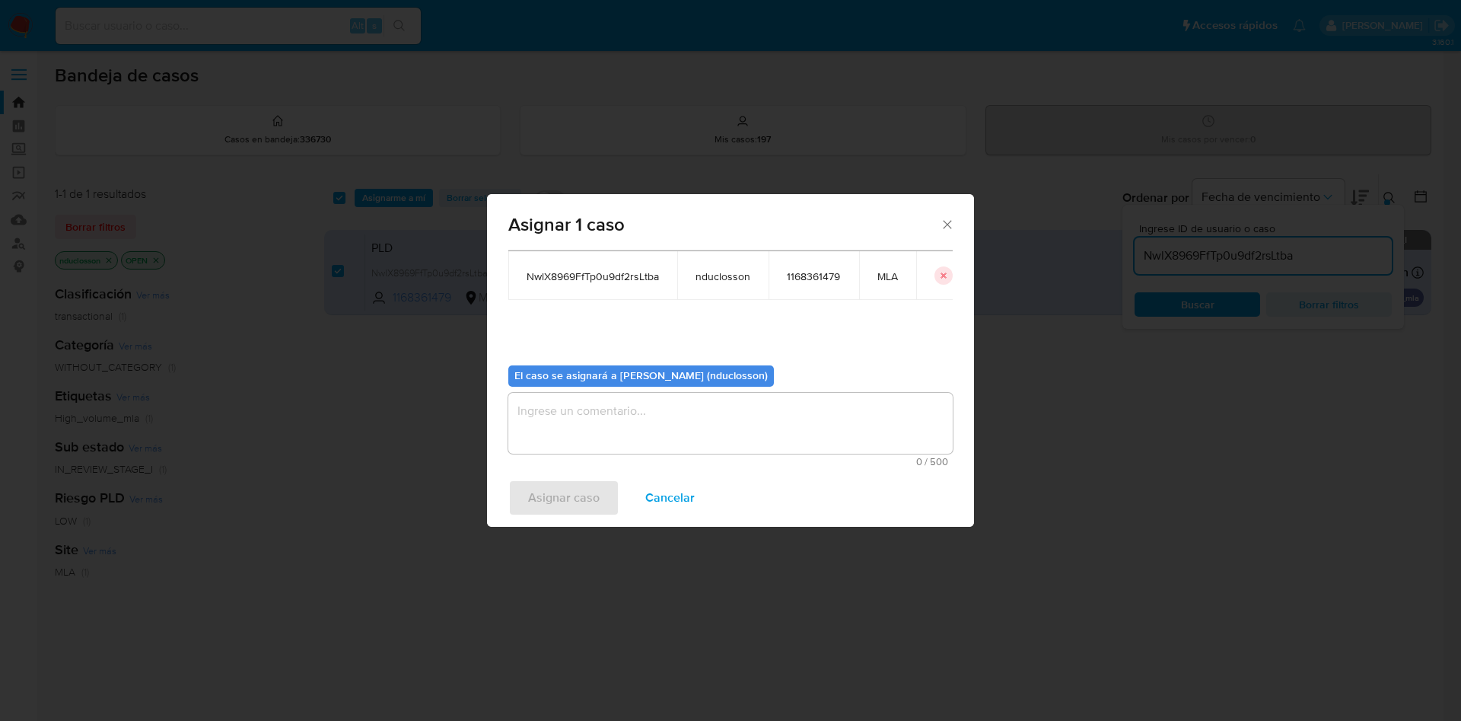
click at [585, 385] on div "El caso se asignará a Nicolas Martin Duclosson (nduclosson)" at bounding box center [641, 375] width 266 height 21
click at [562, 421] on textarea "assign-modal" at bounding box center [730, 423] width 445 height 61
click at [545, 495] on span "Asignar caso" at bounding box center [564, 497] width 72 height 33
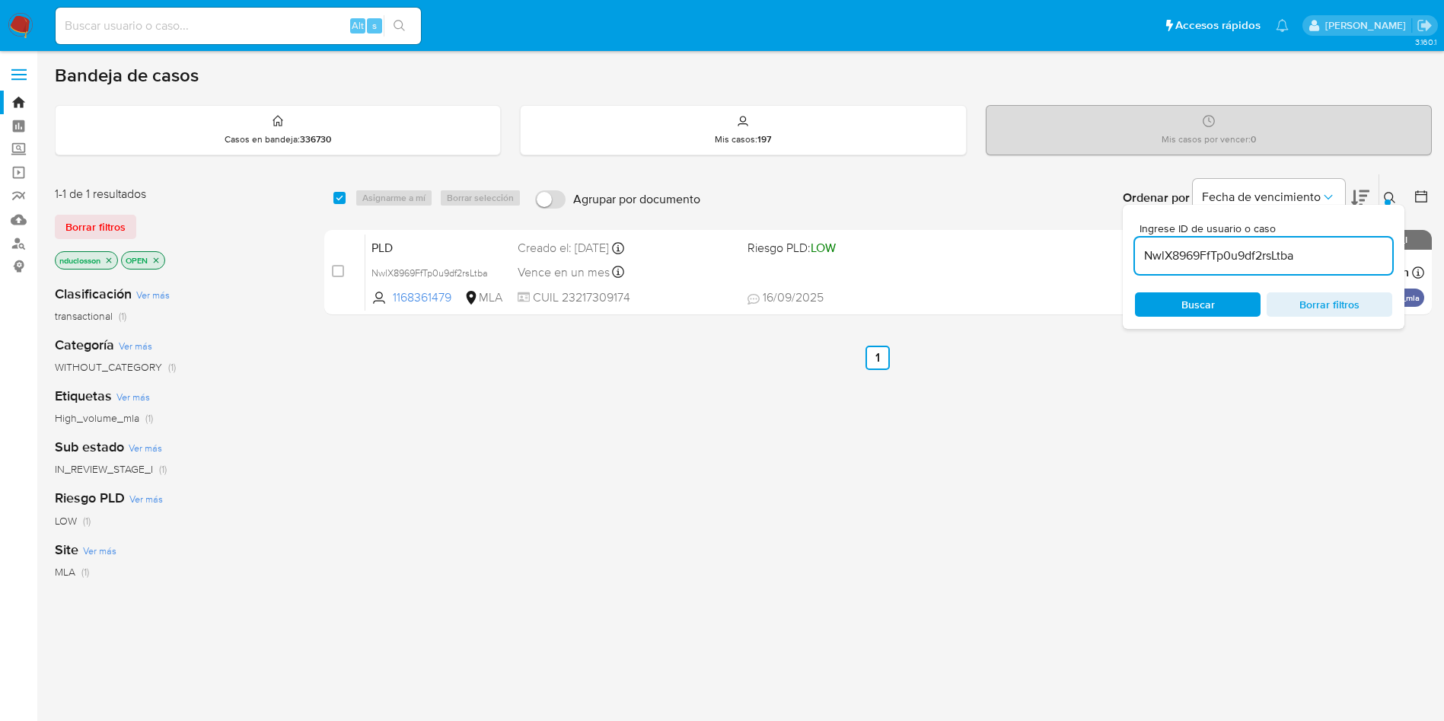
click at [1195, 253] on input "NwlX8969FfTp0u9df2rsLtba" at bounding box center [1263, 256] width 257 height 20
paste input "exMHRJs5Rq7FRotLV8y1i6T1"
click at [1182, 304] on span "Buscar" at bounding box center [1197, 304] width 33 height 24
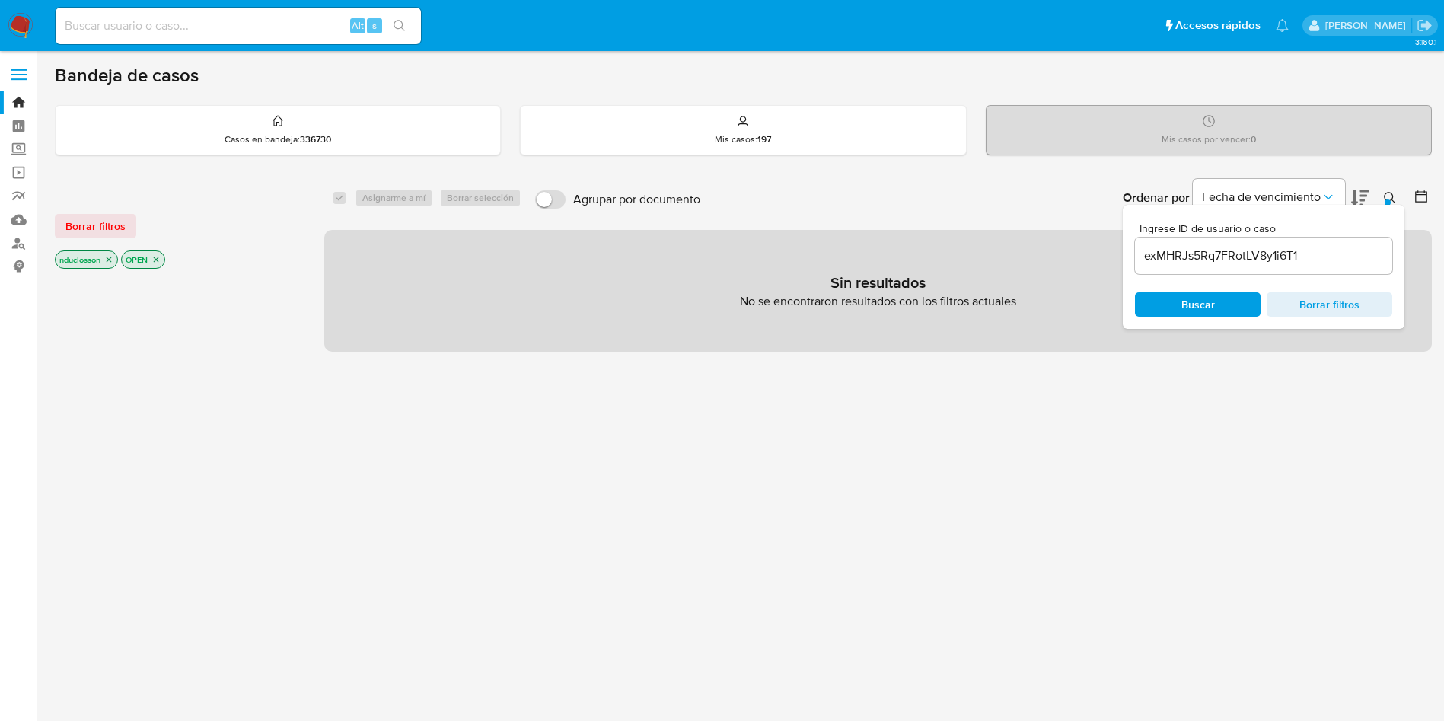
click at [157, 256] on icon "close-filter" at bounding box center [155, 259] width 9 height 9
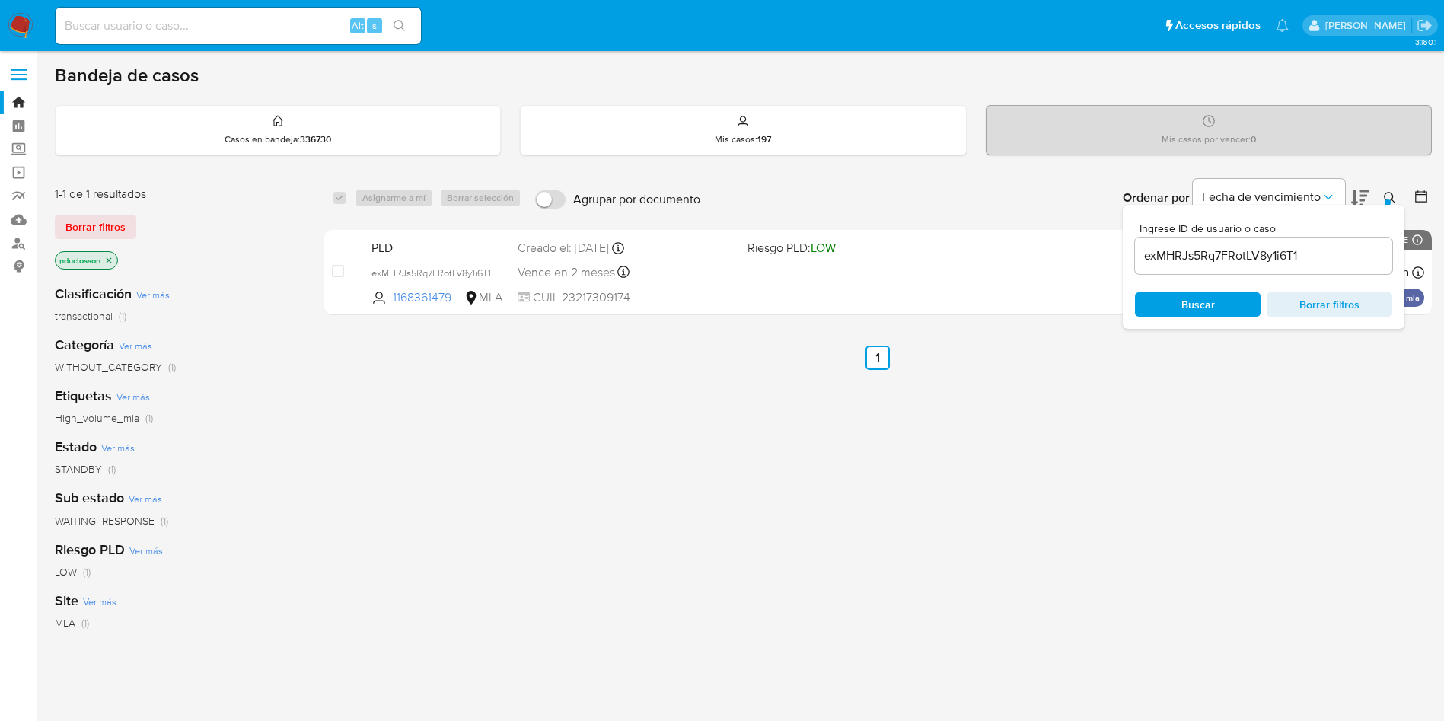
click at [336, 205] on div "select-all-cases-checkbox" at bounding box center [339, 197] width 12 height 15
click at [1235, 256] on input "exMHRJs5Rq7FRotLV8y1i6T1" at bounding box center [1263, 256] width 257 height 20
click at [1240, 302] on span "Buscar" at bounding box center [1198, 304] width 104 height 21
click at [1222, 262] on input "exMHRJs5Rq7FRotLV8y1i6T1" at bounding box center [1263, 256] width 257 height 20
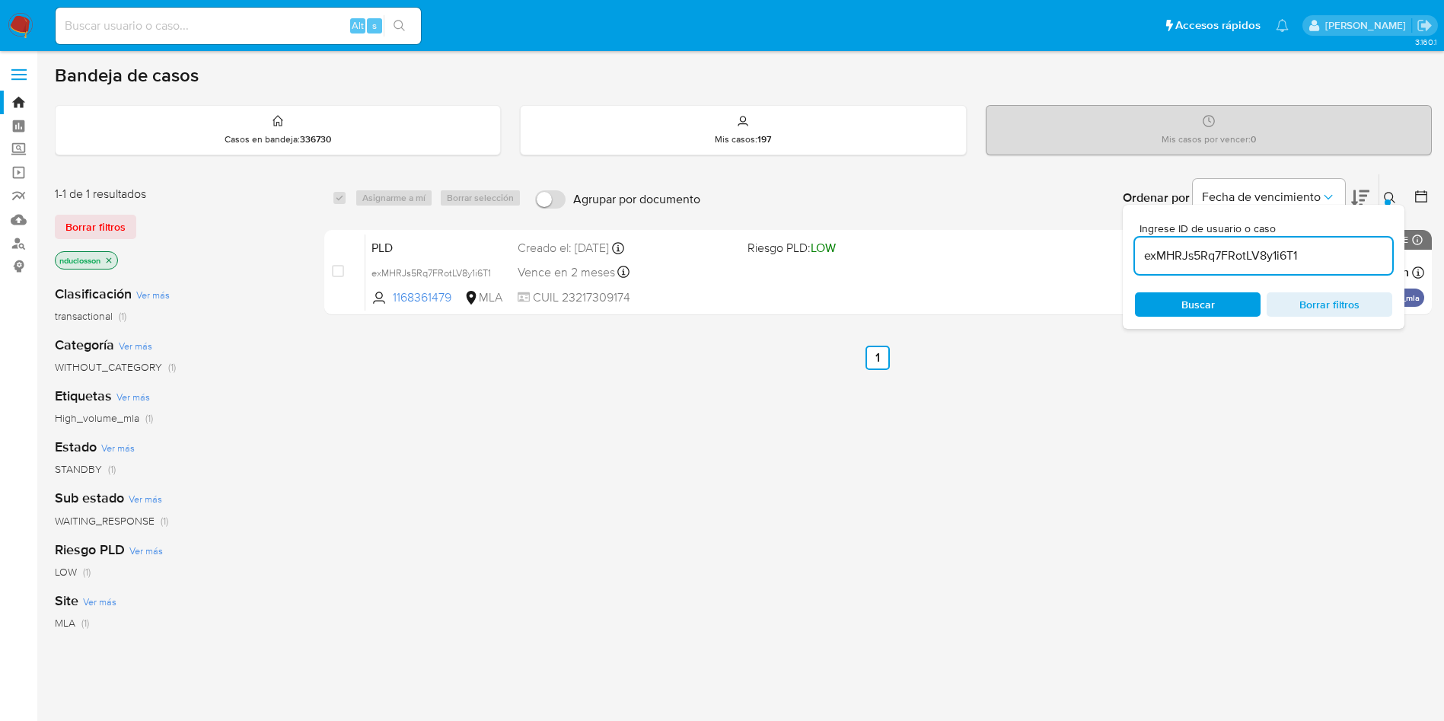
paste input "XaE8PG5siTtXd6dTBu3abCYw"
type input "XaE8PG5siTtXd6dTBu3abCYw"
click at [1193, 325] on div "Ingrese ID de usuario o caso XaE8PG5siTtXd6dTBu3abCYw Buscar Borrar filtros" at bounding box center [1264, 267] width 282 height 124
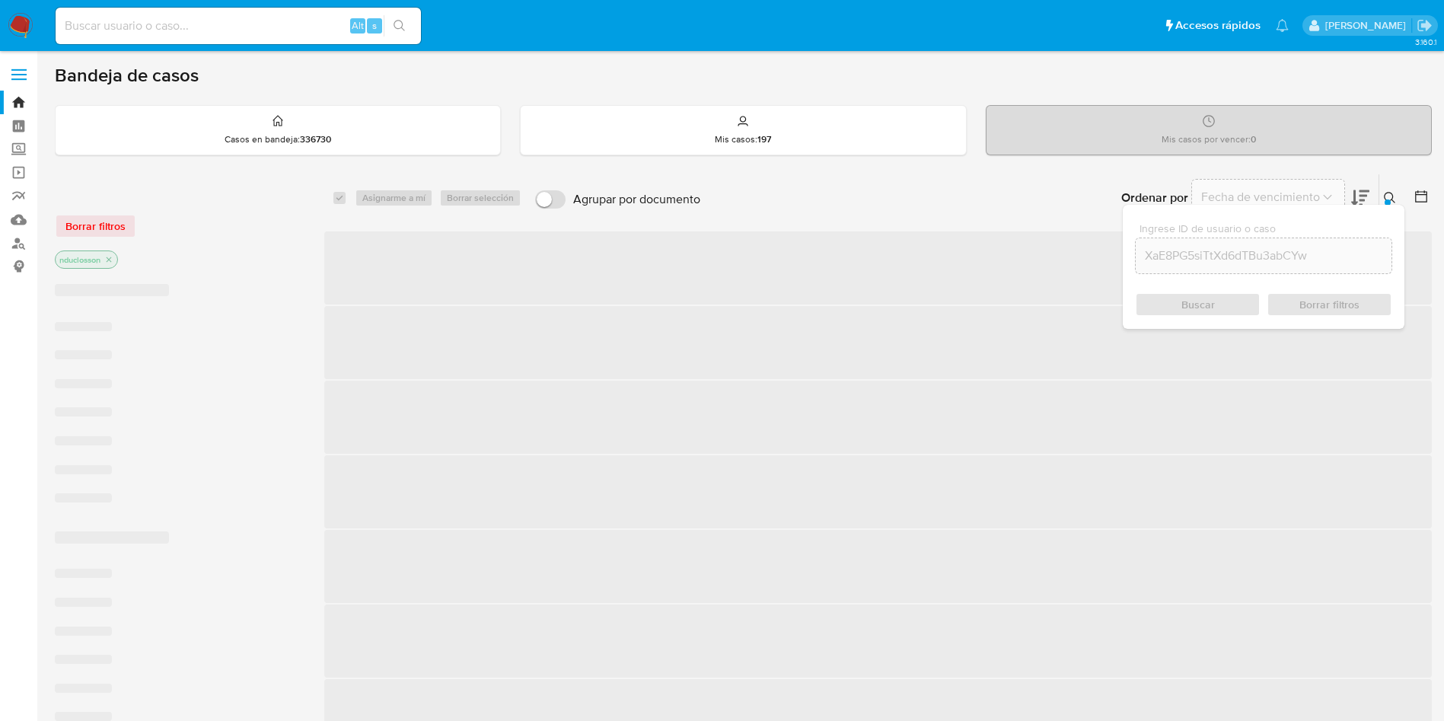
click at [1192, 311] on div "Buscar Borrar filtros" at bounding box center [1263, 304] width 257 height 24
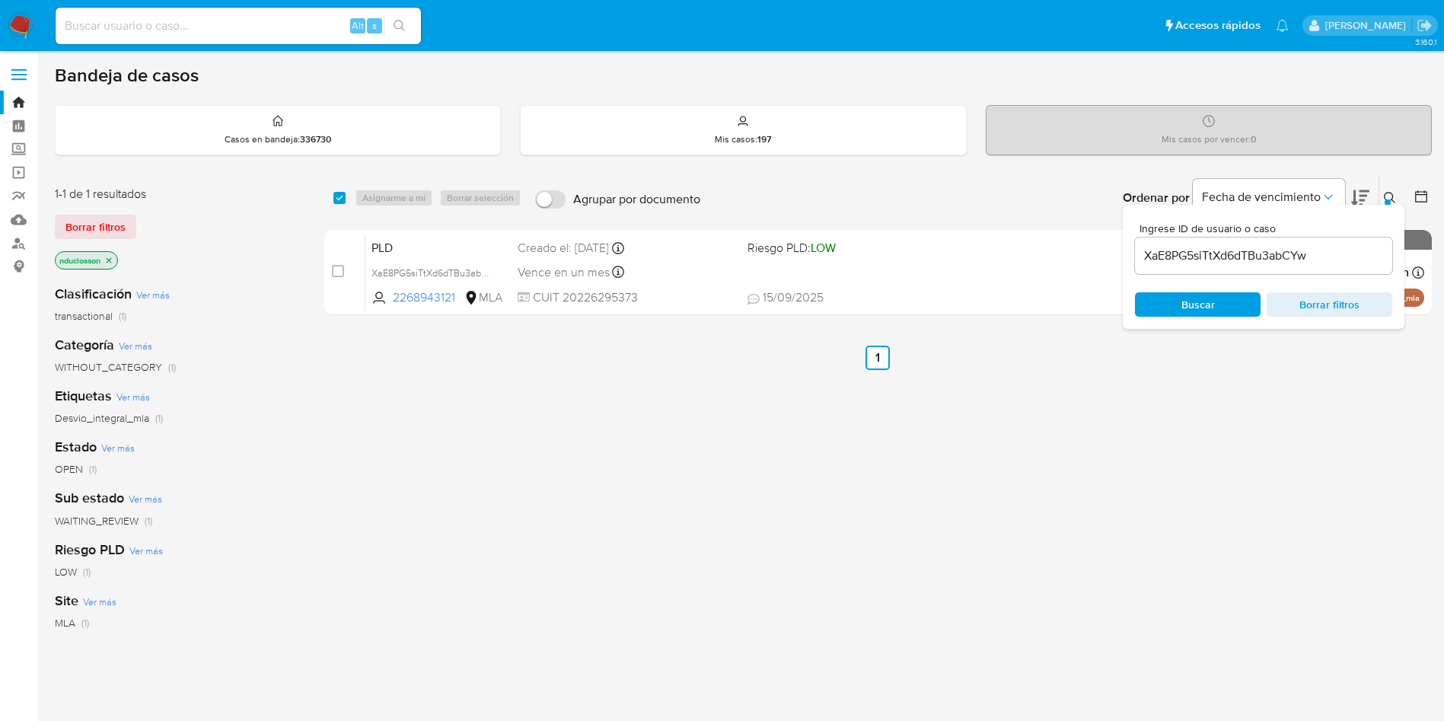
click at [1192, 253] on input "XaE8PG5siTtXd6dTBu3abCYw" at bounding box center [1263, 256] width 257 height 20
click at [1168, 319] on div "Ingrese ID de usuario o caso XaE8PG5siTtXd6dTBu3abCYw Buscar Borrar filtros" at bounding box center [1264, 267] width 282 height 124
click at [1165, 316] on button "Buscar" at bounding box center [1198, 304] width 126 height 24
click at [1165, 312] on span "Buscar" at bounding box center [1198, 304] width 104 height 21
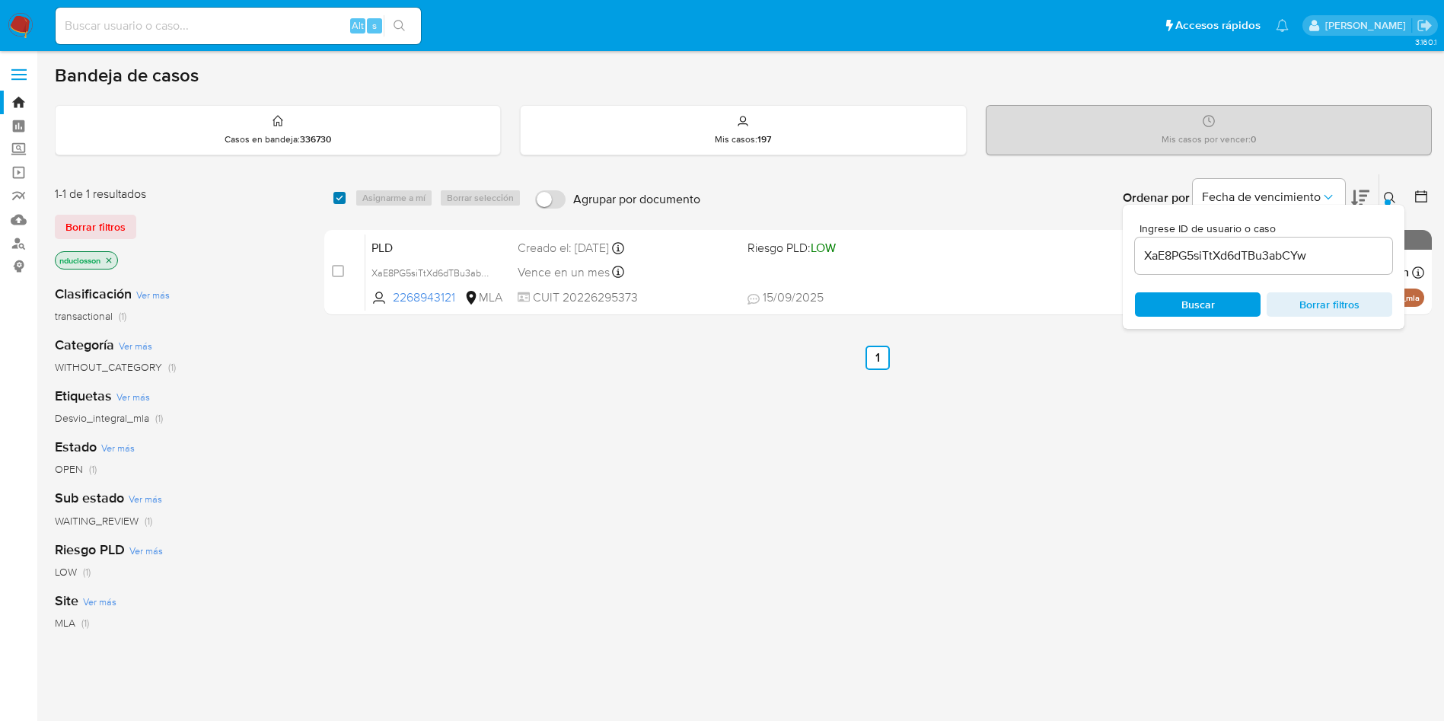
click at [338, 193] on input "checkbox" at bounding box center [339, 198] width 12 height 12
checkbox input "true"
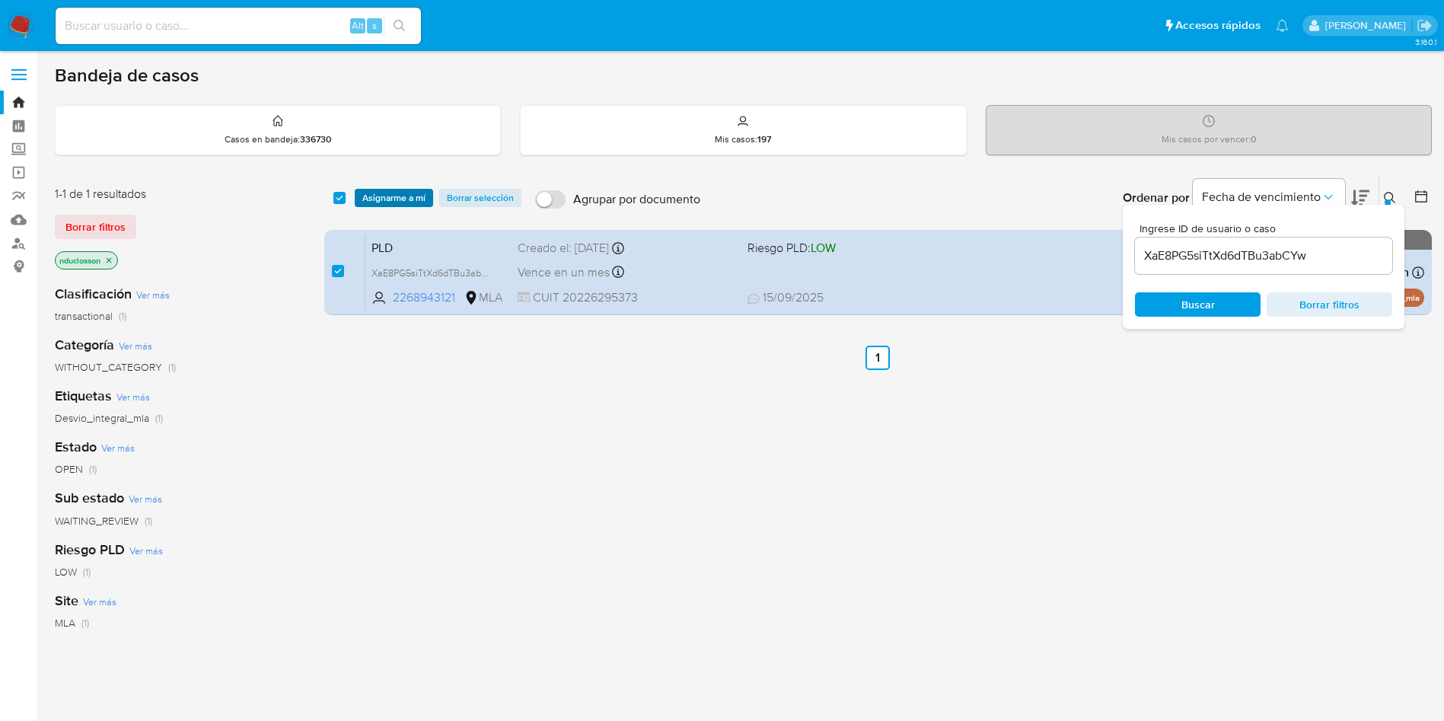
click at [361, 196] on button "Asignarme a mí" at bounding box center [394, 198] width 78 height 18
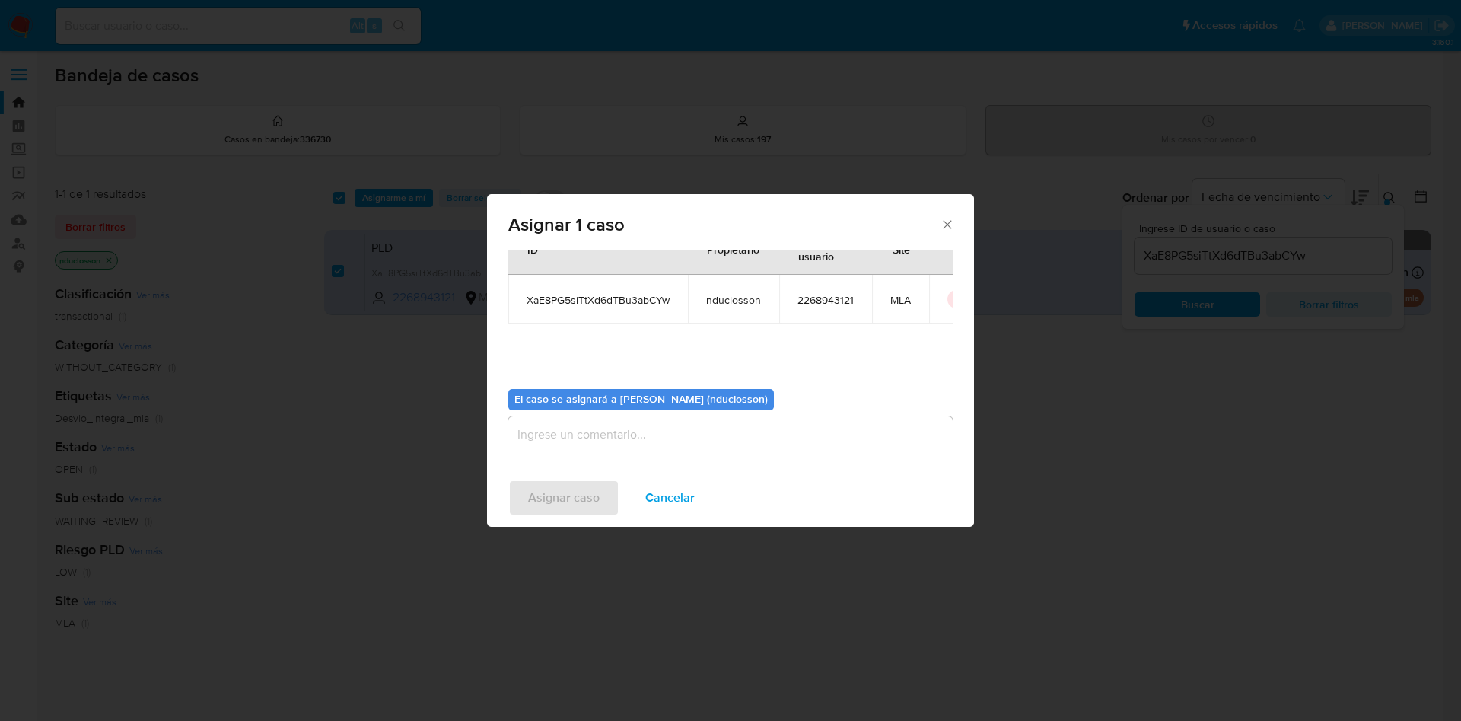
scroll to position [79, 0]
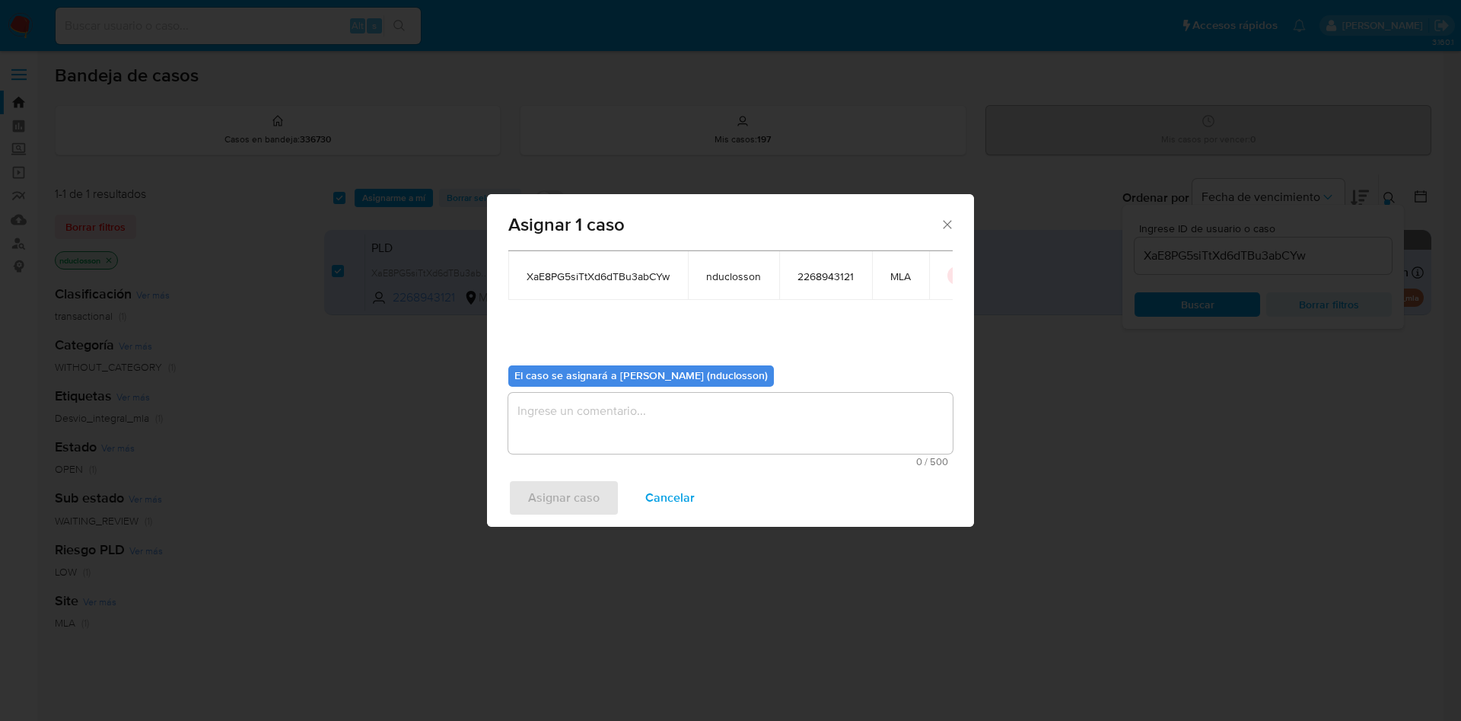
click at [574, 410] on textarea "assign-modal" at bounding box center [730, 423] width 445 height 61
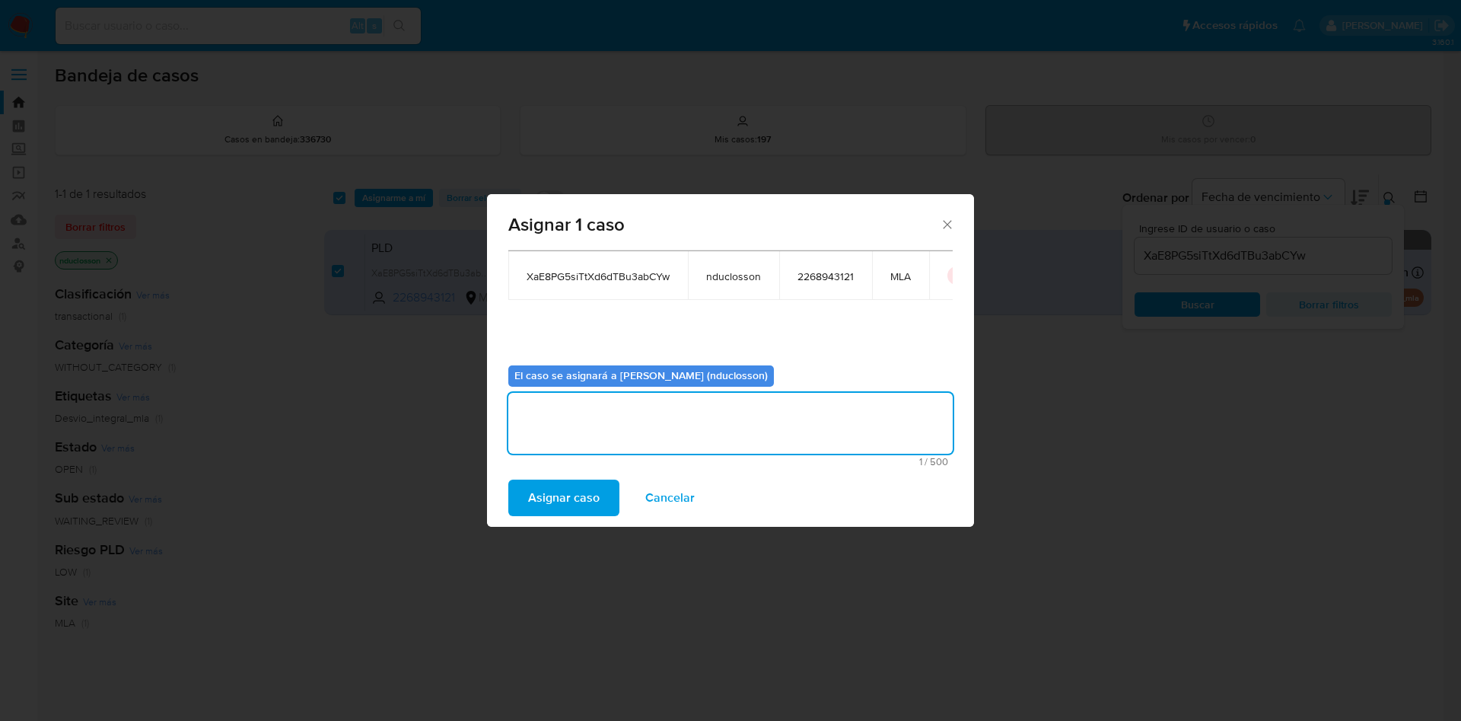
click at [566, 489] on span "Asignar caso" at bounding box center [564, 497] width 72 height 33
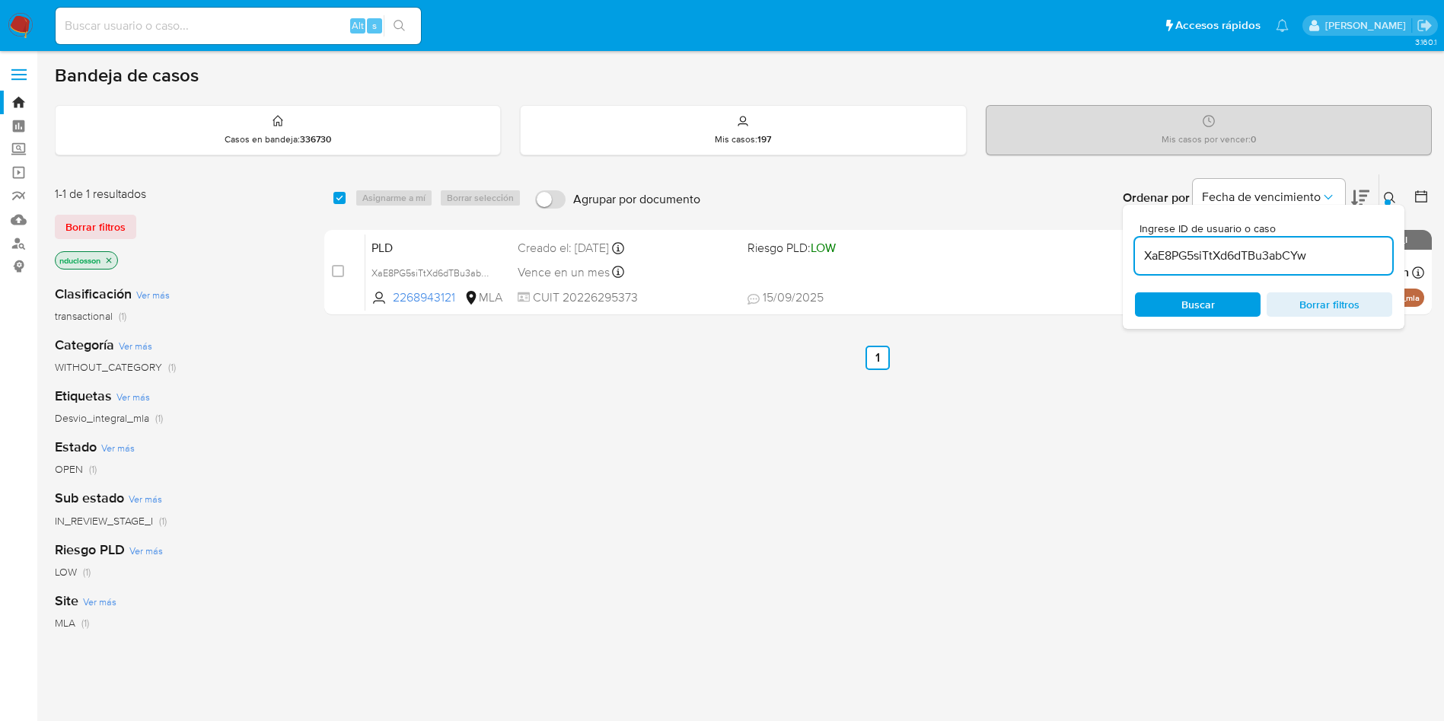
click at [1174, 259] on input "XaE8PG5siTtXd6dTBu3abCYw" at bounding box center [1263, 256] width 257 height 20
paste input "4RG7A3ECGjEWlzdhMG7Qq4EJ"
type input "4RG7A3ECGjEWlzdhMG7Qq4EJ"
click at [1180, 297] on span "Buscar" at bounding box center [1198, 304] width 104 height 21
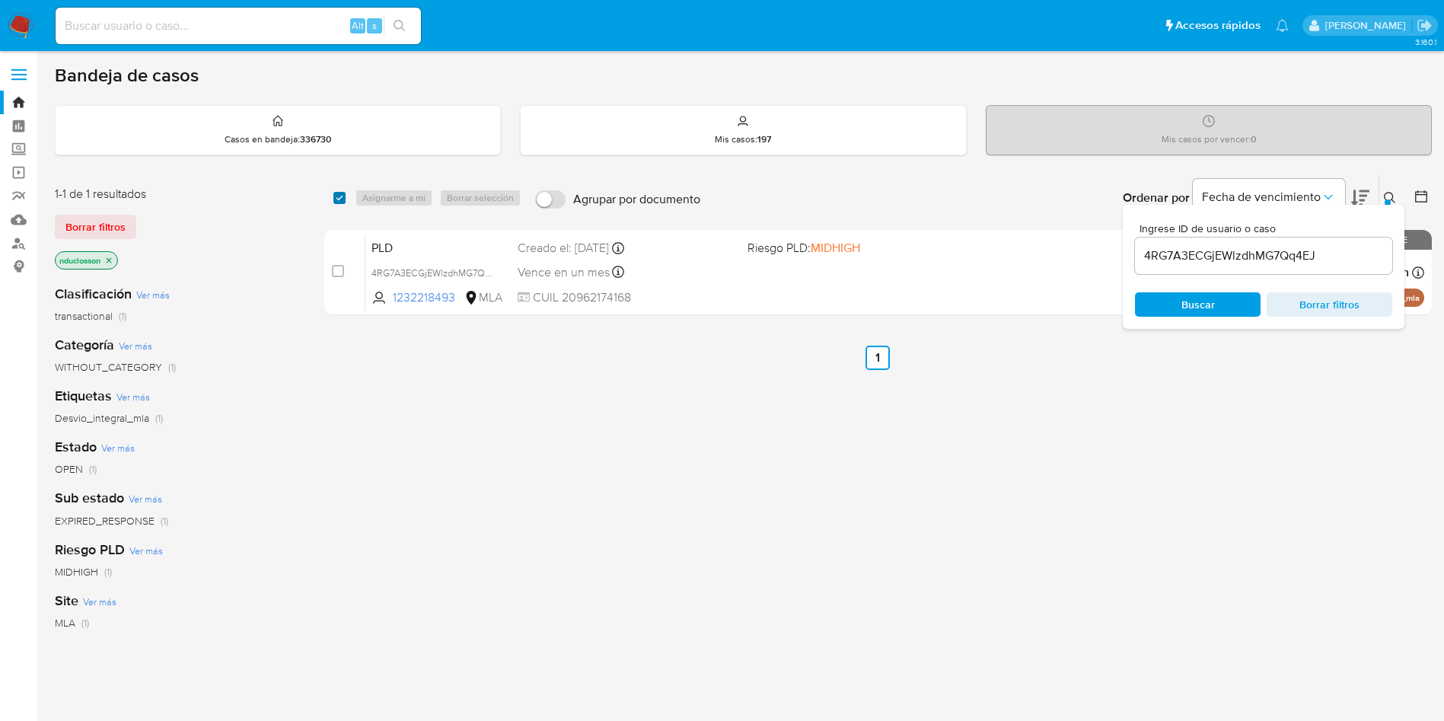
click at [335, 194] on input "checkbox" at bounding box center [339, 198] width 12 height 12
checkbox input "true"
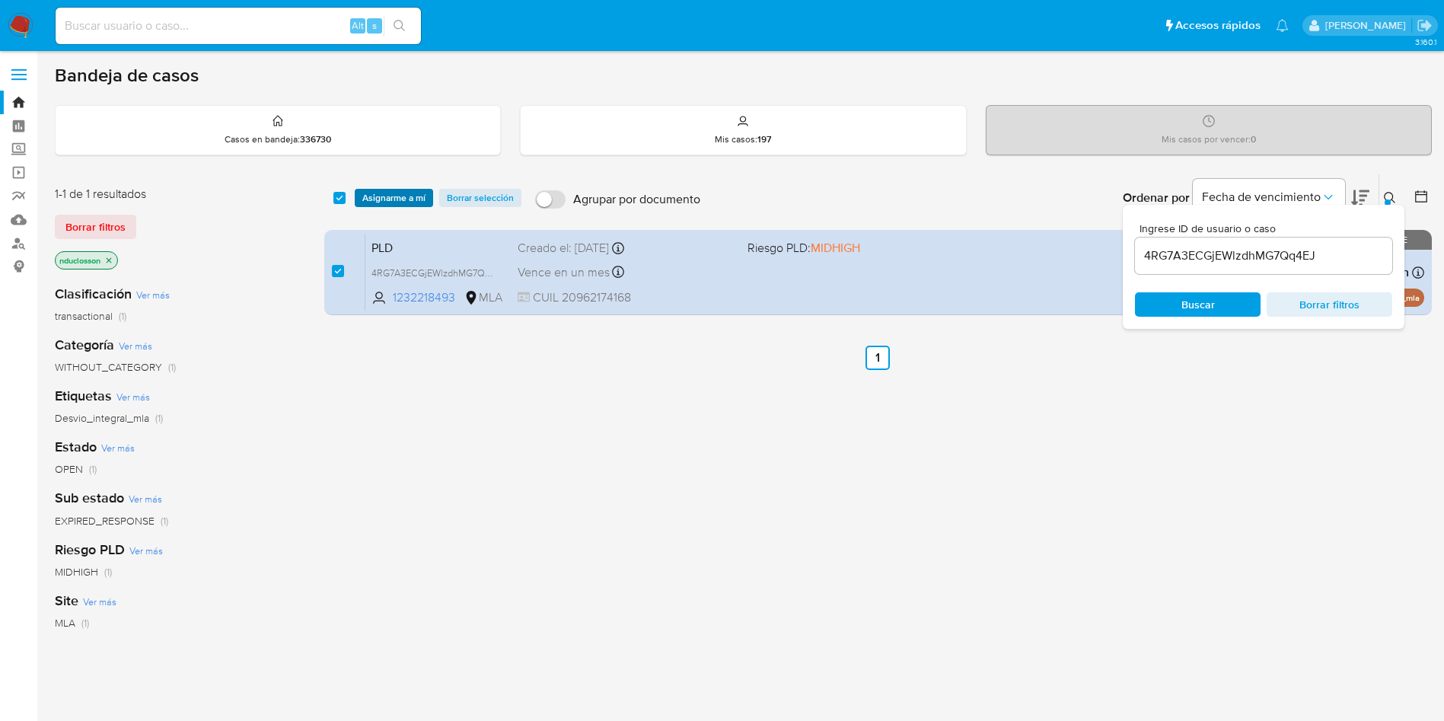
click at [381, 204] on span "Asignarme a mí" at bounding box center [393, 197] width 63 height 15
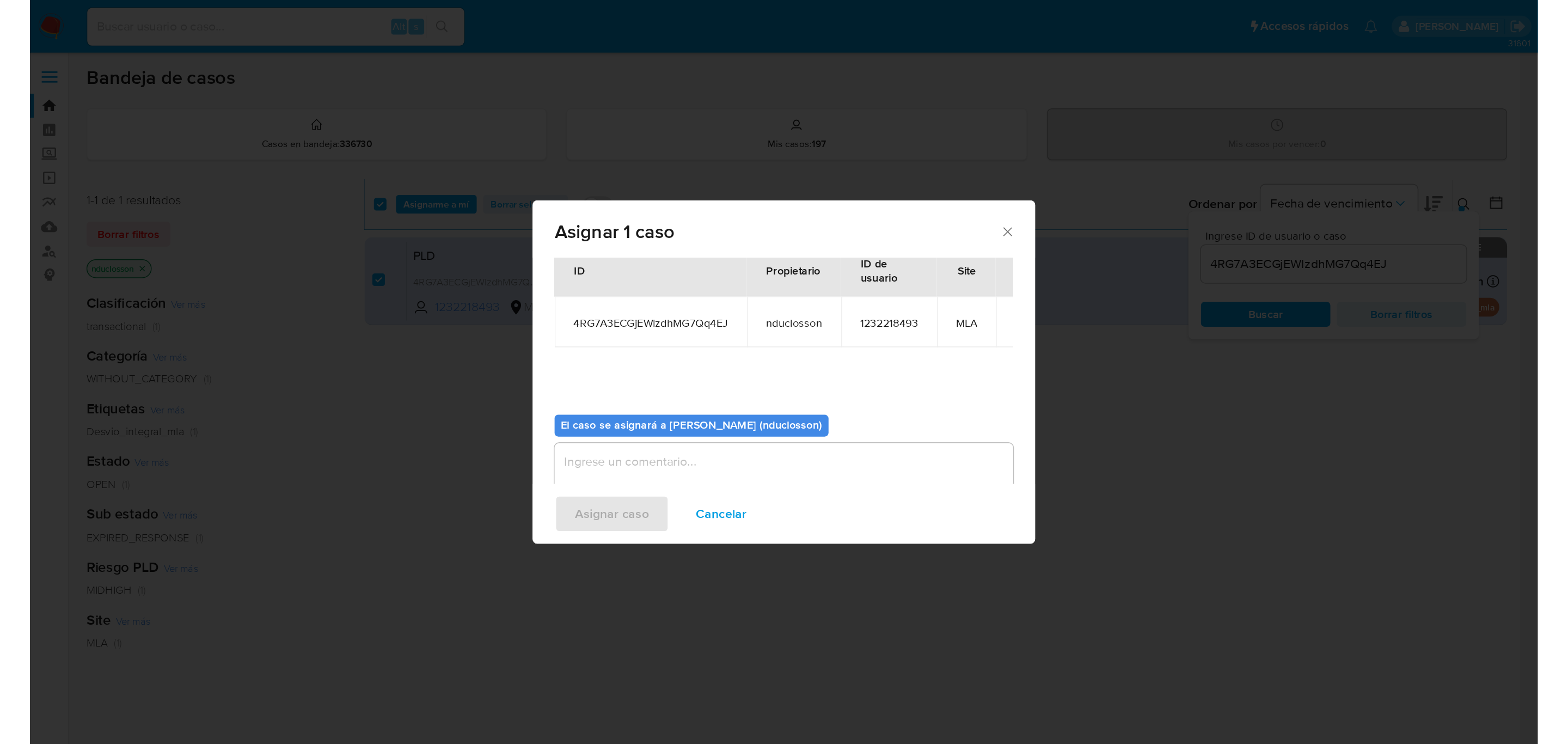
scroll to position [57, 0]
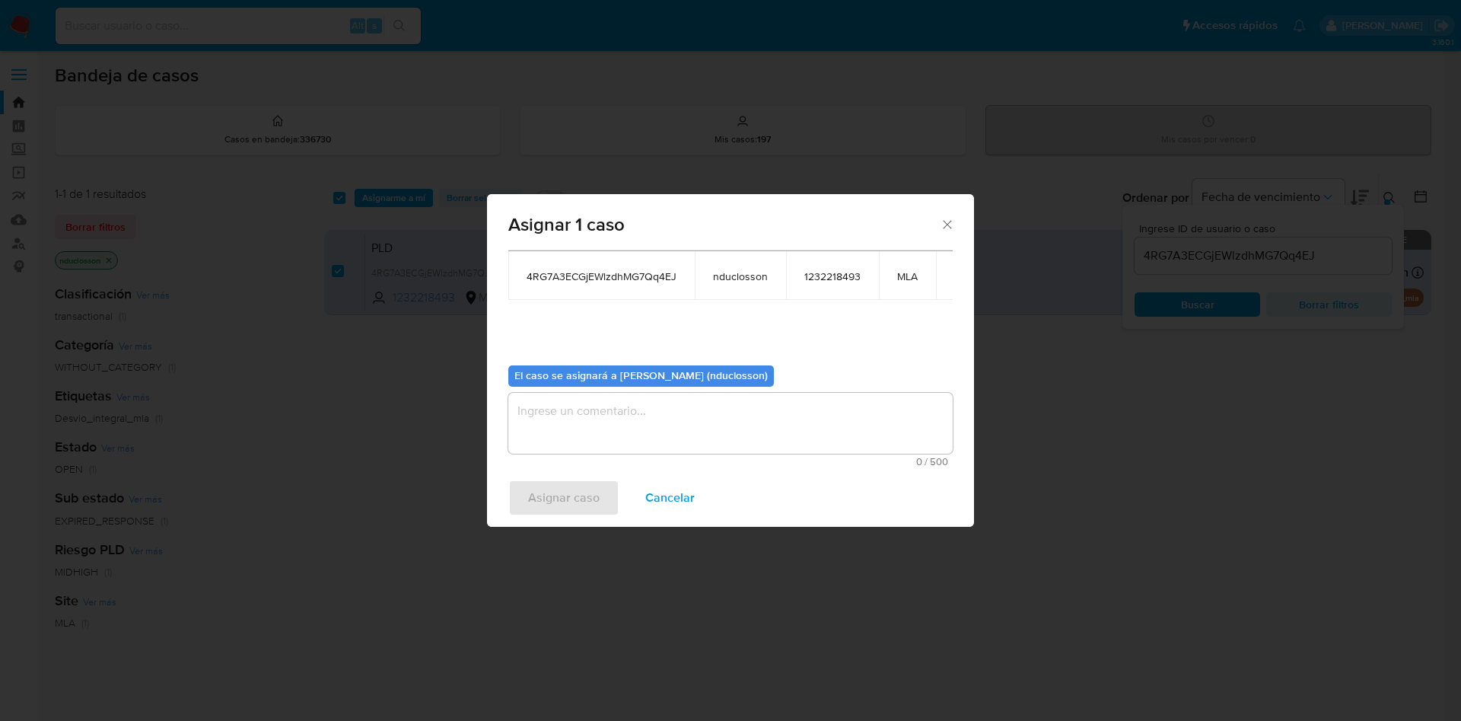
click at [646, 447] on textarea "assign-modal" at bounding box center [730, 423] width 445 height 61
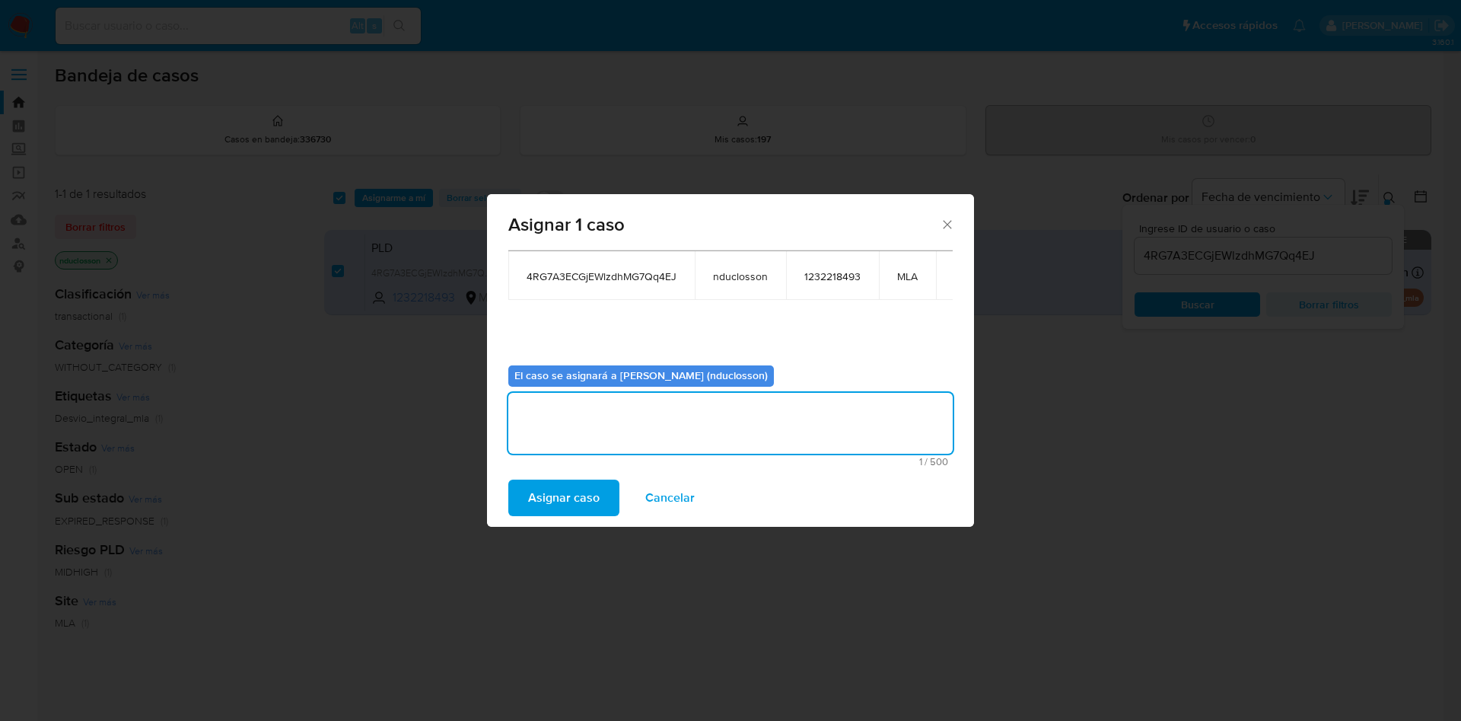
click at [550, 504] on span "Asignar caso" at bounding box center [564, 497] width 72 height 33
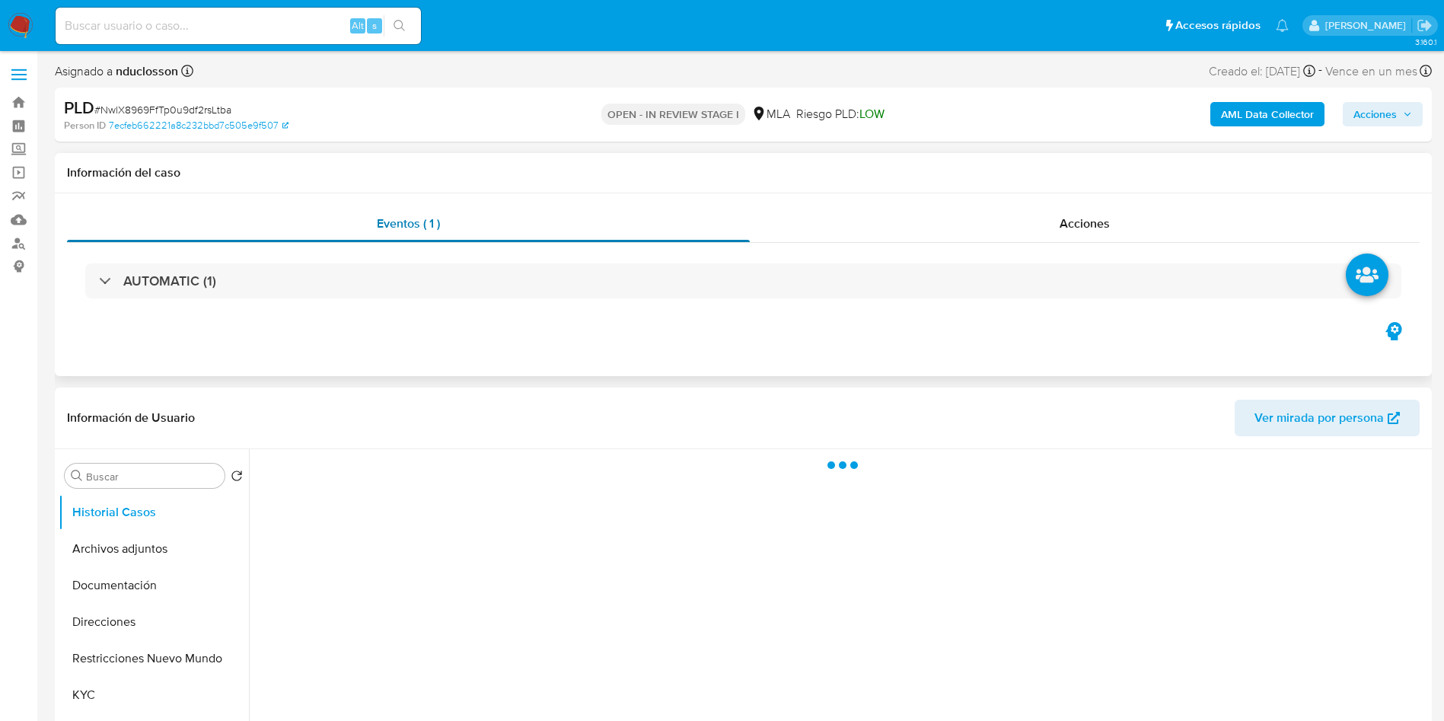
select select "10"
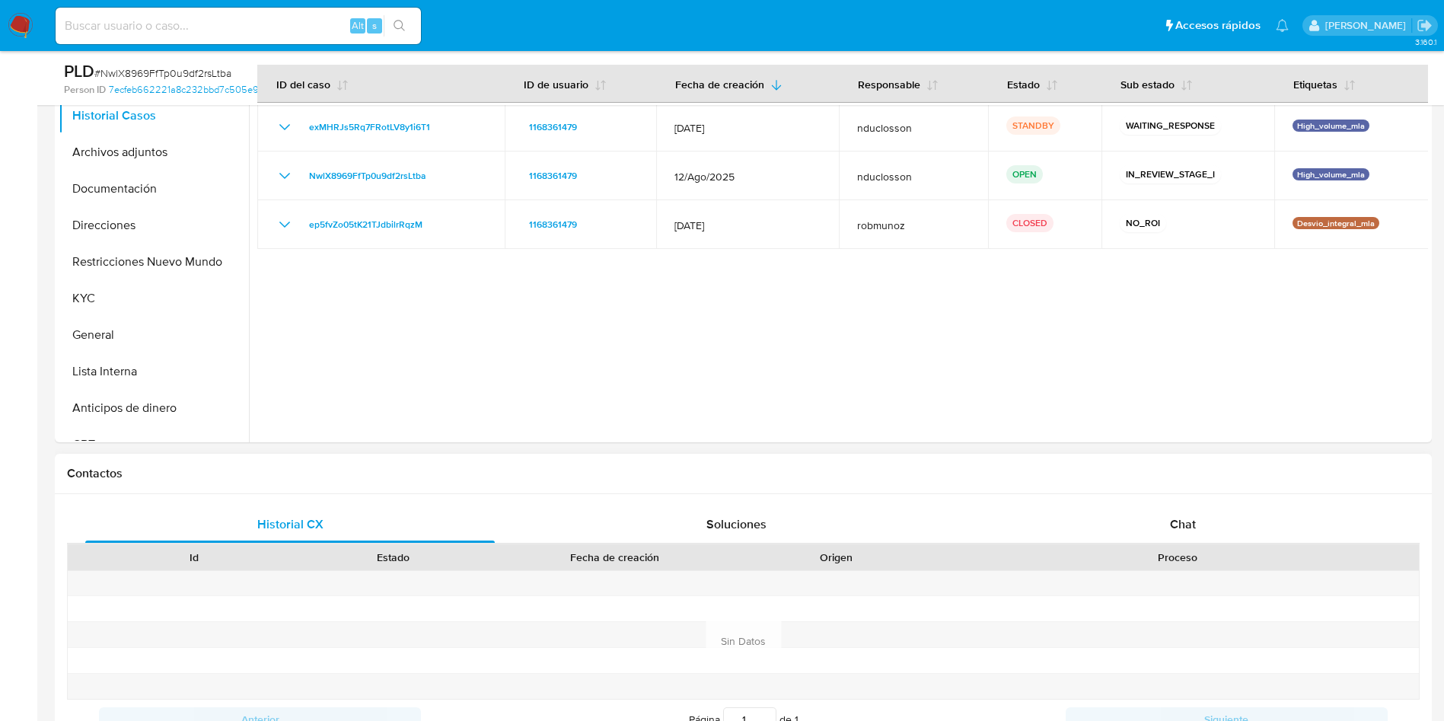
click at [1152, 501] on div "Historial CX Soluciones Chat Id Estado Fecha de creación Origen Proceso Anterio…" at bounding box center [743, 641] width 1377 height 294
click at [1153, 508] on div "Chat" at bounding box center [1182, 524] width 409 height 37
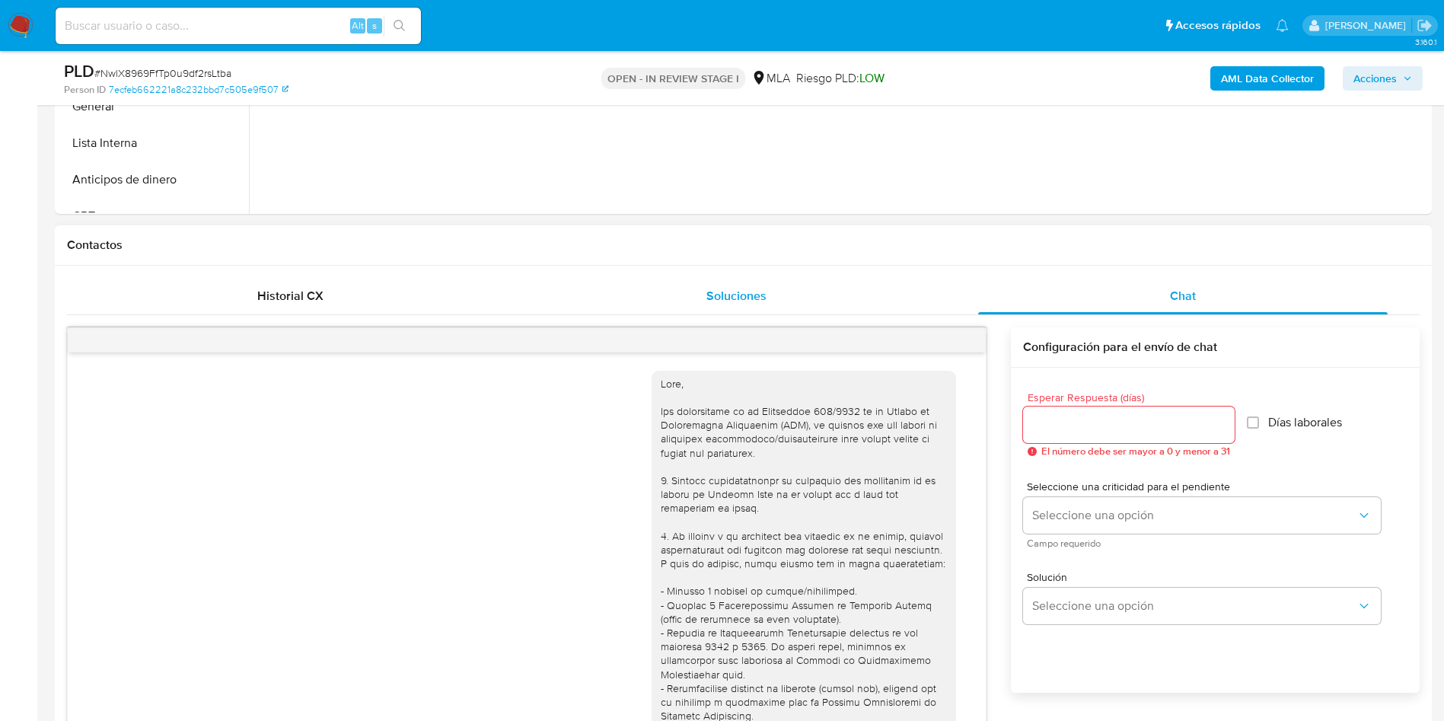
scroll to position [1646, 0]
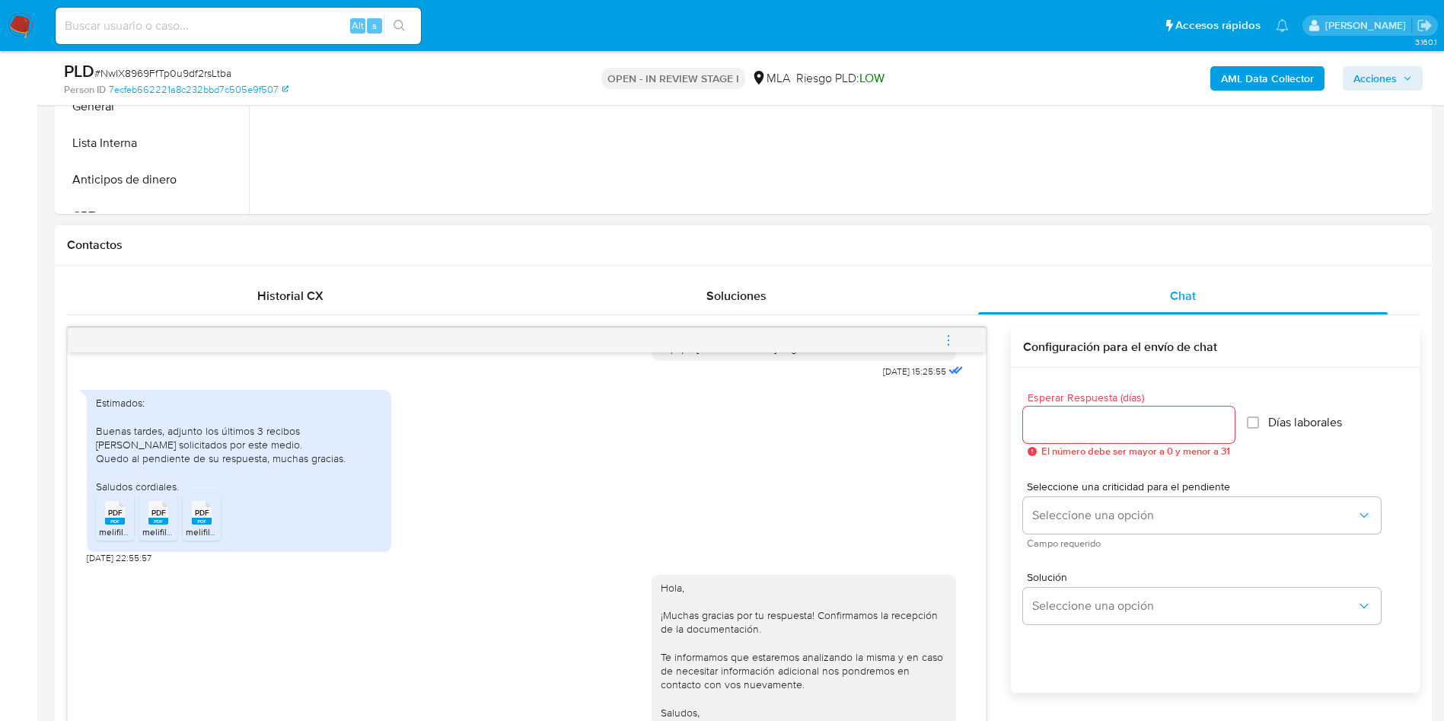
click at [948, 346] on icon "menu-action" at bounding box center [949, 340] width 14 height 14
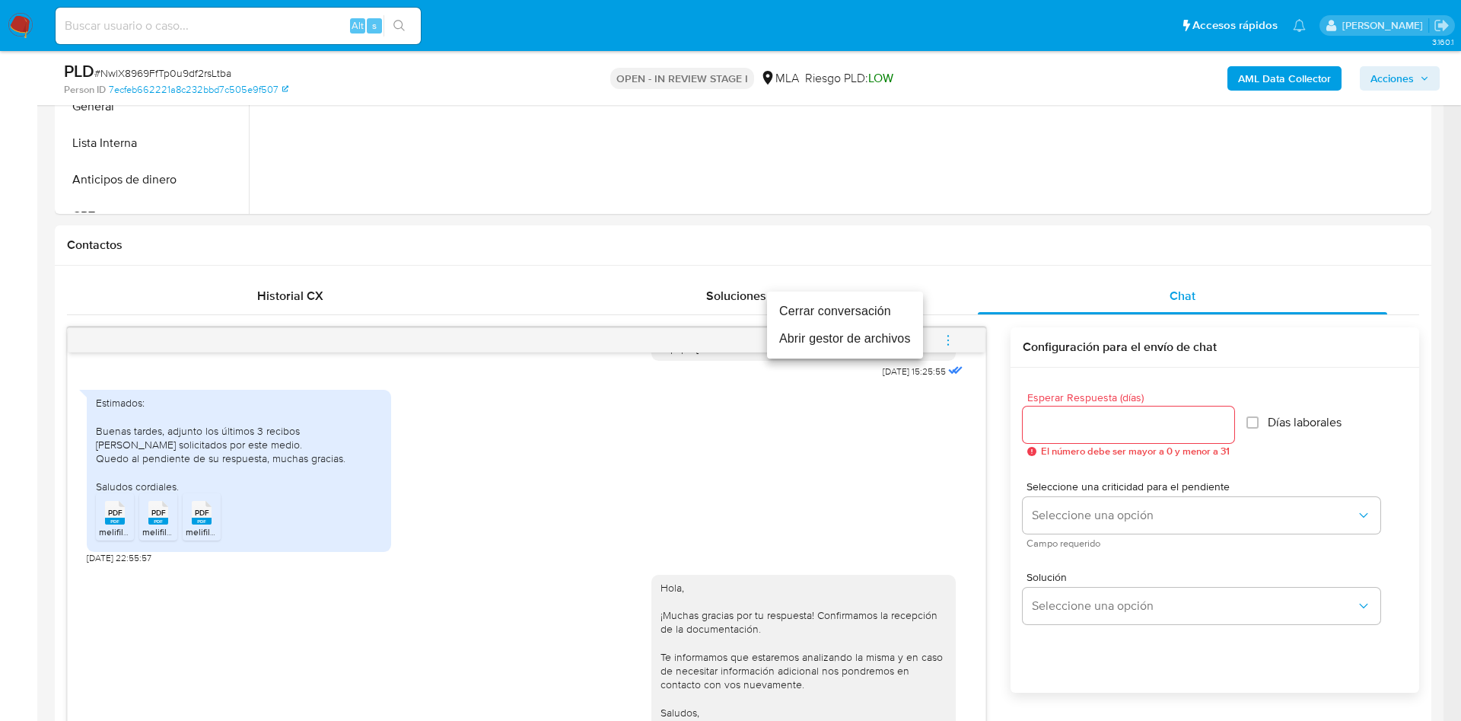
click at [887, 313] on li "Cerrar conversación" at bounding box center [845, 311] width 156 height 27
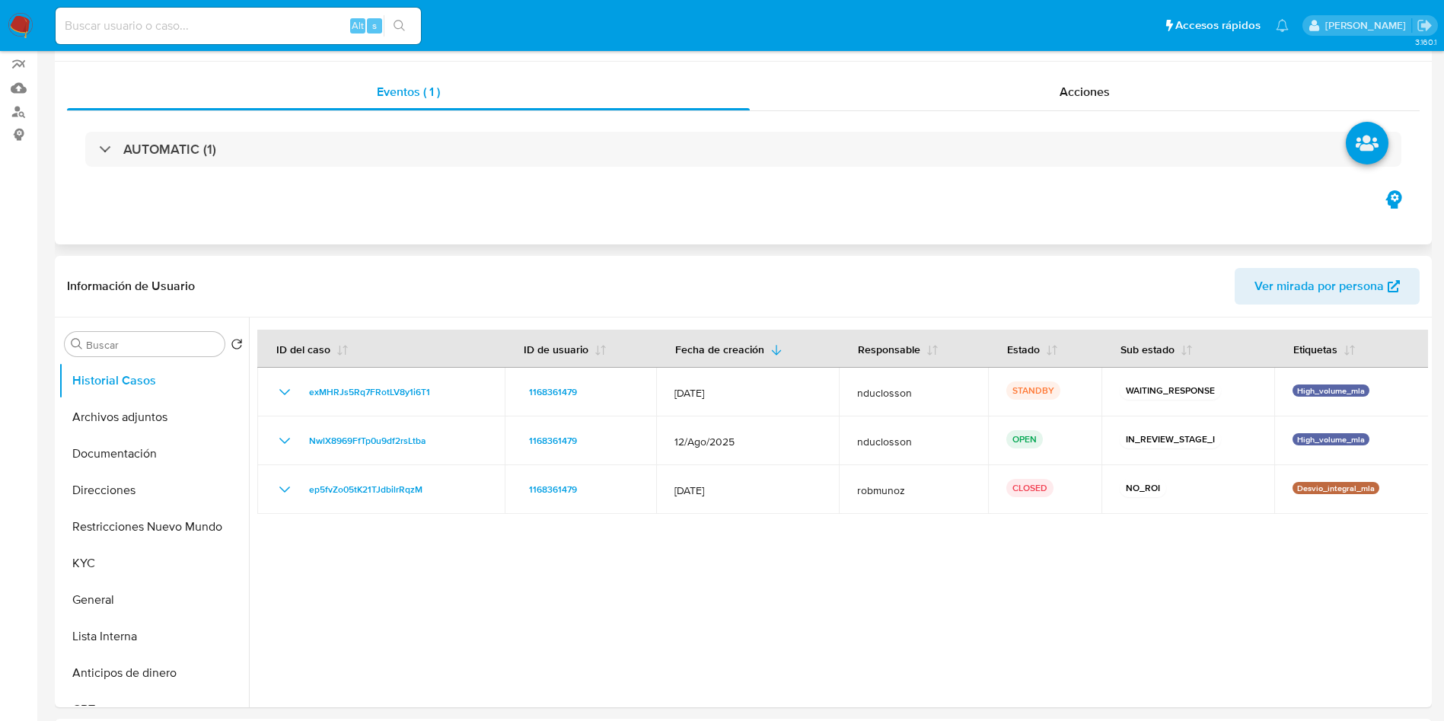
scroll to position [0, 0]
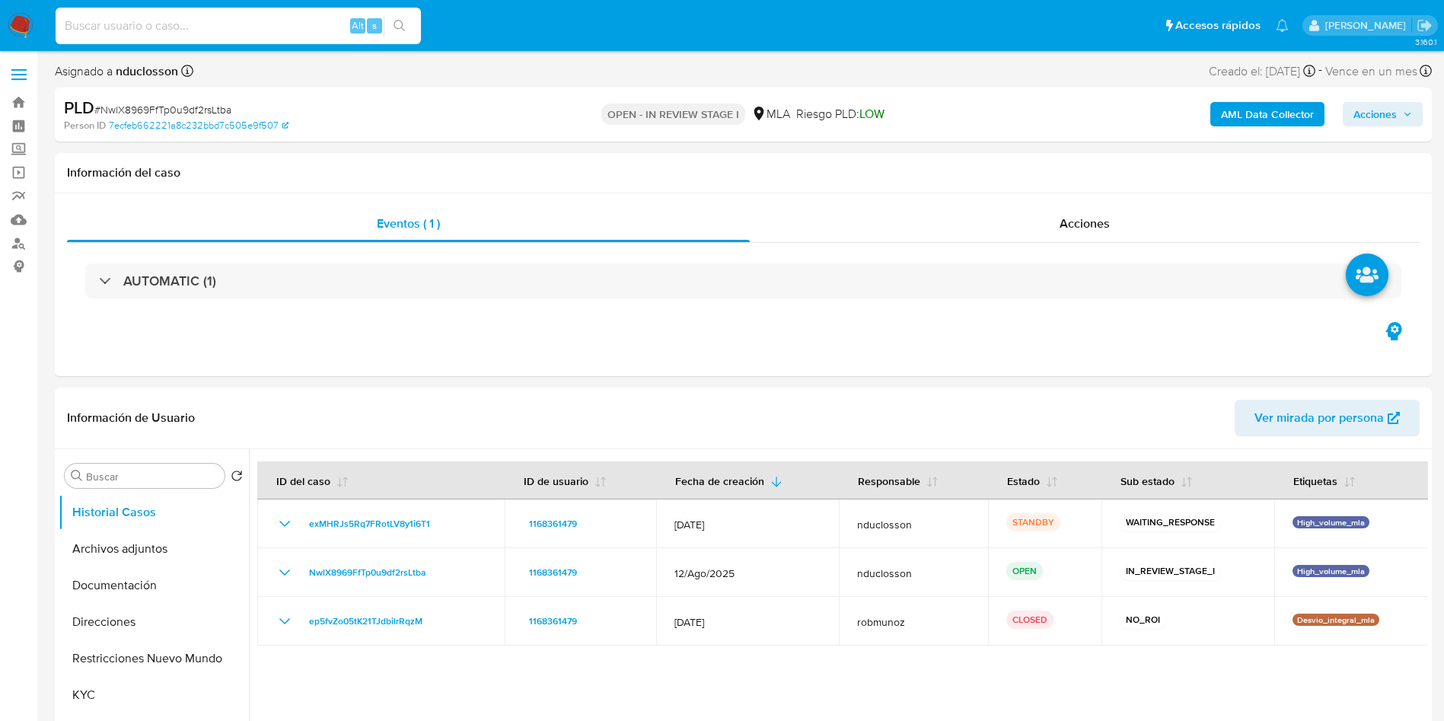
click at [181, 17] on input at bounding box center [238, 26] width 365 height 20
paste input "XaE8PG5siTtXd6dTBu3abCYw"
type input "XaE8PG5siTtXd6dTBu3abCYw"
click at [406, 38] on div "XaE8PG5siTtXd6dTBu3abCYw Alt s" at bounding box center [238, 26] width 365 height 37
click at [396, 23] on icon "search-icon" at bounding box center [400, 26] width 12 height 12
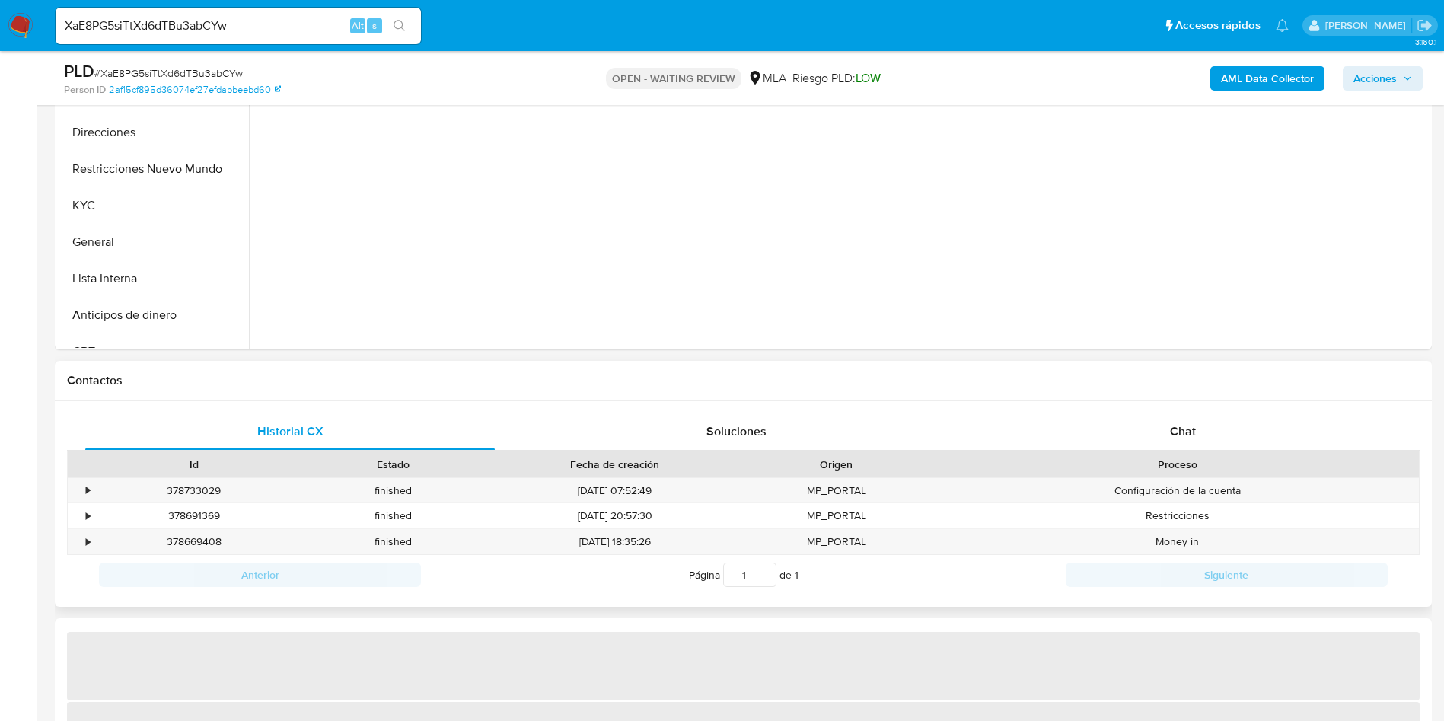
scroll to position [457, 0]
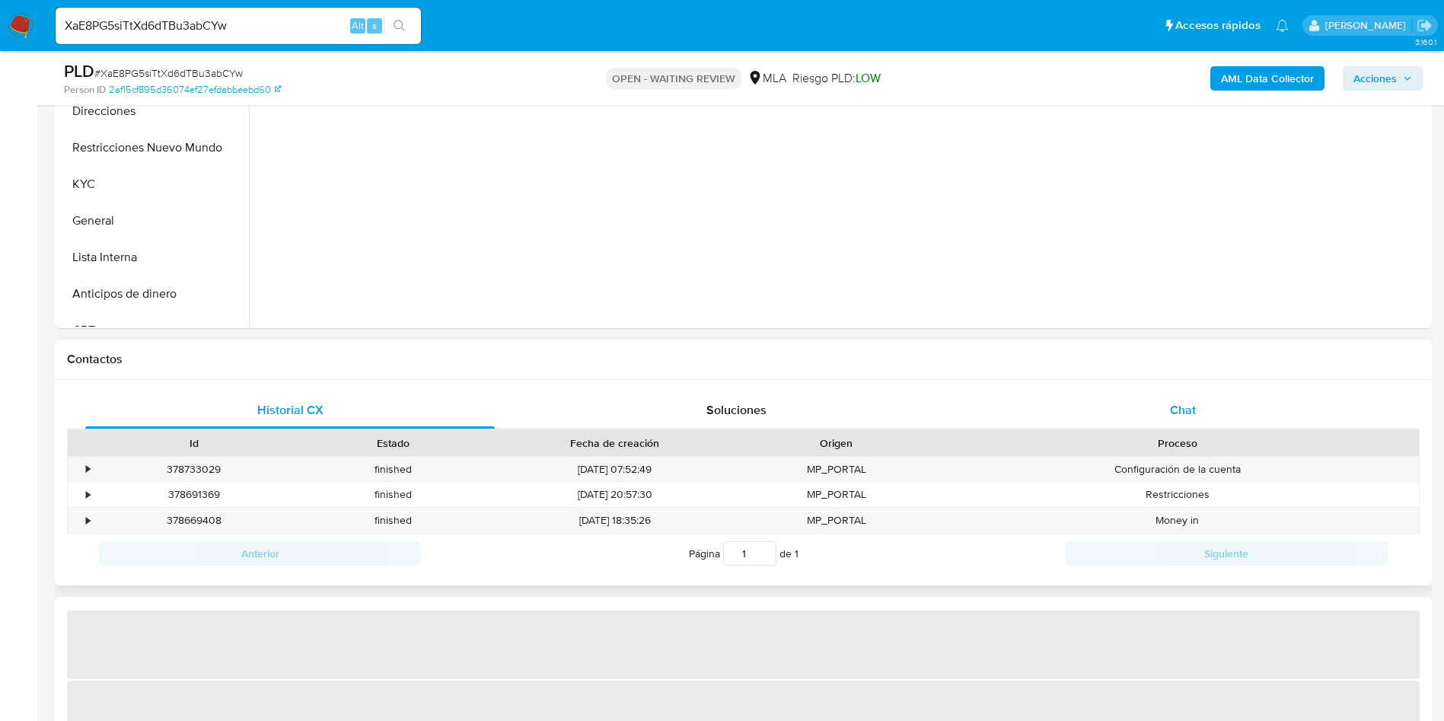
select select "10"
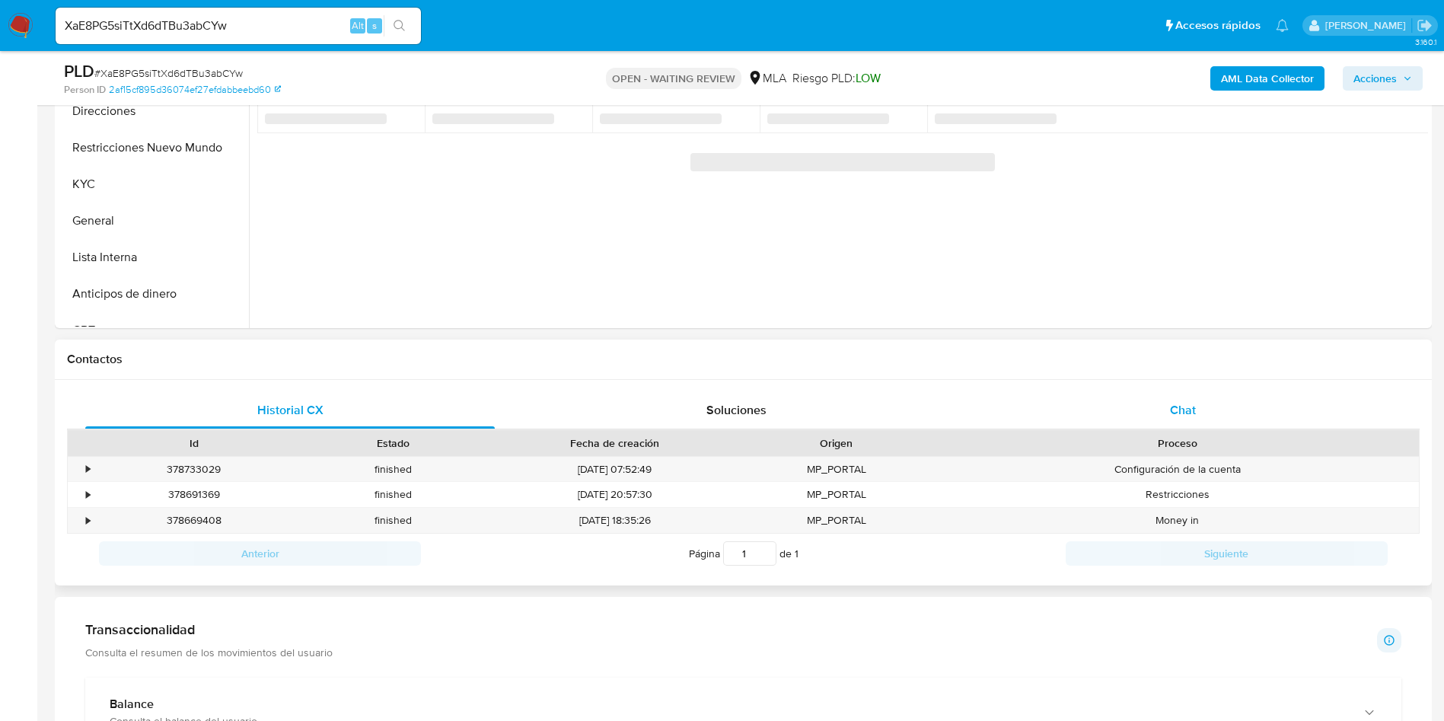
click at [1160, 403] on div "Chat" at bounding box center [1182, 410] width 409 height 37
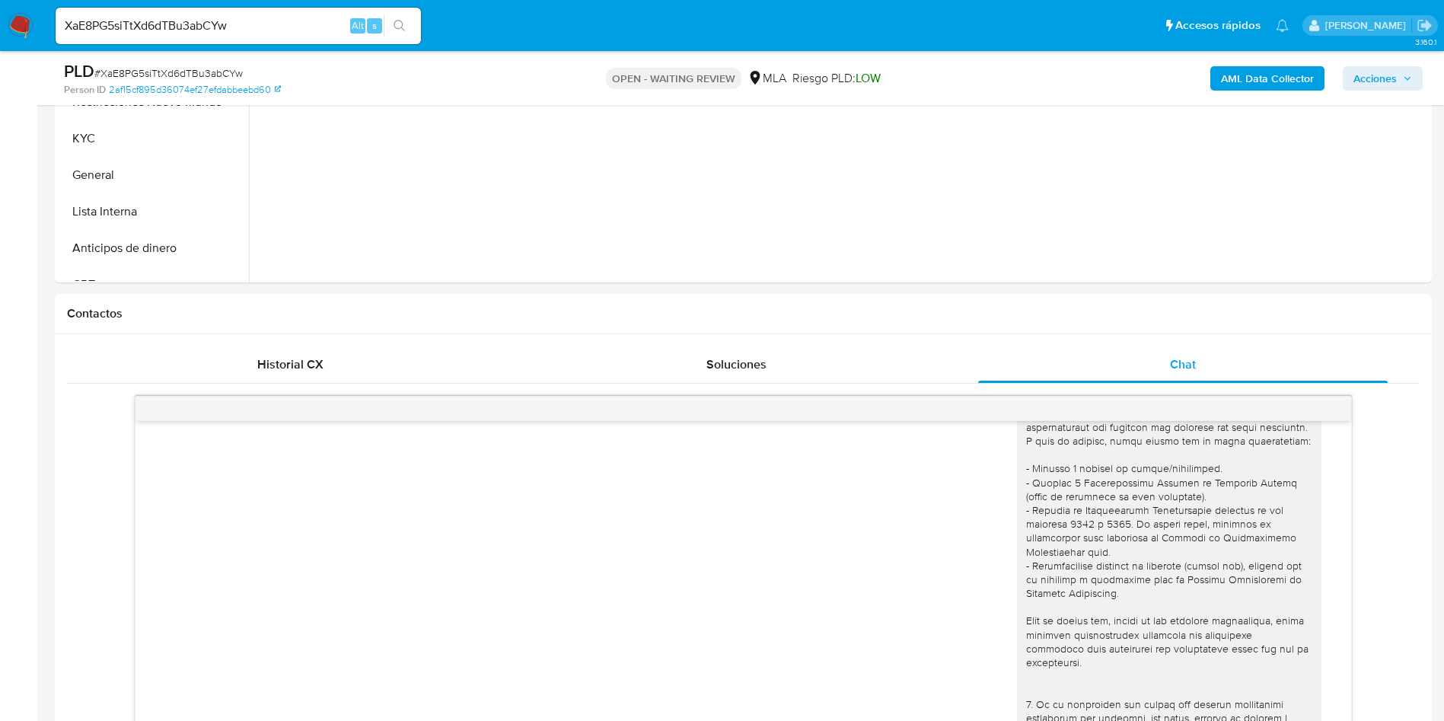
scroll to position [343, 0]
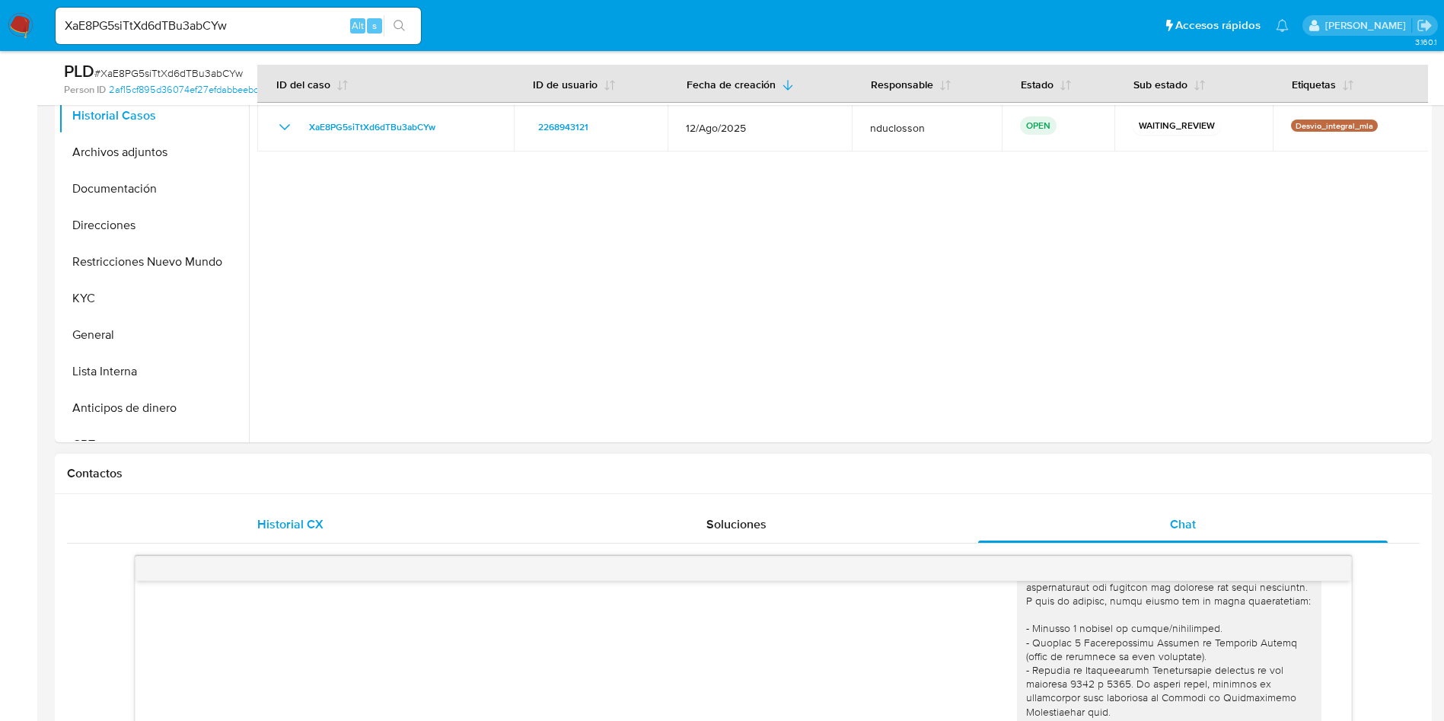
click at [263, 511] on div "Historial CX" at bounding box center [289, 524] width 409 height 37
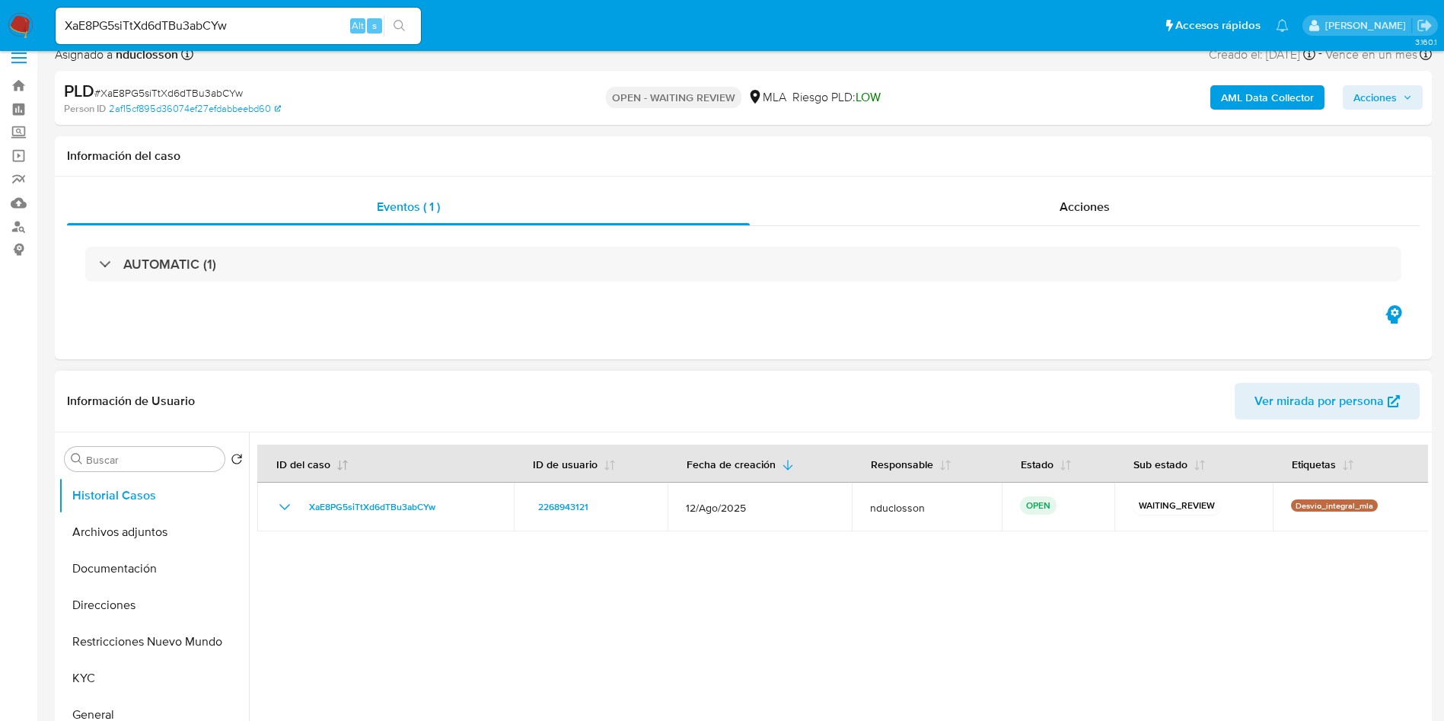
scroll to position [0, 0]
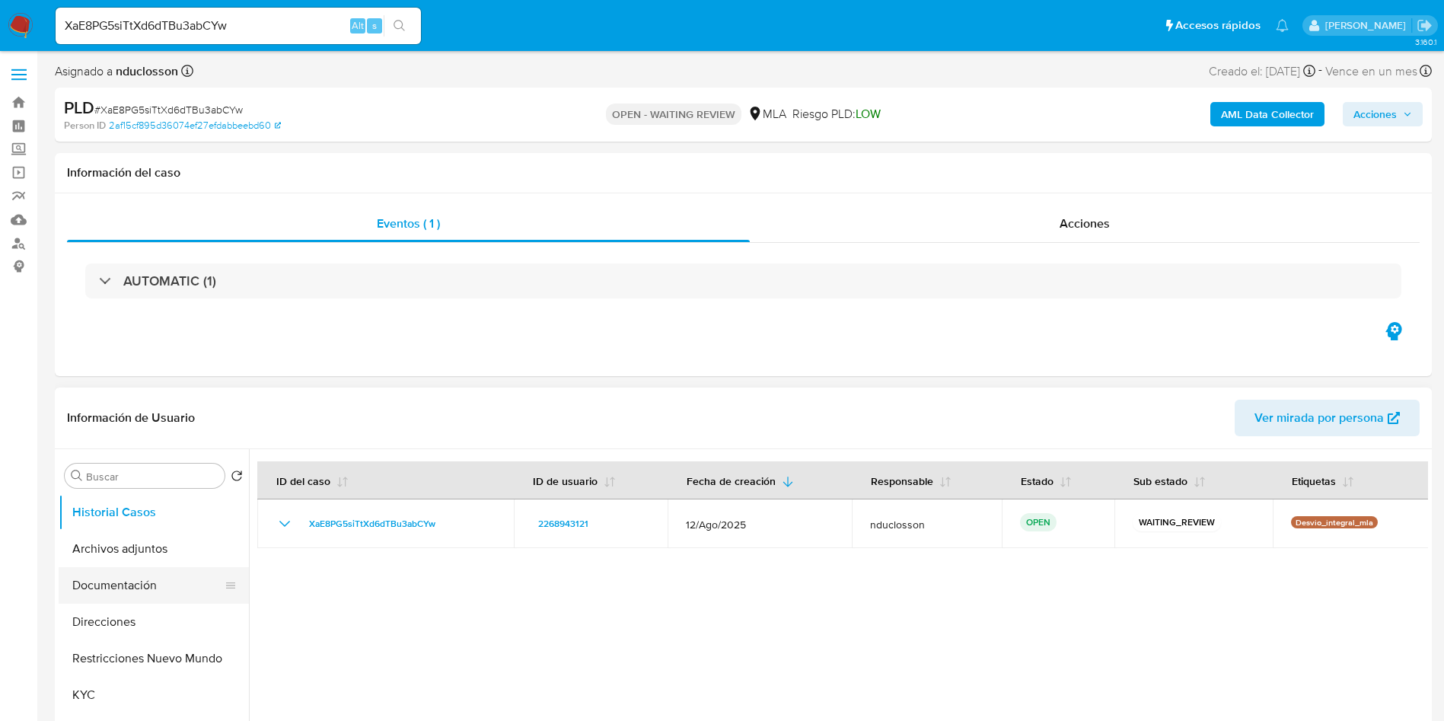
click at [118, 585] on button "Documentación" at bounding box center [148, 585] width 178 height 37
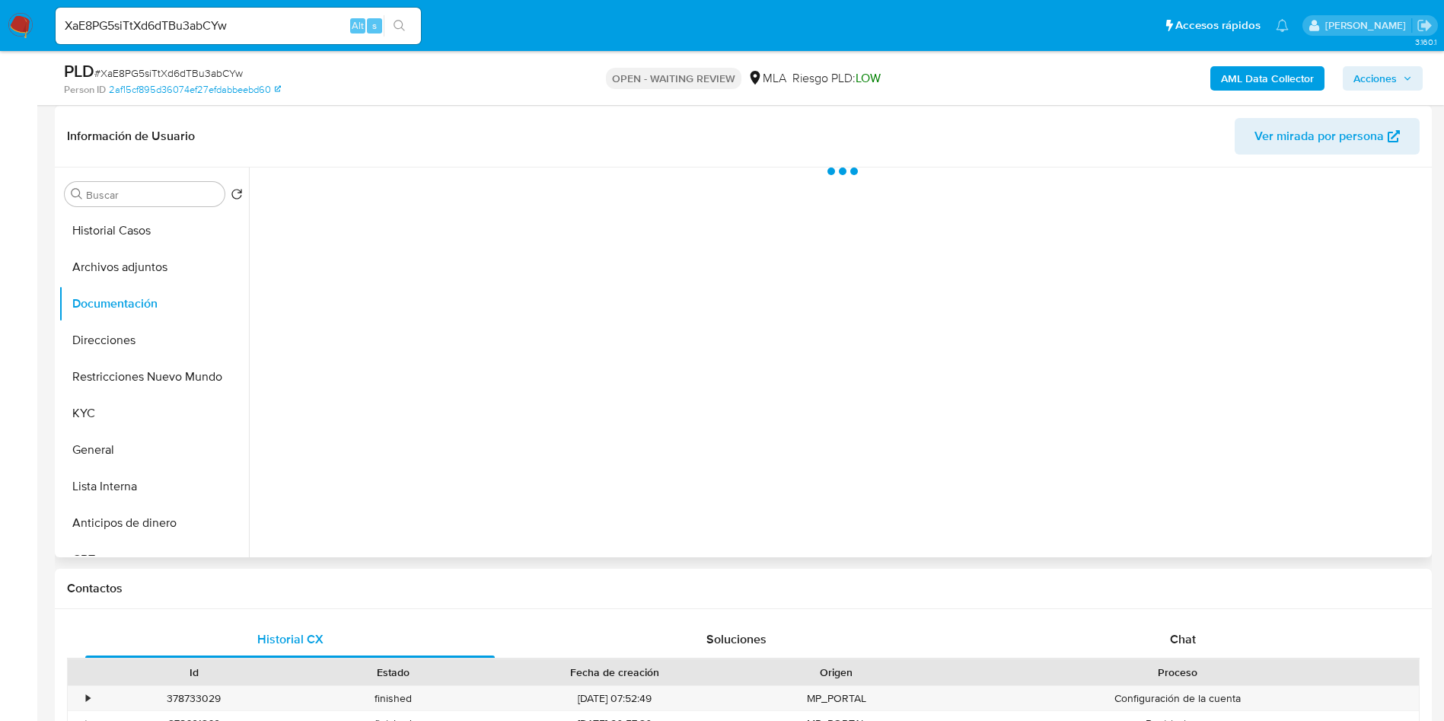
scroll to position [228, 0]
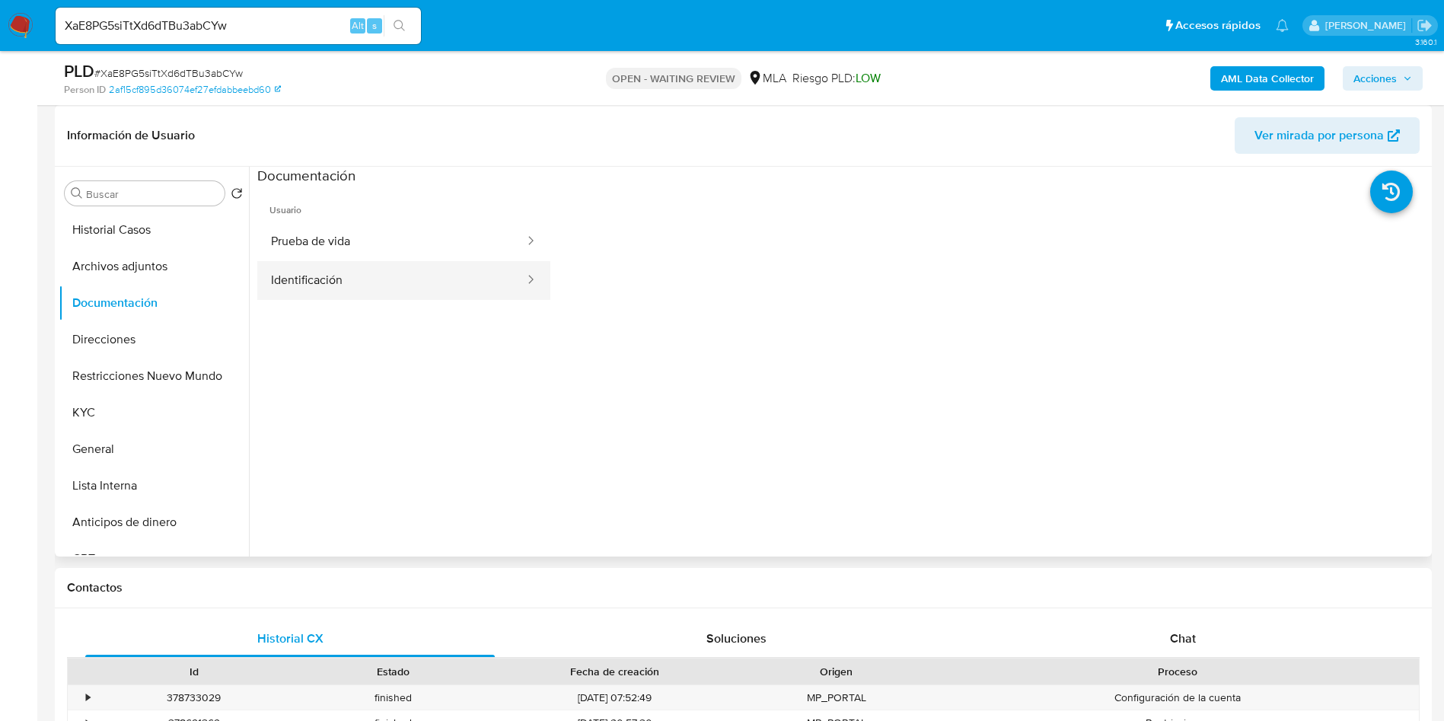
click at [391, 274] on button "Identificación" at bounding box center [391, 280] width 269 height 39
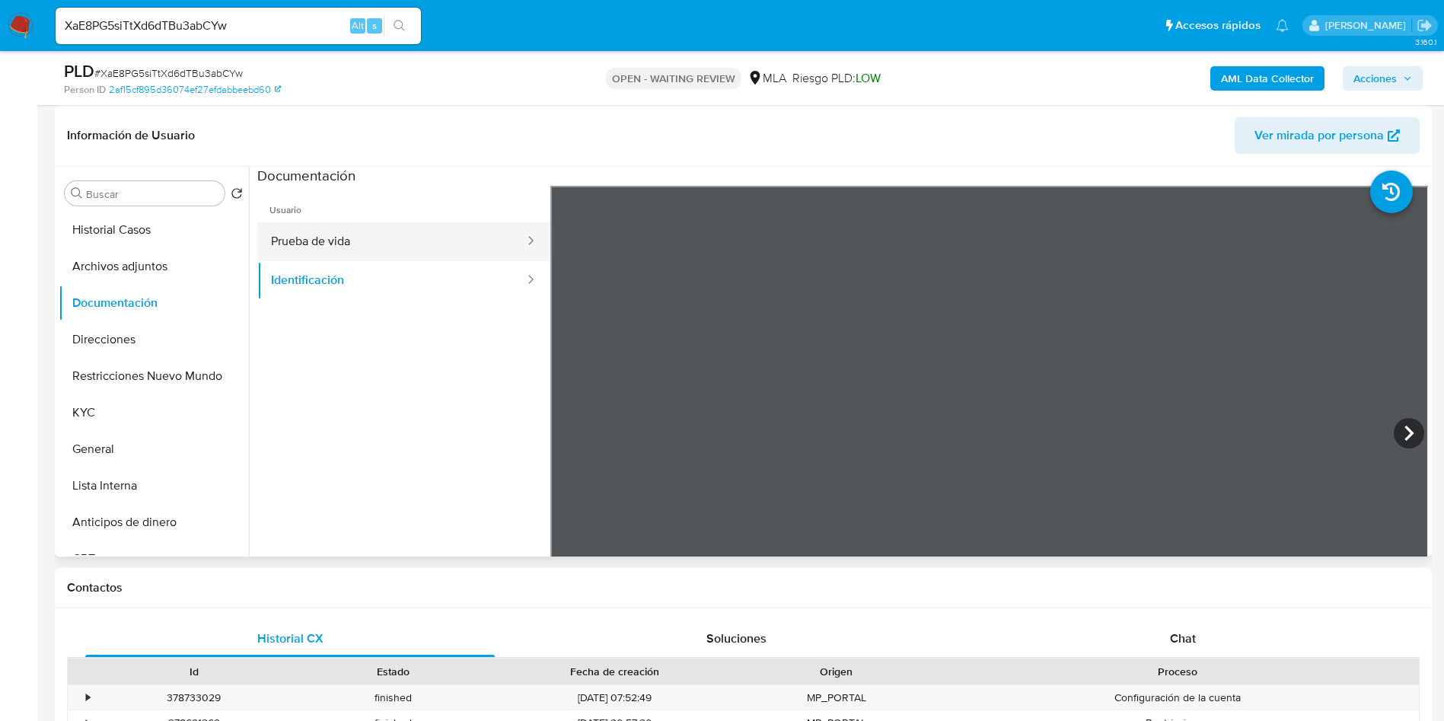
click at [464, 244] on button "Prueba de vida" at bounding box center [391, 241] width 269 height 39
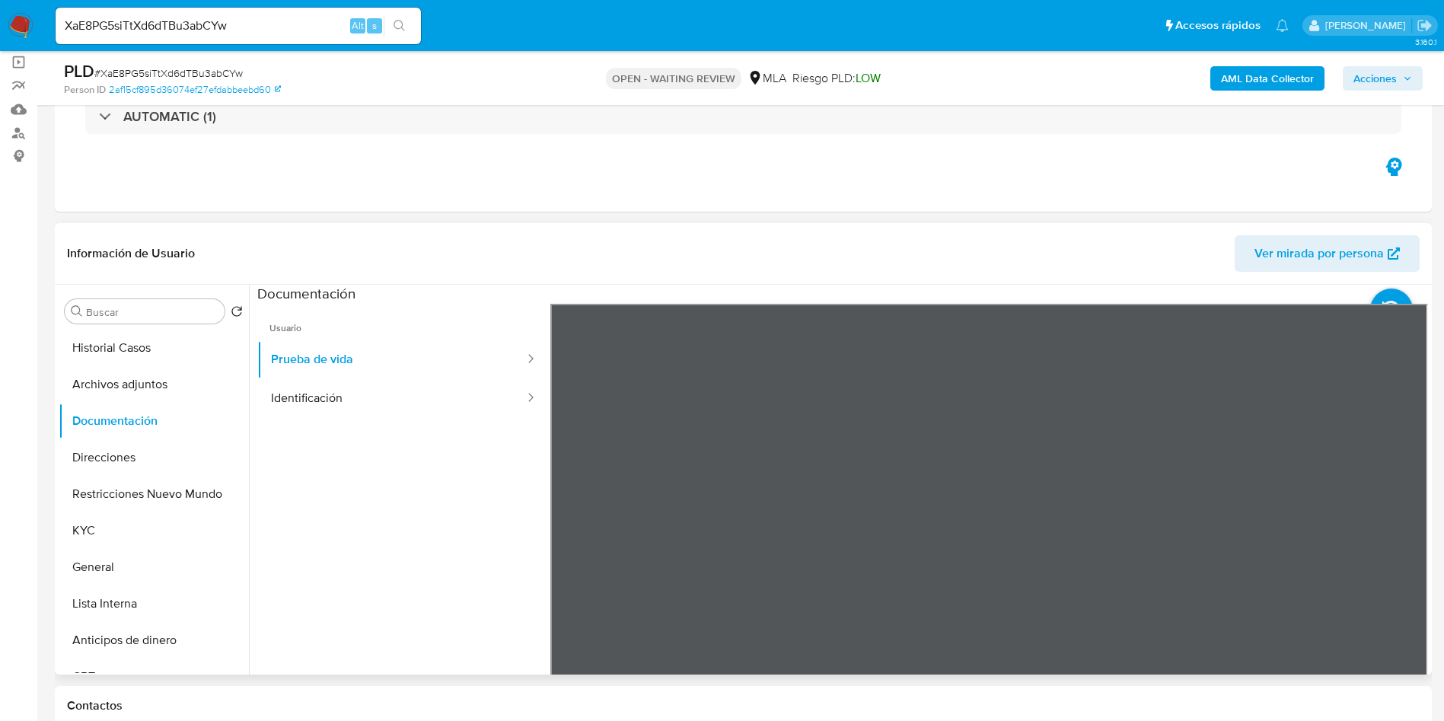
scroll to position [0, 0]
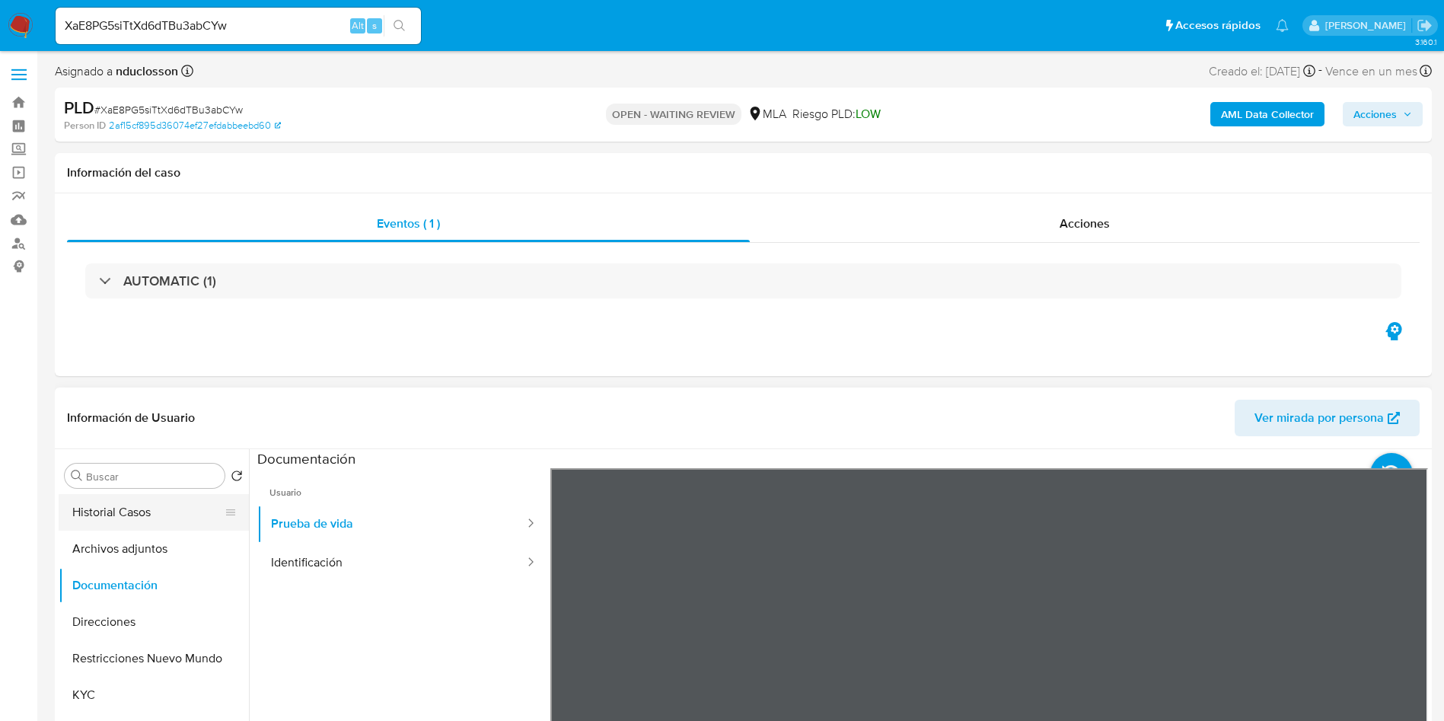
click at [127, 499] on button "Historial Casos" at bounding box center [148, 512] width 178 height 37
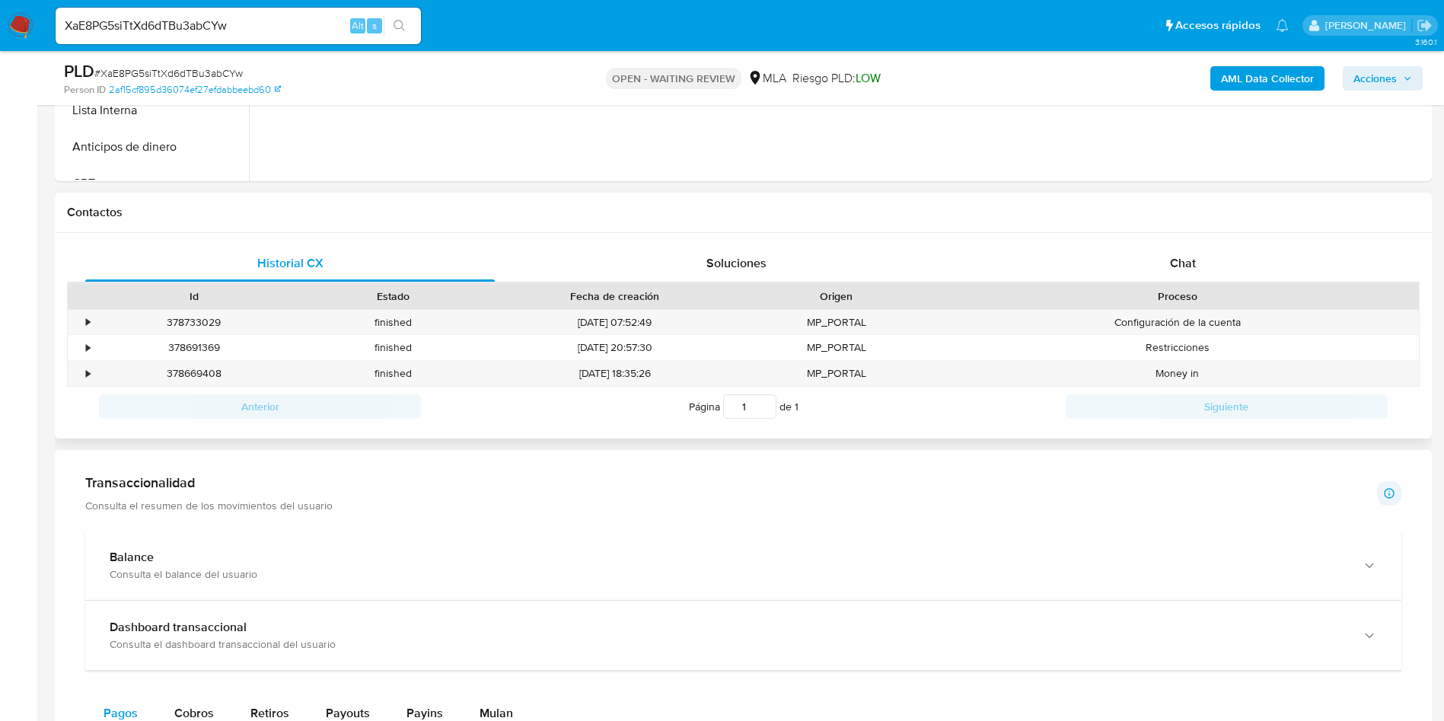
scroll to position [685, 0]
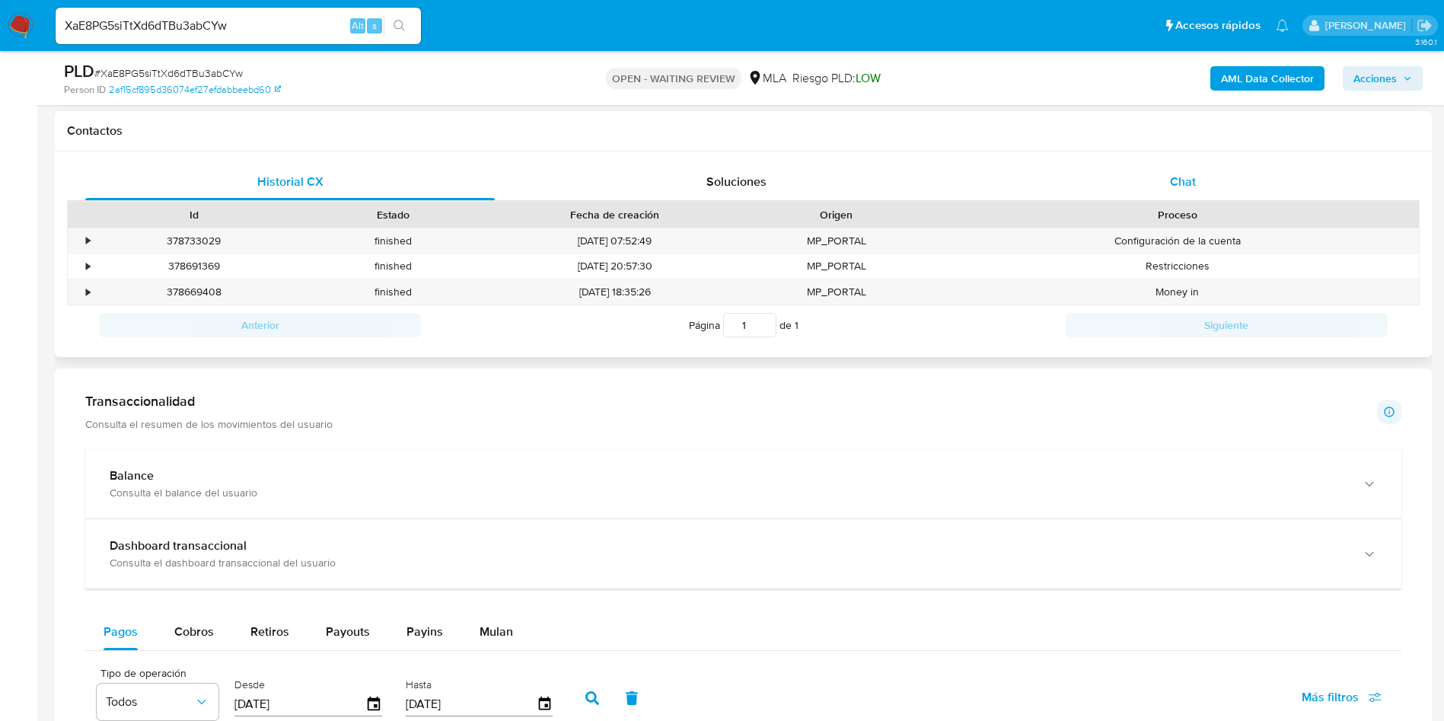
click at [1166, 186] on div "Chat" at bounding box center [1182, 182] width 409 height 37
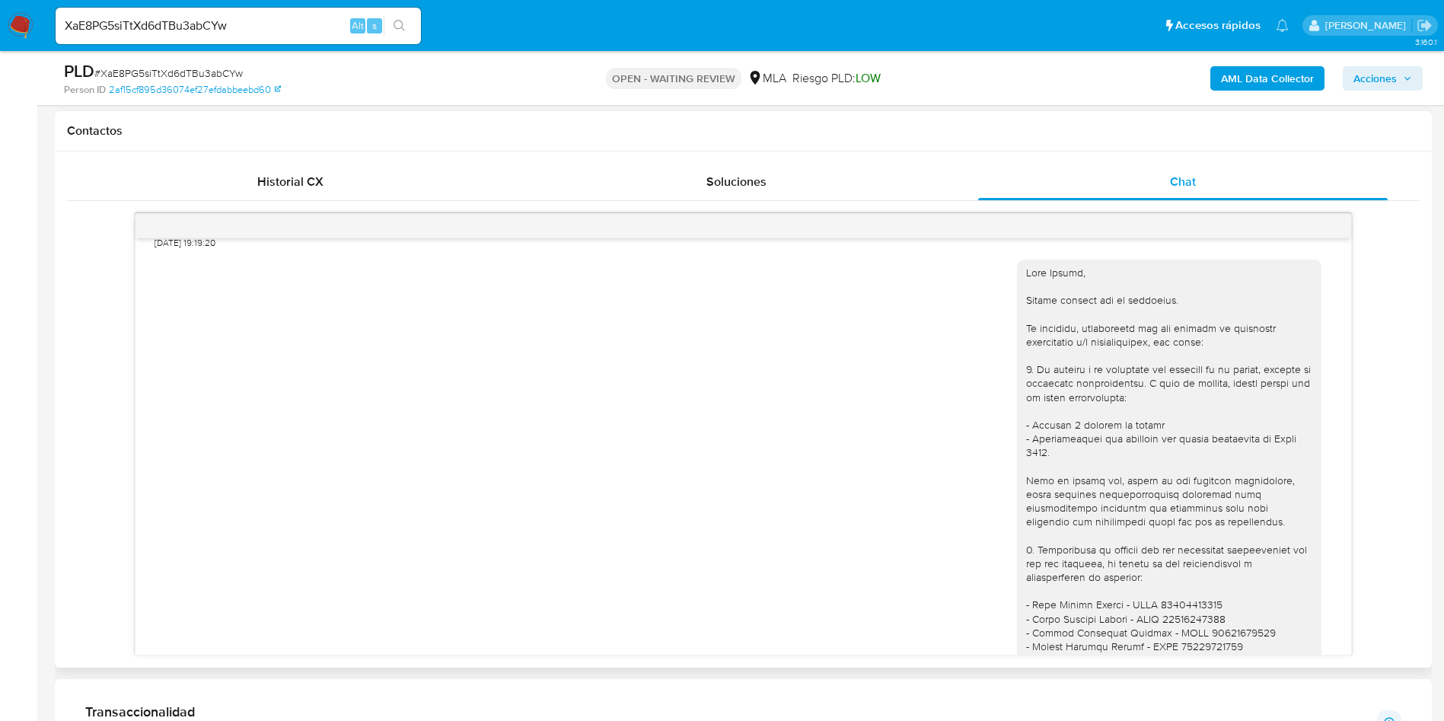
scroll to position [1219, 0]
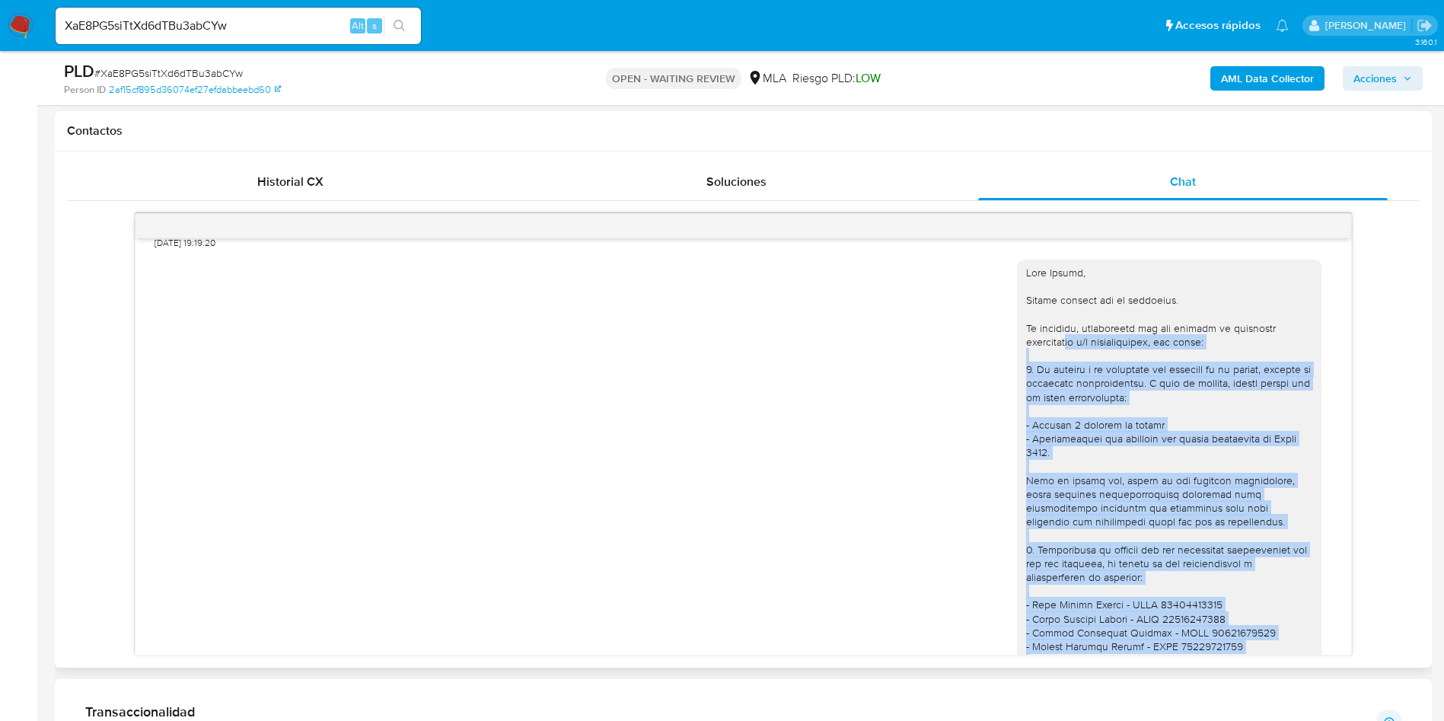
drag, startPoint x: 1141, startPoint y: 549, endPoint x: 1051, endPoint y: 372, distance: 198.1
click at [1051, 372] on div at bounding box center [1169, 570] width 286 height 609
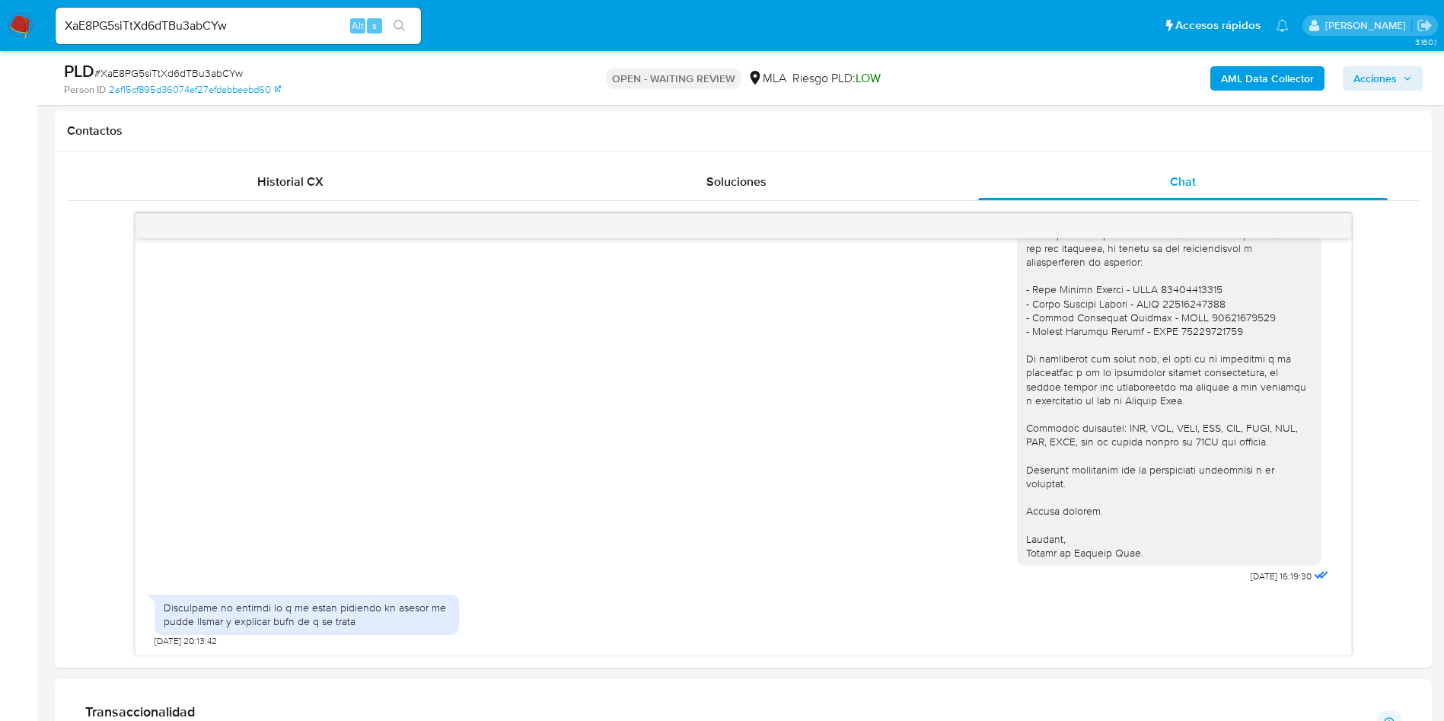
click at [235, 69] on span "# XaE8PG5siTtXd6dTBu3abCYw" at bounding box center [168, 72] width 148 height 15
copy span "XaE8PG5siTtXd6dTBu3abCYw"
click at [197, 74] on span "# XaE8PG5siTtXd6dTBu3abCYw" at bounding box center [168, 72] width 148 height 15
click at [199, 74] on span "# XaE8PG5siTtXd6dTBu3abCYw" at bounding box center [168, 72] width 148 height 15
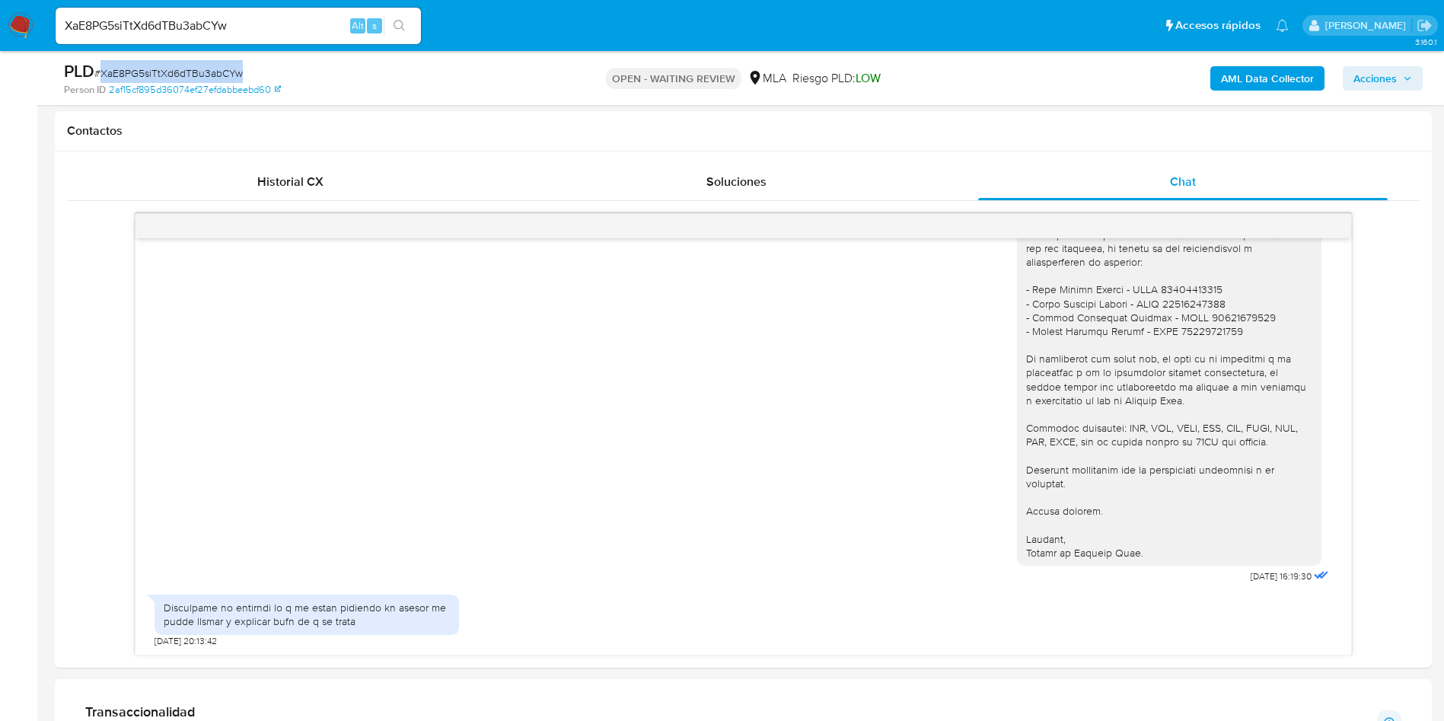
click at [219, 74] on span "# XaE8PG5siTtXd6dTBu3abCYw" at bounding box center [168, 72] width 148 height 15
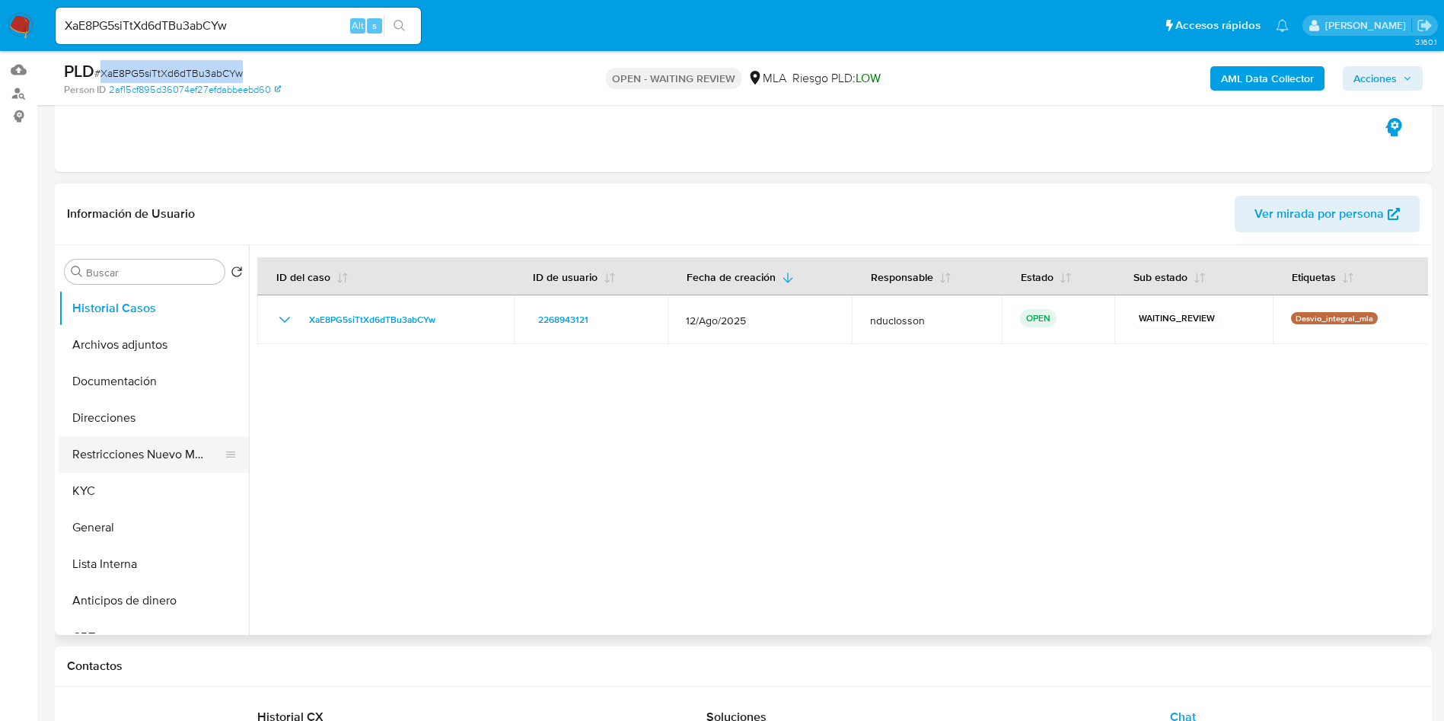
scroll to position [114, 0]
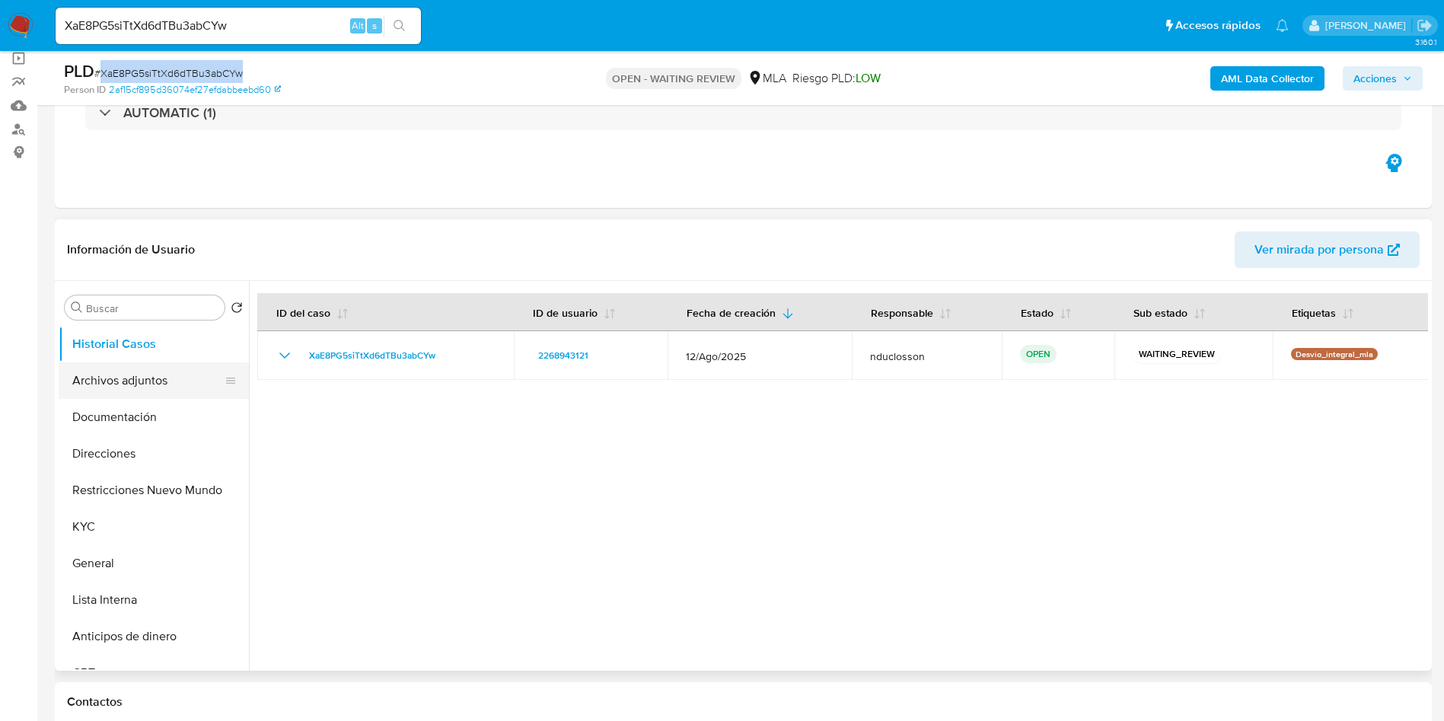
click at [129, 392] on button "Archivos adjuntos" at bounding box center [148, 380] width 178 height 37
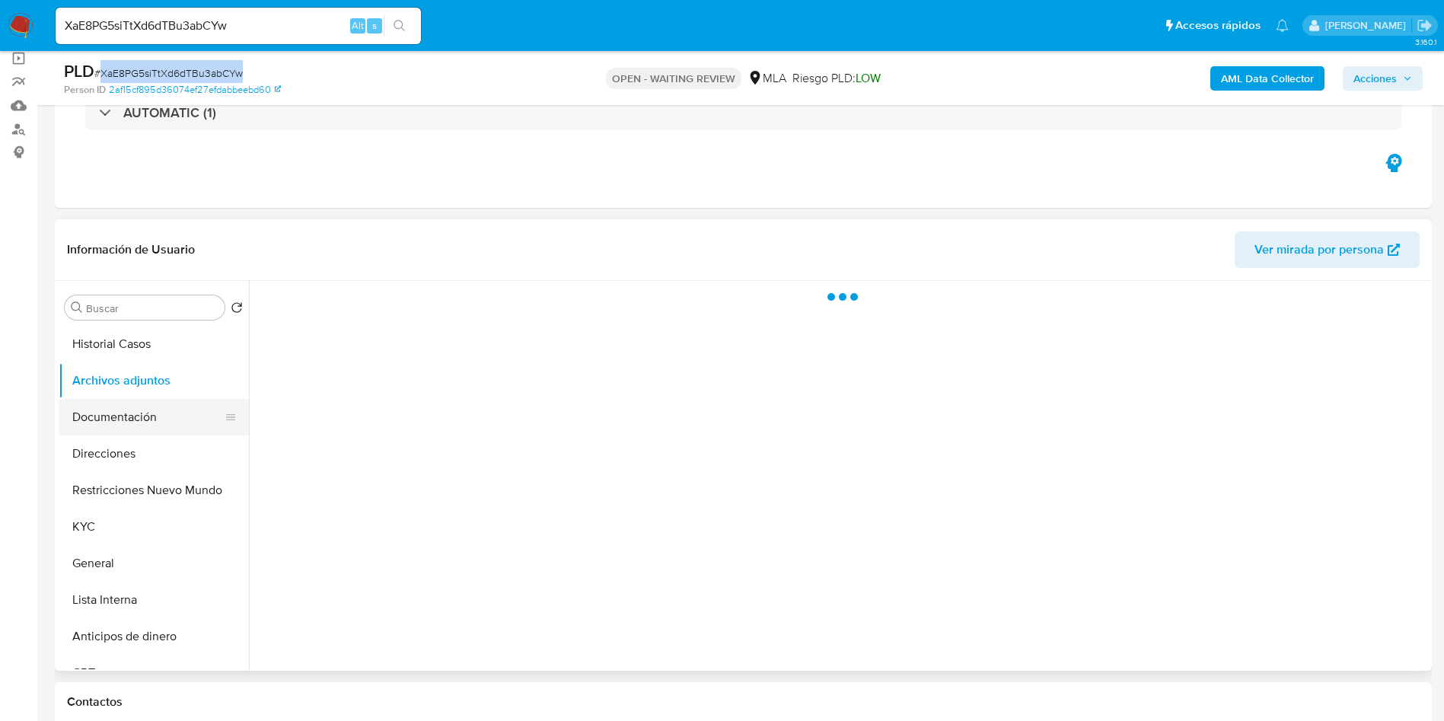
click at [131, 422] on button "Documentación" at bounding box center [148, 417] width 178 height 37
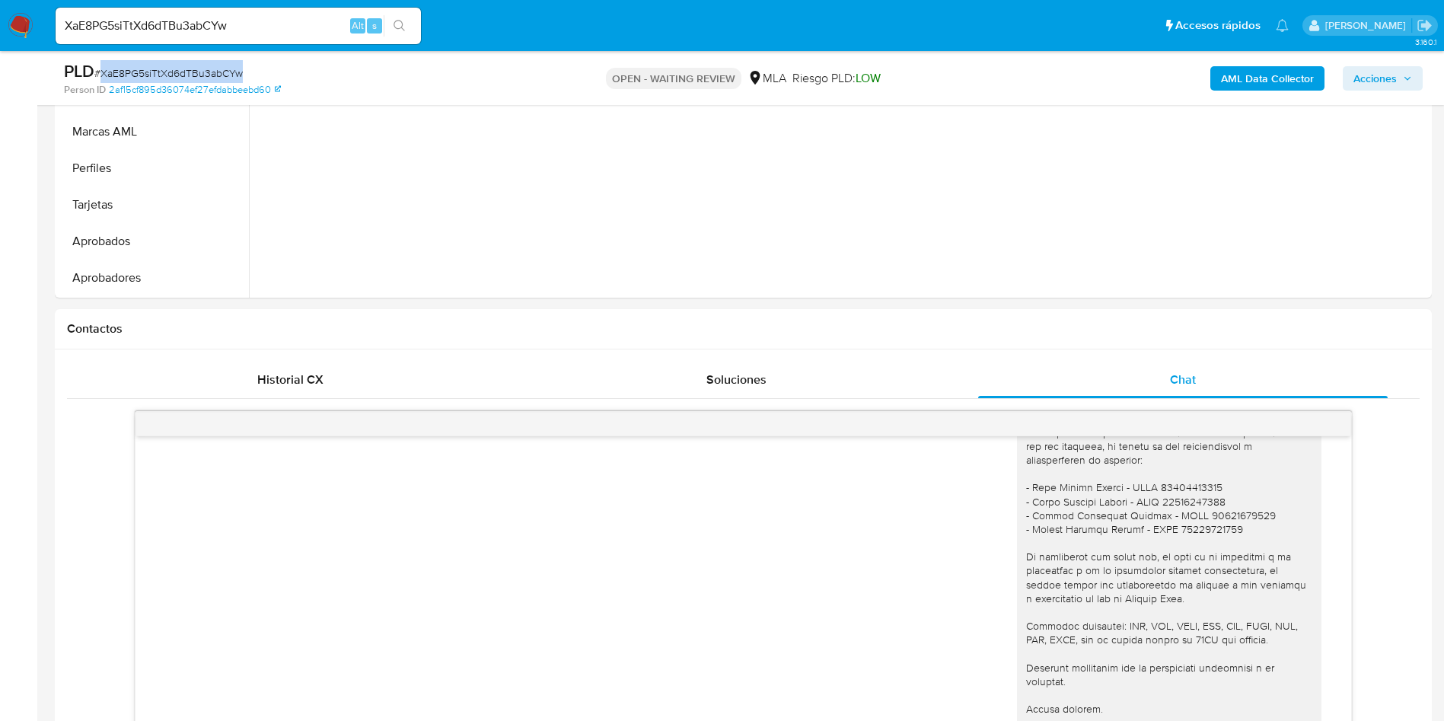
scroll to position [457, 0]
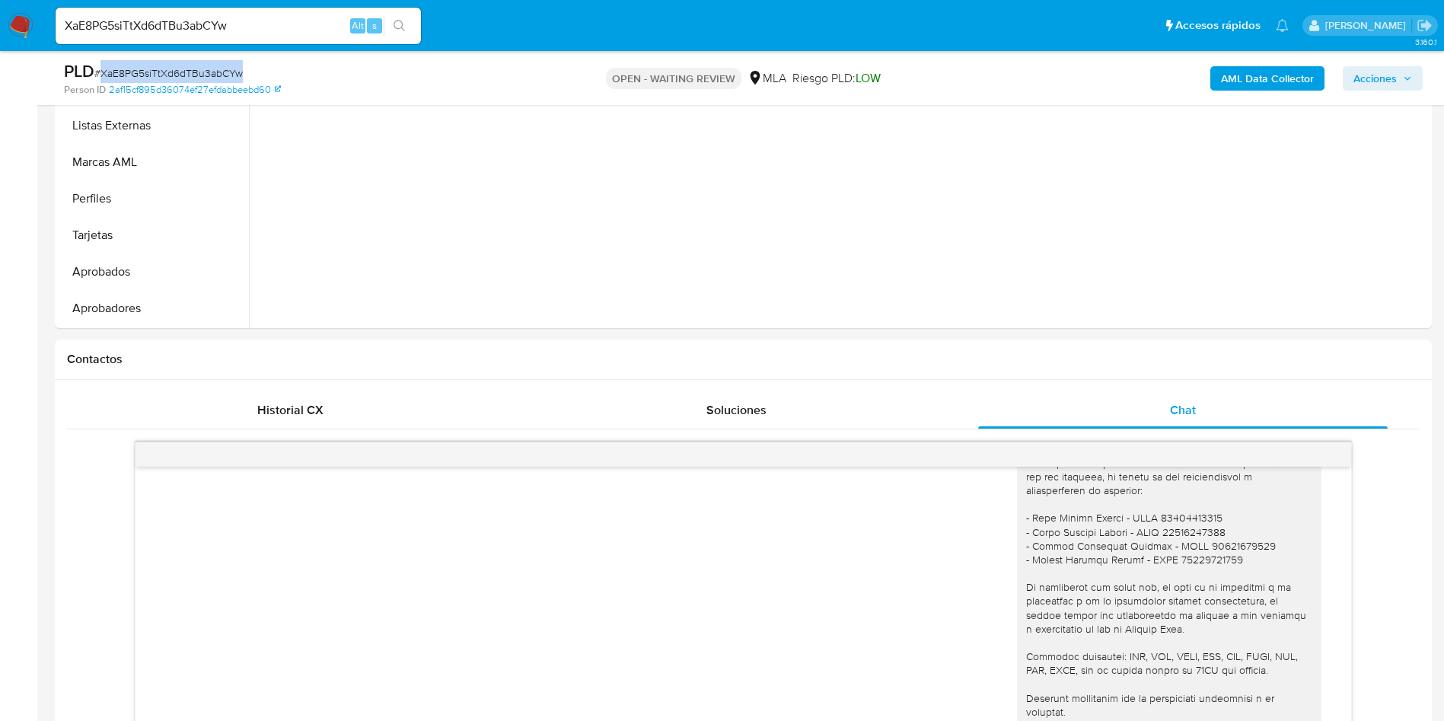
click at [224, 66] on span "# XaE8PG5siTtXd6dTBu3abCYw" at bounding box center [168, 72] width 148 height 15
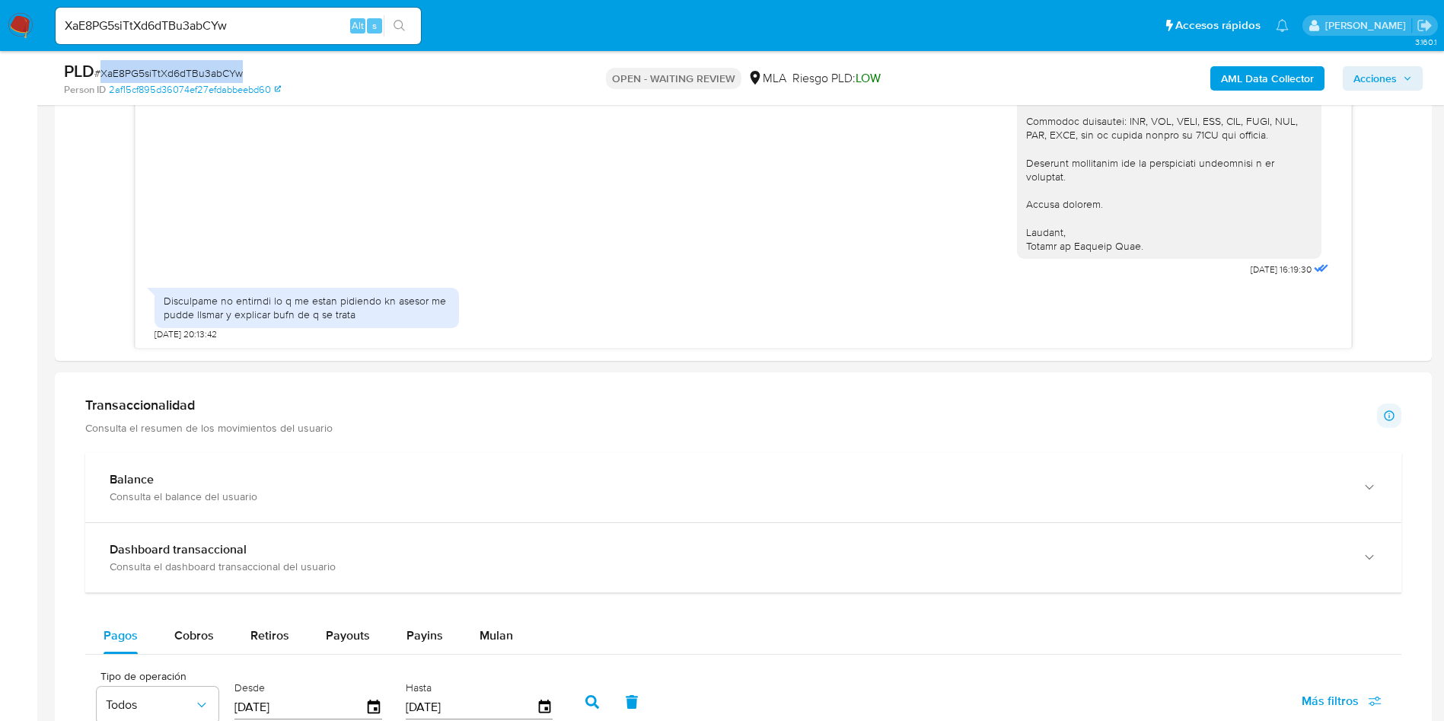
scroll to position [1028, 0]
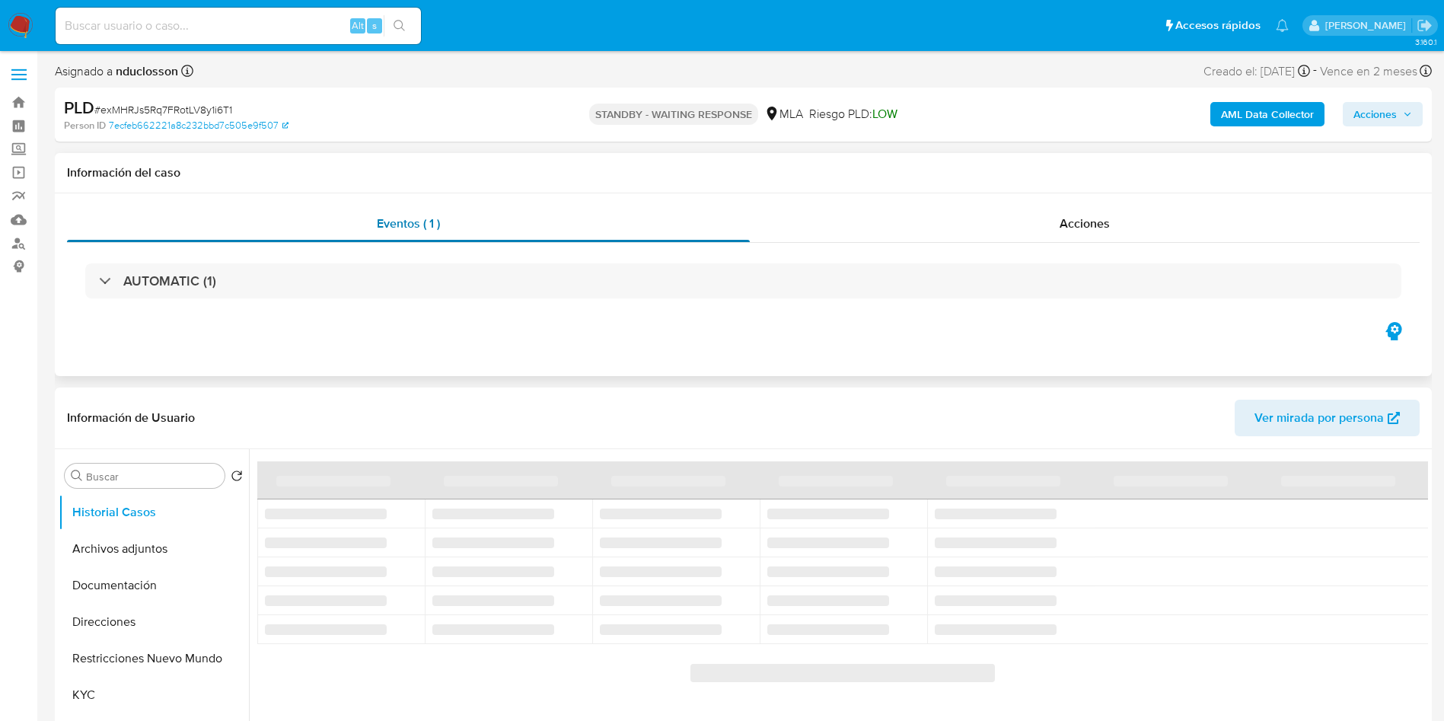
select select "10"
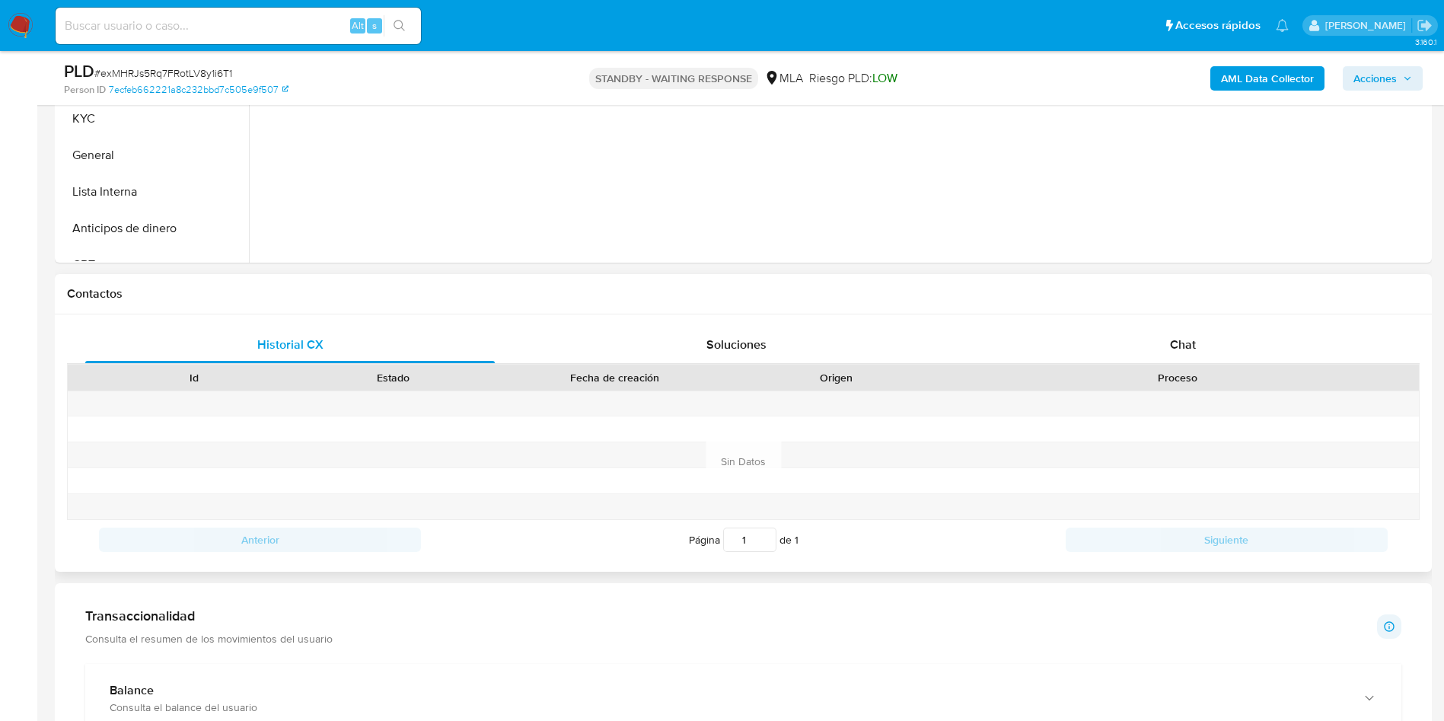
scroll to position [571, 0]
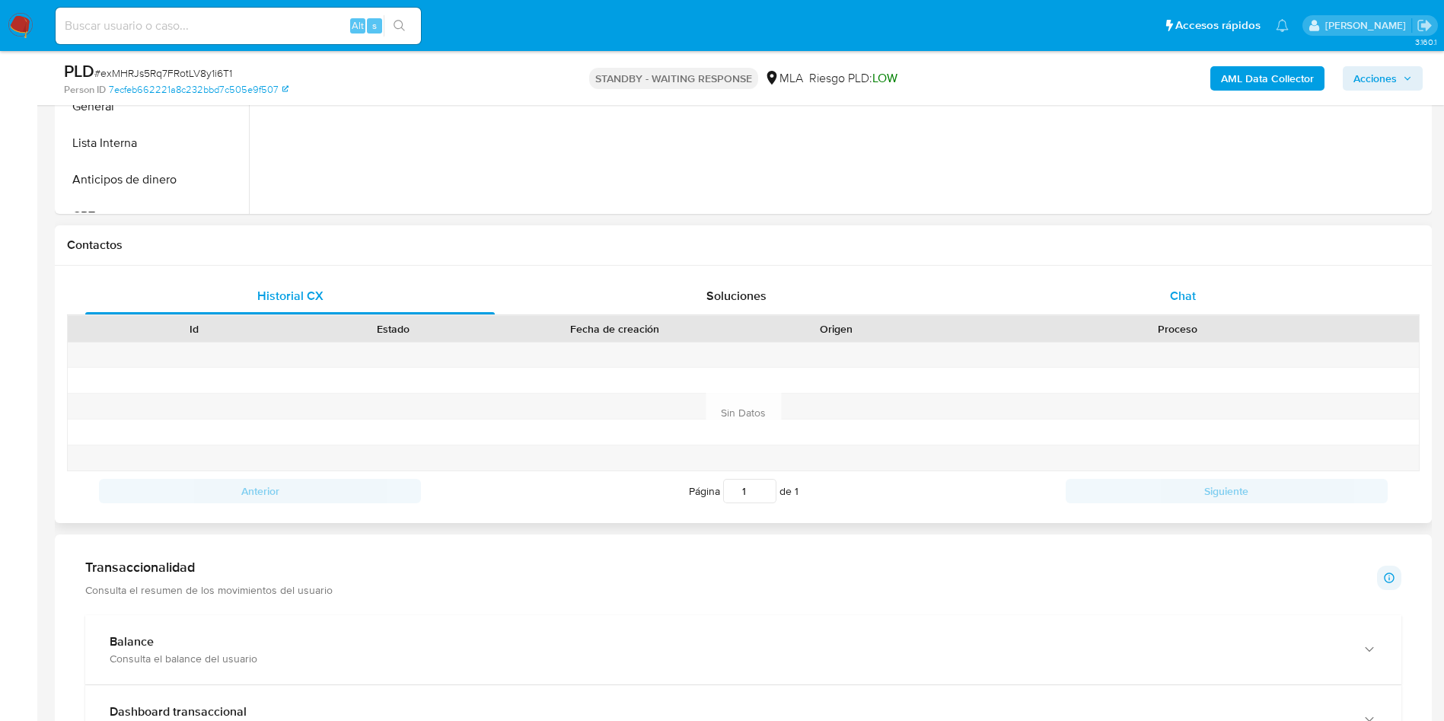
click at [1181, 294] on span "Chat" at bounding box center [1183, 296] width 26 height 18
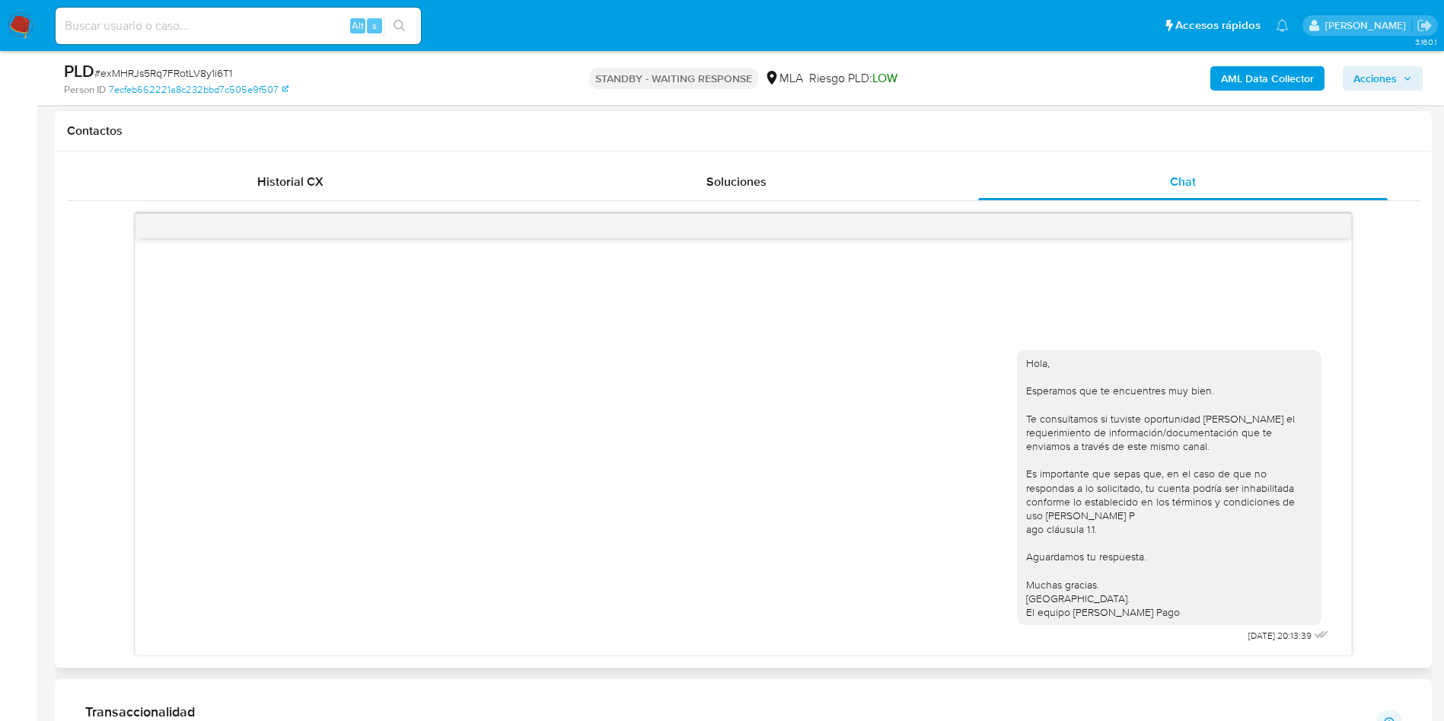
scroll to position [457, 0]
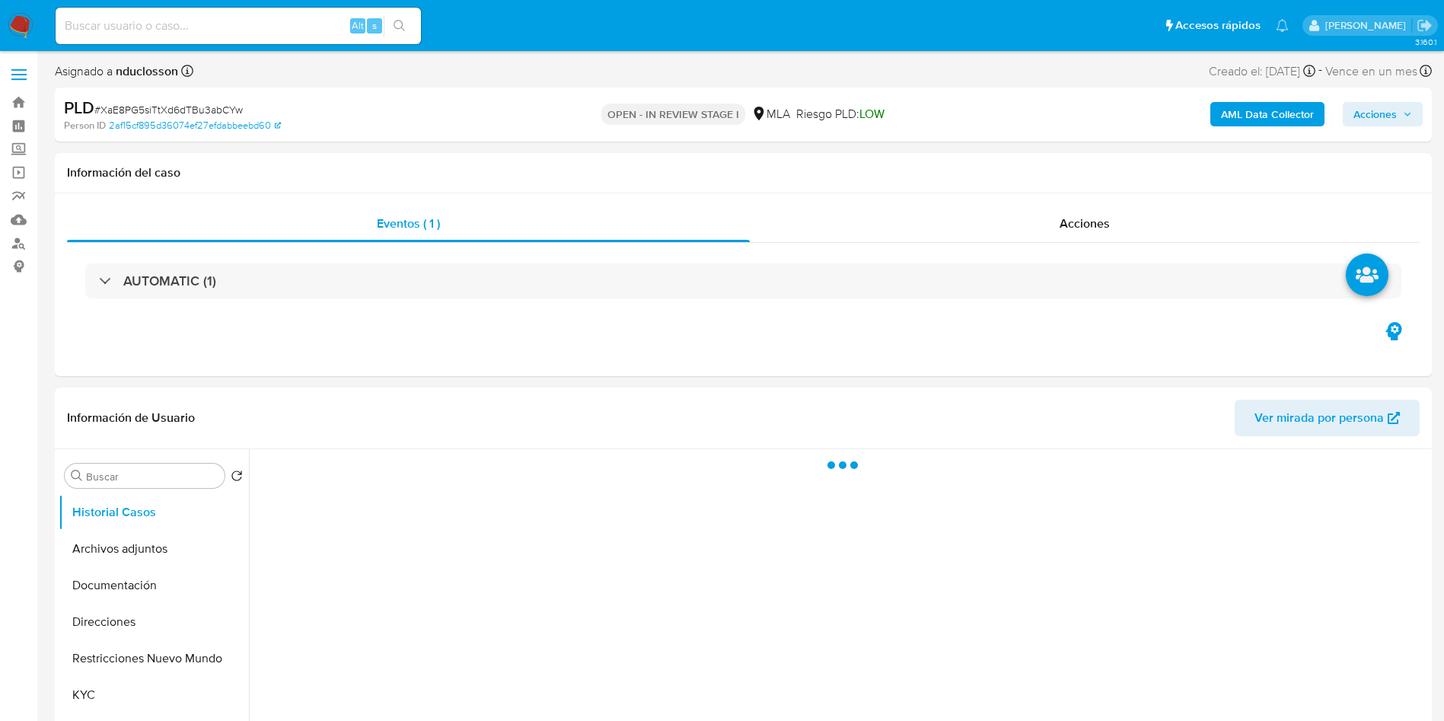
select select "10"
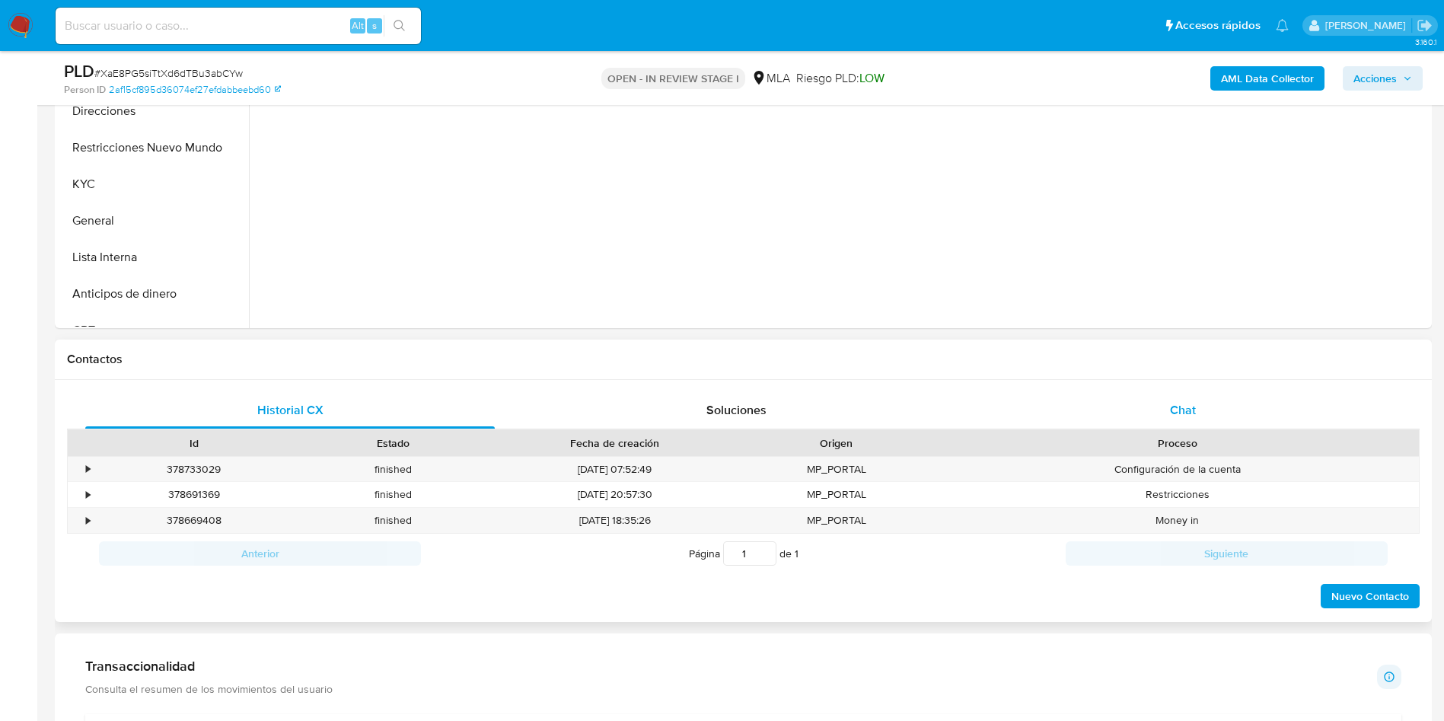
click at [1108, 416] on div "Chat" at bounding box center [1182, 410] width 409 height 37
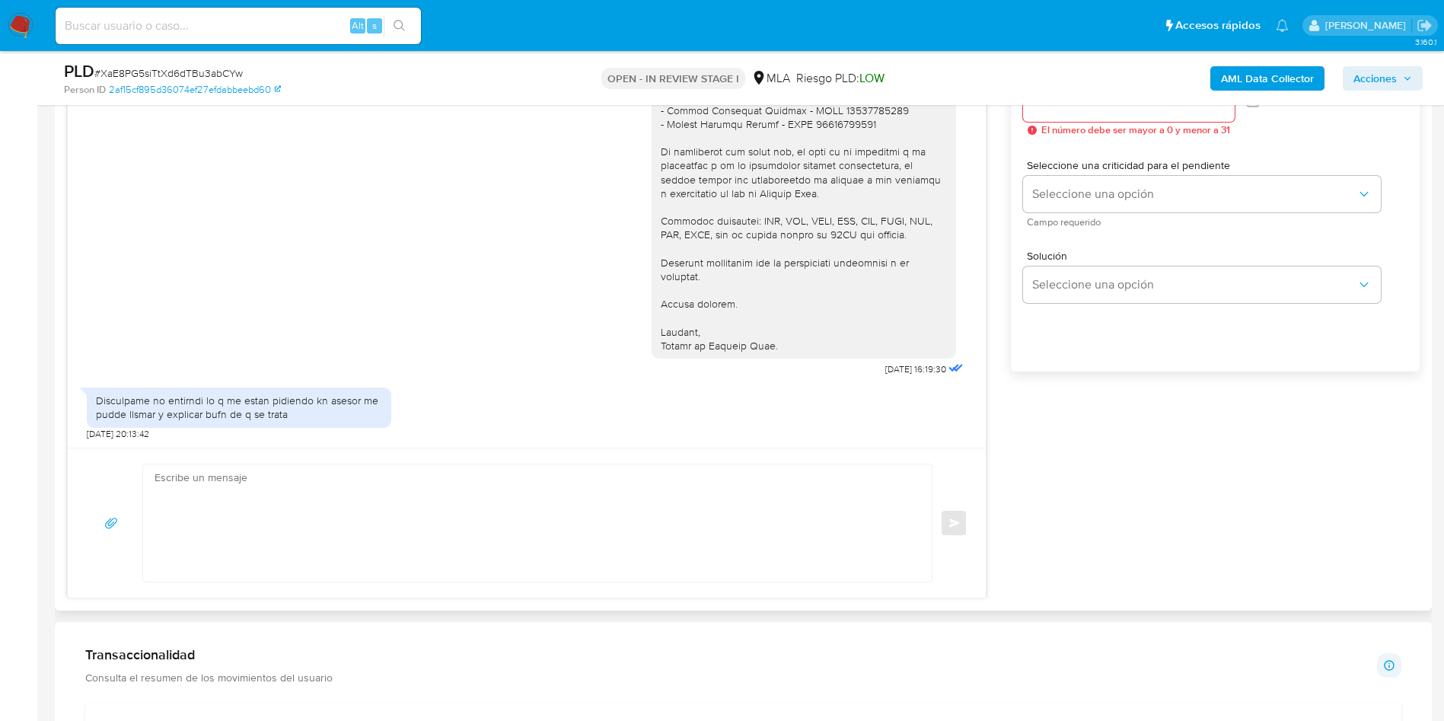
scroll to position [913, 0]
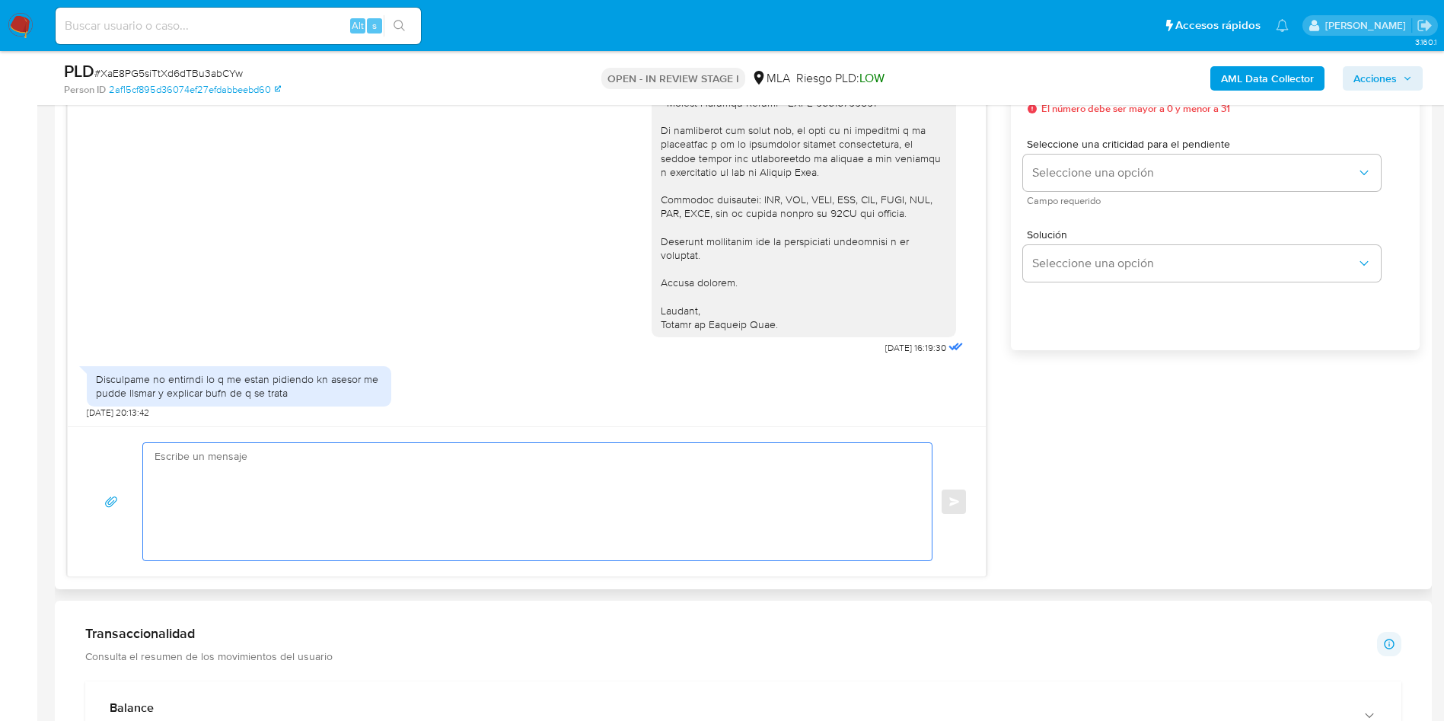
click at [498, 509] on textarea at bounding box center [534, 501] width 758 height 117
paste textarea "Hola, Esperamos que te encuentres muy bien. Te consultamos si tuviste oportunid…"
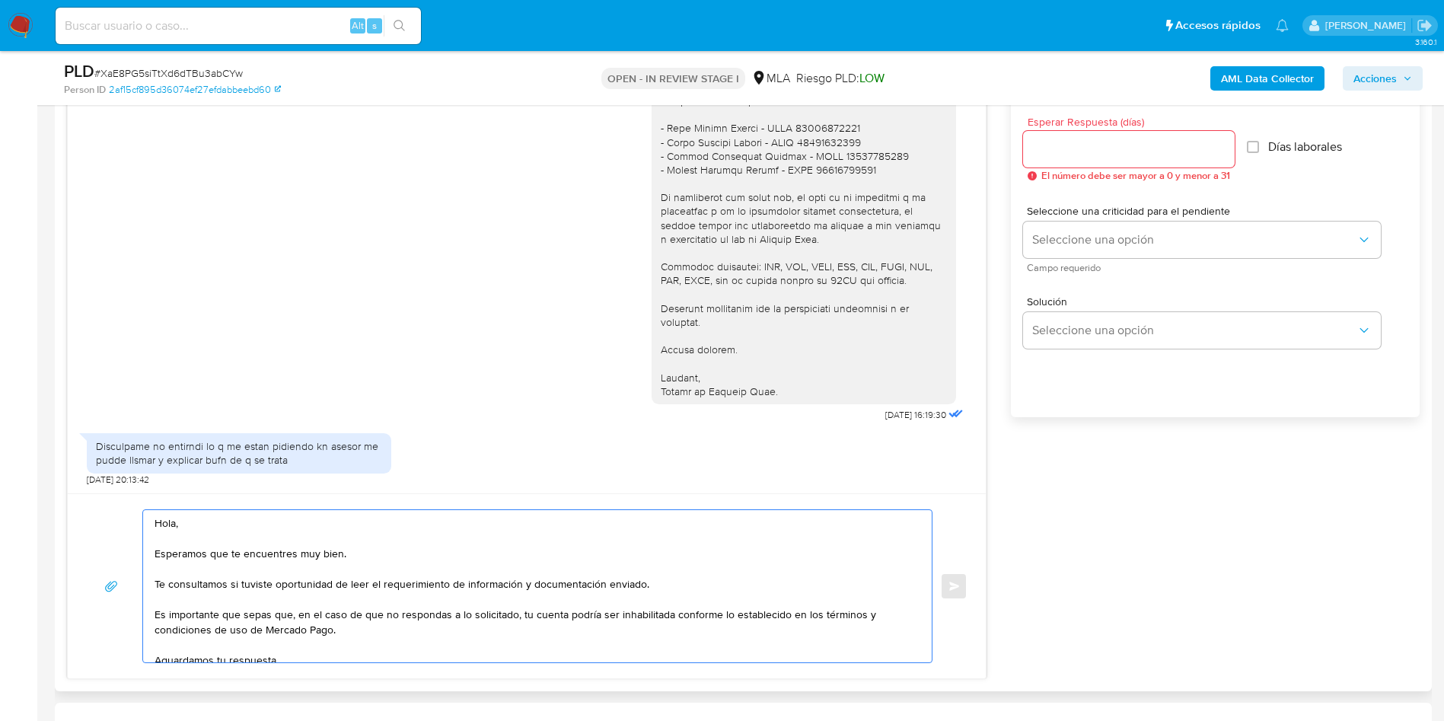
scroll to position [799, 0]
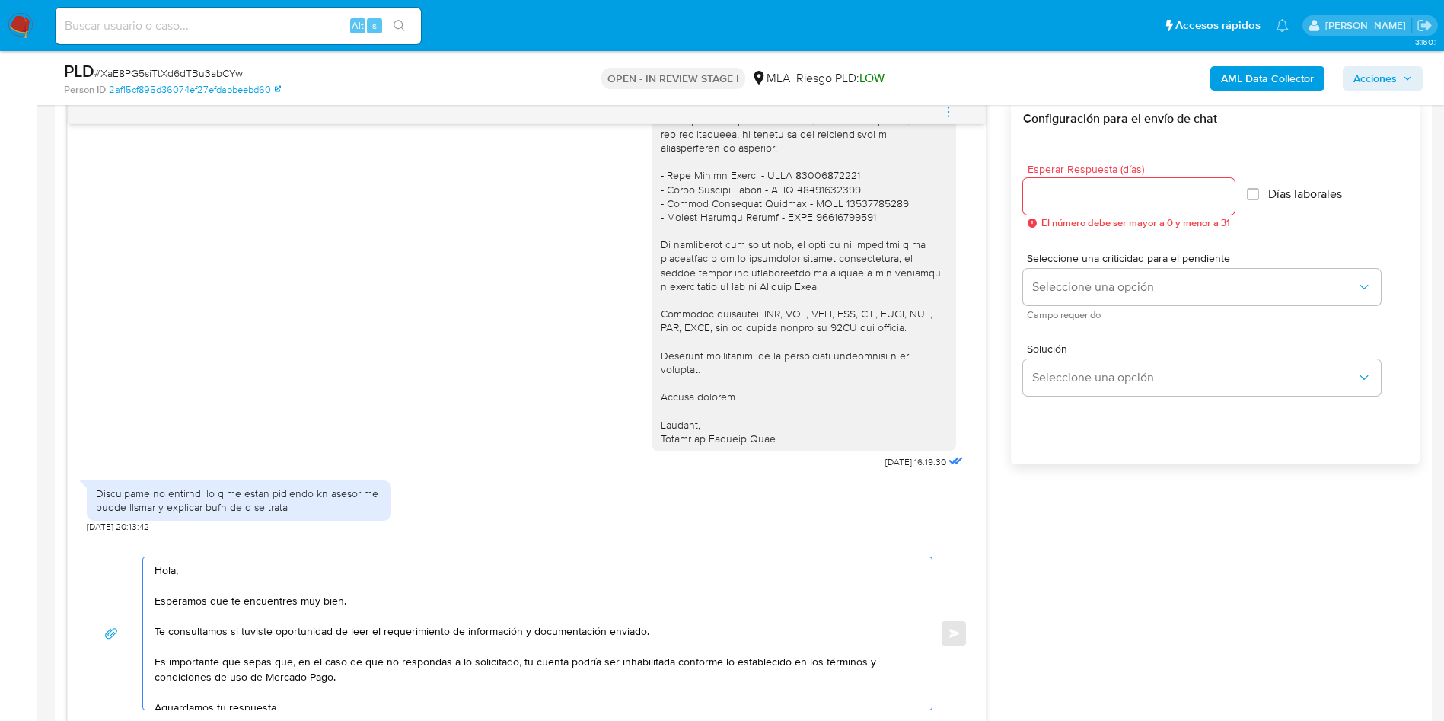
type textarea "Hola, Esperamos que te encuentres muy bien. Te consultamos si tuviste oportunid…"
click at [1053, 180] on div at bounding box center [1129, 196] width 212 height 37
click at [1049, 202] on input "Esperar Respuesta (días)" at bounding box center [1129, 196] width 212 height 20
type input "1"
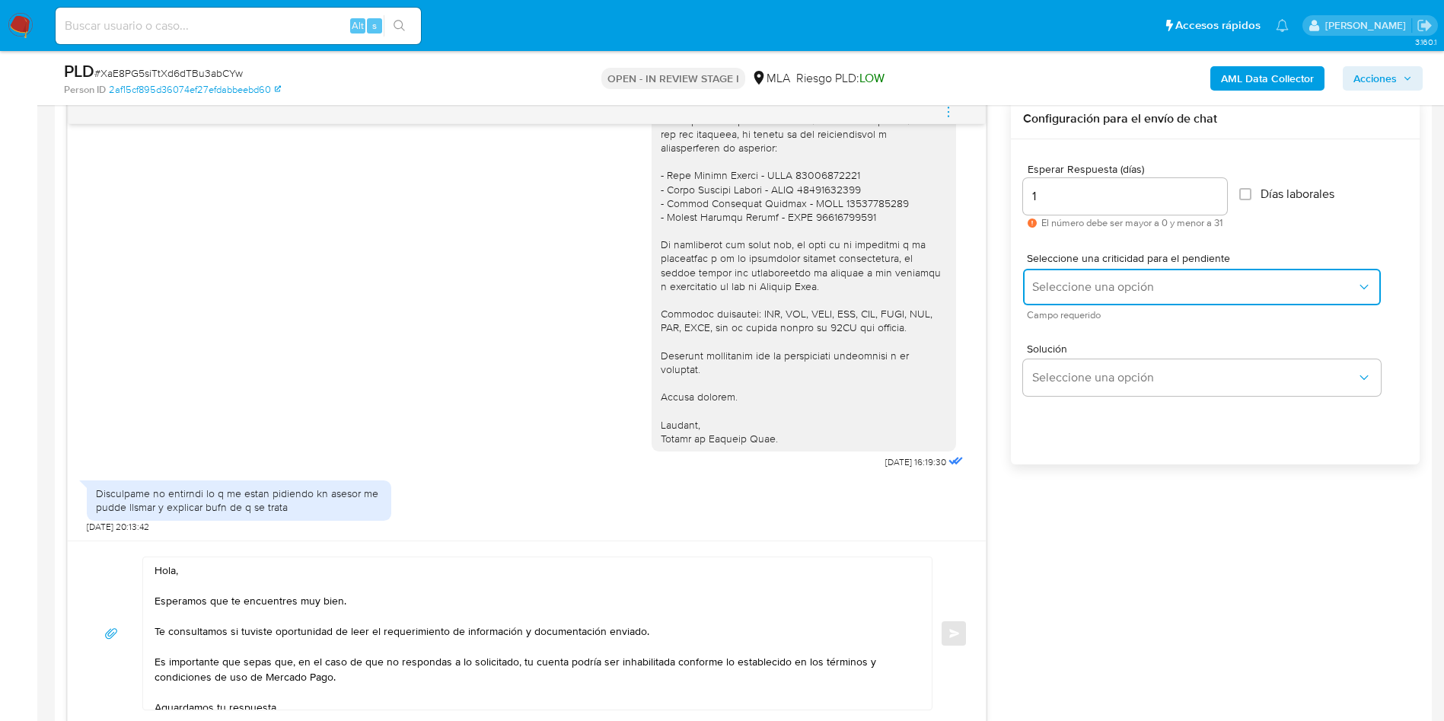
click at [1046, 281] on span "Seleccione una opción" at bounding box center [1194, 286] width 324 height 15
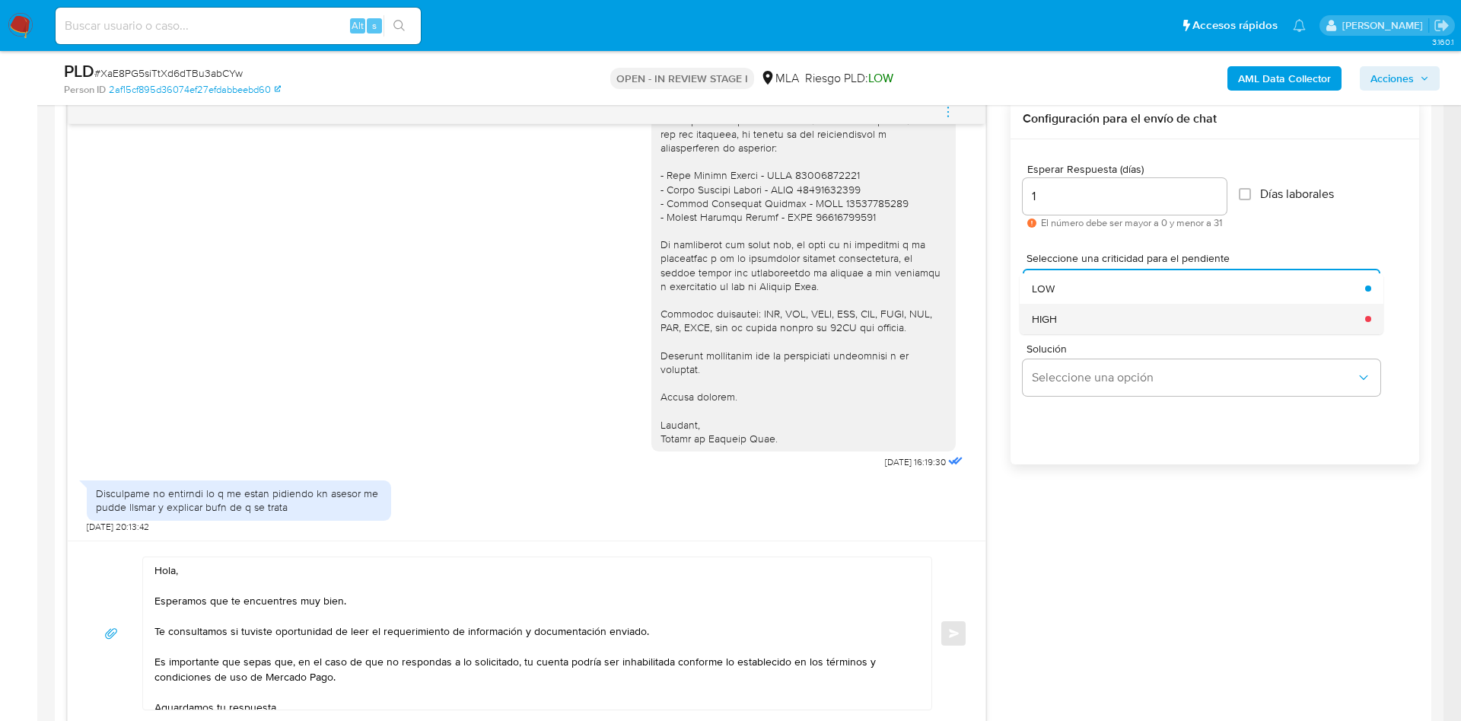
click at [1060, 309] on div "HIGH" at bounding box center [1194, 319] width 324 height 30
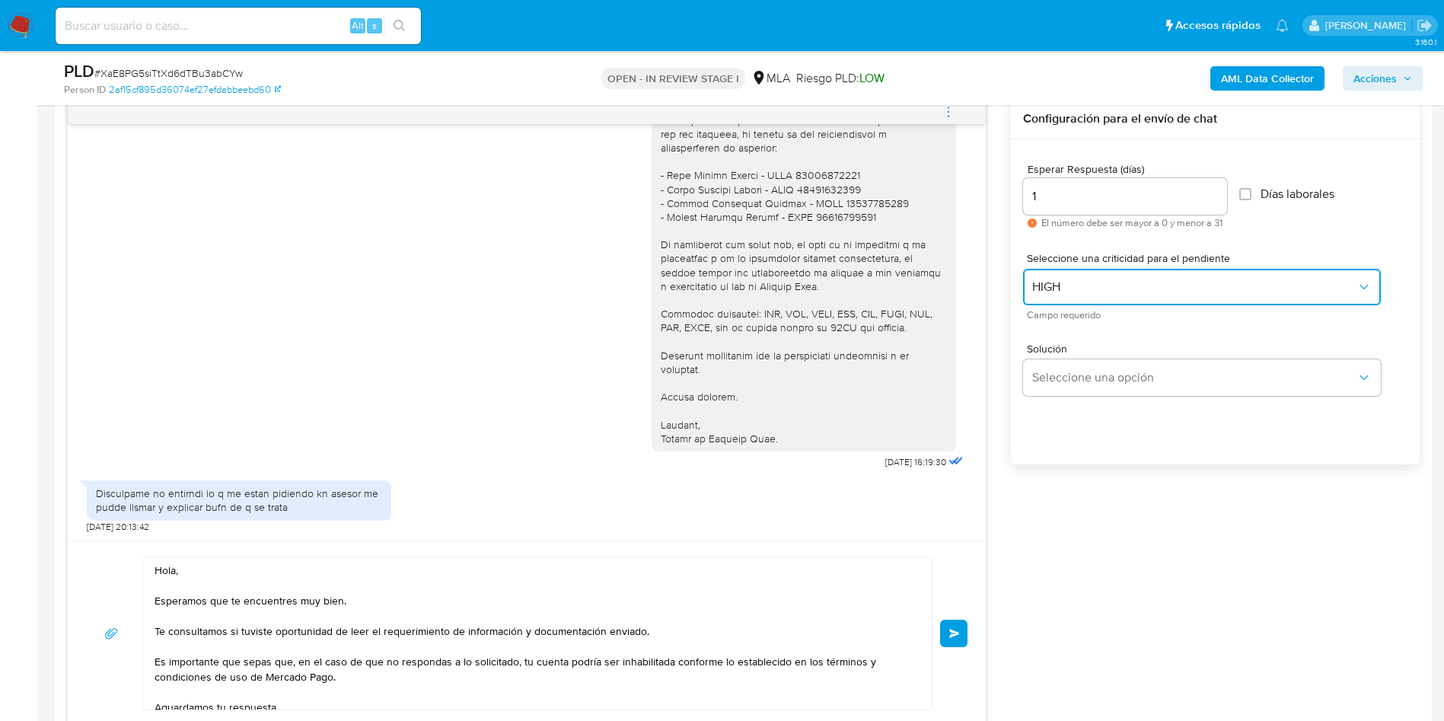
scroll to position [1028, 0]
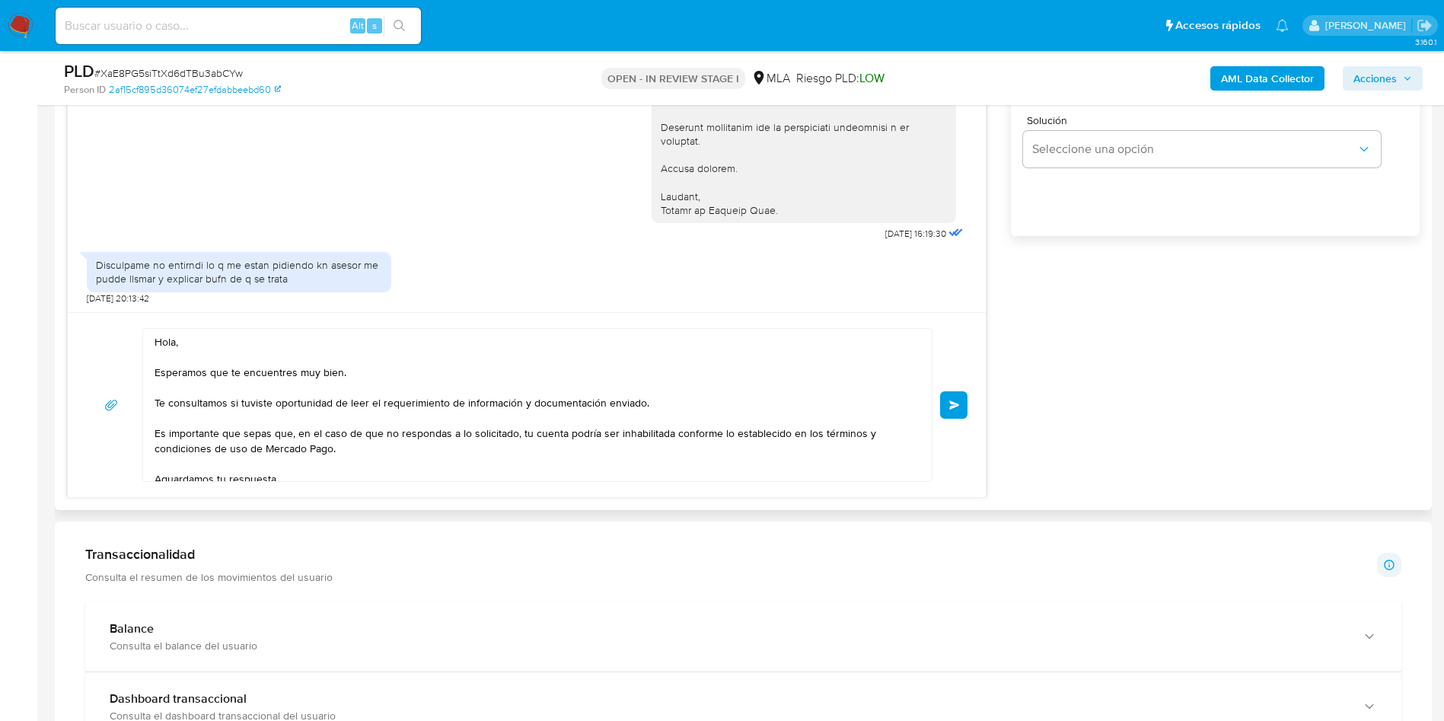
click at [966, 411] on button "Enviar" at bounding box center [953, 404] width 27 height 27
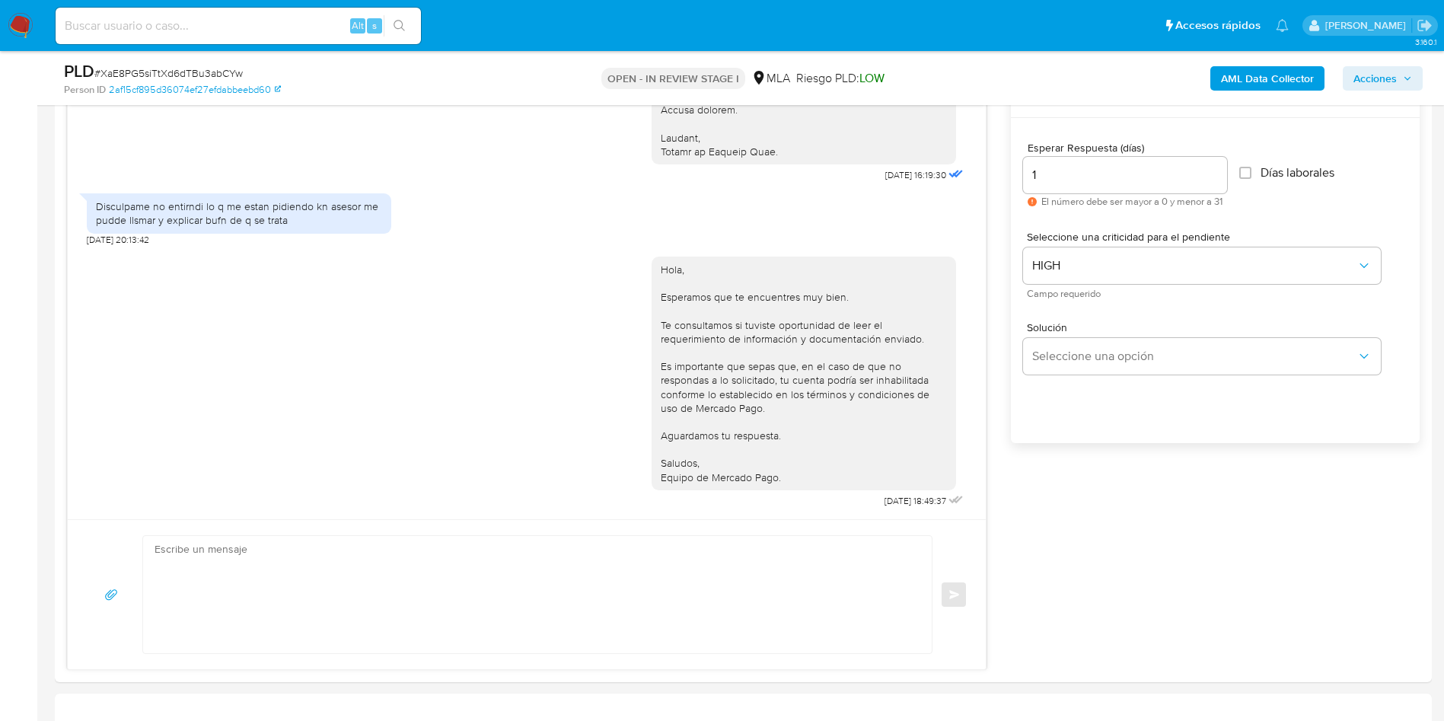
scroll to position [799, 0]
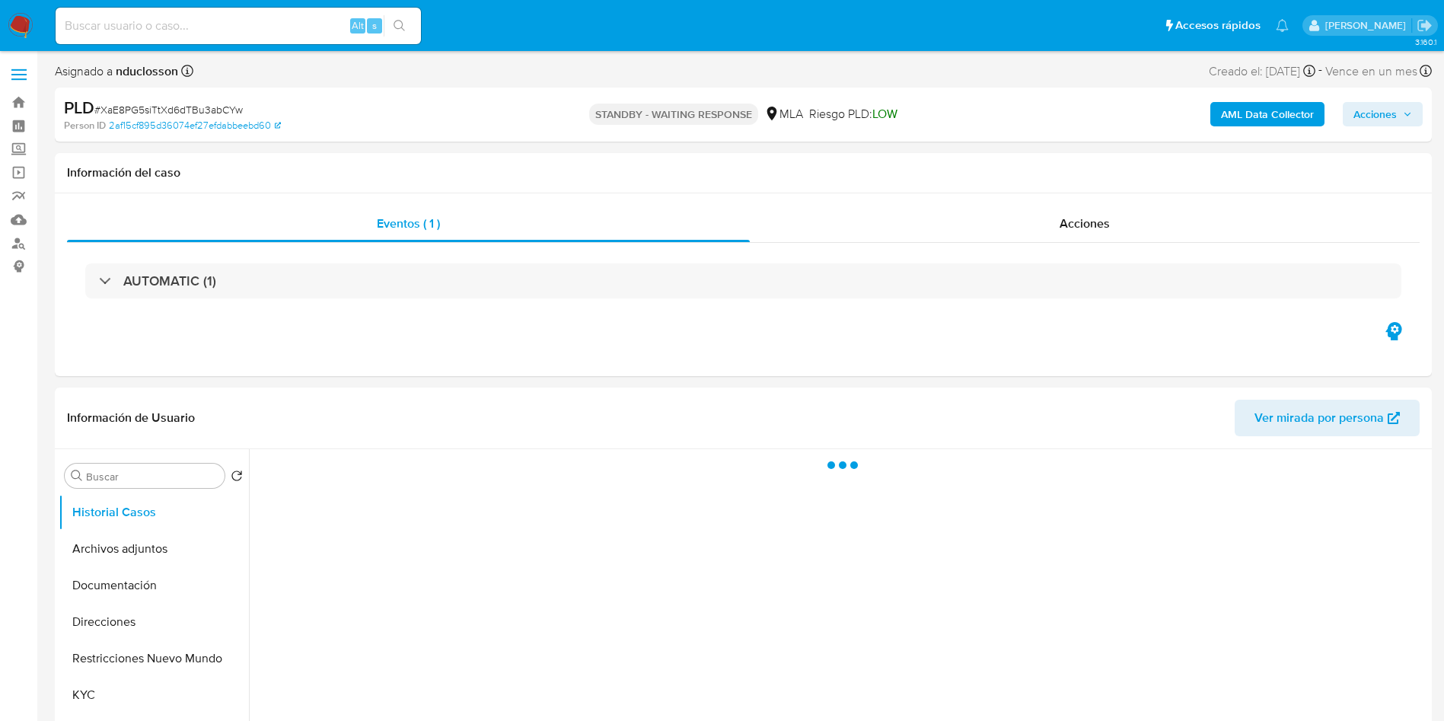
select select "10"
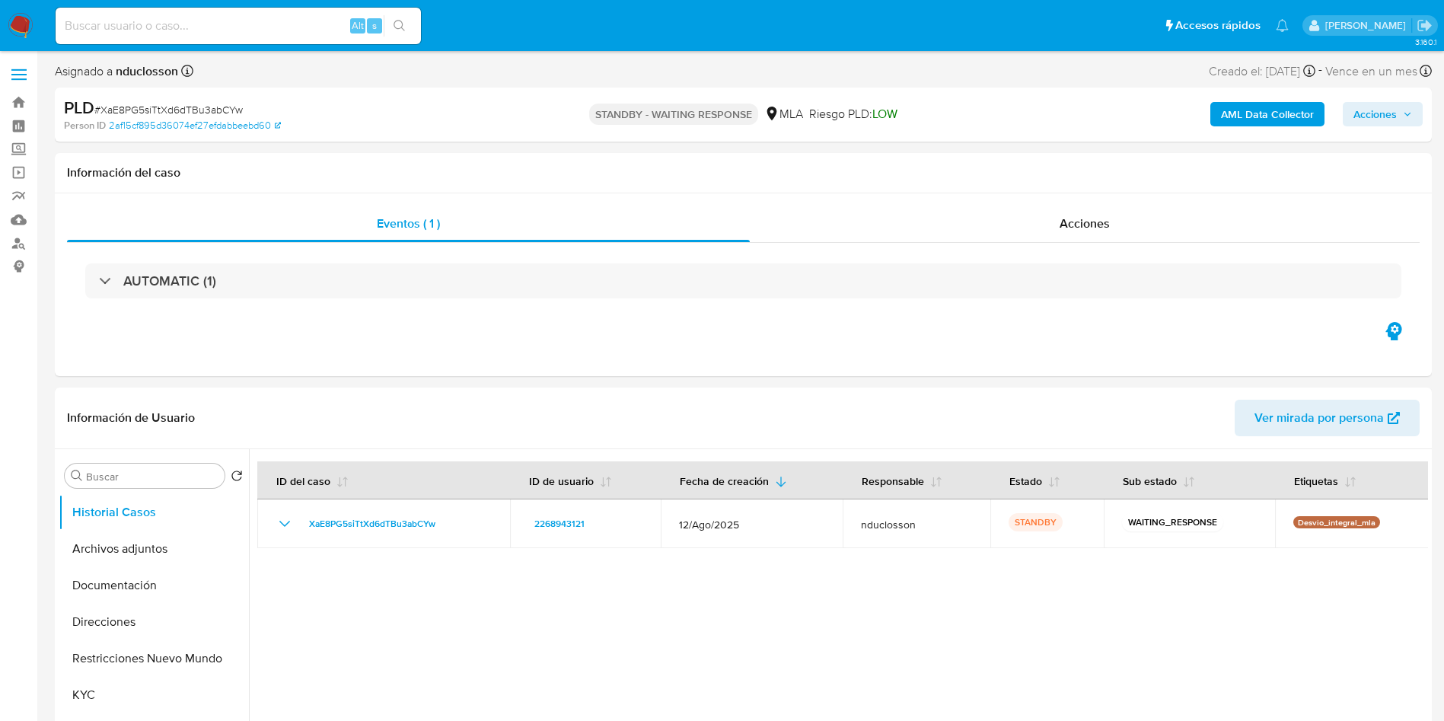
click at [195, 24] on input at bounding box center [238, 26] width 365 height 20
paste input "4RG7A3ECGjEWlzdhMG7Qq4EJ"
type input "4RG7A3ECGjEWlzdhMG7Qq4EJ"
click at [397, 30] on icon "search-icon" at bounding box center [400, 26] width 12 height 12
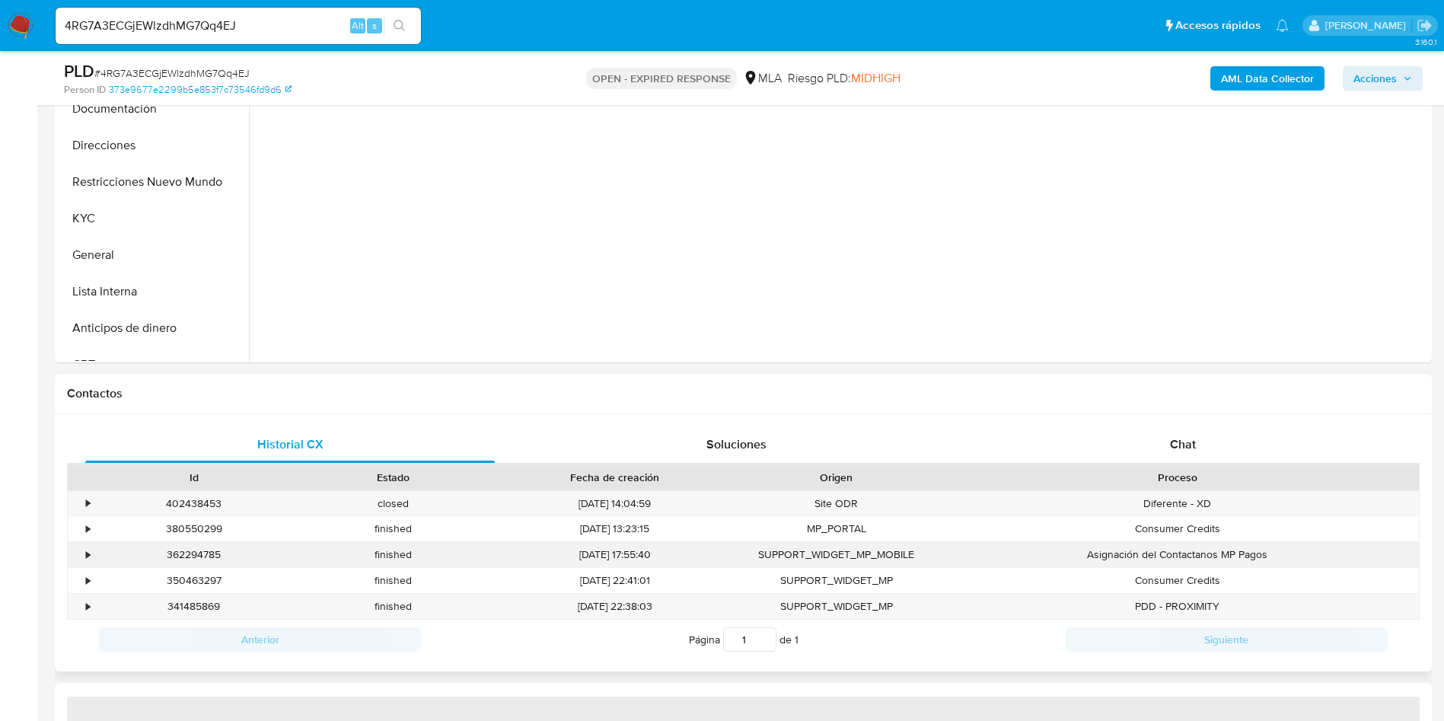
scroll to position [571, 0]
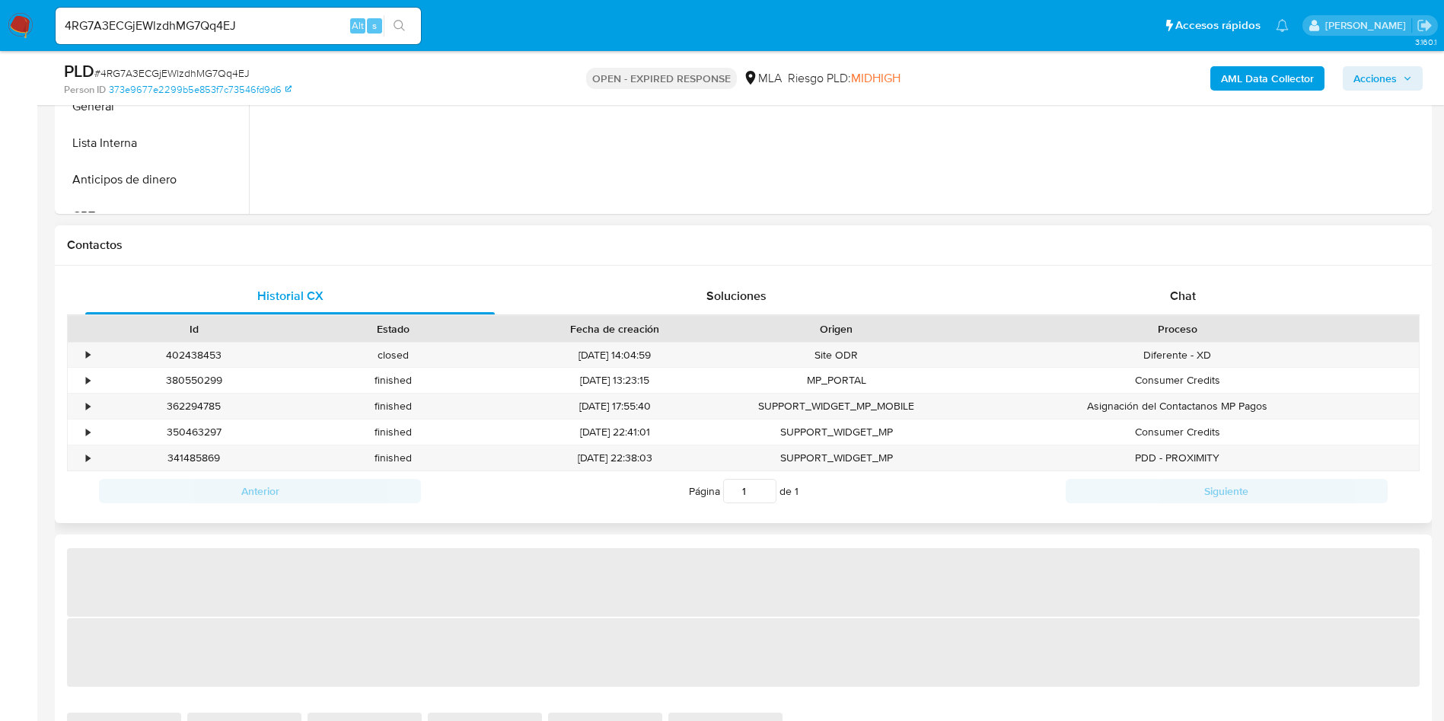
select select "10"
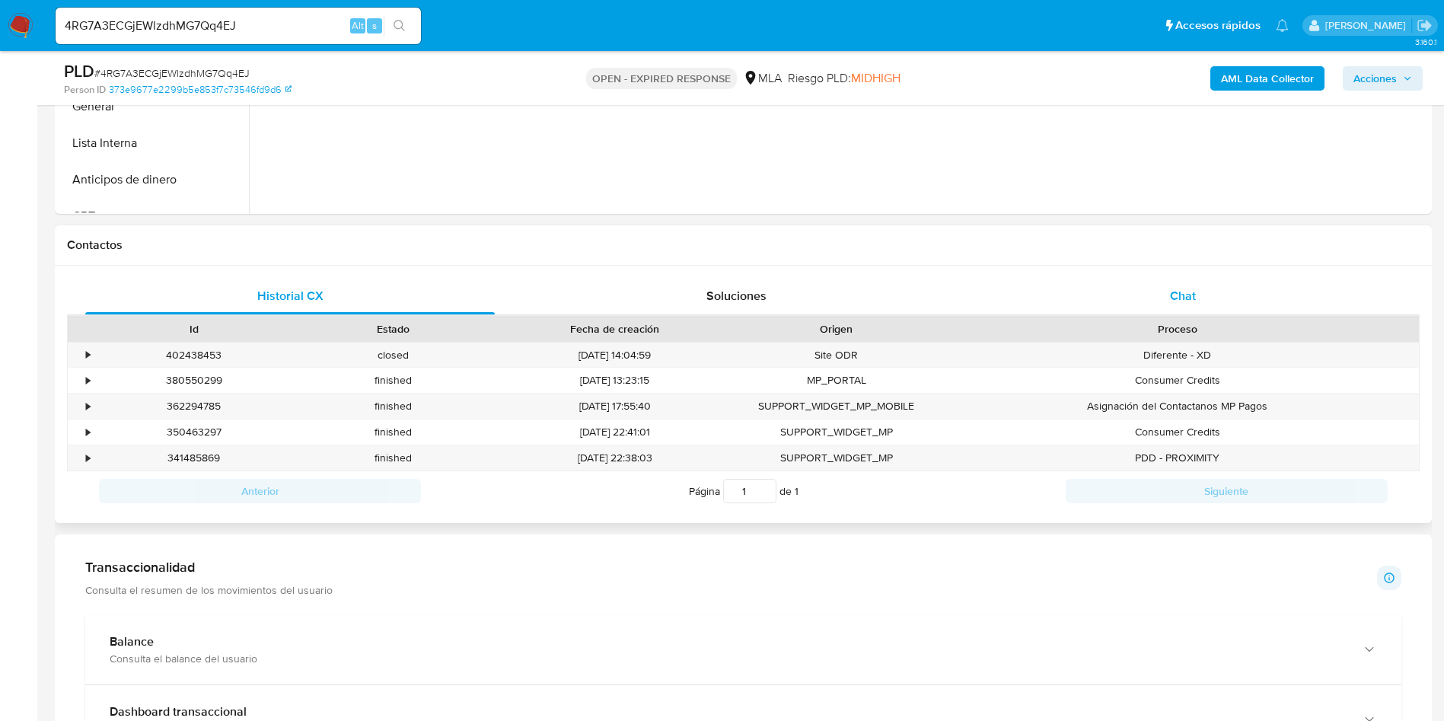
click at [1196, 291] on div "Chat" at bounding box center [1182, 296] width 409 height 37
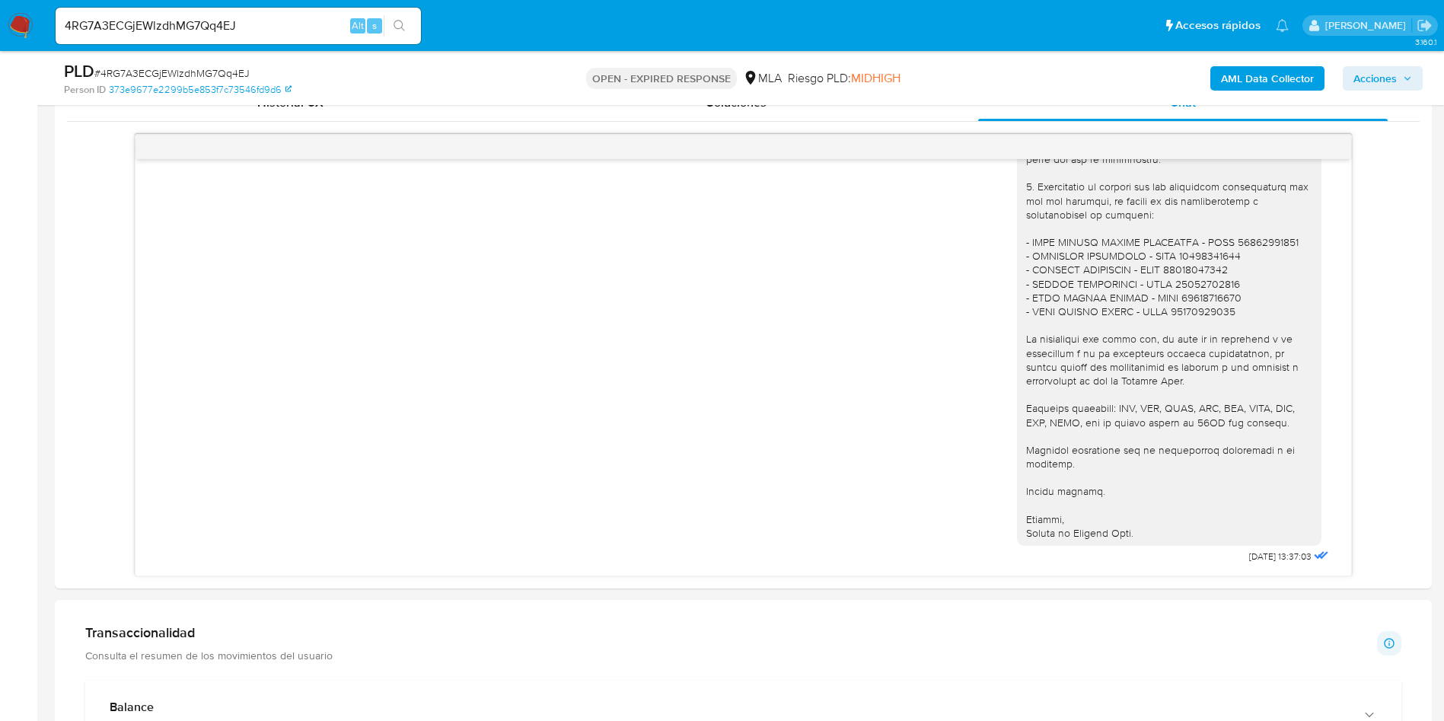
scroll to position [799, 0]
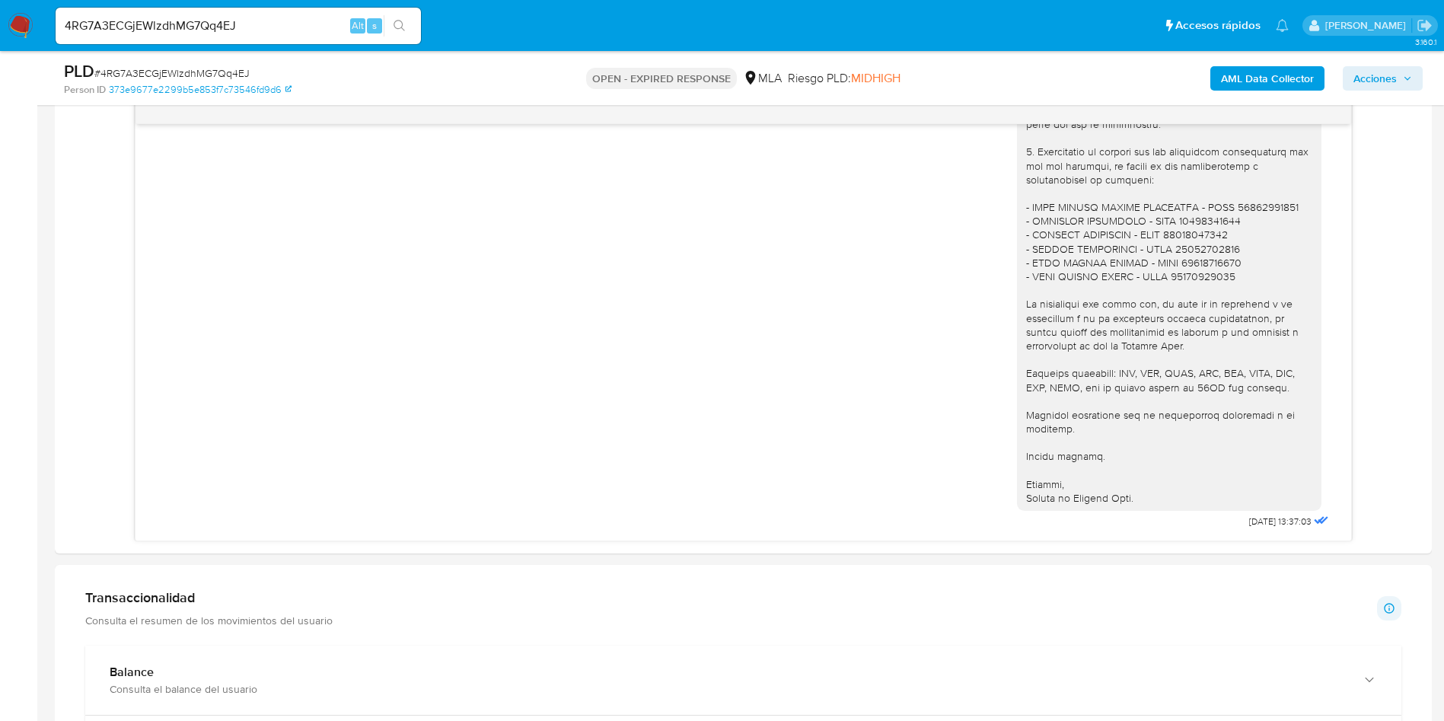
click at [196, 64] on div "PLD # 4RG7A3ECGjEWlzdhMG7Qq4EJ" at bounding box center [288, 71] width 448 height 23
click at [199, 69] on span "# 4RG7A3ECGjEWlzdhMG7Qq4EJ" at bounding box center [171, 72] width 155 height 15
copy span "4RG7A3ECGjEWlzdhMG7Qq4EJ"
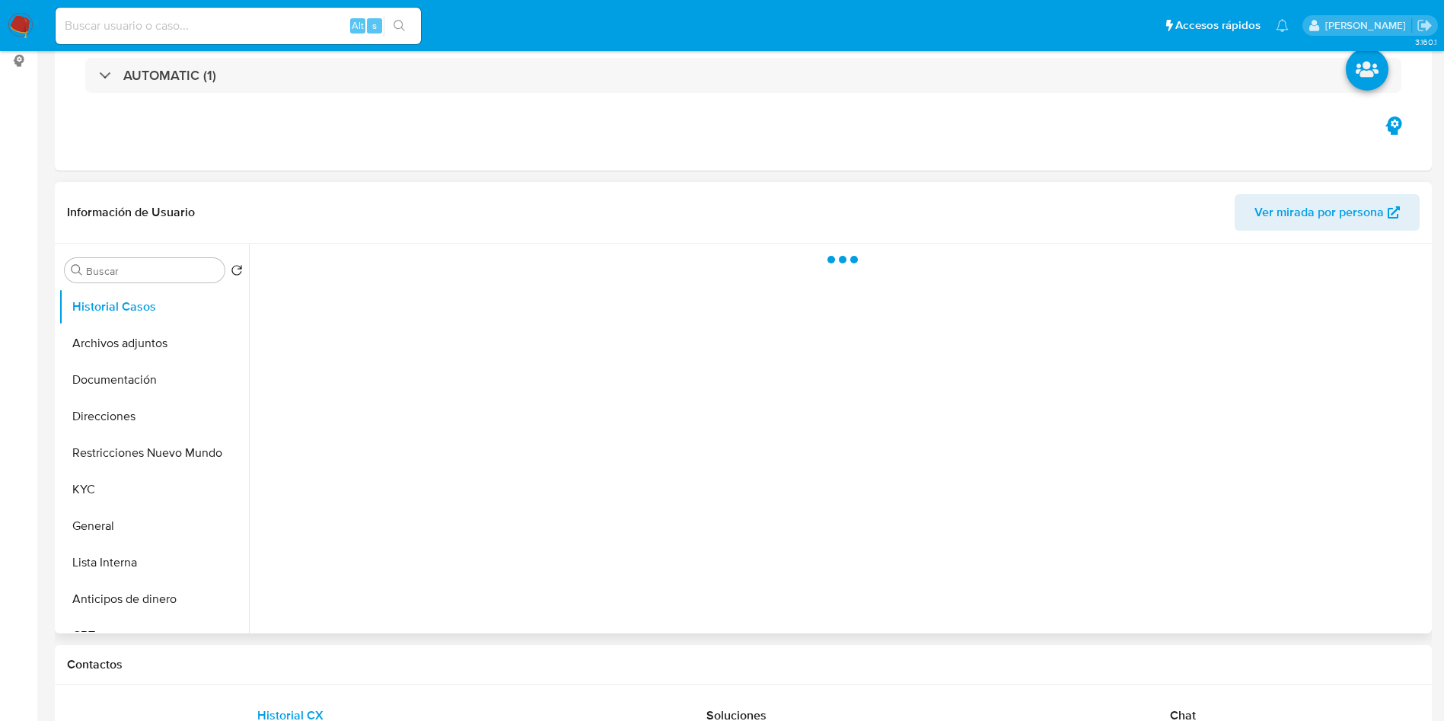
select select "10"
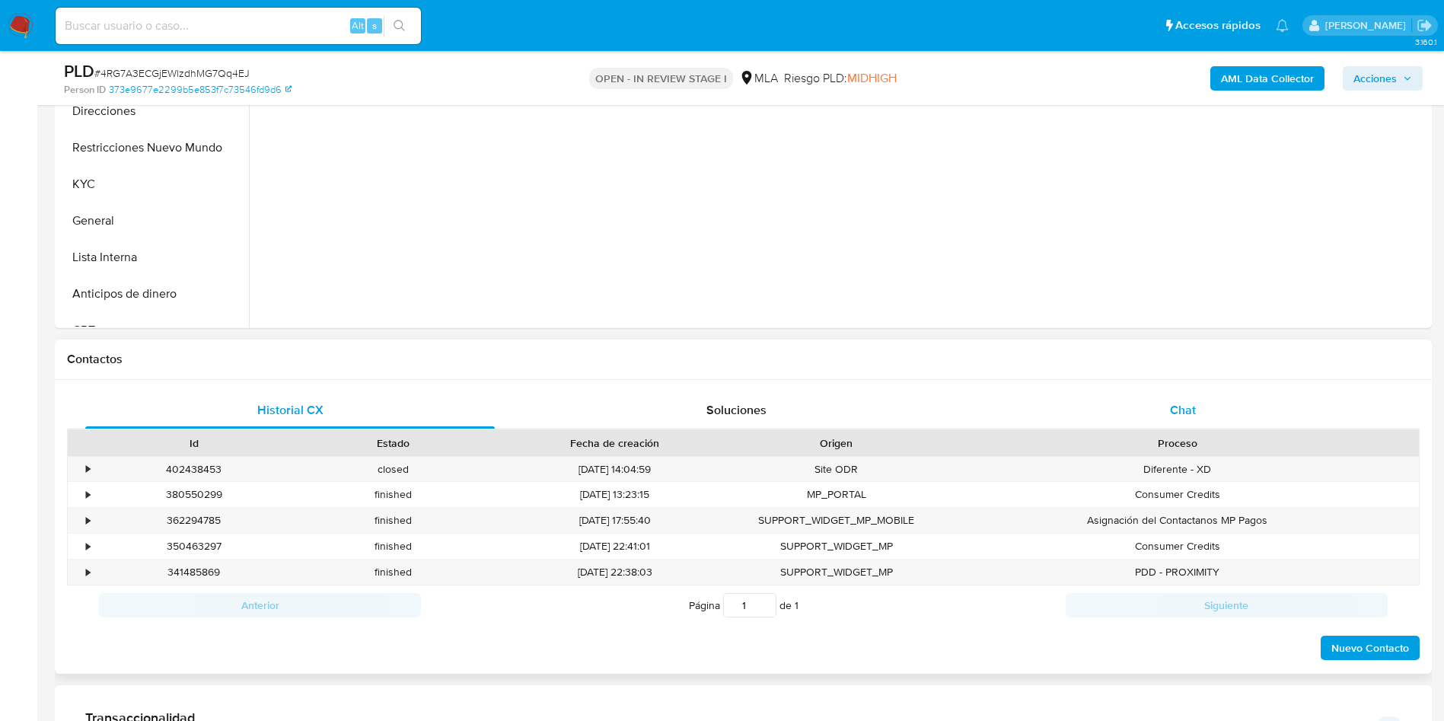
click at [1240, 403] on div "Chat" at bounding box center [1182, 410] width 409 height 37
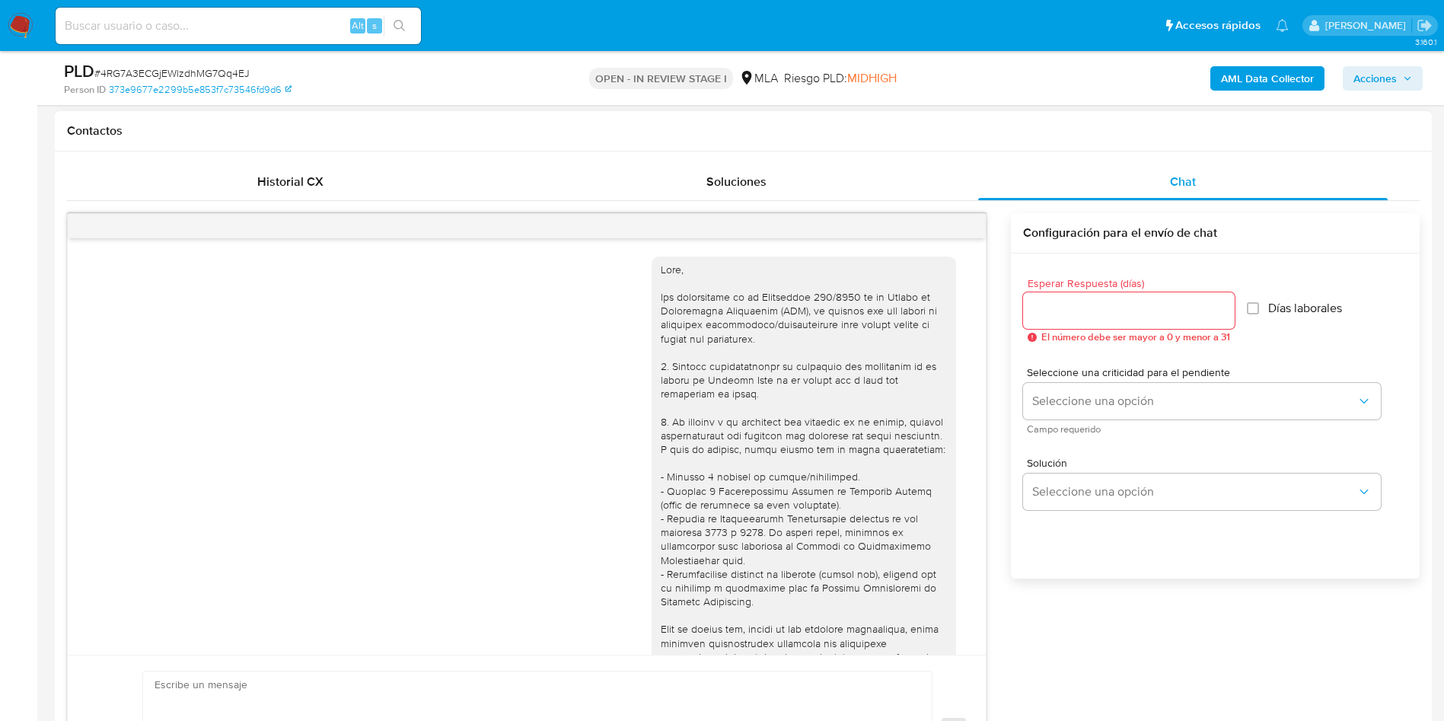
scroll to position [1490, 0]
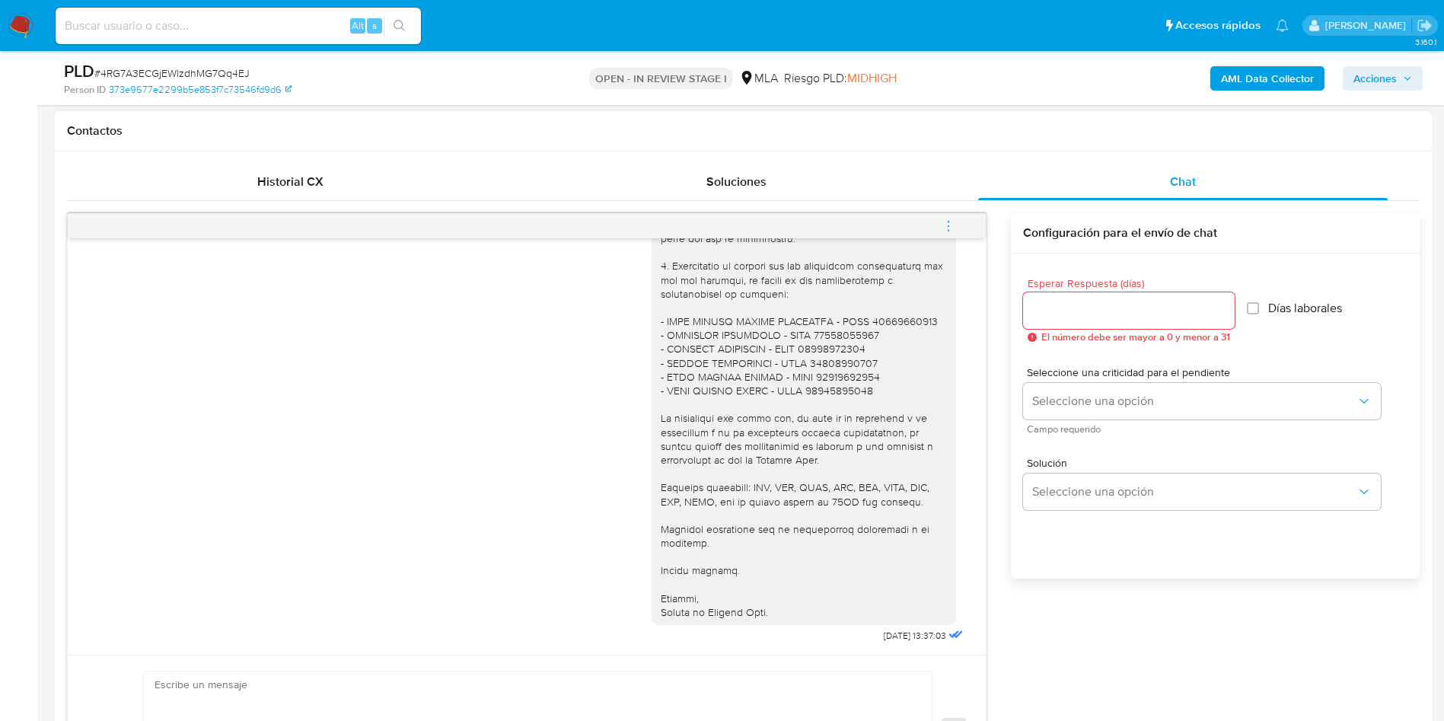
click at [951, 233] on span "menu-action" at bounding box center [949, 226] width 14 height 37
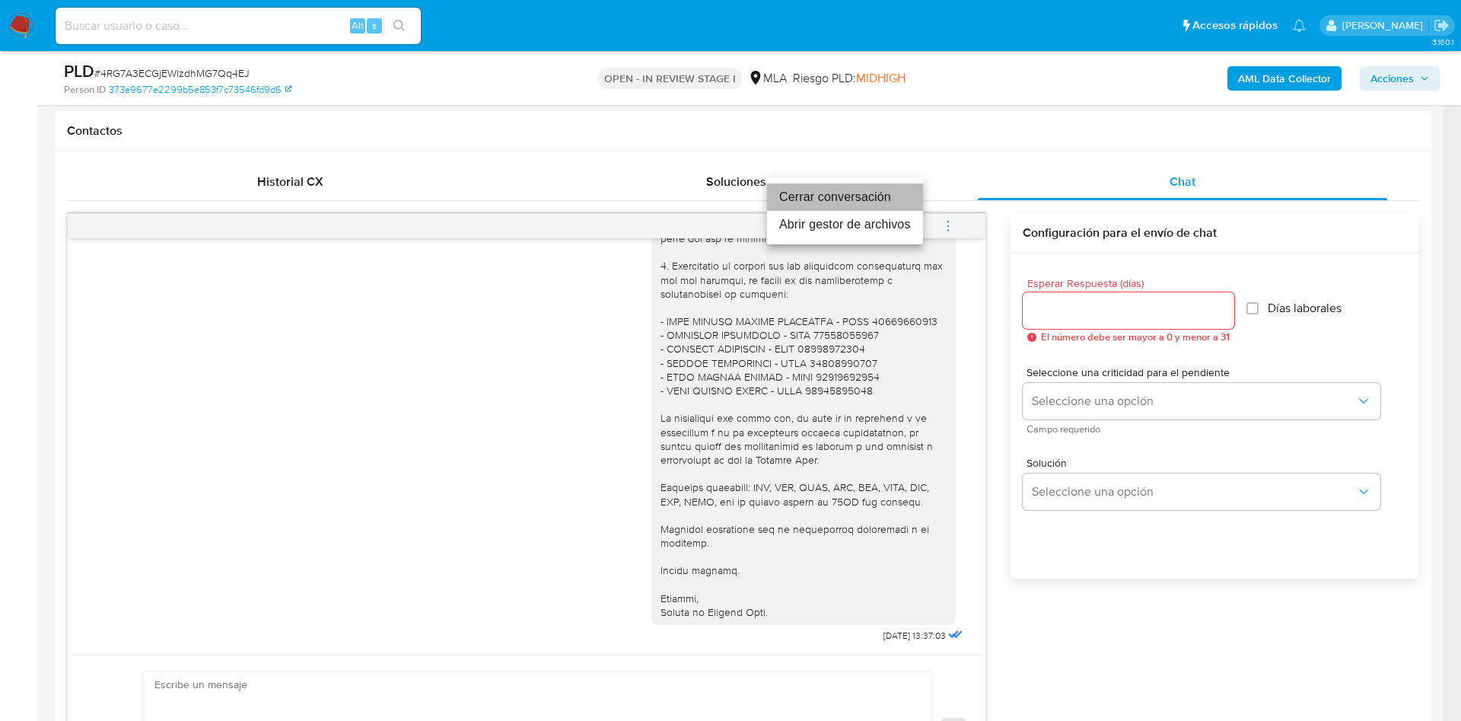
click at [862, 187] on li "Cerrar conversación" at bounding box center [845, 196] width 156 height 27
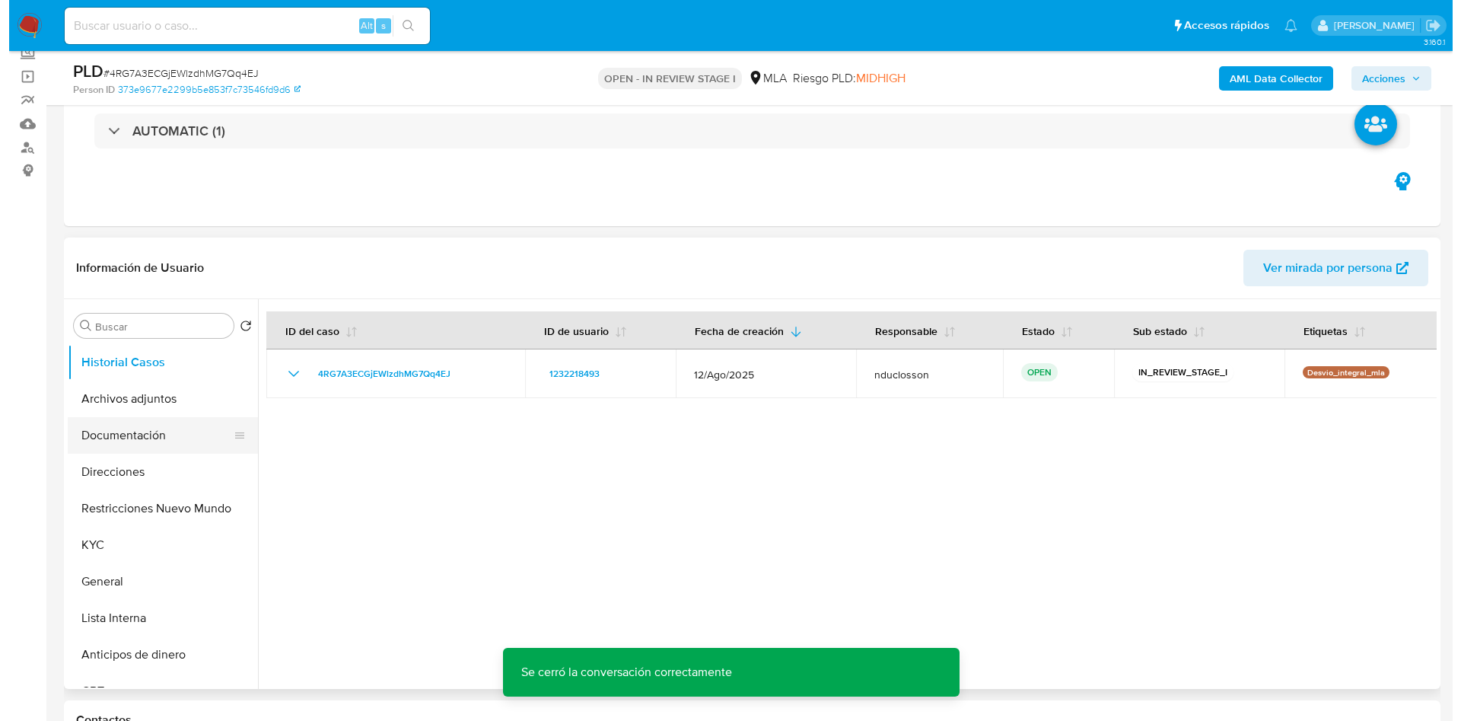
scroll to position [228, 0]
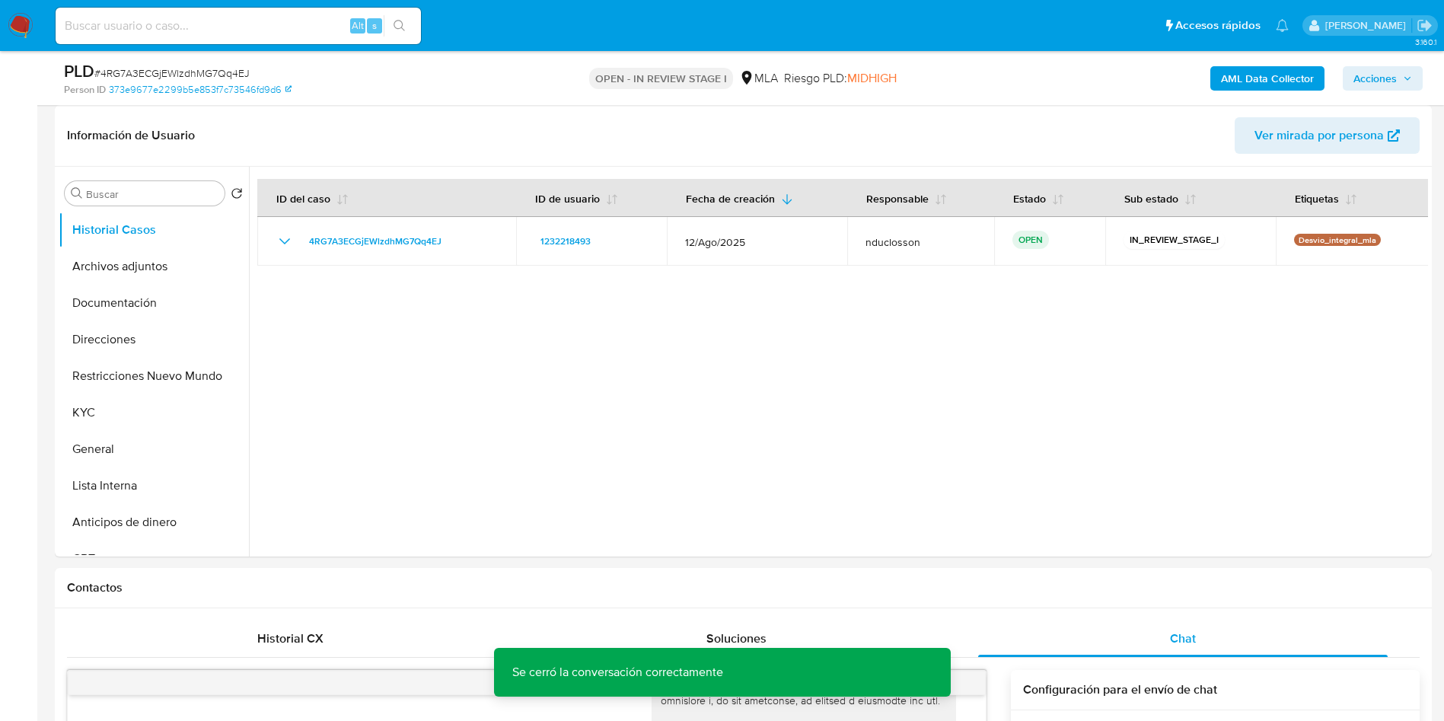
click at [1238, 78] on b "AML Data Collector" at bounding box center [1267, 78] width 93 height 24
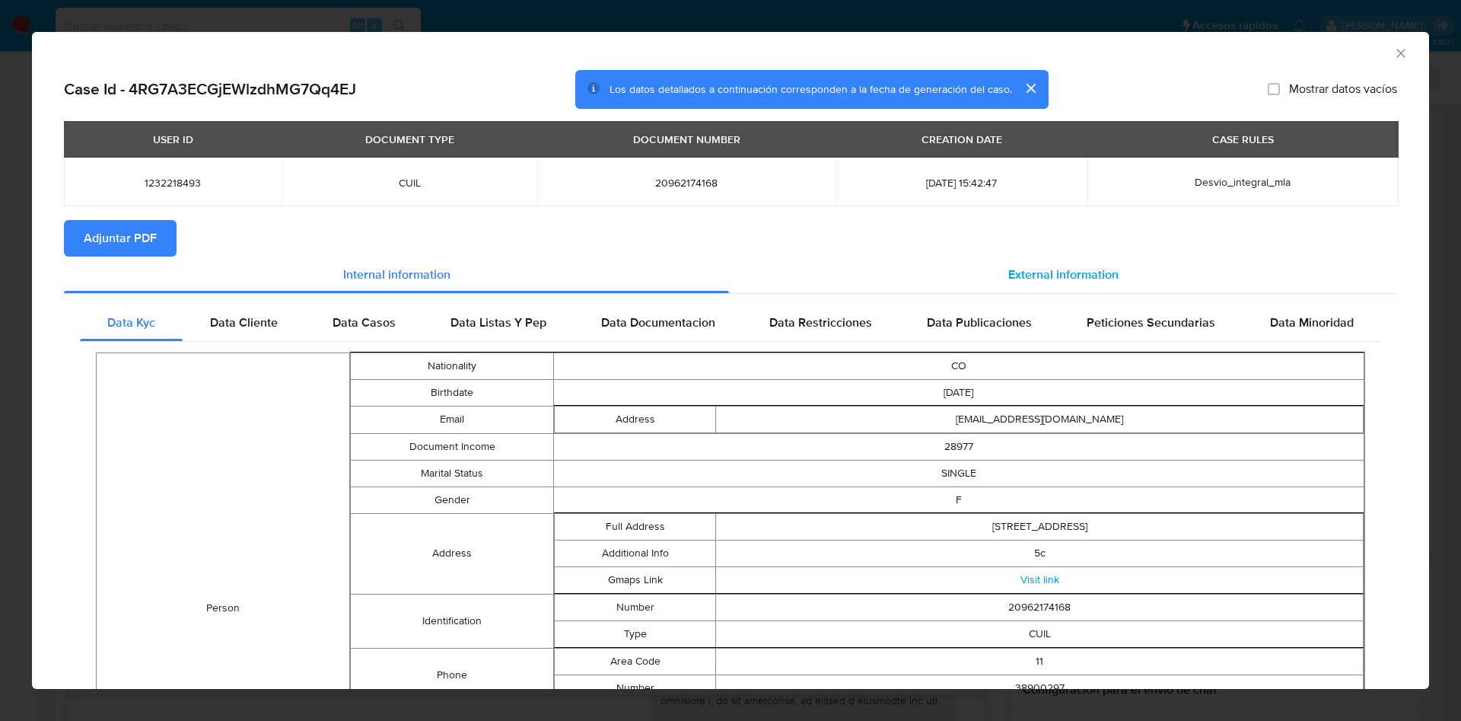
click at [840, 286] on div "External information" at bounding box center [1063, 275] width 668 height 37
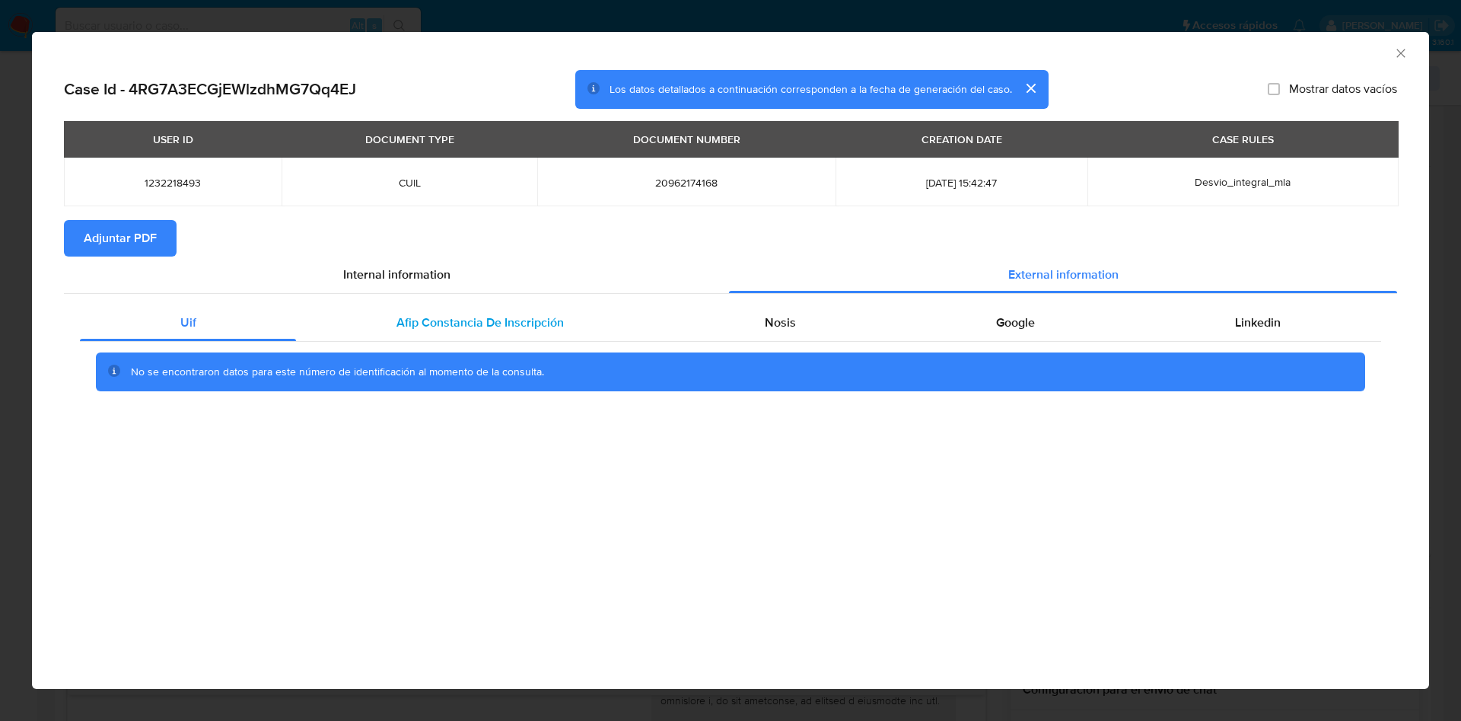
click at [421, 304] on div "Afip Constancia De Inscripción" at bounding box center [480, 322] width 368 height 37
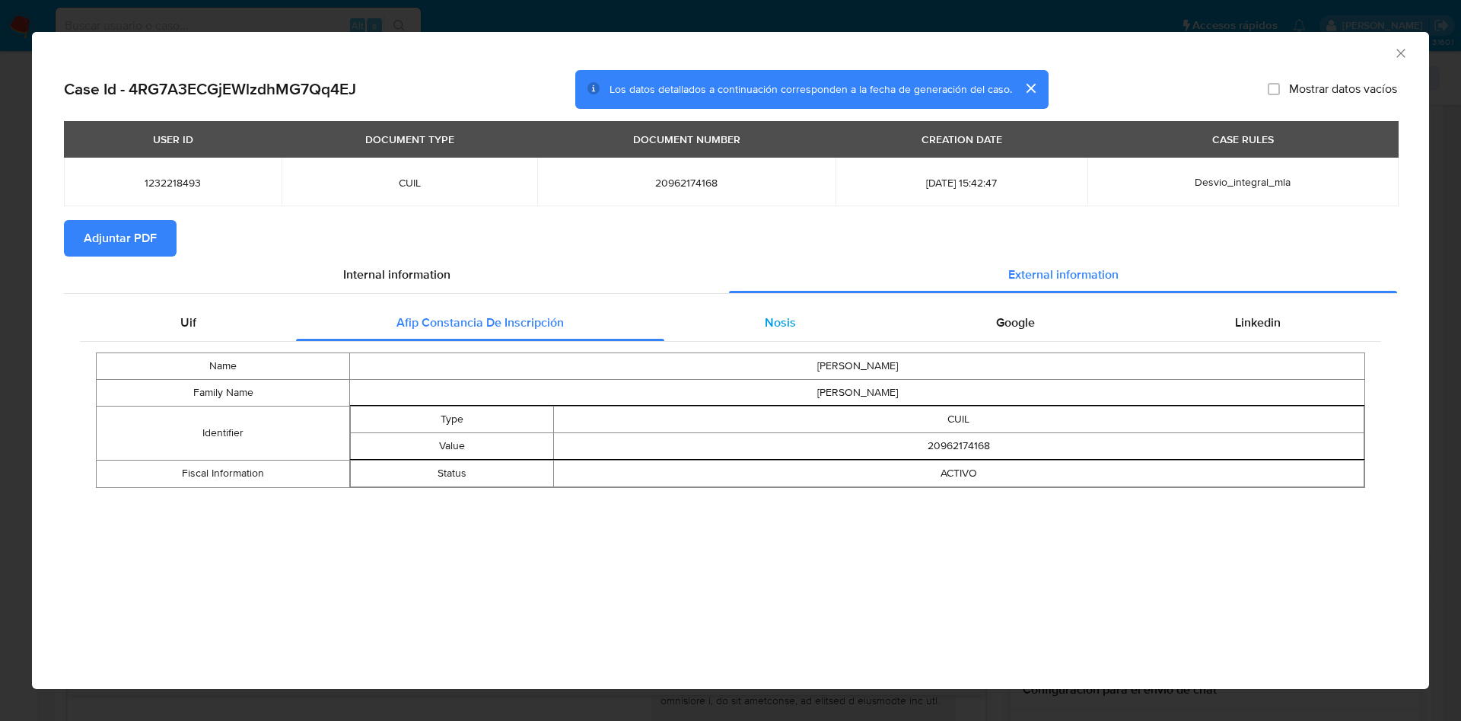
click at [693, 314] on div "Nosis" at bounding box center [779, 322] width 231 height 37
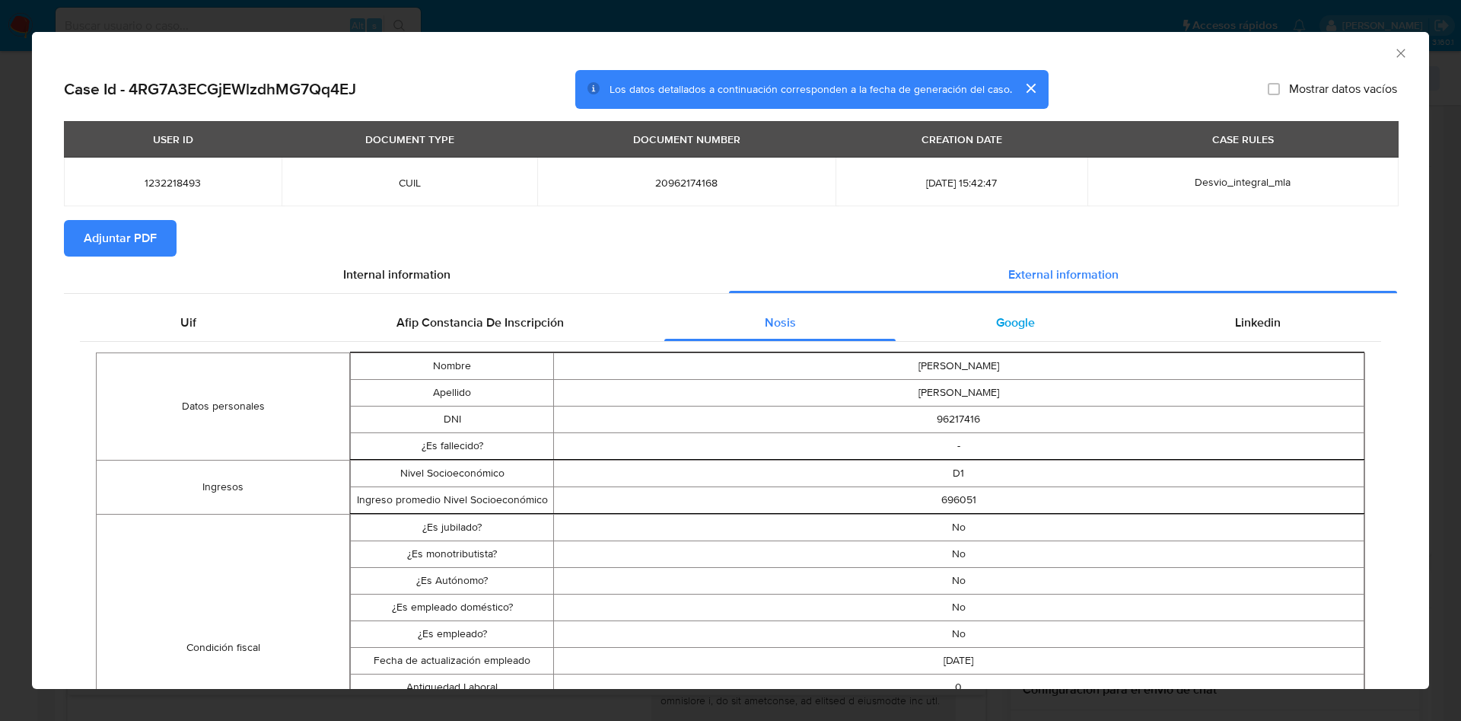
click at [1013, 322] on span "Google" at bounding box center [1015, 323] width 39 height 18
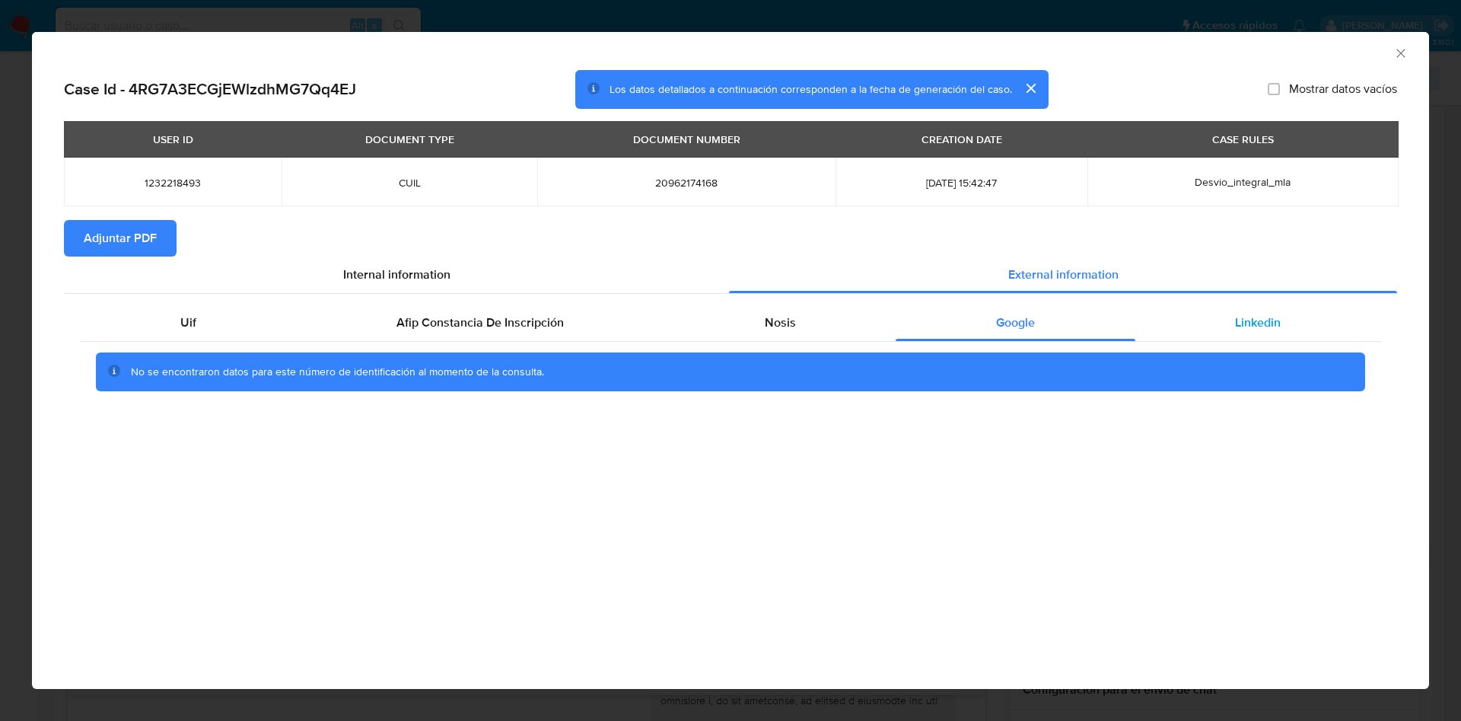
click at [1241, 326] on span "Linkedin" at bounding box center [1258, 323] width 46 height 18
click at [113, 230] on span "Adjuntar PDF" at bounding box center [120, 237] width 73 height 33
click at [1397, 46] on icon "Cerrar ventana" at bounding box center [1401, 53] width 15 height 15
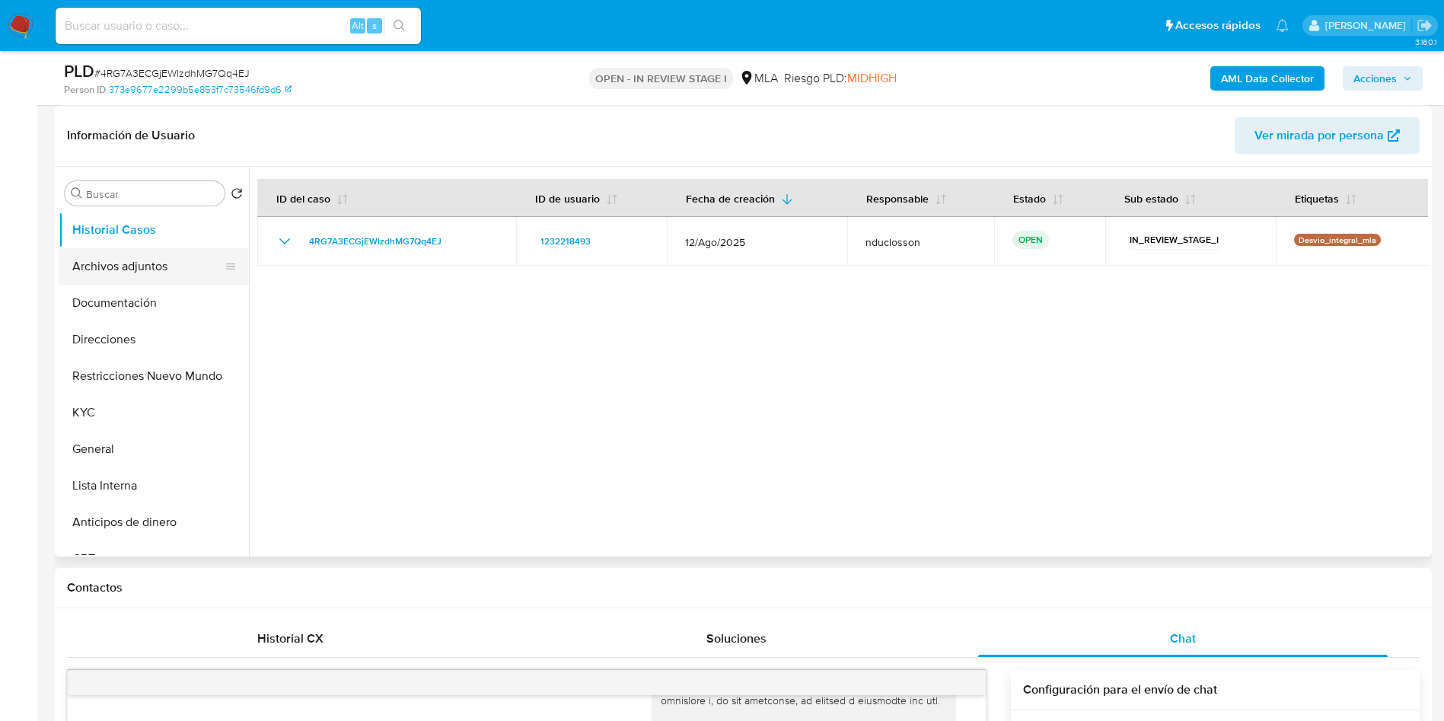
click at [78, 261] on button "Archivos adjuntos" at bounding box center [148, 266] width 178 height 37
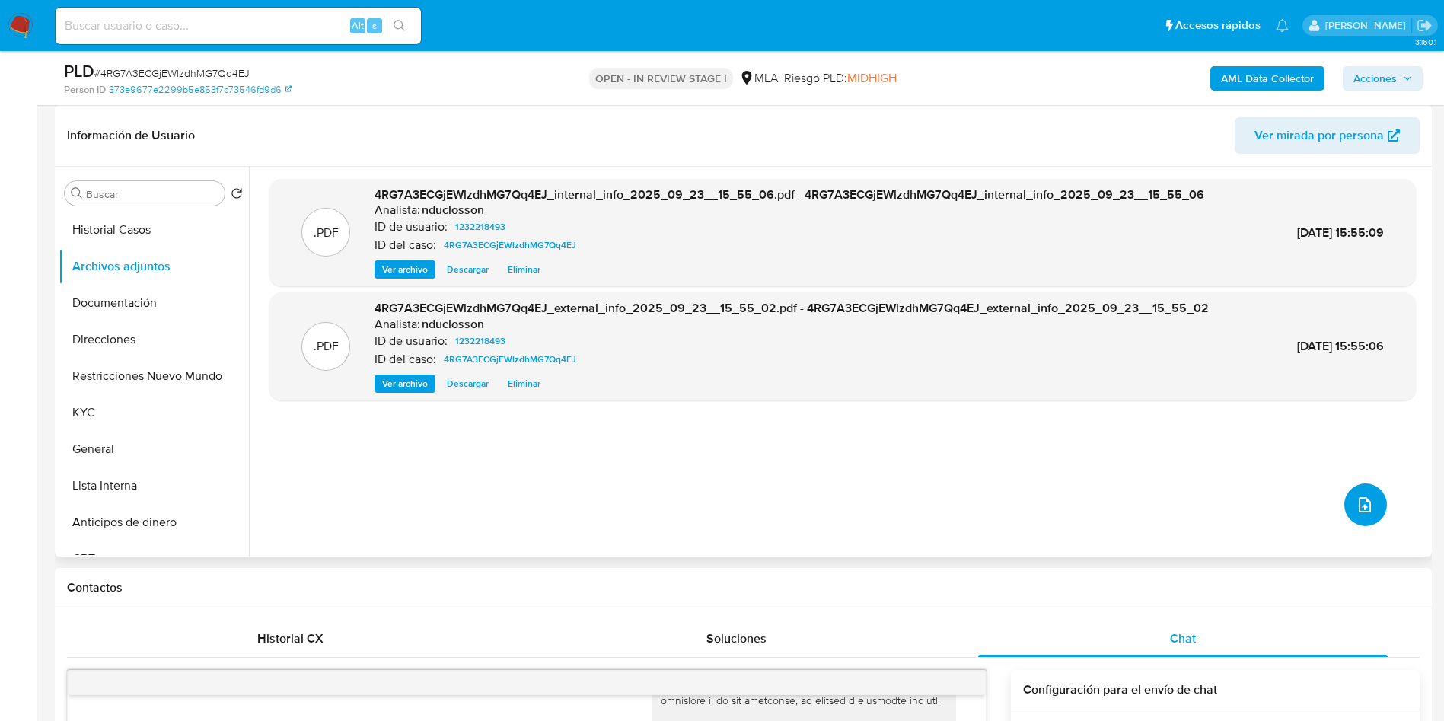
click at [1374, 515] on button "upload-file" at bounding box center [1365, 504] width 43 height 43
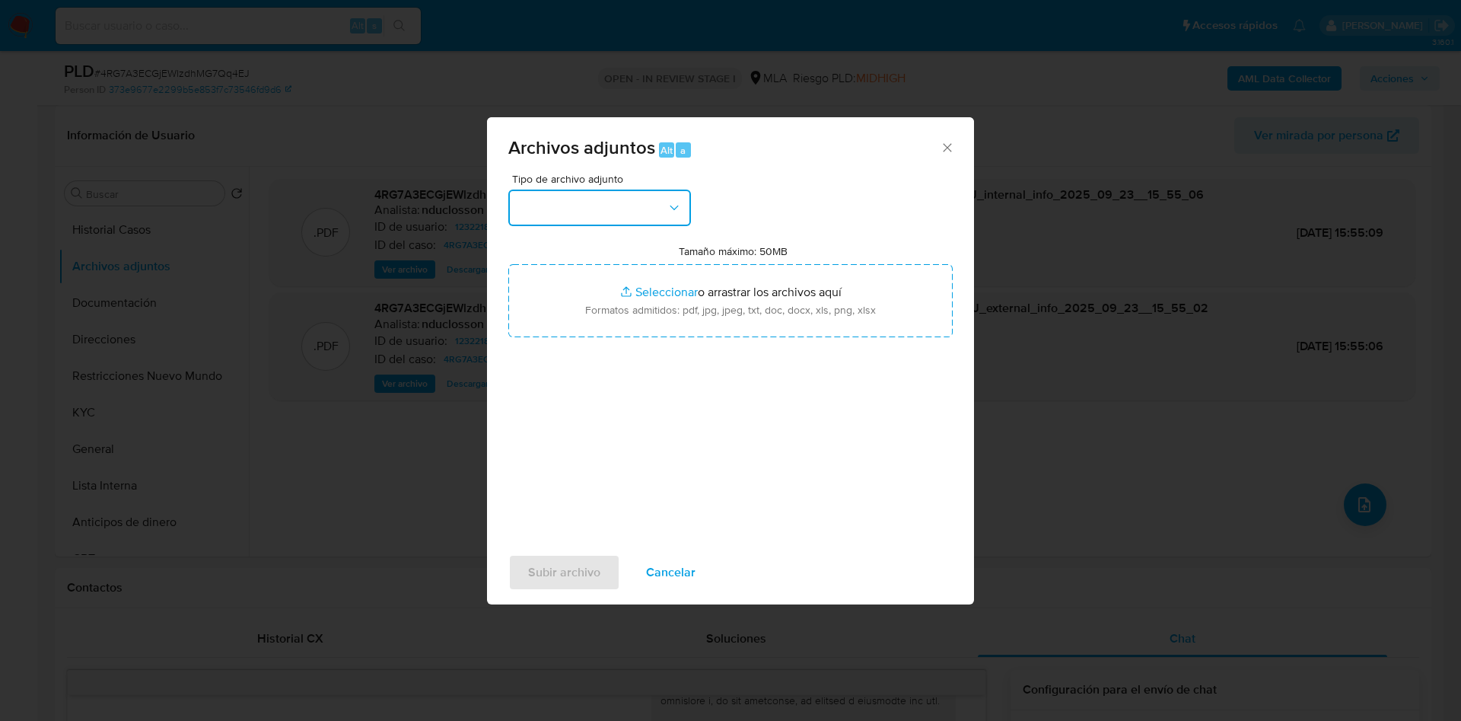
click at [572, 218] on button "button" at bounding box center [599, 208] width 183 height 37
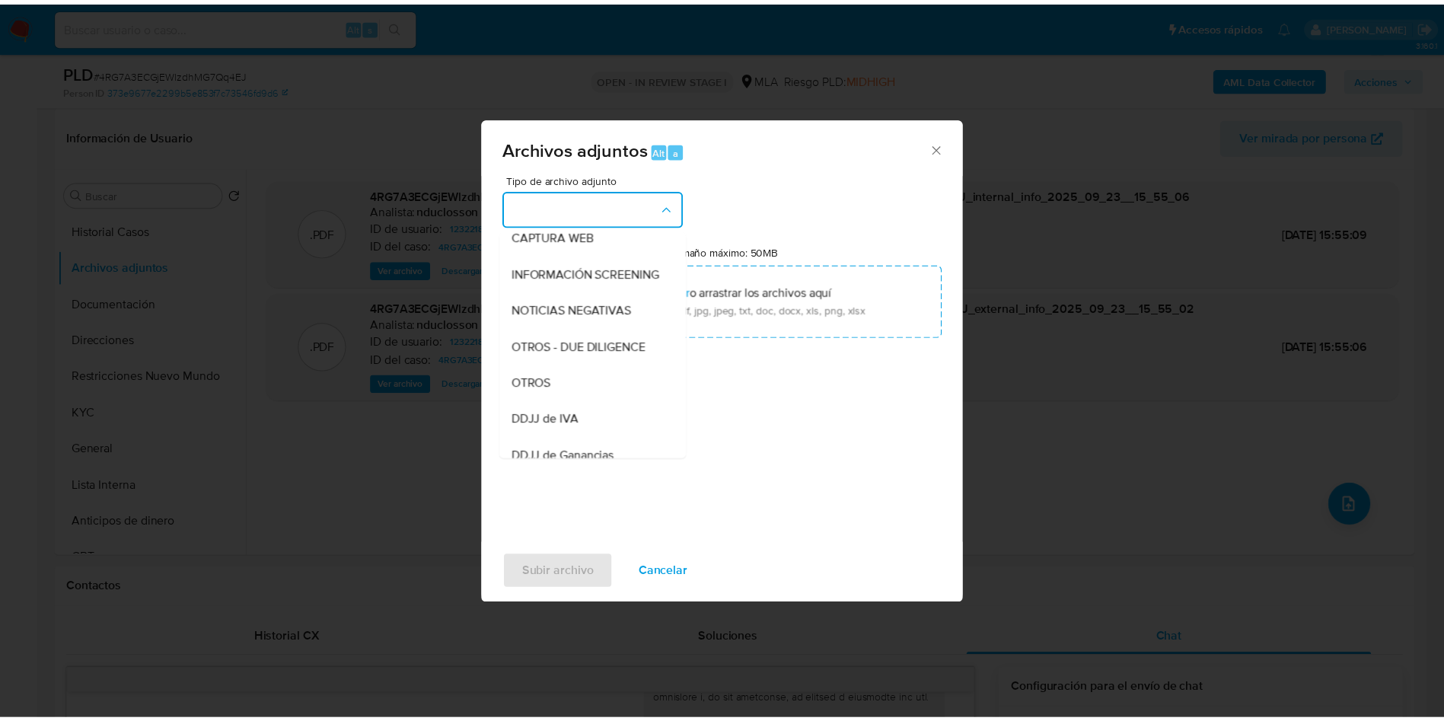
scroll to position [193, 0]
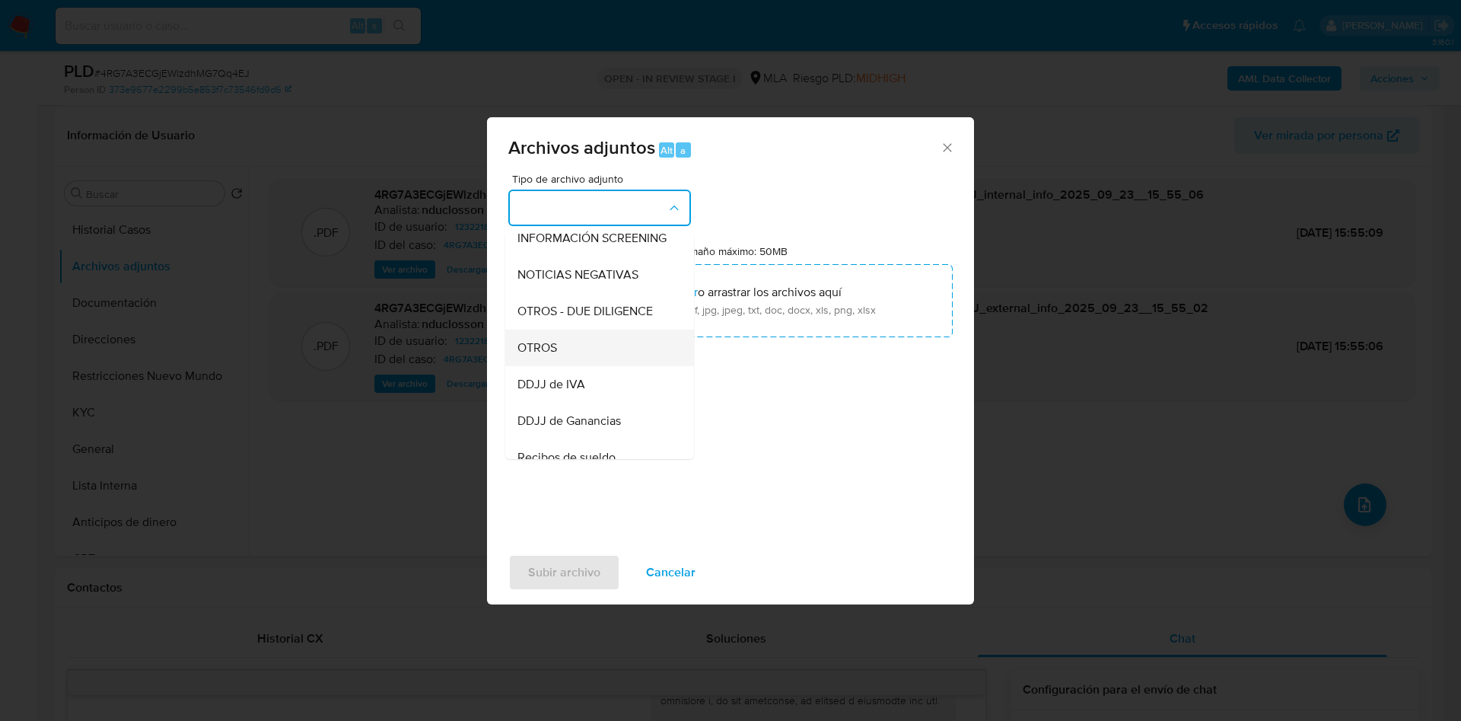
click at [560, 348] on div "OTROS" at bounding box center [595, 348] width 155 height 37
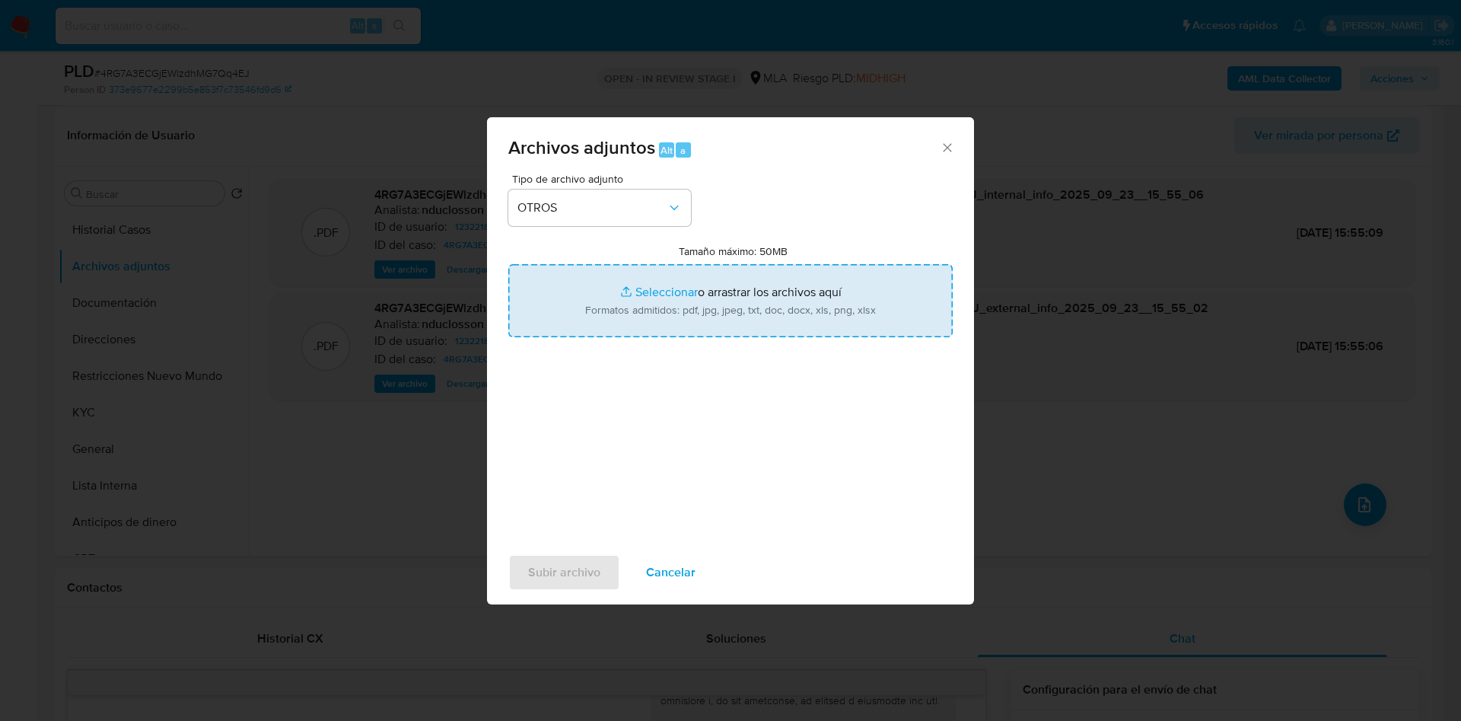
type input "C:\fakepath\1232218493 Movimientos.xlsx"
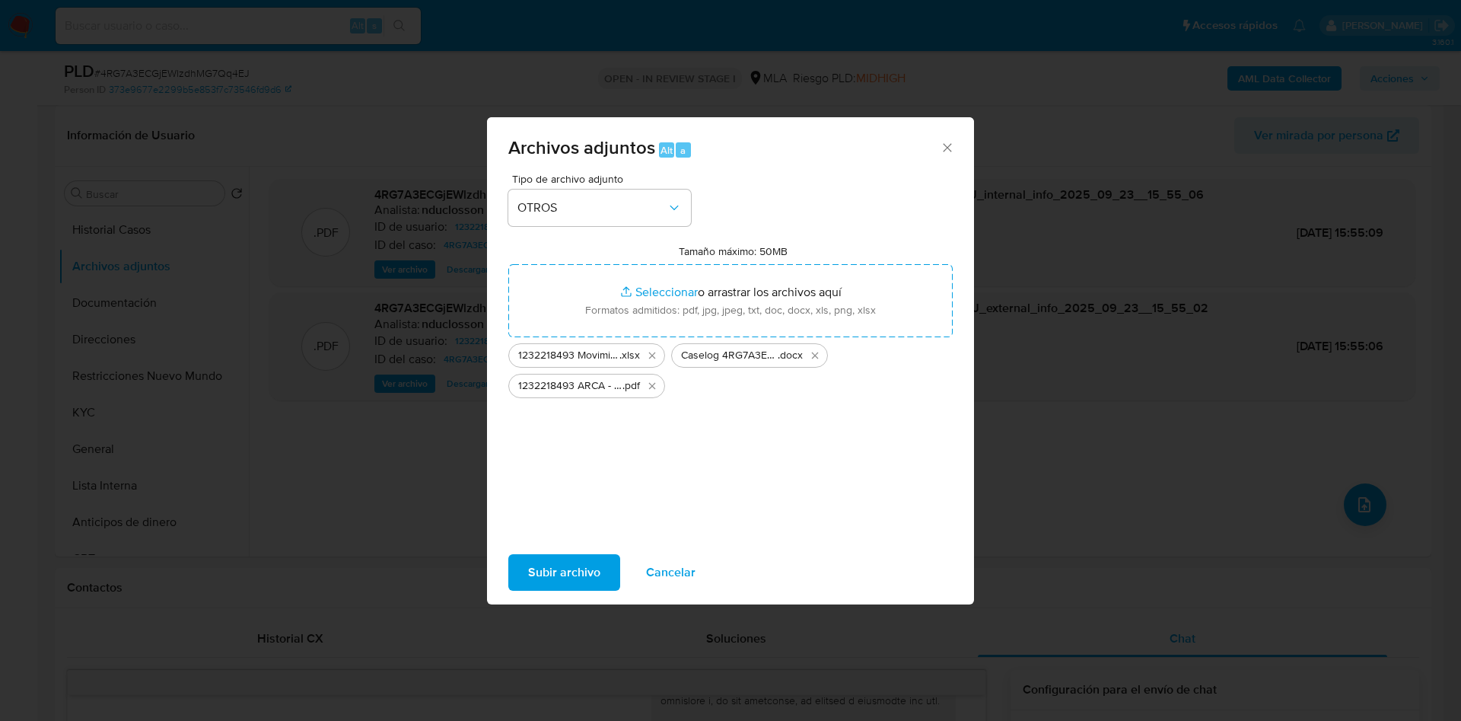
click at [526, 571] on button "Subir archivo" at bounding box center [564, 572] width 112 height 37
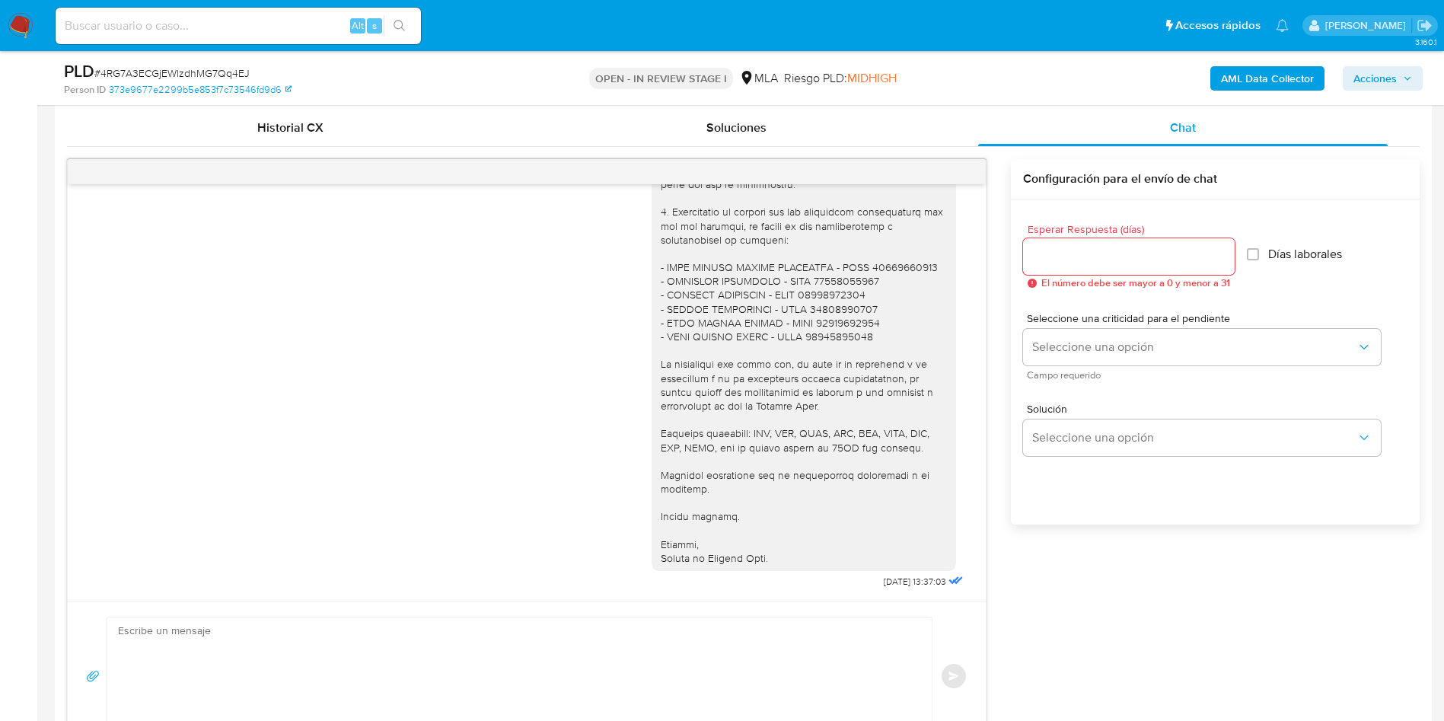
scroll to position [685, 0]
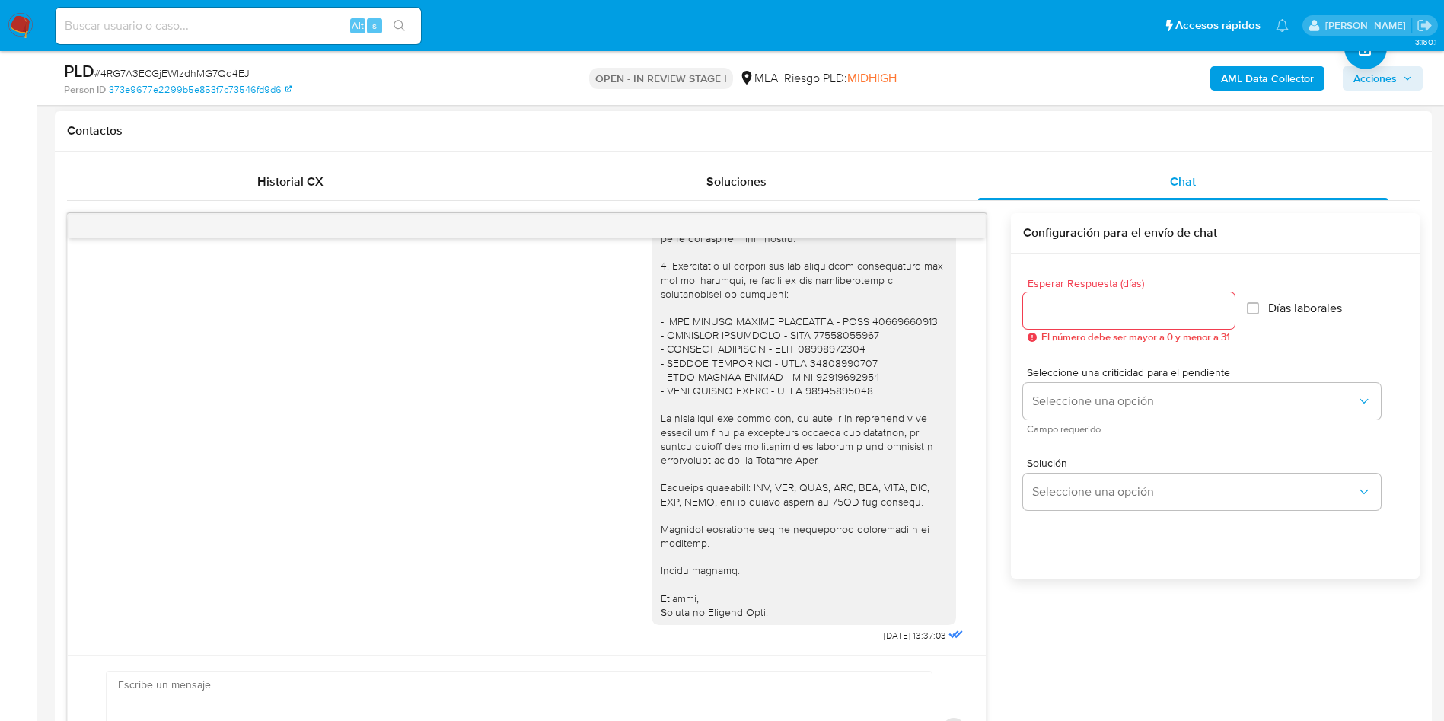
click at [952, 228] on div at bounding box center [527, 226] width 918 height 24
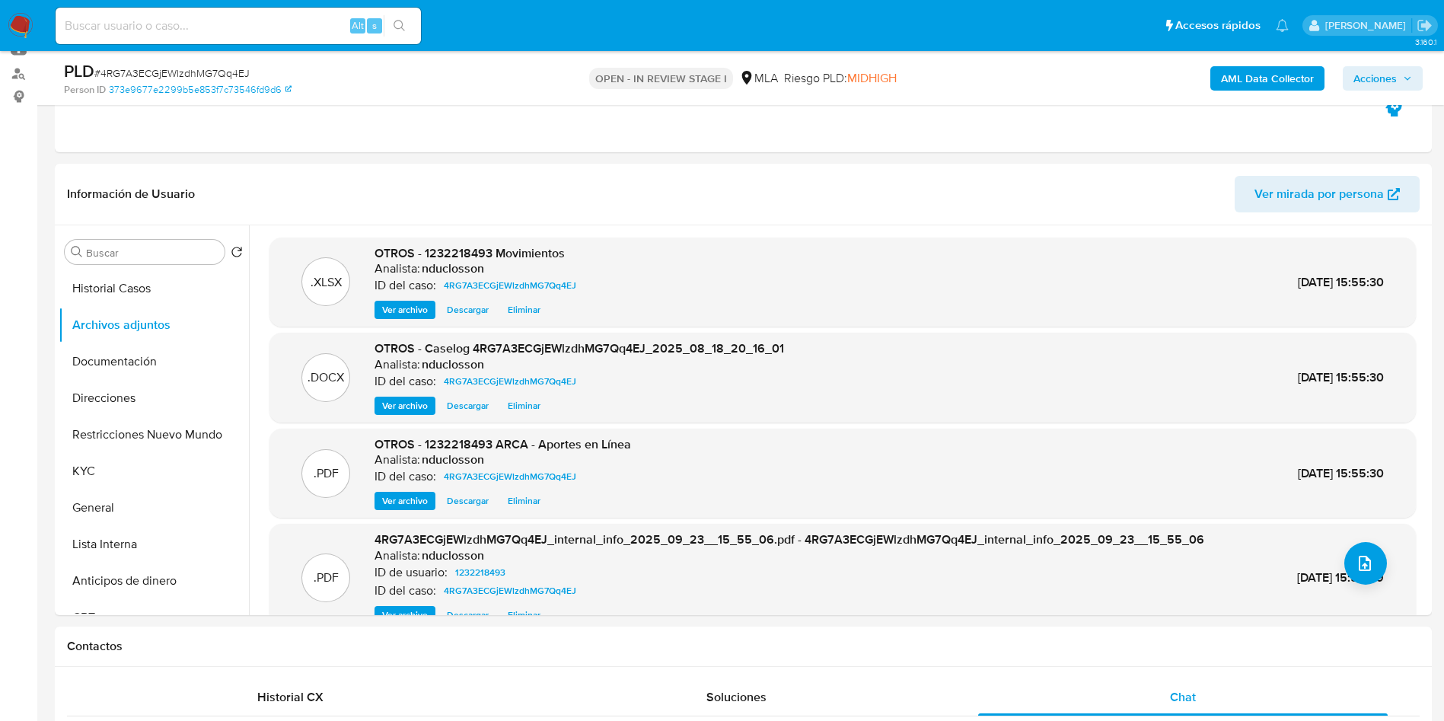
scroll to position [0, 0]
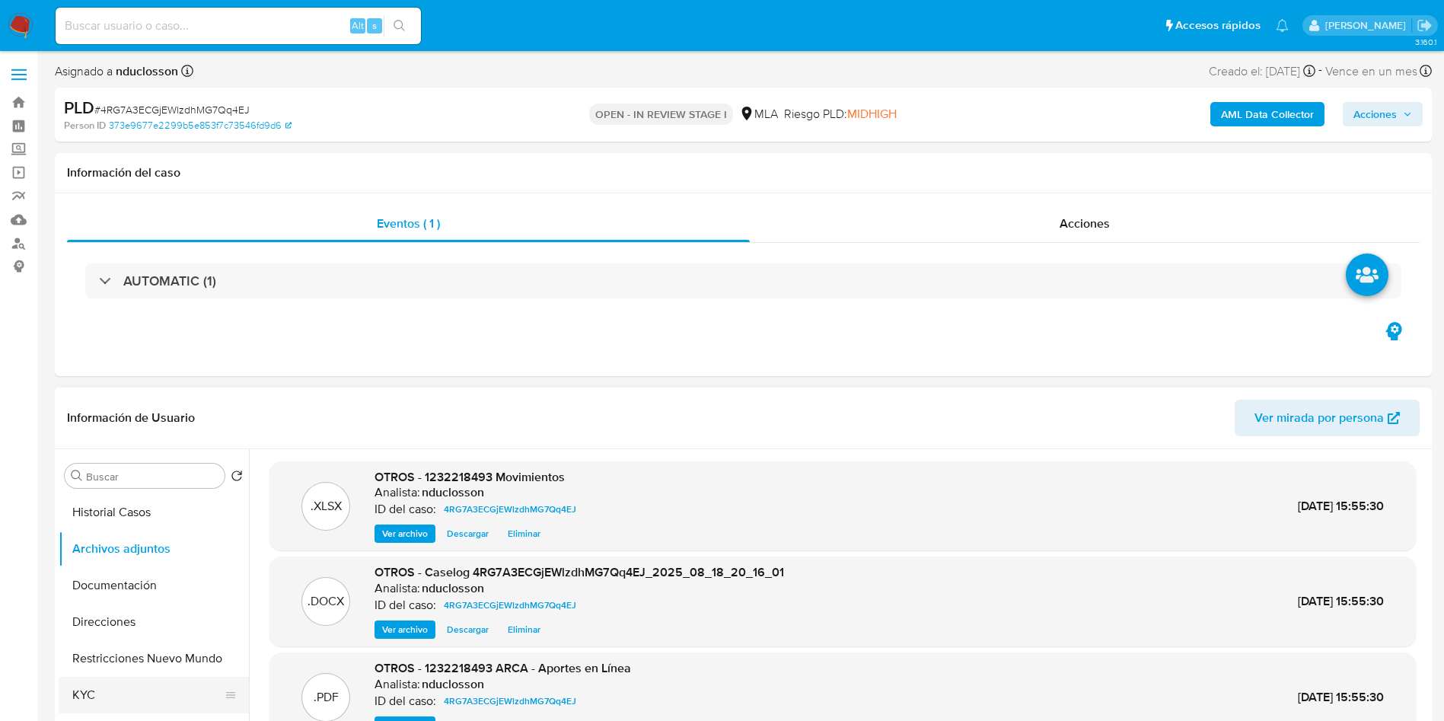
click at [123, 679] on button "KYC" at bounding box center [148, 695] width 178 height 37
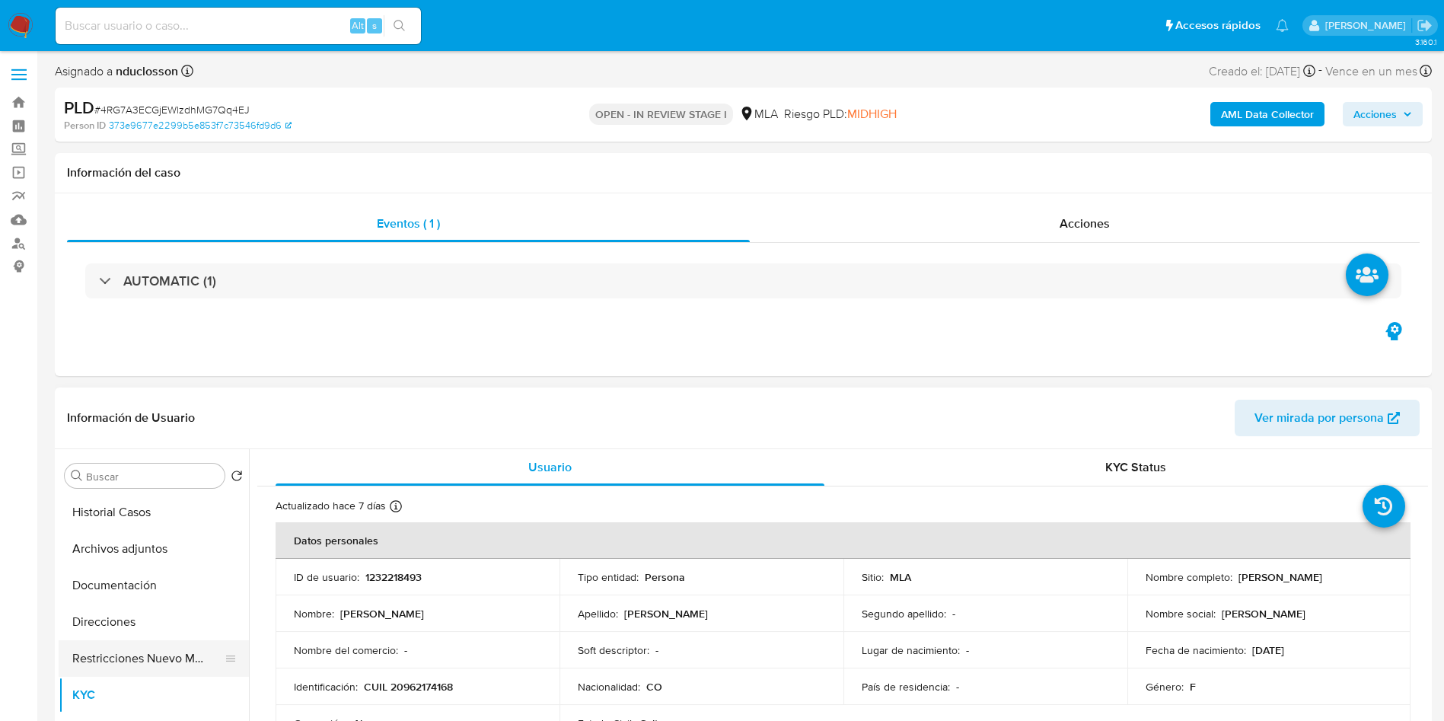
click at [155, 665] on button "Restricciones Nuevo Mundo" at bounding box center [148, 658] width 178 height 37
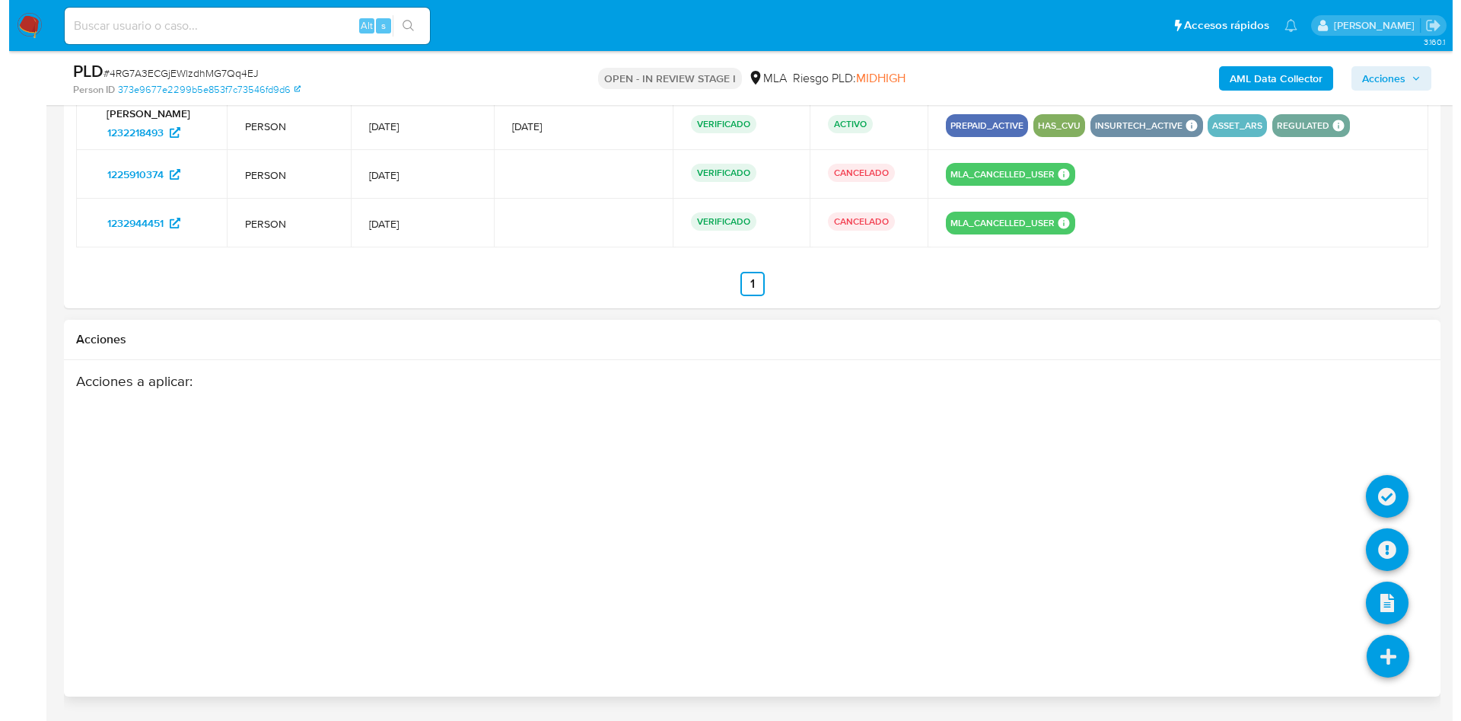
scroll to position [2490, 0]
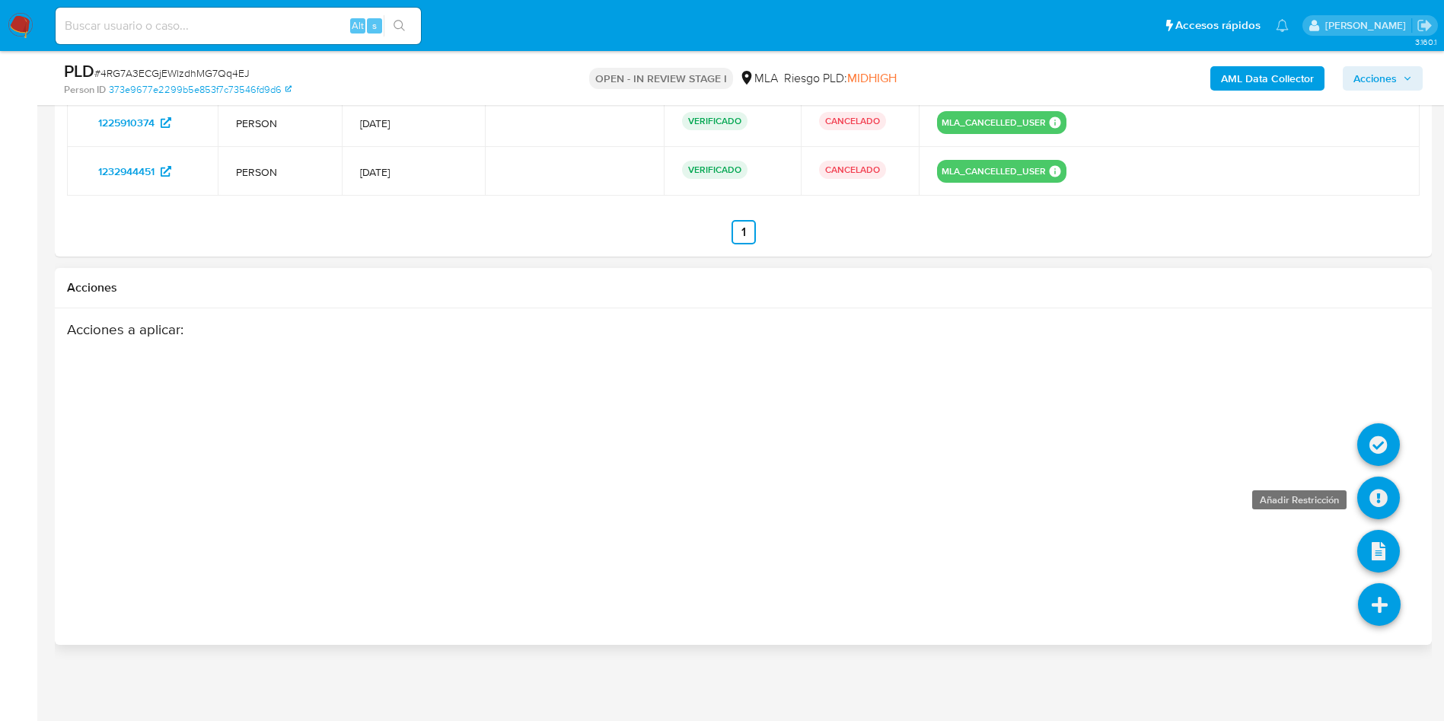
click at [1368, 496] on icon at bounding box center [1378, 497] width 43 height 43
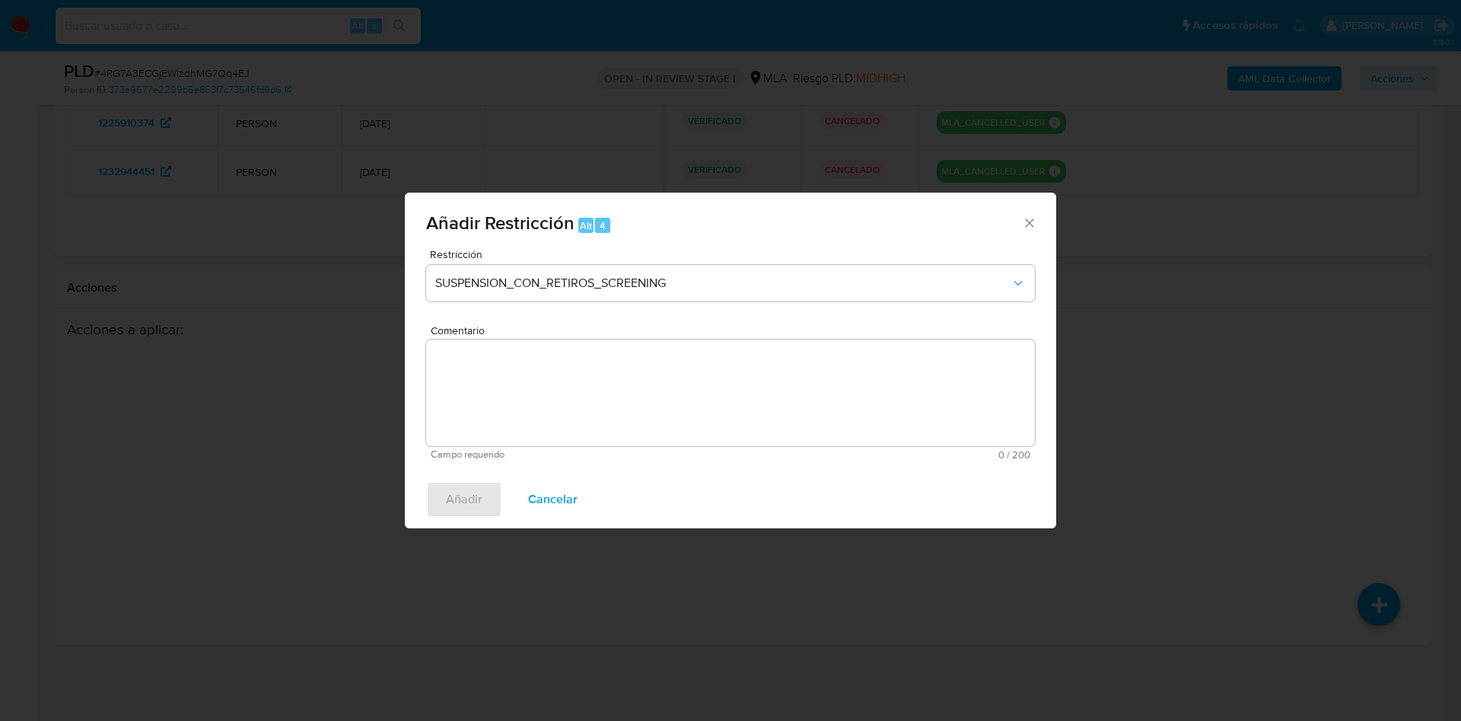
click at [517, 311] on div "Restricción SUSPENSION_CON_RETIROS_SCREENING" at bounding box center [730, 285] width 609 height 72
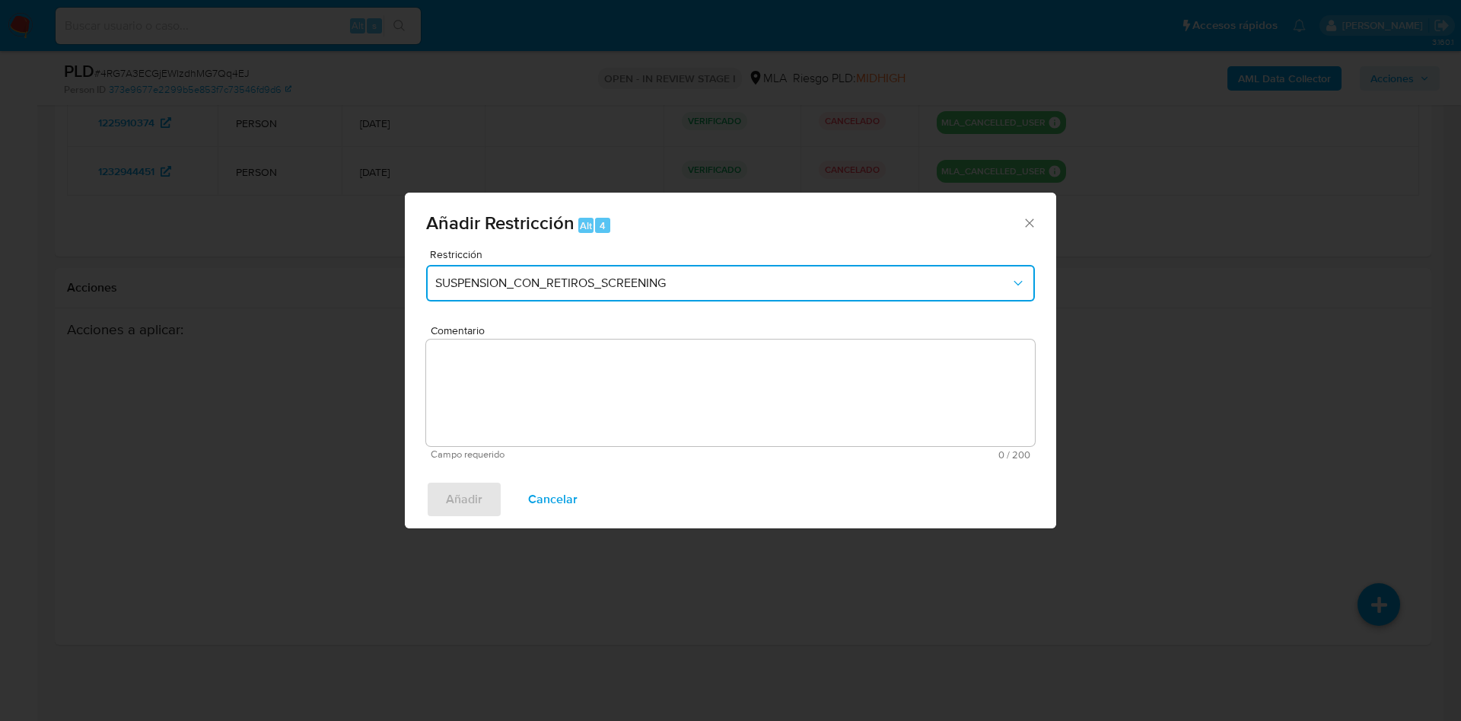
click at [516, 290] on span "SUSPENSION_CON_RETIROS_SCREENING" at bounding box center [722, 283] width 575 height 15
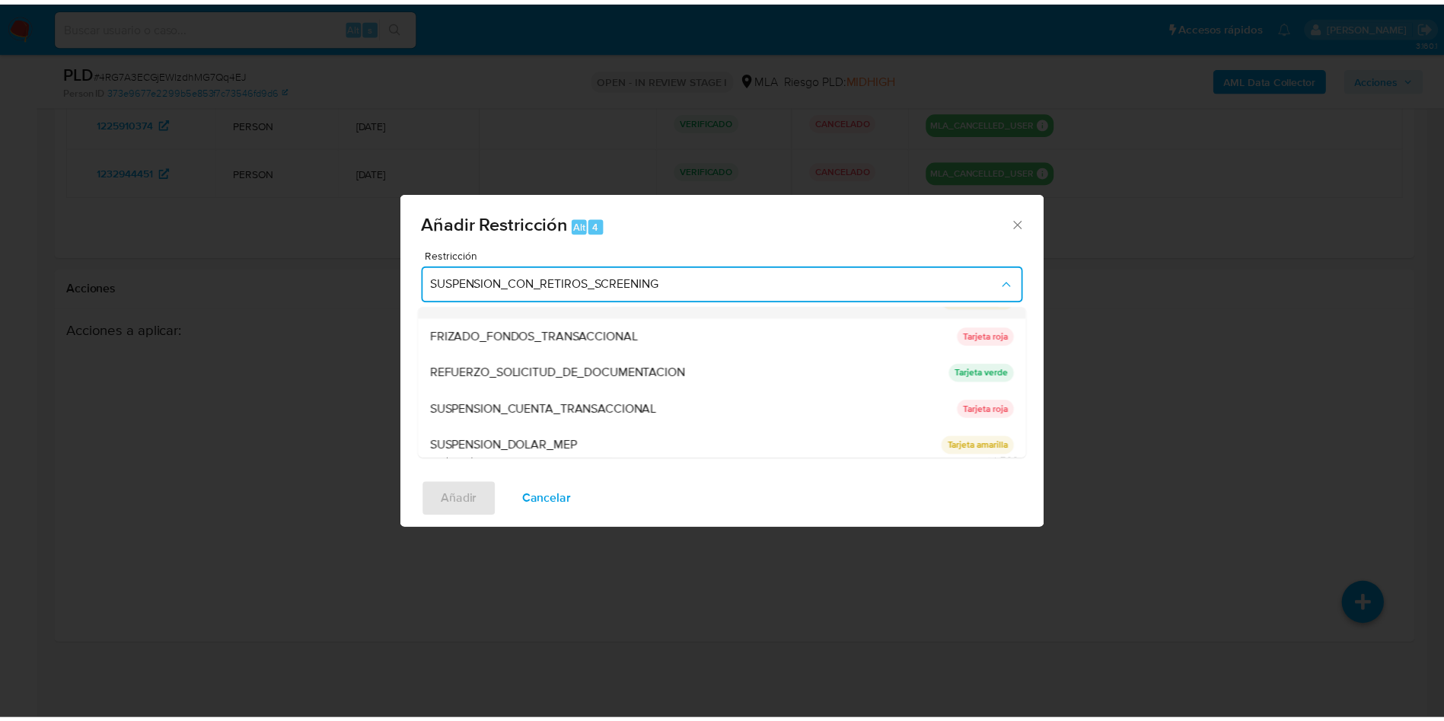
scroll to position [323, 0]
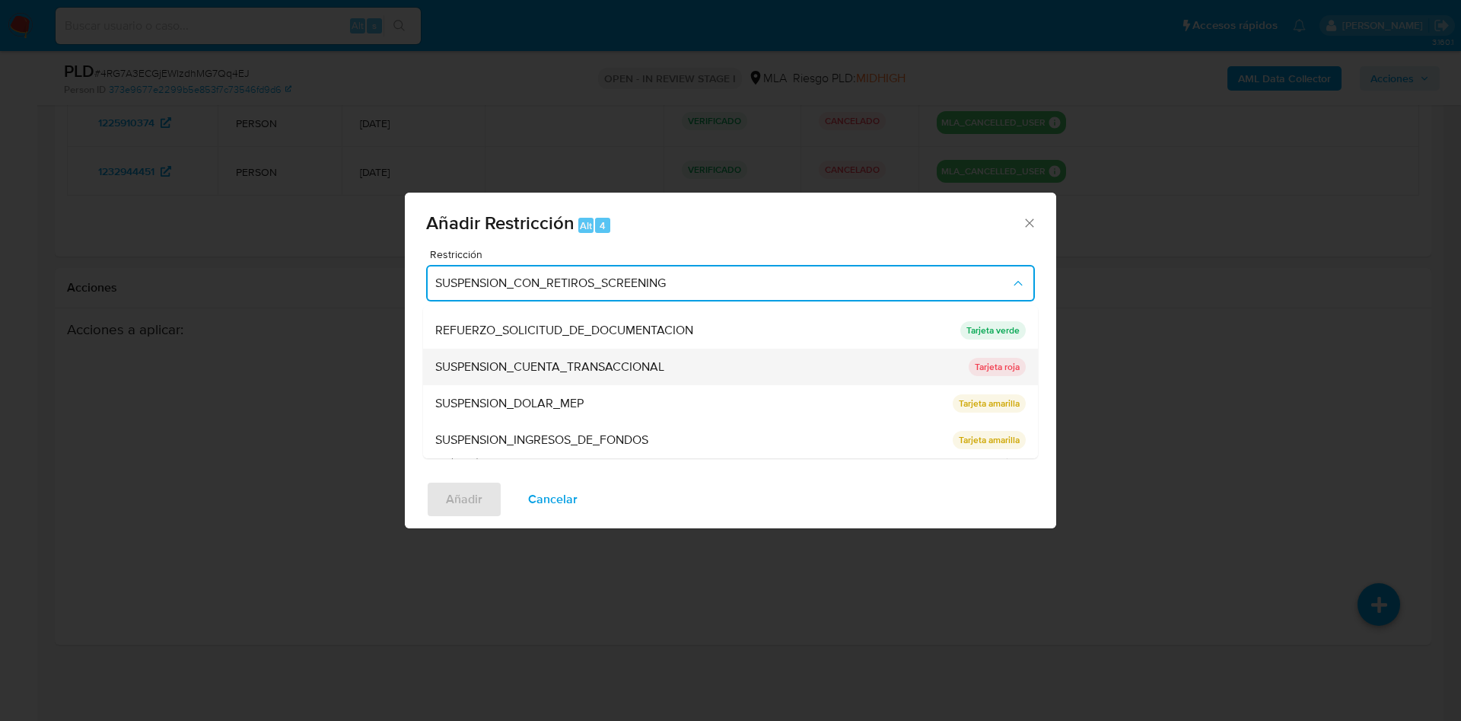
click at [593, 367] on span "SUSPENSION_CUENTA_TRANSACCIONAL" at bounding box center [549, 366] width 229 height 15
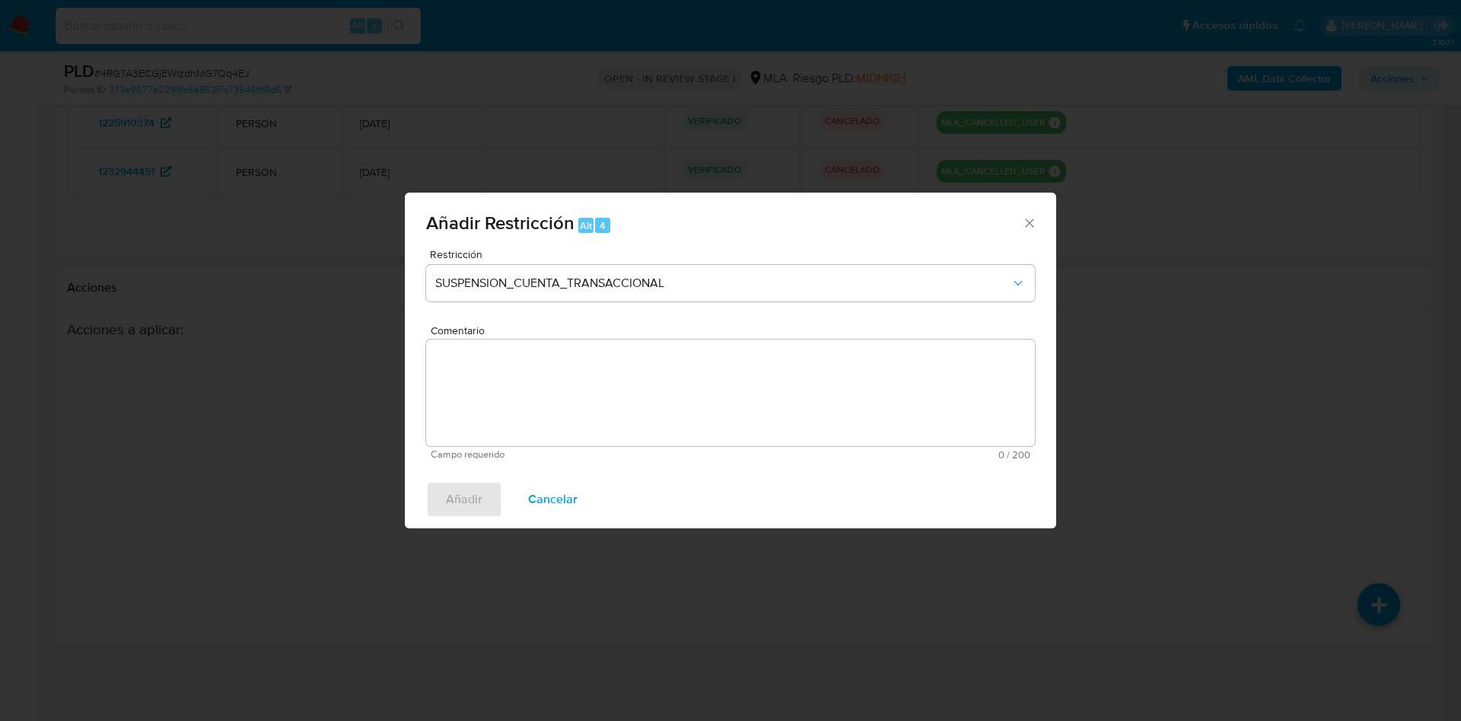
click at [585, 392] on textarea "Comentario" at bounding box center [730, 392] width 609 height 107
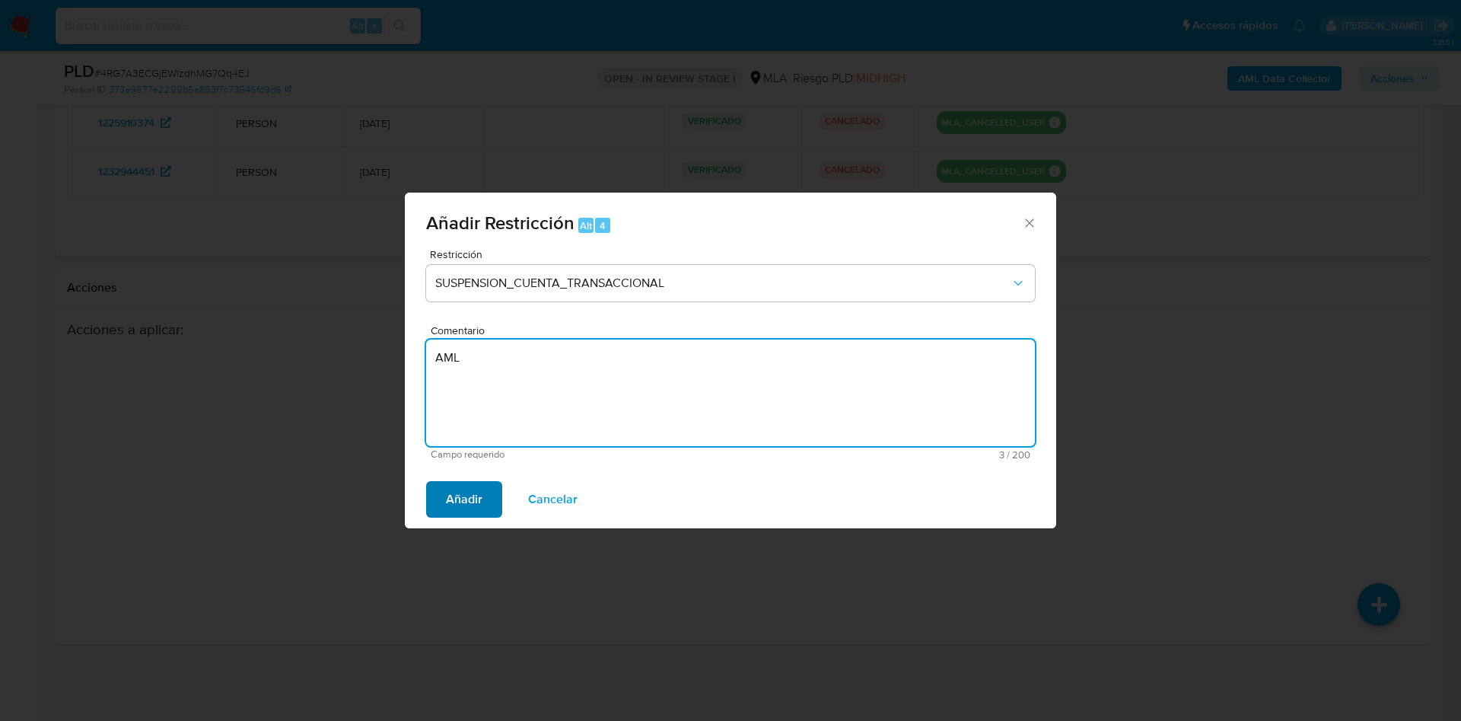
type textarea "AML"
click at [490, 499] on button "Añadir" at bounding box center [464, 499] width 76 height 37
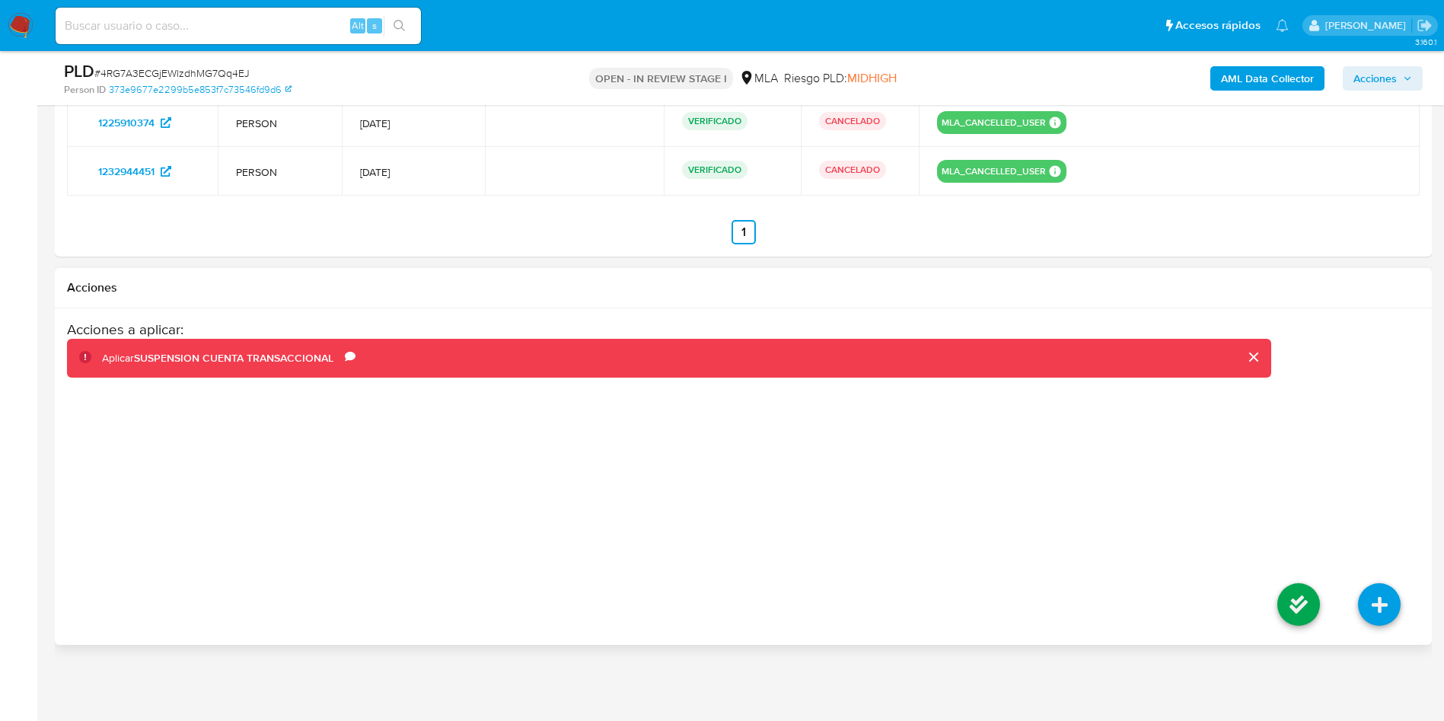
click at [1277, 595] on icon at bounding box center [1298, 604] width 43 height 43
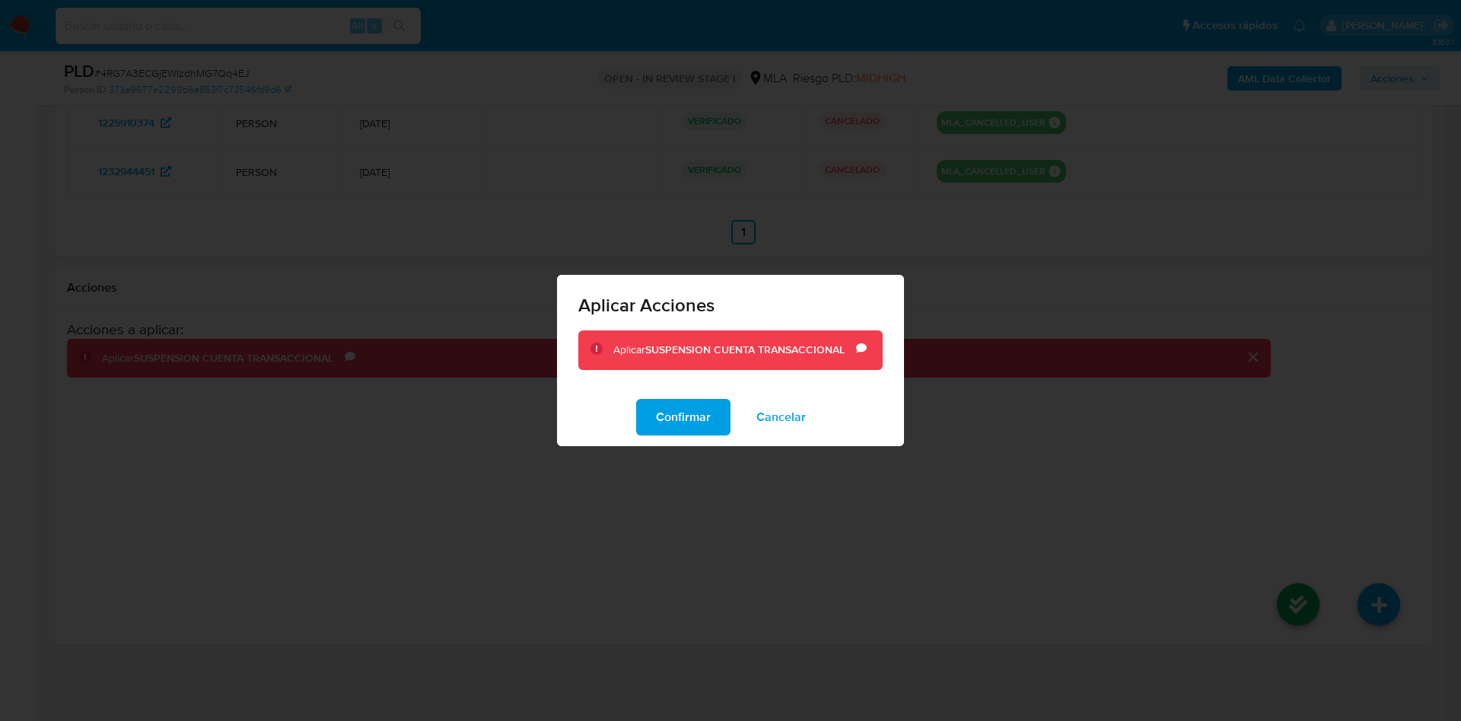
click at [1287, 600] on div "Aplicar Acciones Aplicar SUSPENSION CUENTA TRANSACCIONAL Comentario AML Confirm…" at bounding box center [730, 360] width 1461 height 721
click at [665, 414] on span "Confirmar" at bounding box center [683, 416] width 55 height 33
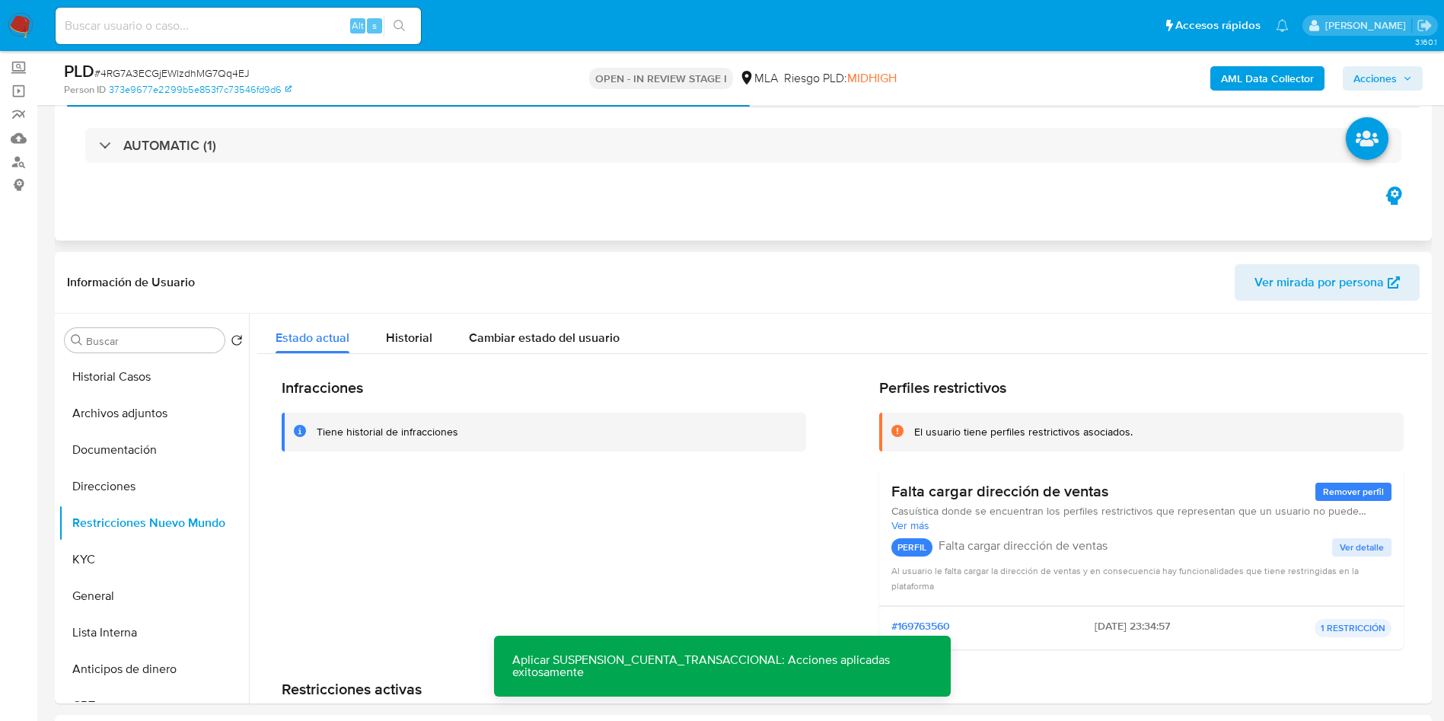
scroll to position [0, 0]
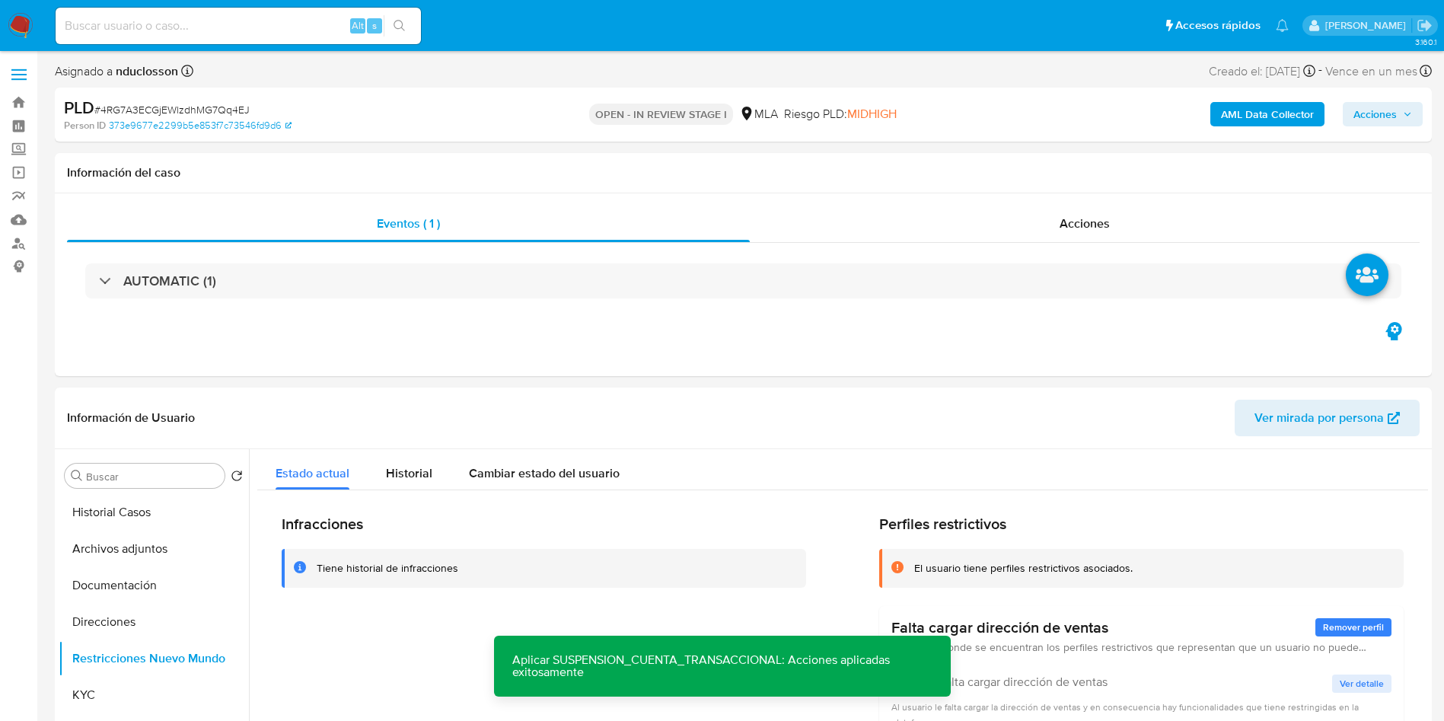
click at [1393, 123] on span "Acciones" at bounding box center [1374, 114] width 43 height 24
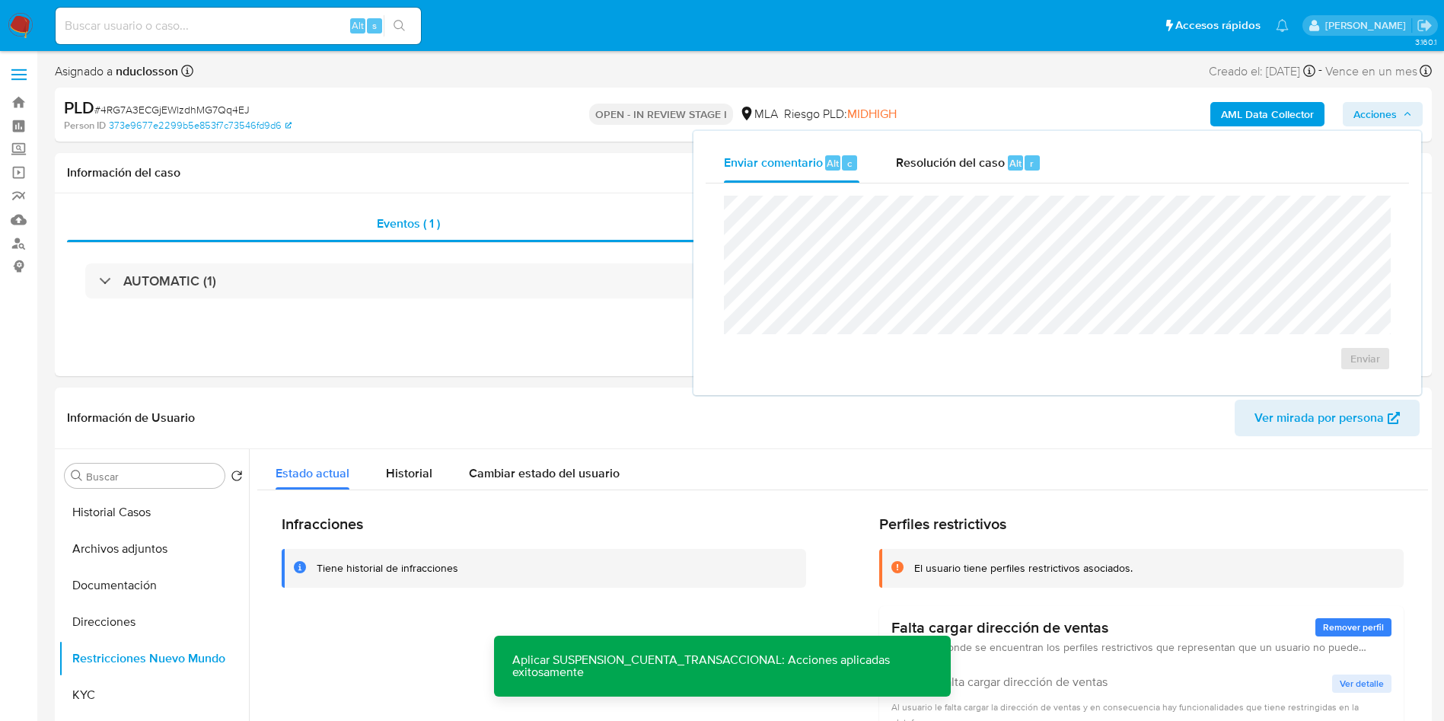
click at [986, 189] on div "Enviar" at bounding box center [1057, 282] width 703 height 199
click at [981, 174] on div "Resolución del caso Alt r" at bounding box center [968, 163] width 145 height 40
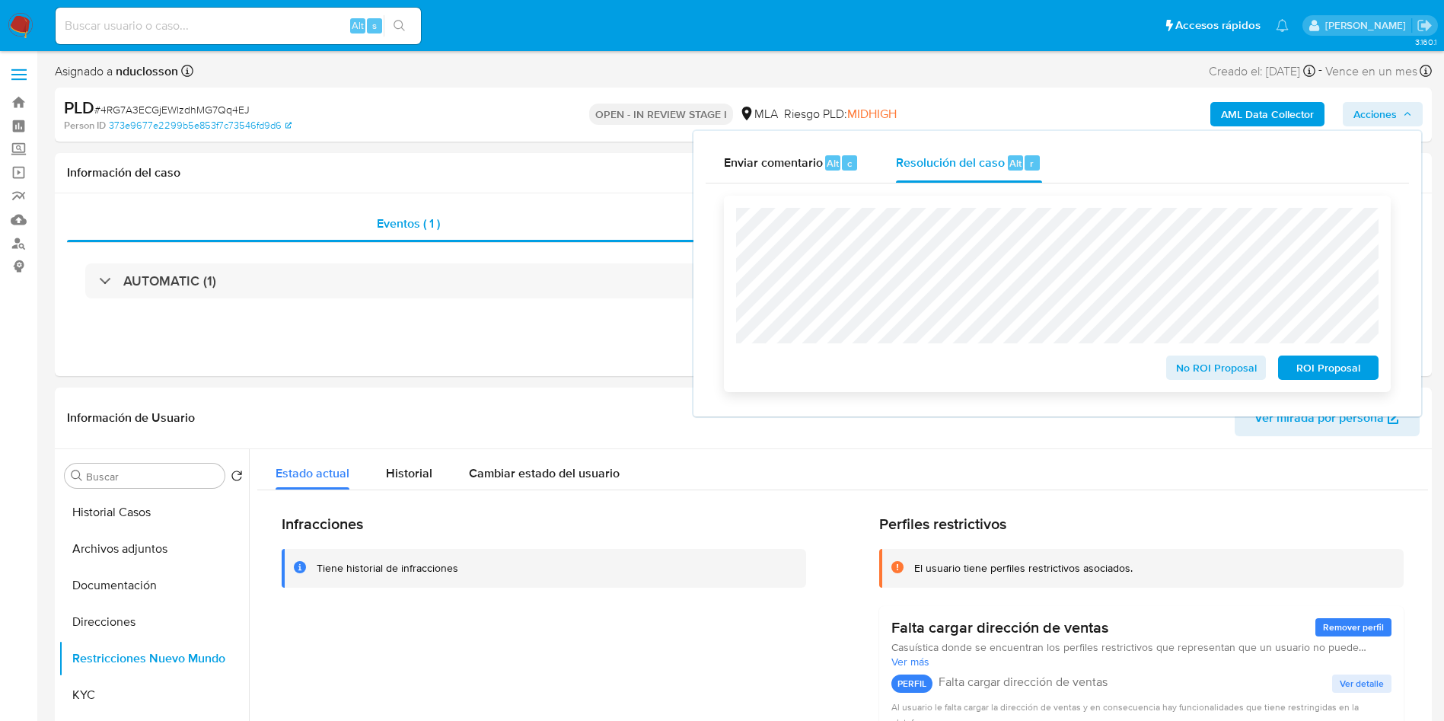
click at [1343, 377] on span "ROI Proposal" at bounding box center [1328, 367] width 79 height 21
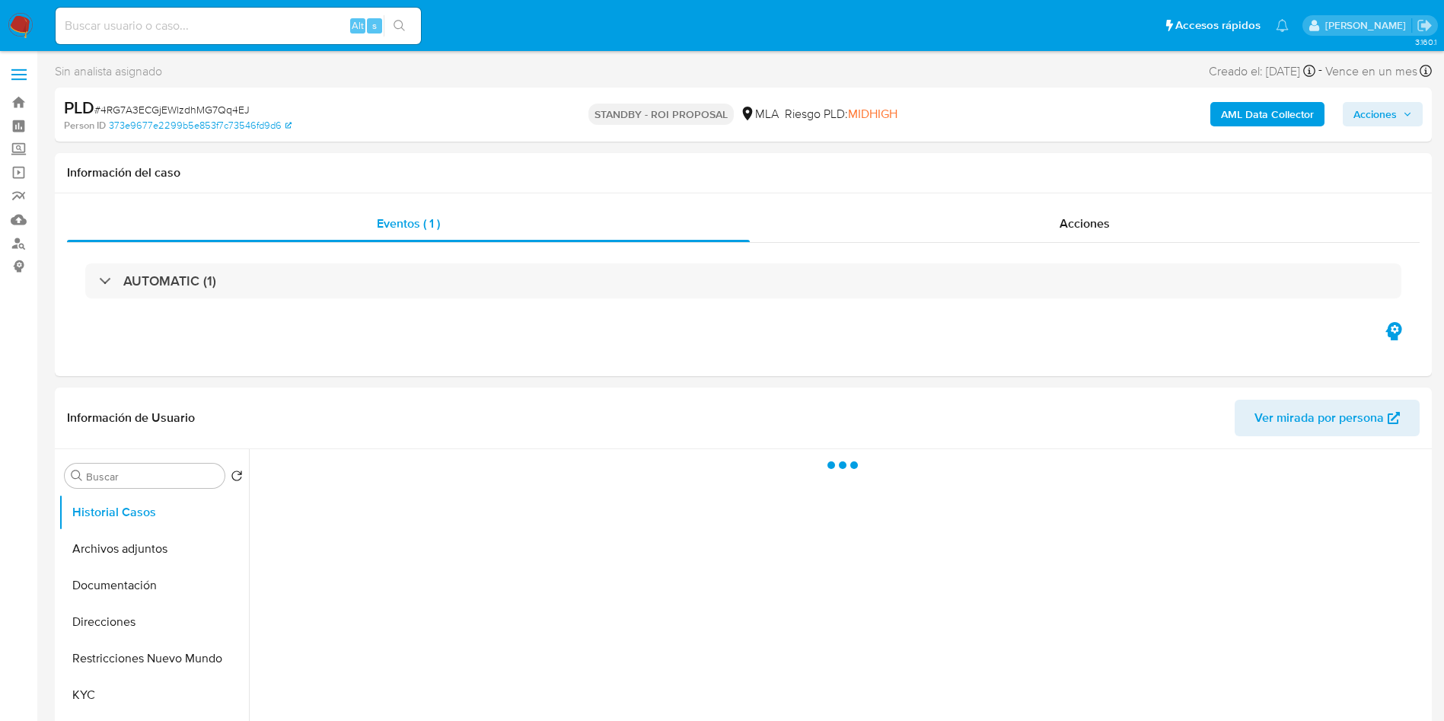
select select "10"
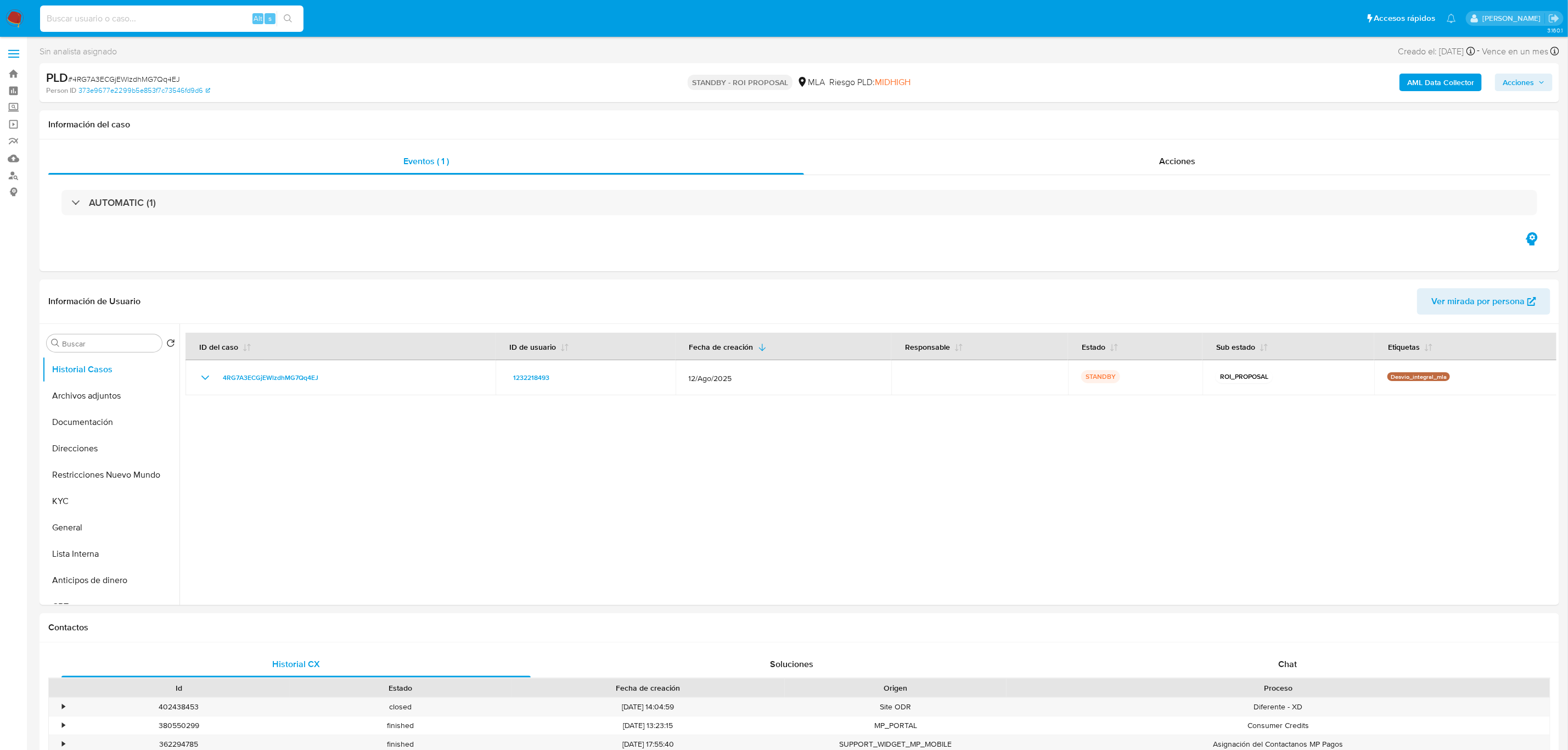
click at [142, 17] on input at bounding box center [172, 19] width 263 height 14
paste input "lJhRVzjANVK30rNSrXT4bKCc"
type input "lJhRVzjANVK30rNSrXT4bKCc"
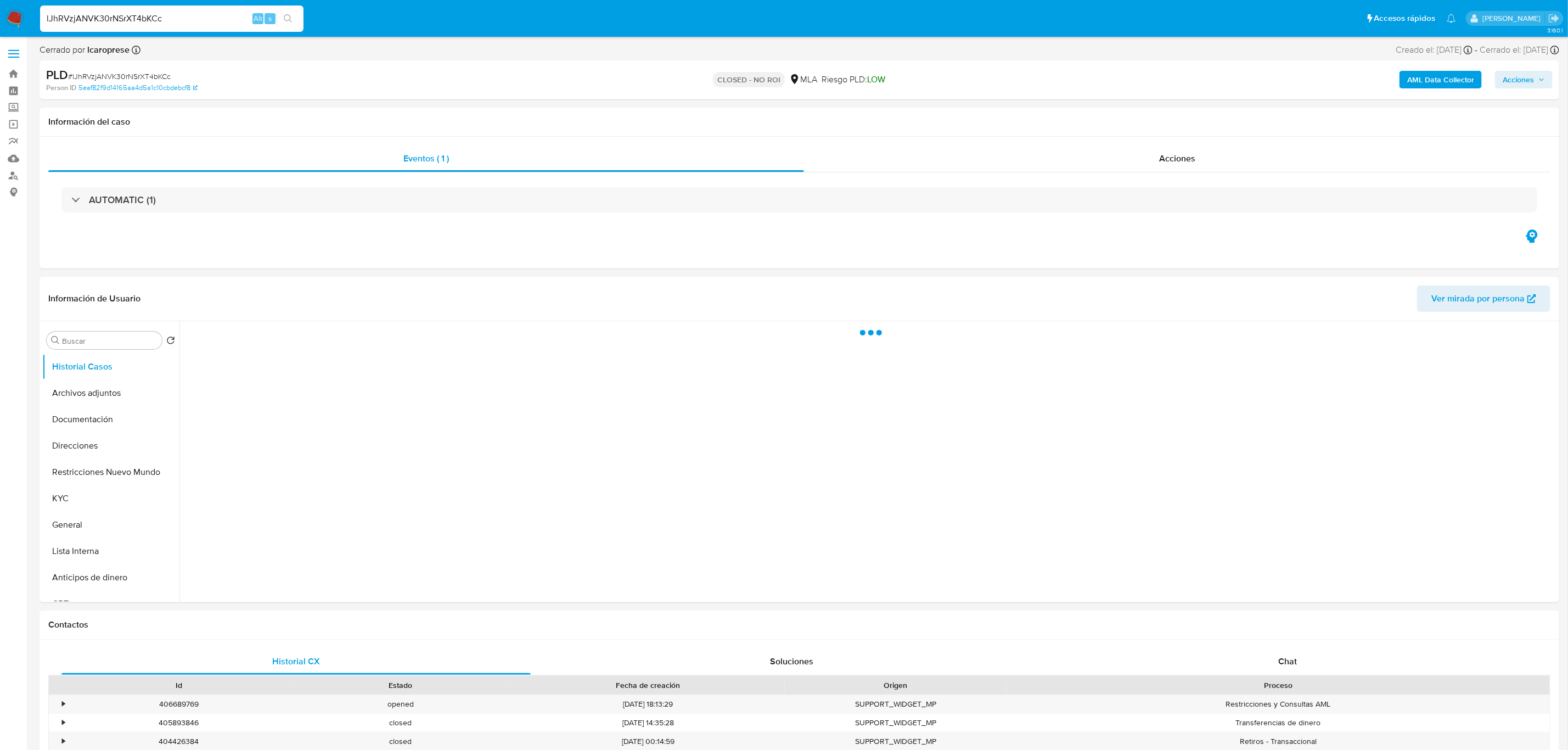
select select "10"
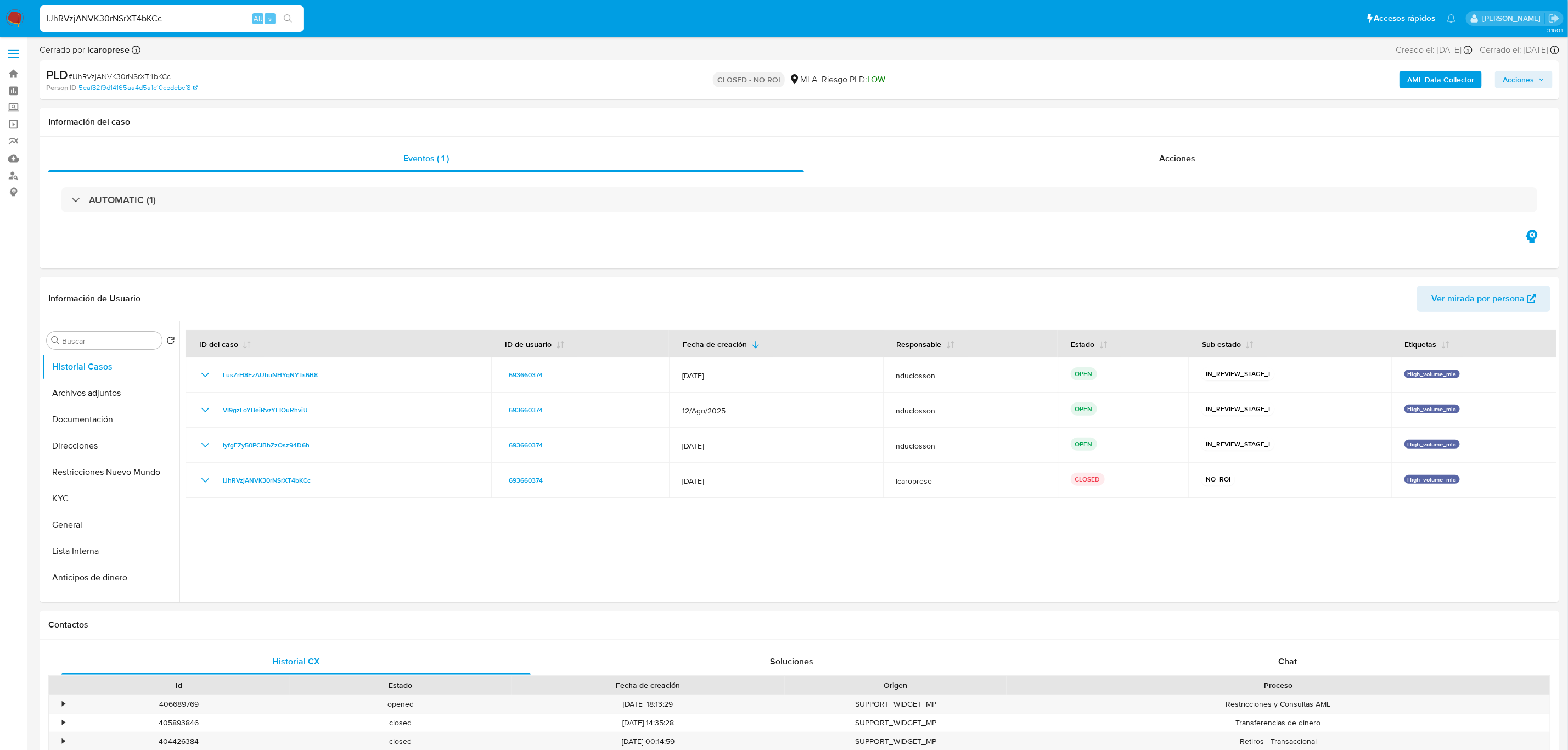
click at [114, 15] on input "lJhRVzjANVK30rNSrXT4bKCc" at bounding box center [172, 19] width 263 height 14
click at [112, 15] on input "lJhRVzjANVK30rNSrXT4bKCc" at bounding box center [172, 19] width 263 height 14
click at [293, 17] on button "search-icon" at bounding box center [288, 18] width 22 height 15
click at [125, 20] on input "lJhRVzjANVK30rNSrXT4bKCc" at bounding box center [172, 19] width 263 height 14
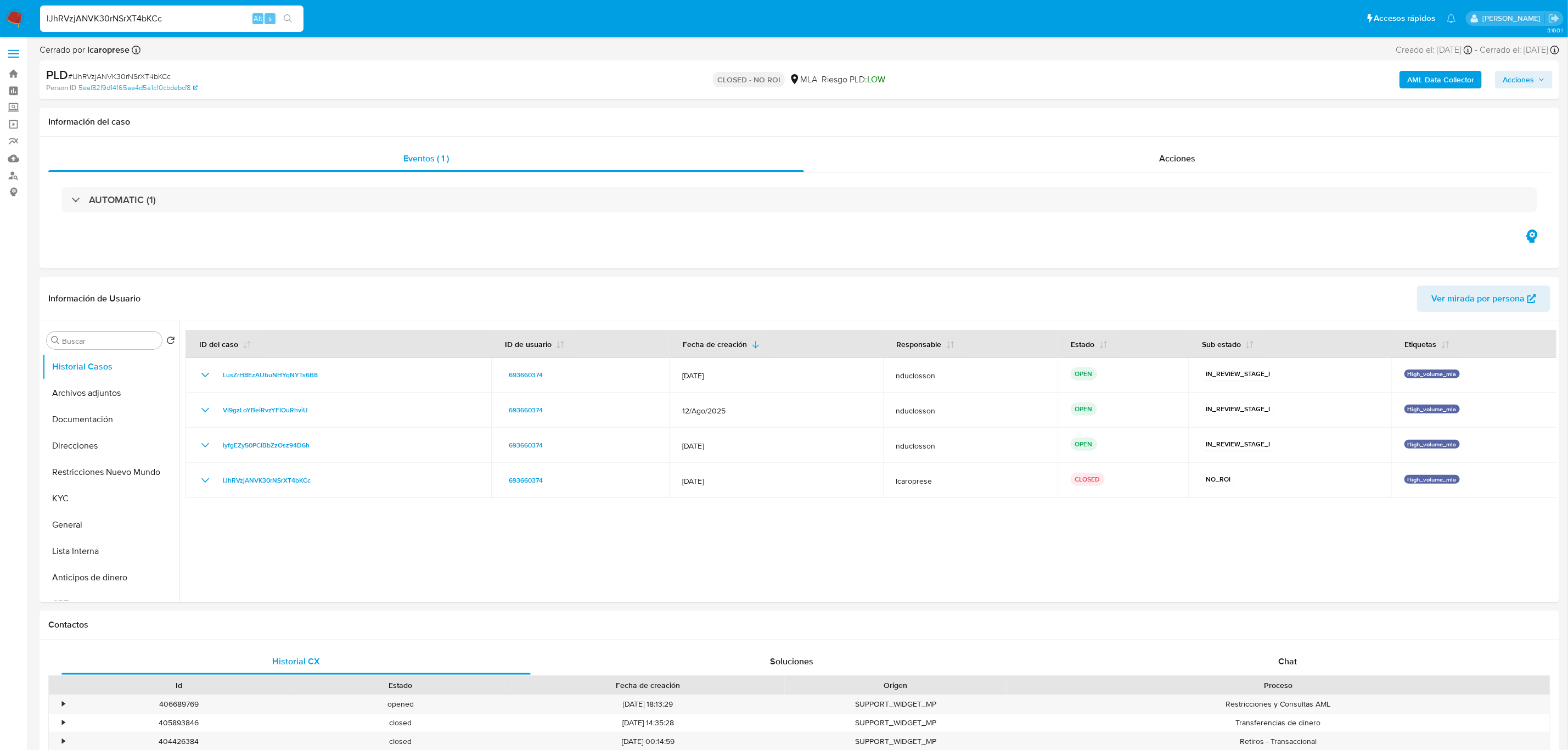
click at [125, 20] on input "lJhRVzjANVK30rNSrXT4bKCc" at bounding box center [172, 19] width 263 height 14
click at [290, 18] on icon "search-icon" at bounding box center [288, 18] width 8 height 8
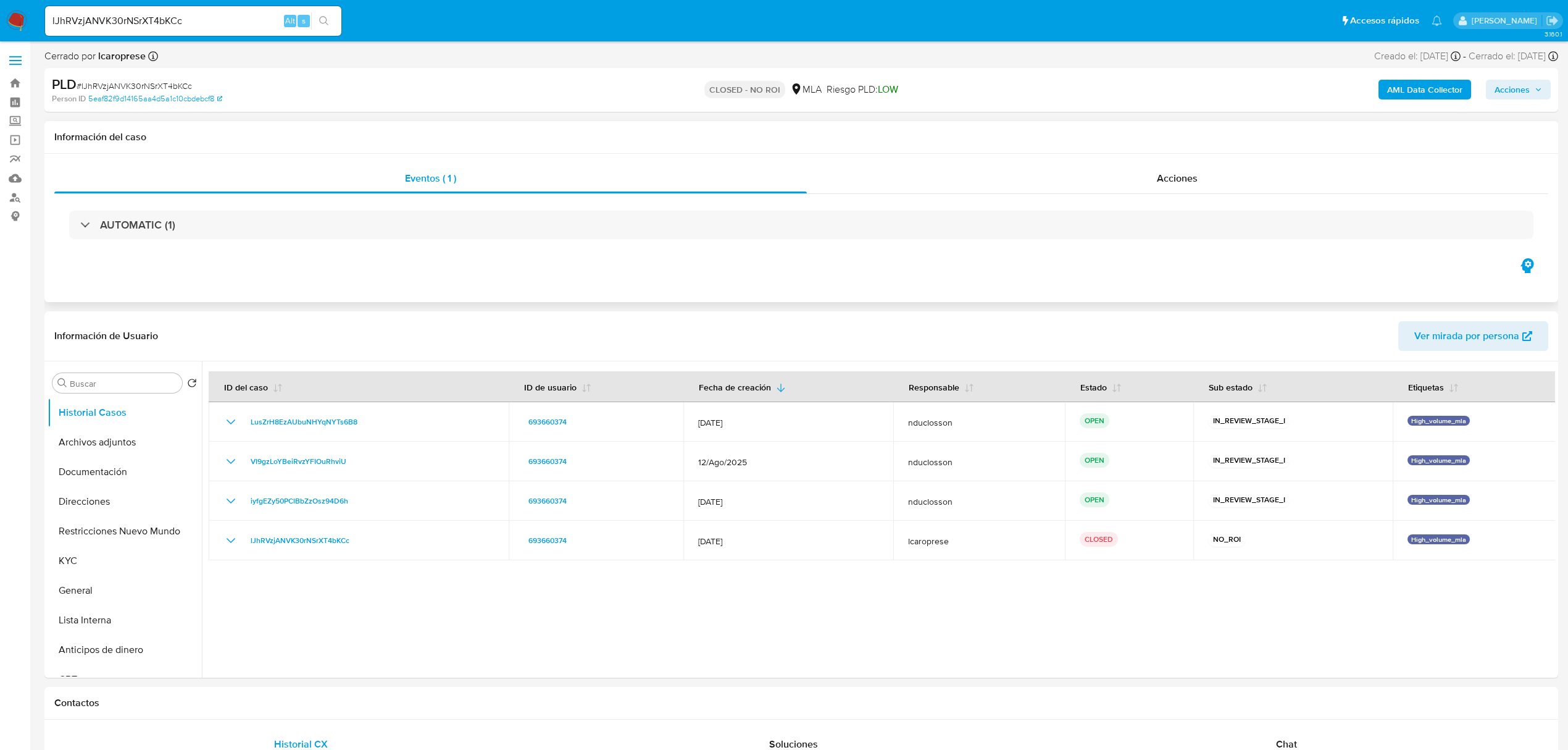
drag, startPoint x: 1504, startPoint y: 0, endPoint x: 771, endPoint y: 287, distance: 787.2
click at [771, 287] on div "Eventos ( 1 ) Acciones AUTOMATIC (1)" at bounding box center [801, 228] width 1514 height 149
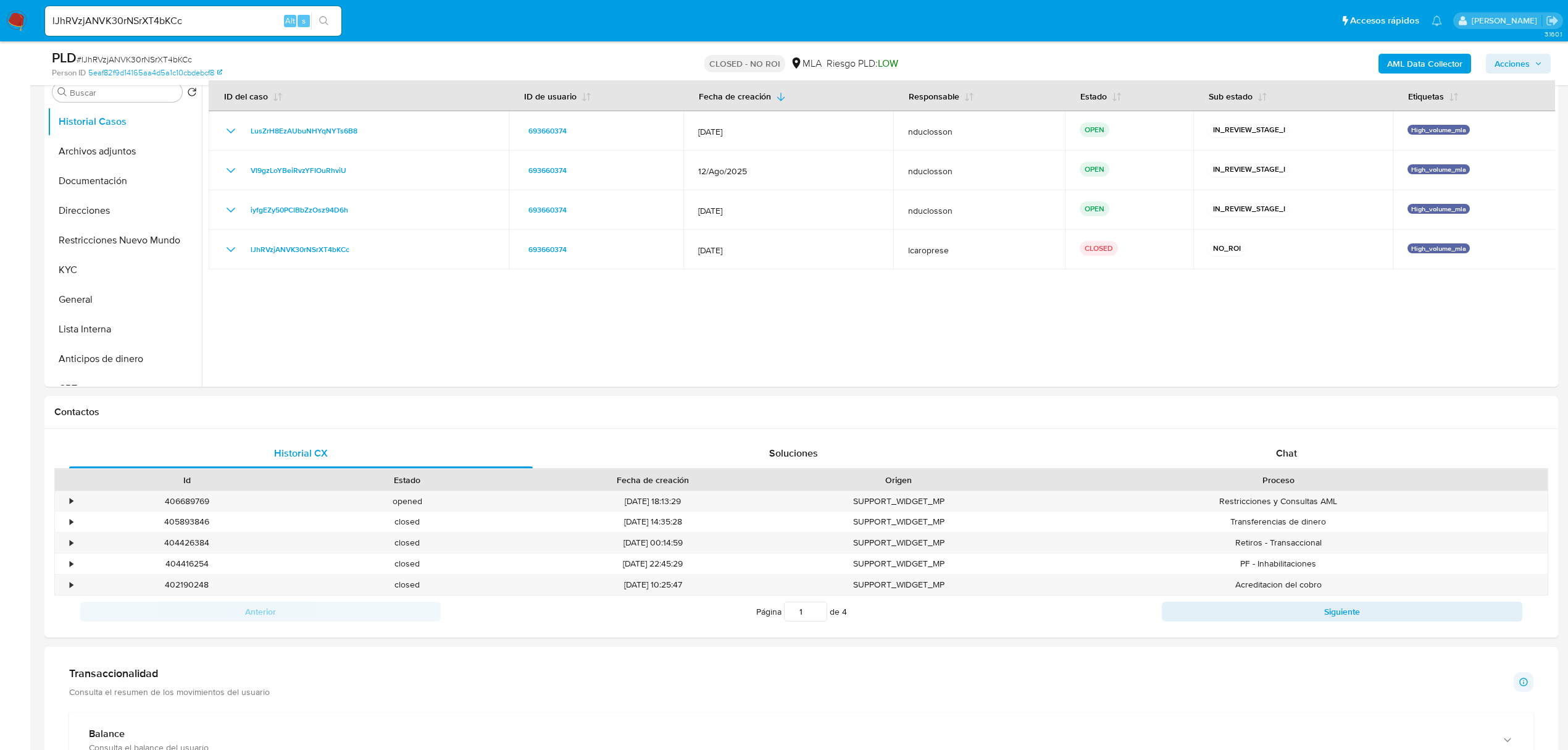
scroll to position [494, 0]
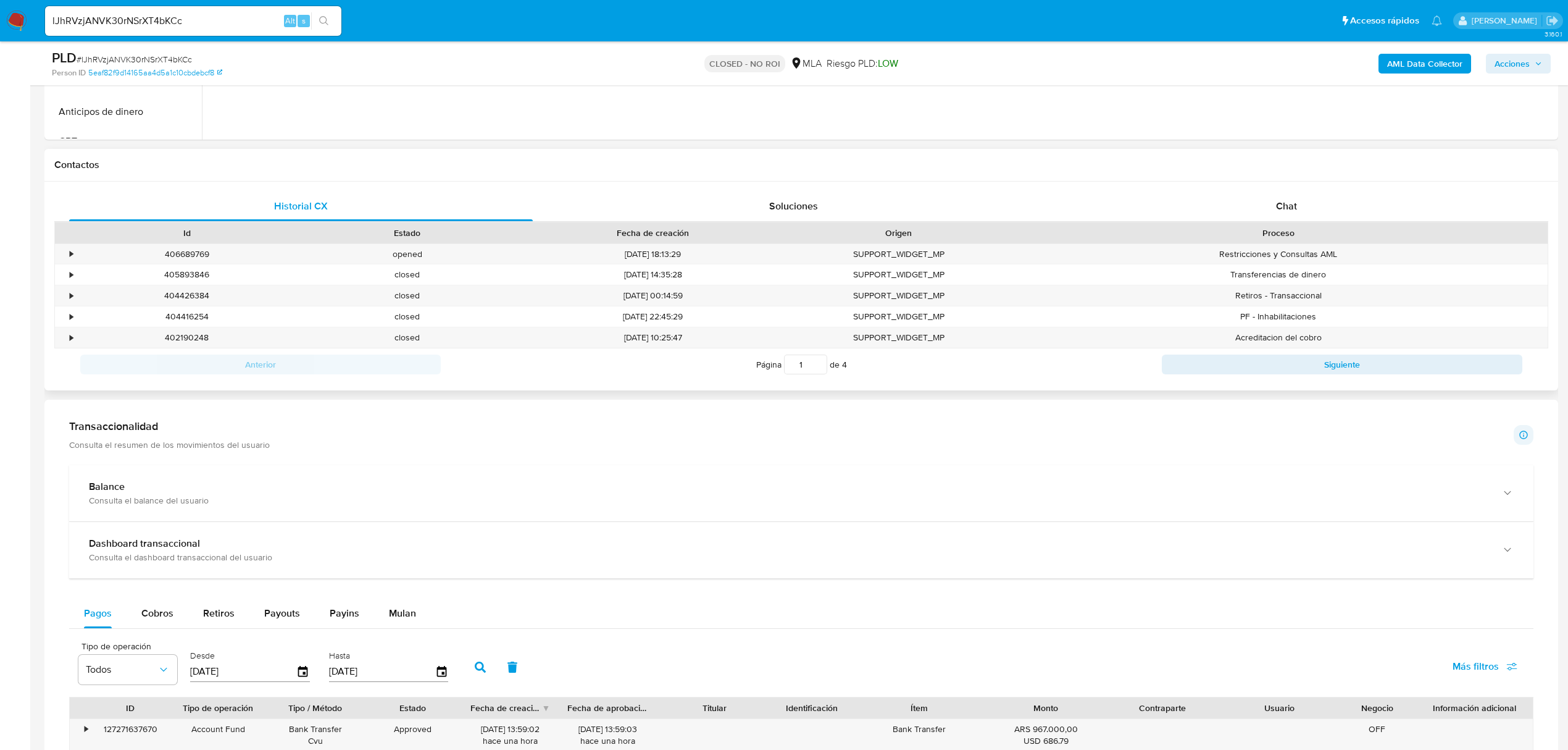
drag, startPoint x: 1278, startPoint y: 209, endPoint x: 1193, endPoint y: 229, distance: 87.3
click at [1185, 209] on span "Chat" at bounding box center [1287, 206] width 21 height 15
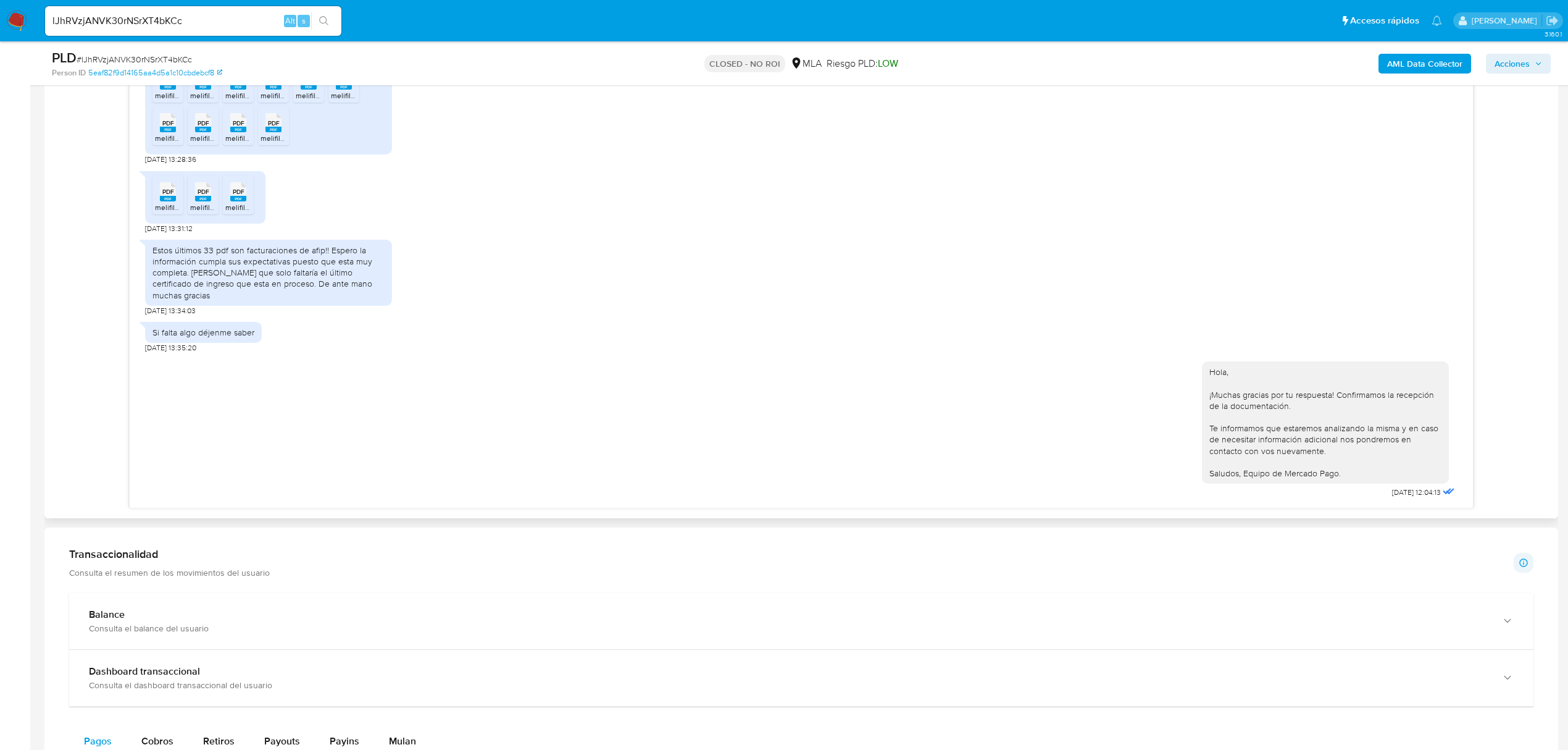
scroll to position [902, 0]
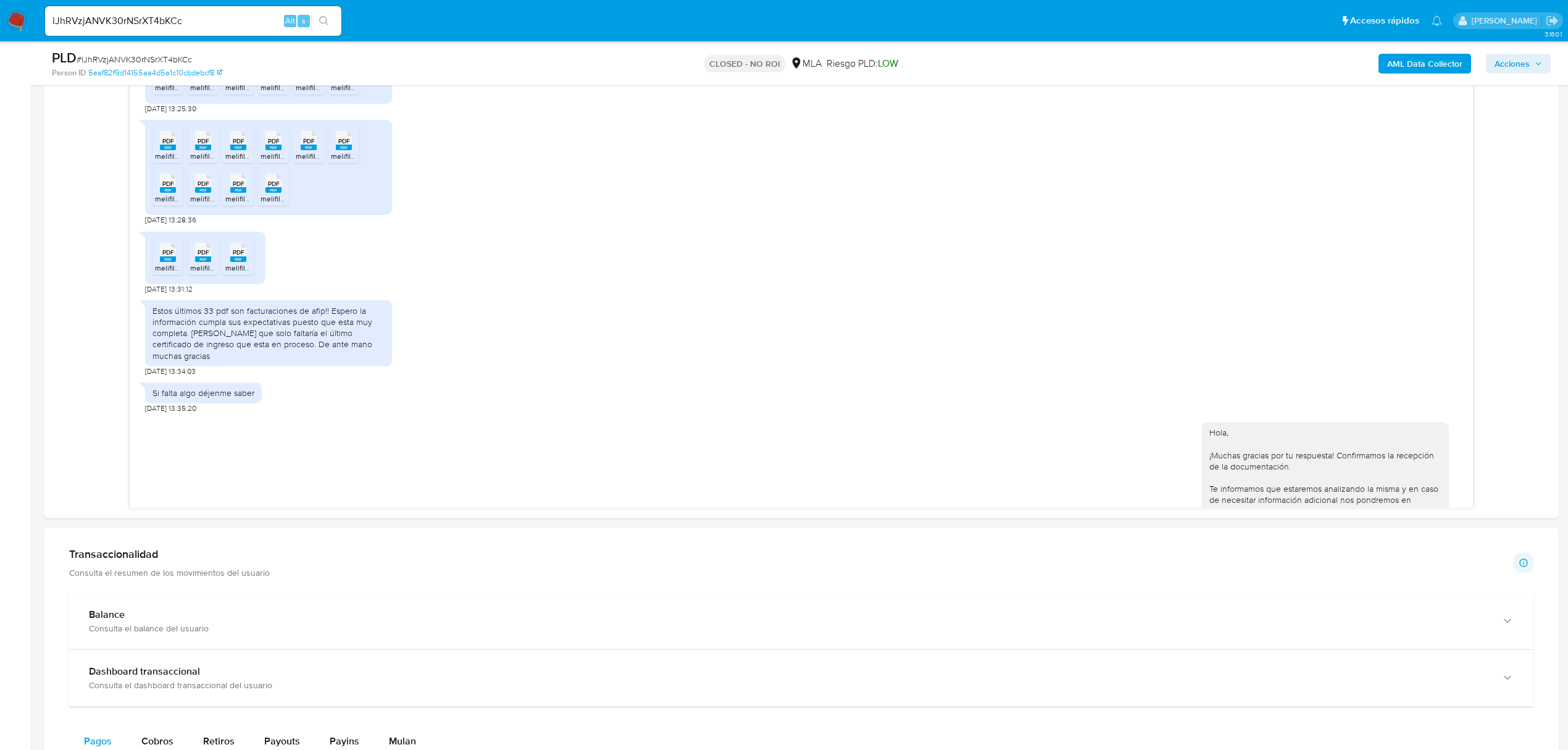
drag, startPoint x: 184, startPoint y: 30, endPoint x: 178, endPoint y: 28, distance: 6.3
click at [178, 28] on div "lJhRVzjANVK30rNSrXT4bKCc Alt s" at bounding box center [193, 21] width 296 height 30
click at [158, 25] on input "lJhRVzjANVK30rNSrXT4bKCc" at bounding box center [193, 21] width 296 height 16
paste input "iyfgEZy50PClBbZzOsz94D6h"
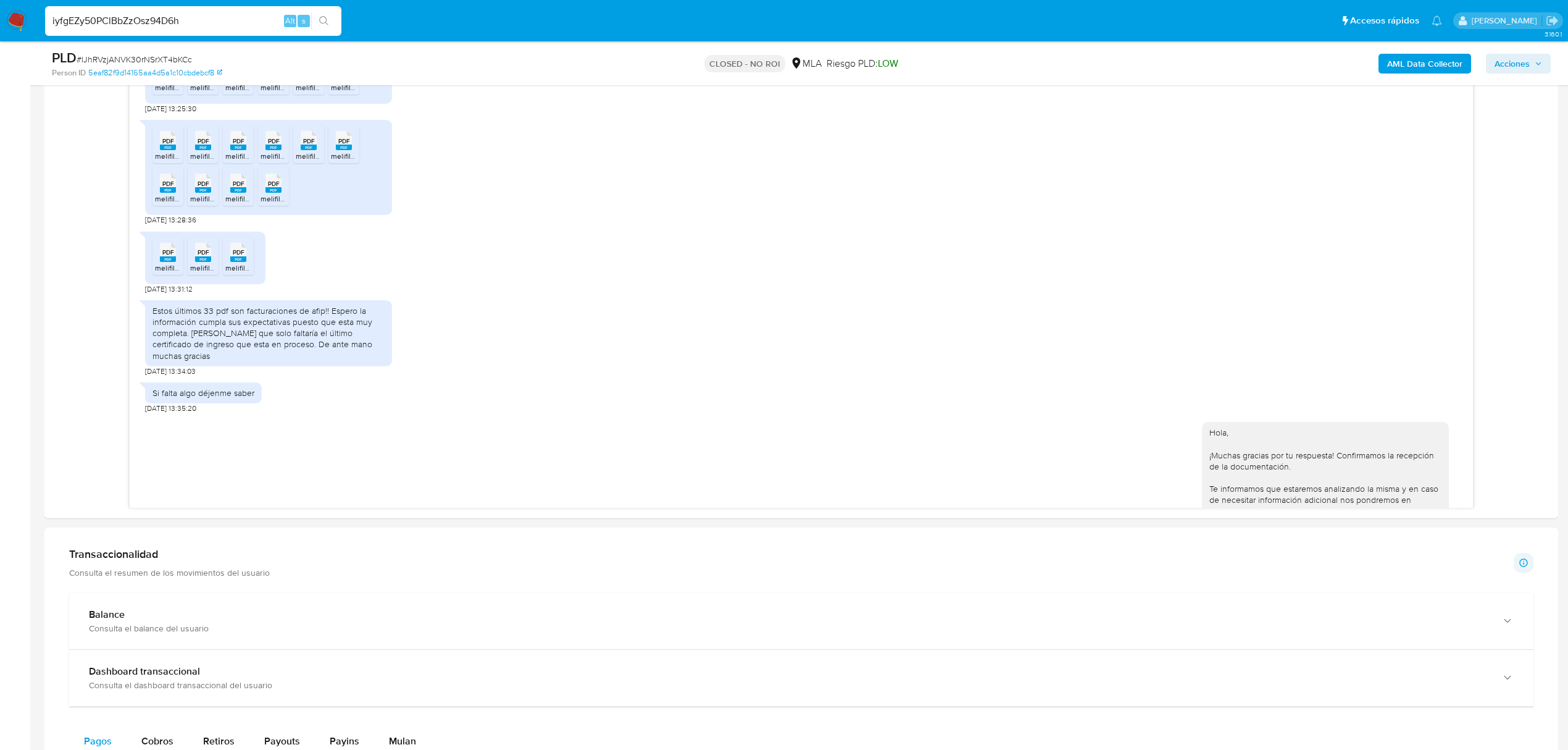
type input "iyfgEZy50PClBbZzOsz94D6h"
click at [332, 19] on button "search-icon" at bounding box center [324, 20] width 25 height 17
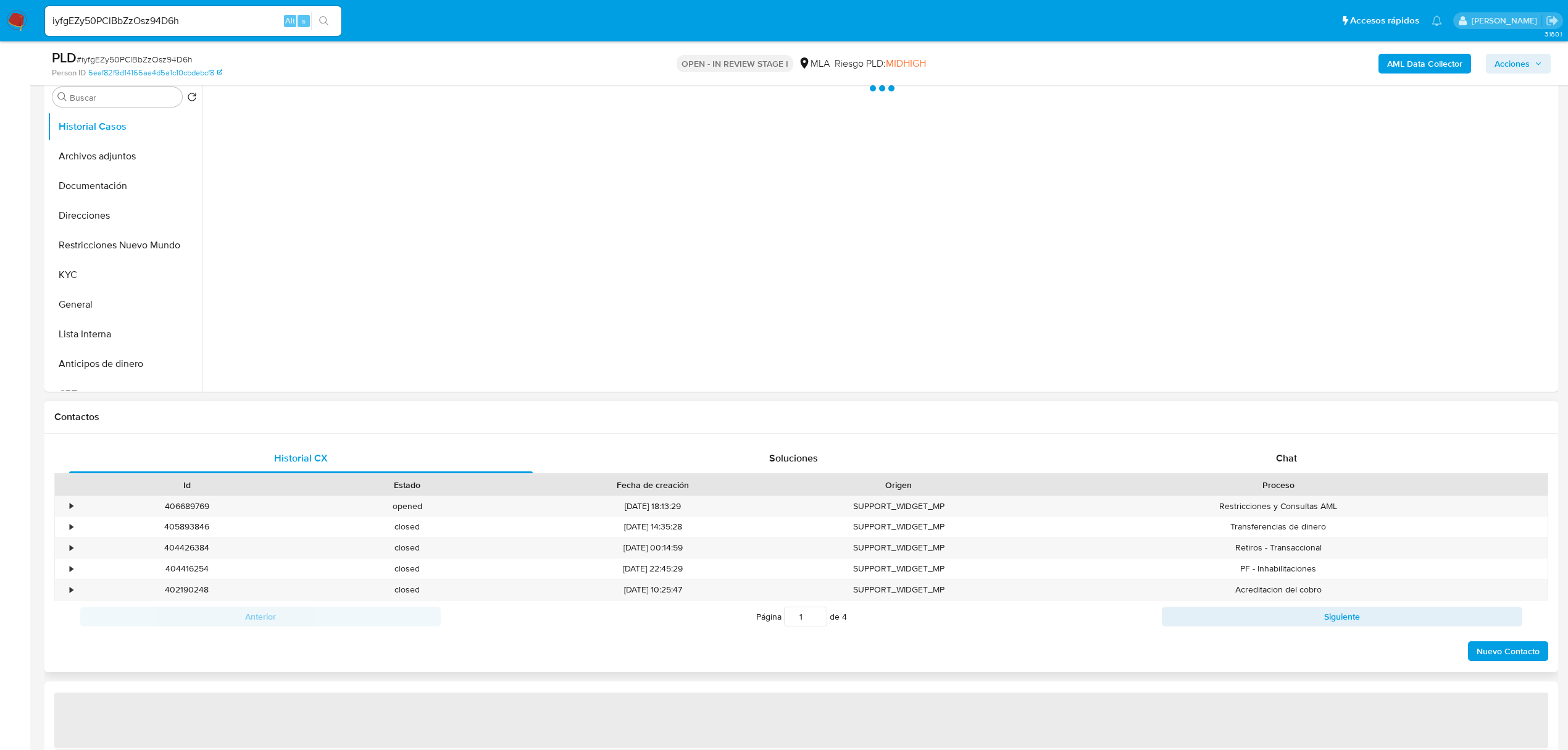
select select "10"
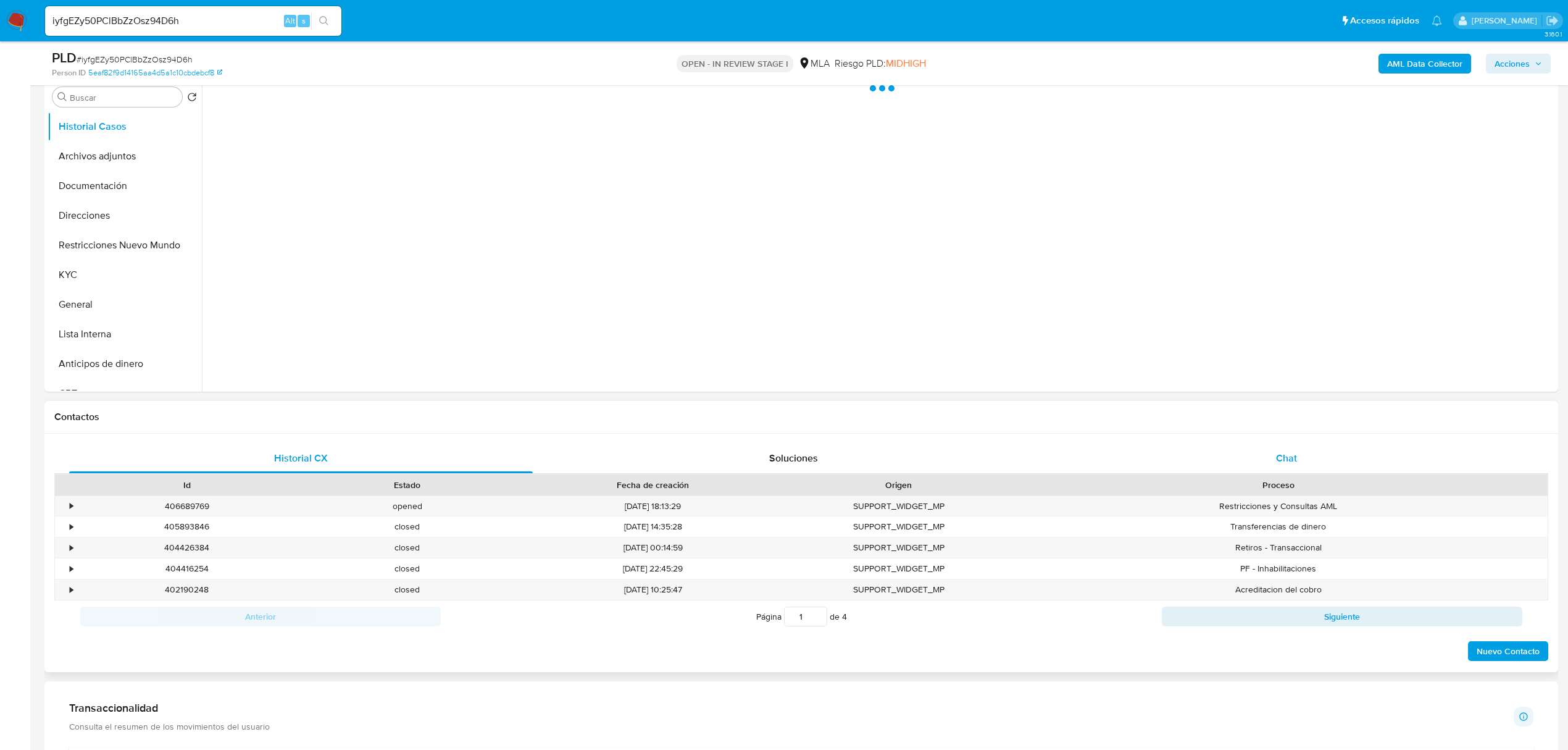
scroll to position [247, 0]
click at [1185, 446] on div "Chat" at bounding box center [1287, 456] width 464 height 30
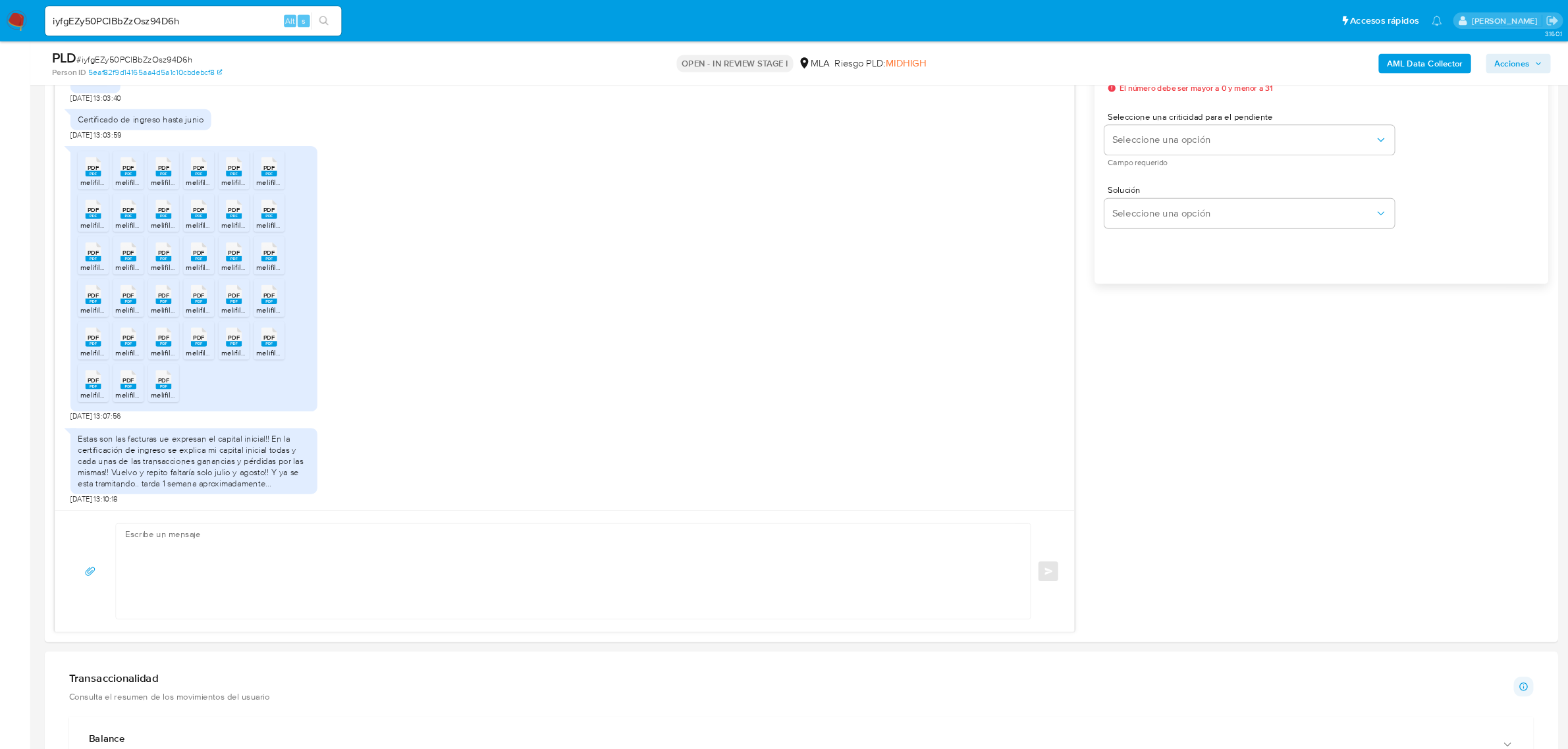
scroll to position [1969, 0]
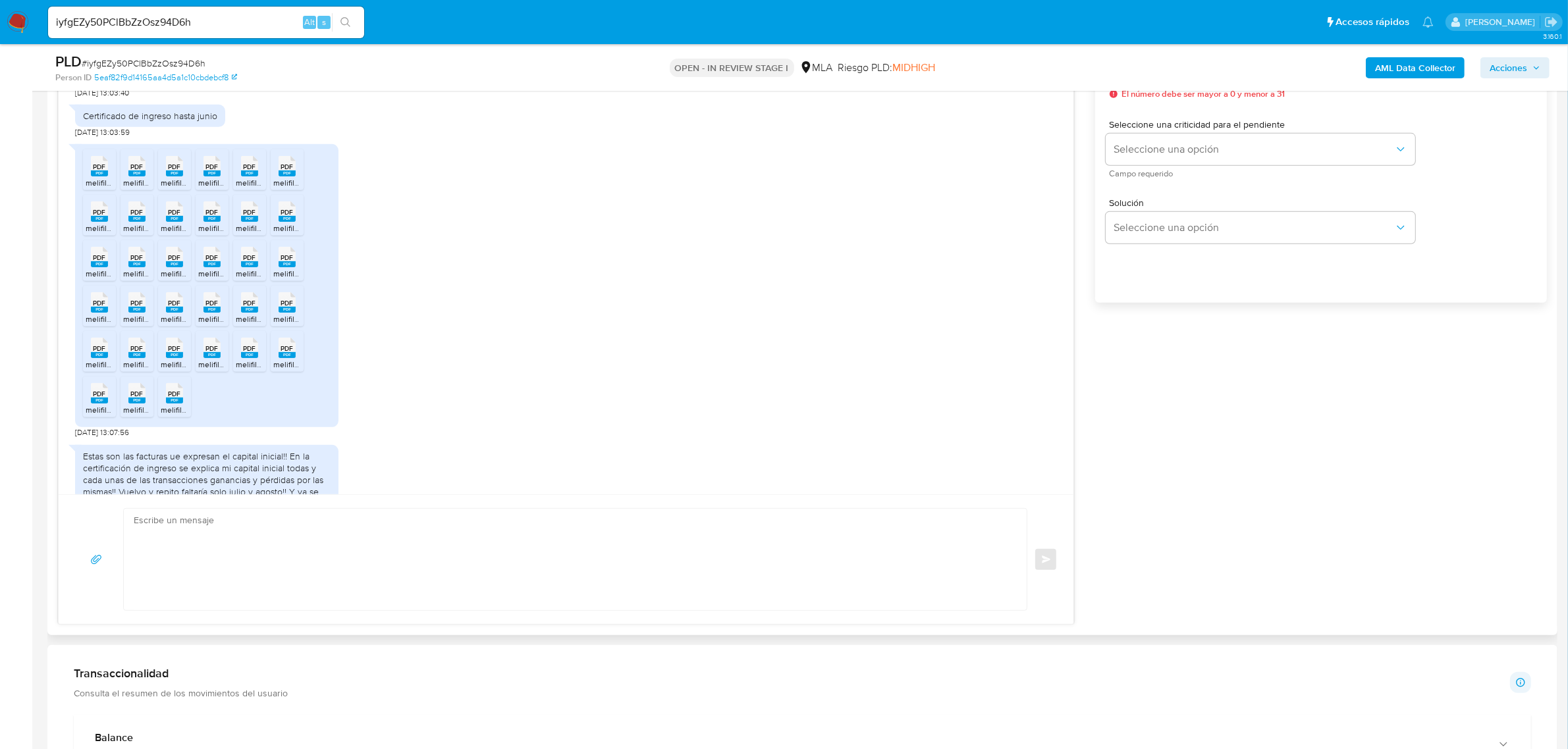
drag, startPoint x: 1430, startPoint y: 1, endPoint x: 1162, endPoint y: 419, distance: 496.5
click at [1162, 419] on div "17/07/2025 19:56:02 Envio: 1 Declaración de actividad 2 Acuse cedular, DJ cedul…" at bounding box center [802, 306] width 1489 height 638
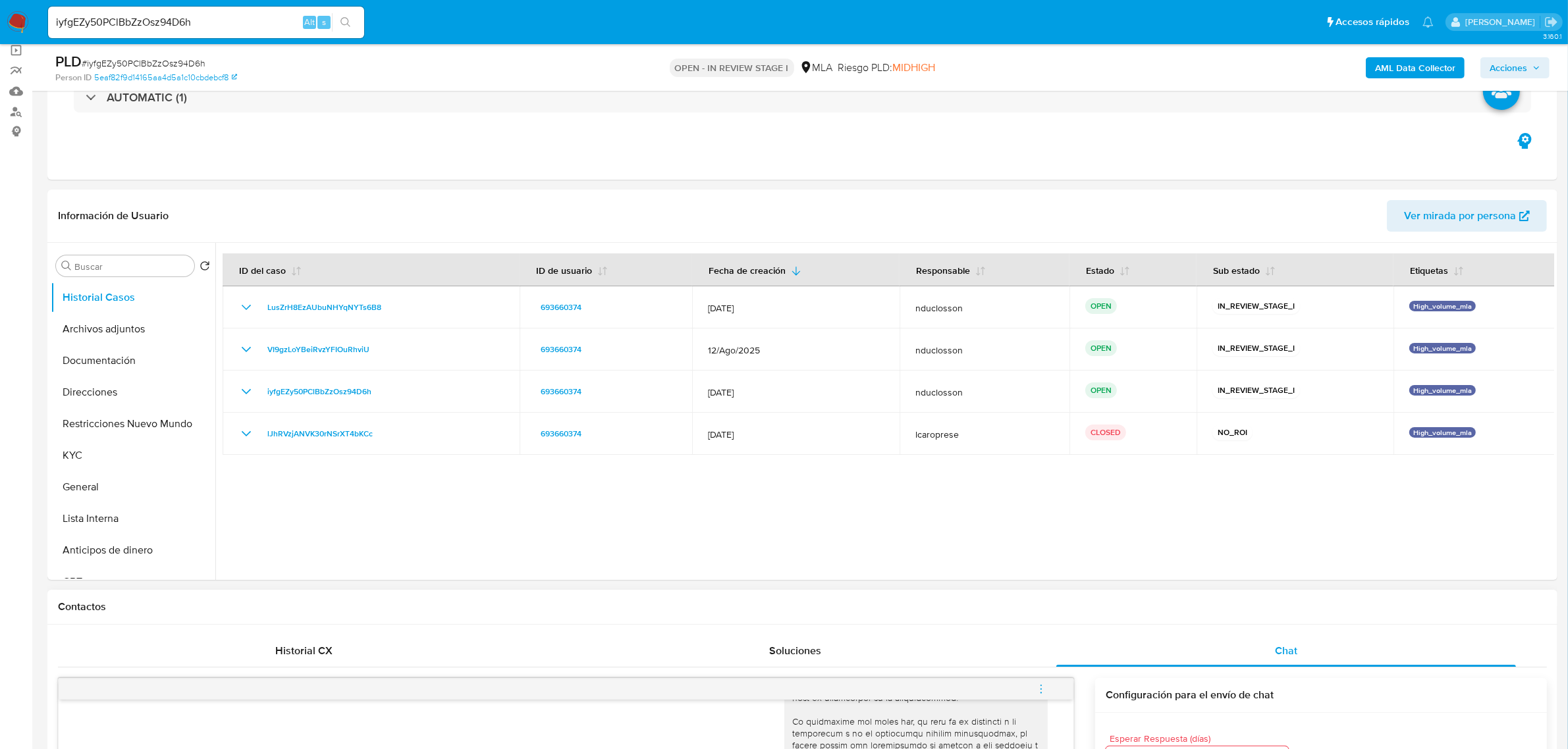
scroll to position [49, 0]
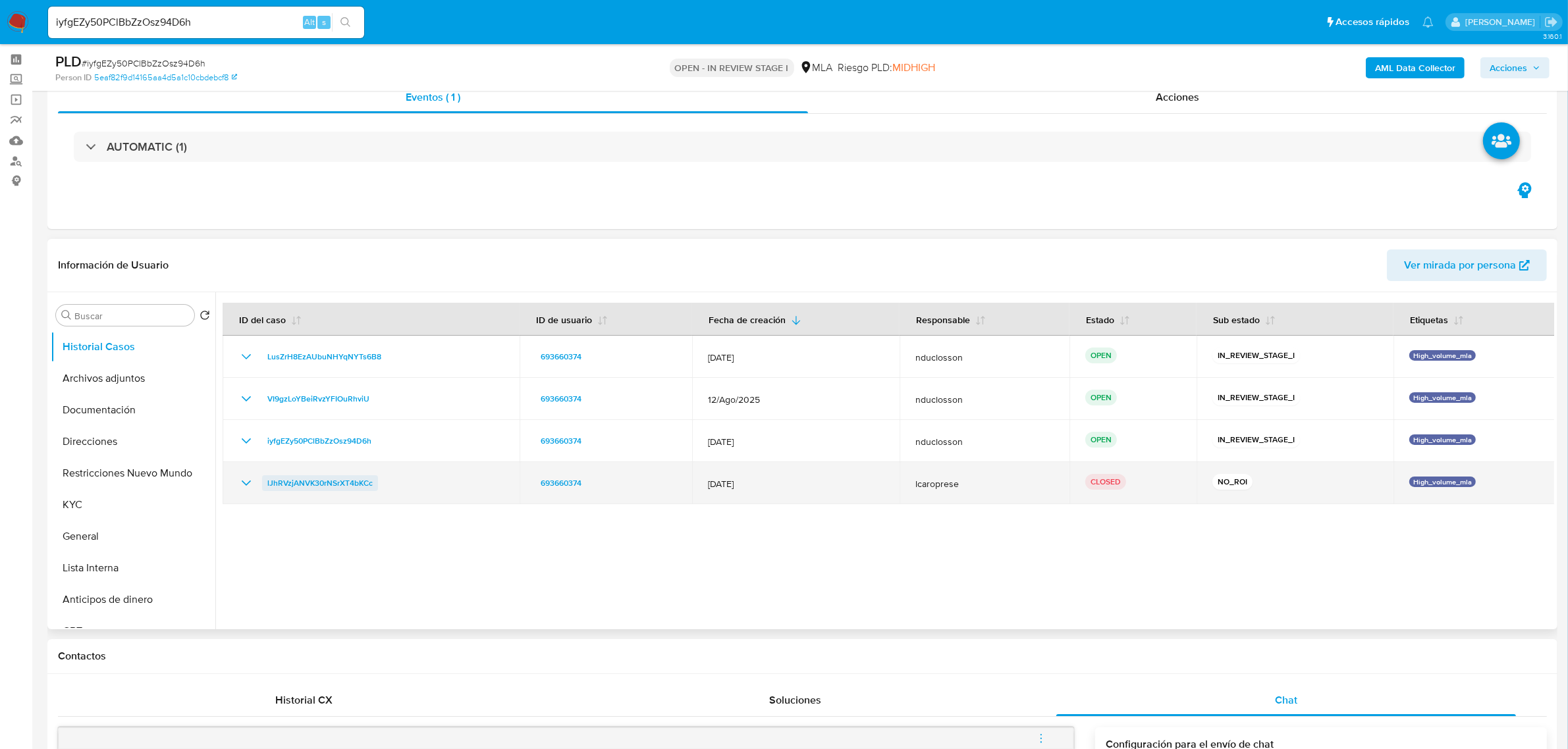
click at [323, 490] on span "lJhRVzjANVK30rNSrXT4bKCc" at bounding box center [320, 483] width 106 height 16
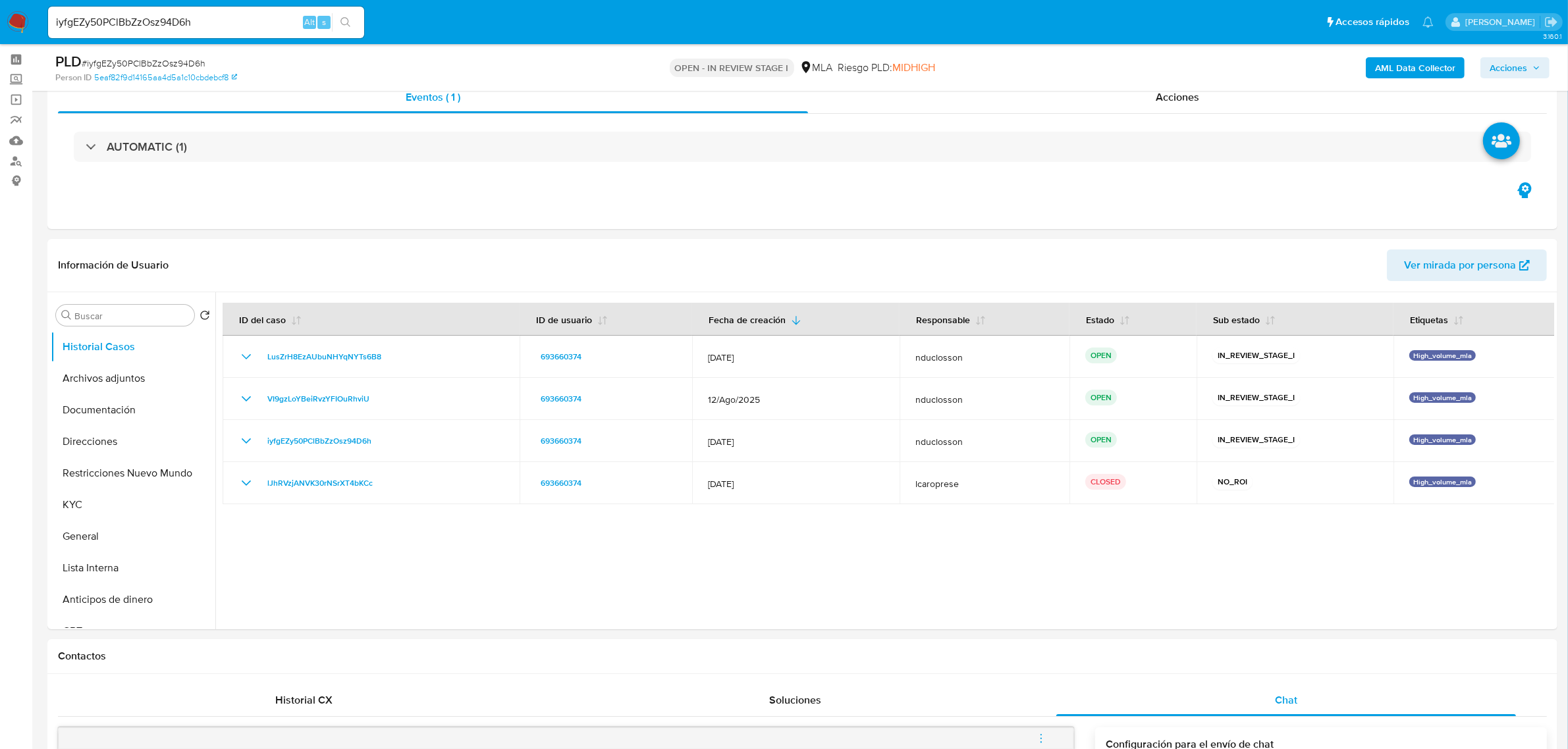
click at [164, 16] on input "iyfgEZy50PClBbZzOsz94D6h" at bounding box center [206, 22] width 316 height 17
paste input "VqAK9n5gQU6QVnAS8mQxjm2R"
type input "VqAK9n5gQU6QVnAS8mQxjm2R"
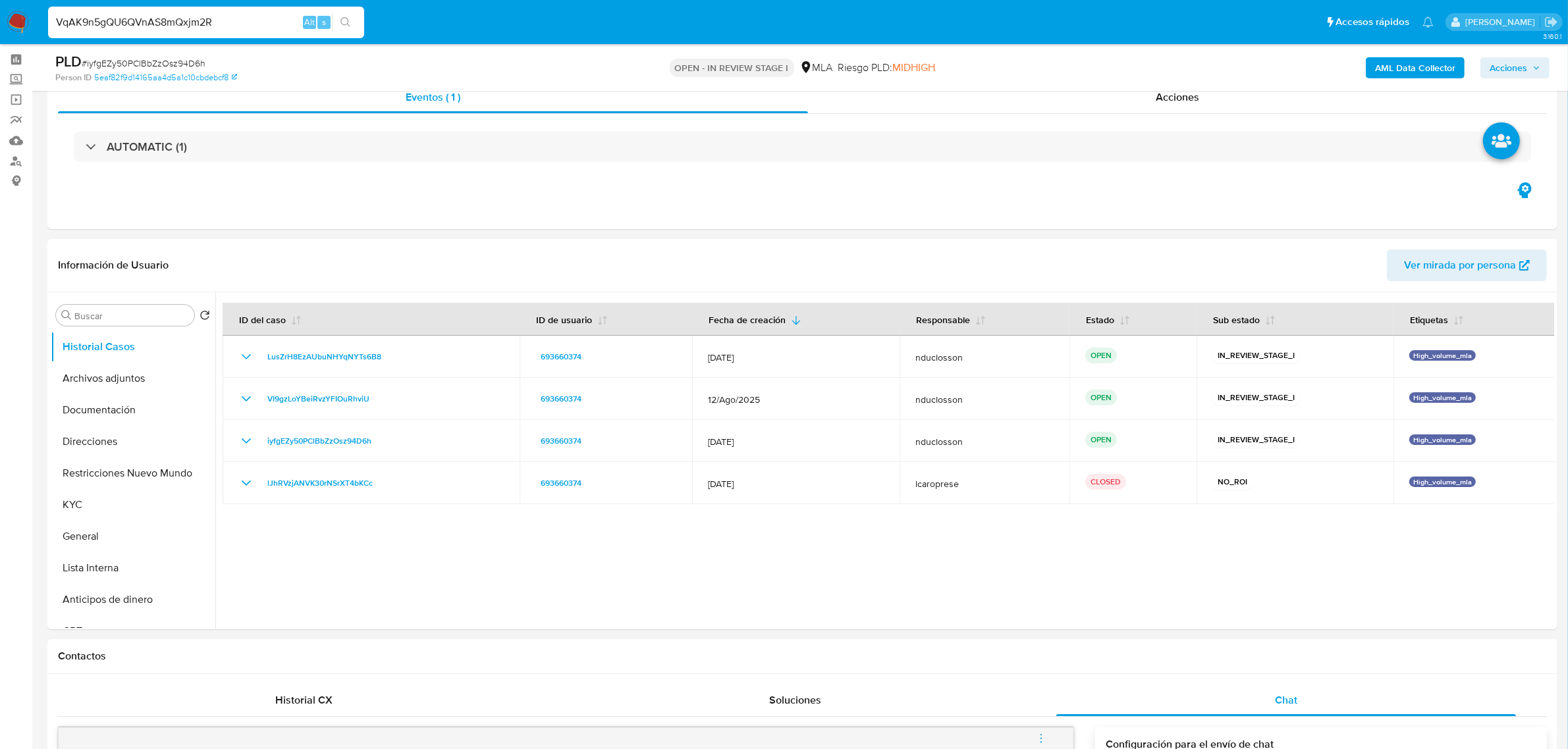
click at [348, 20] on icon "search-icon" at bounding box center [345, 22] width 10 height 10
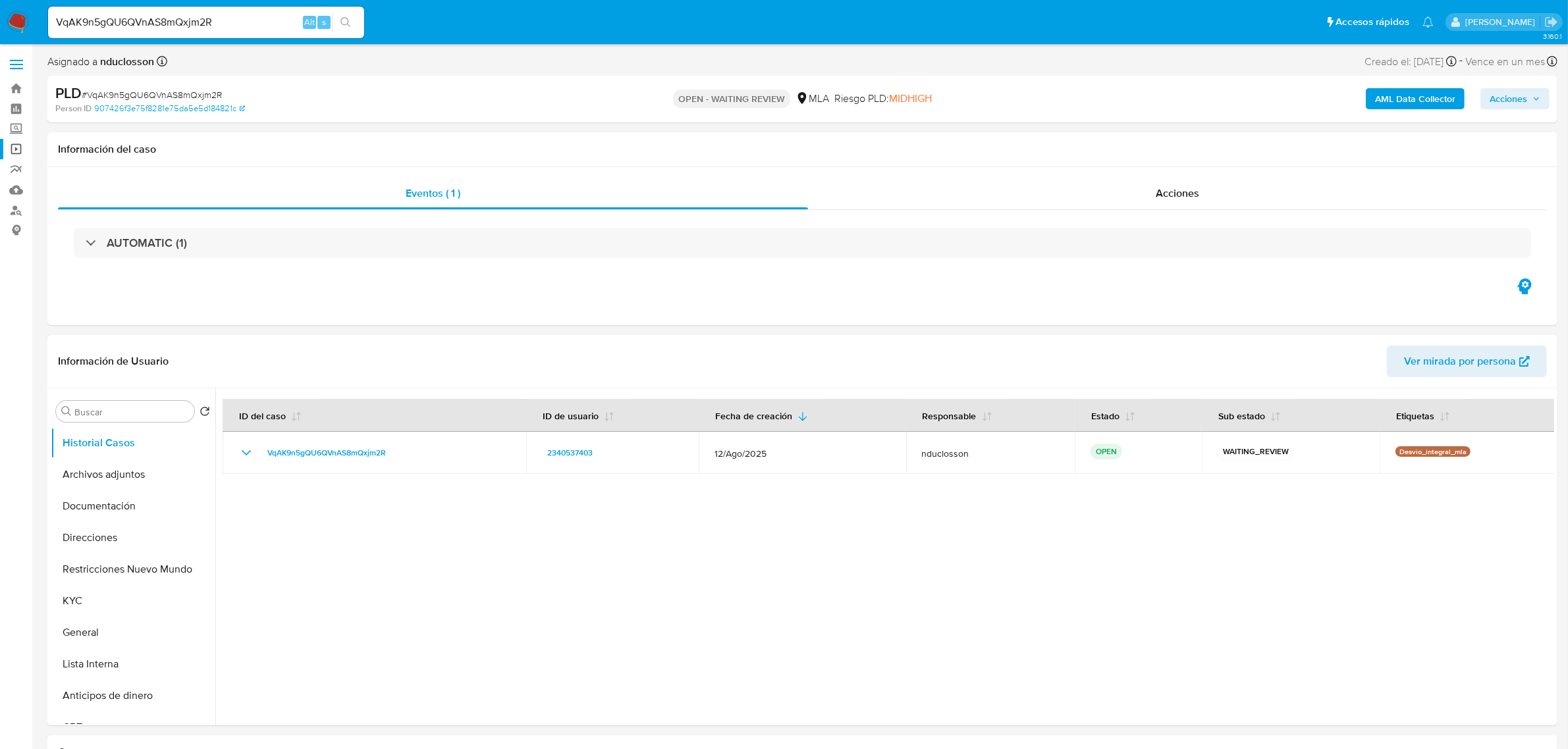
select select "10"
click at [100, 606] on button "Marcas AML" at bounding box center [128, 606] width 154 height 32
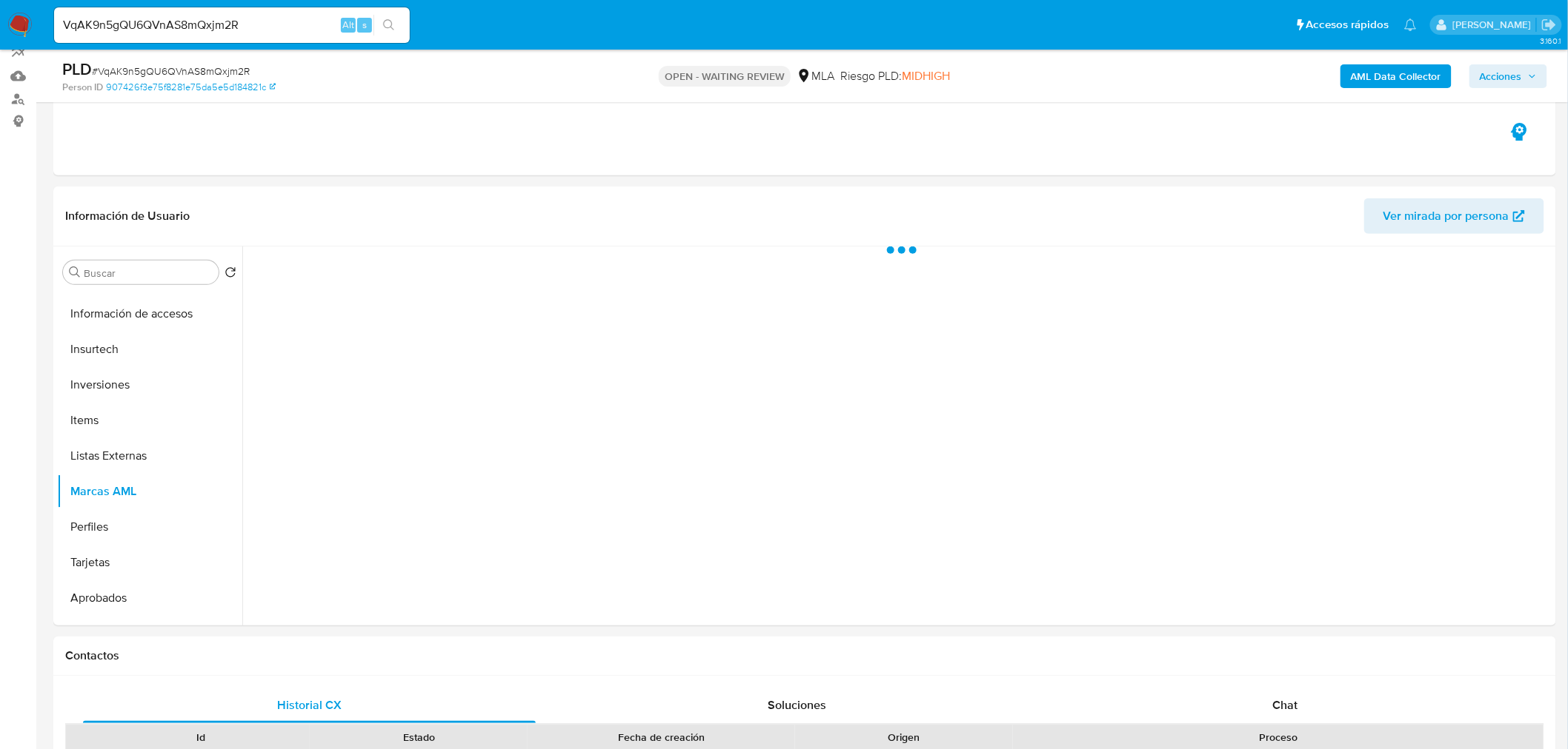
scroll to position [164, 0]
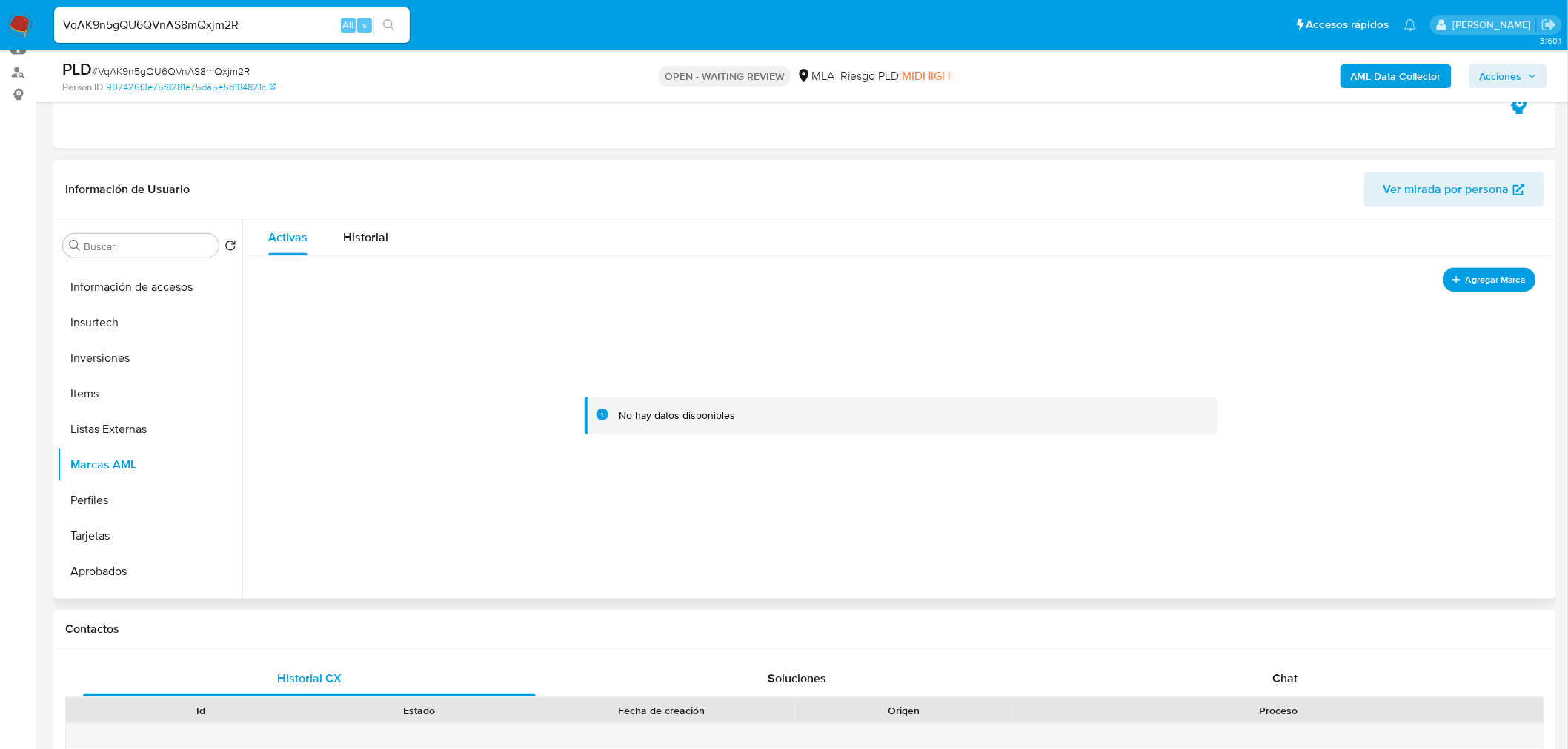
click at [1422, 270] on span "Agregar Marca" at bounding box center [1495, 279] width 59 height 18
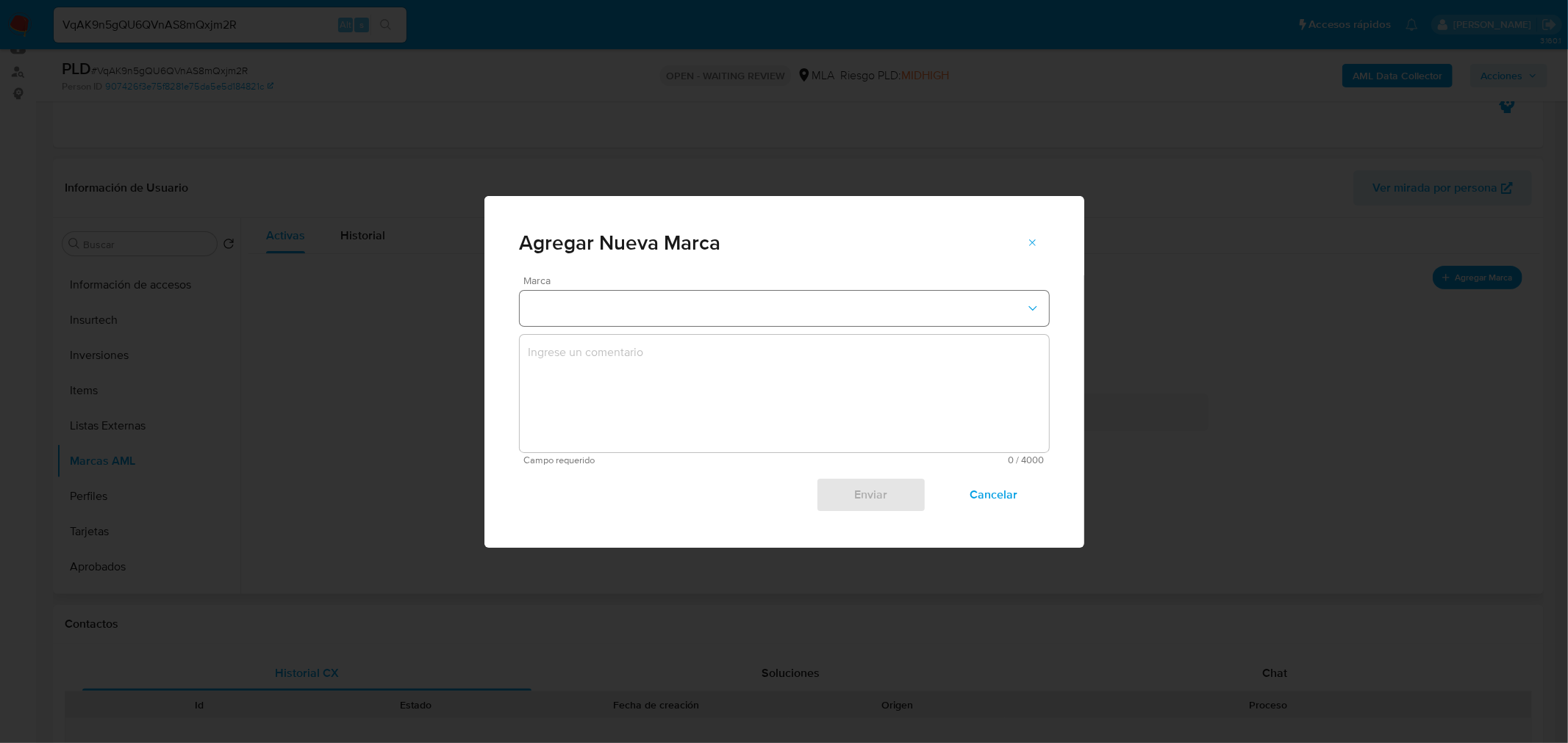
click at [623, 300] on button "marks-modal" at bounding box center [784, 308] width 529 height 36
click at [1010, 502] on span "Cancelar" at bounding box center [993, 494] width 72 height 32
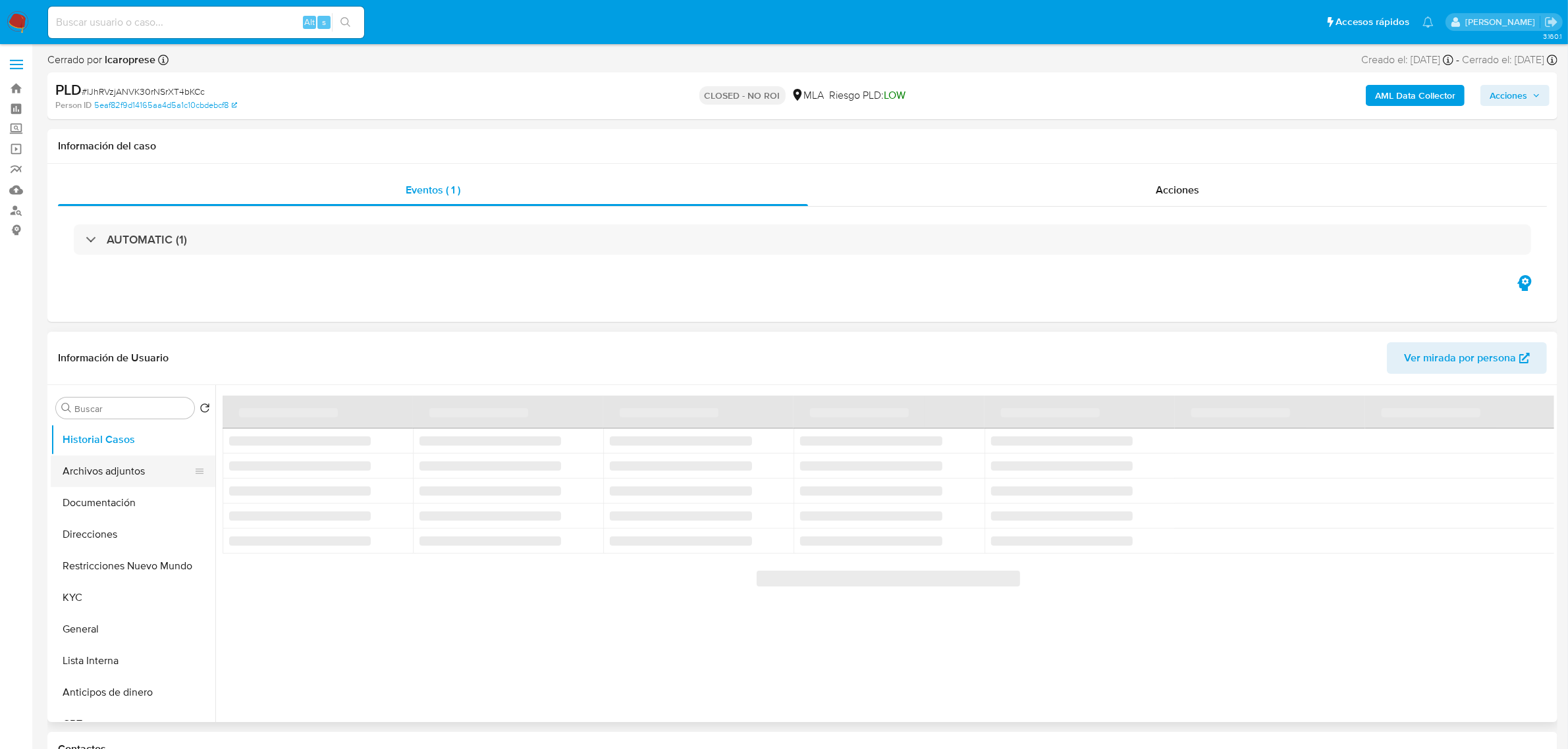
click at [100, 478] on button "Archivos adjuntos" at bounding box center [128, 471] width 154 height 32
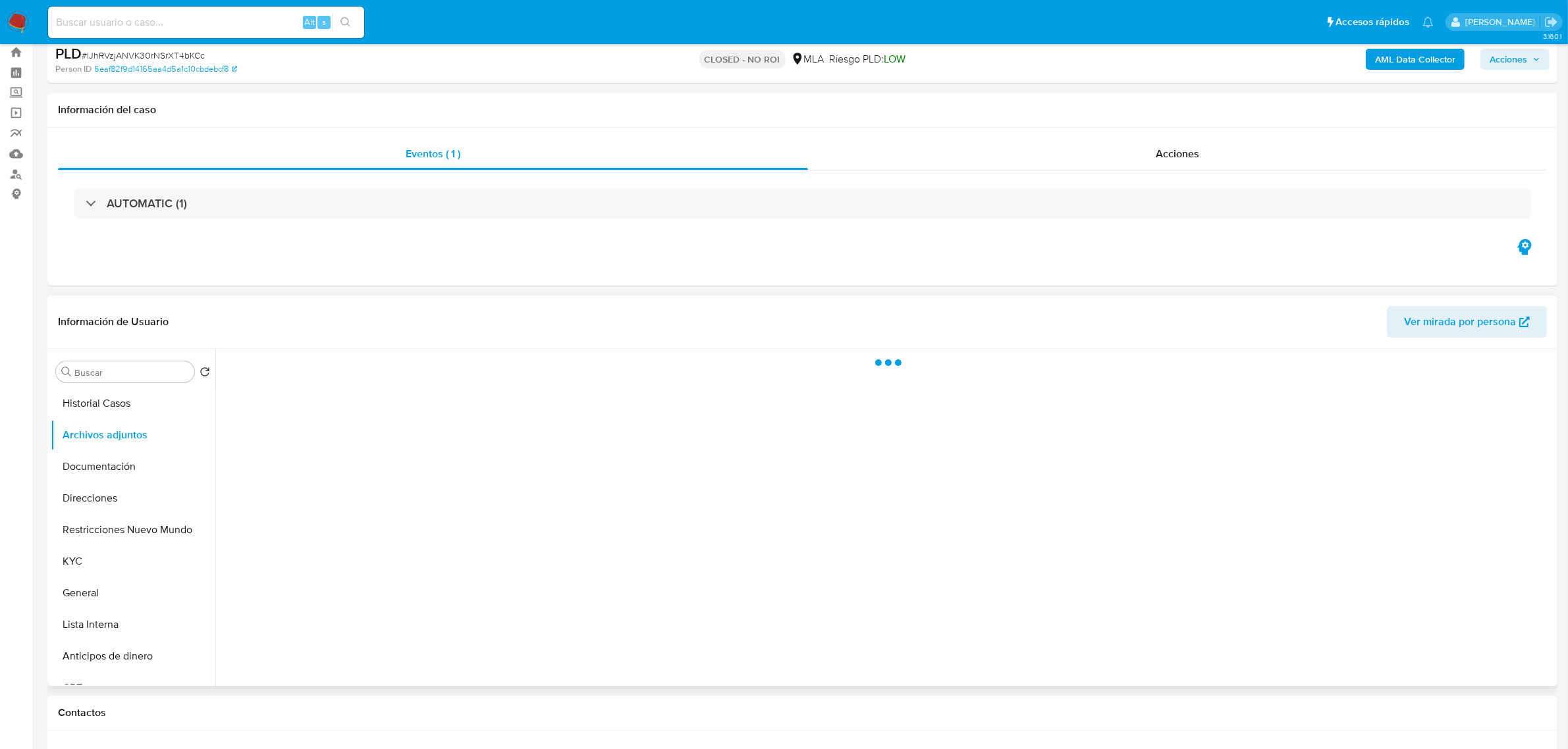
scroll to position [164, 0]
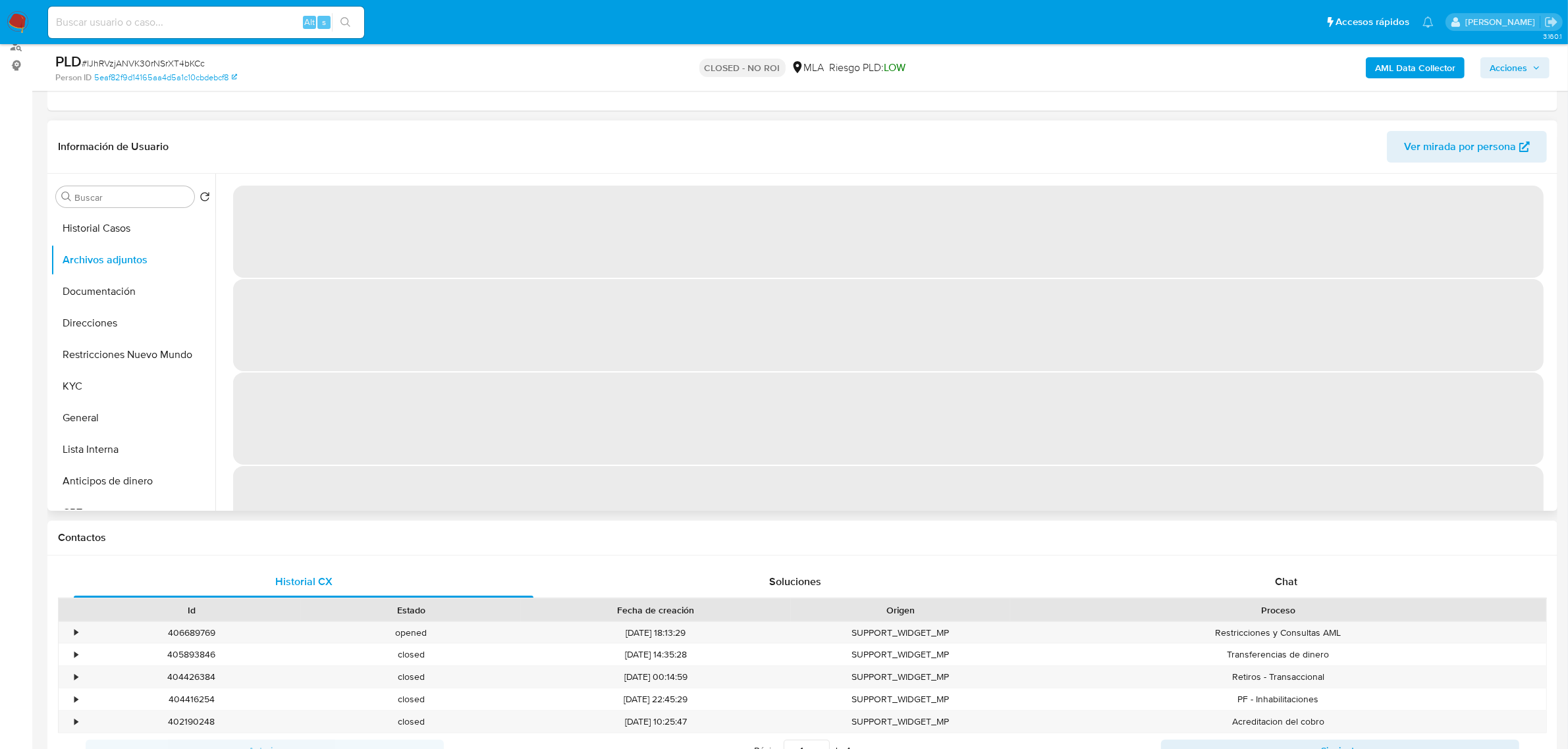
select select "10"
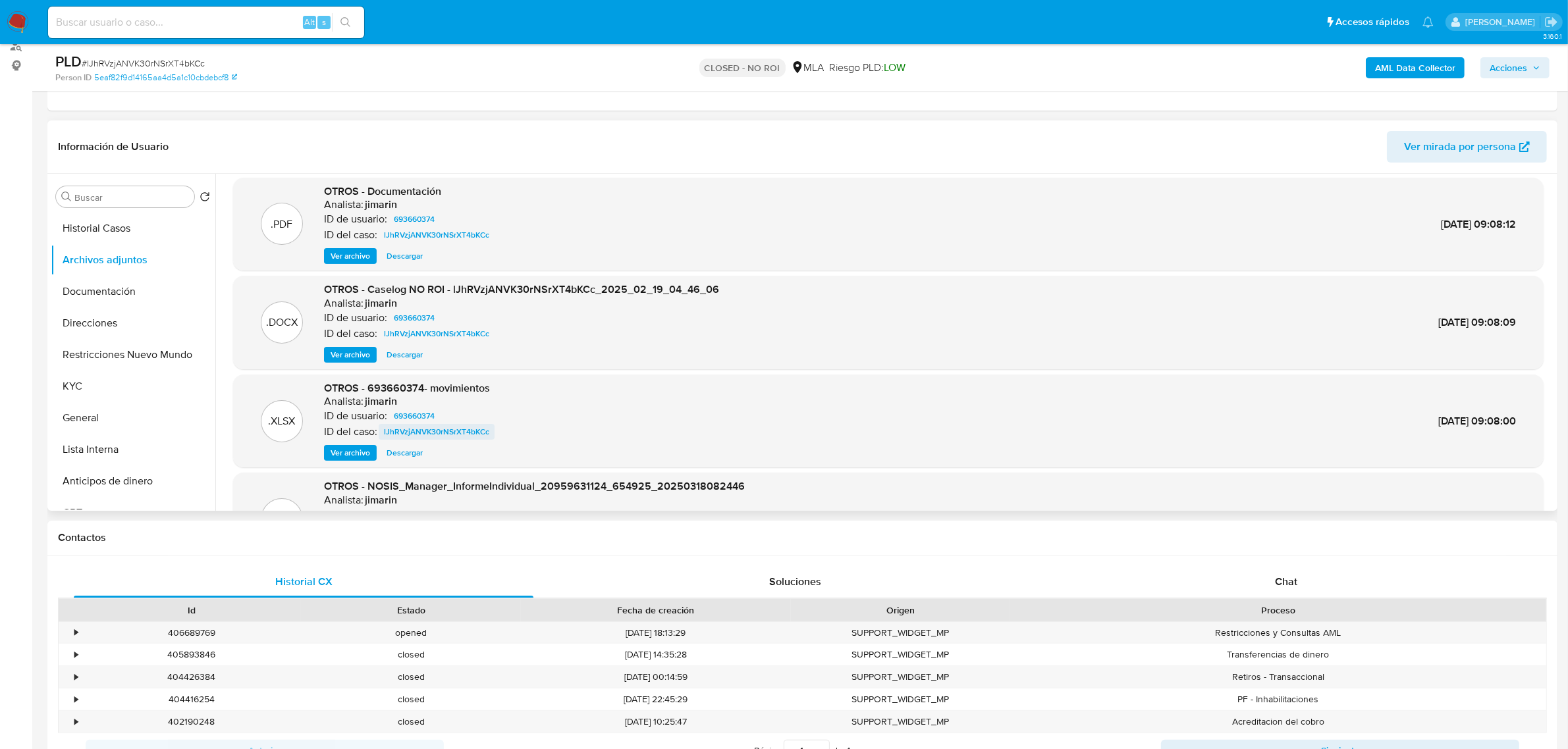
scroll to position [0, 0]
